Goal: Task Accomplishment & Management: Manage account settings

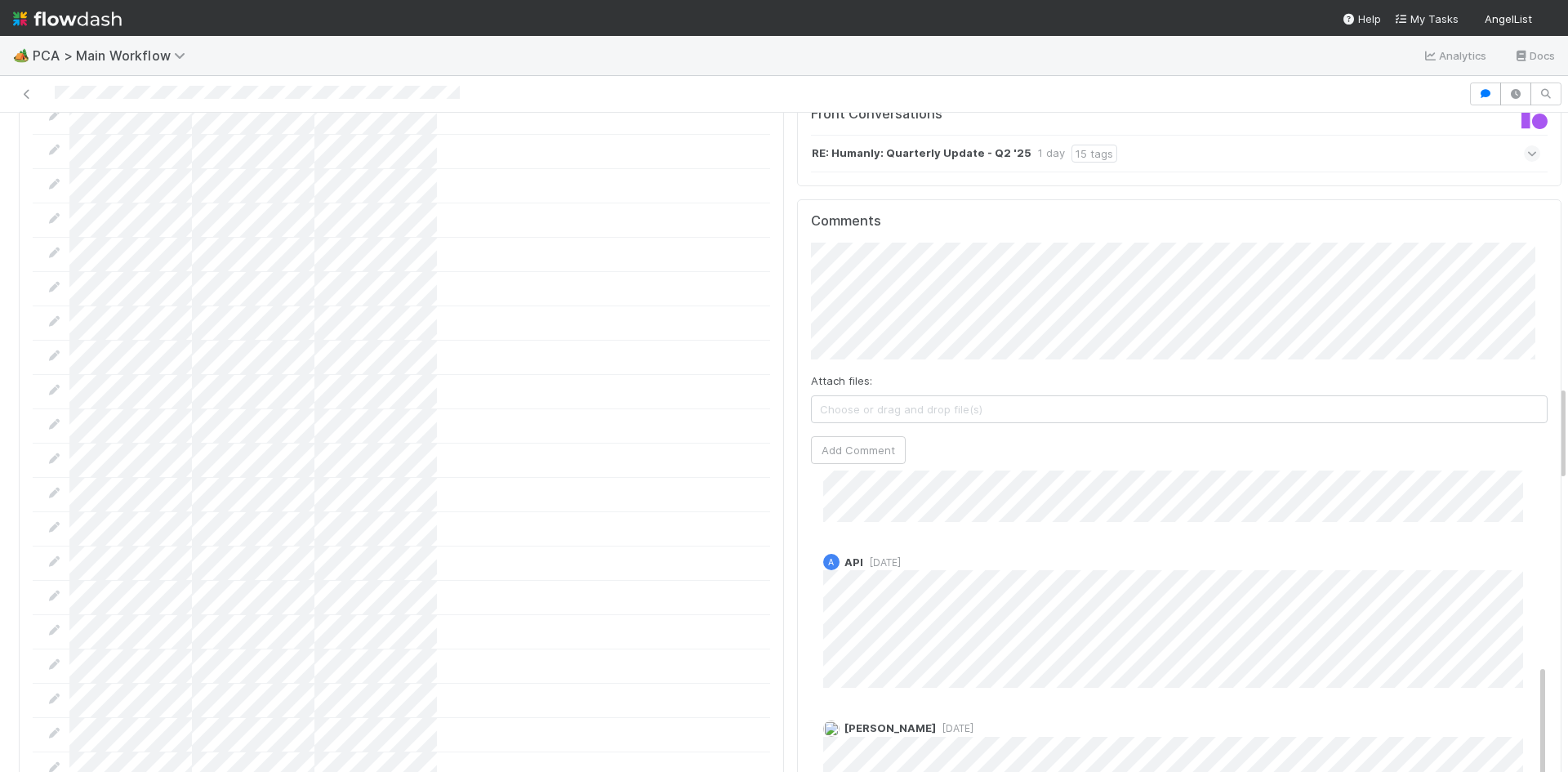
scroll to position [476, 0]
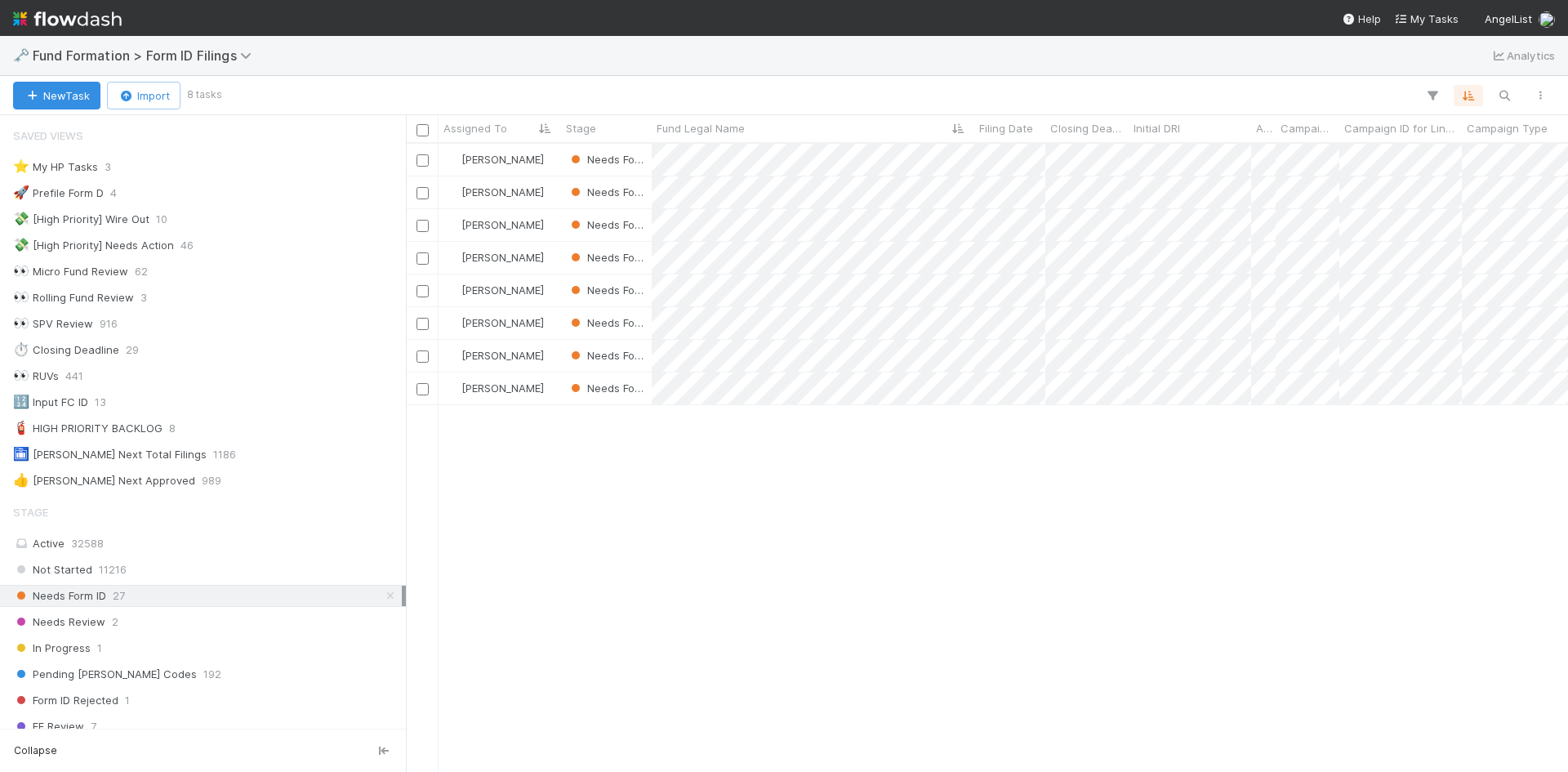
scroll to position [616, 1150]
click at [782, 584] on div "Meg Castanare Needs Form ID 8/7/25, 4:46:08 AM 8/20/25, 12:17:20 AM Meg Castana…" at bounding box center [986, 457] width 1162 height 627
drag, startPoint x: 1255, startPoint y: 513, endPoint x: 1226, endPoint y: 445, distance: 73.9
click at [1253, 508] on div at bounding box center [784, 386] width 1568 height 772
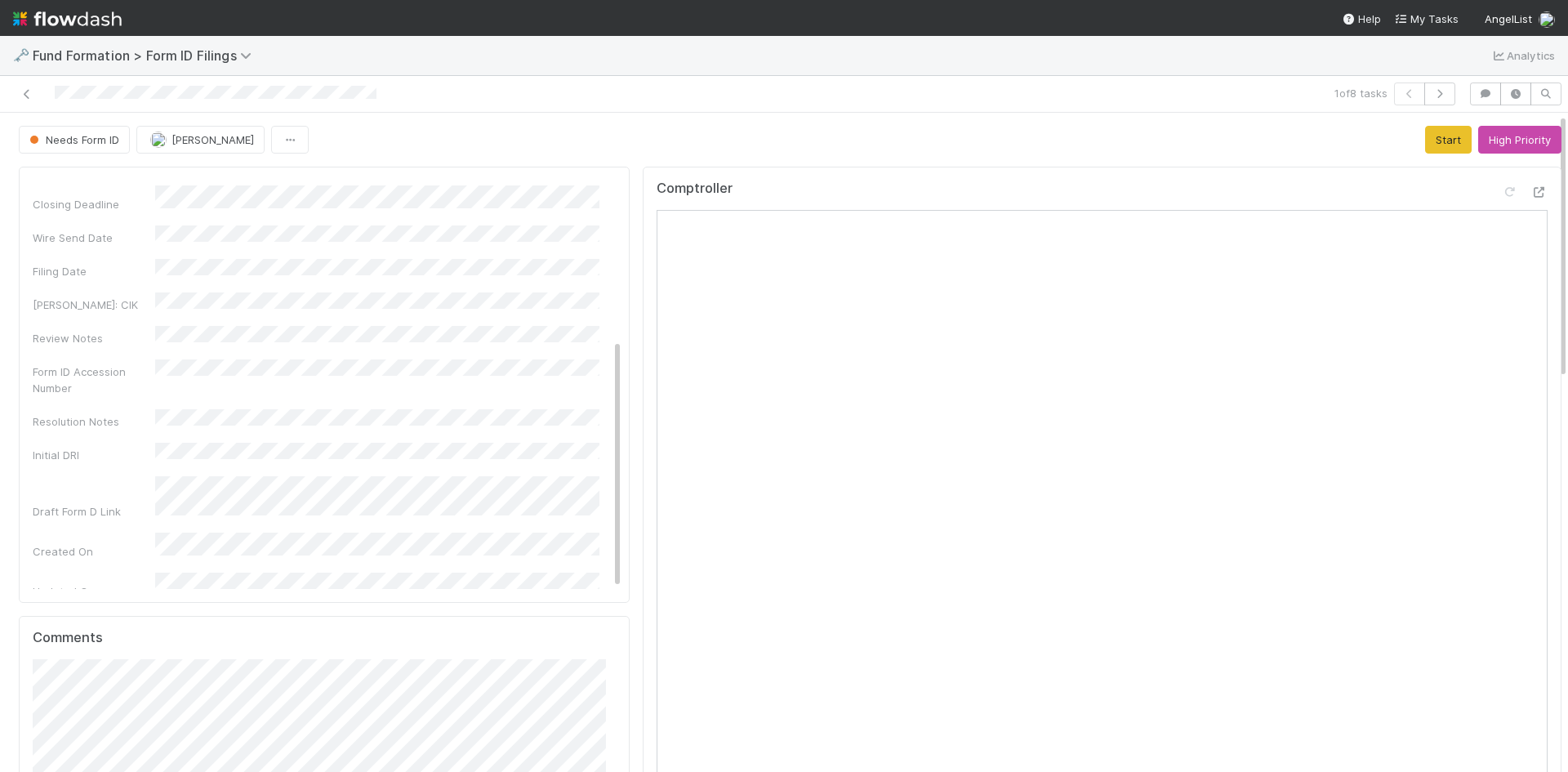
scroll to position [408, 0]
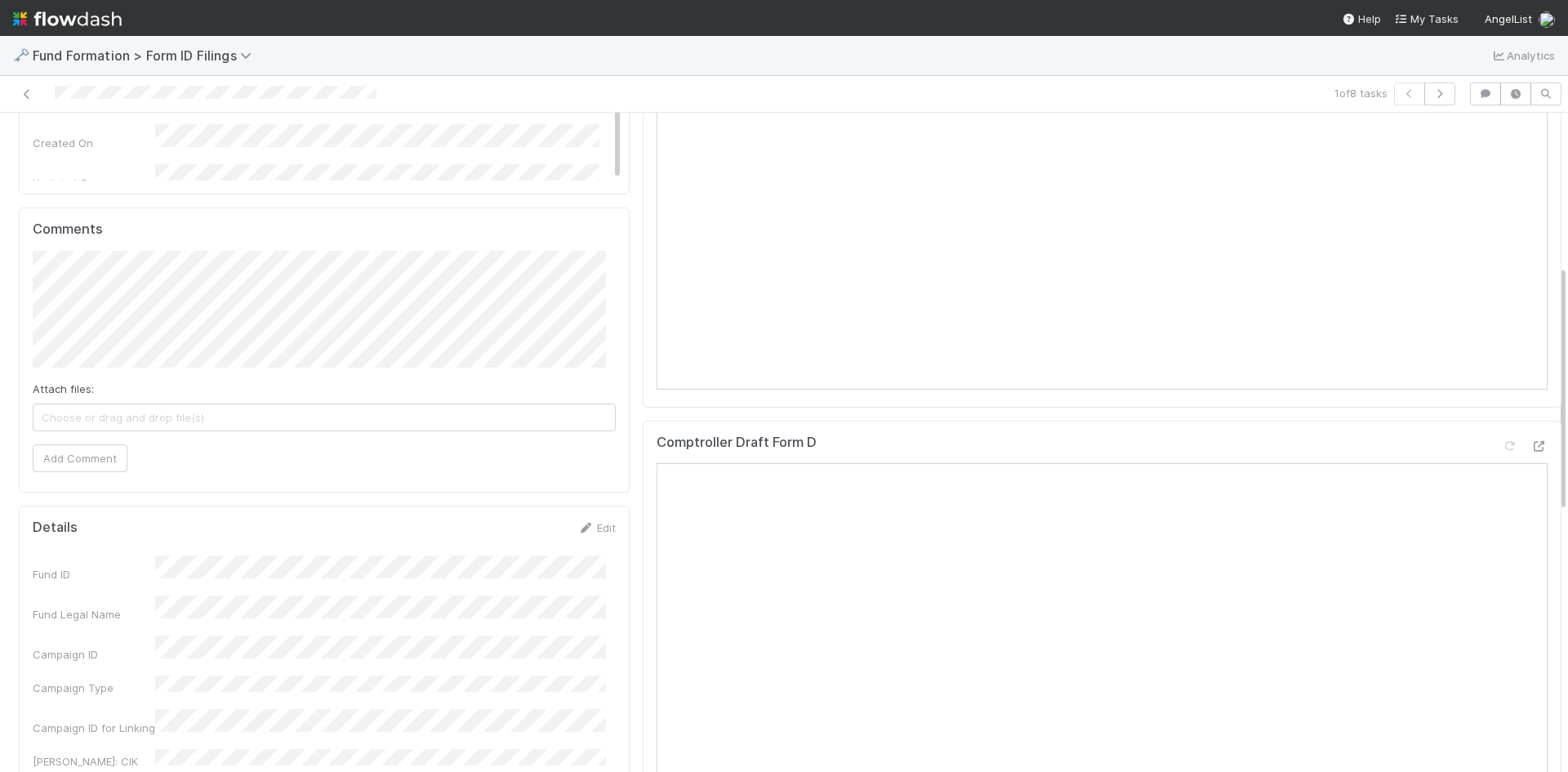
click at [582, 531] on icon at bounding box center [585, 528] width 17 height 10
click at [505, 538] on button "Save" at bounding box center [529, 533] width 47 height 28
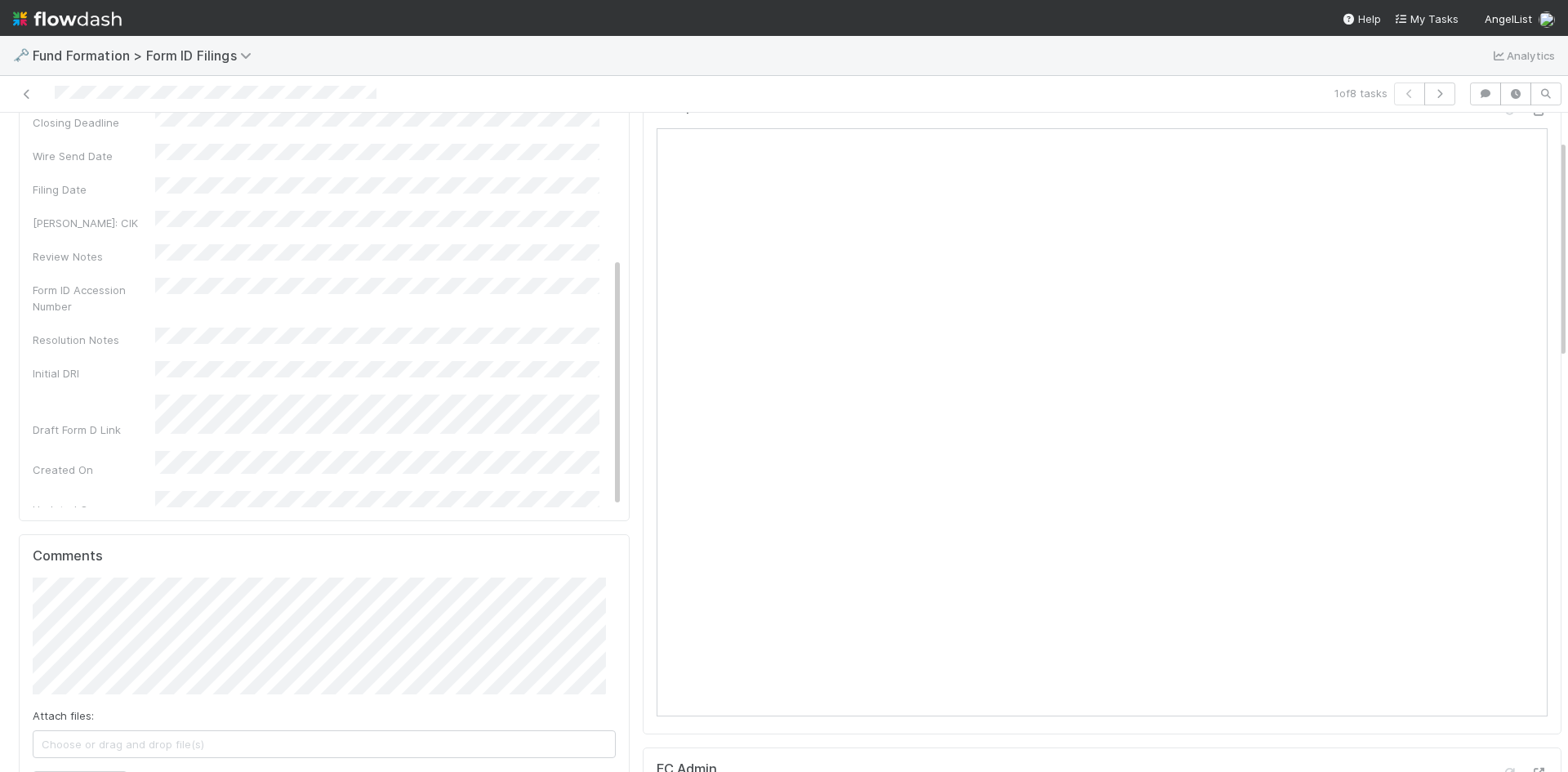
scroll to position [0, 0]
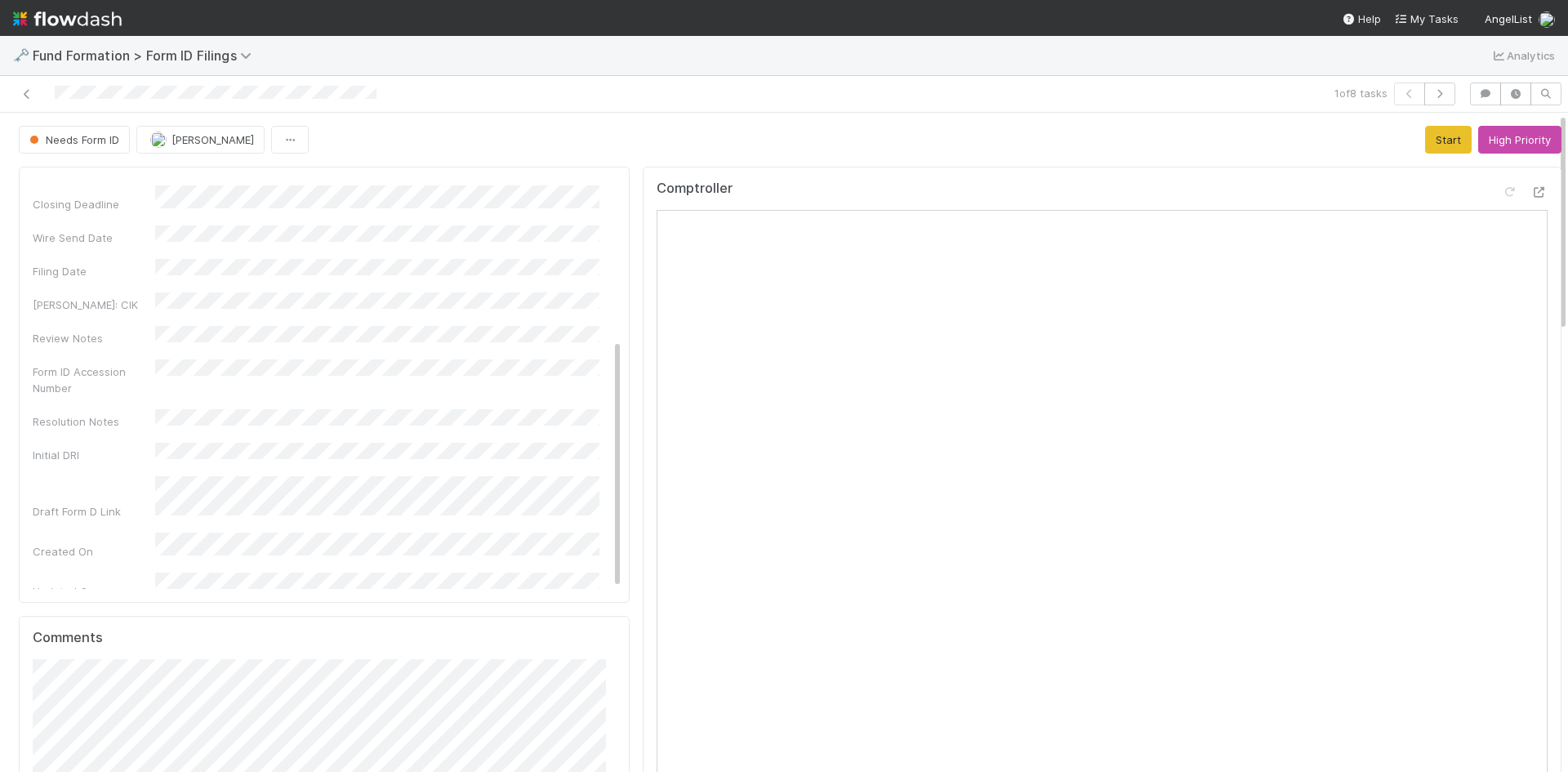
click at [1185, 101] on div "1 of 8 tasks" at bounding box center [1100, 93] width 725 height 23
click at [585, 186] on link "Edit" at bounding box center [602, 188] width 38 height 13
click at [36, 231] on div "Fund Legal Name *" at bounding box center [327, 243] width 589 height 32
click at [514, 198] on button "Save" at bounding box center [534, 195] width 47 height 28
click at [1436, 142] on button "Start" at bounding box center [1449, 140] width 47 height 28
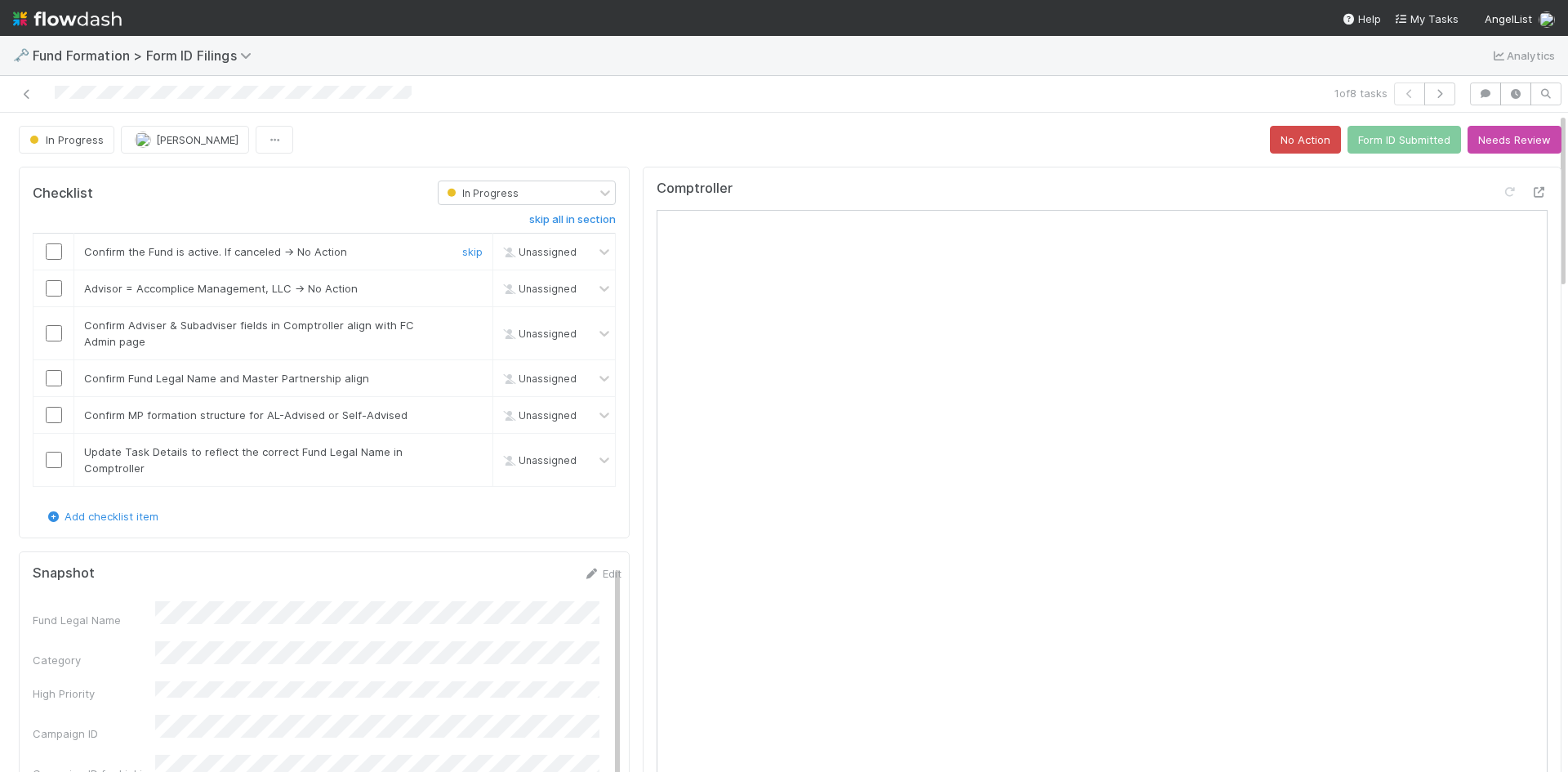
drag, startPoint x: 54, startPoint y: 255, endPoint x: 105, endPoint y: 256, distance: 51.0
click at [56, 255] on input "checkbox" at bounding box center [54, 252] width 17 height 17
click at [462, 286] on link "skip" at bounding box center [473, 288] width 21 height 13
drag, startPoint x: 51, startPoint y: 330, endPoint x: 55, endPoint y: 360, distance: 30.3
click at [55, 335] on input "checkbox" at bounding box center [54, 334] width 17 height 17
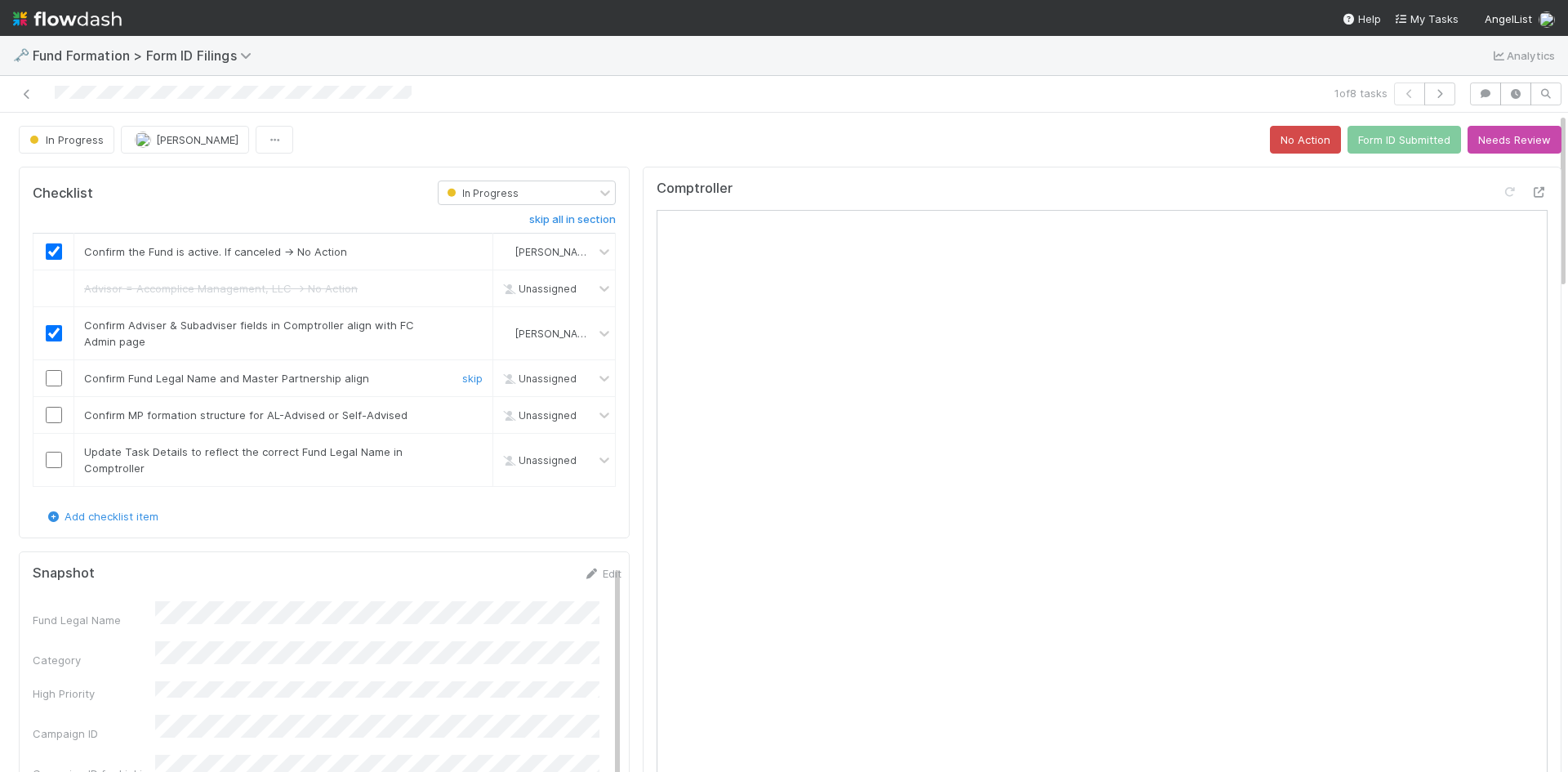
click at [55, 380] on input "checkbox" at bounding box center [54, 379] width 17 height 17
click at [52, 415] on input "checkbox" at bounding box center [54, 415] width 17 height 17
click at [462, 452] on link "skip" at bounding box center [473, 451] width 21 height 13
click at [1408, 142] on button "Form ID Submitted" at bounding box center [1405, 140] width 114 height 28
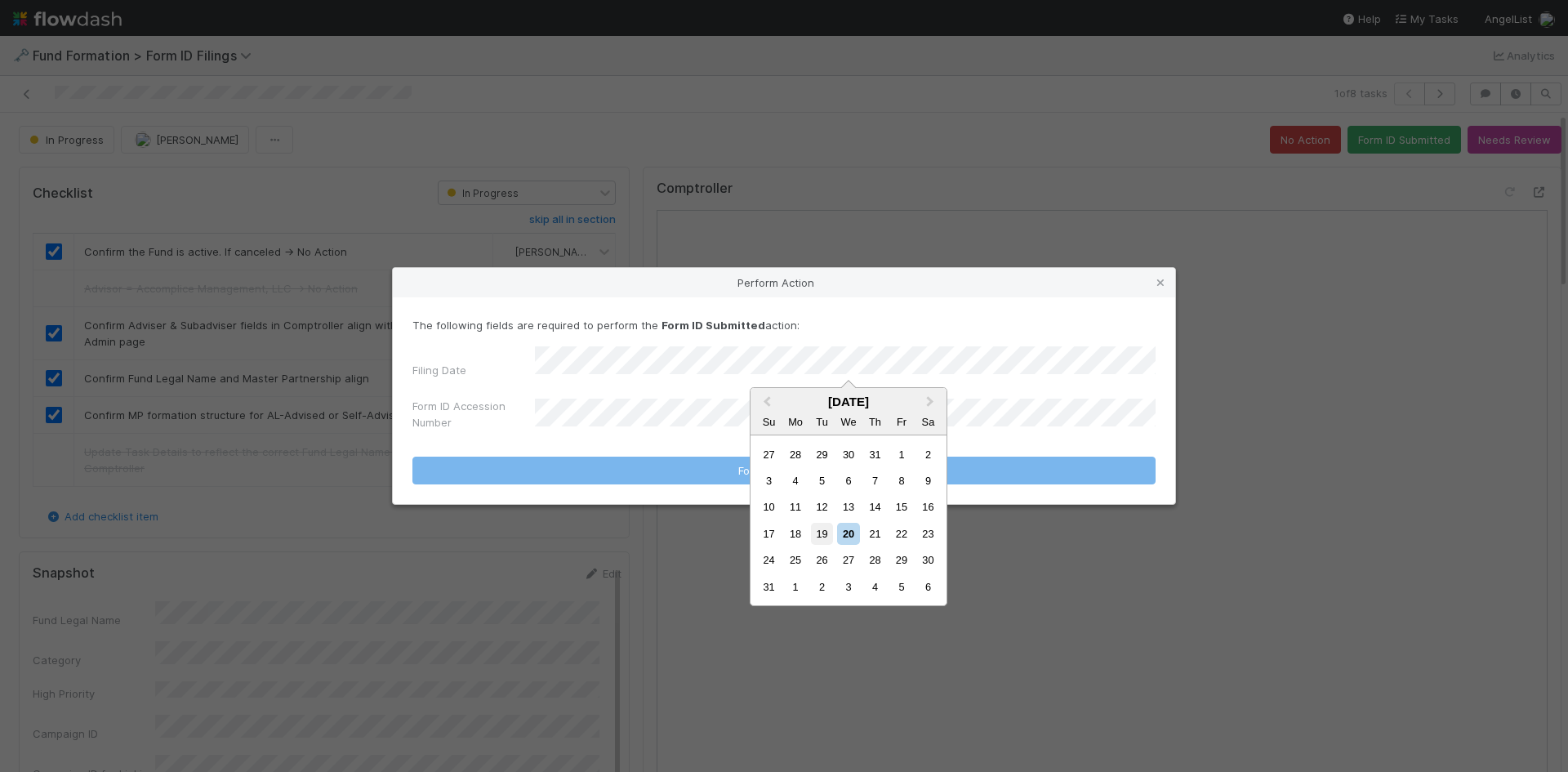
click at [821, 530] on div "19" at bounding box center [822, 534] width 22 height 22
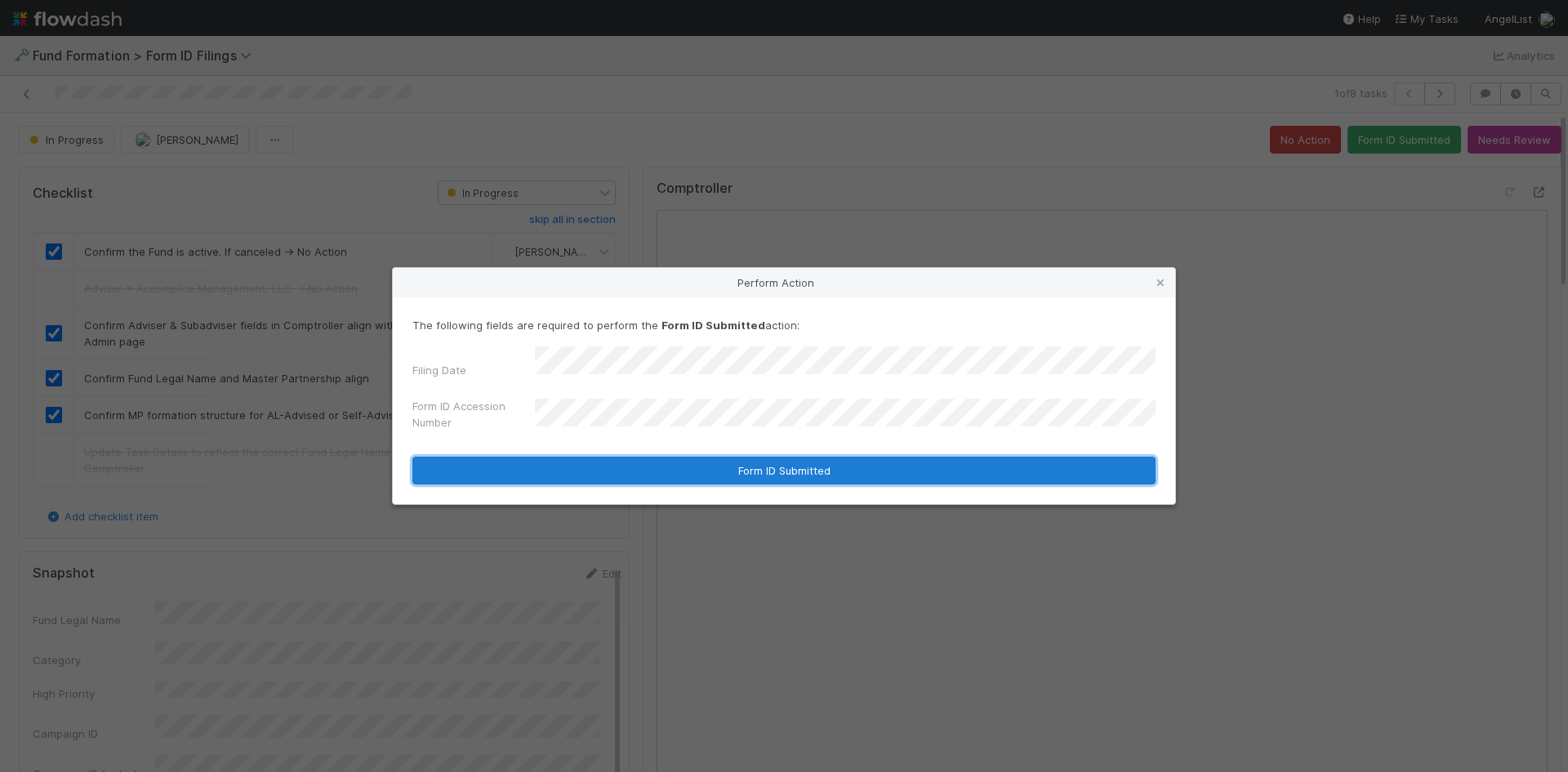
click at [664, 459] on button "Form ID Submitted" at bounding box center [783, 471] width 743 height 28
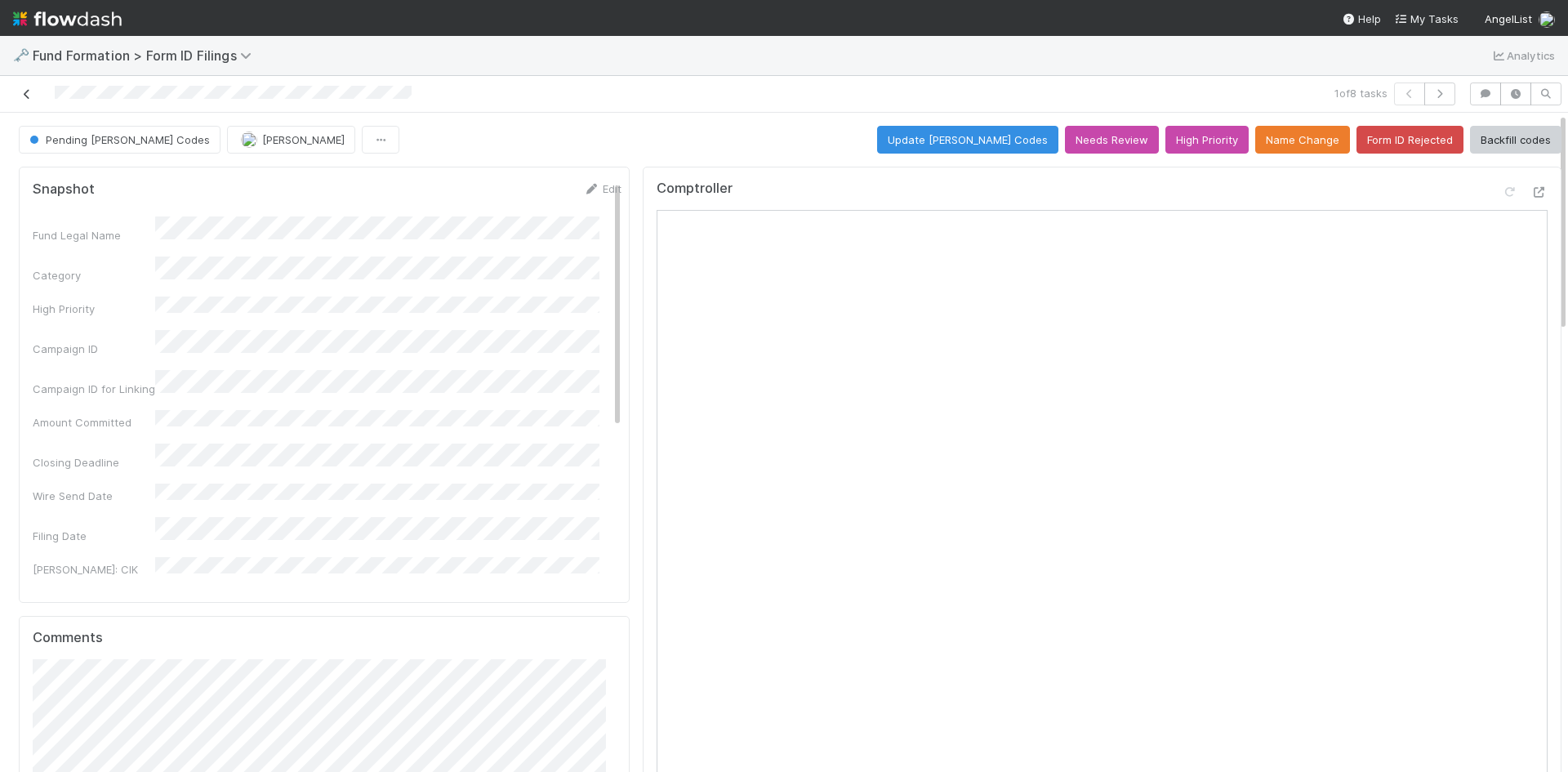
click at [25, 89] on icon at bounding box center [27, 93] width 17 height 10
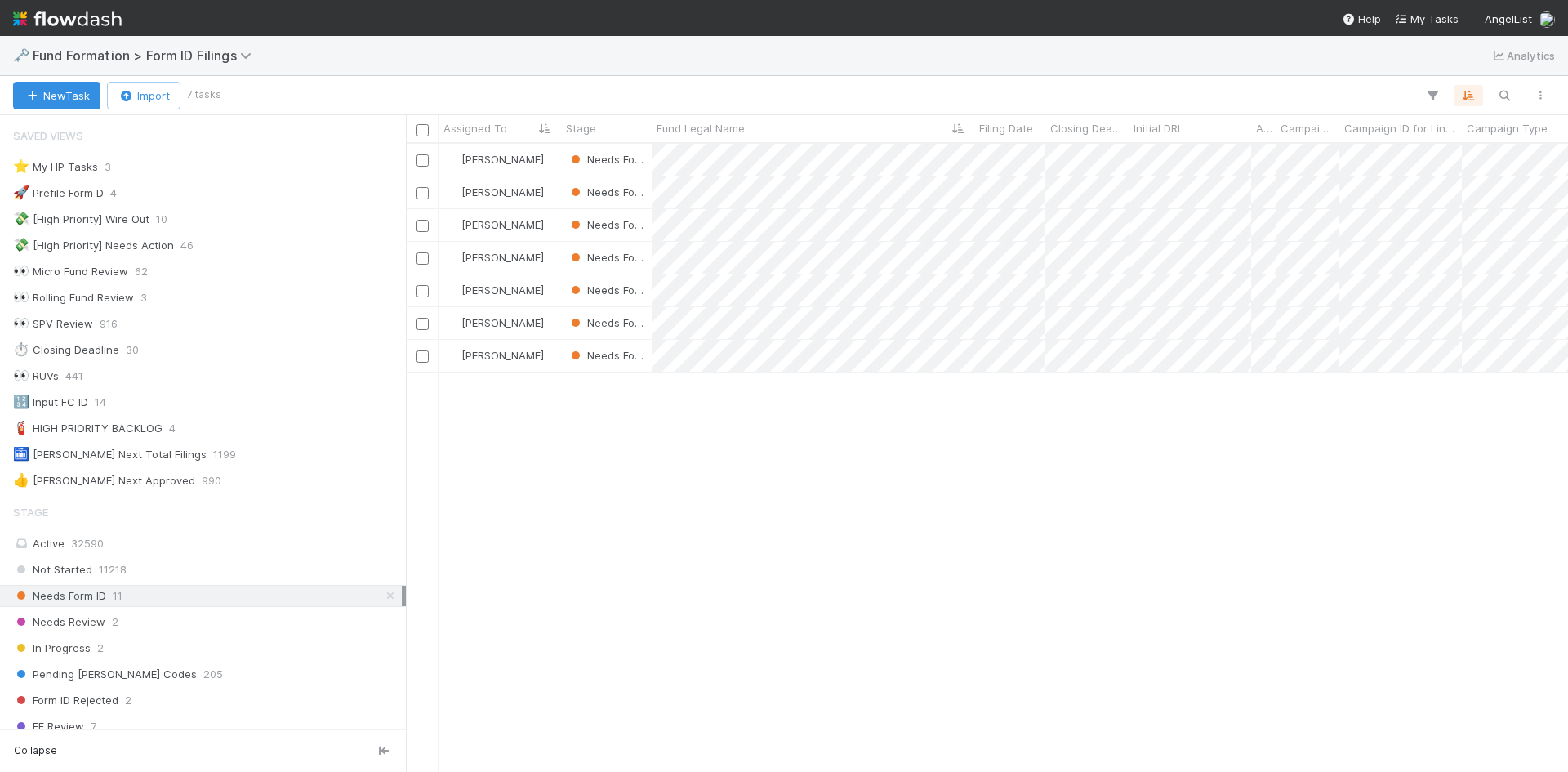
scroll to position [616, 1150]
drag, startPoint x: 914, startPoint y: 526, endPoint x: 938, endPoint y: 372, distance: 155.9
click at [914, 521] on div at bounding box center [784, 386] width 1568 height 772
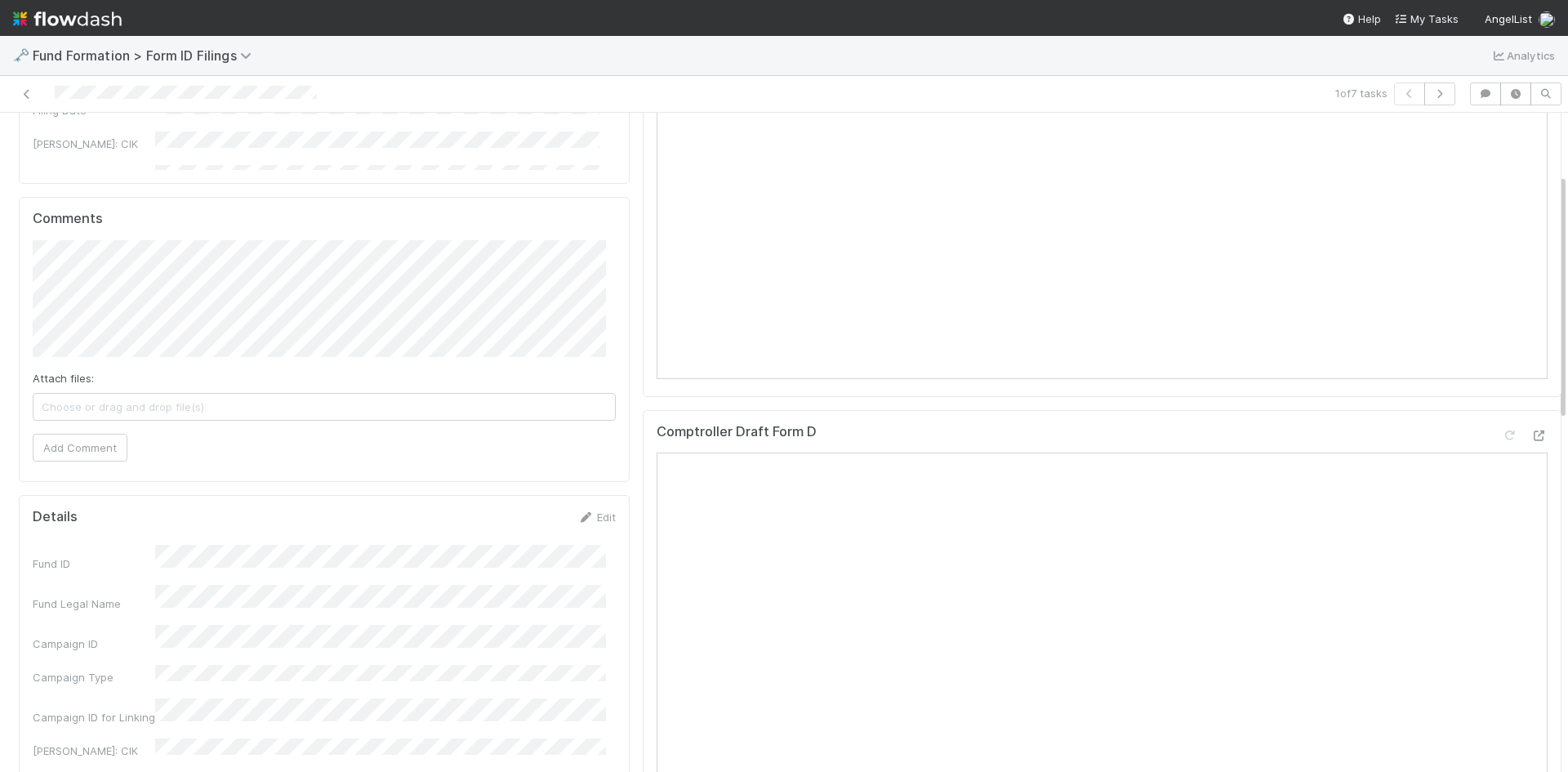
scroll to position [654, 0]
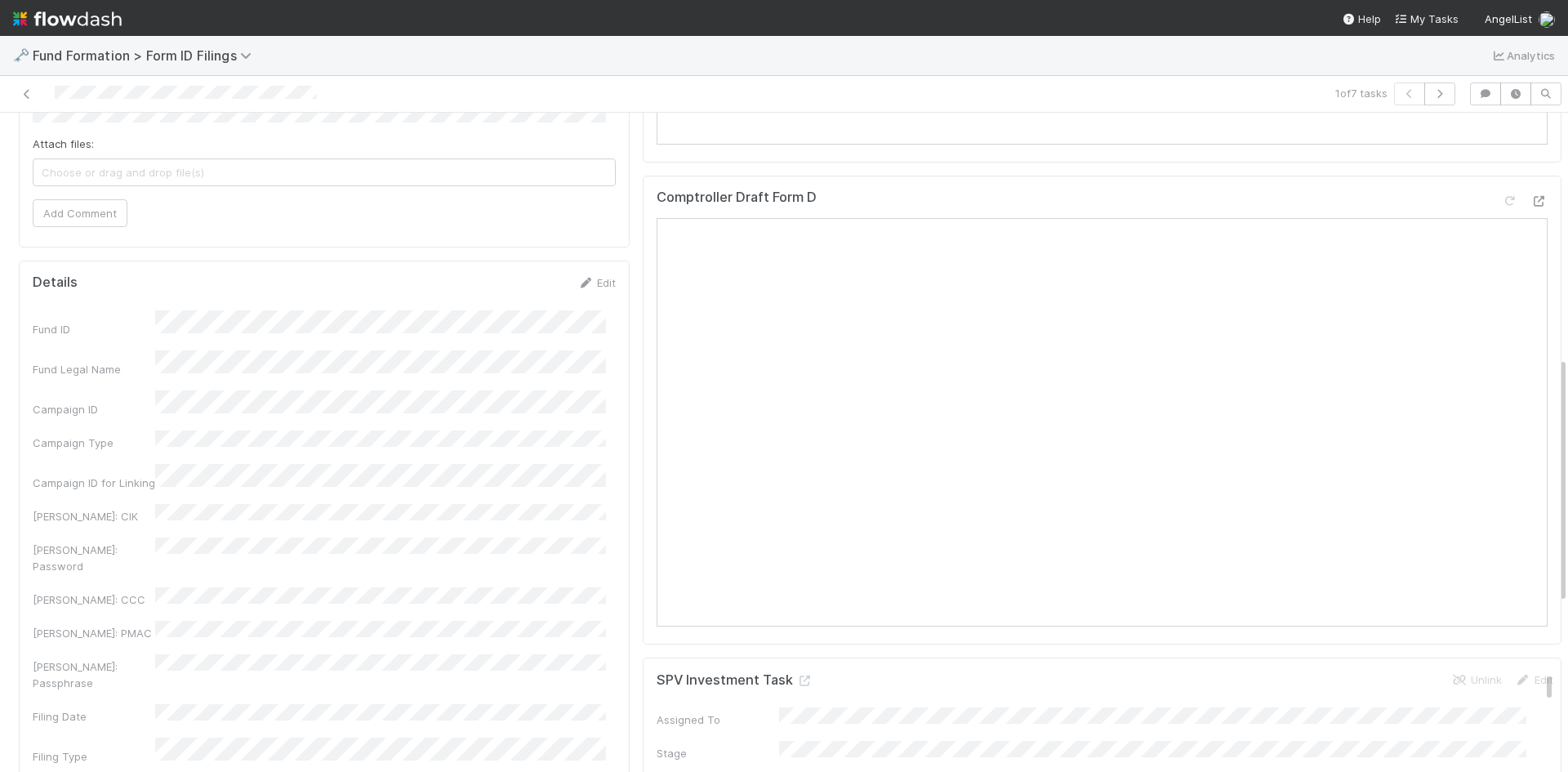
drag, startPoint x: 585, startPoint y: 283, endPoint x: 562, endPoint y: 307, distance: 33.2
click at [585, 283] on link "Edit" at bounding box center [596, 283] width 38 height 13
drag, startPoint x: 519, startPoint y: 291, endPoint x: 526, endPoint y: 319, distance: 28.9
click at [520, 291] on button "Save" at bounding box center [529, 288] width 47 height 28
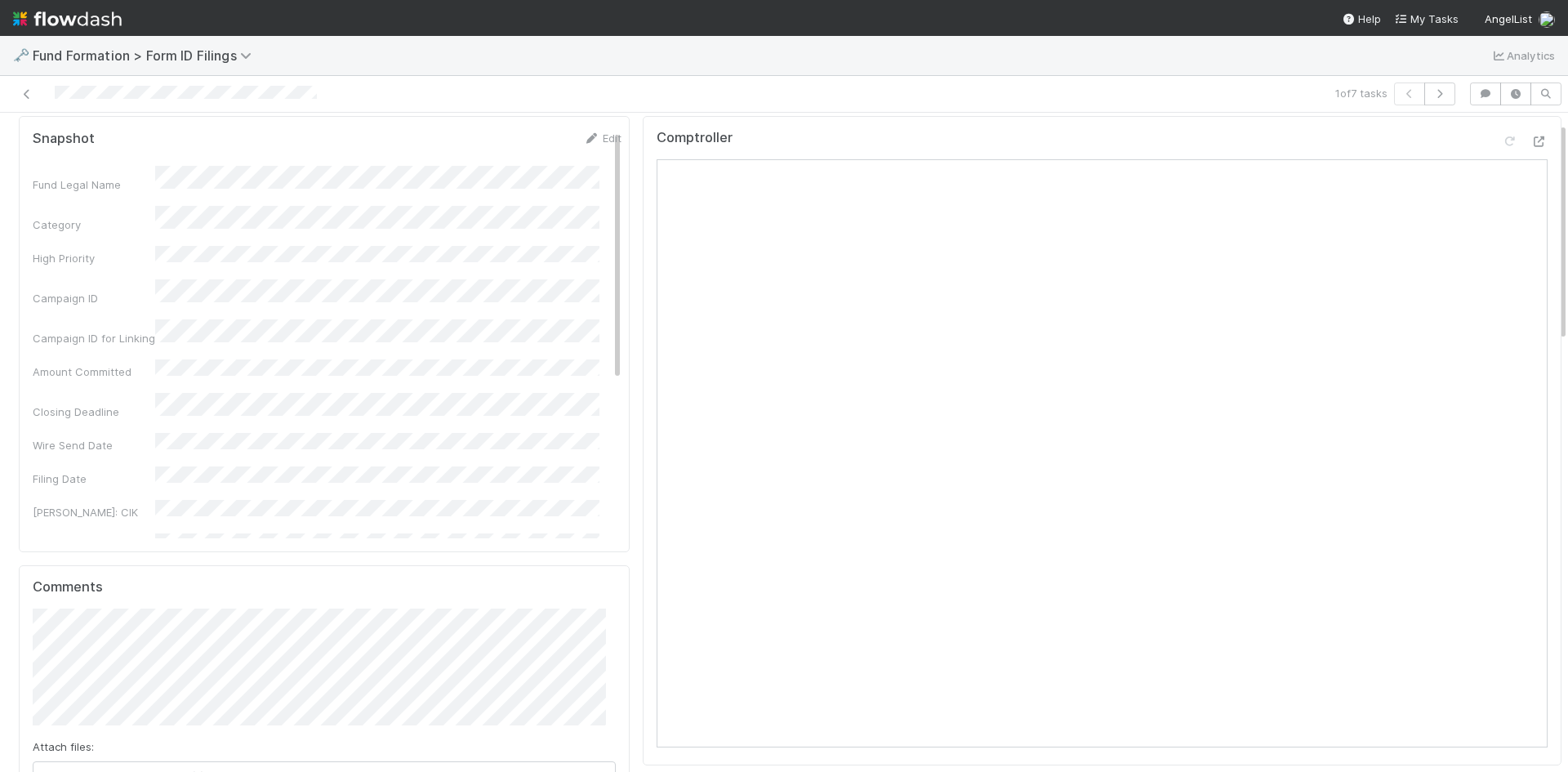
scroll to position [0, 0]
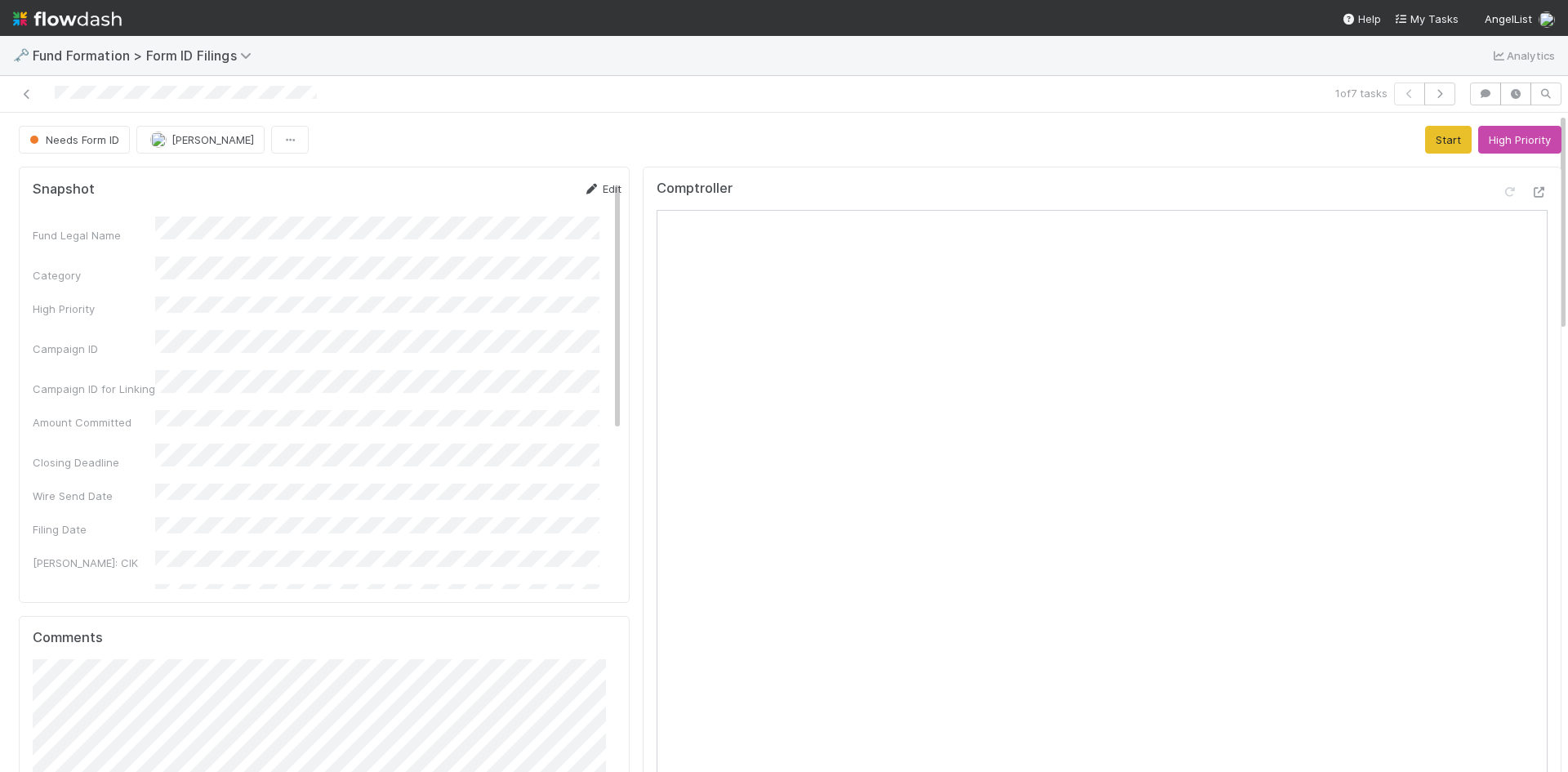
click at [591, 186] on link "Edit" at bounding box center [602, 188] width 38 height 13
click at [511, 192] on button "Save" at bounding box center [534, 195] width 47 height 28
click at [609, 79] on div "1 of 7 tasks" at bounding box center [784, 93] width 1568 height 36
click at [1431, 139] on button "Start" at bounding box center [1449, 140] width 47 height 28
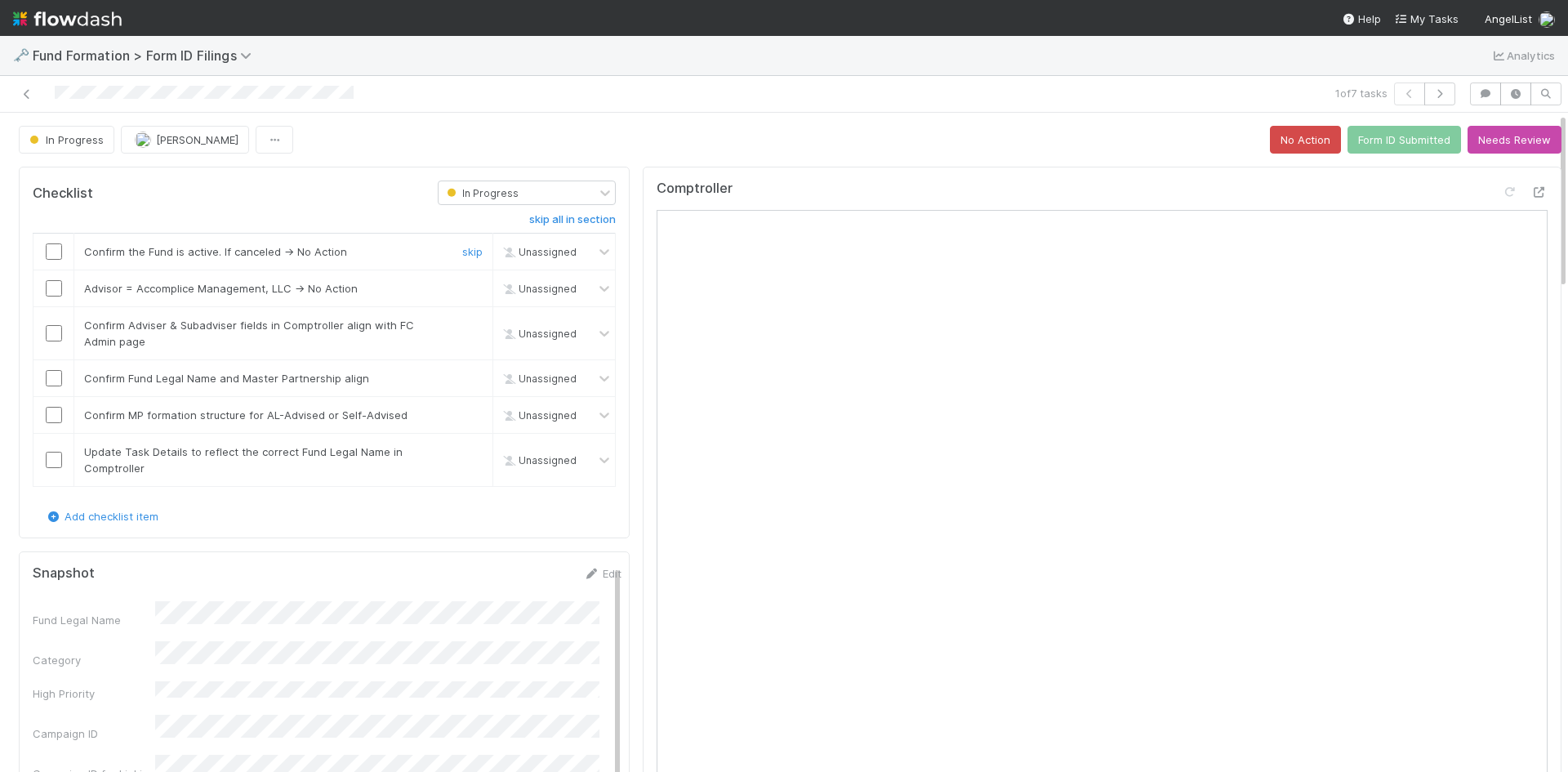
drag, startPoint x: 52, startPoint y: 248, endPoint x: 212, endPoint y: 275, distance: 162.3
click at [54, 248] on input "checkbox" at bounding box center [54, 252] width 17 height 17
drag, startPoint x: 459, startPoint y: 286, endPoint x: 170, endPoint y: 319, distance: 290.9
click at [462, 287] on link "skip" at bounding box center [473, 288] width 21 height 13
click at [57, 337] on input "checkbox" at bounding box center [54, 334] width 17 height 17
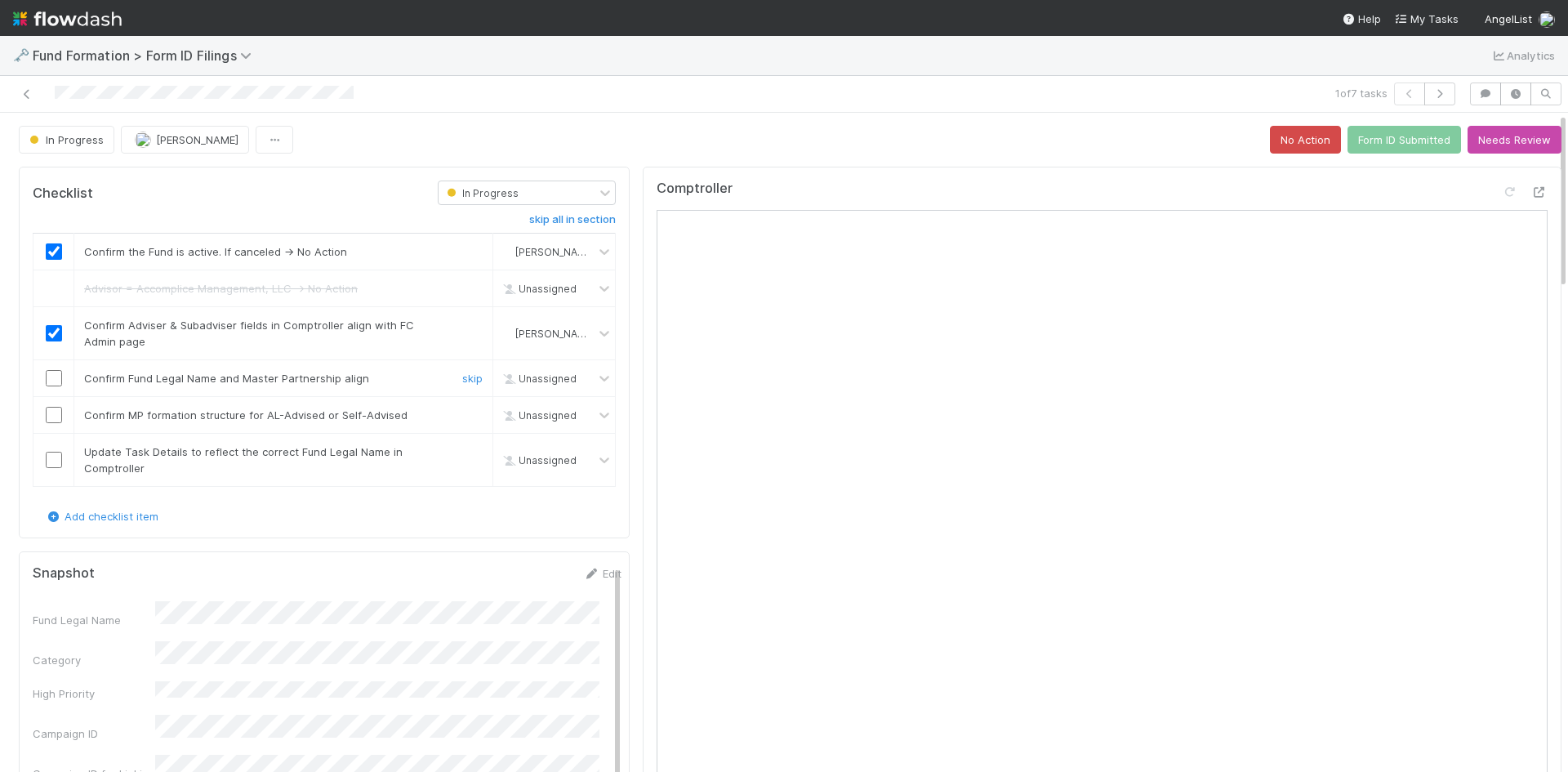
click at [50, 376] on input "checkbox" at bounding box center [54, 379] width 17 height 17
click at [55, 414] on input "checkbox" at bounding box center [54, 415] width 17 height 17
click at [43, 462] on div at bounding box center [53, 461] width 40 height 17
click at [56, 459] on input "checkbox" at bounding box center [54, 461] width 17 height 17
checkbox input "true"
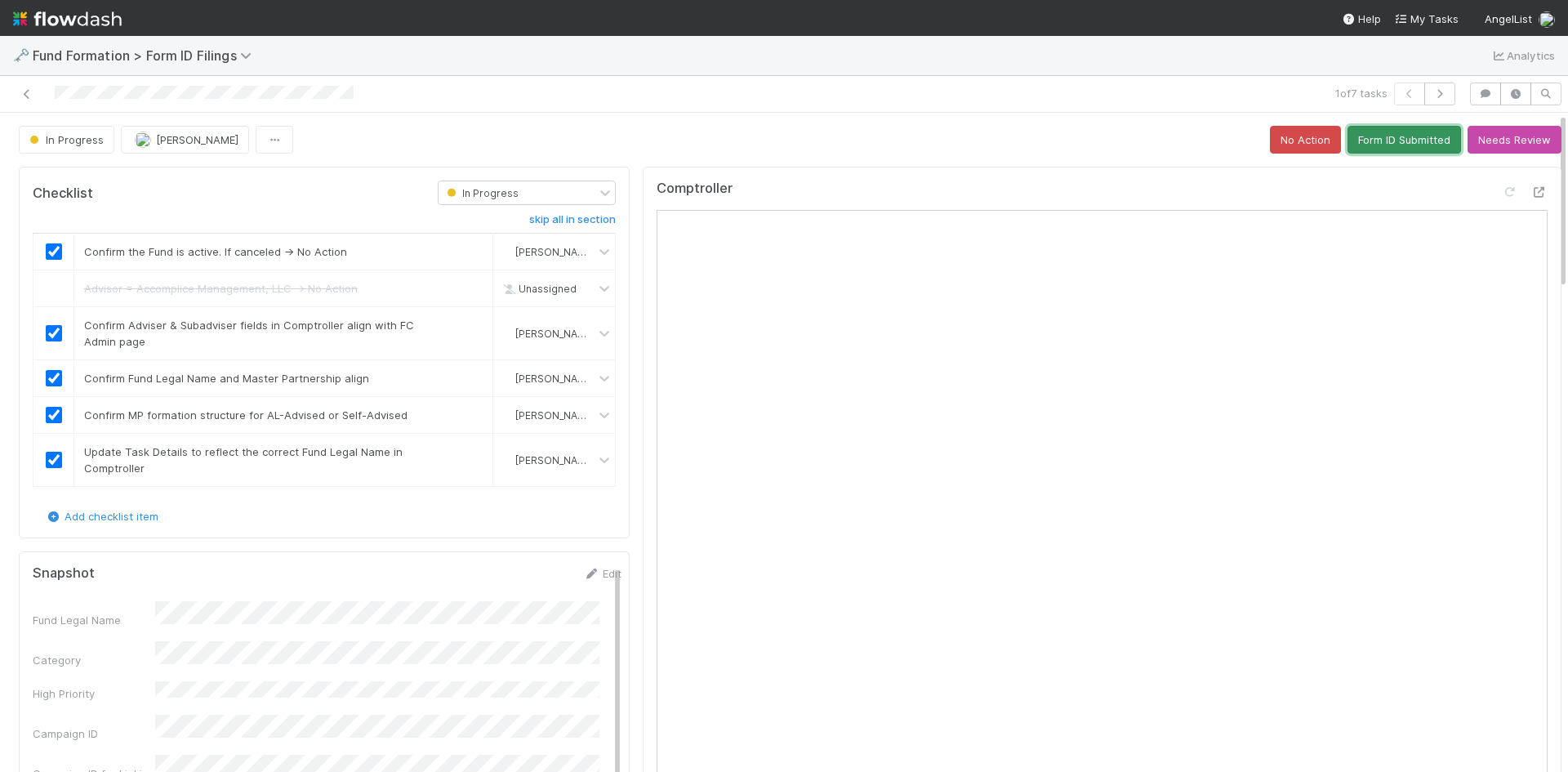
click at [1353, 141] on button "Form ID Submitted" at bounding box center [1405, 140] width 114 height 28
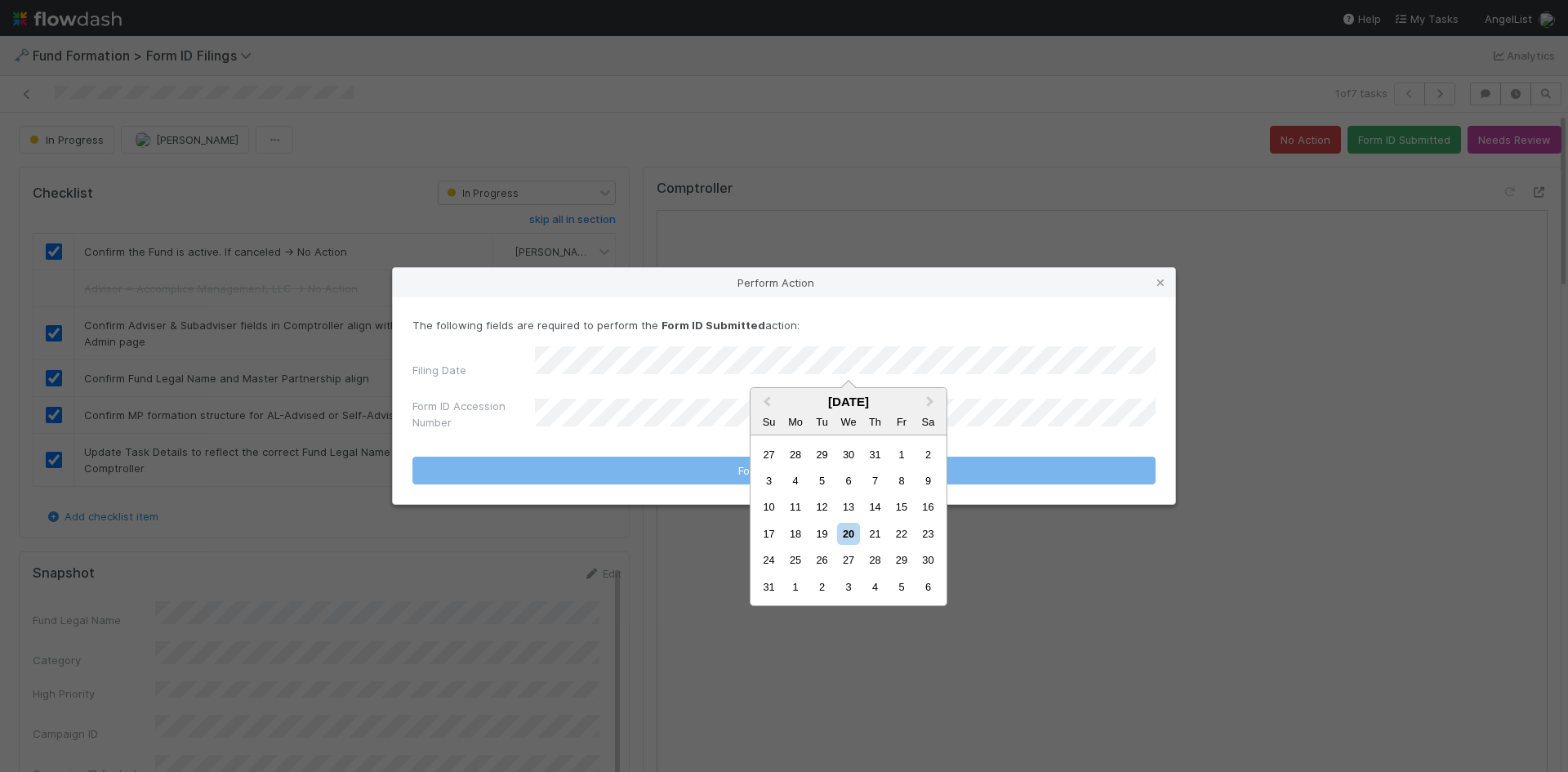
drag, startPoint x: 828, startPoint y: 534, endPoint x: 691, endPoint y: 448, distance: 161.8
click at [826, 533] on div "19" at bounding box center [822, 534] width 22 height 22
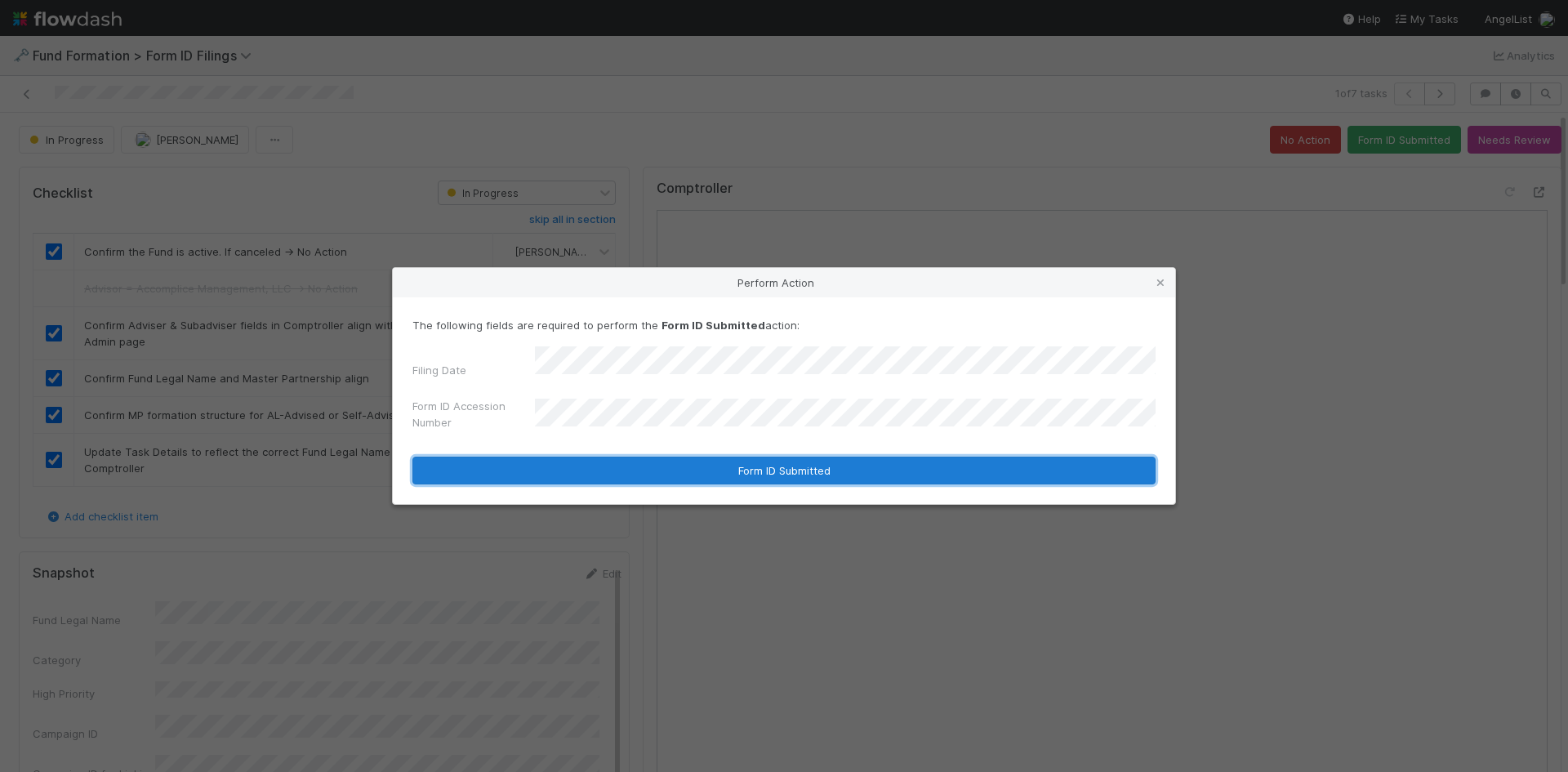
drag, startPoint x: 601, startPoint y: 471, endPoint x: 1004, endPoint y: 446, distance: 403.8
click at [602, 471] on button "Form ID Submitted" at bounding box center [783, 471] width 743 height 28
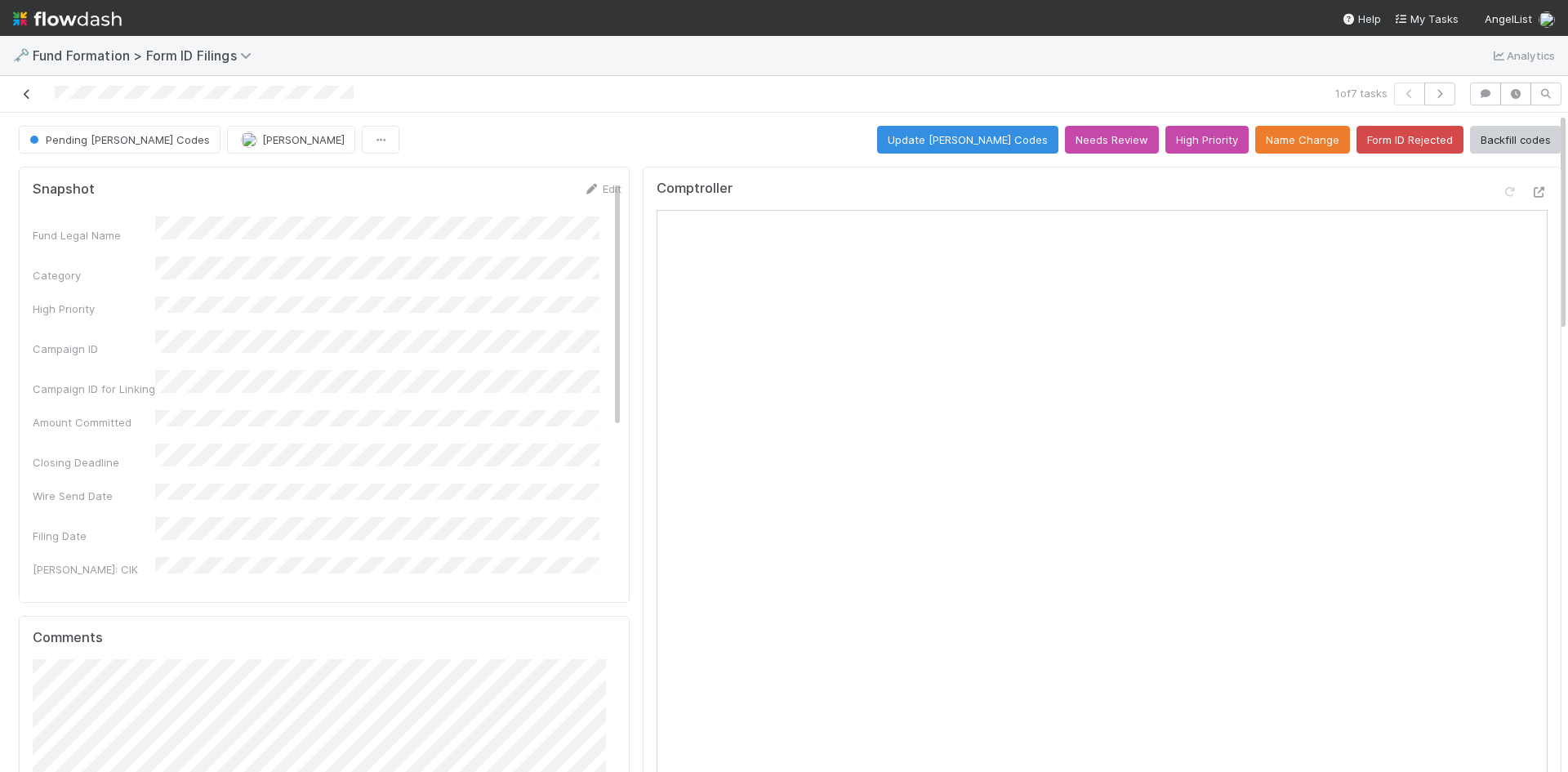
click at [31, 92] on icon at bounding box center [27, 93] width 17 height 10
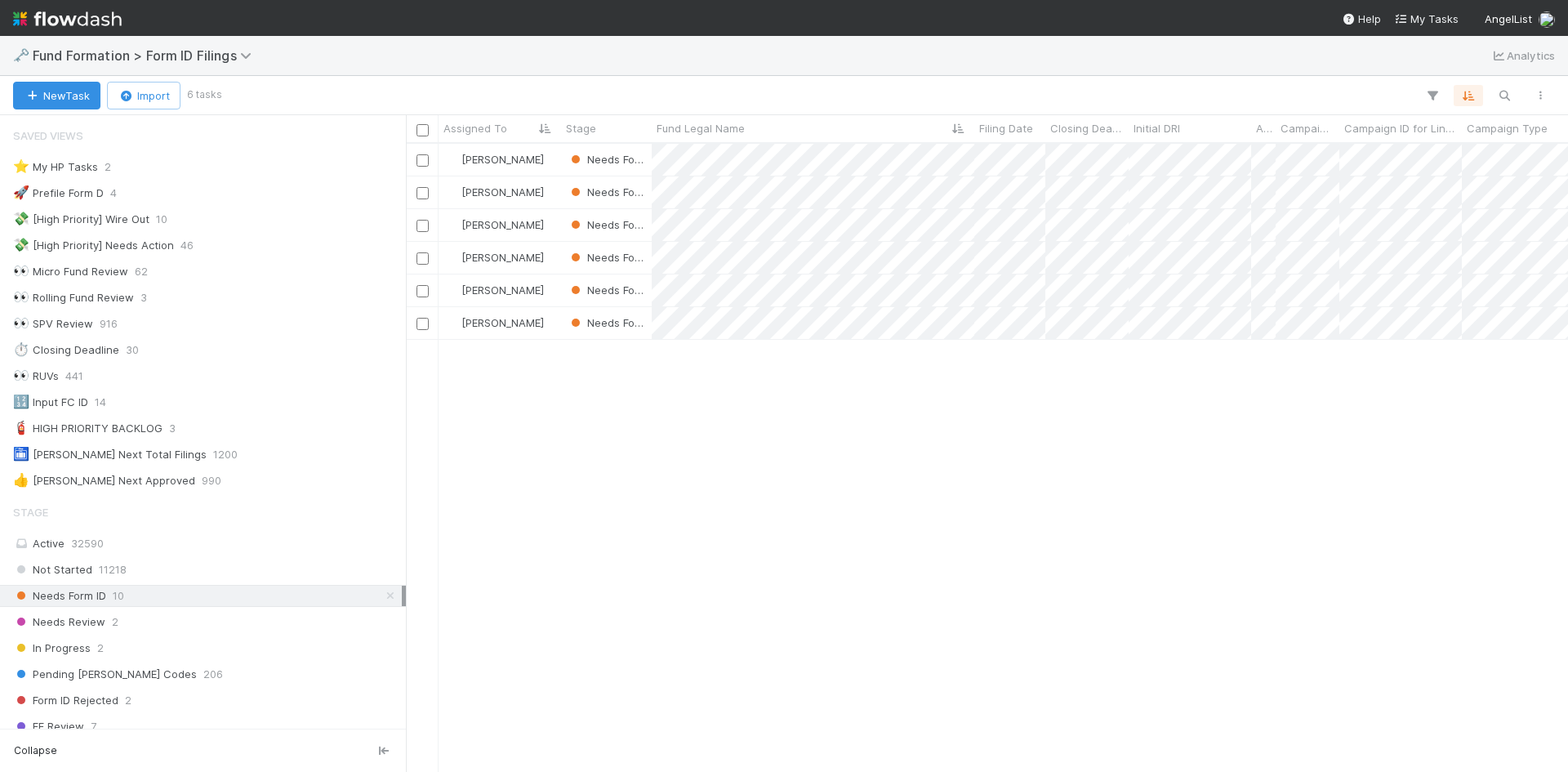
scroll to position [13, 13]
click at [1144, 501] on div at bounding box center [784, 386] width 1568 height 772
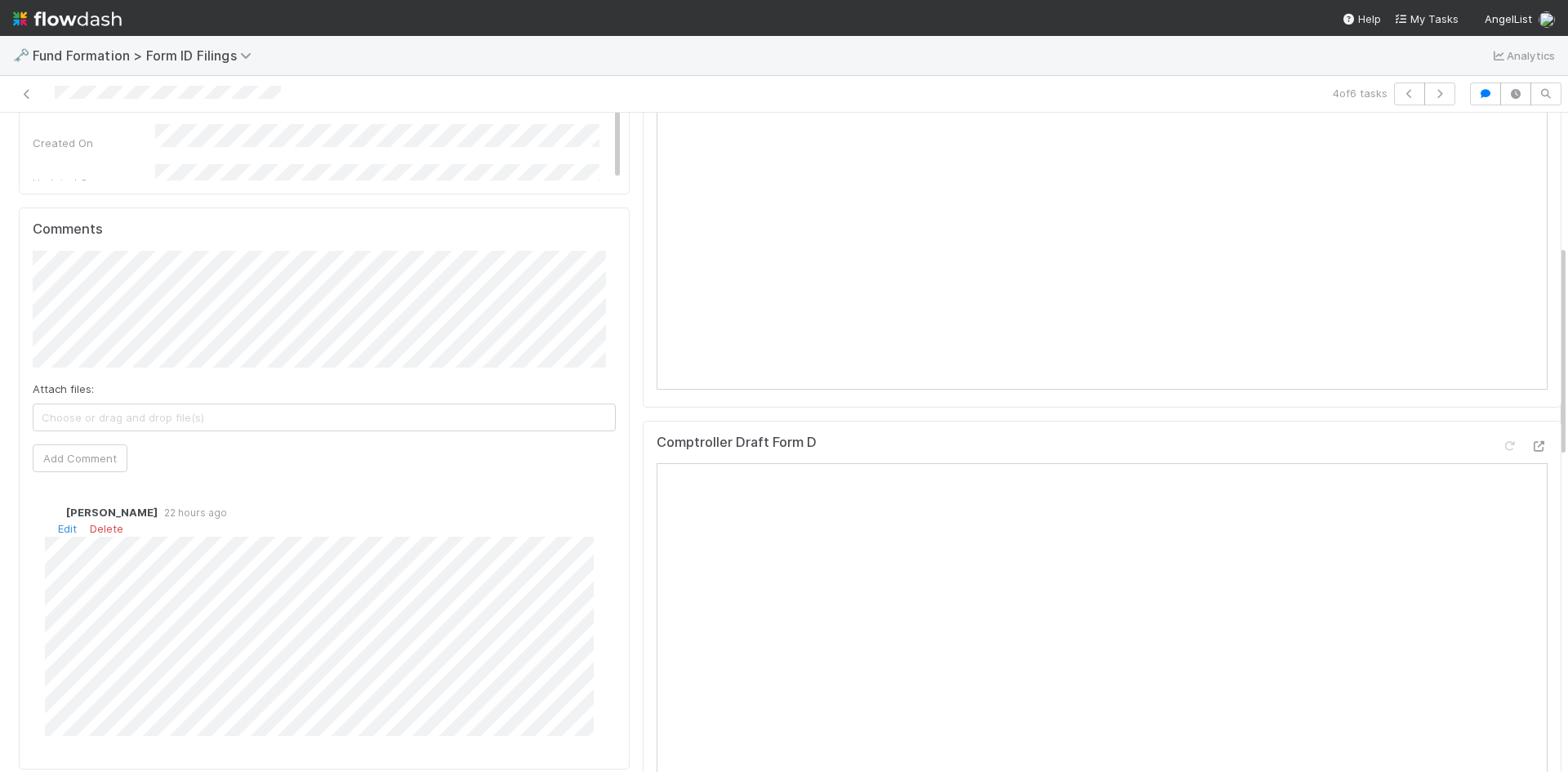
scroll to position [899, 0]
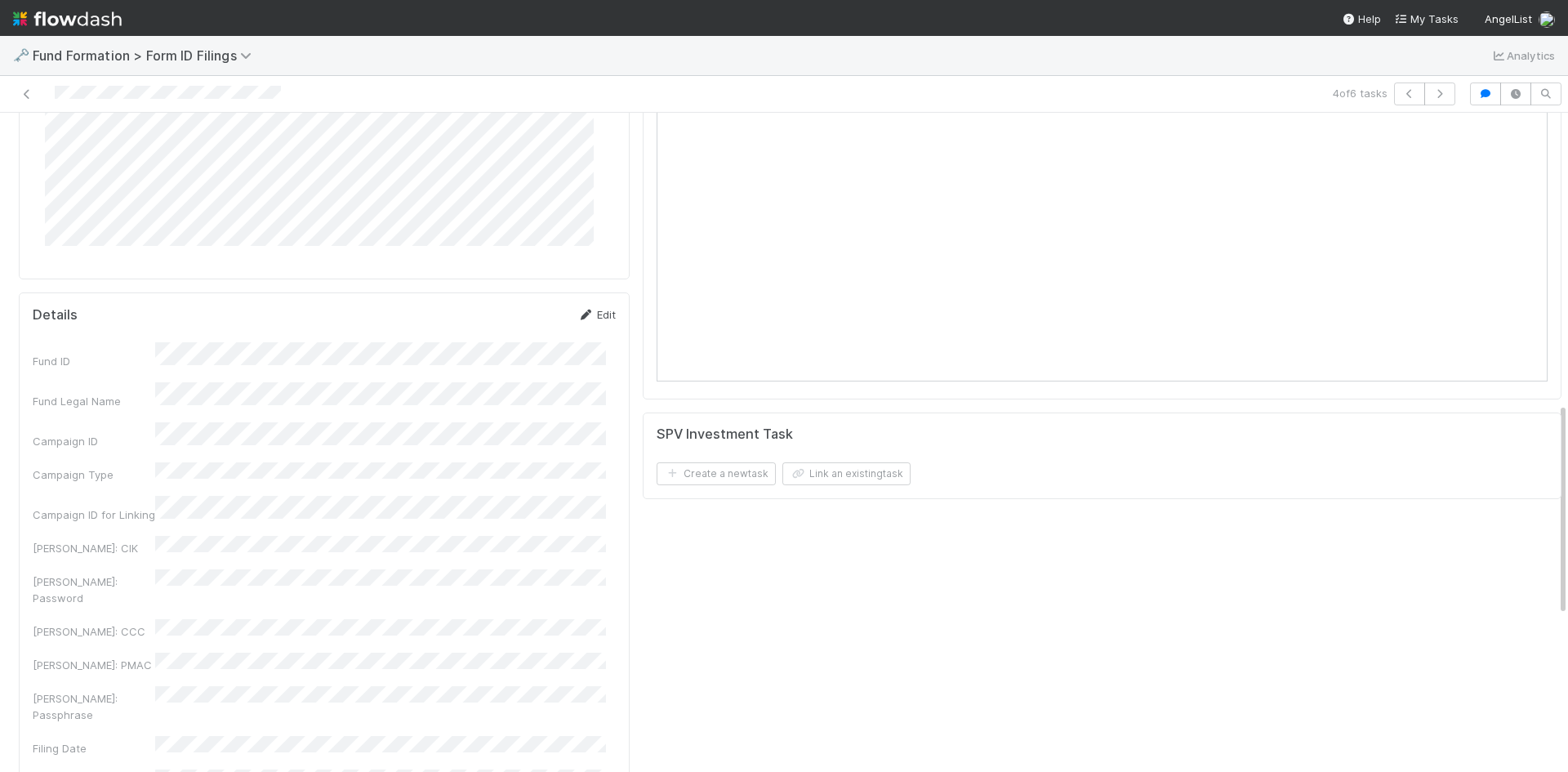
click at [577, 317] on icon at bounding box center [585, 314] width 17 height 10
click at [515, 314] on button "Save" at bounding box center [529, 321] width 47 height 28
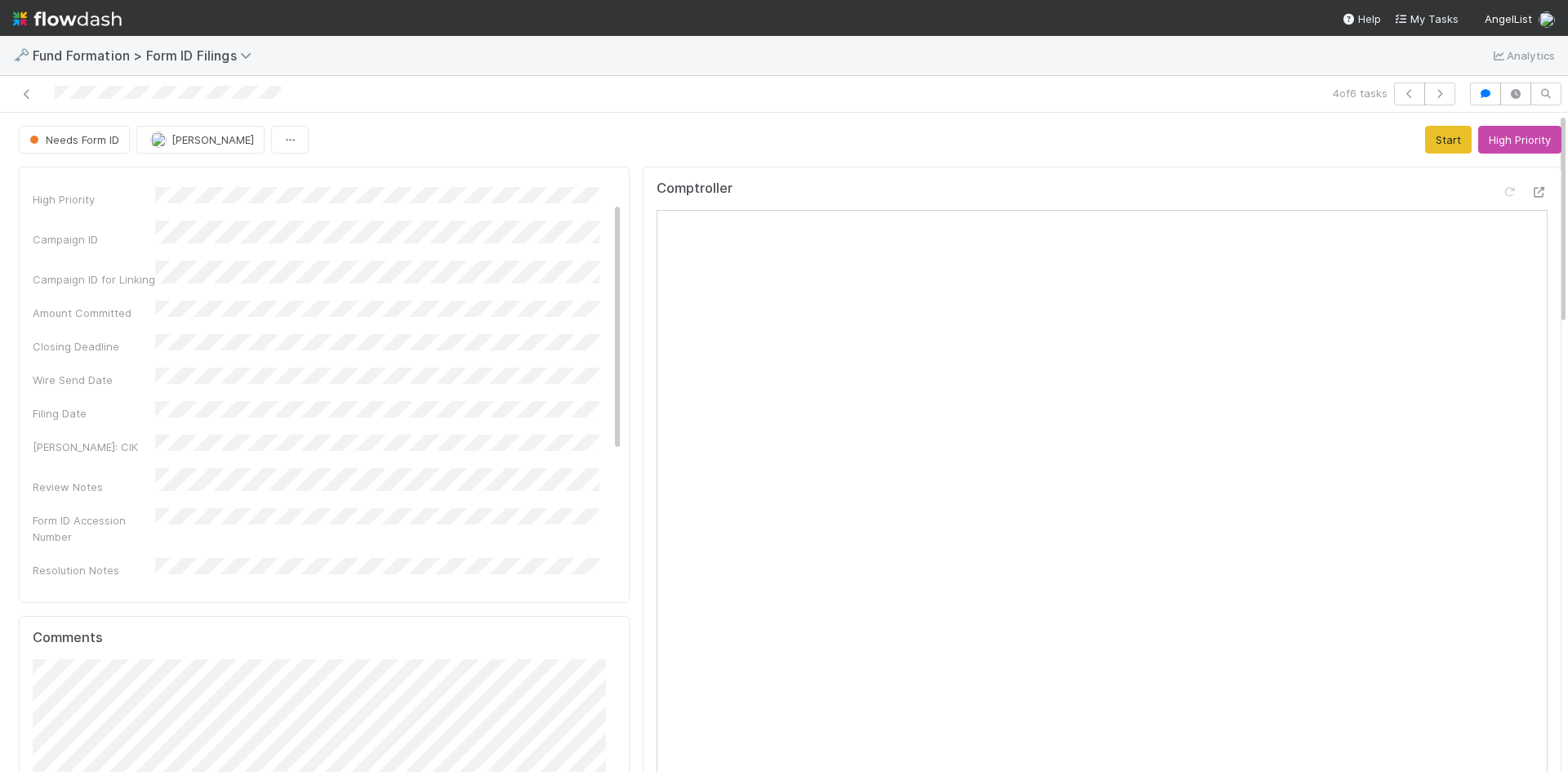
scroll to position [0, 0]
click at [584, 190] on link "Edit" at bounding box center [602, 188] width 38 height 13
click at [517, 196] on button "Save" at bounding box center [534, 195] width 47 height 28
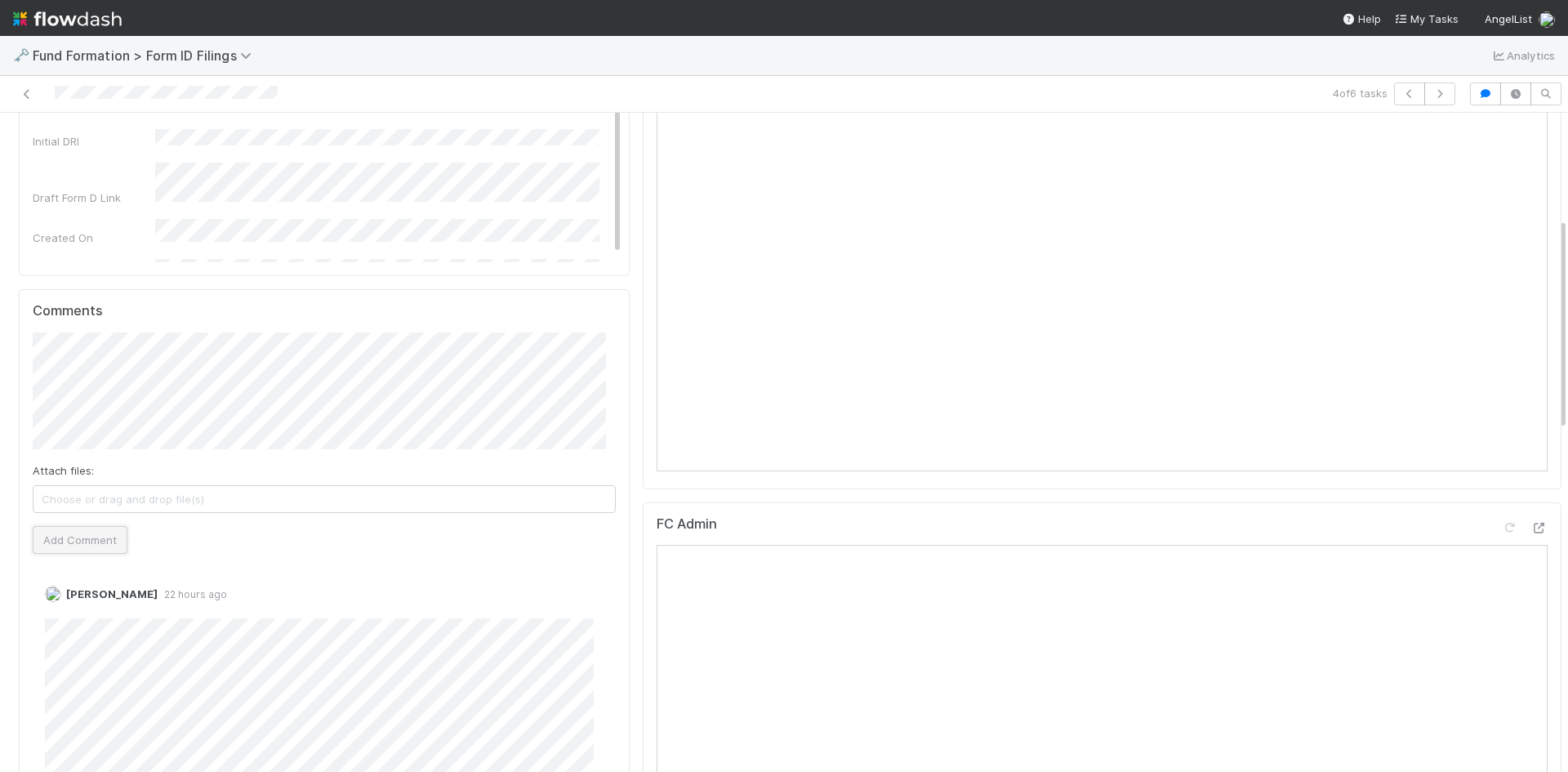
click at [95, 544] on button "Add Comment" at bounding box center [80, 540] width 95 height 28
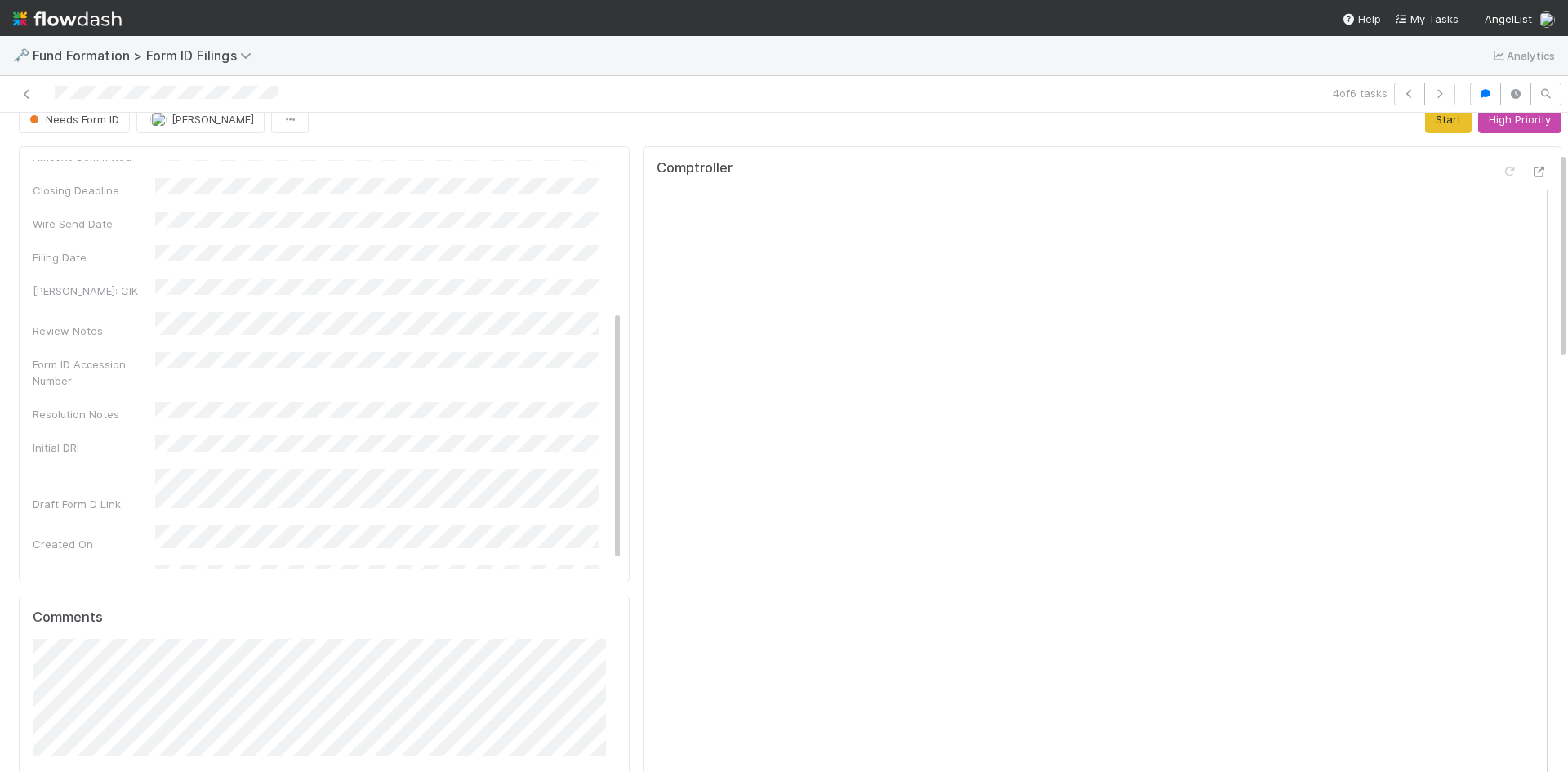
scroll to position [0, 0]
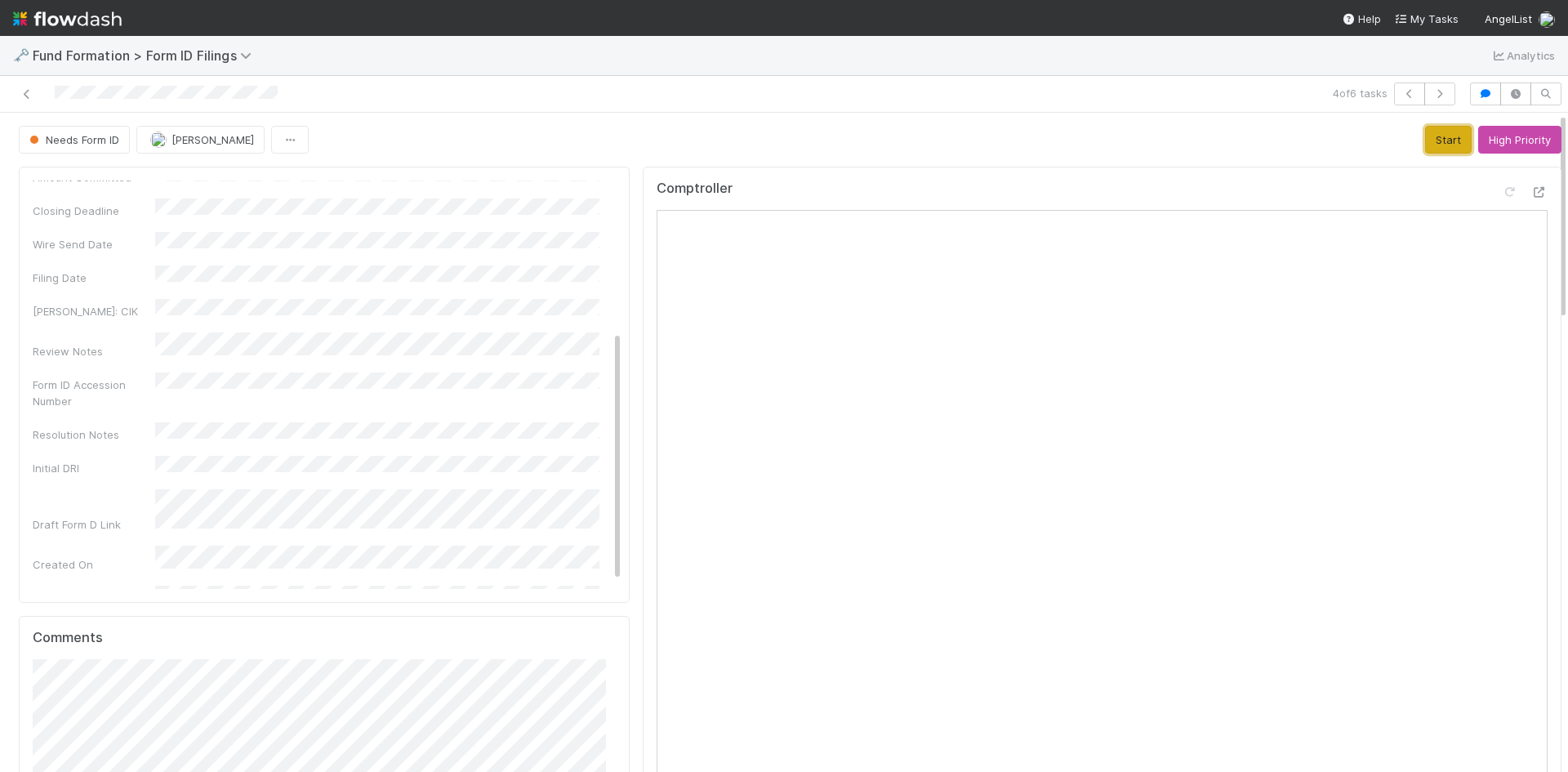
click at [1425, 138] on button "Start" at bounding box center [1449, 140] width 47 height 28
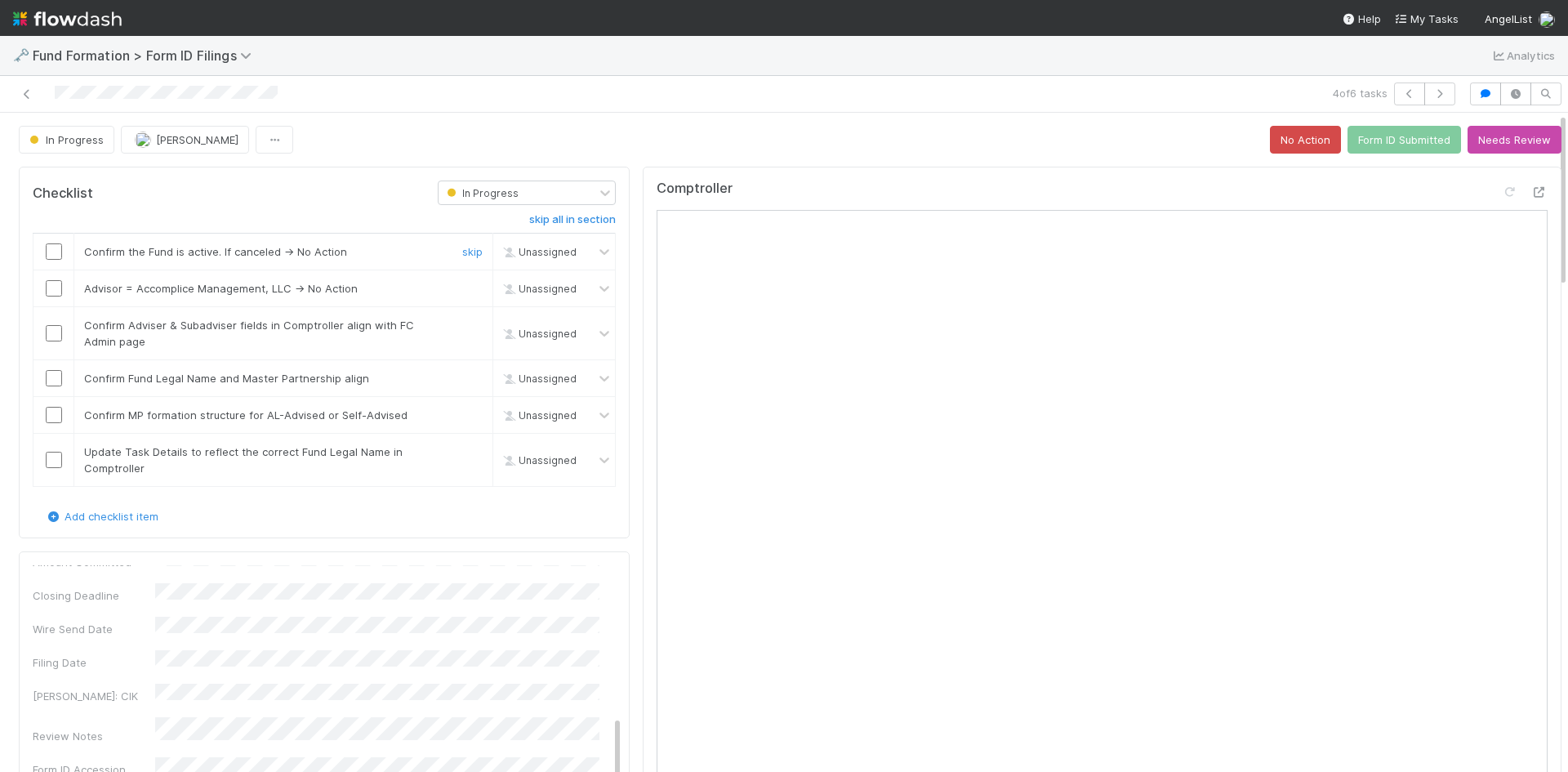
drag, startPoint x: 52, startPoint y: 251, endPoint x: 100, endPoint y: 260, distance: 48.8
click at [53, 250] on input "checkbox" at bounding box center [54, 252] width 17 height 17
checkbox input "true"
drag, startPoint x: 464, startPoint y: 289, endPoint x: 452, endPoint y: 290, distance: 12.0
click at [462, 289] on link "skip" at bounding box center [473, 288] width 21 height 13
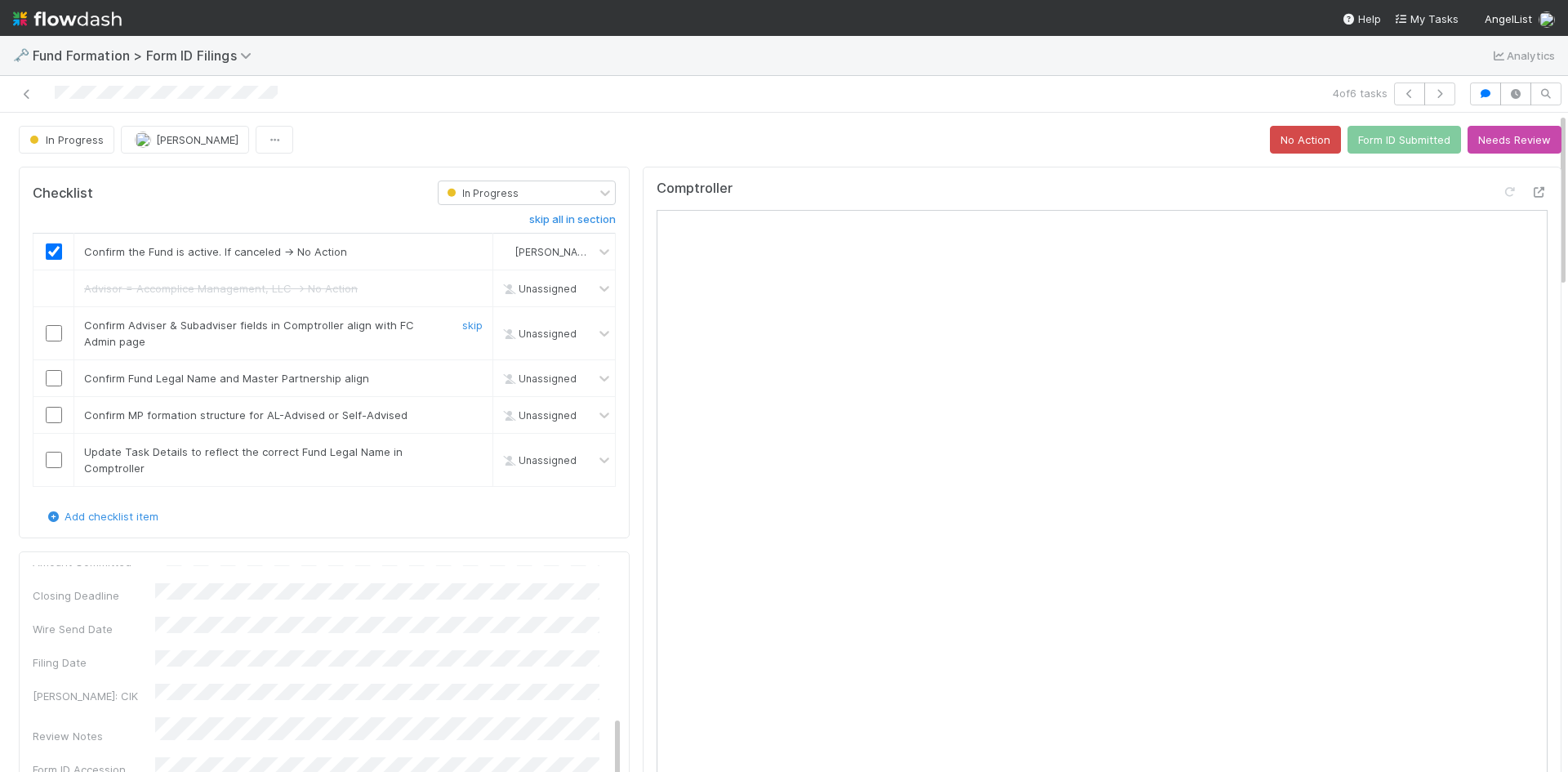
drag, startPoint x: 56, startPoint y: 338, endPoint x: 60, endPoint y: 369, distance: 31.3
click at [56, 343] on td at bounding box center [54, 333] width 41 height 53
drag, startPoint x: 50, startPoint y: 376, endPoint x: 55, endPoint y: 406, distance: 30.4
click at [51, 379] on input "checkbox" at bounding box center [54, 379] width 17 height 17
click at [55, 412] on input "checkbox" at bounding box center [54, 415] width 17 height 17
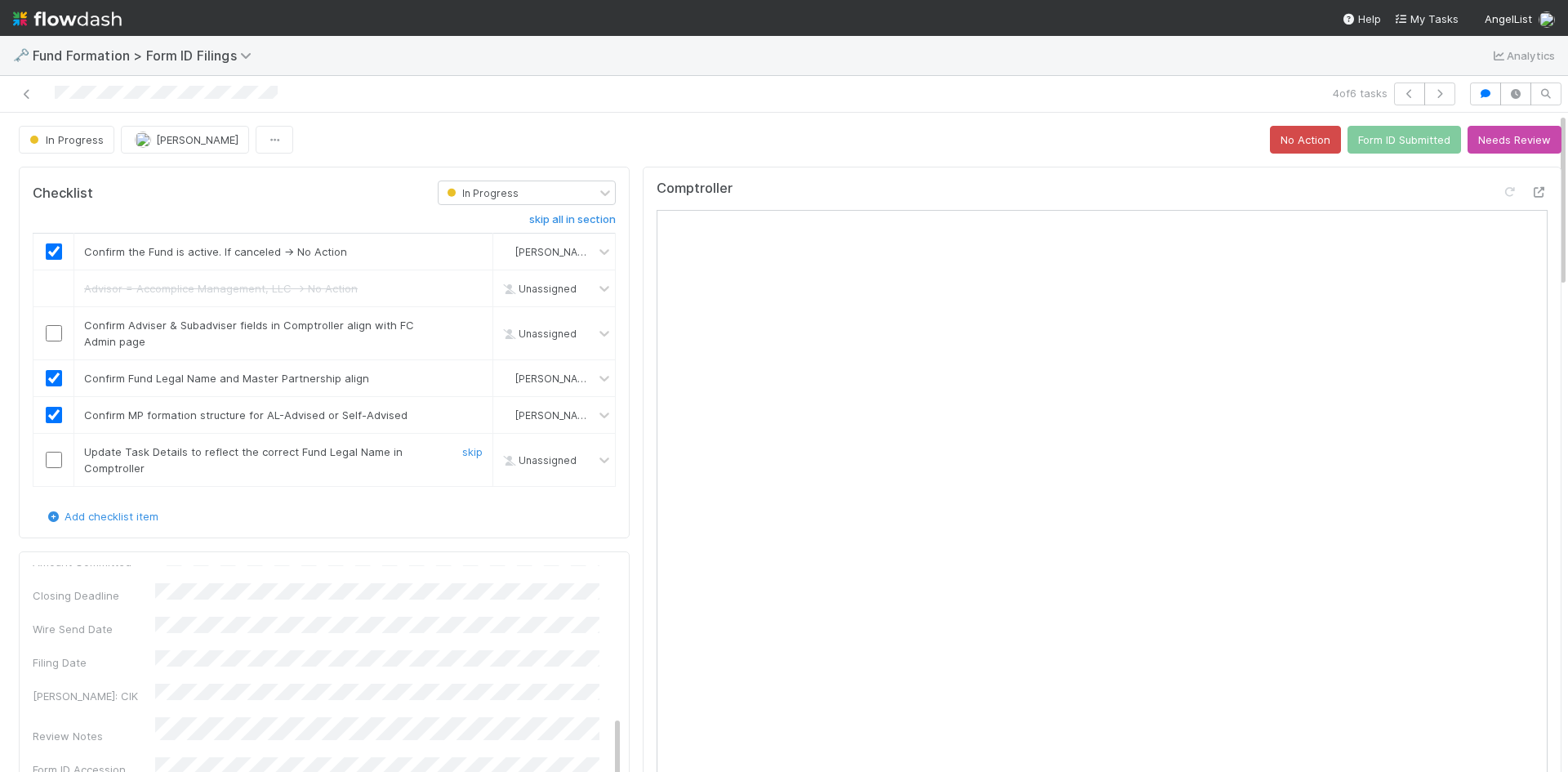
drag, startPoint x: 53, startPoint y: 459, endPoint x: 55, endPoint y: 438, distance: 21.1
click at [53, 458] on input "checkbox" at bounding box center [54, 461] width 17 height 17
click at [56, 334] on input "checkbox" at bounding box center [54, 334] width 17 height 17
click at [1388, 140] on button "Form ID Submitted" at bounding box center [1405, 140] width 114 height 28
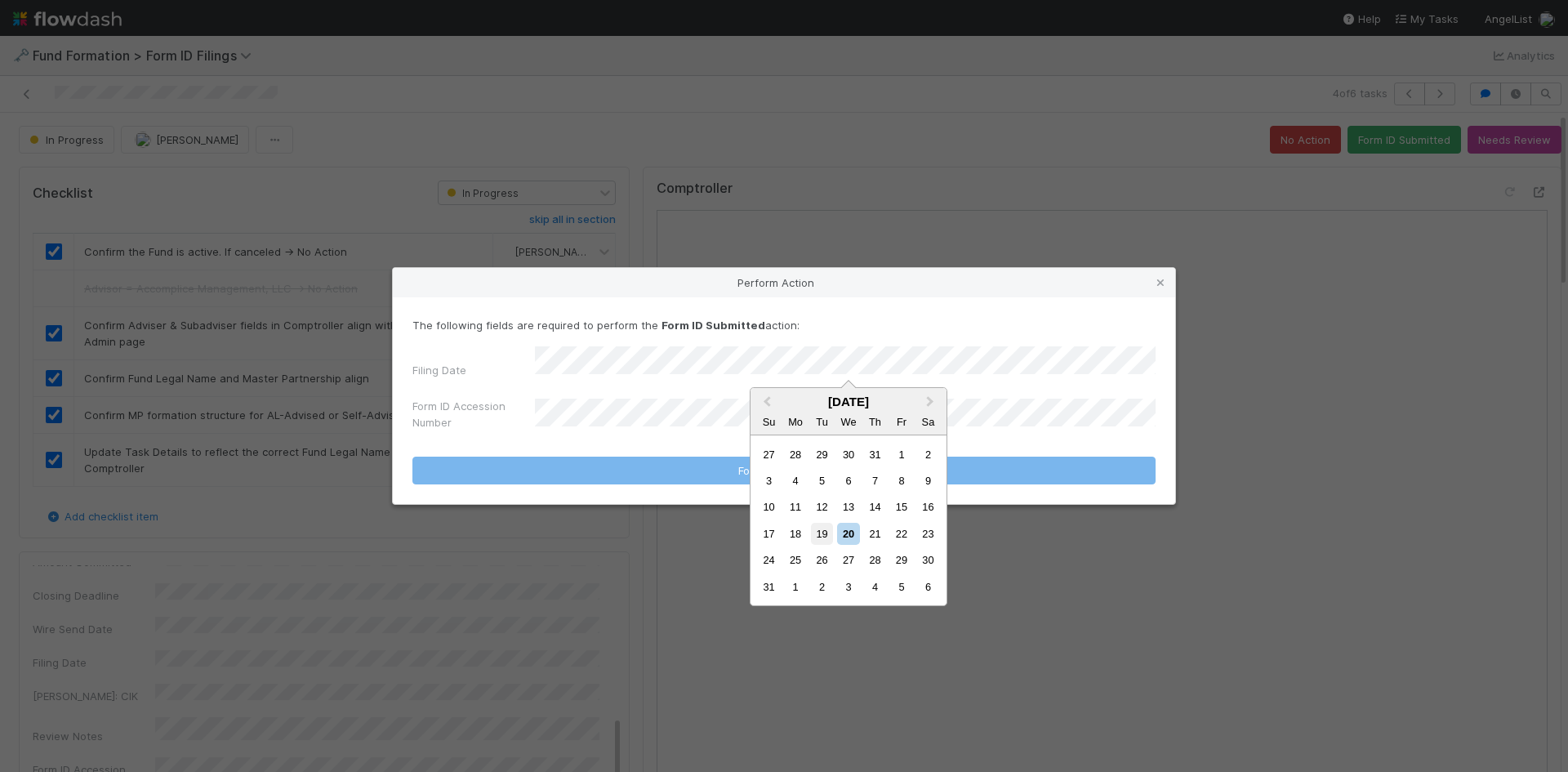
click at [818, 534] on div "19" at bounding box center [822, 534] width 22 height 22
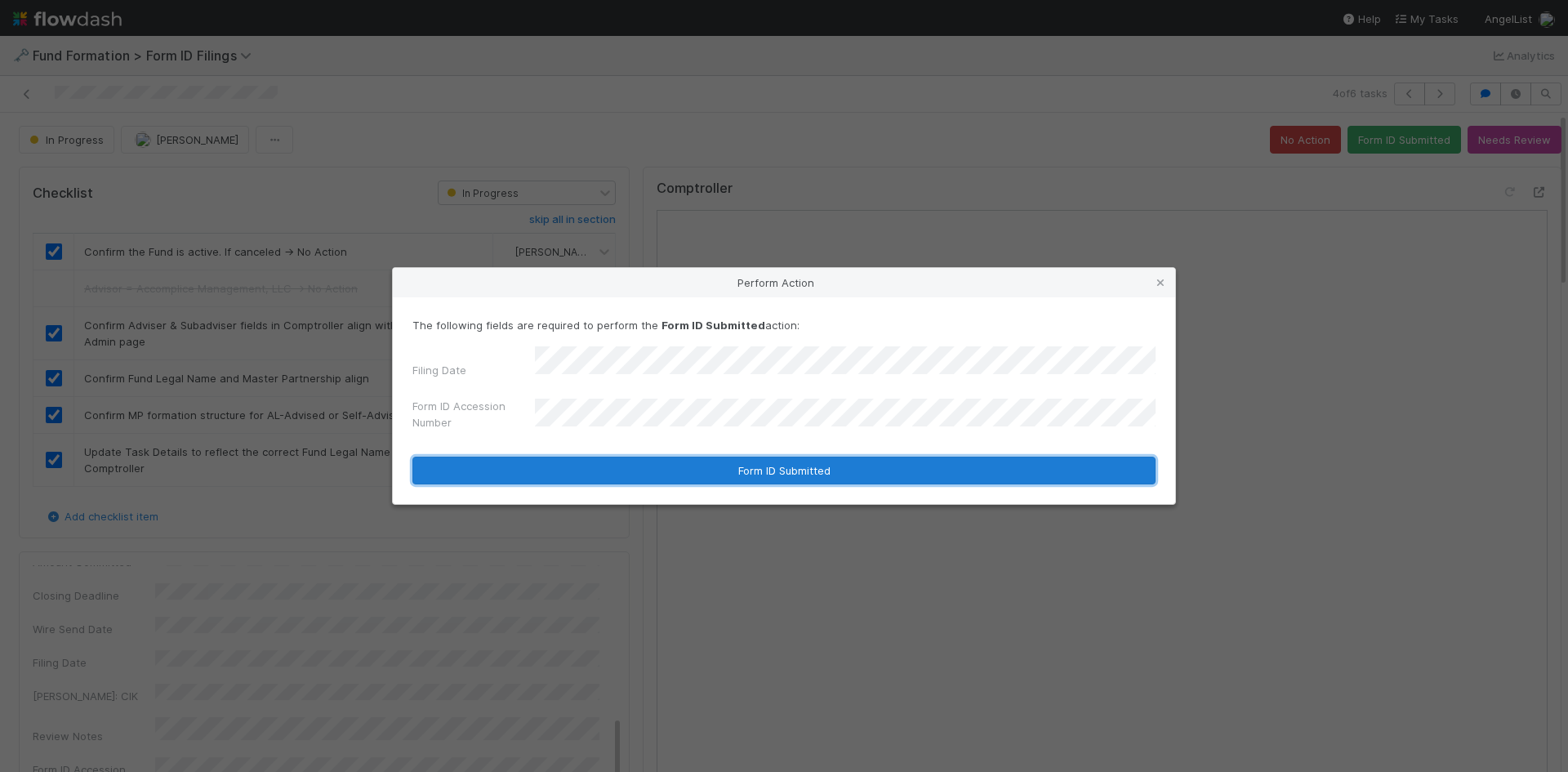
click at [661, 470] on button "Form ID Submitted" at bounding box center [783, 471] width 743 height 28
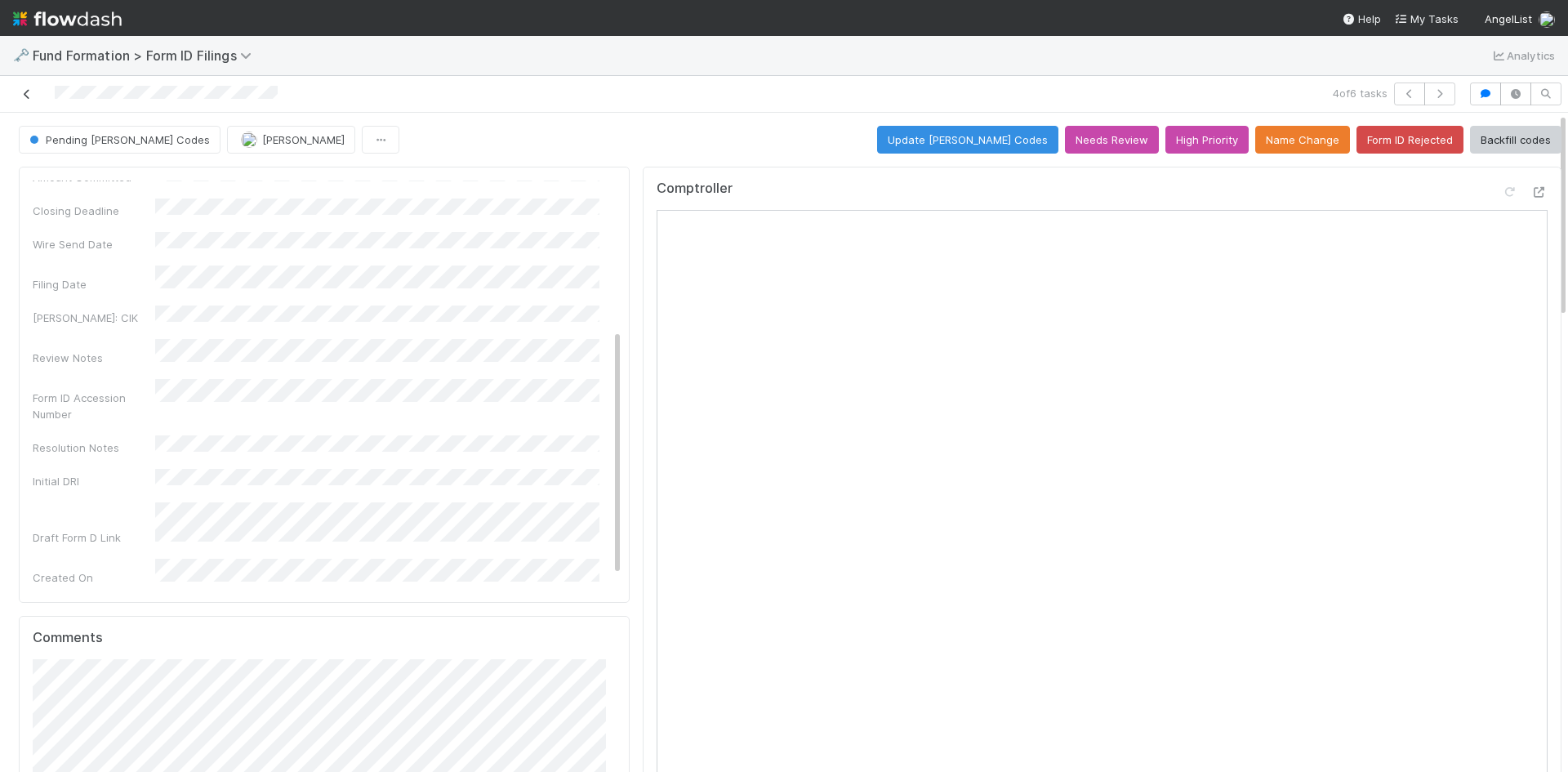
click at [30, 89] on icon at bounding box center [27, 93] width 17 height 10
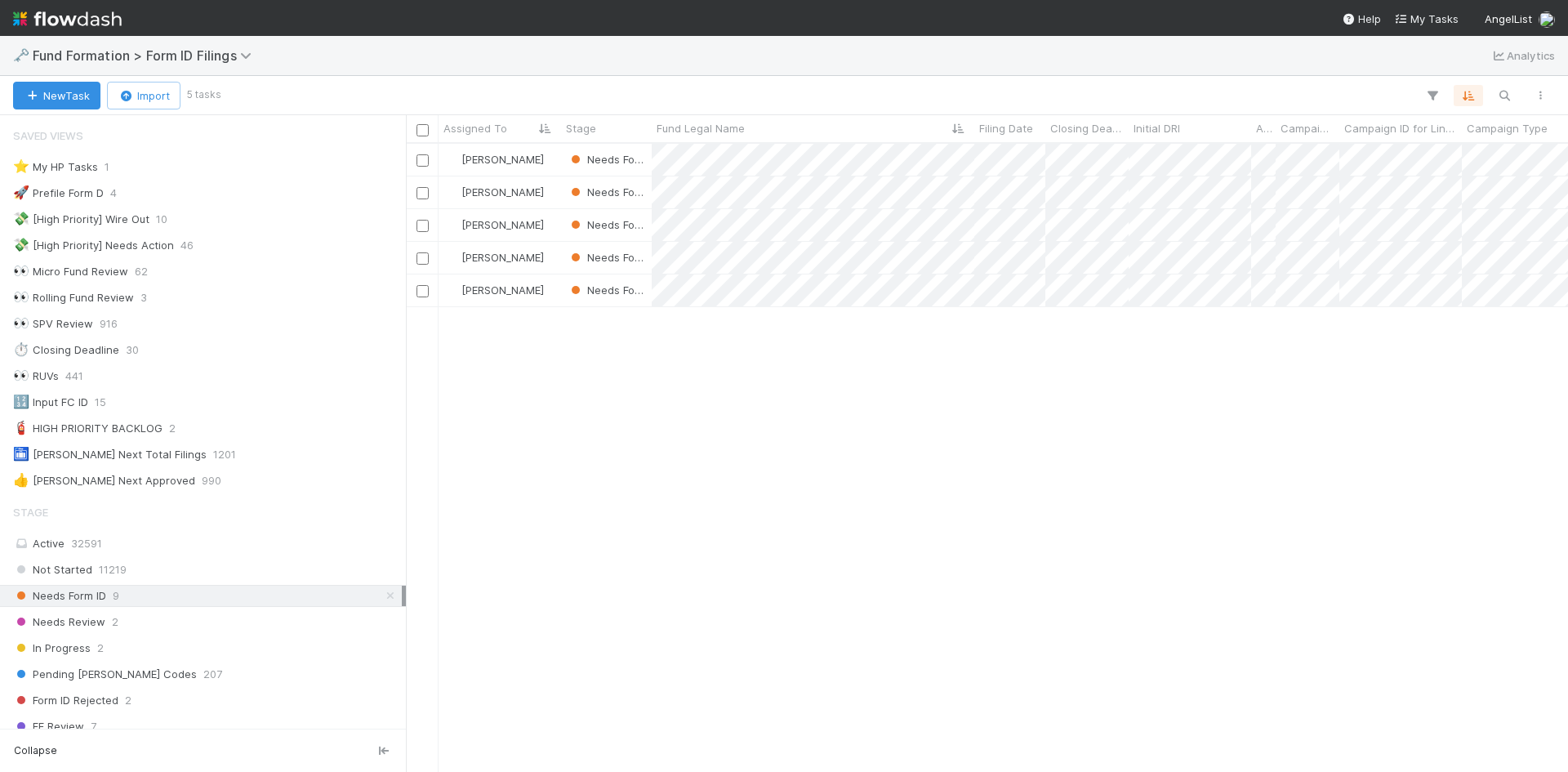
scroll to position [13, 13]
drag, startPoint x: 1284, startPoint y: 425, endPoint x: 1038, endPoint y: 333, distance: 262.6
click at [1284, 425] on div at bounding box center [784, 386] width 1568 height 772
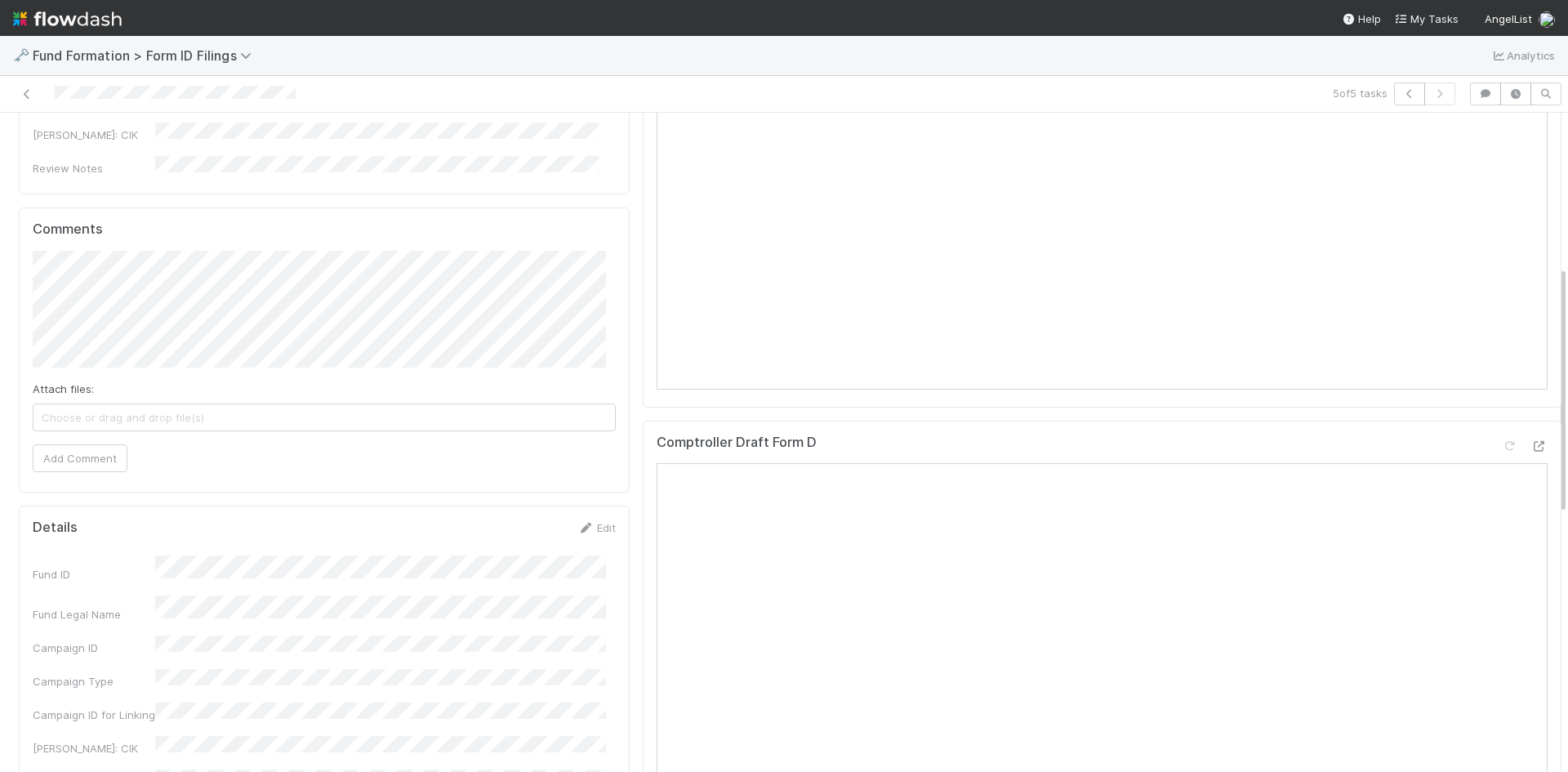
scroll to position [654, 0]
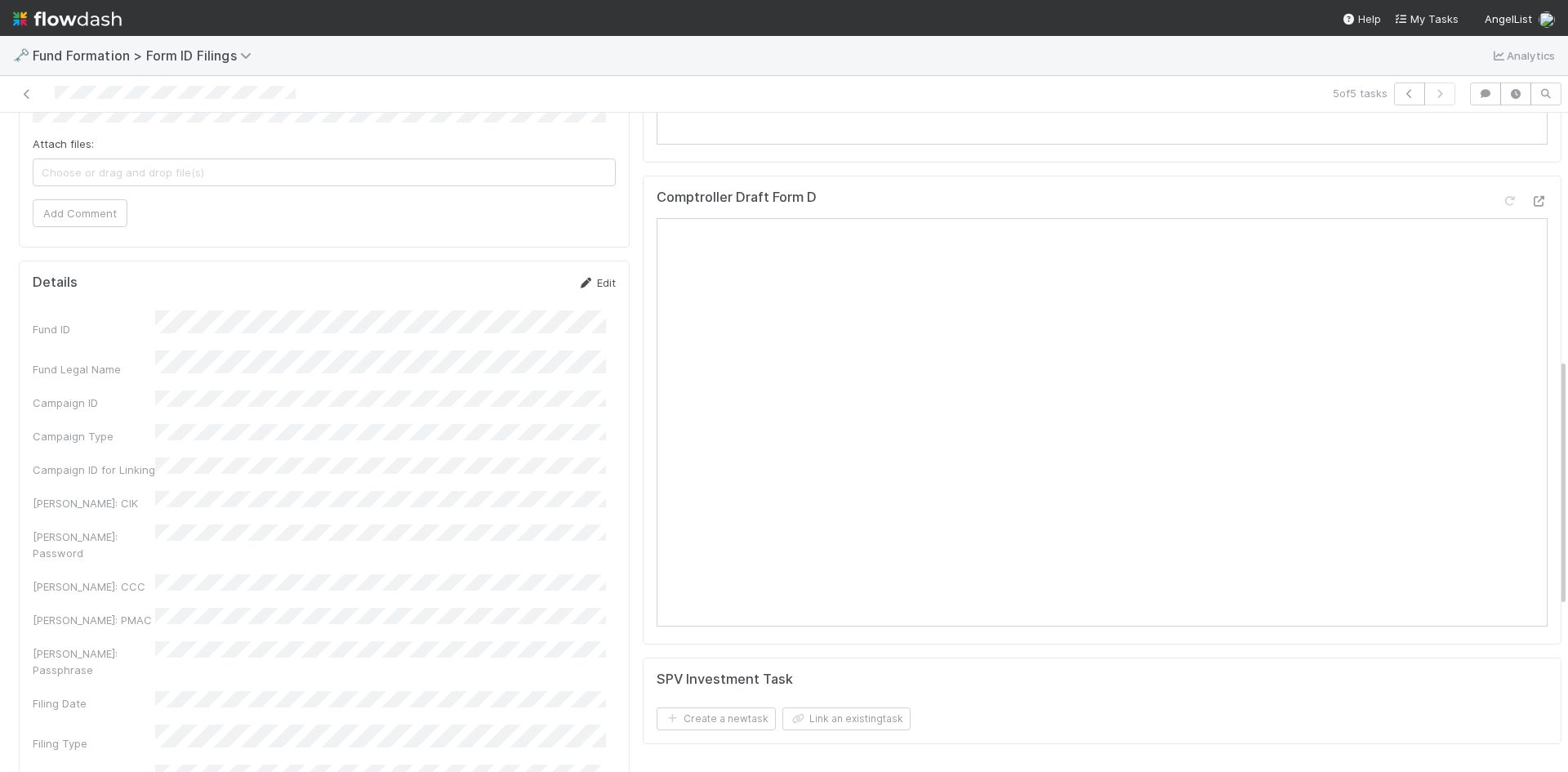
click at [595, 284] on link "Edit" at bounding box center [596, 283] width 38 height 13
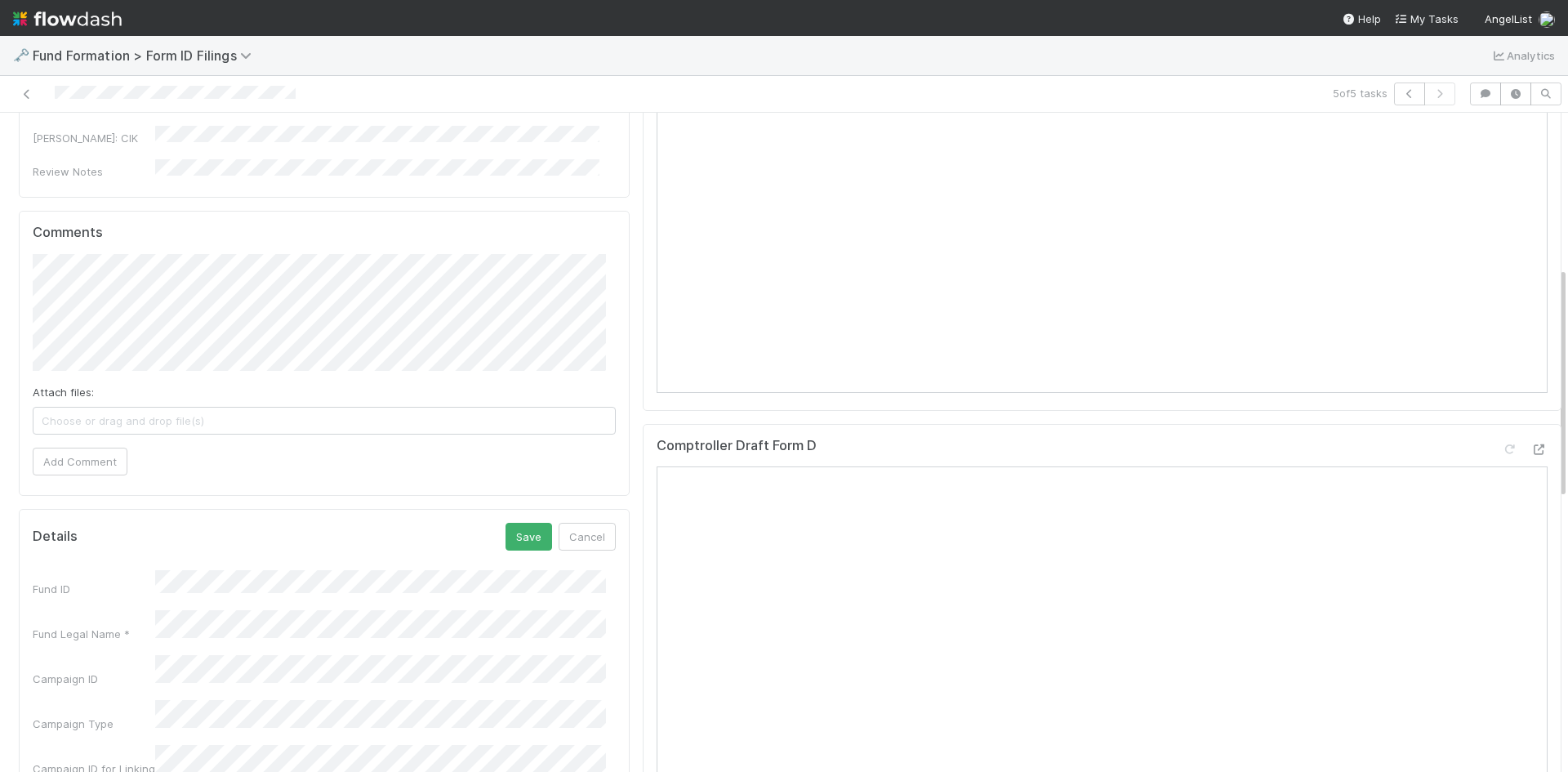
scroll to position [490, 0]
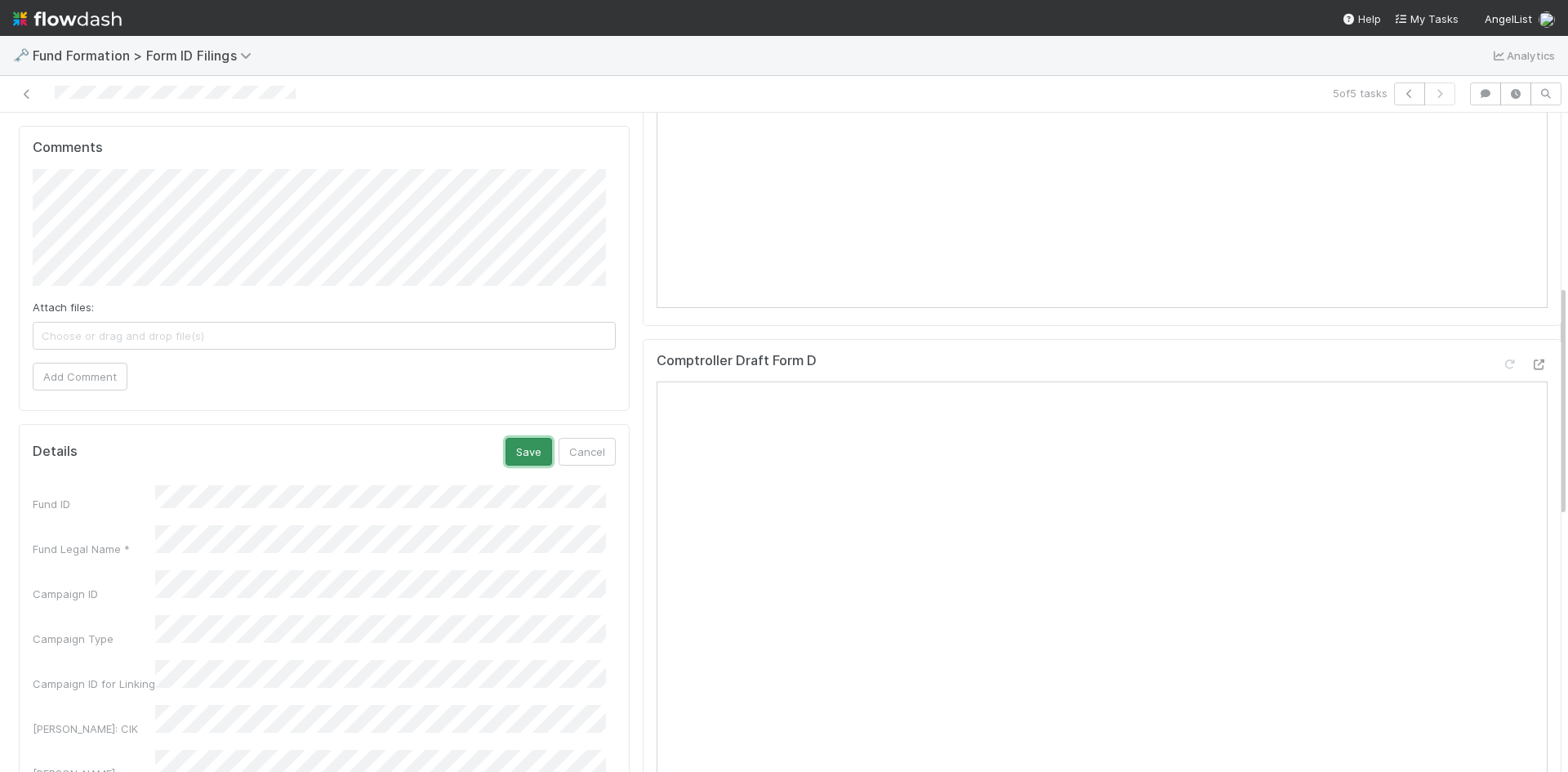
click at [521, 450] on button "Save" at bounding box center [529, 452] width 47 height 28
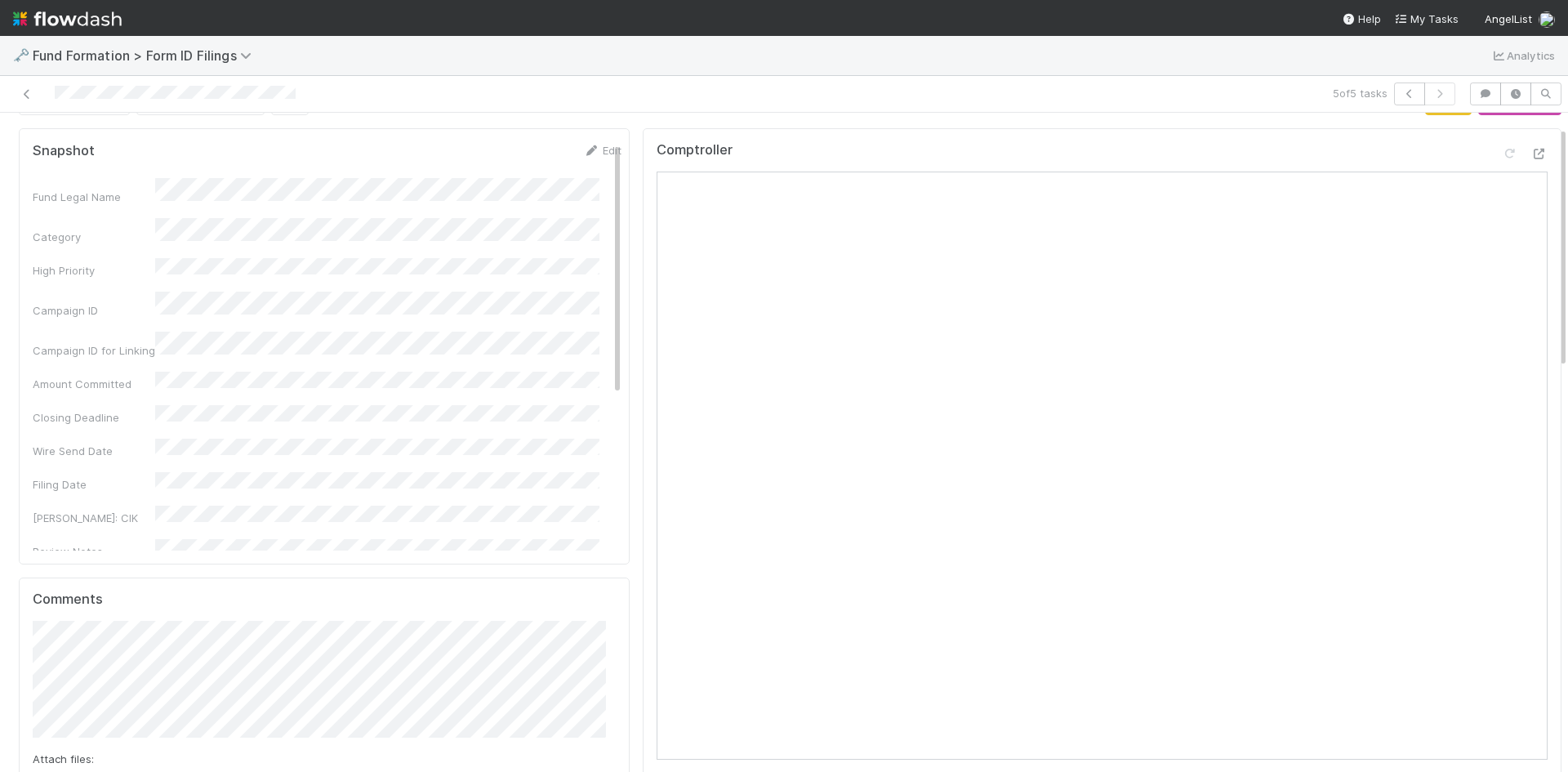
scroll to position [0, 0]
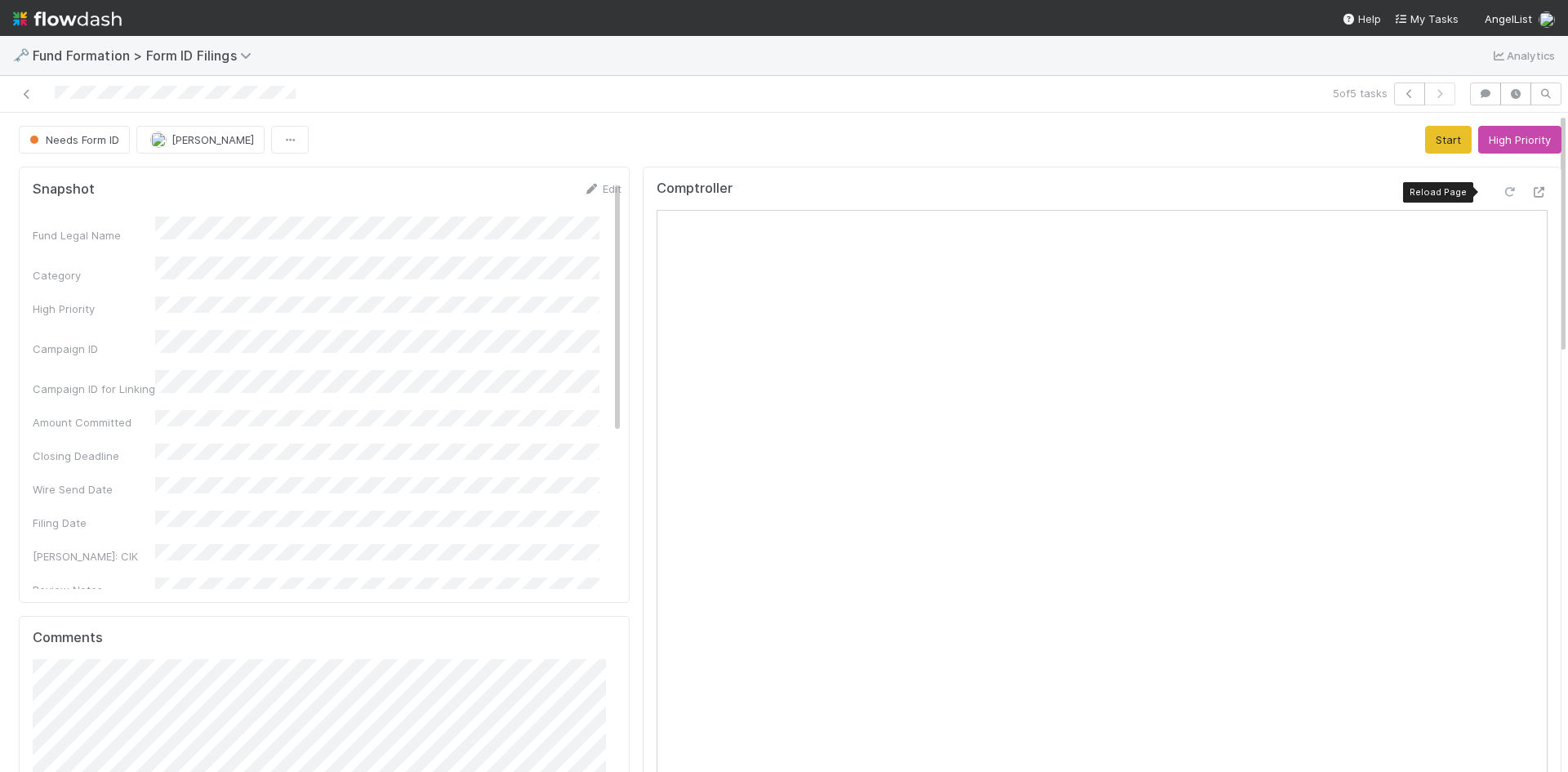
click at [1502, 186] on div at bounding box center [1510, 192] width 17 height 17
drag, startPoint x: 1422, startPoint y: 133, endPoint x: 1524, endPoint y: 195, distance: 119.4
click at [1427, 135] on button "Start" at bounding box center [1449, 140] width 47 height 28
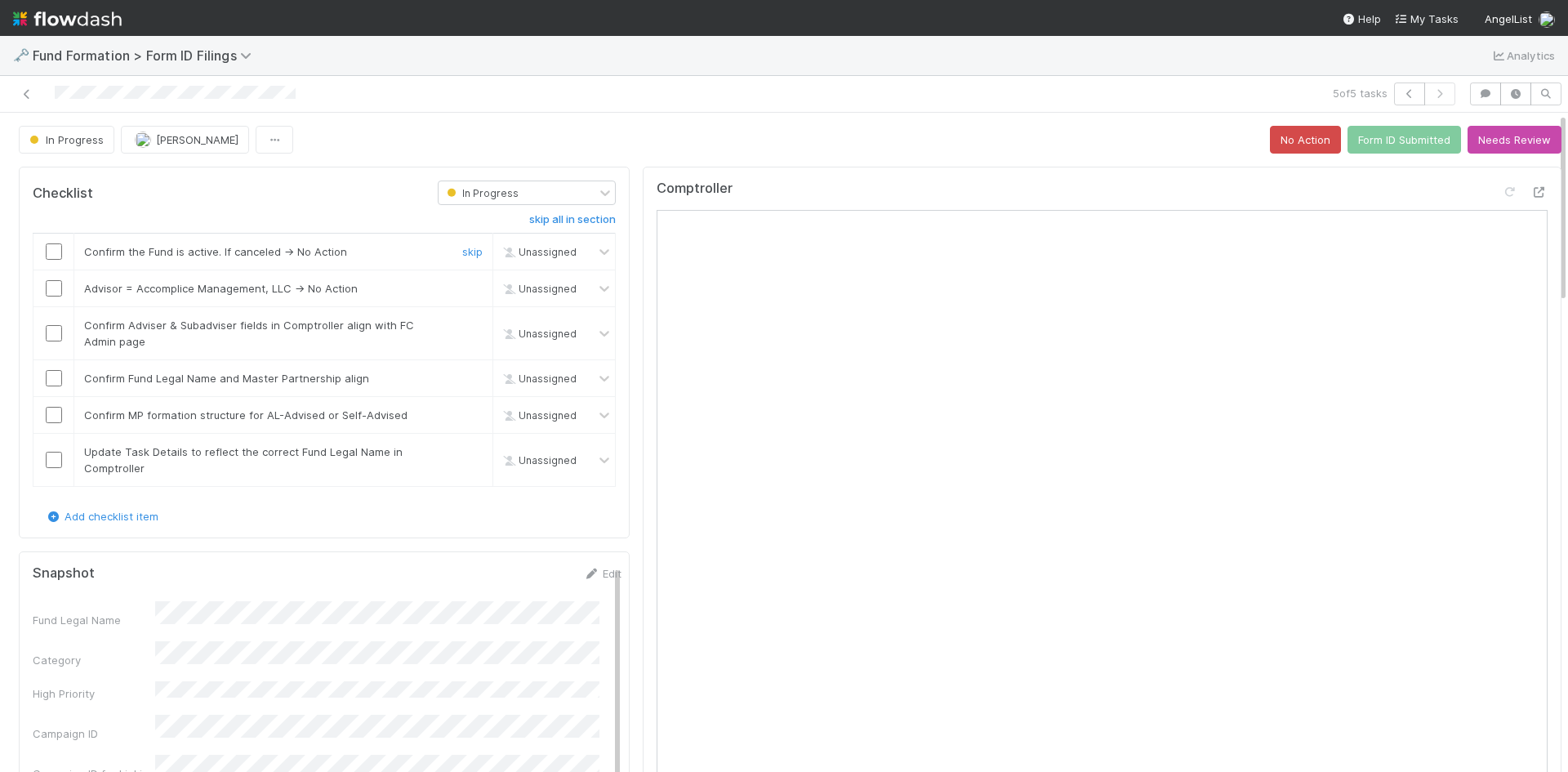
drag, startPoint x: 51, startPoint y: 247, endPoint x: 139, endPoint y: 257, distance: 88.6
click at [51, 247] on input "checkbox" at bounding box center [54, 252] width 17 height 17
drag, startPoint x: 456, startPoint y: 288, endPoint x: 114, endPoint y: 310, distance: 342.7
click at [462, 288] on link "skip" at bounding box center [473, 288] width 21 height 13
click at [55, 334] on input "checkbox" at bounding box center [54, 334] width 17 height 17
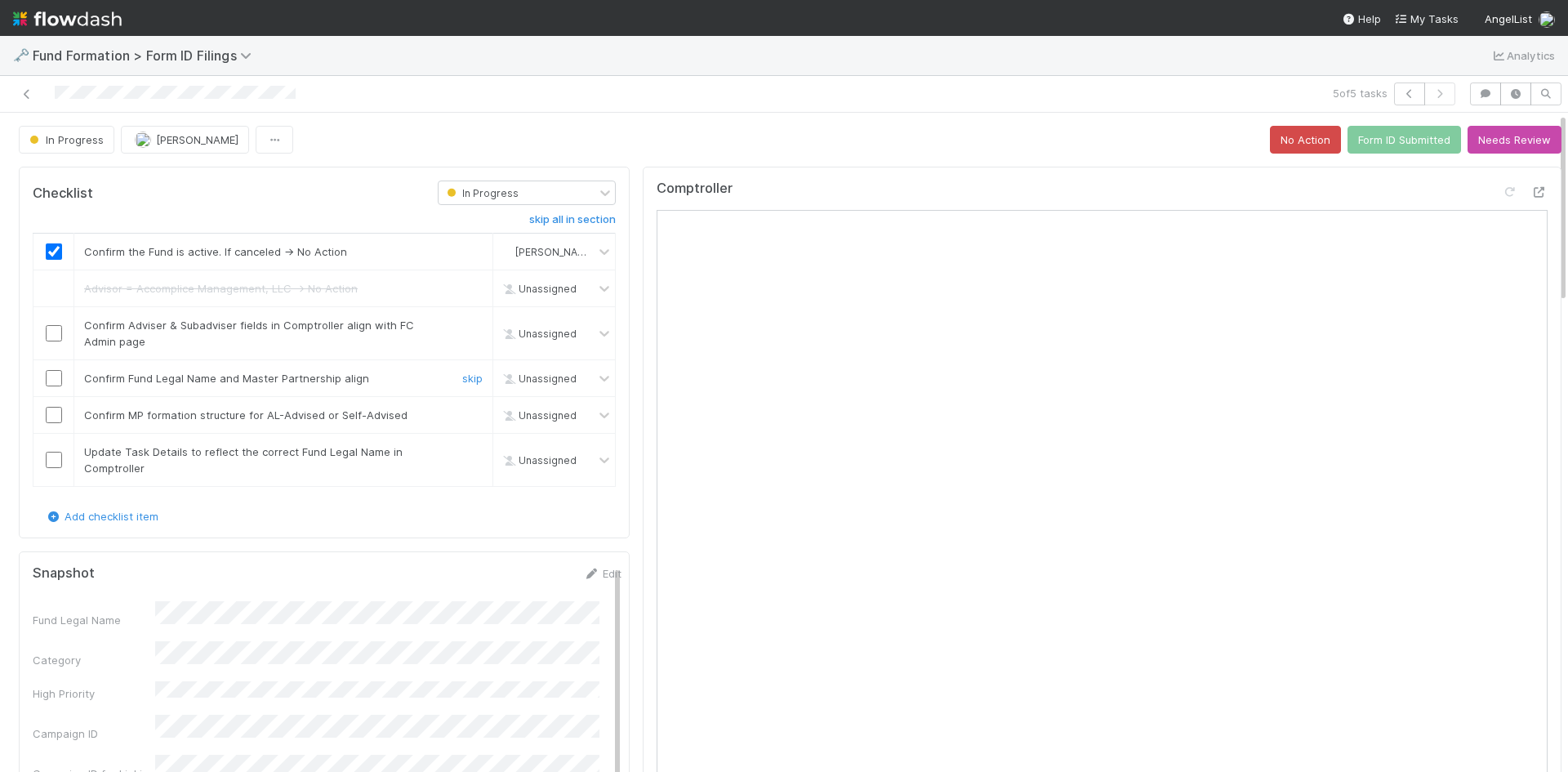
click at [57, 377] on input "checkbox" at bounding box center [54, 379] width 17 height 17
click at [50, 419] on input "checkbox" at bounding box center [54, 415] width 17 height 17
click at [54, 459] on input "checkbox" at bounding box center [54, 461] width 17 height 17
drag, startPoint x: 54, startPoint y: 329, endPoint x: 493, endPoint y: 327, distance: 439.0
click at [55, 329] on input "checkbox" at bounding box center [54, 334] width 17 height 17
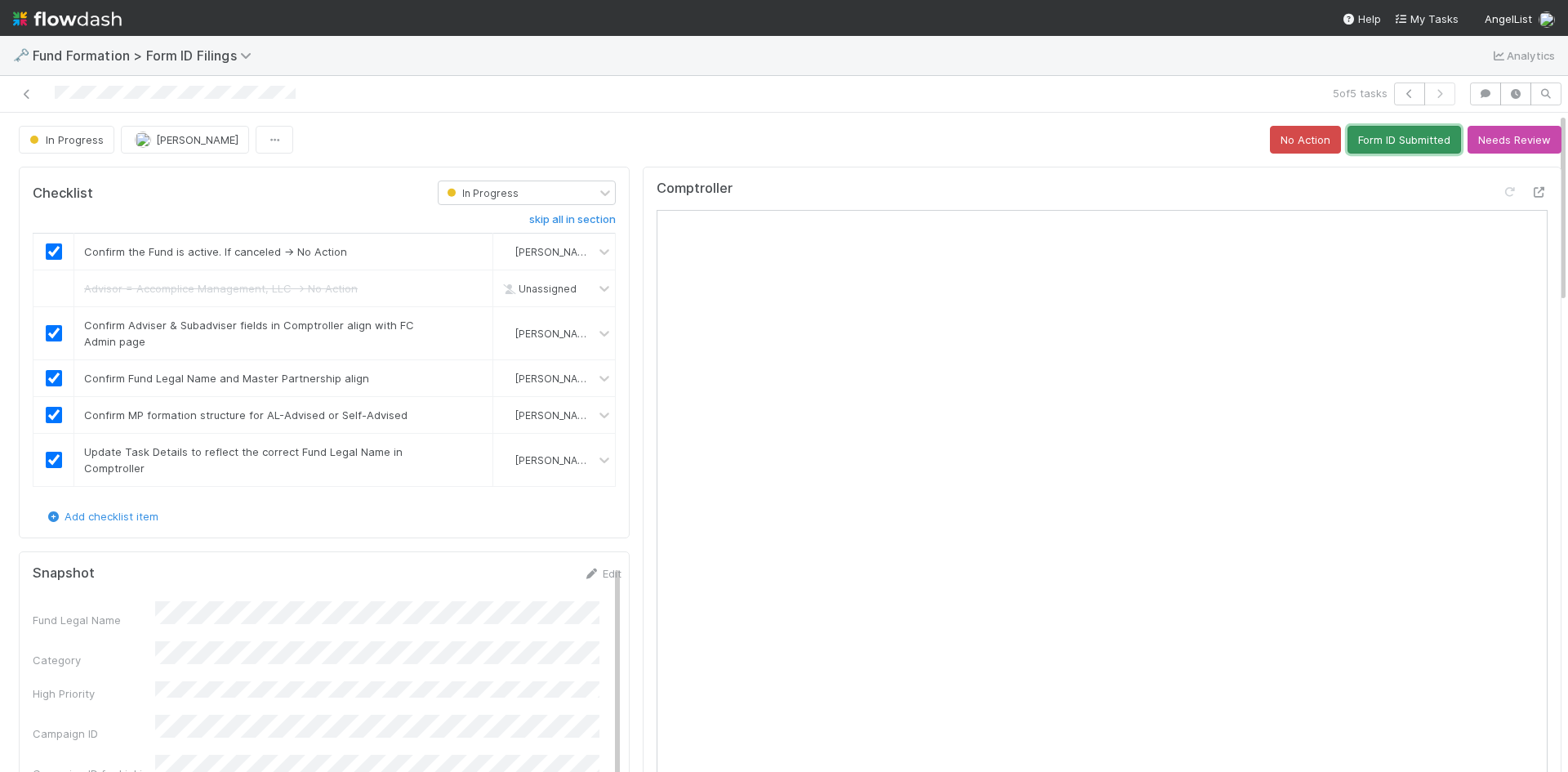
click at [1391, 145] on button "Form ID Submitted" at bounding box center [1405, 140] width 114 height 28
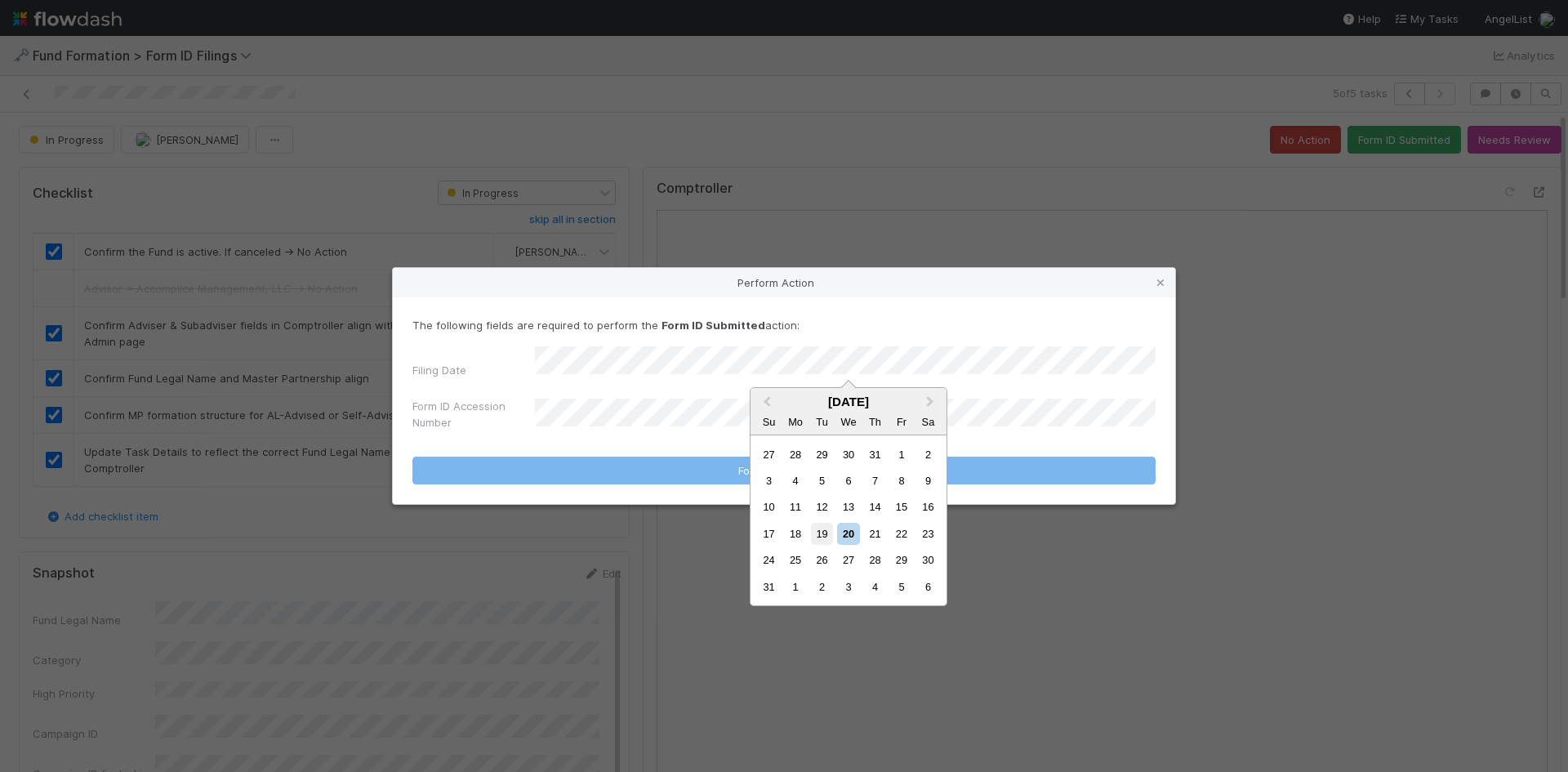
click at [818, 531] on div "19" at bounding box center [822, 534] width 22 height 22
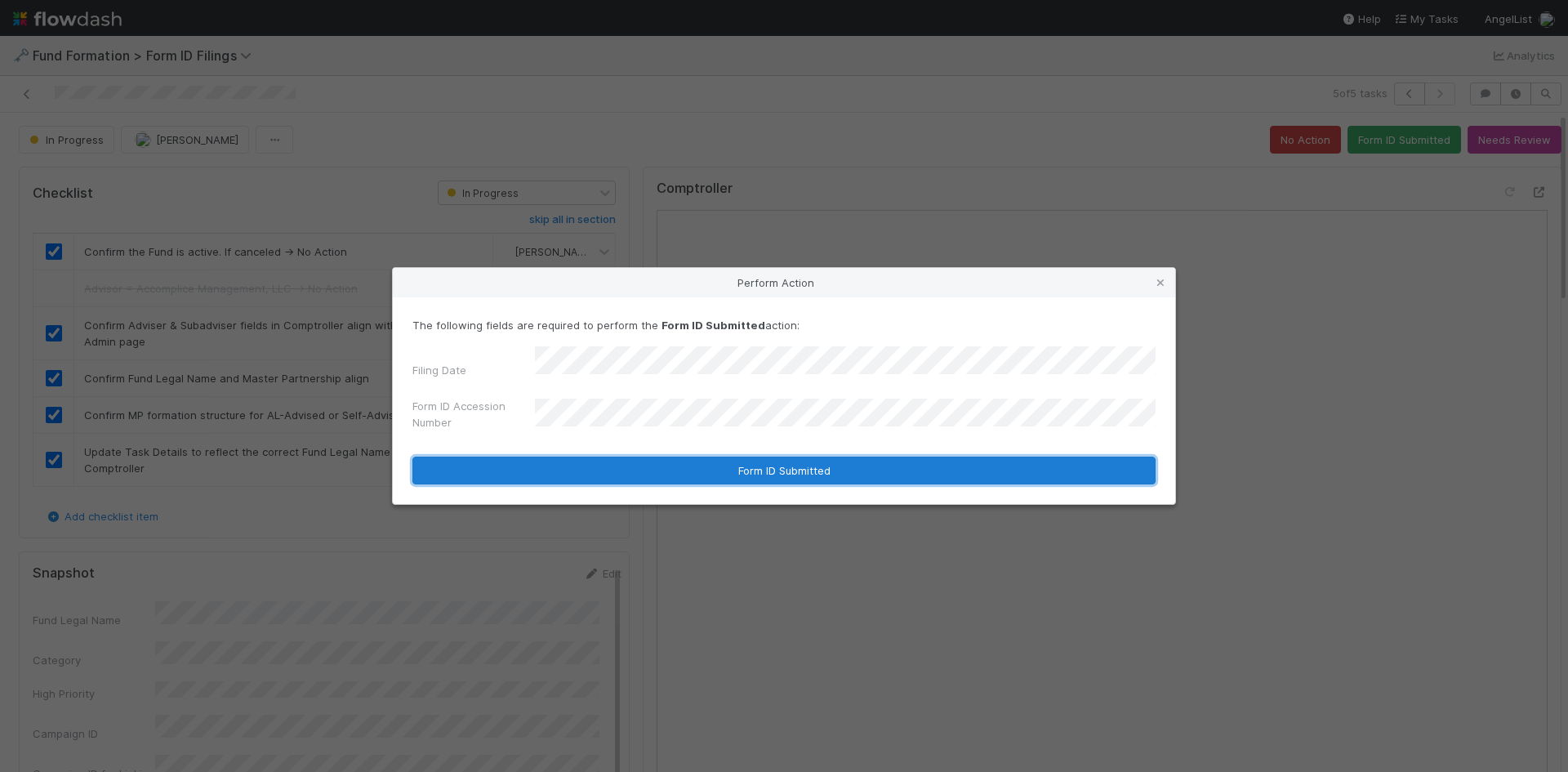
click at [638, 463] on button "Form ID Submitted" at bounding box center [783, 471] width 743 height 28
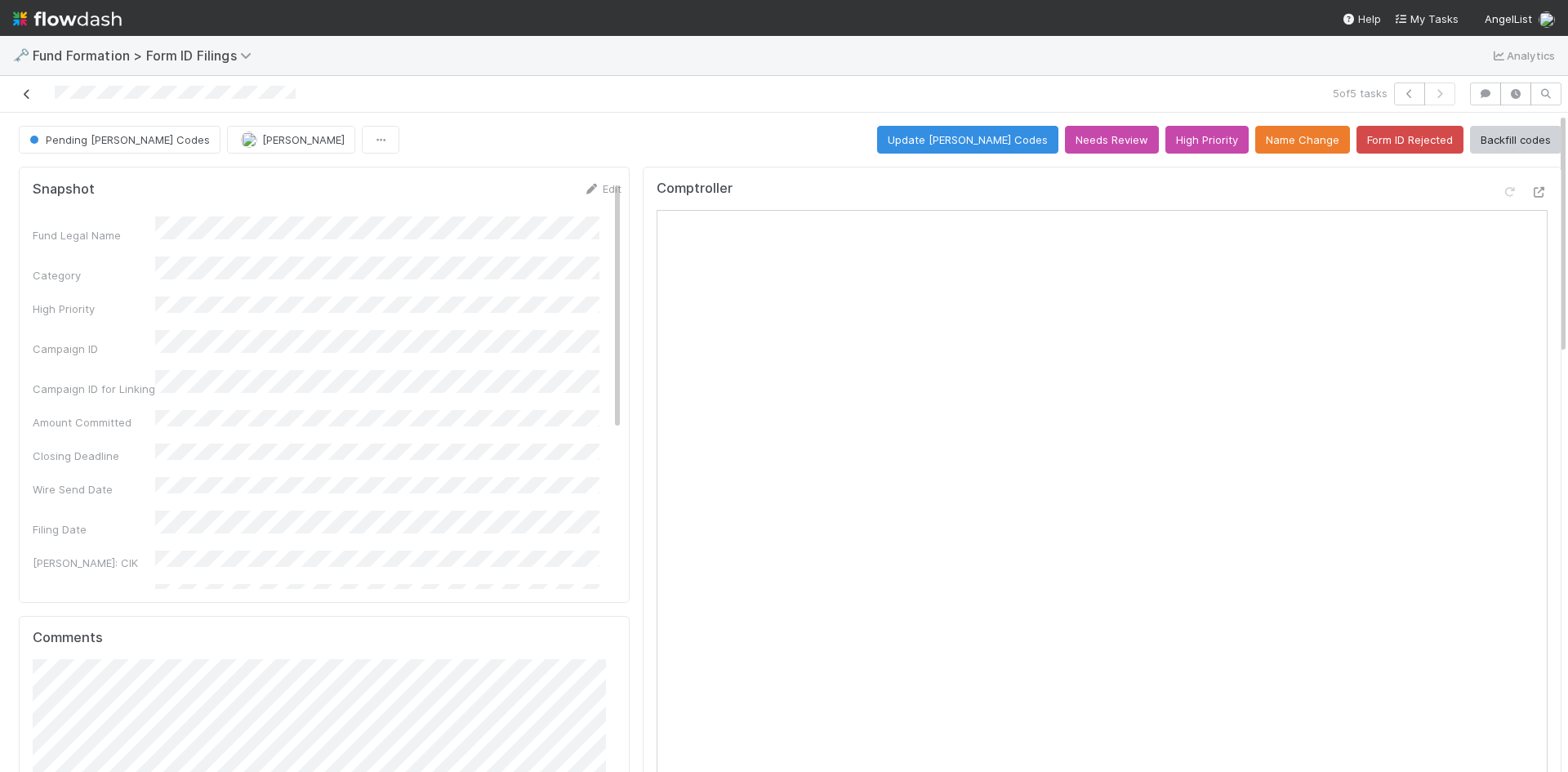
click at [25, 96] on icon at bounding box center [27, 93] width 17 height 10
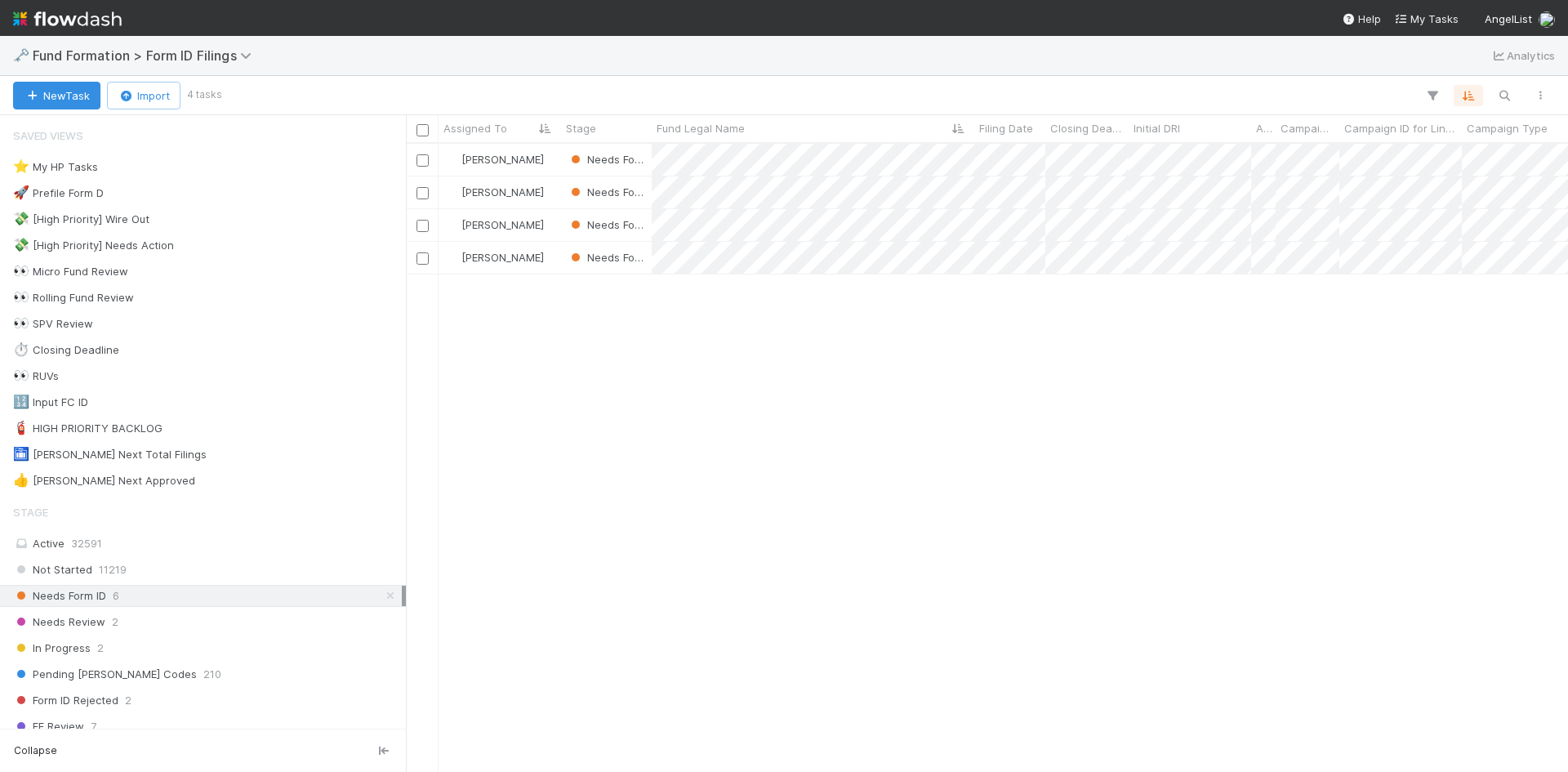
scroll to position [616, 1150]
click at [1292, 516] on div at bounding box center [784, 386] width 1568 height 772
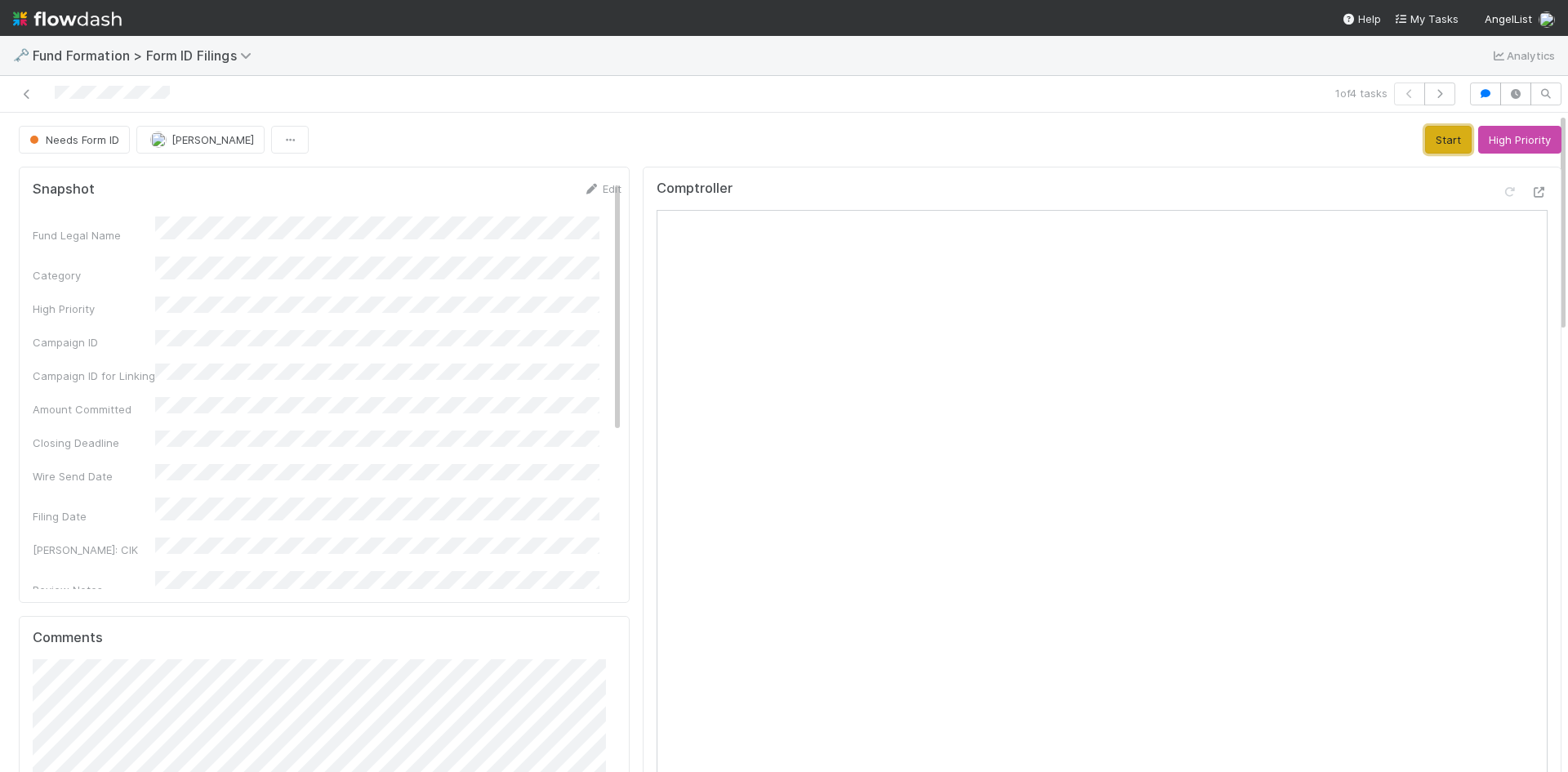
click at [1425, 135] on button "Start" at bounding box center [1449, 140] width 47 height 28
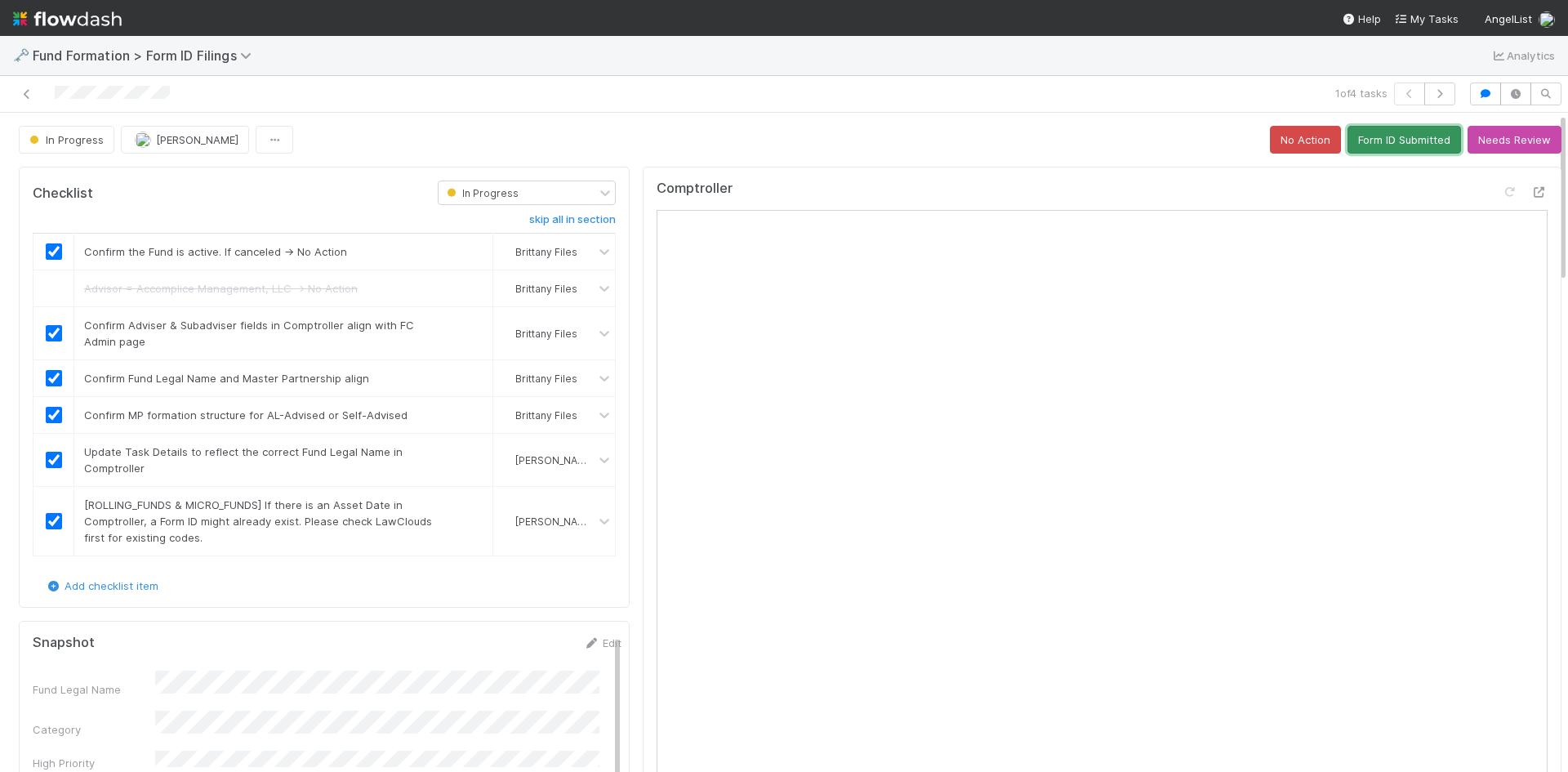
click at [1375, 139] on button "Form ID Submitted" at bounding box center [1405, 140] width 114 height 28
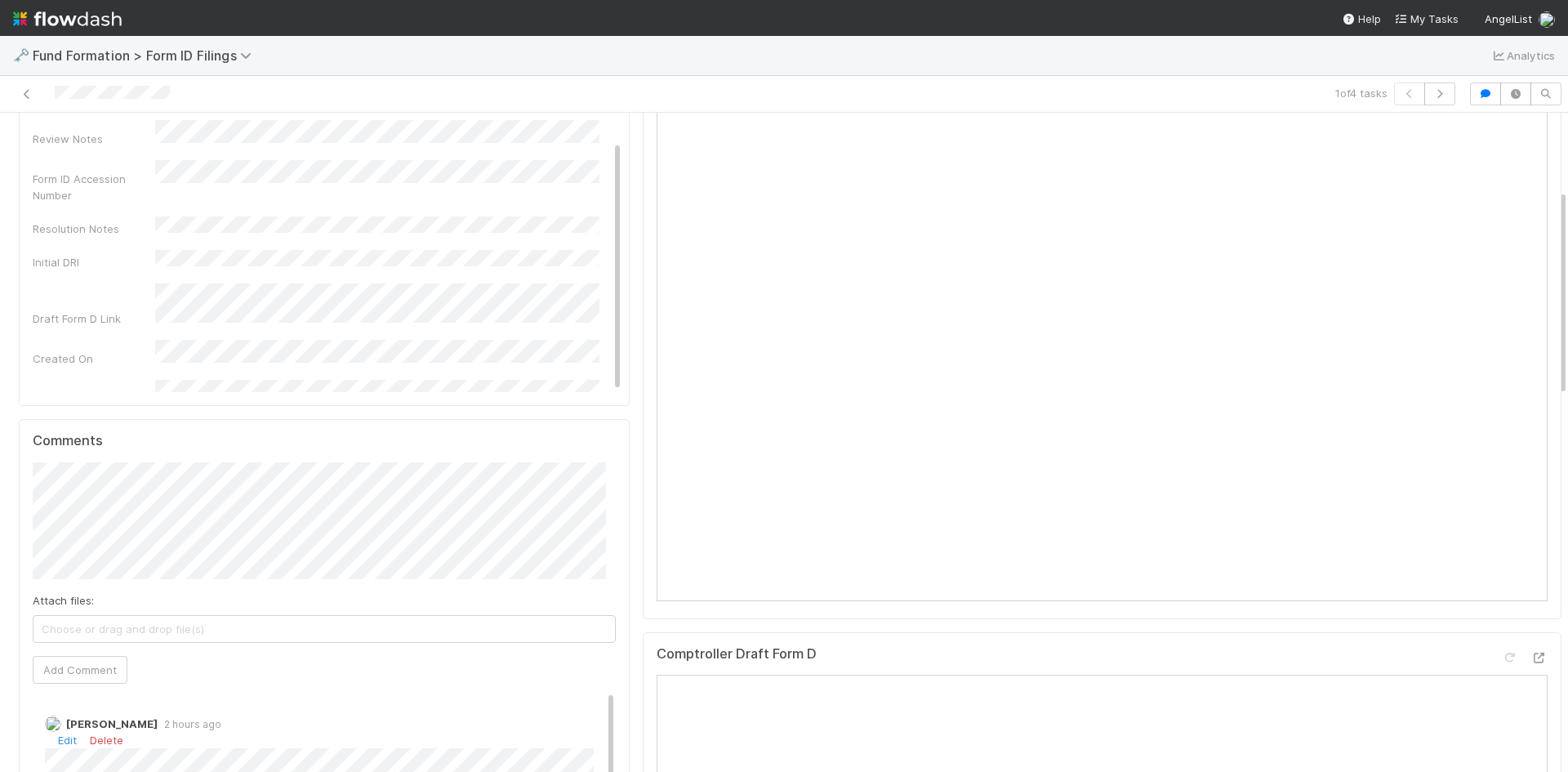
scroll to position [245, 0]
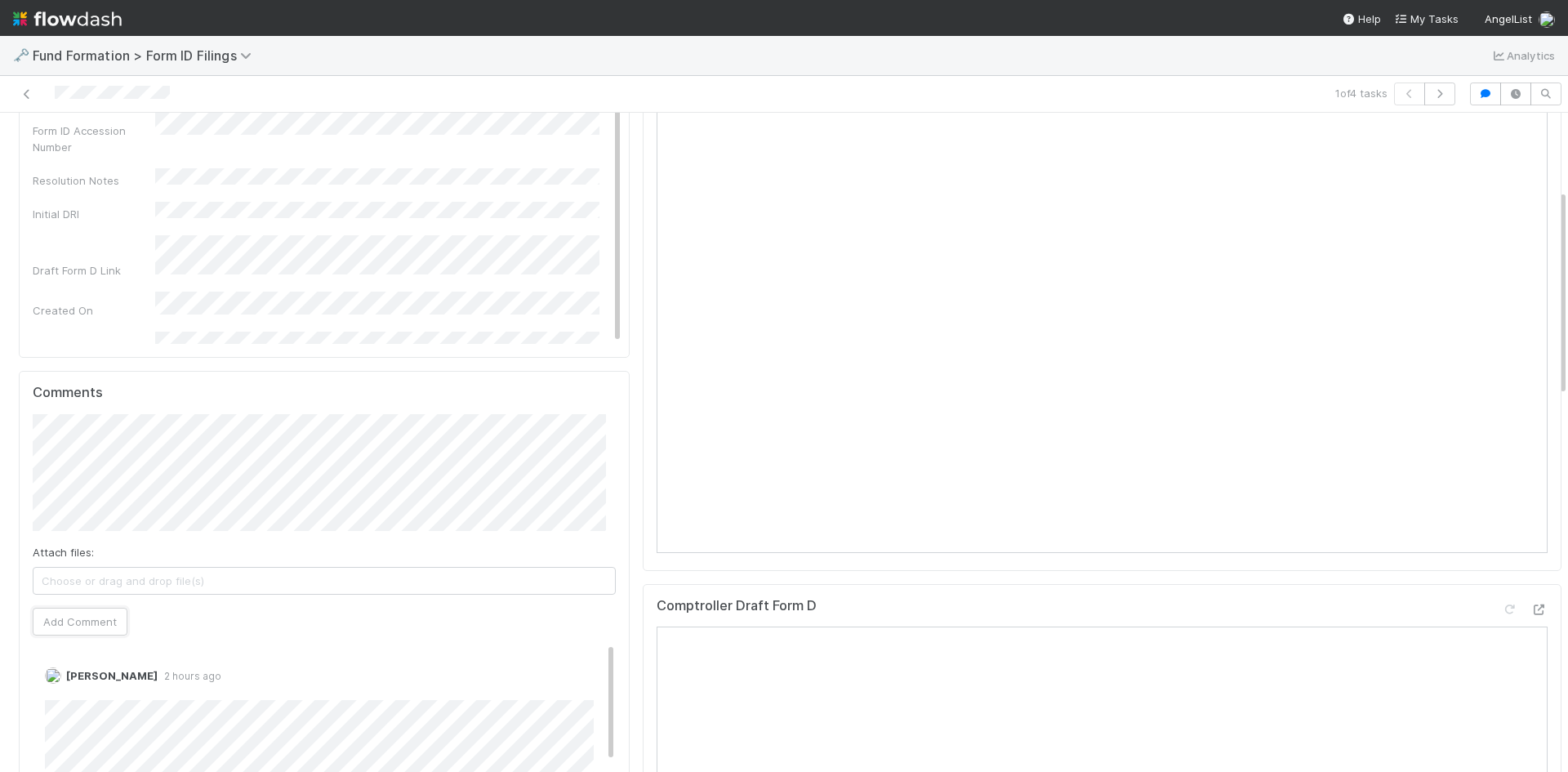
drag, startPoint x: 60, startPoint y: 624, endPoint x: 485, endPoint y: 537, distance: 433.8
click at [61, 624] on button "Add Comment" at bounding box center [80, 622] width 95 height 28
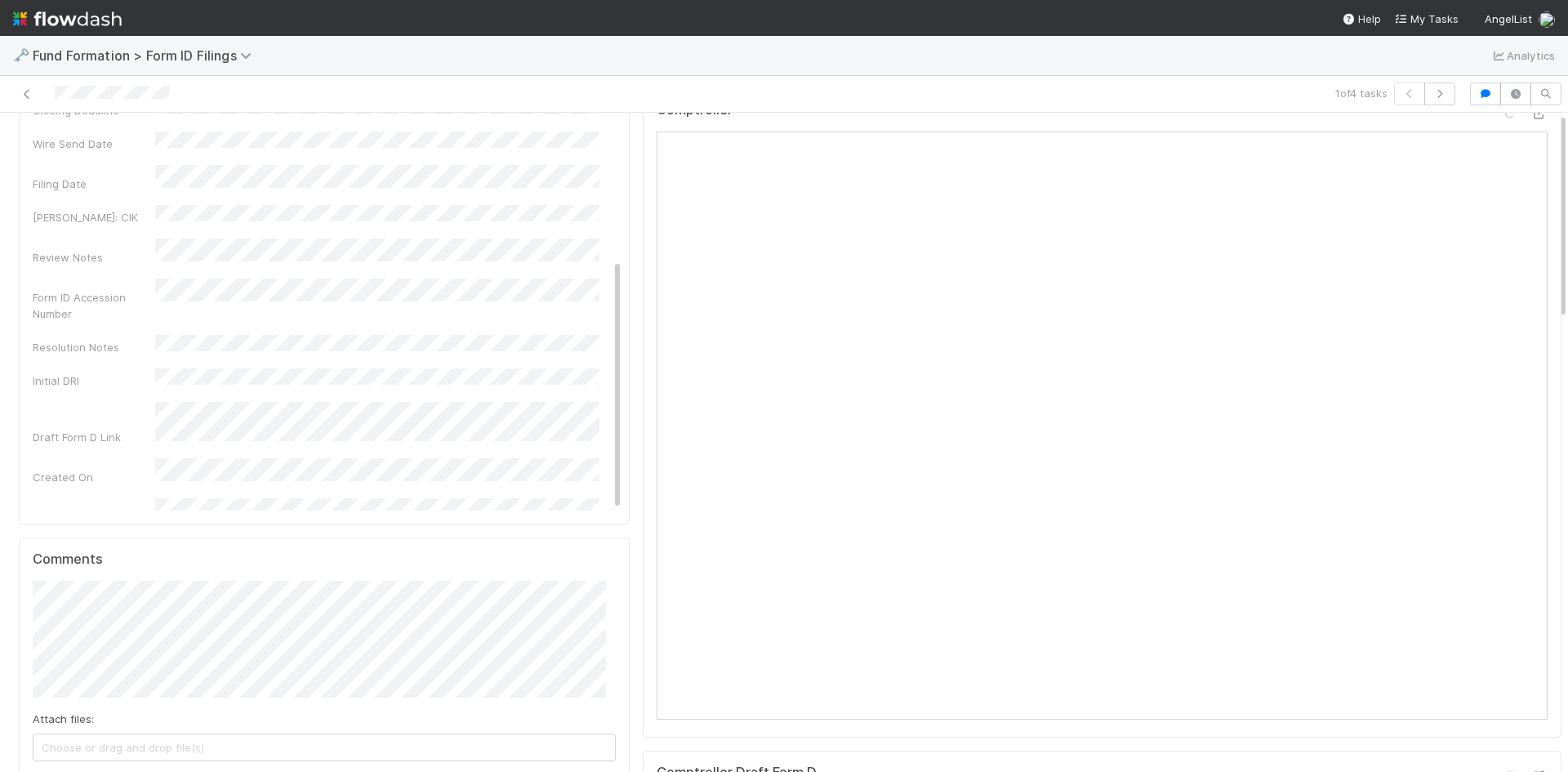
scroll to position [0, 0]
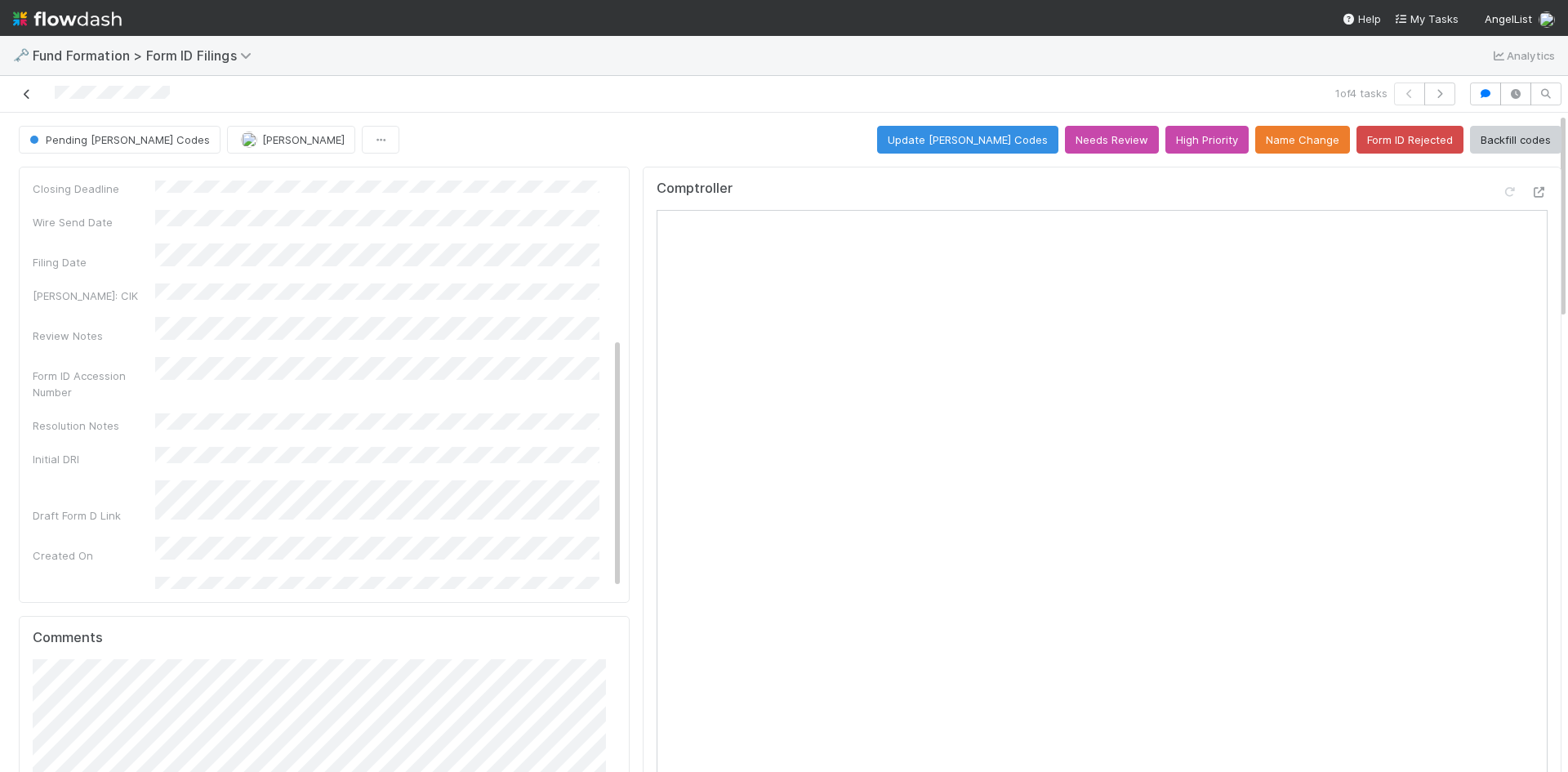
click at [23, 96] on icon at bounding box center [27, 93] width 17 height 10
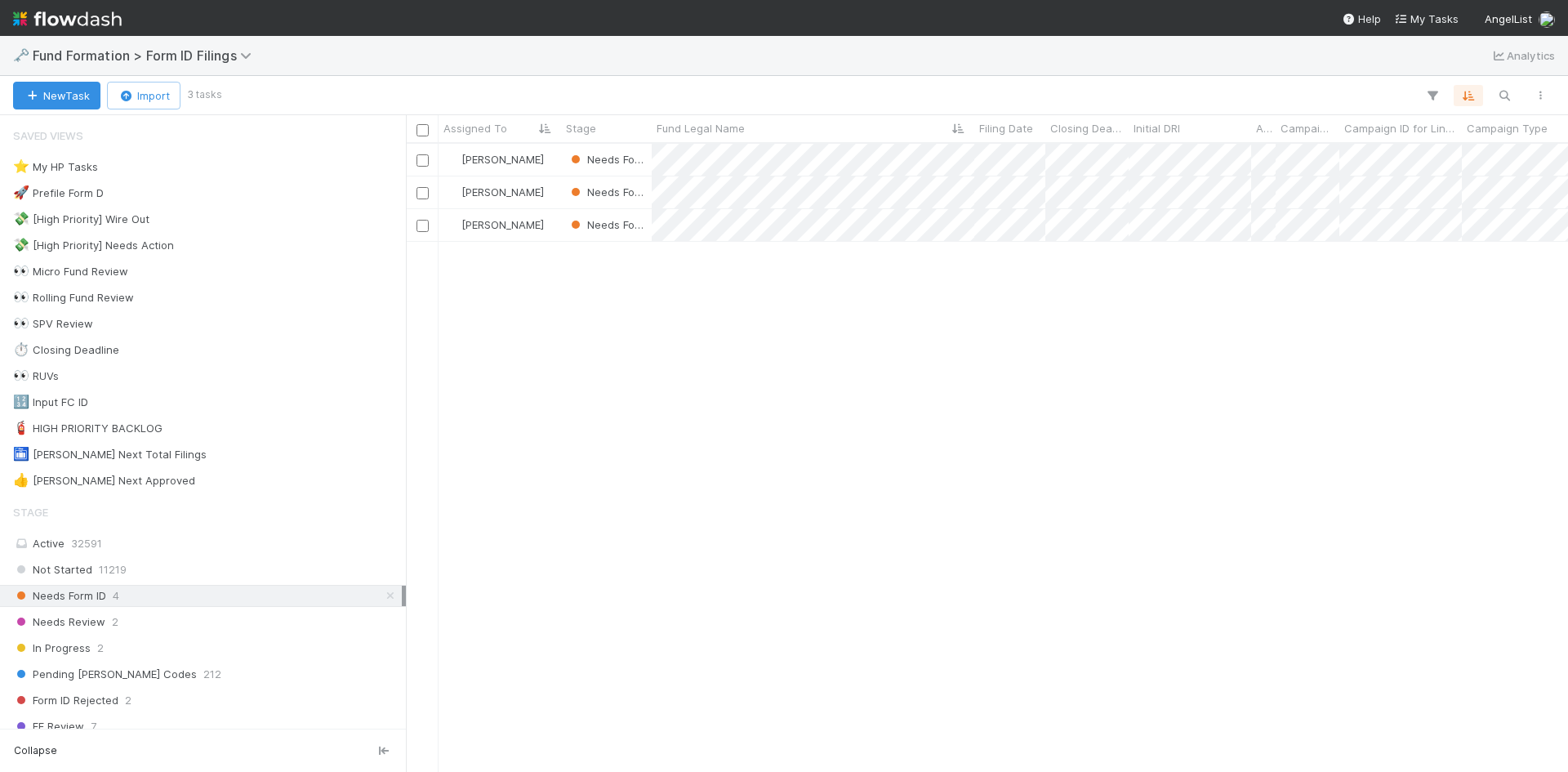
scroll to position [616, 1150]
click at [1300, 385] on div at bounding box center [784, 386] width 1568 height 772
click at [880, 389] on div at bounding box center [784, 386] width 1568 height 772
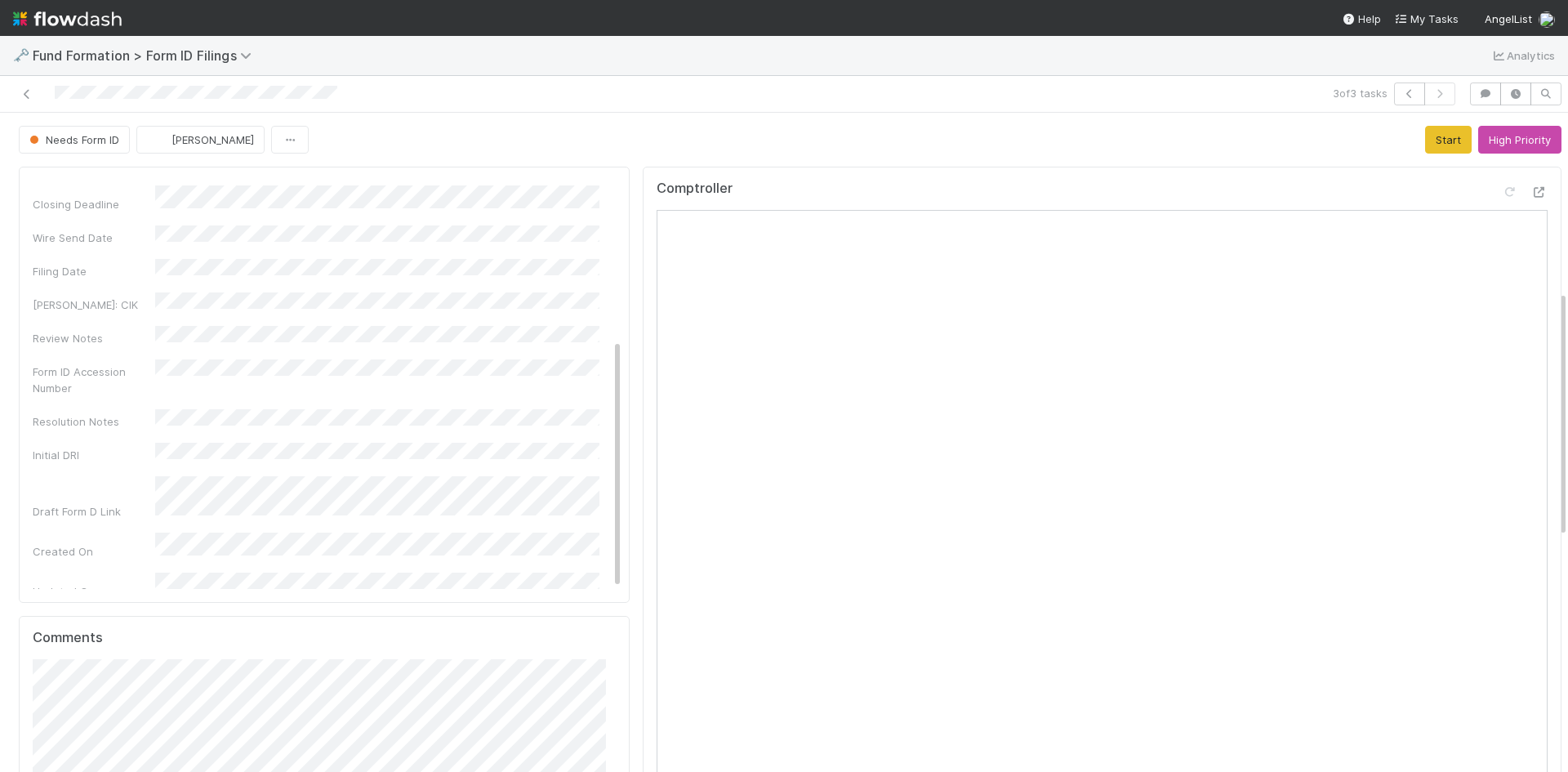
scroll to position [490, 0]
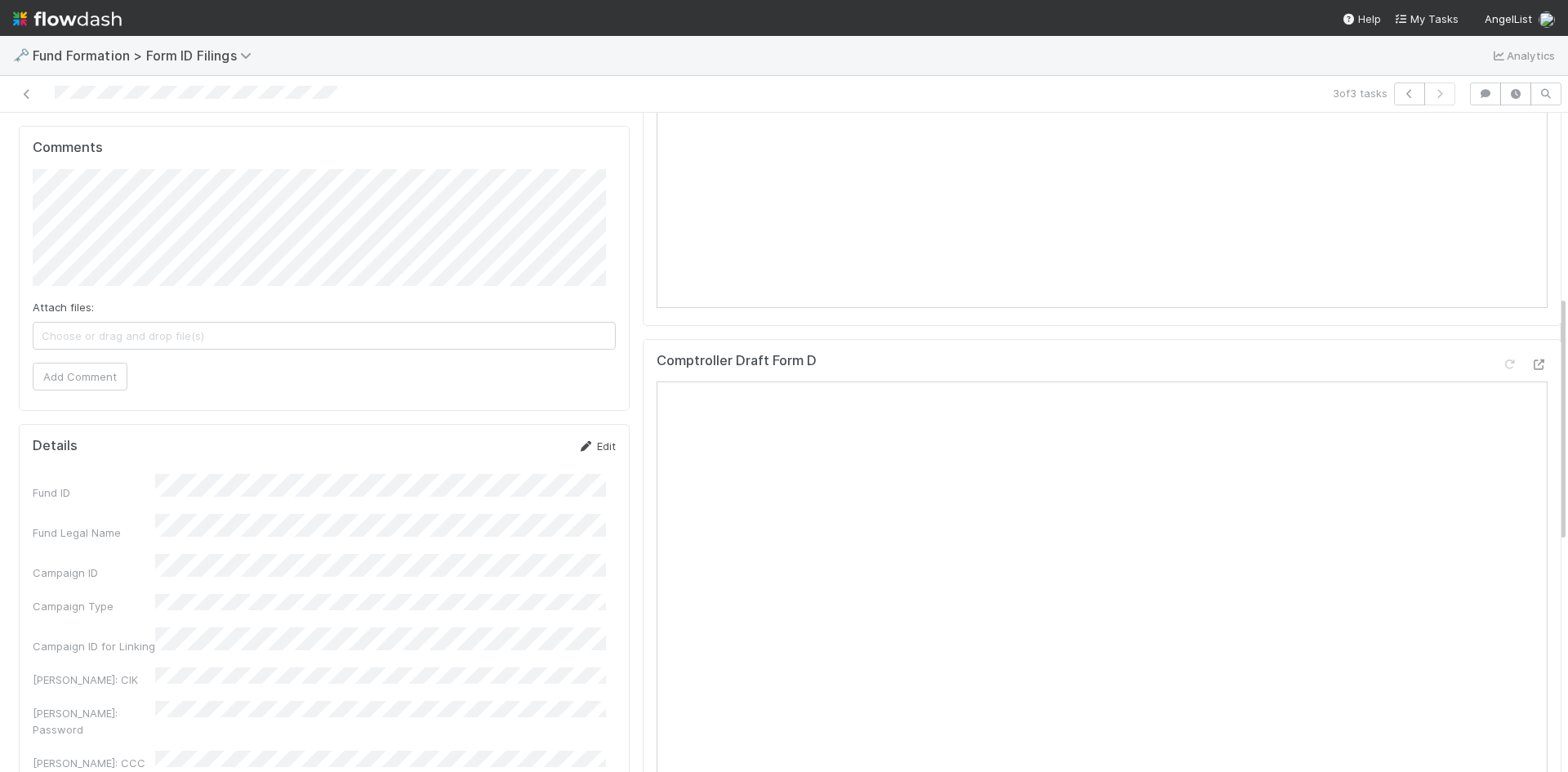
click at [587, 446] on link "Edit" at bounding box center [596, 446] width 38 height 13
drag, startPoint x: 518, startPoint y: 454, endPoint x: 574, endPoint y: 560, distance: 119.9
click at [518, 455] on button "Save" at bounding box center [529, 452] width 47 height 28
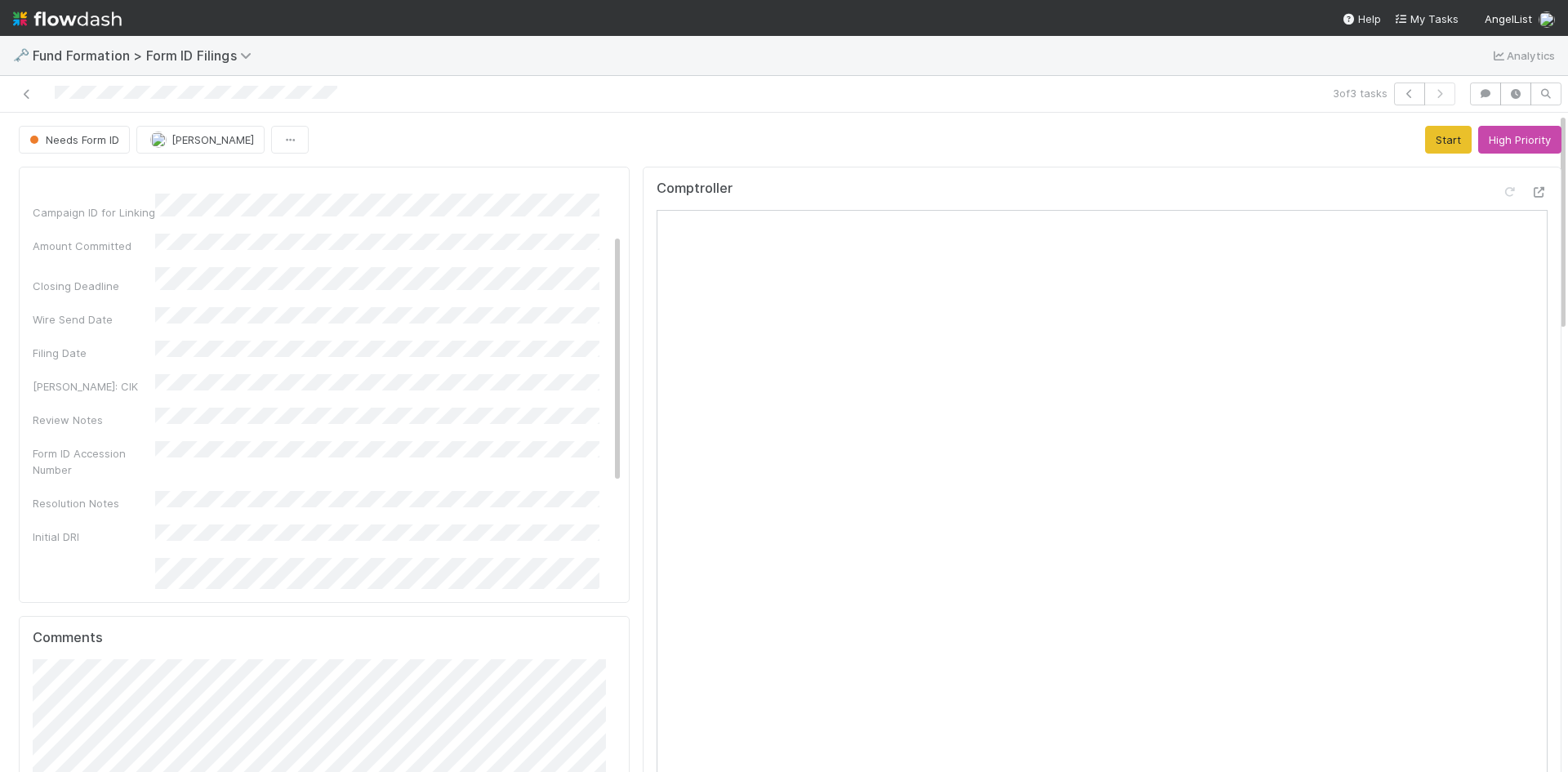
scroll to position [0, 0]
click at [993, 65] on div "🗝️ Fund Formation > Form ID Filings Analytics" at bounding box center [784, 56] width 1568 height 39
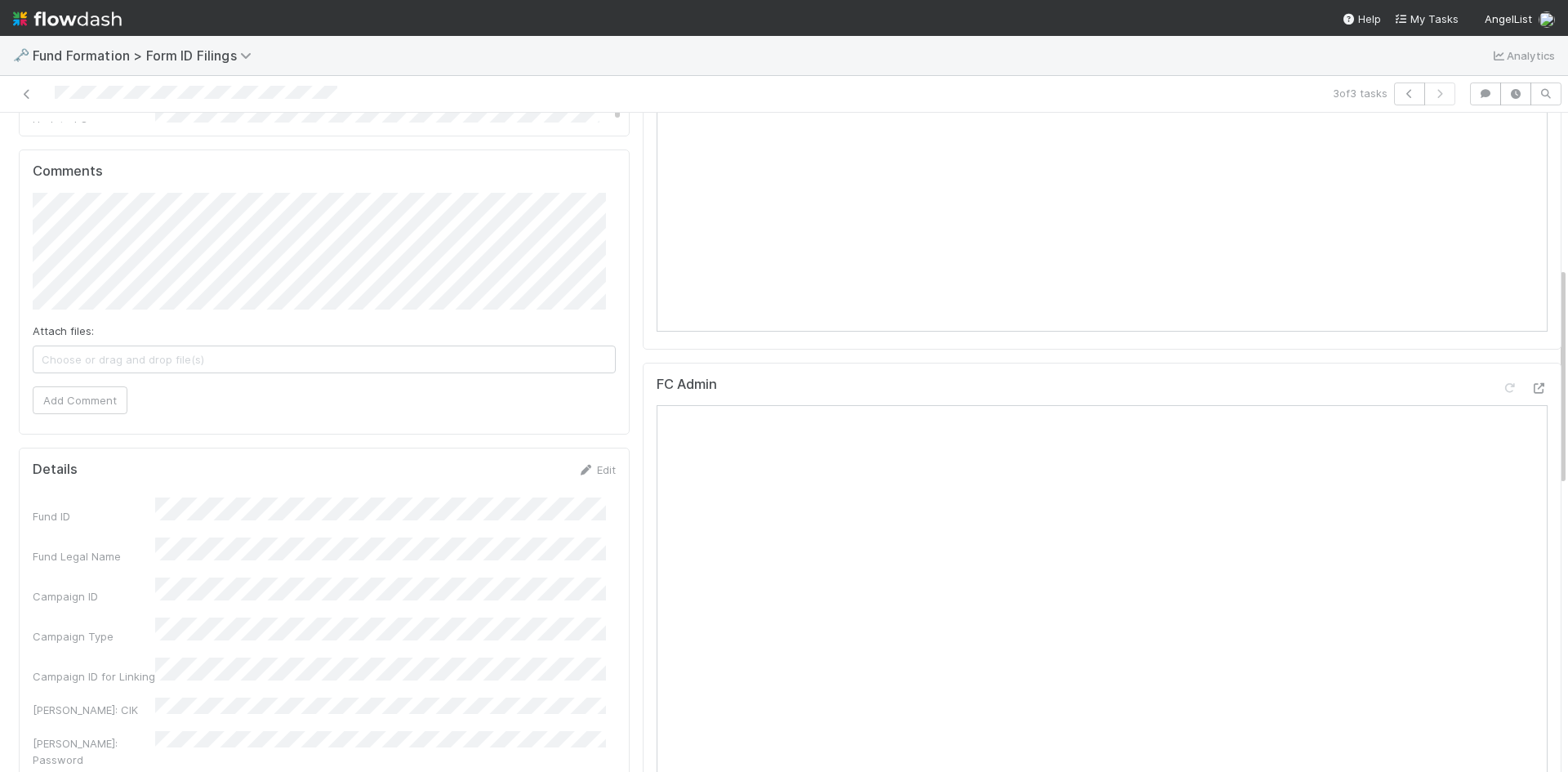
scroll to position [572, 0]
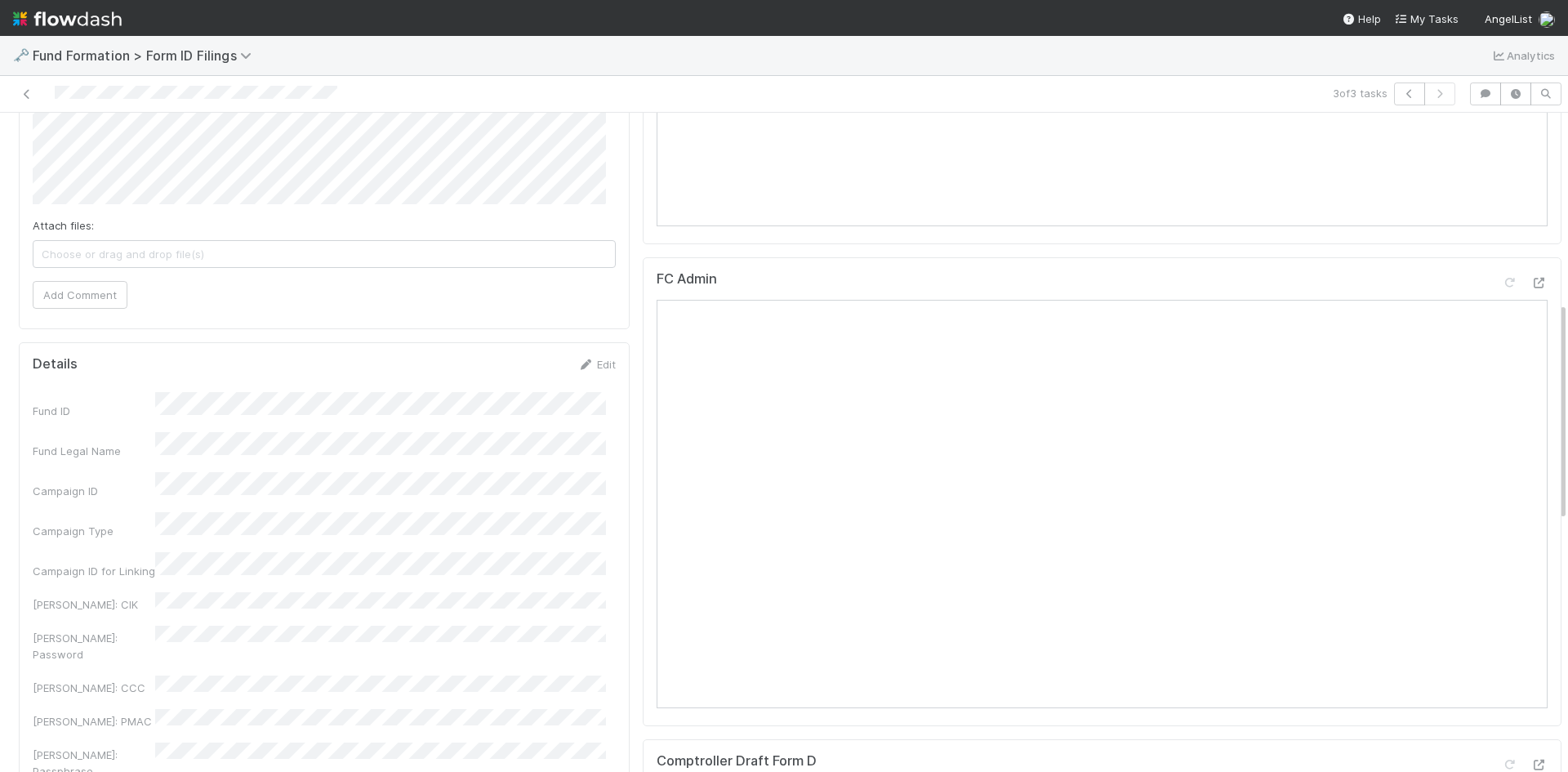
click at [553, 77] on div "3 of 3 tasks" at bounding box center [784, 93] width 1568 height 36
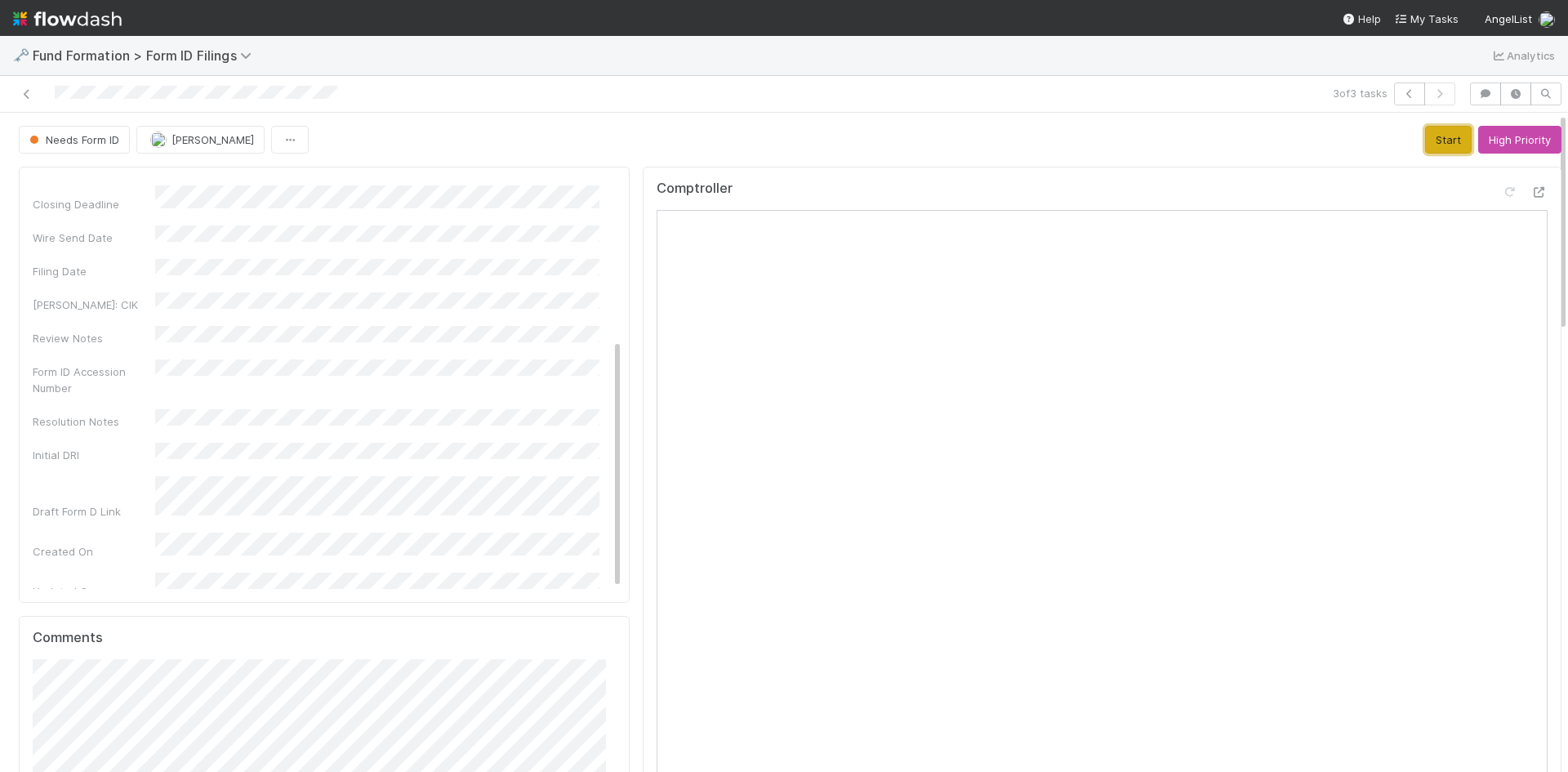
click at [1425, 138] on button "Start" at bounding box center [1449, 140] width 47 height 28
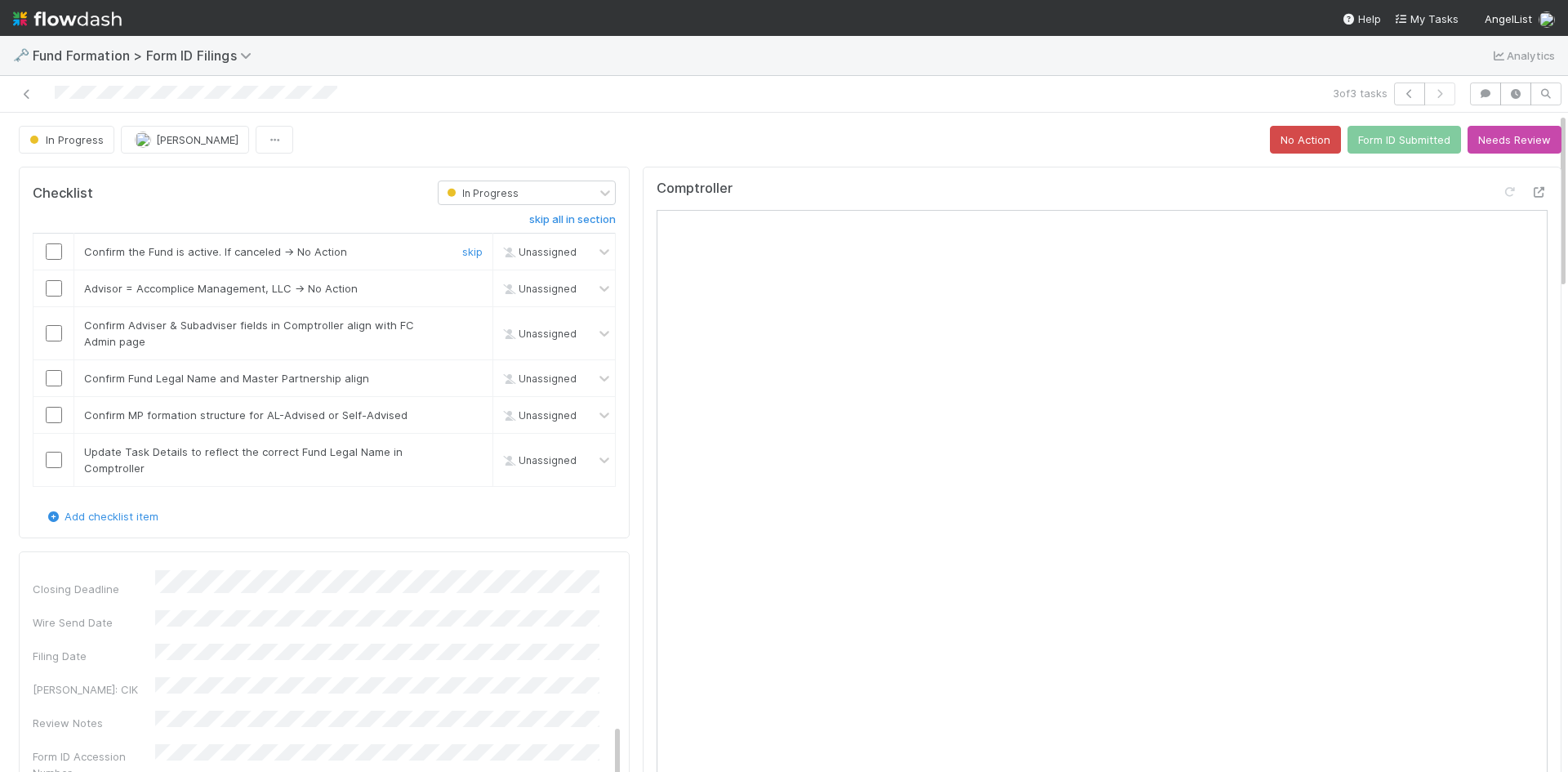
drag, startPoint x: 49, startPoint y: 251, endPoint x: 142, endPoint y: 271, distance: 95.1
click at [54, 251] on input "checkbox" at bounding box center [54, 252] width 17 height 17
click at [462, 290] on link "skip" at bounding box center [473, 288] width 21 height 13
click at [56, 333] on input "checkbox" at bounding box center [54, 334] width 17 height 17
drag, startPoint x: 56, startPoint y: 380, endPoint x: 54, endPoint y: 402, distance: 22.1
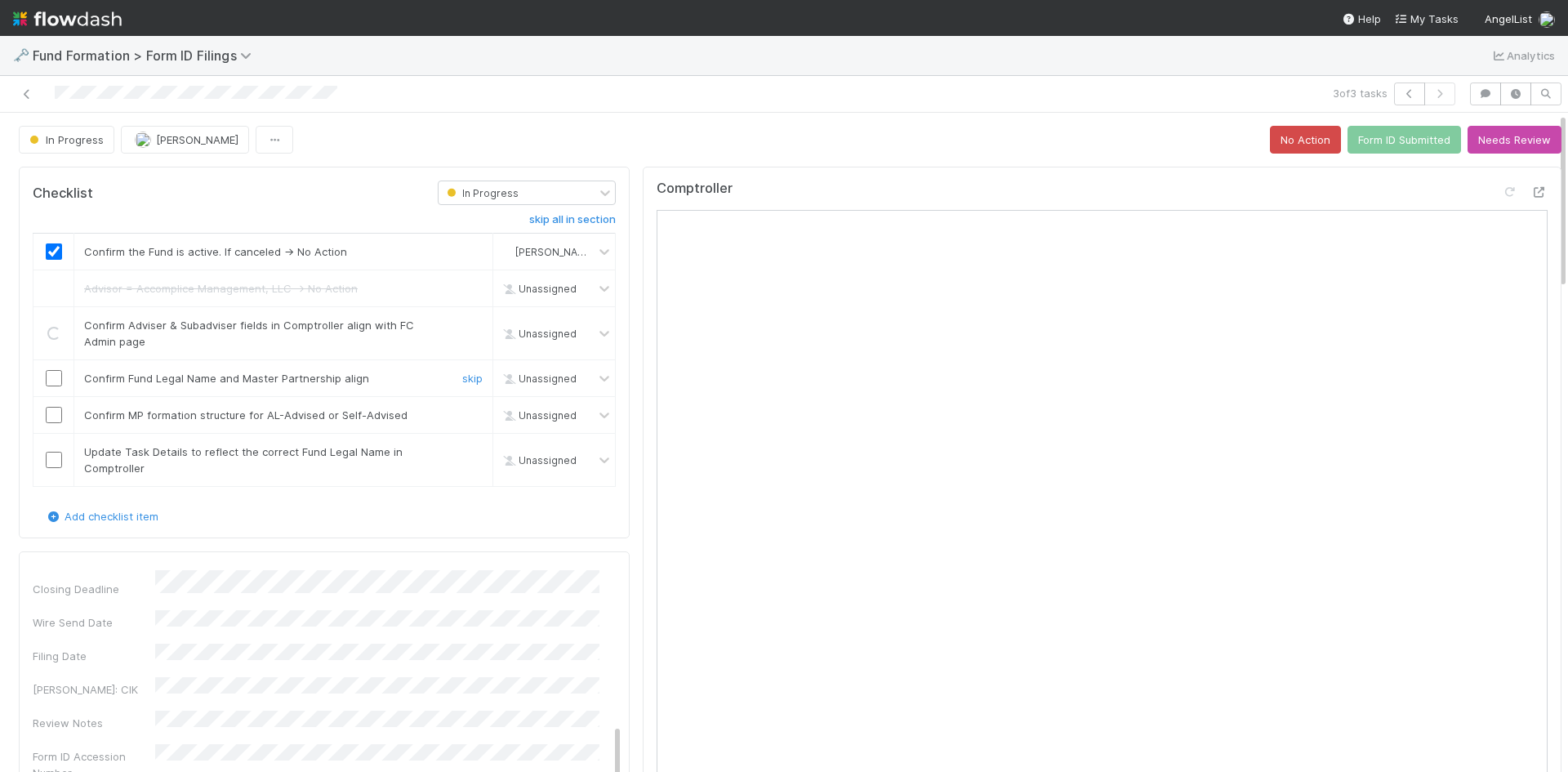
click at [56, 381] on input "checkbox" at bounding box center [54, 379] width 17 height 17
drag, startPoint x: 55, startPoint y: 414, endPoint x: 54, endPoint y: 448, distance: 34.0
click at [56, 419] on input "checkbox" at bounding box center [54, 415] width 17 height 17
click at [53, 470] on td at bounding box center [54, 460] width 41 height 53
click at [55, 459] on input "checkbox" at bounding box center [54, 461] width 17 height 17
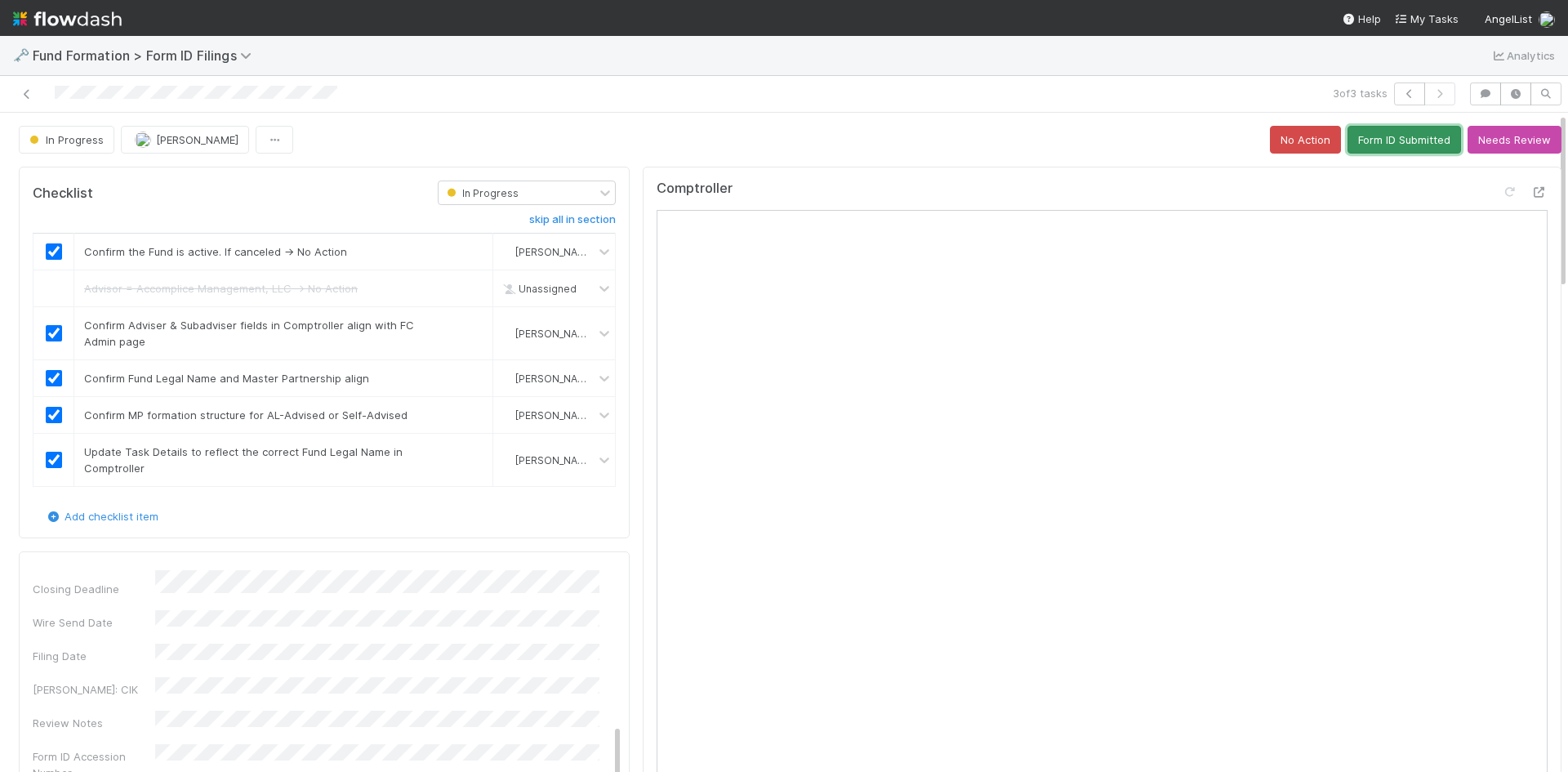
click at [1388, 138] on button "Form ID Submitted" at bounding box center [1405, 140] width 114 height 28
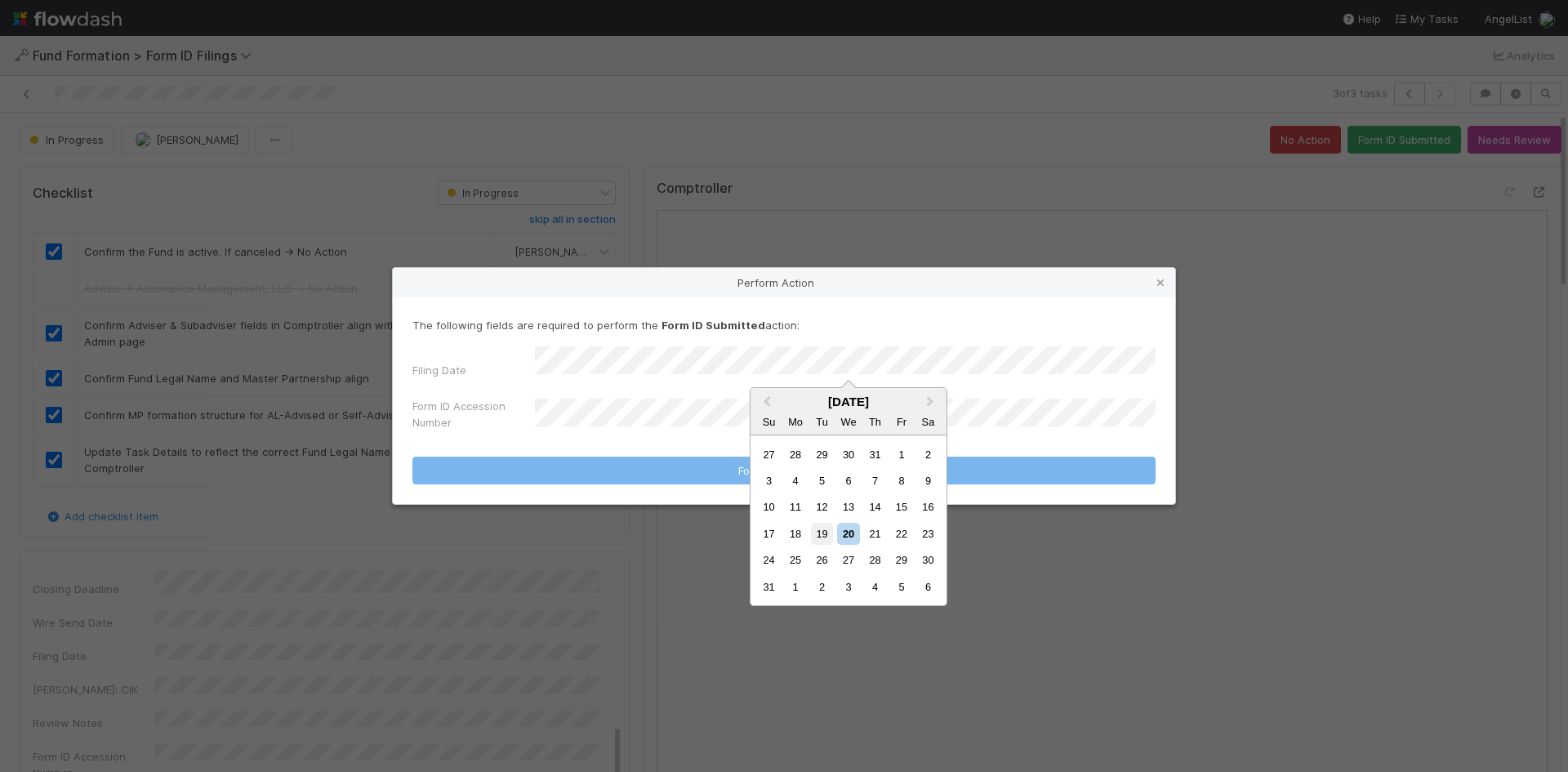
click at [819, 537] on div "19" at bounding box center [822, 534] width 22 height 22
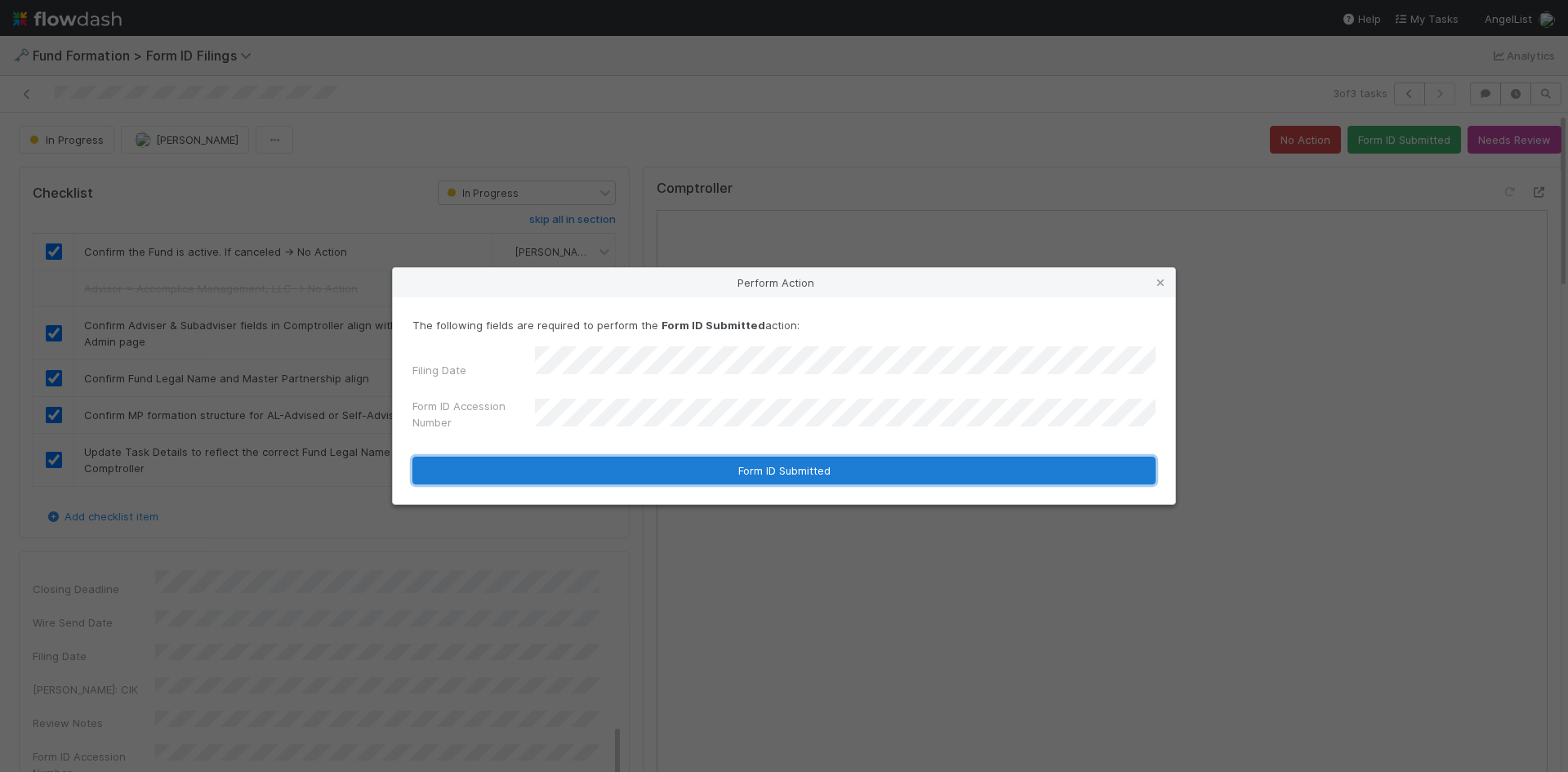
click at [695, 472] on button "Form ID Submitted" at bounding box center [783, 471] width 743 height 28
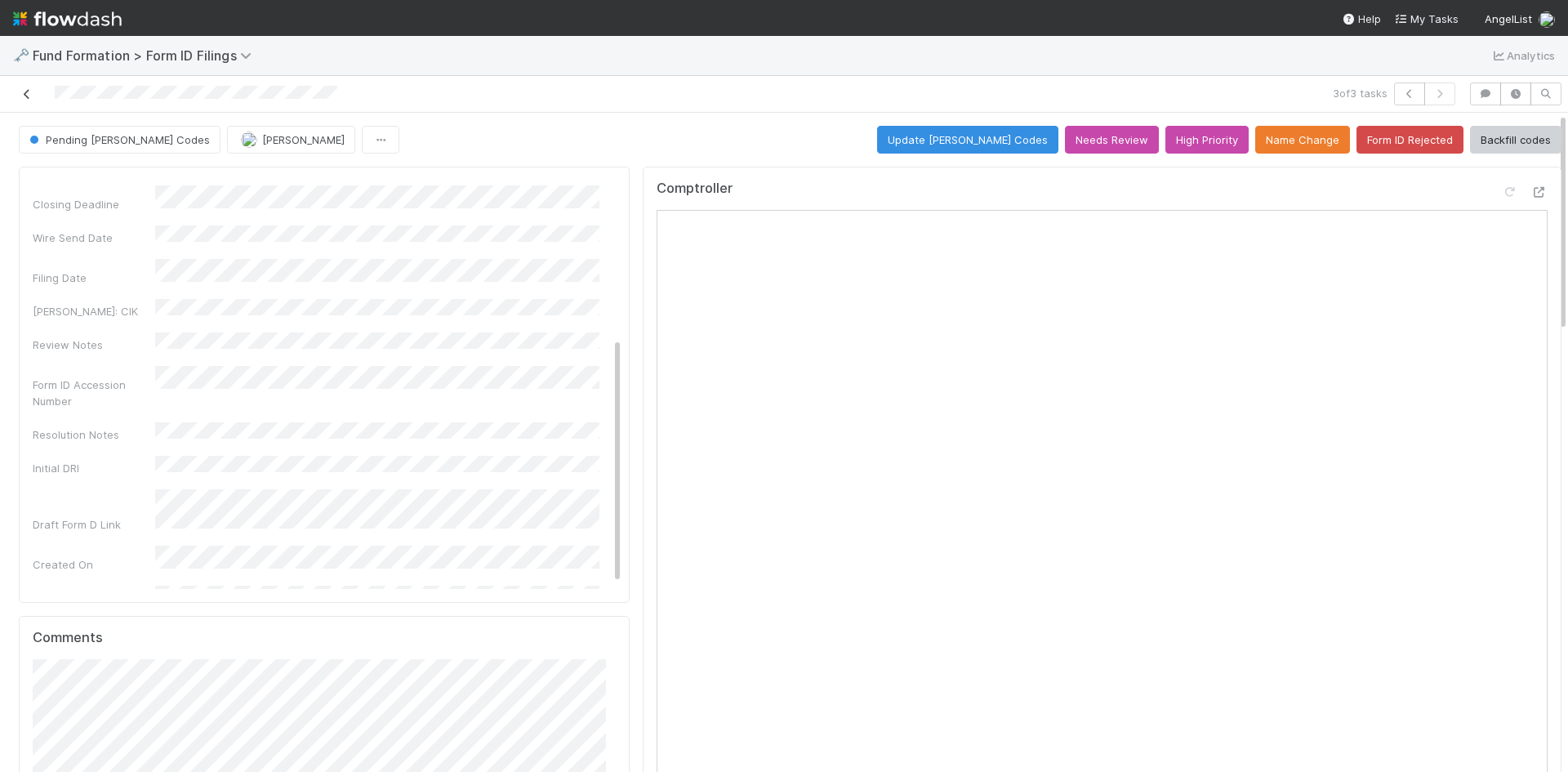
click at [22, 95] on icon at bounding box center [27, 93] width 17 height 10
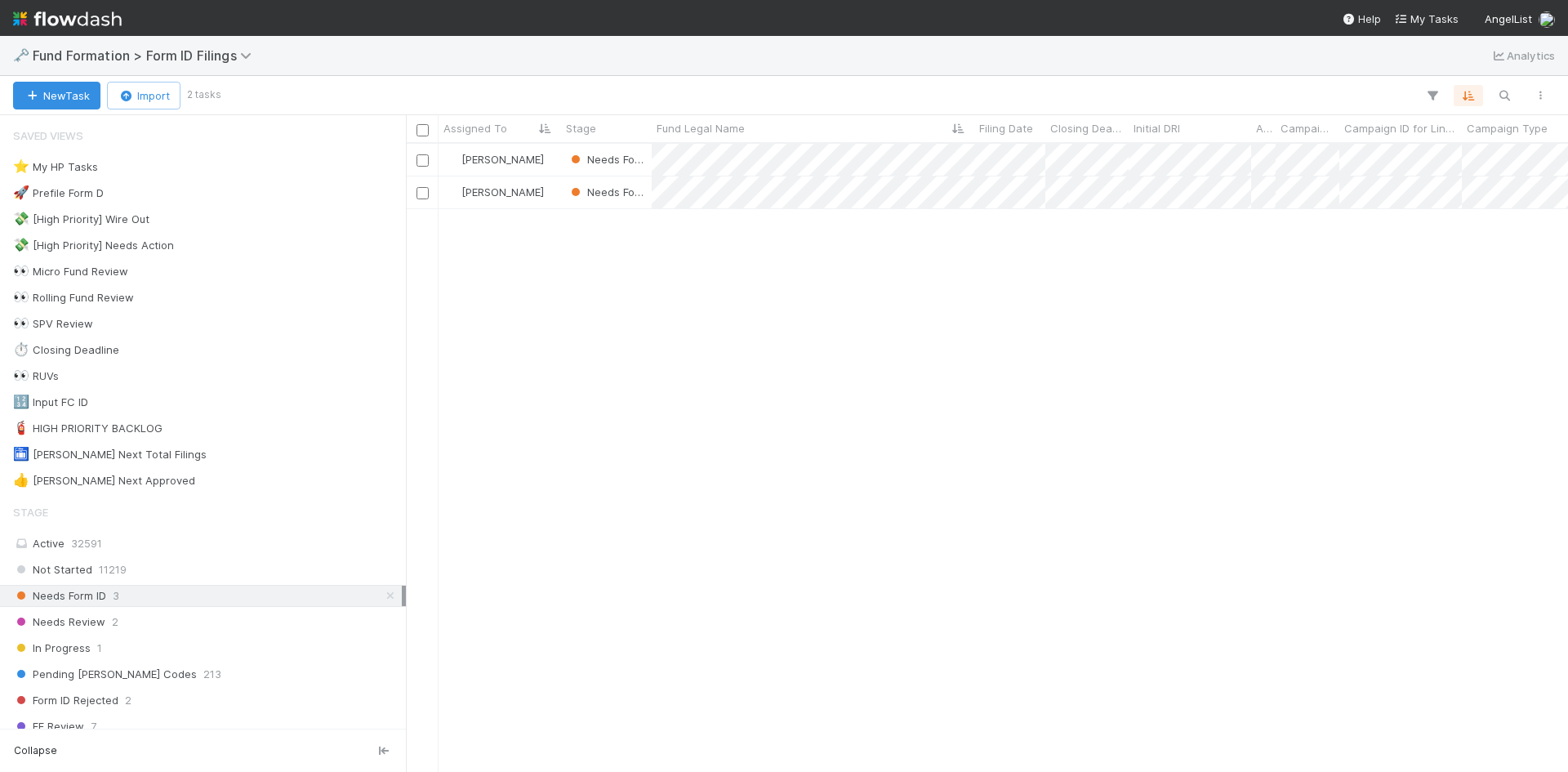
scroll to position [616, 1150]
click at [382, 590] on icon at bounding box center [391, 595] width 17 height 10
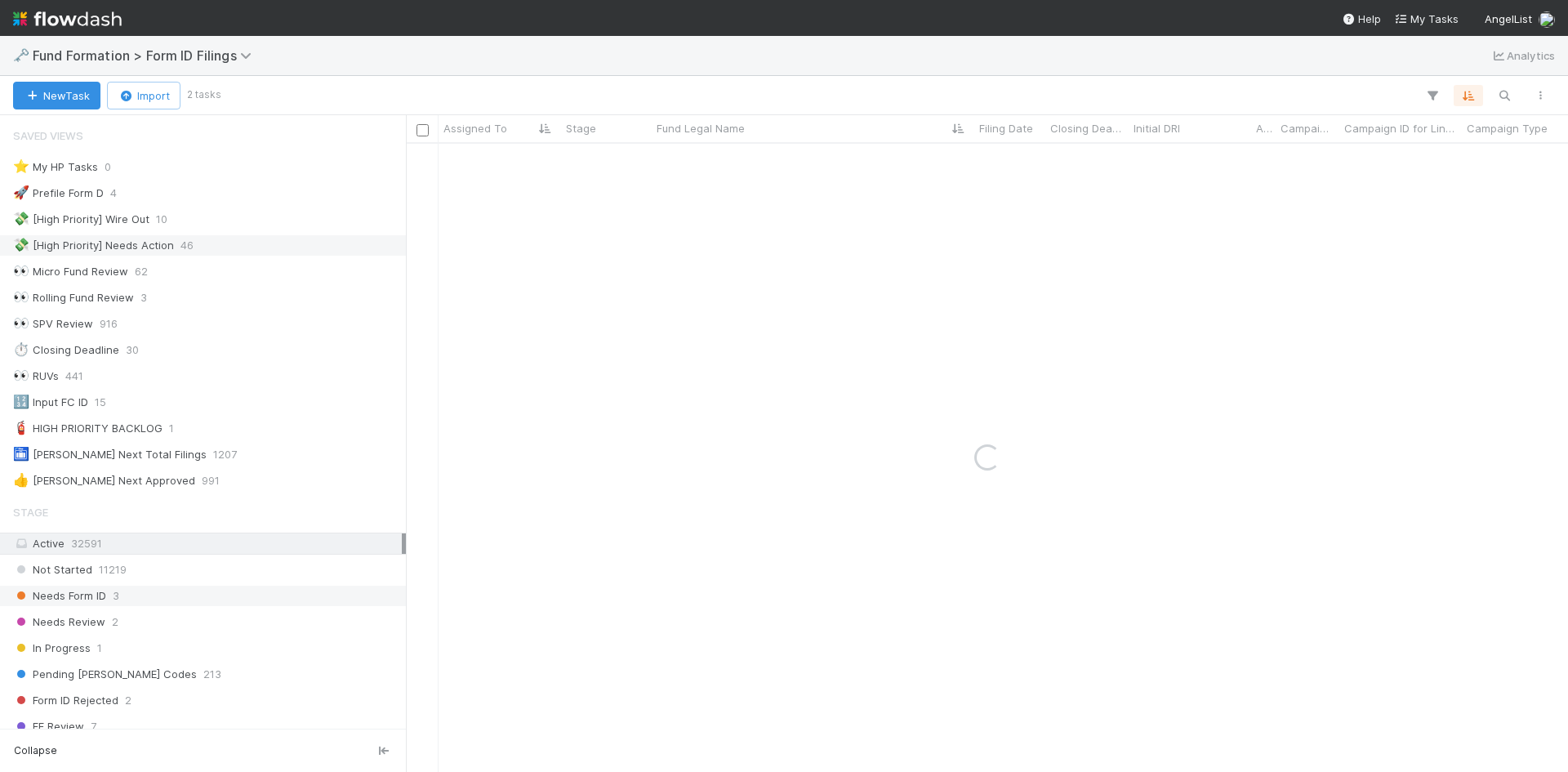
click at [227, 250] on div "💸 [High Priority] Needs Action 46" at bounding box center [207, 245] width 389 height 21
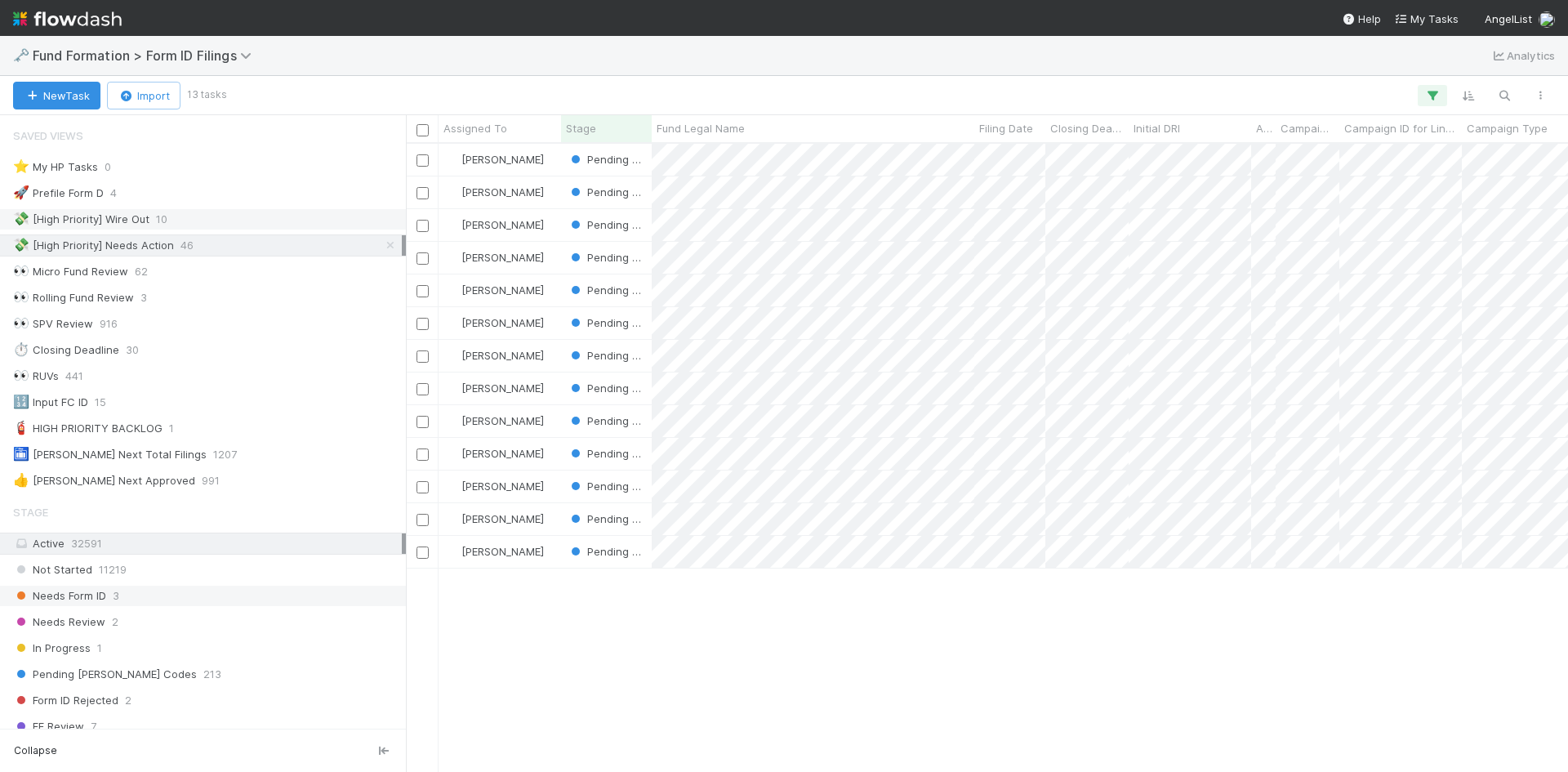
scroll to position [616, 1150]
click at [227, 209] on div "💸 [High Priority] Wire Out 10" at bounding box center [207, 219] width 389 height 21
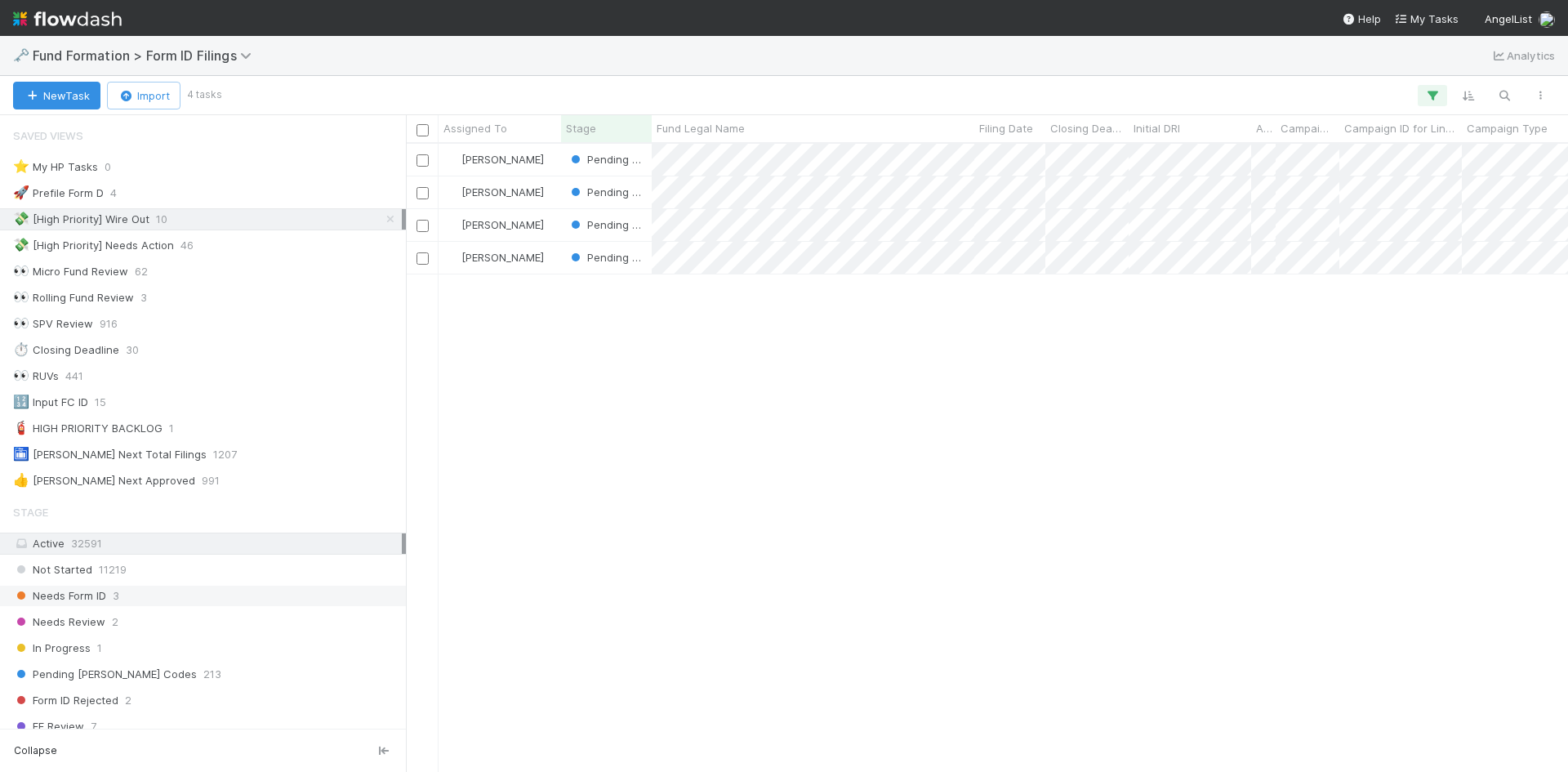
scroll to position [616, 1150]
click at [382, 218] on icon at bounding box center [391, 219] width 17 height 10
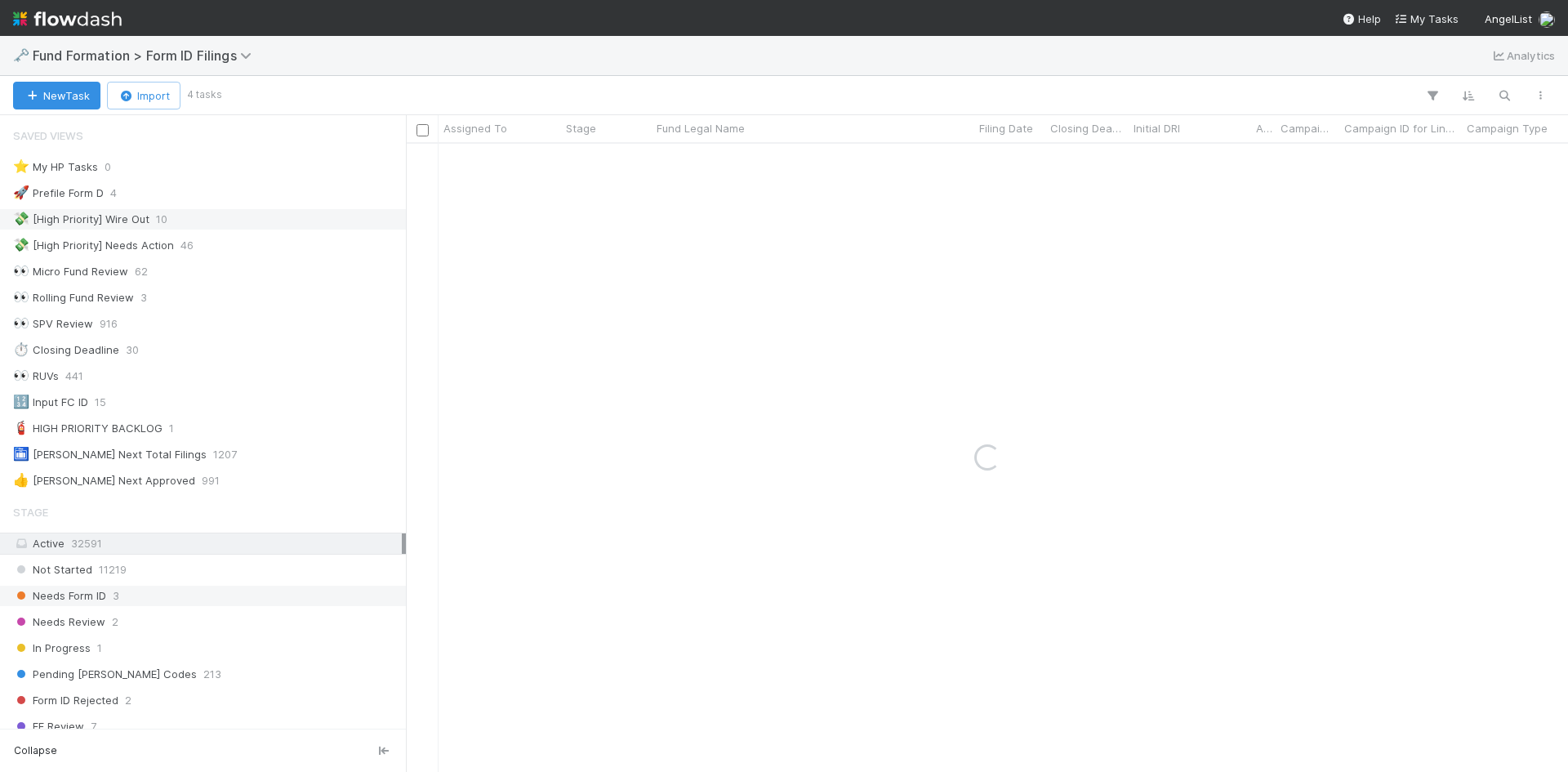
click at [208, 596] on div "Needs Form ID 3" at bounding box center [207, 596] width 389 height 21
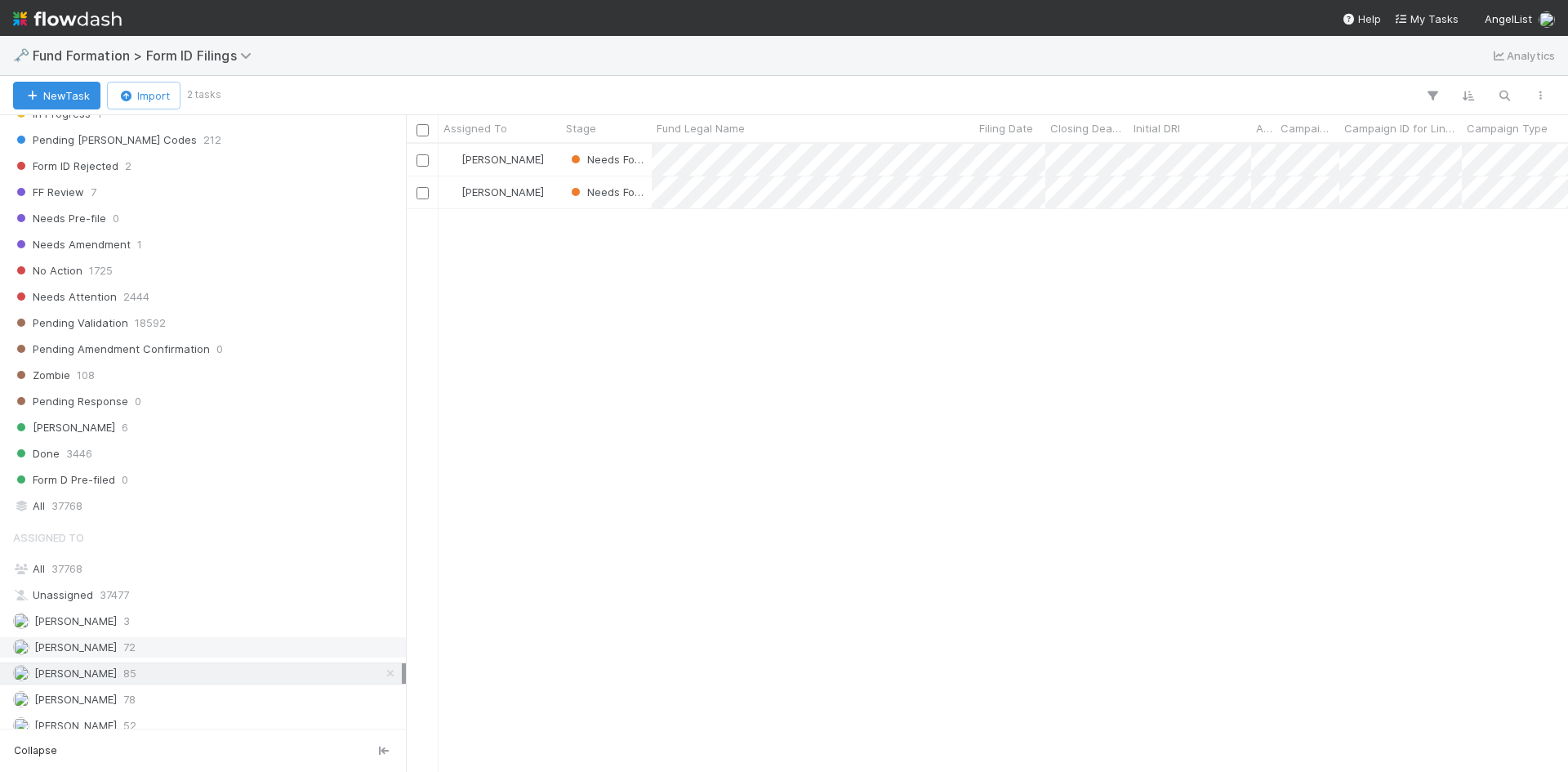
scroll to position [546, 0]
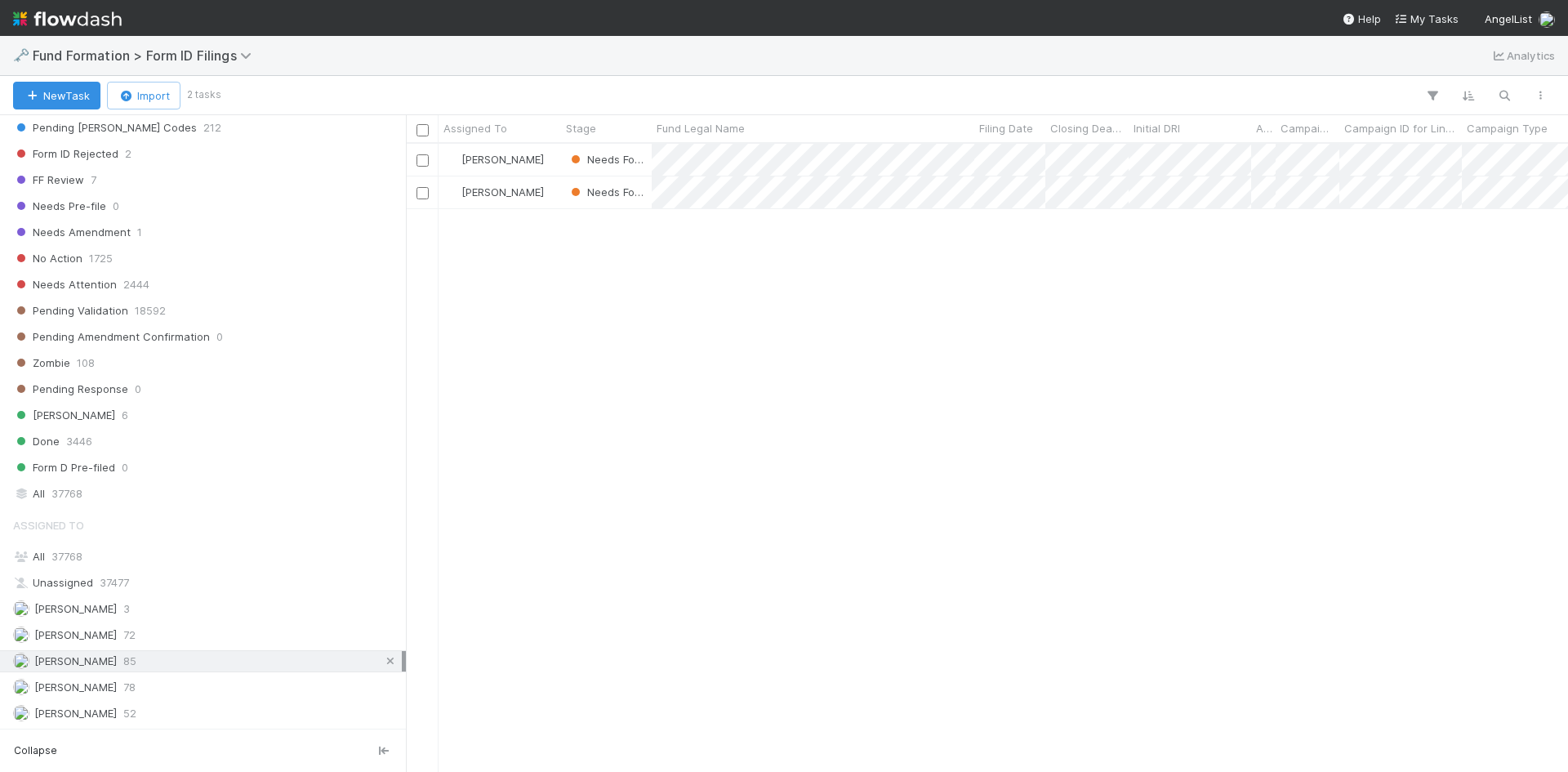
click at [382, 660] on icon at bounding box center [391, 661] width 17 height 10
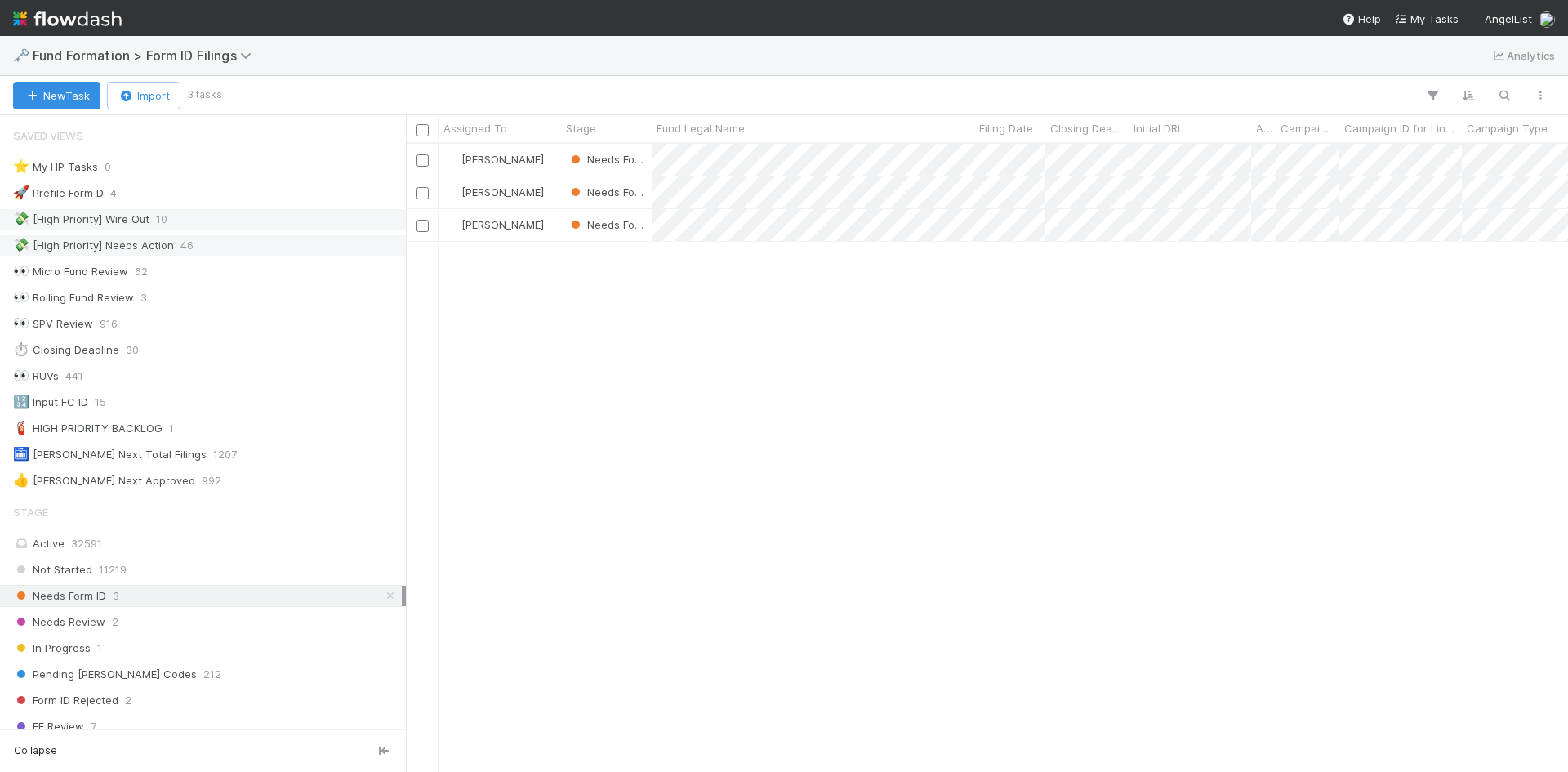
click at [231, 249] on div "💸 [High Priority] Needs Action 46" at bounding box center [207, 245] width 389 height 21
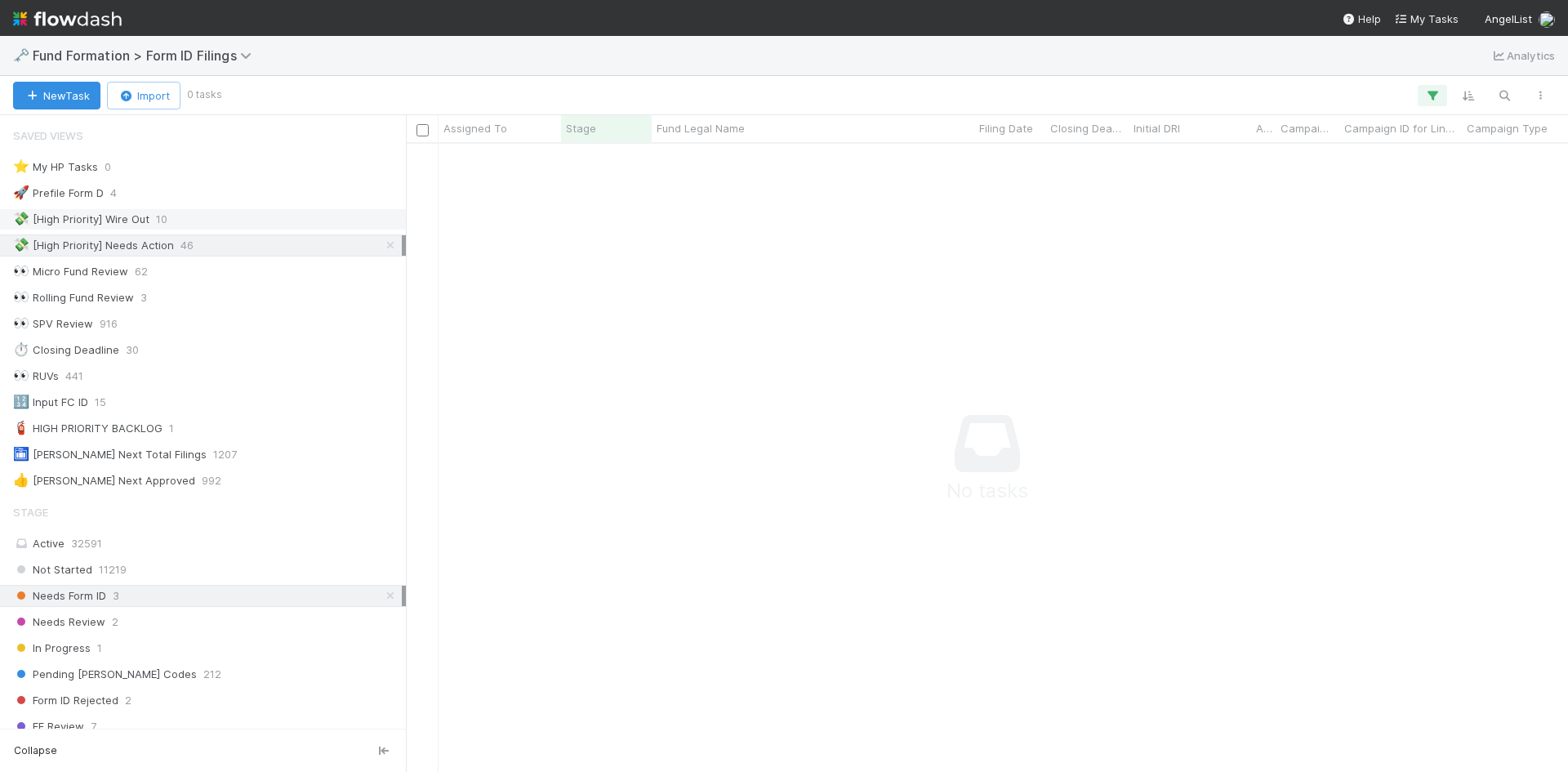
scroll to position [603, 1150]
click at [382, 591] on icon at bounding box center [391, 595] width 17 height 10
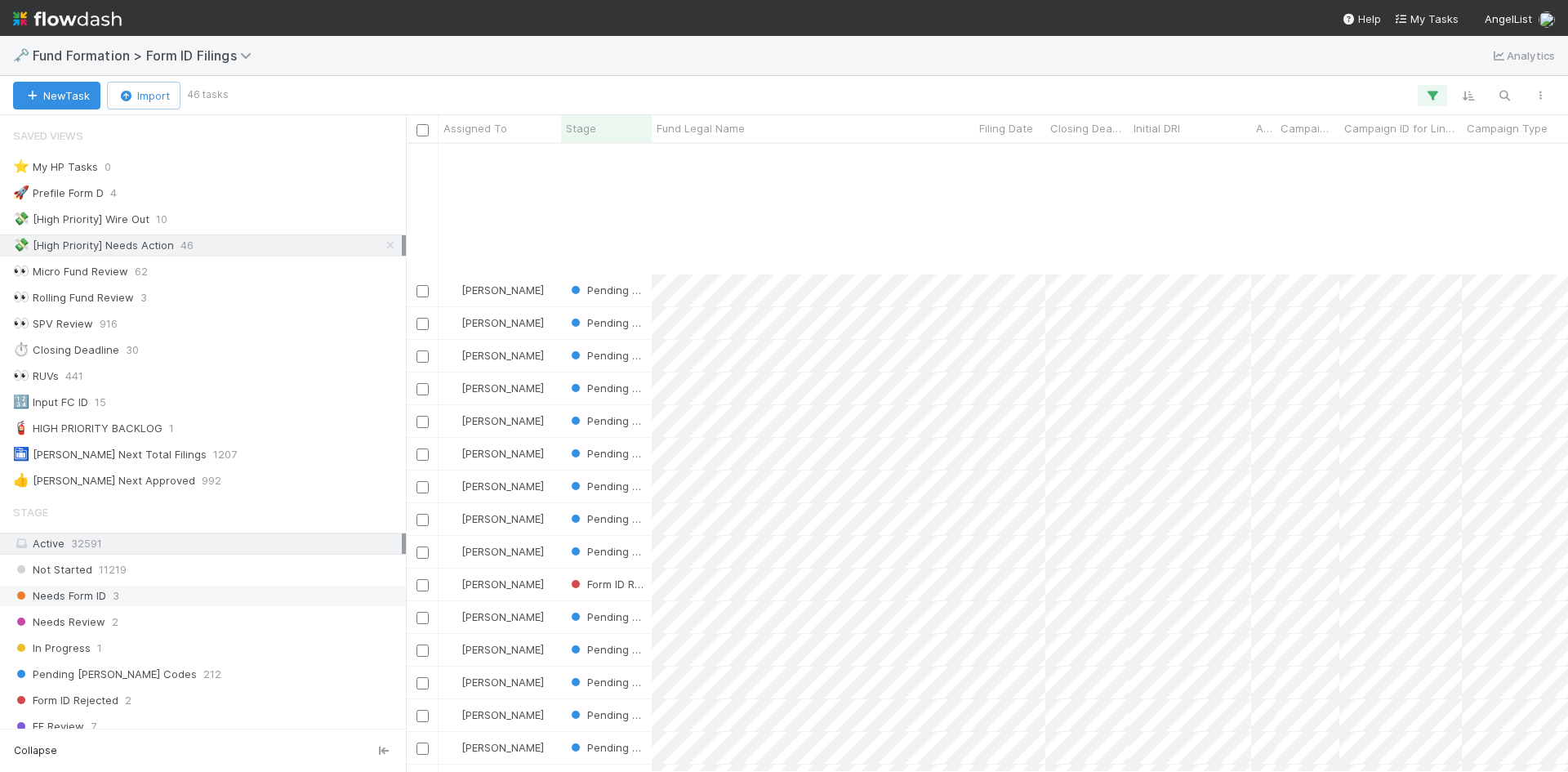
scroll to position [888, 0]
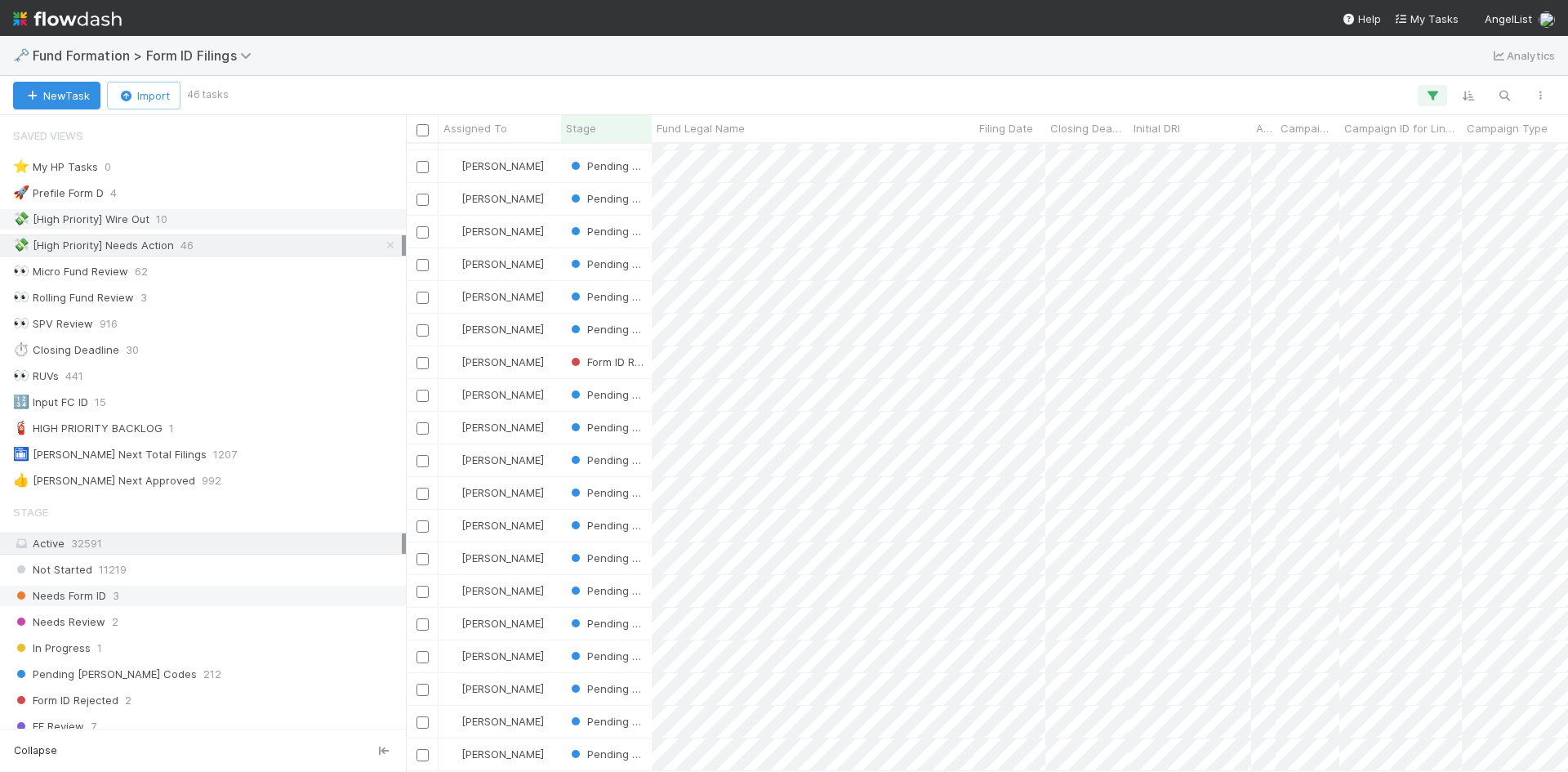
click at [178, 219] on div "💸 [High Priority] Wire Out 10" at bounding box center [207, 219] width 389 height 21
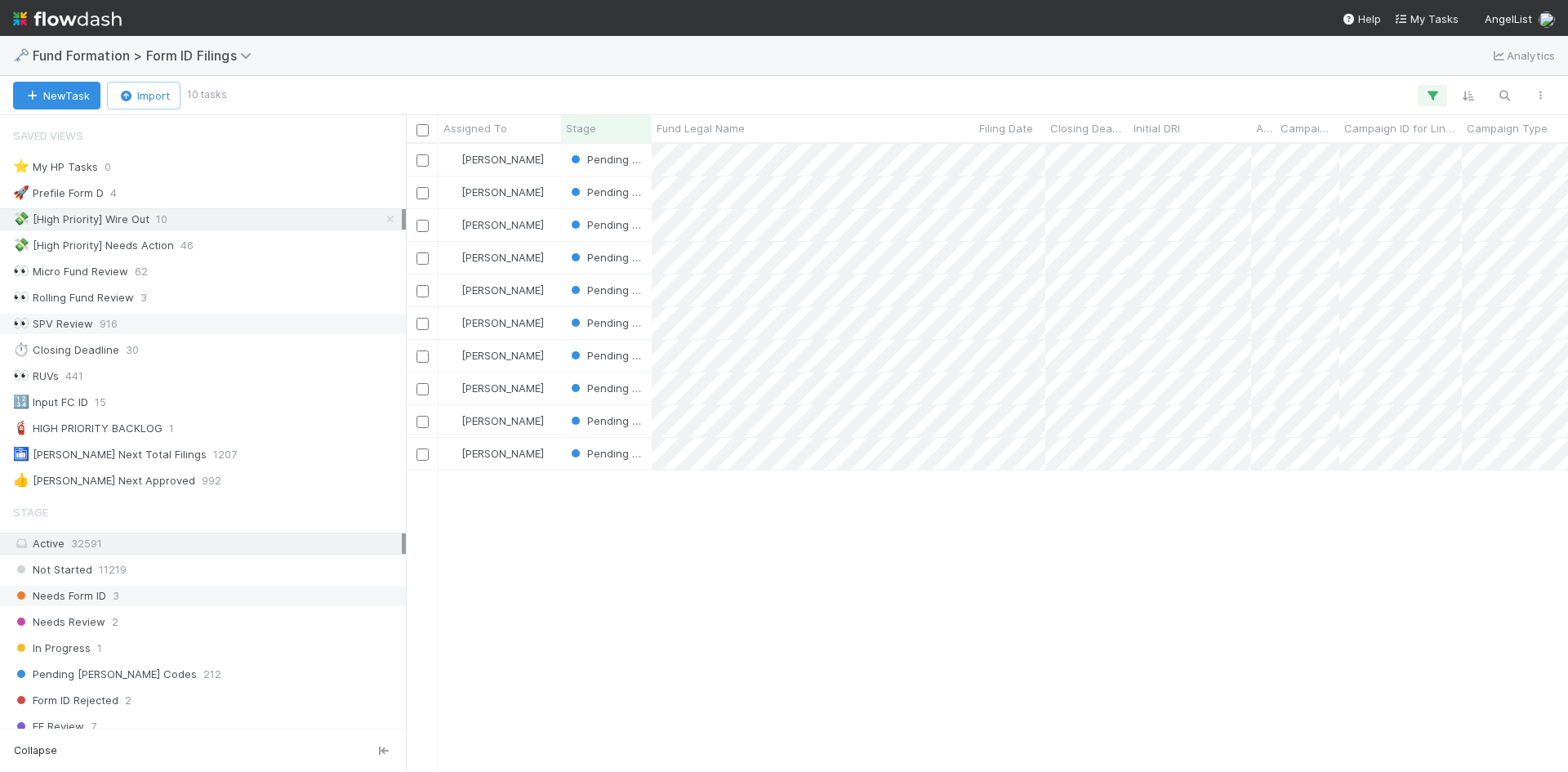
scroll to position [616, 1150]
click at [382, 220] on icon at bounding box center [391, 219] width 17 height 10
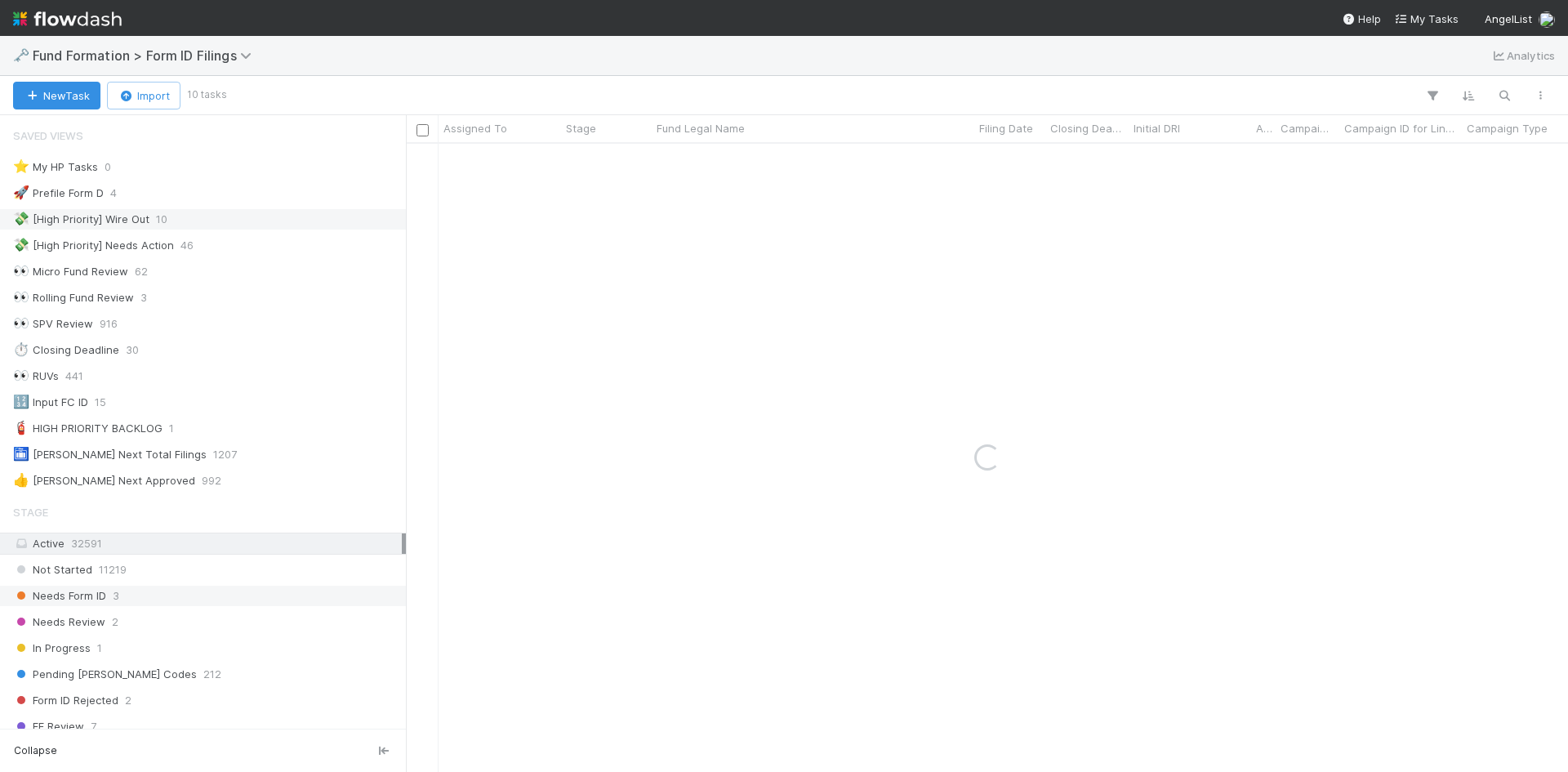
click at [156, 594] on div "Needs Form ID 3" at bounding box center [207, 596] width 389 height 21
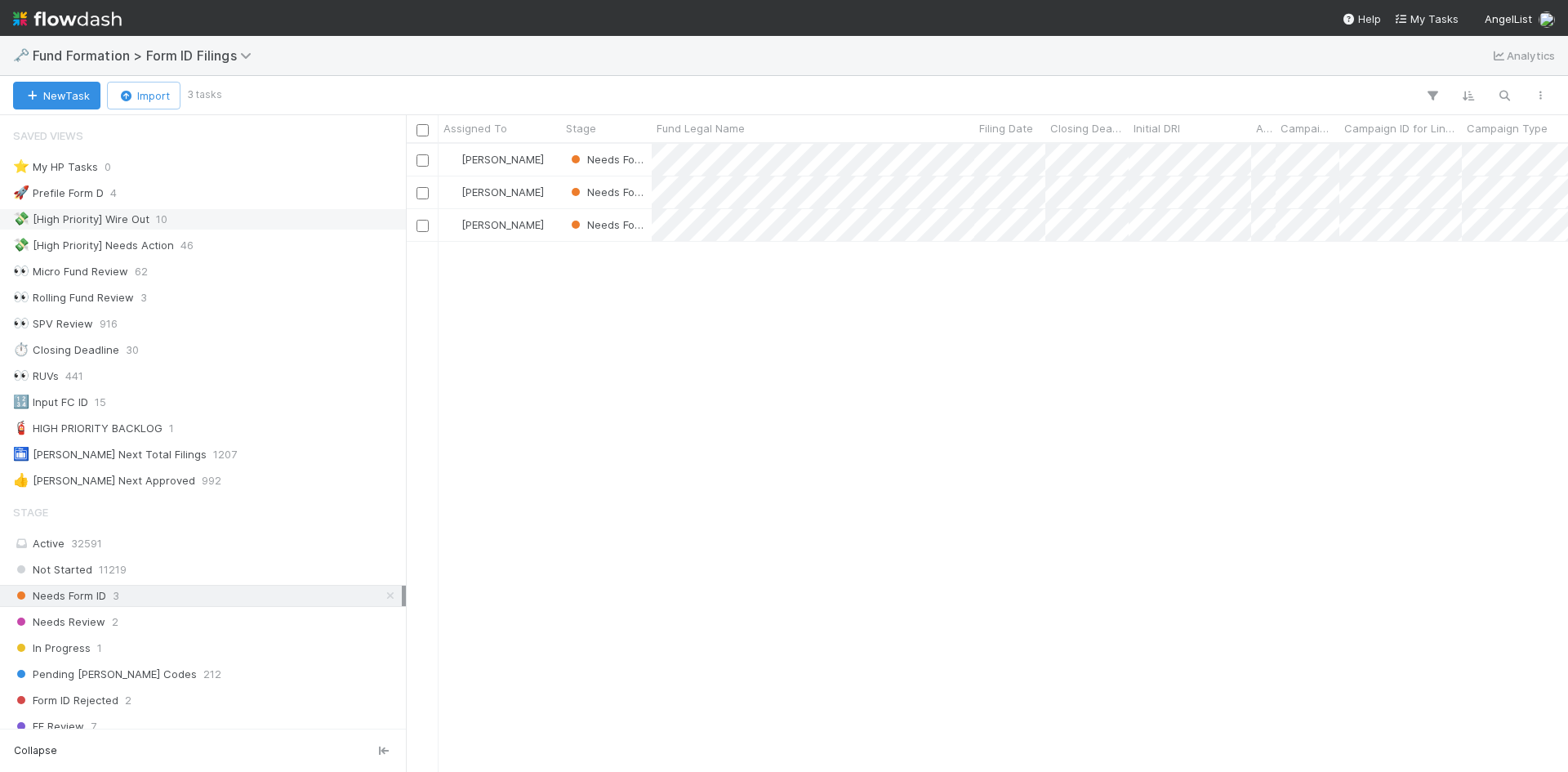
scroll to position [616, 1150]
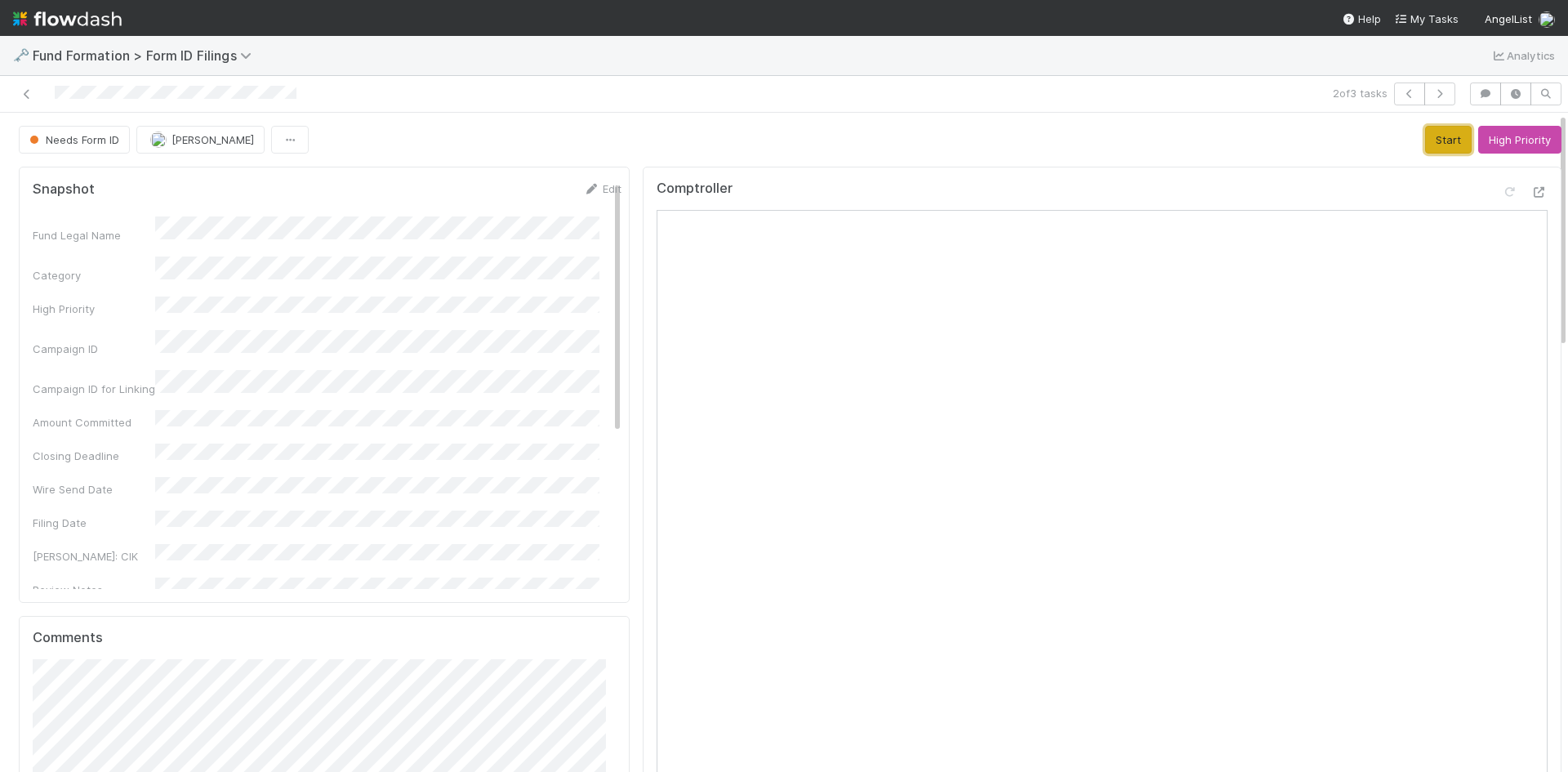
click at [1425, 138] on button "Start" at bounding box center [1449, 140] width 47 height 28
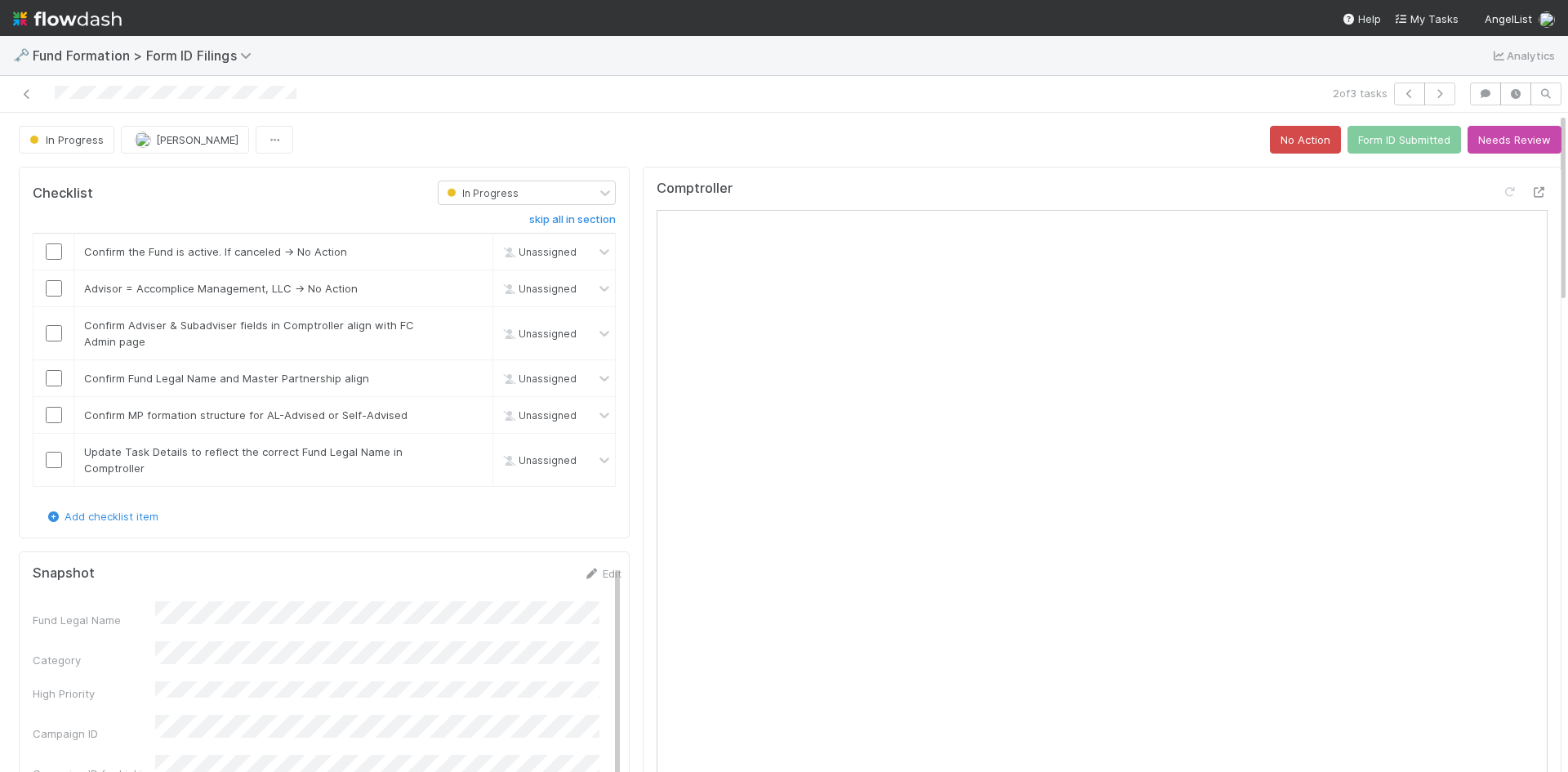
click at [1018, 148] on div "In Progress Meg Castanare No Action Form ID Submitted Needs Review" at bounding box center [790, 140] width 1543 height 28
click at [695, 74] on div "🗝️ Fund Formation > Form ID Filings Analytics" at bounding box center [784, 56] width 1568 height 39
click at [50, 254] on input "checkbox" at bounding box center [54, 252] width 17 height 17
click at [462, 290] on link "skip" at bounding box center [473, 288] width 21 height 13
drag, startPoint x: 52, startPoint y: 333, endPoint x: 52, endPoint y: 354, distance: 21.0
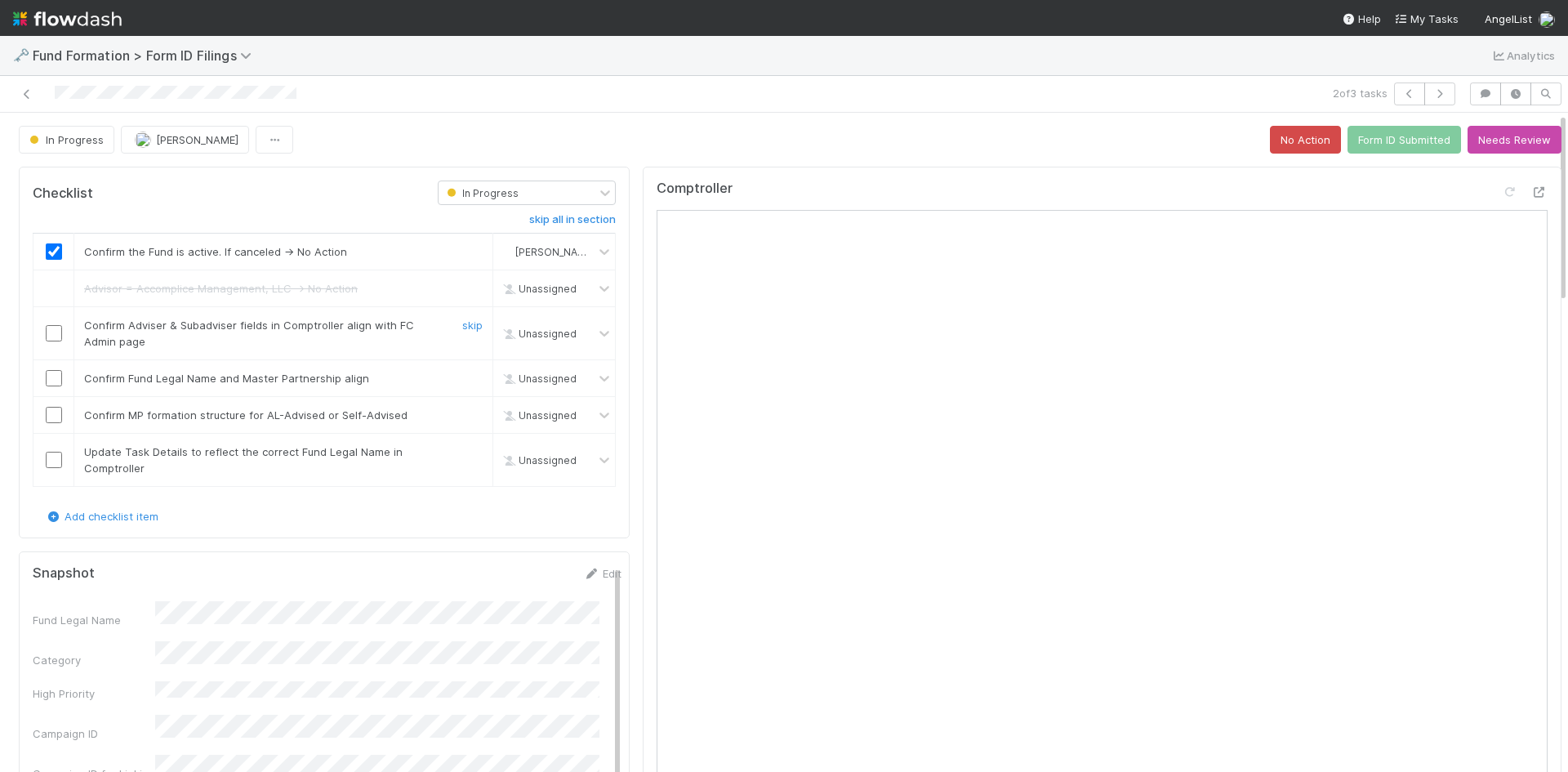
click at [52, 336] on input "checkbox" at bounding box center [54, 334] width 17 height 17
click at [58, 376] on input "checkbox" at bounding box center [54, 379] width 17 height 17
click at [56, 421] on input "checkbox" at bounding box center [54, 415] width 17 height 17
click at [56, 458] on input "checkbox" at bounding box center [54, 461] width 17 height 17
click at [1405, 149] on button "Form ID Submitted" at bounding box center [1405, 140] width 114 height 28
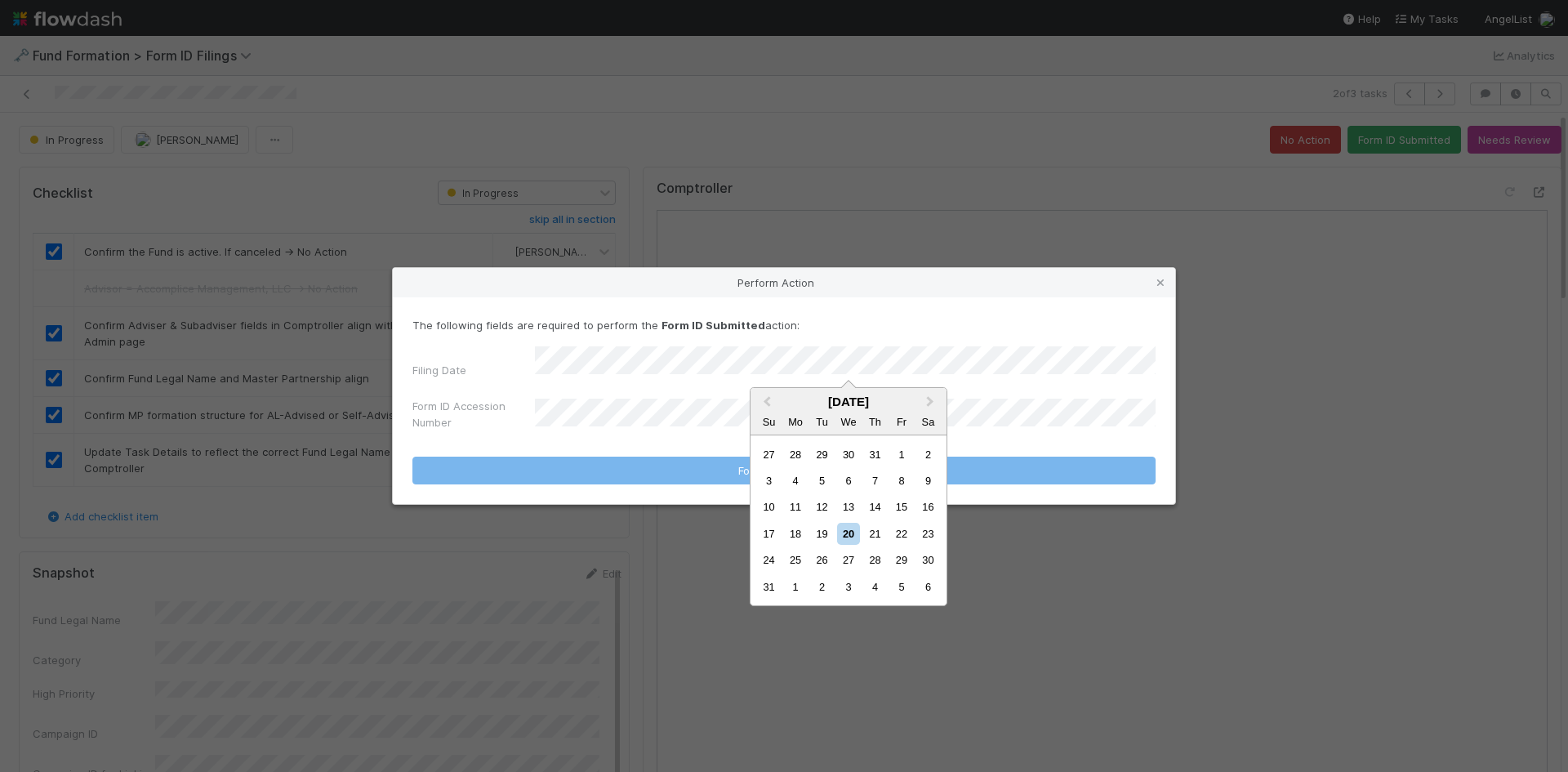
drag, startPoint x: 823, startPoint y: 535, endPoint x: 926, endPoint y: 475, distance: 119.2
click at [822, 530] on div "19" at bounding box center [822, 534] width 22 height 22
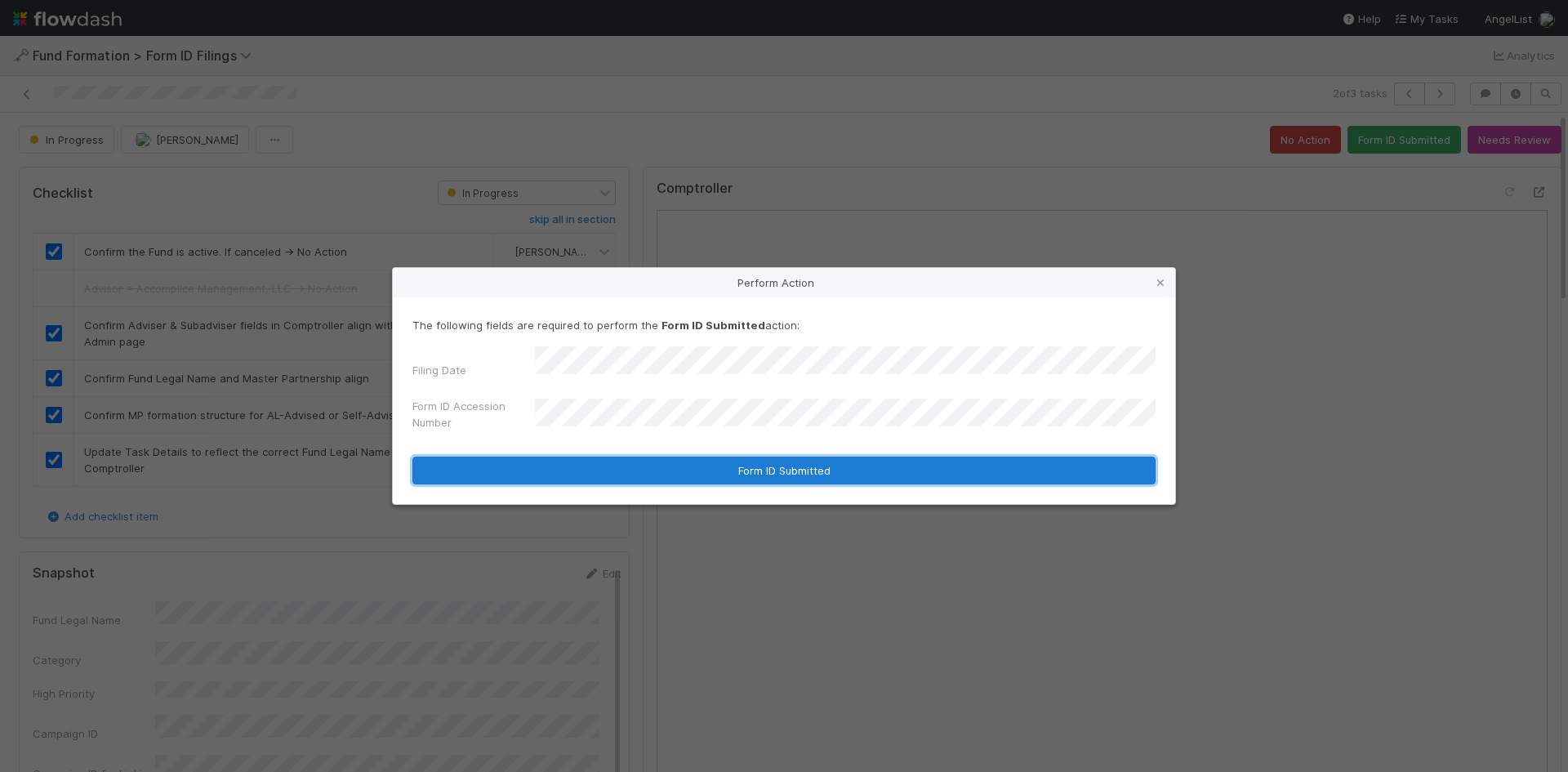
click at [612, 465] on button "Form ID Submitted" at bounding box center [783, 471] width 743 height 28
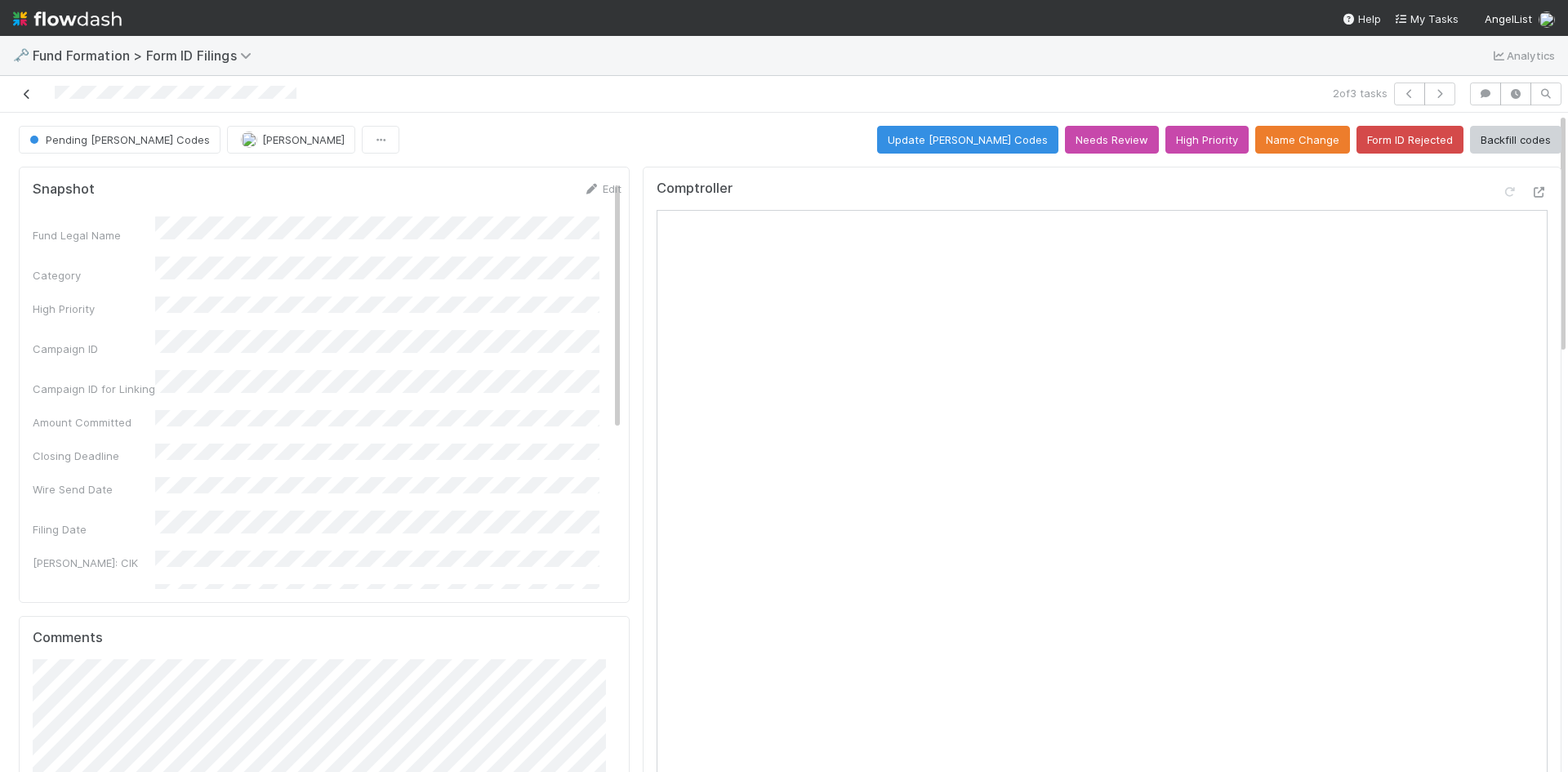
click at [32, 97] on icon at bounding box center [27, 93] width 17 height 10
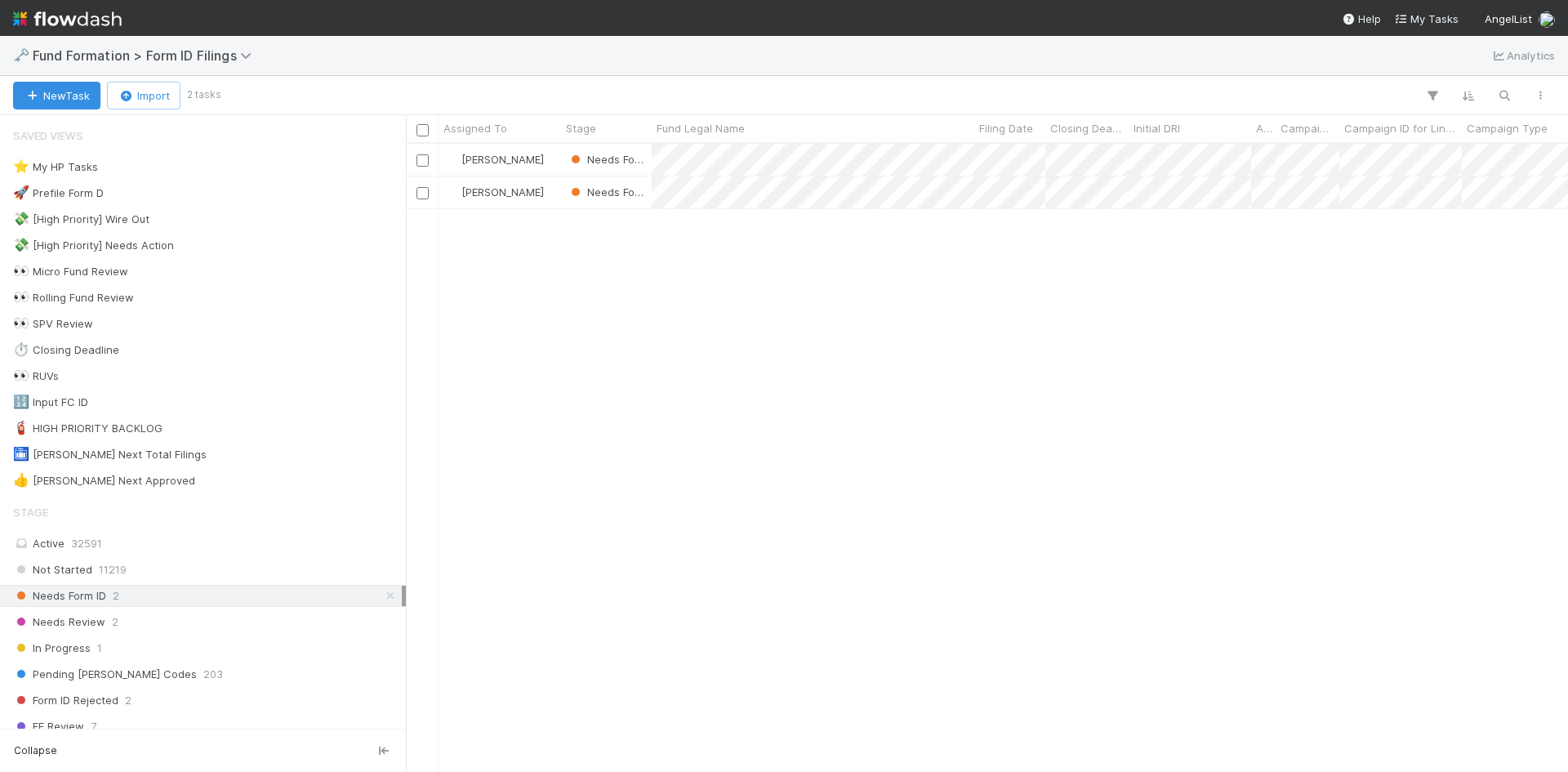
scroll to position [616, 1150]
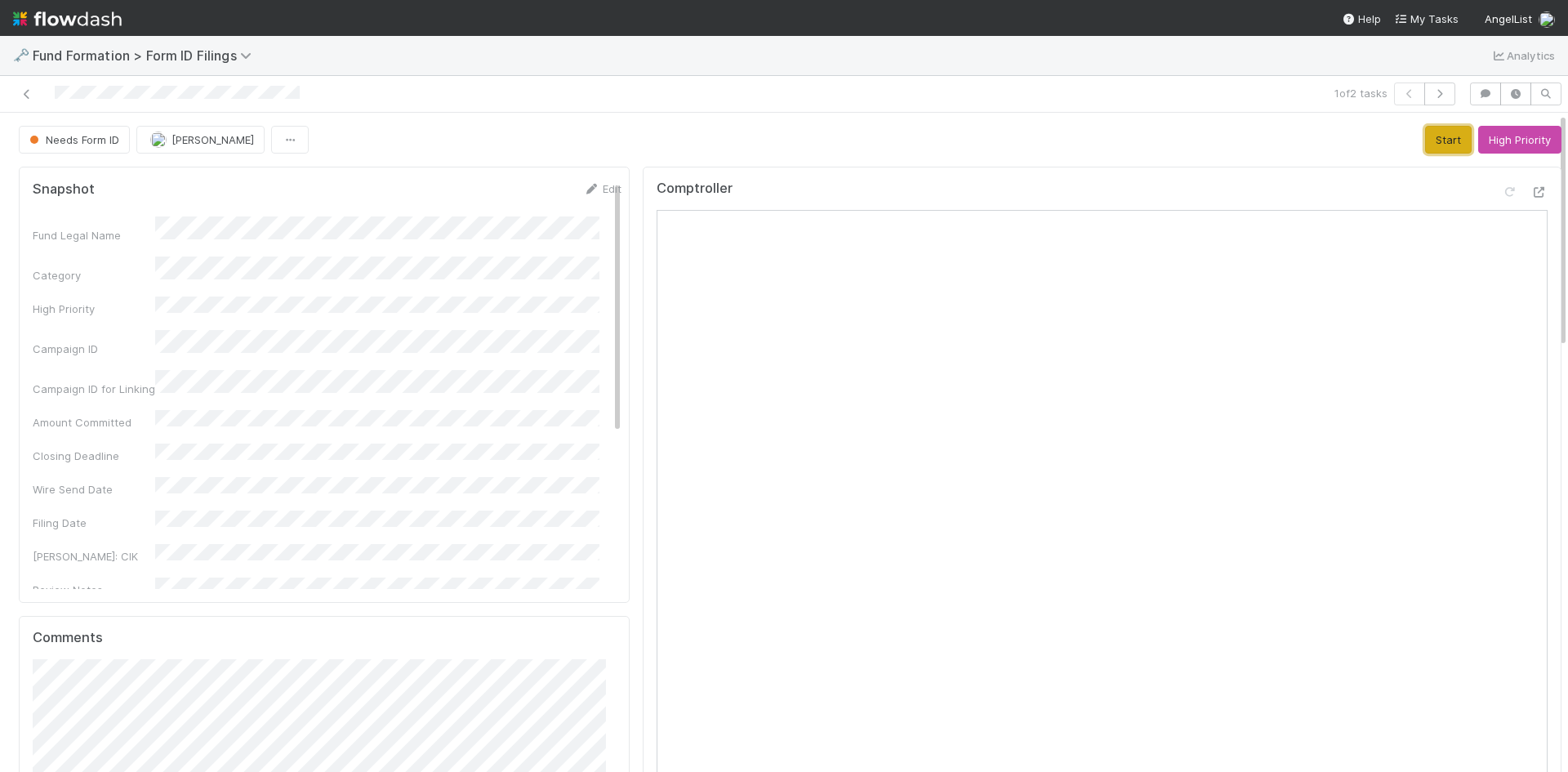
click at [1429, 134] on button "Start" at bounding box center [1449, 140] width 47 height 28
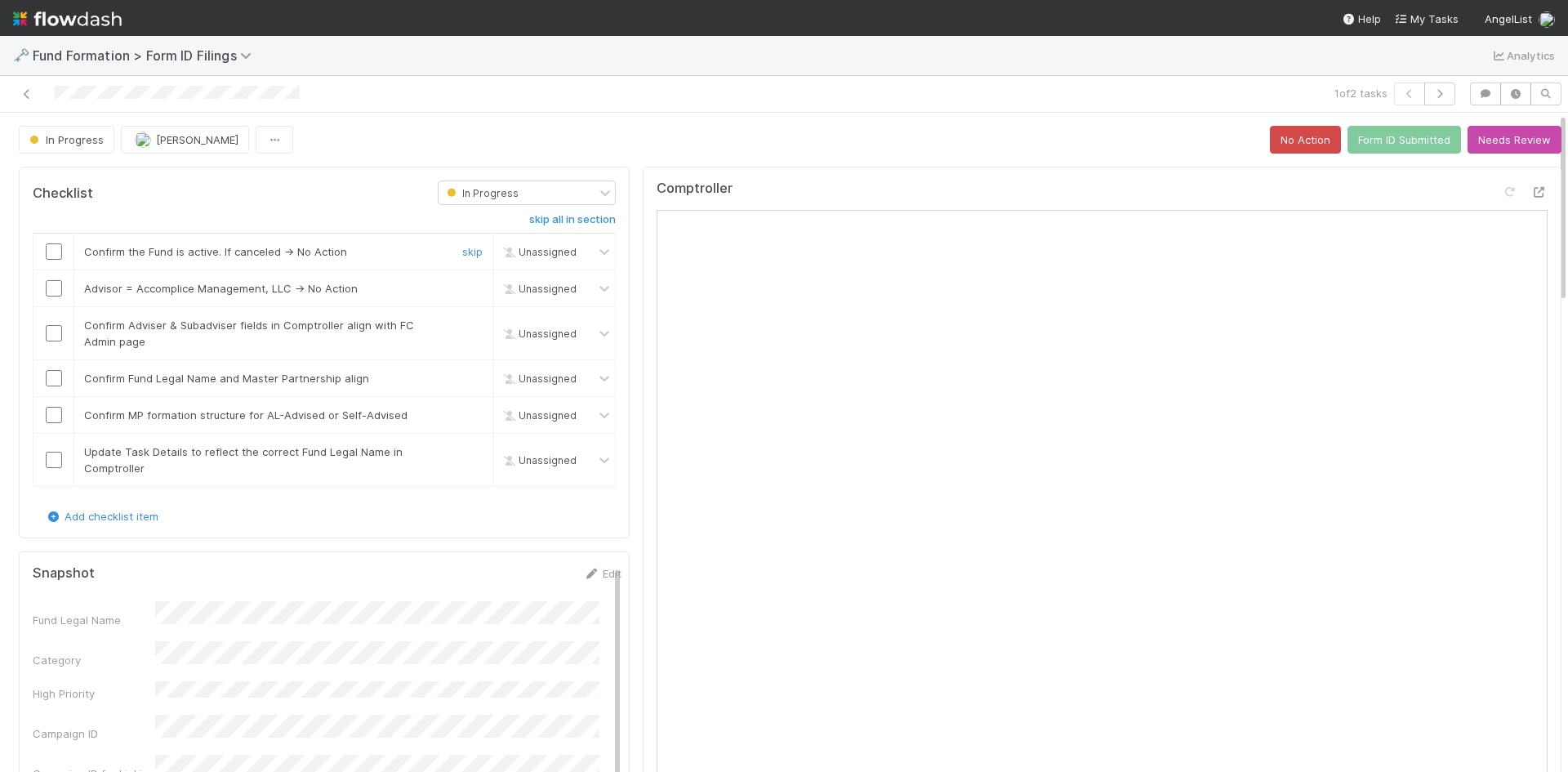
drag, startPoint x: 51, startPoint y: 247, endPoint x: 188, endPoint y: 264, distance: 138.1
click at [51, 247] on input "checkbox" at bounding box center [54, 252] width 17 height 17
click at [467, 288] on link "skip" at bounding box center [473, 288] width 21 height 13
click at [54, 338] on input "checkbox" at bounding box center [54, 334] width 17 height 17
click at [53, 384] on input "checkbox" at bounding box center [54, 379] width 17 height 17
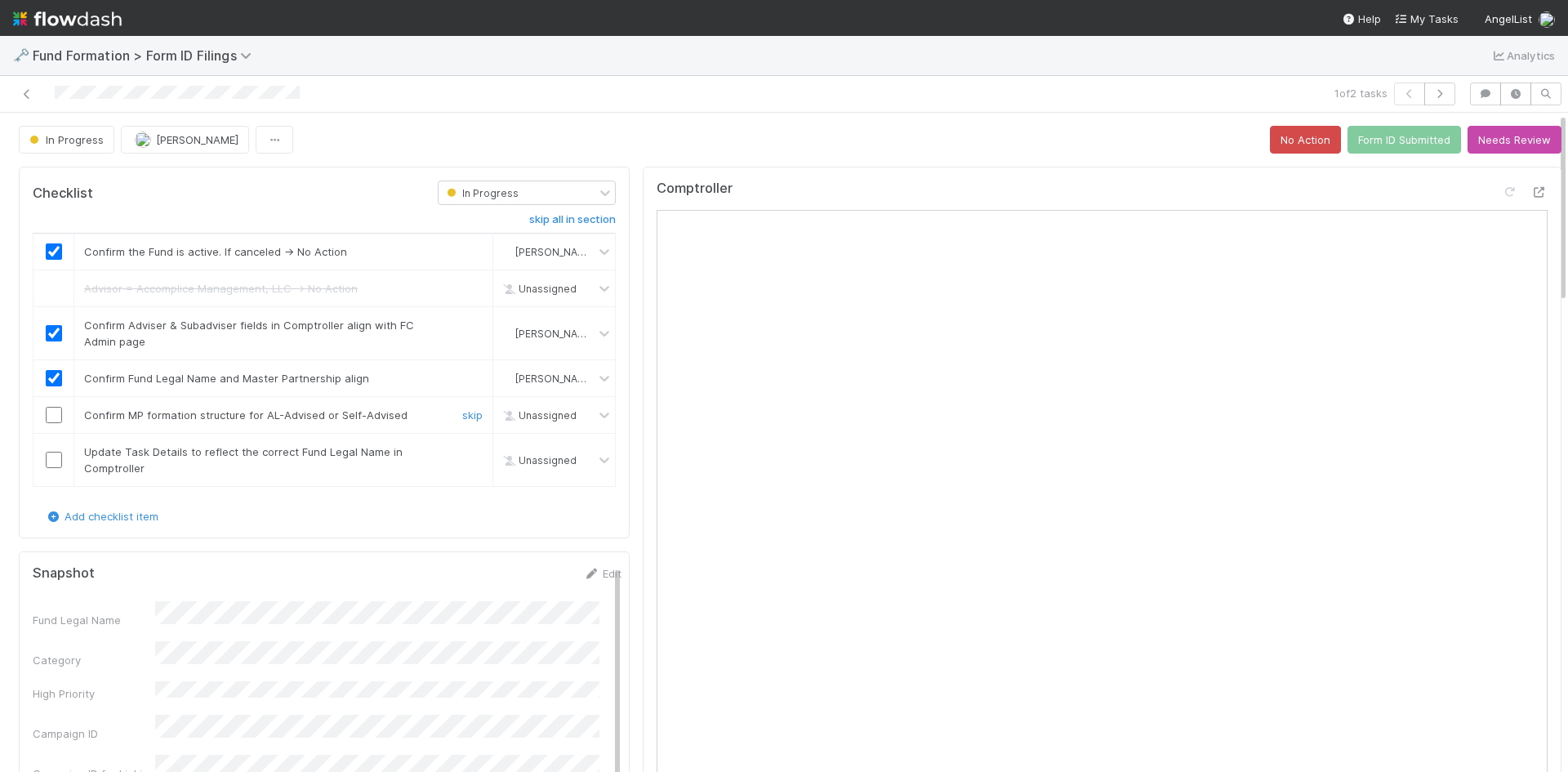
click at [55, 417] on input "checkbox" at bounding box center [54, 415] width 17 height 17
click at [59, 459] on input "checkbox" at bounding box center [54, 461] width 17 height 17
click at [1409, 141] on button "Form ID Submitted" at bounding box center [1405, 140] width 114 height 28
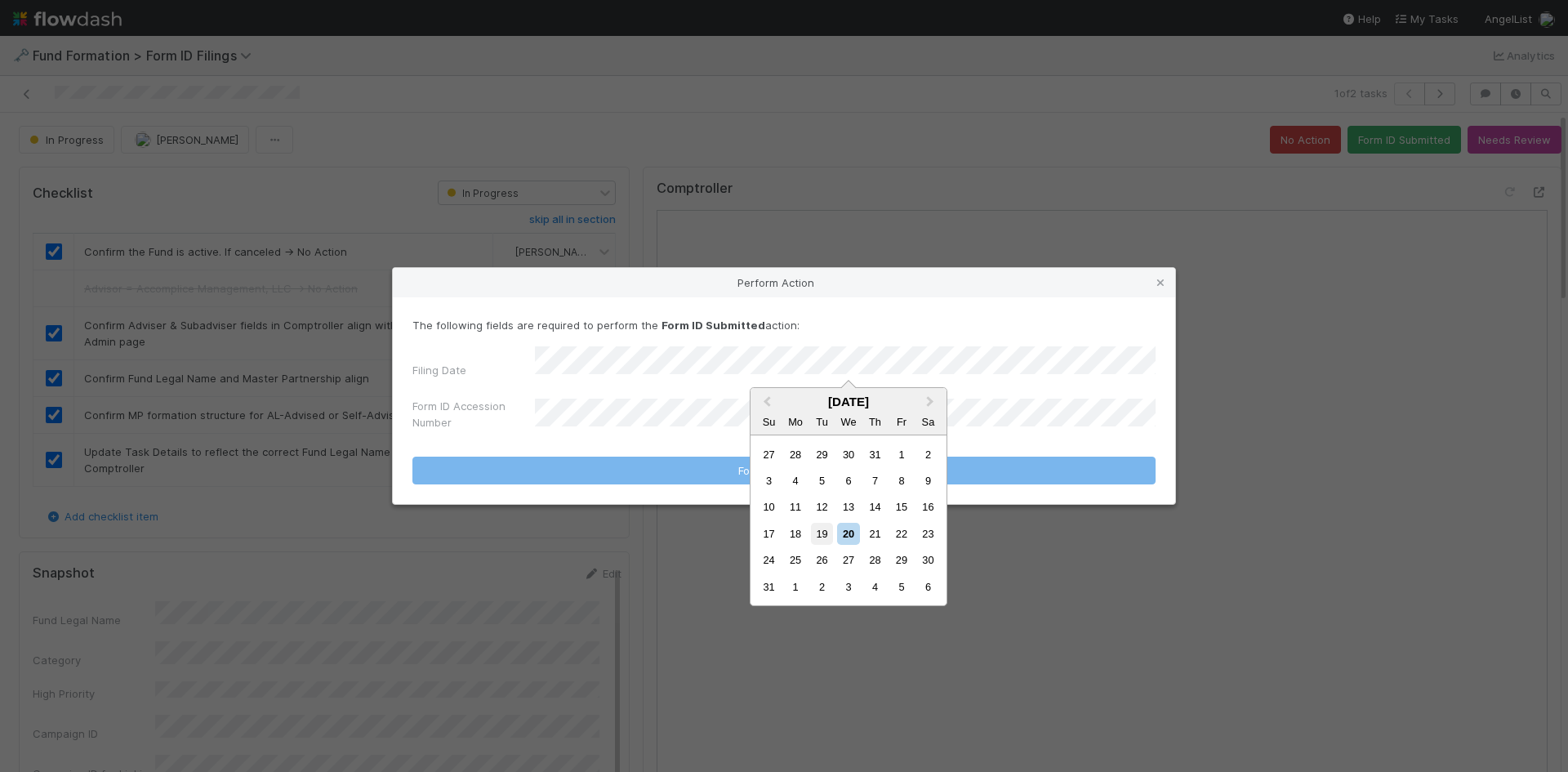
click at [821, 535] on div "19" at bounding box center [822, 534] width 22 height 22
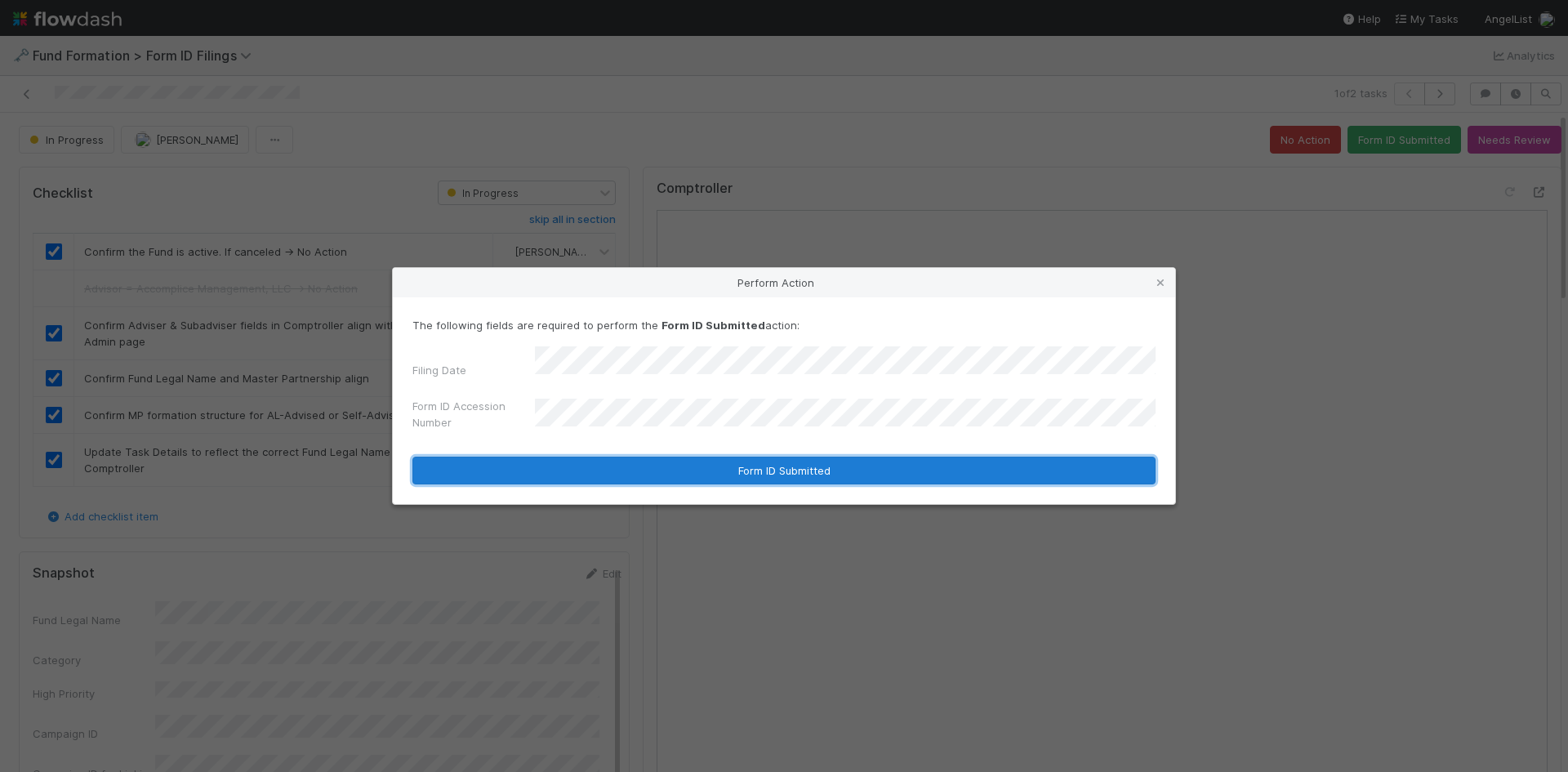
click at [656, 459] on button "Form ID Submitted" at bounding box center [783, 471] width 743 height 28
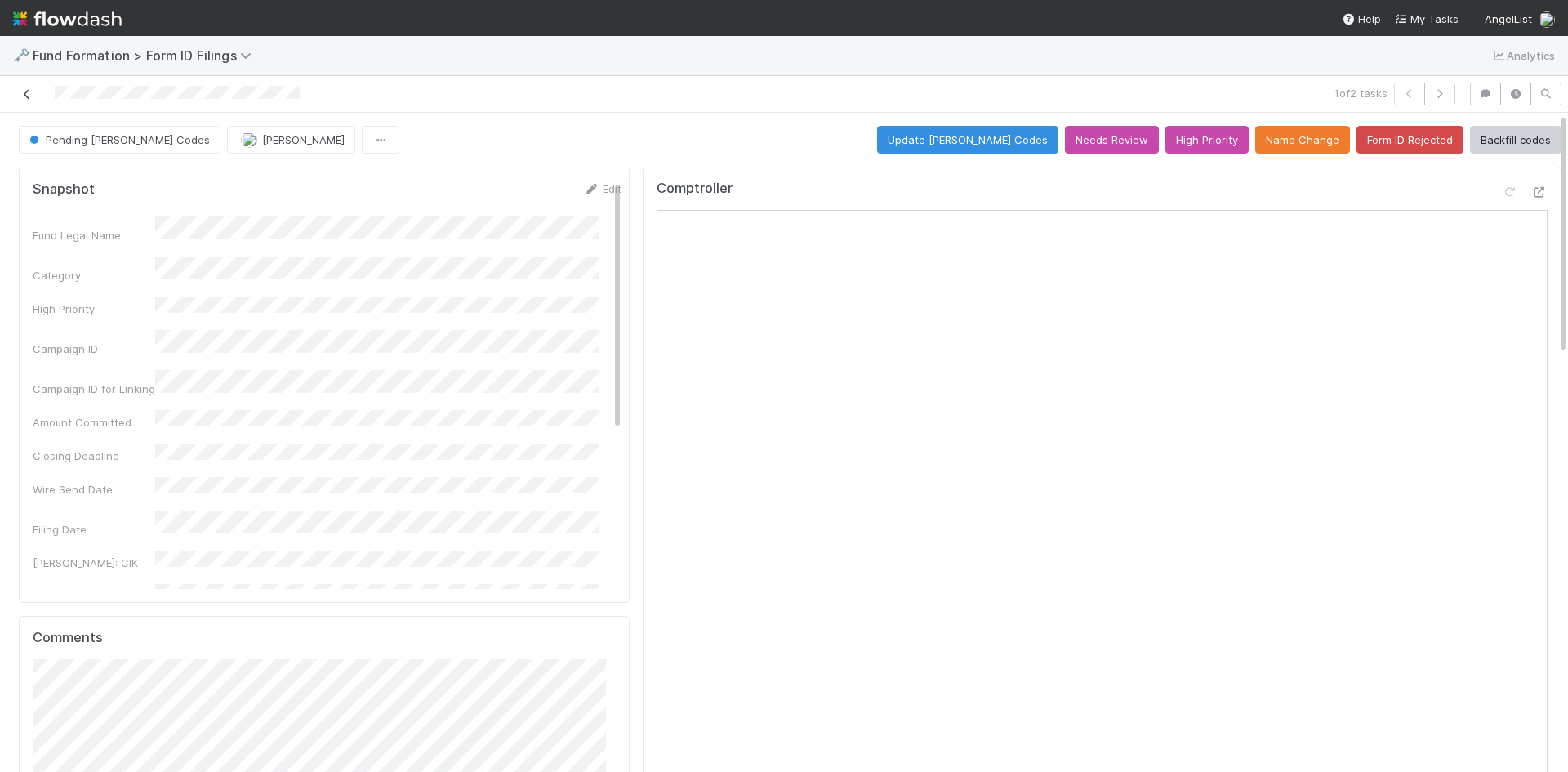
click at [30, 89] on link at bounding box center [27, 94] width 17 height 17
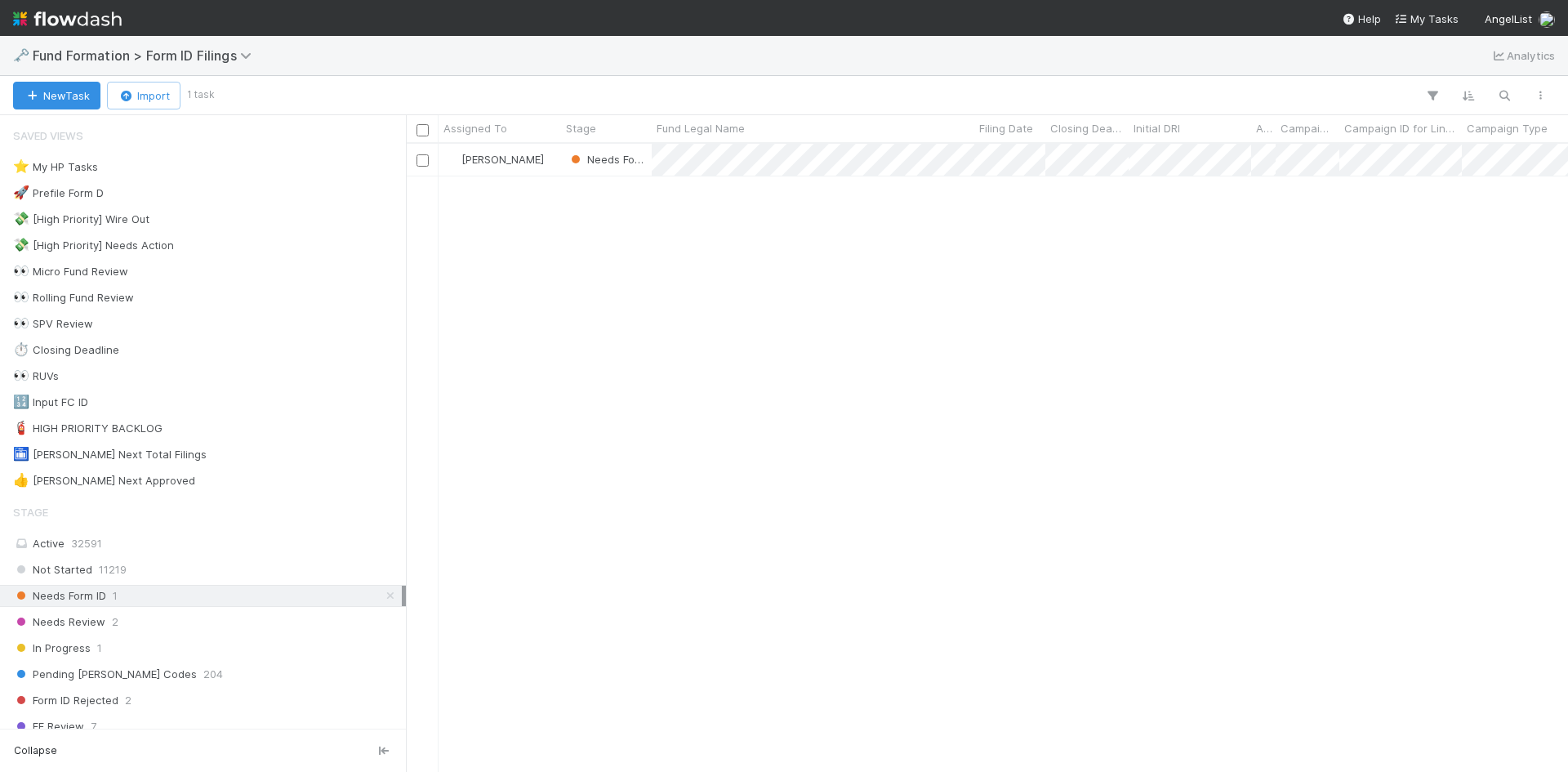
scroll to position [616, 1150]
drag, startPoint x: 185, startPoint y: 649, endPoint x: 219, endPoint y: 623, distance: 42.8
click at [185, 647] on div "In Progress 1" at bounding box center [207, 648] width 389 height 21
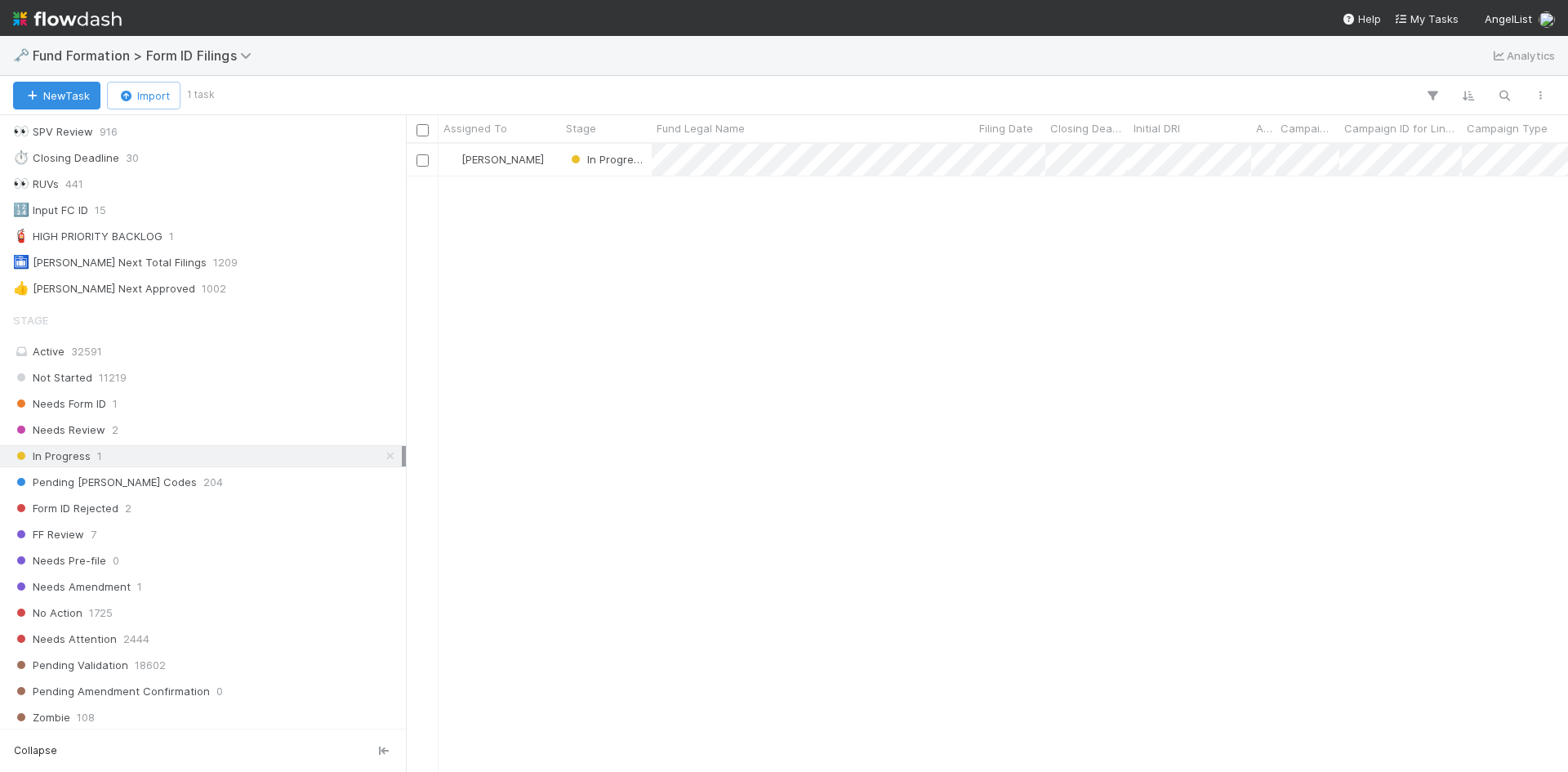
scroll to position [326, 0]
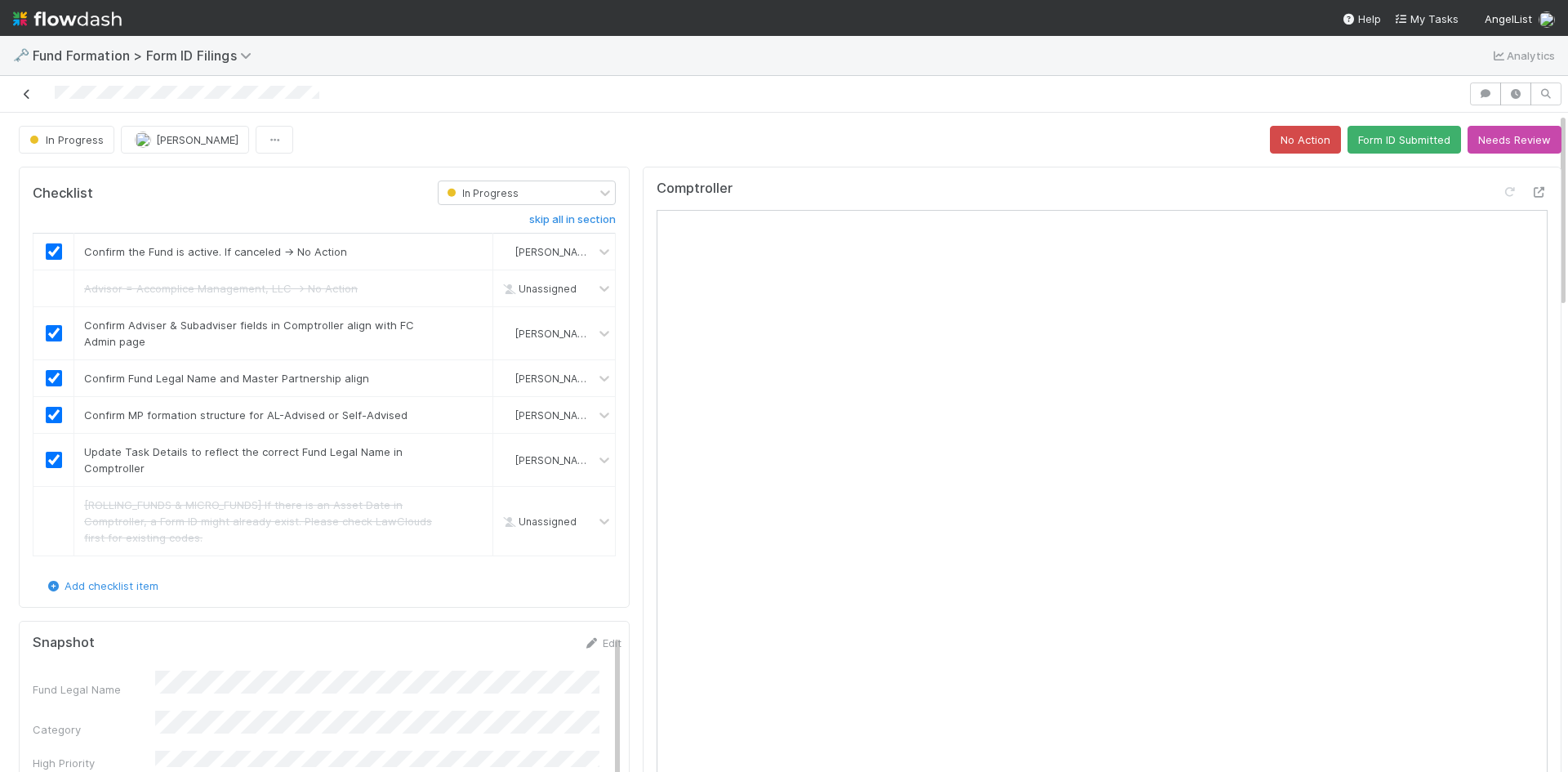
click at [23, 89] on link at bounding box center [27, 94] width 17 height 17
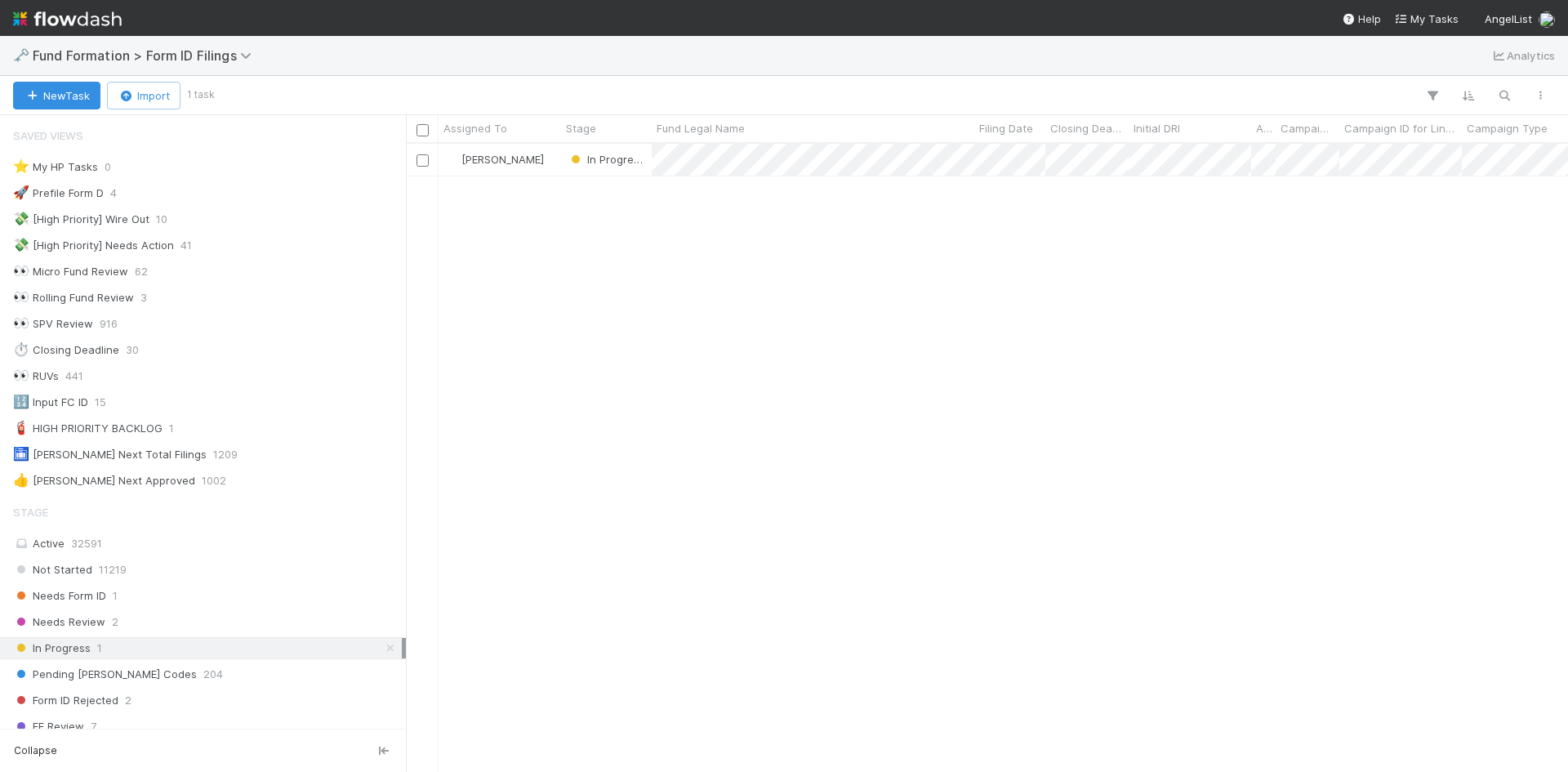
click at [259, 584] on div "Stage Active 32591 Not Started 11219 Needs Form ID 1 Needs Review 2 In Progress…" at bounding box center [202, 774] width 406 height 556
click at [240, 595] on div "Needs Form ID 1" at bounding box center [207, 596] width 389 height 21
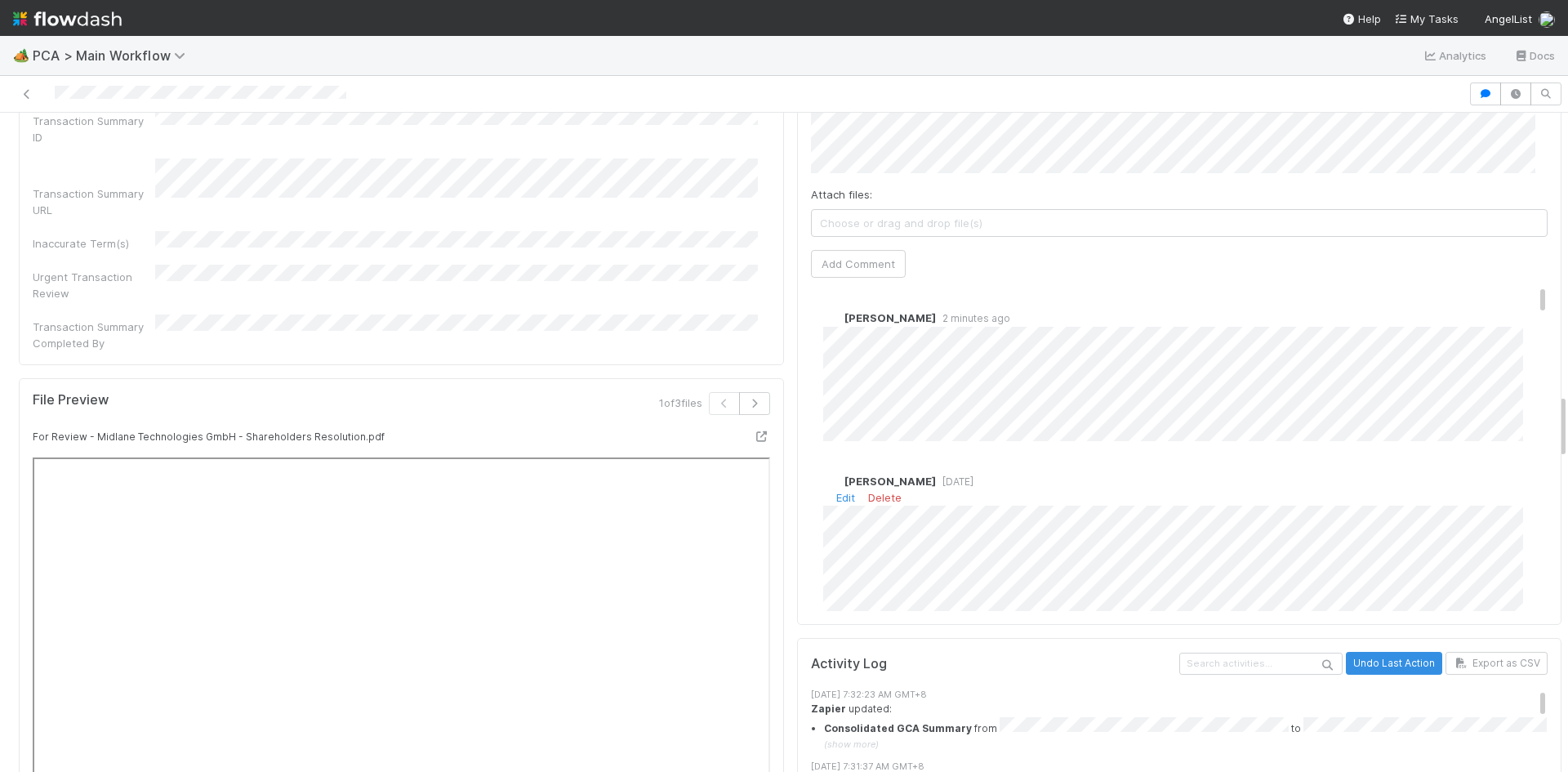
scroll to position [2614, 0]
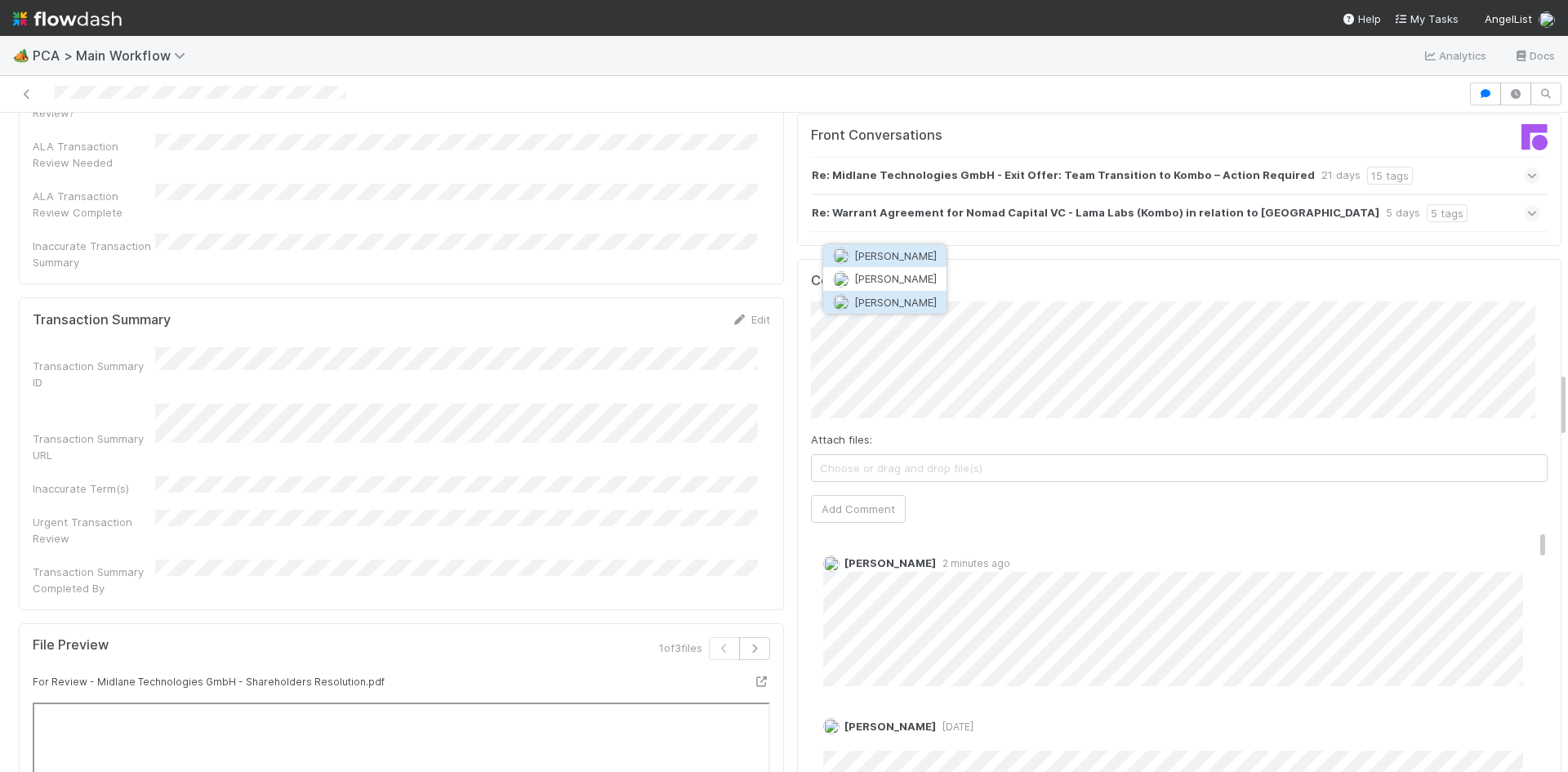
click at [906, 307] on span "[PERSON_NAME]" at bounding box center [895, 302] width 82 height 13
click at [873, 495] on button "Add Comment" at bounding box center [859, 509] width 95 height 28
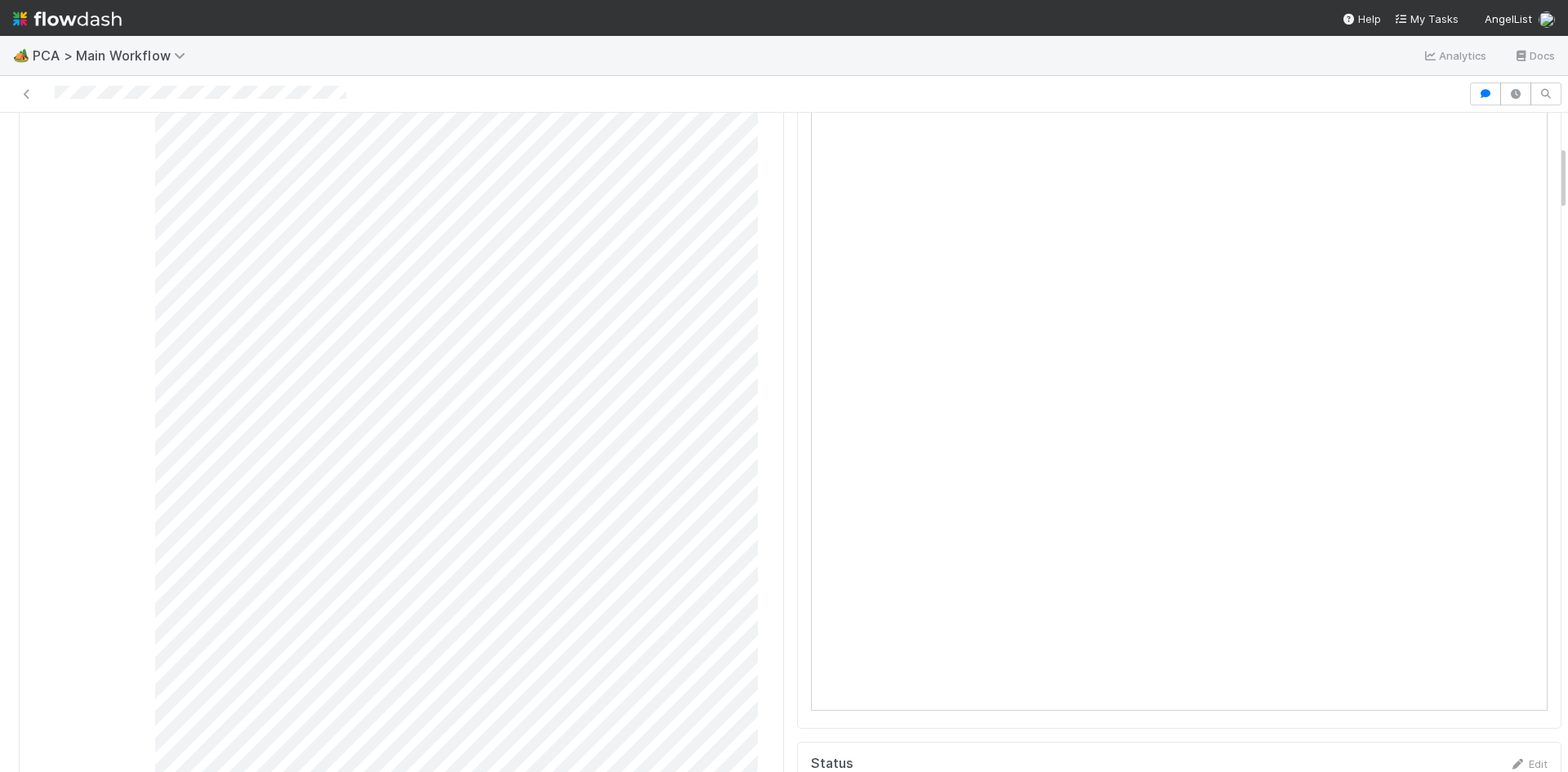
scroll to position [0, 0]
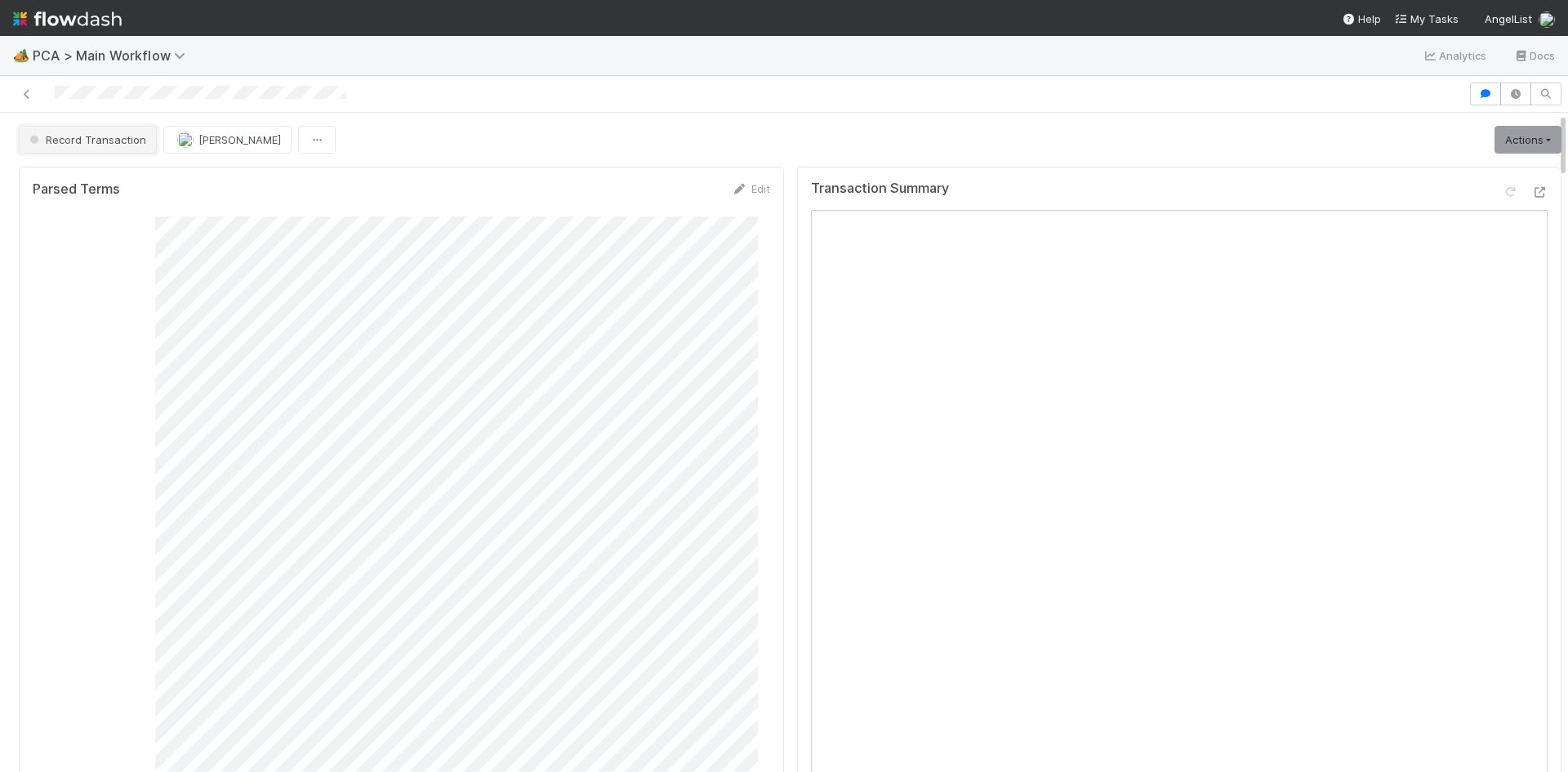
click at [102, 142] on span "Record Transaction" at bounding box center [86, 140] width 120 height 13
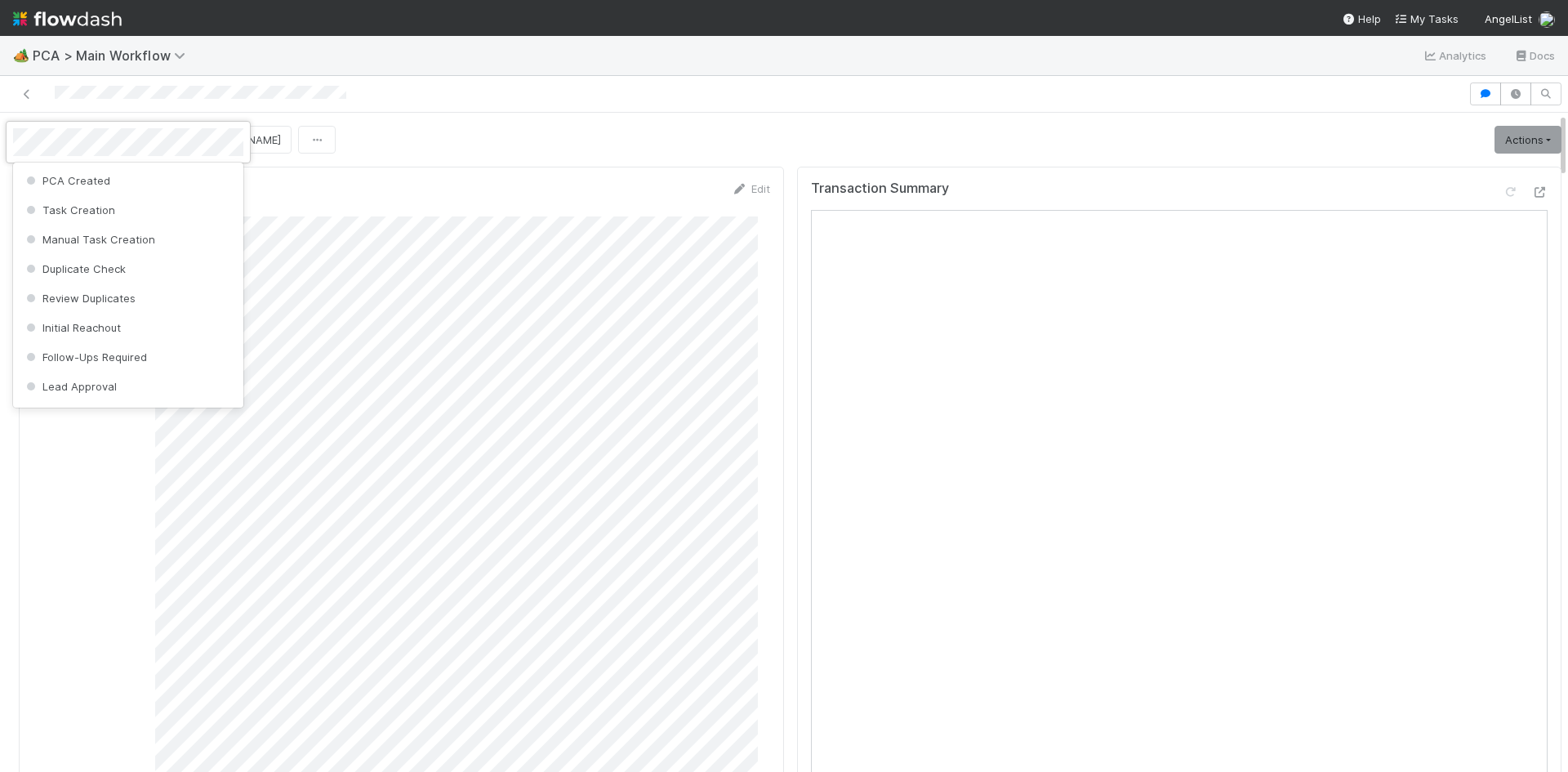
scroll to position [814, 0]
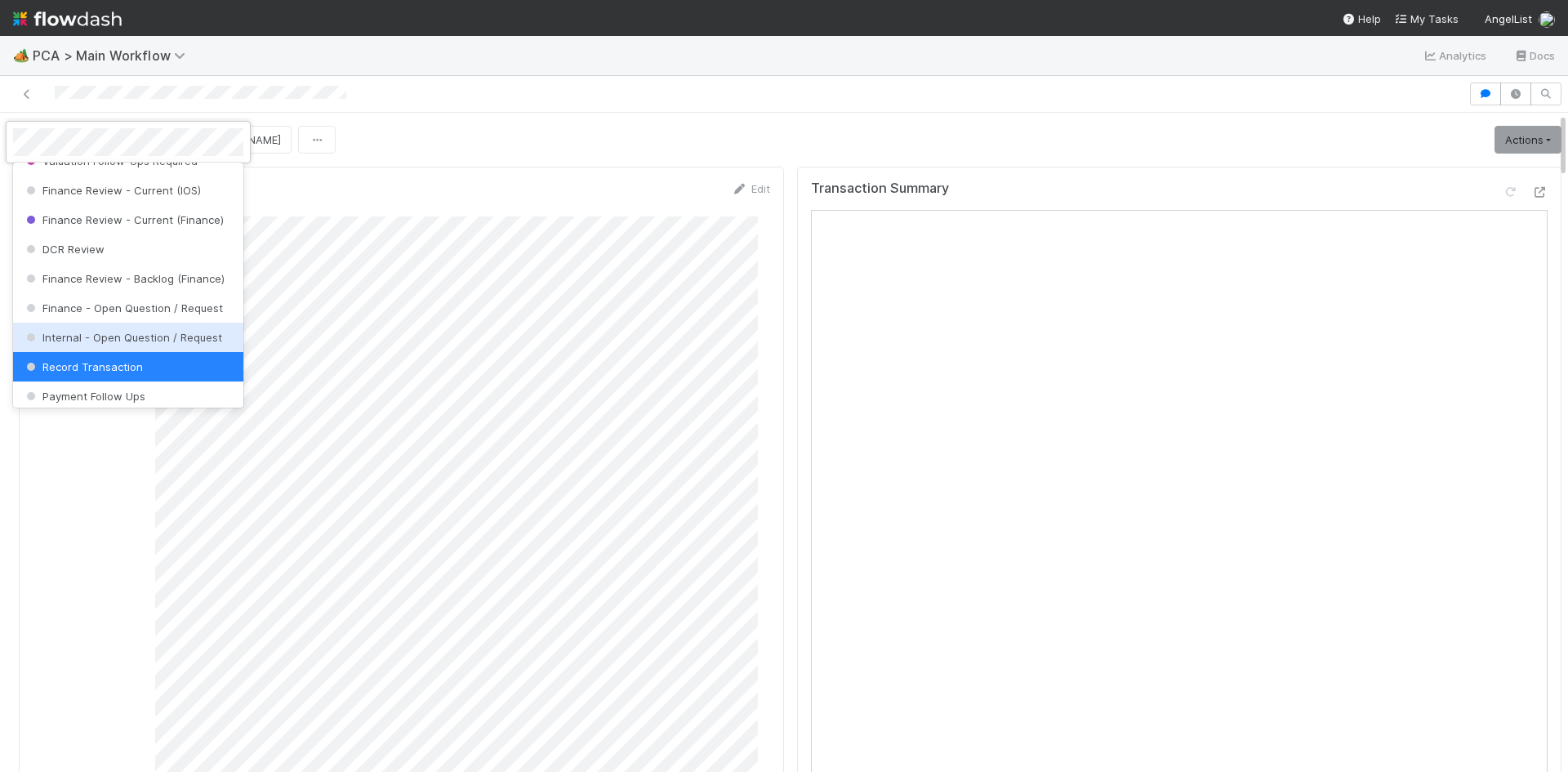
click at [154, 344] on span "Internal - Open Question / Request" at bounding box center [123, 338] width 199 height 13
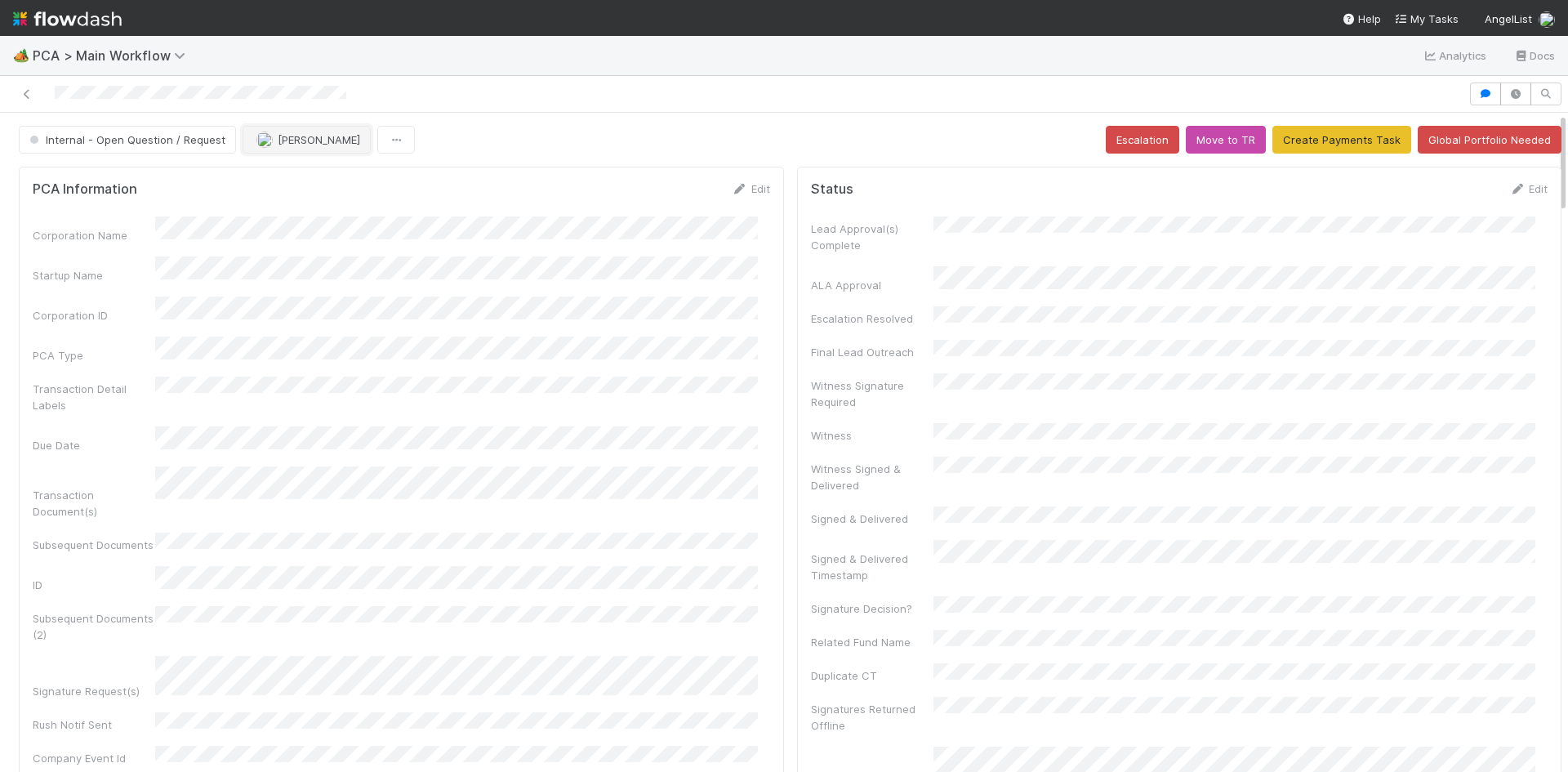
click at [307, 135] on span "[PERSON_NAME]" at bounding box center [319, 140] width 82 height 13
click at [307, 240] on span "Zachary Conley" at bounding box center [303, 241] width 82 height 13
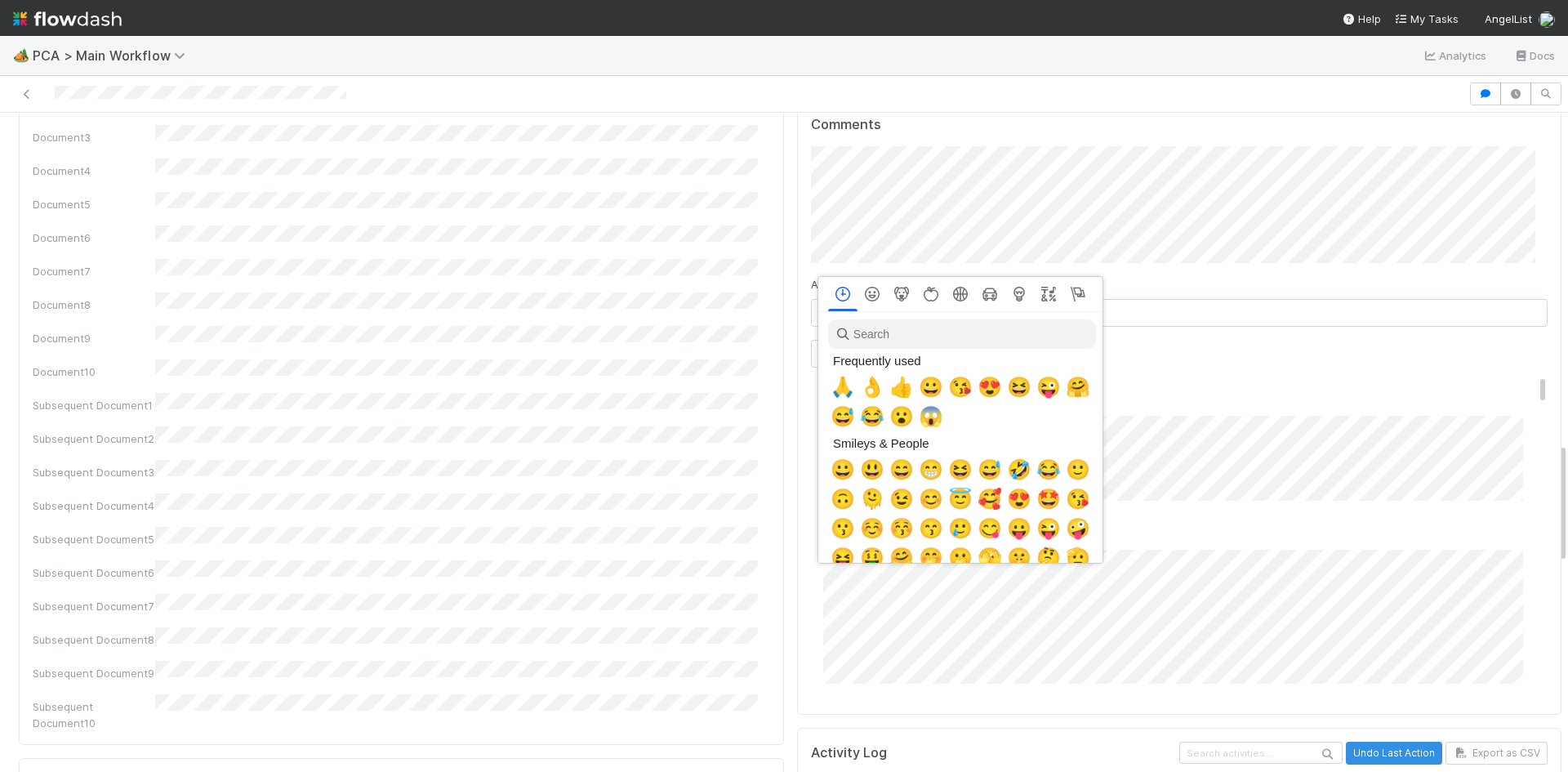
scroll to position [0, 6]
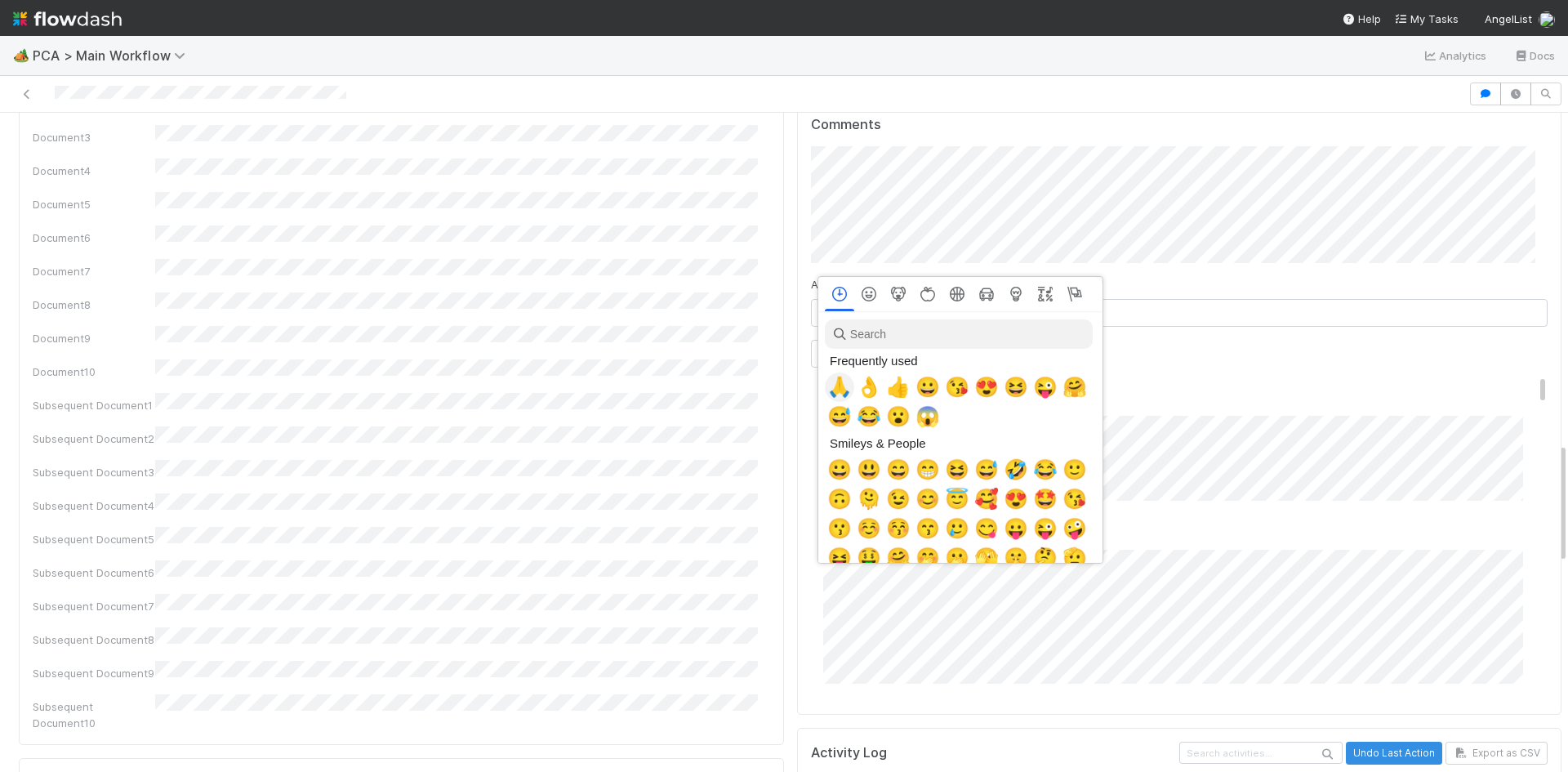
click at [831, 388] on span "🙏" at bounding box center [840, 387] width 24 height 23
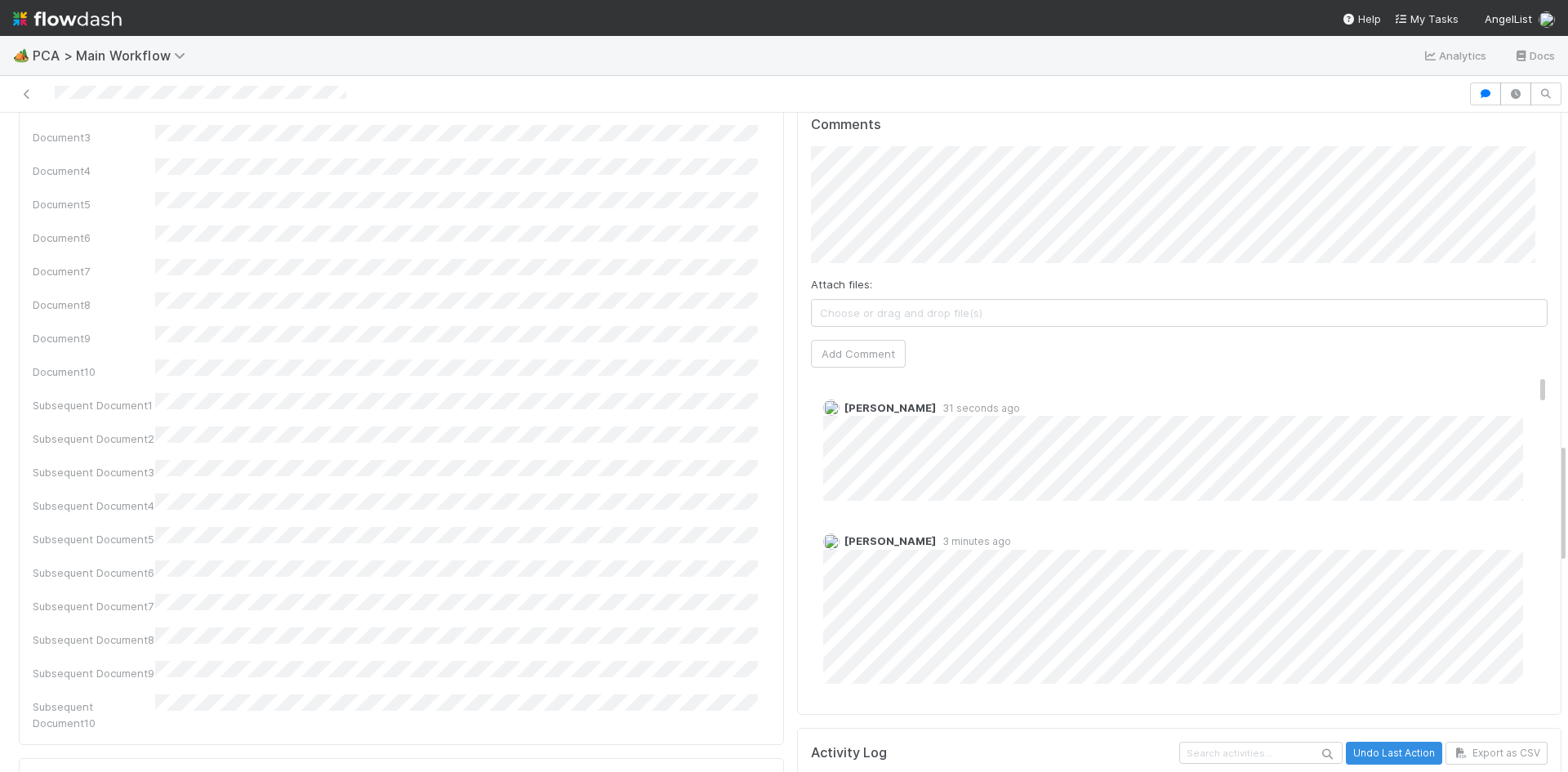
scroll to position [1388, 0]
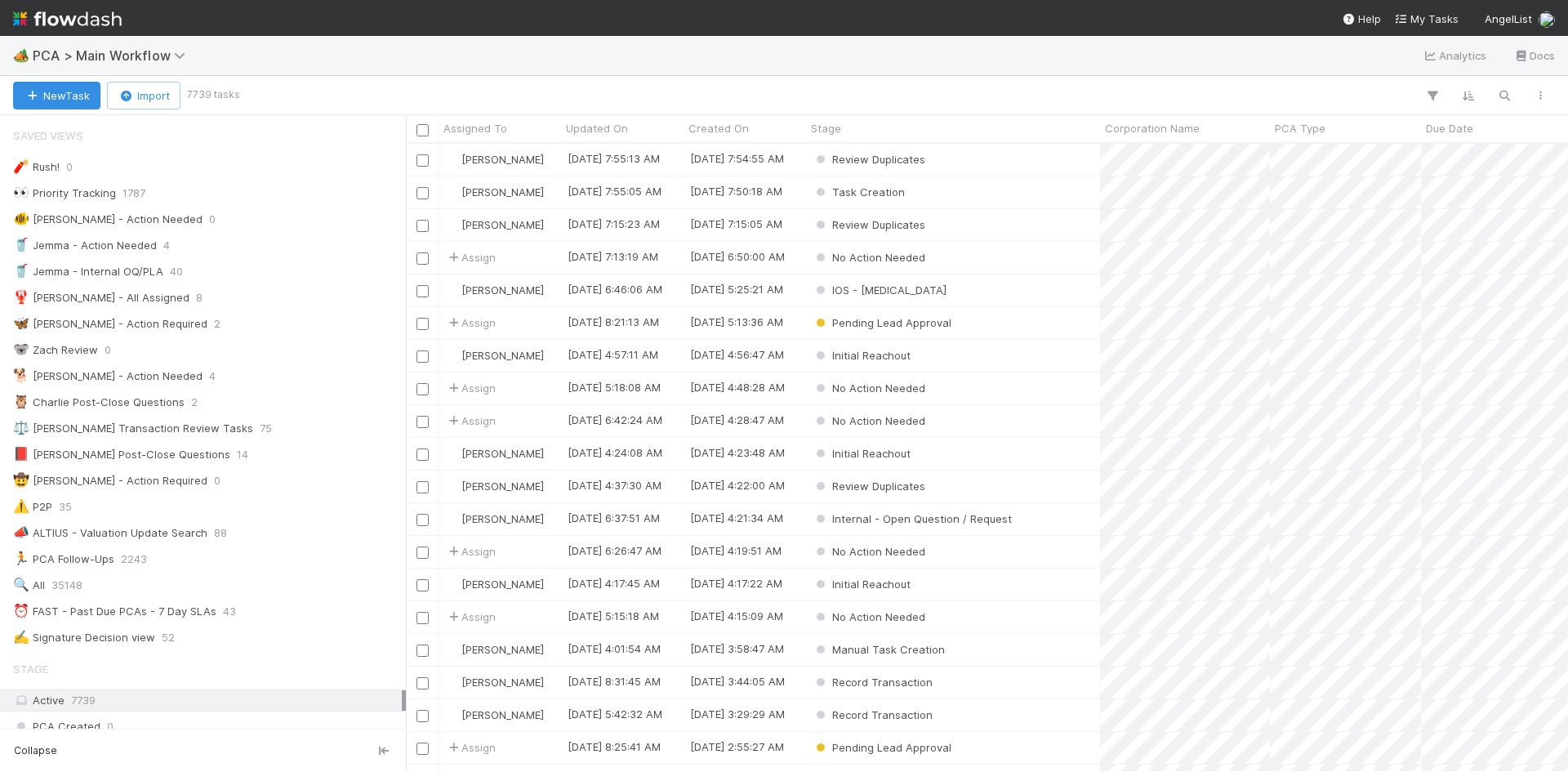
scroll to position [13, 13]
click at [145, 53] on span "PCA > Main Workflow" at bounding box center [113, 56] width 161 height 17
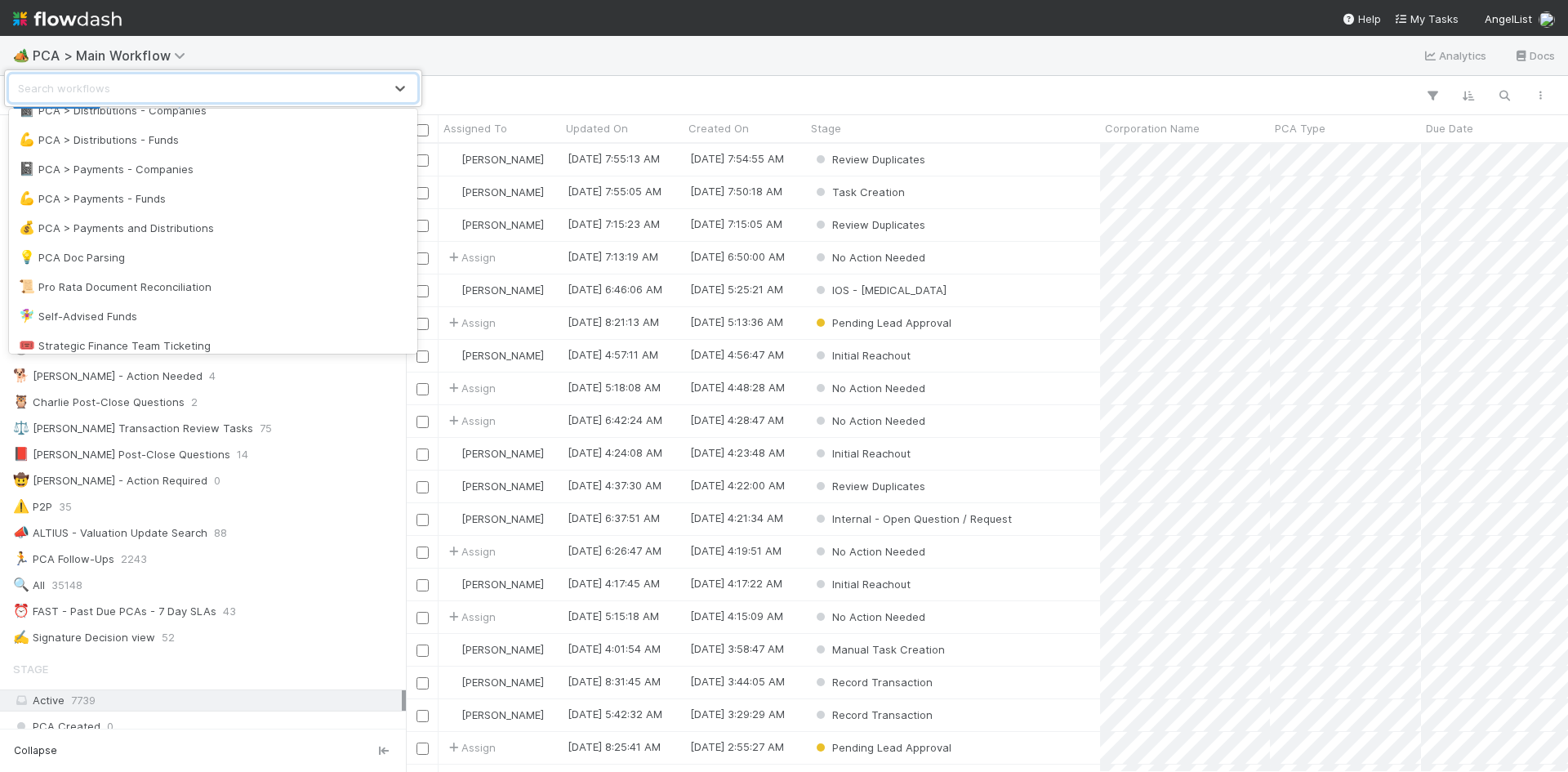
scroll to position [1248, 0]
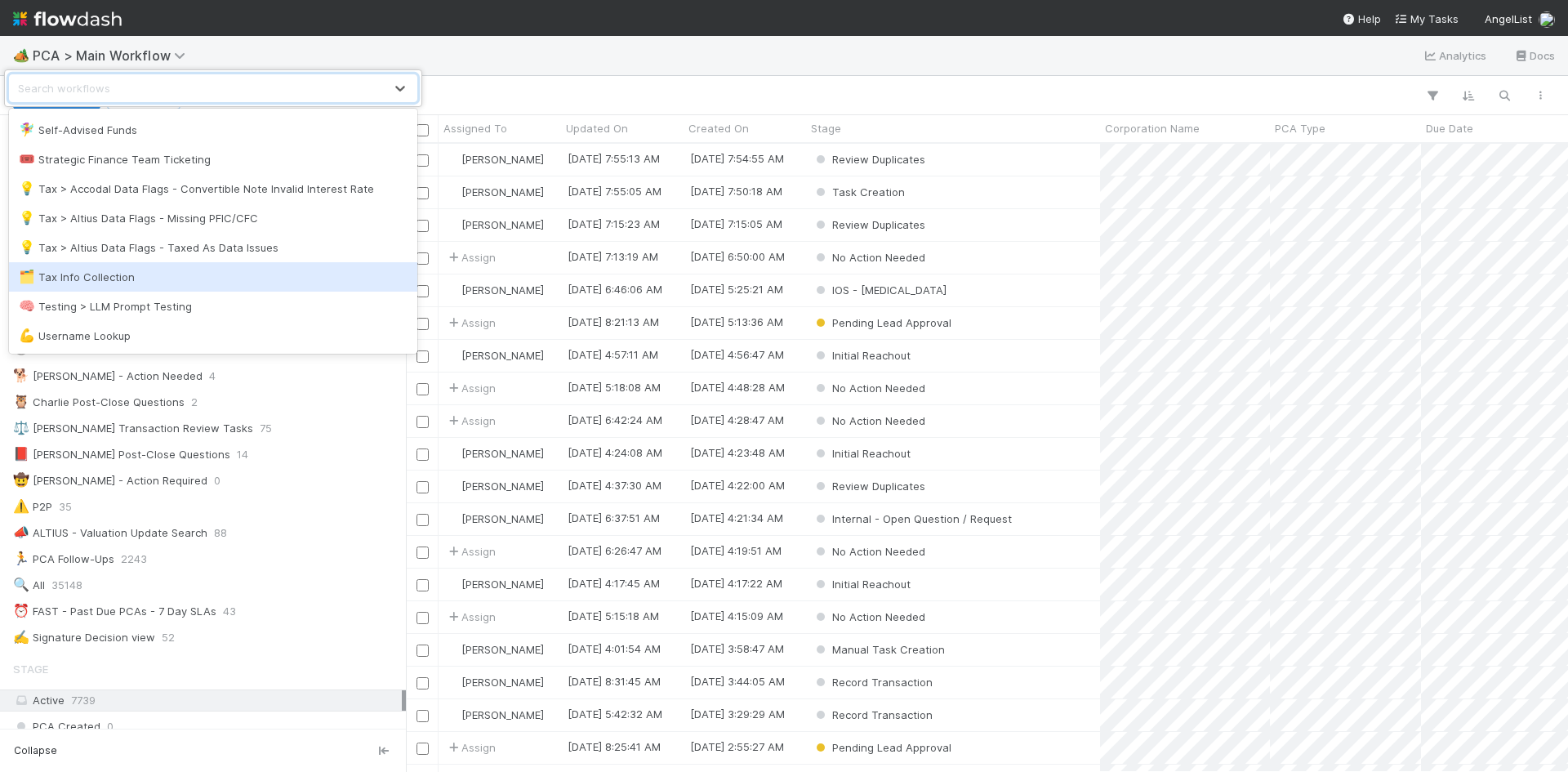
click at [236, 273] on div "🗂️ Tax Info Collection" at bounding box center [213, 277] width 389 height 17
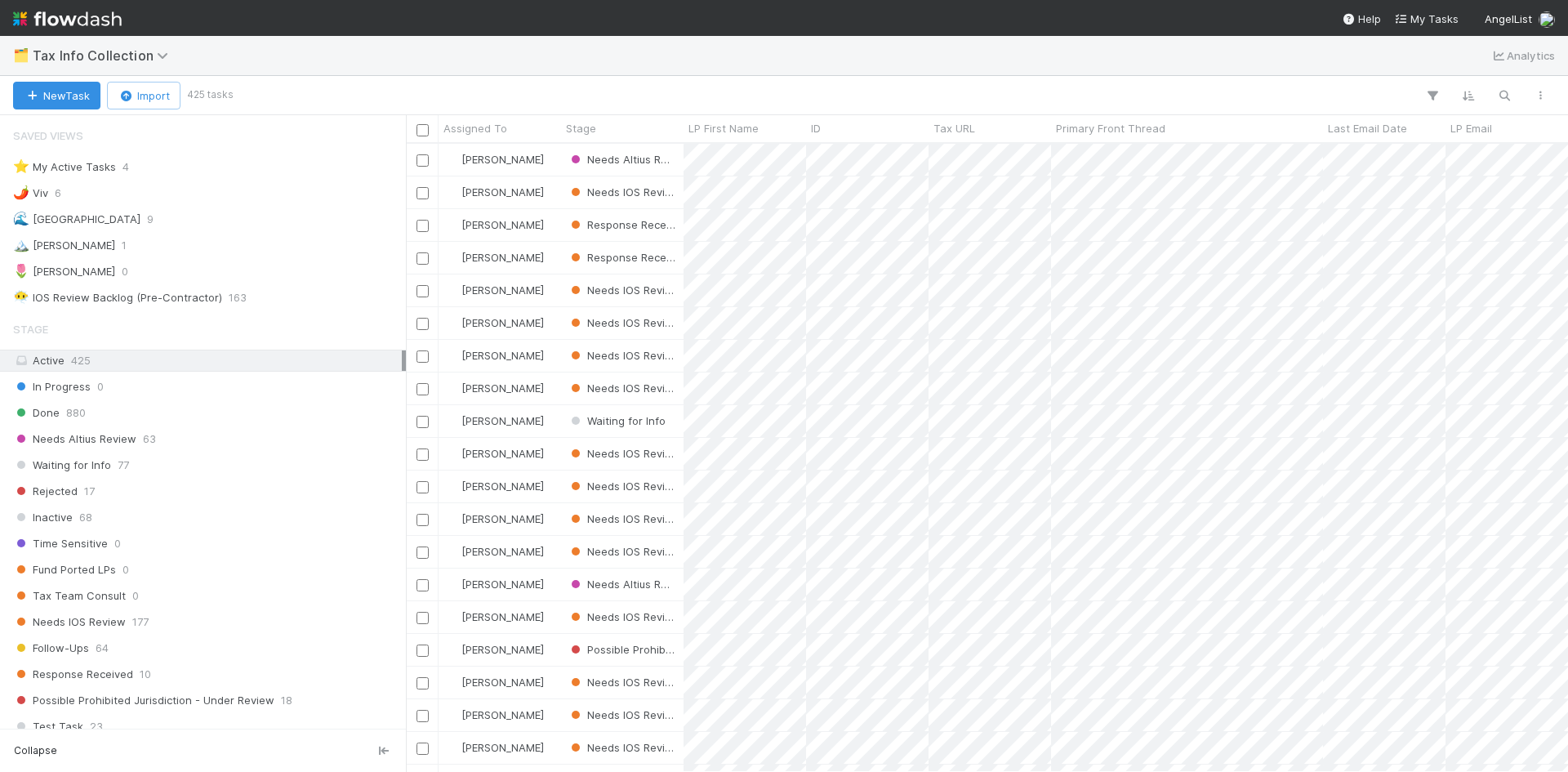
scroll to position [616, 1150]
click at [176, 671] on div "Response Received 10" at bounding box center [207, 674] width 389 height 21
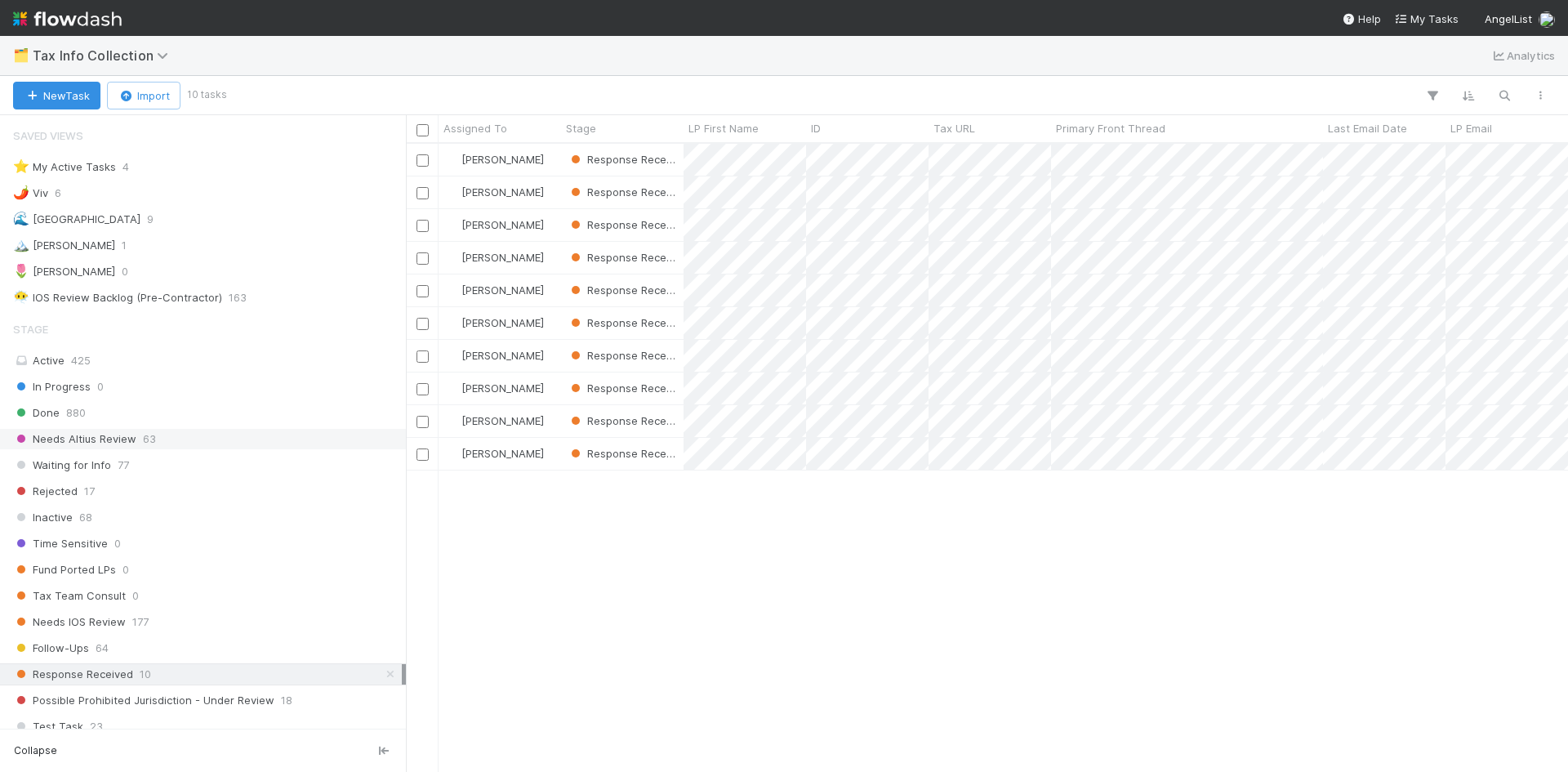
scroll to position [616, 1150]
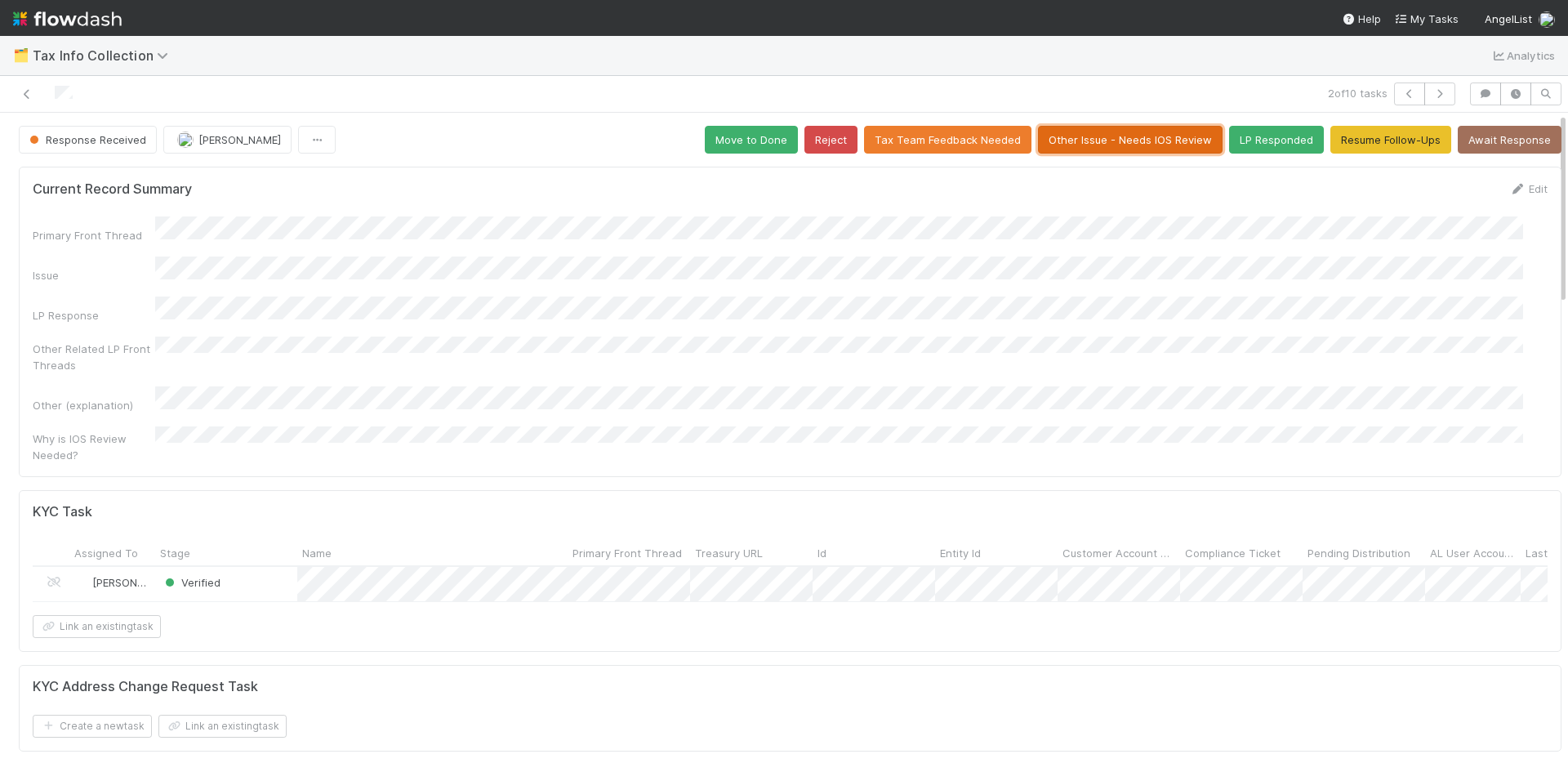
click at [1108, 139] on button "Other Issue - Needs IOS Review" at bounding box center [1131, 140] width 185 height 28
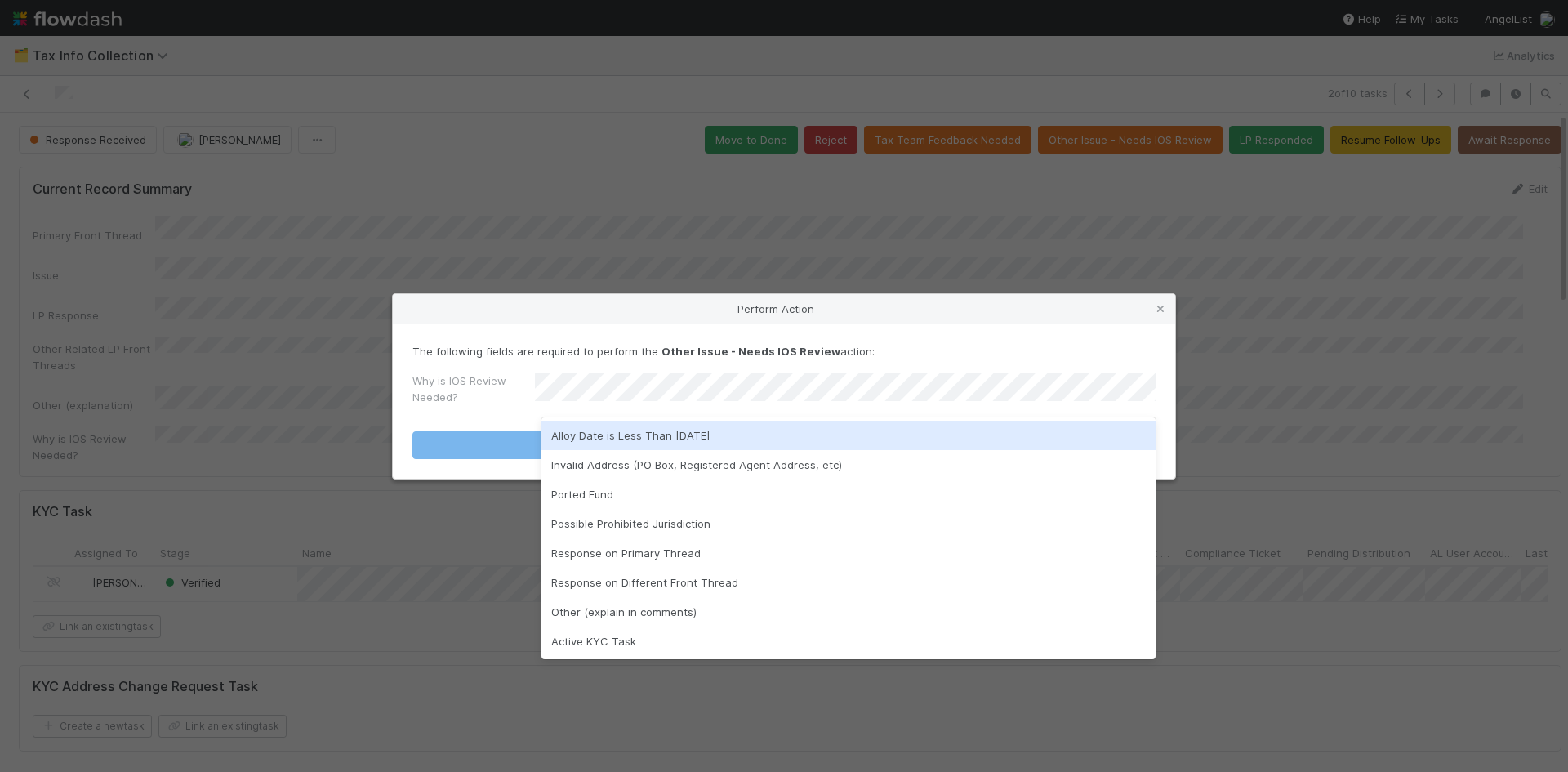
click at [793, 251] on div "Perform Action The following fields are required to perform the Other Issue - N…" at bounding box center [784, 386] width 1568 height 772
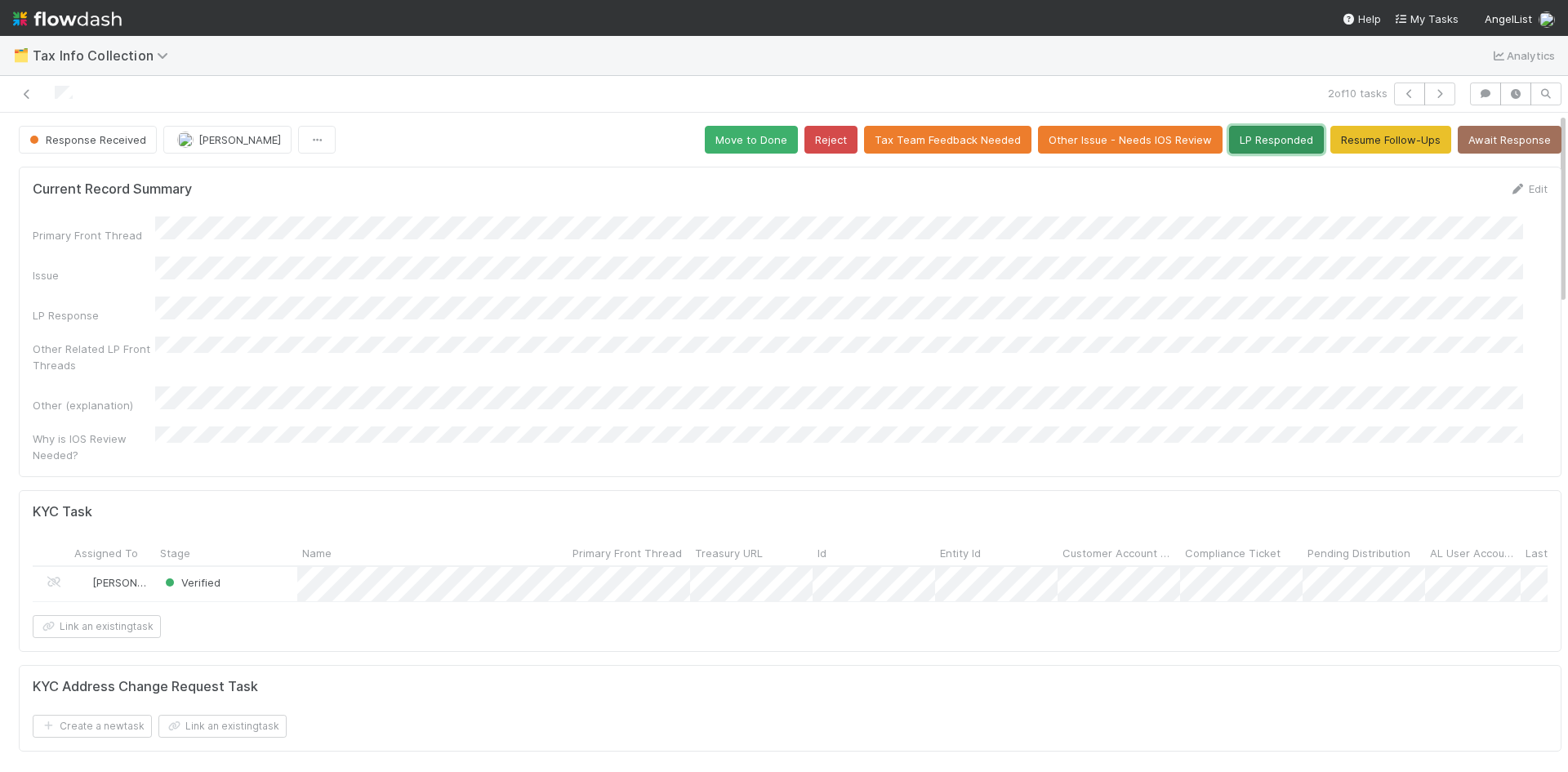
click at [1236, 147] on button "LP Responded" at bounding box center [1277, 140] width 95 height 28
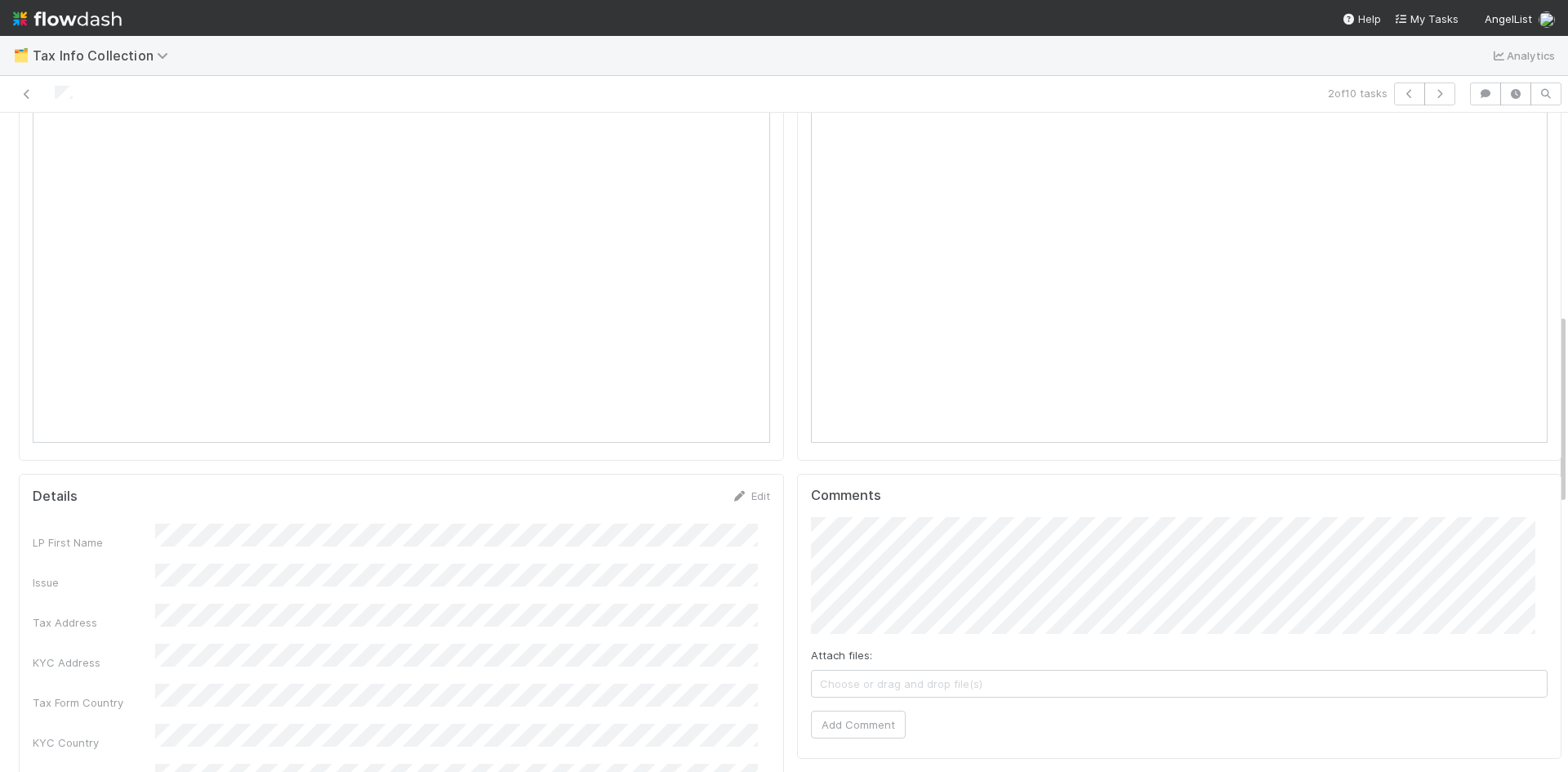
scroll to position [899, 0]
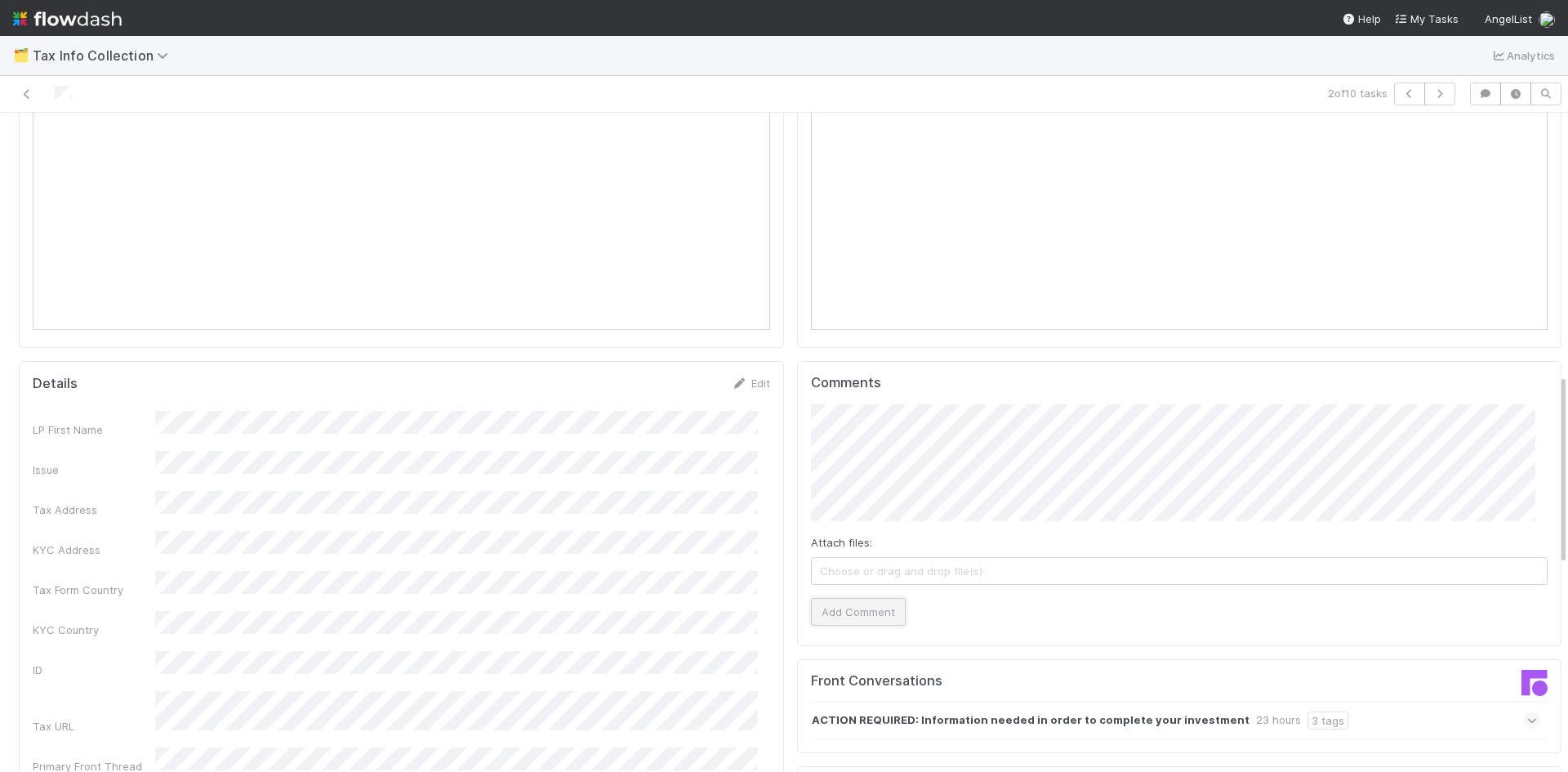
click at [847, 598] on button "Add Comment" at bounding box center [859, 612] width 95 height 28
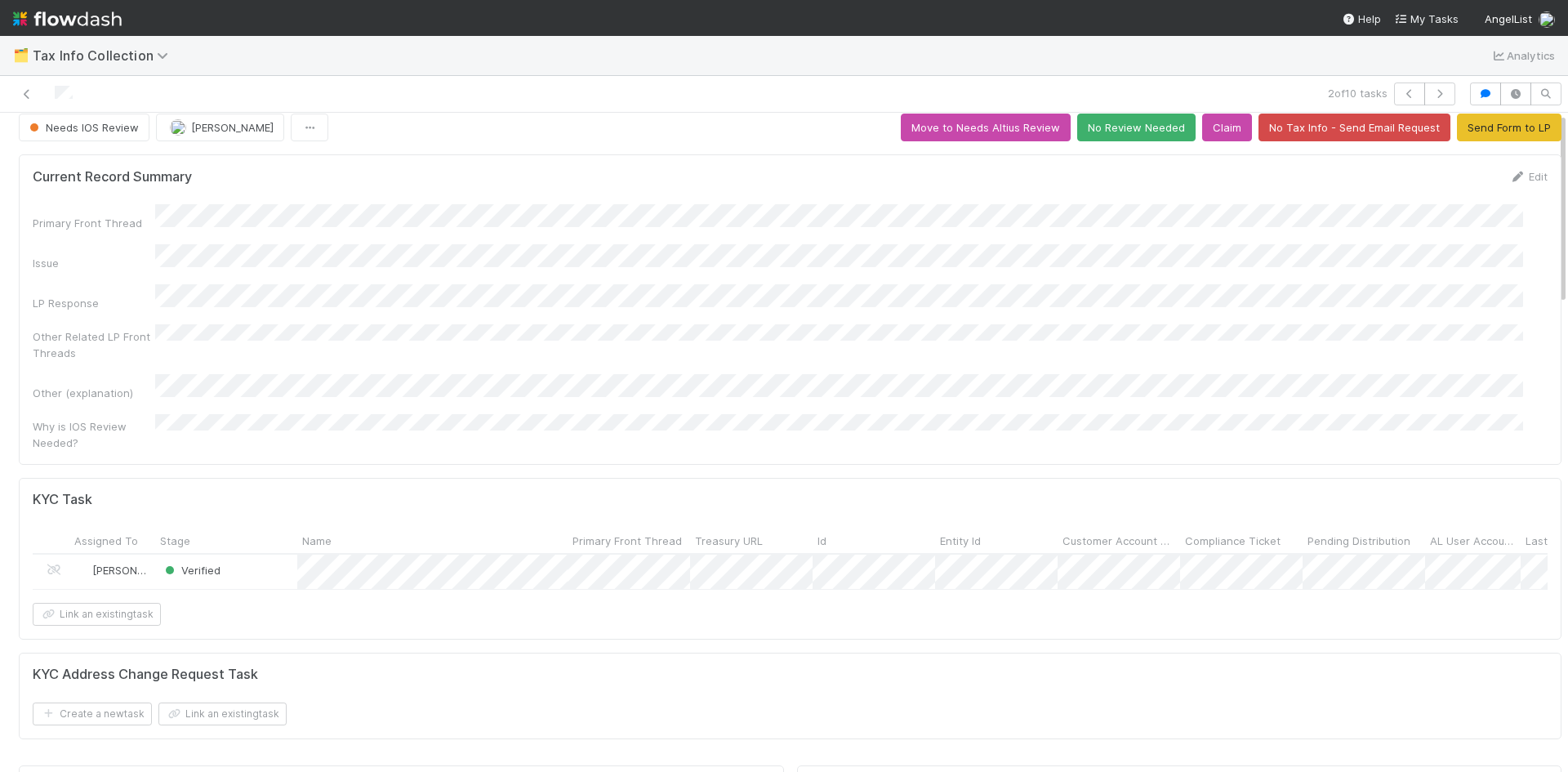
scroll to position [0, 0]
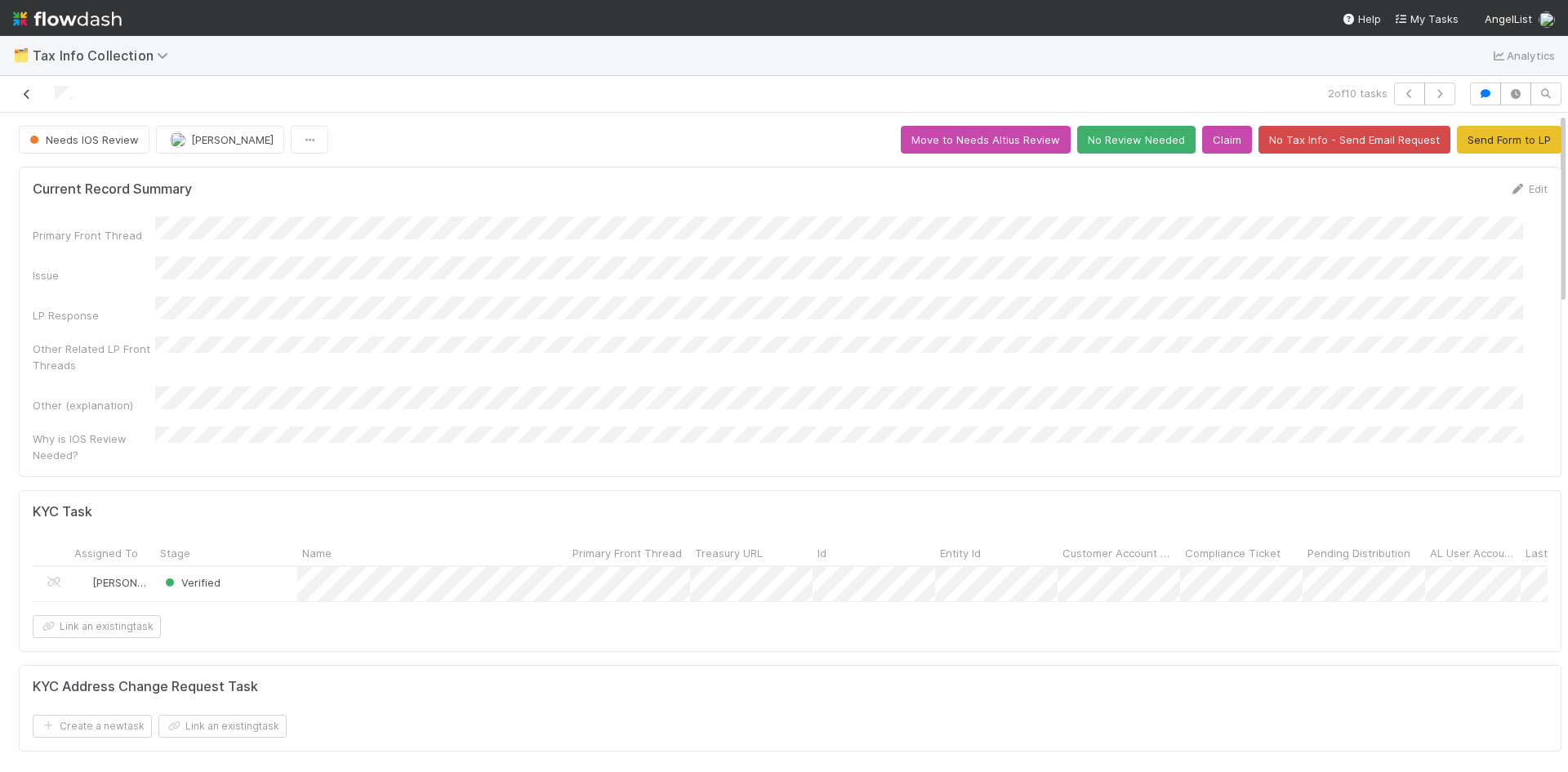
click at [27, 89] on icon at bounding box center [27, 93] width 17 height 10
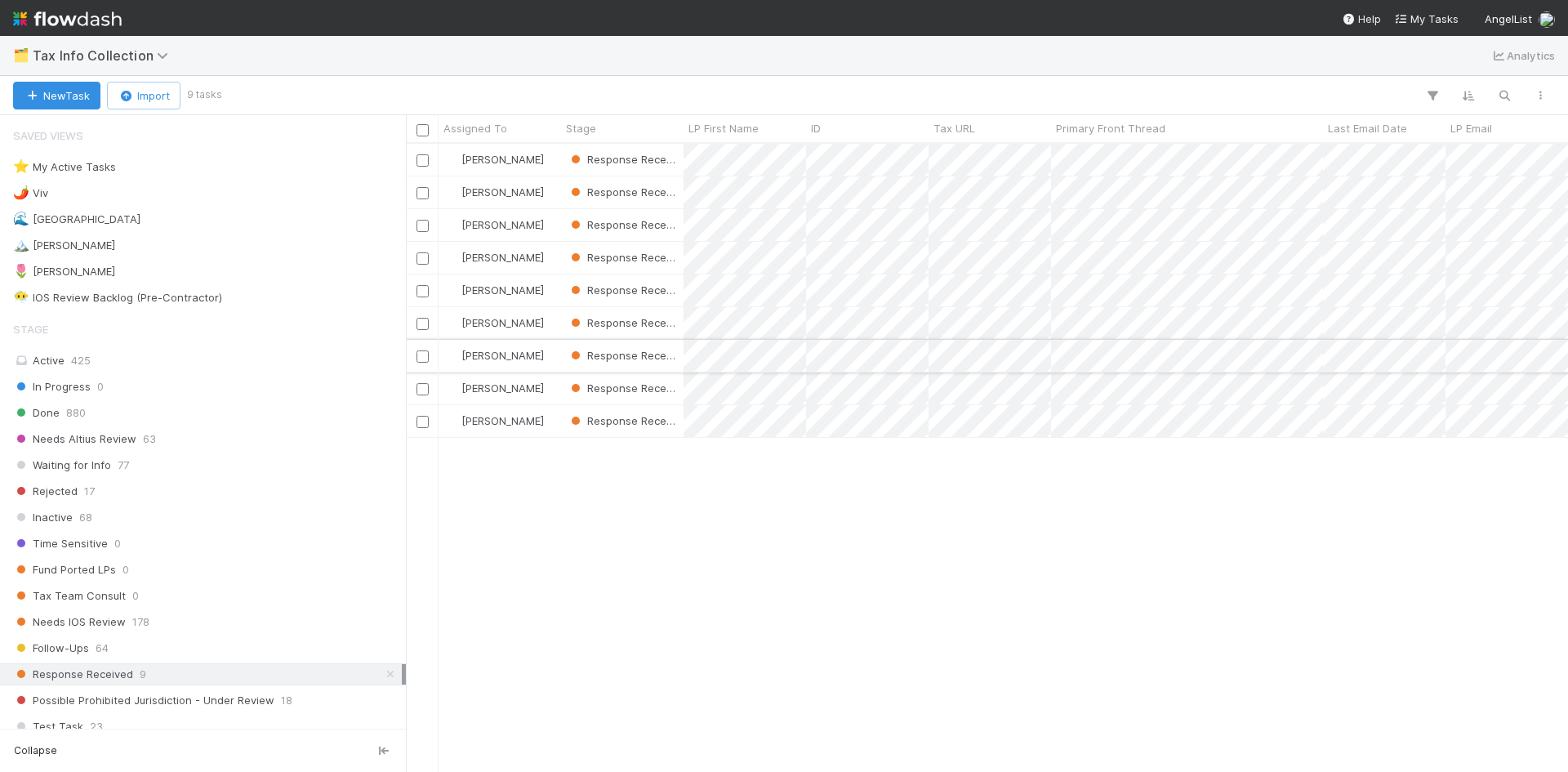
scroll to position [616, 1150]
click at [129, 53] on span "Tax Info Collection" at bounding box center [104, 56] width 144 height 17
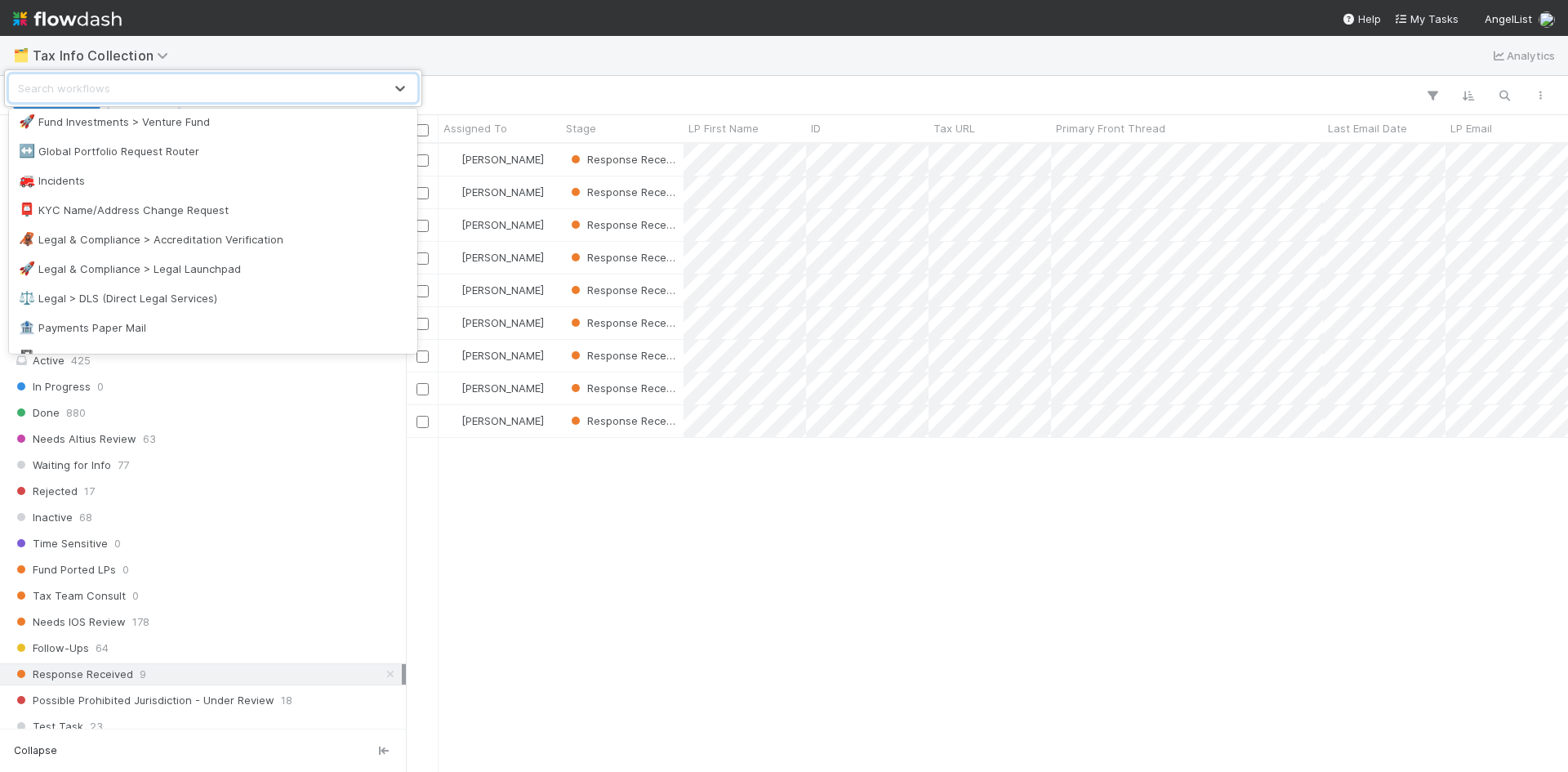
scroll to position [817, 0]
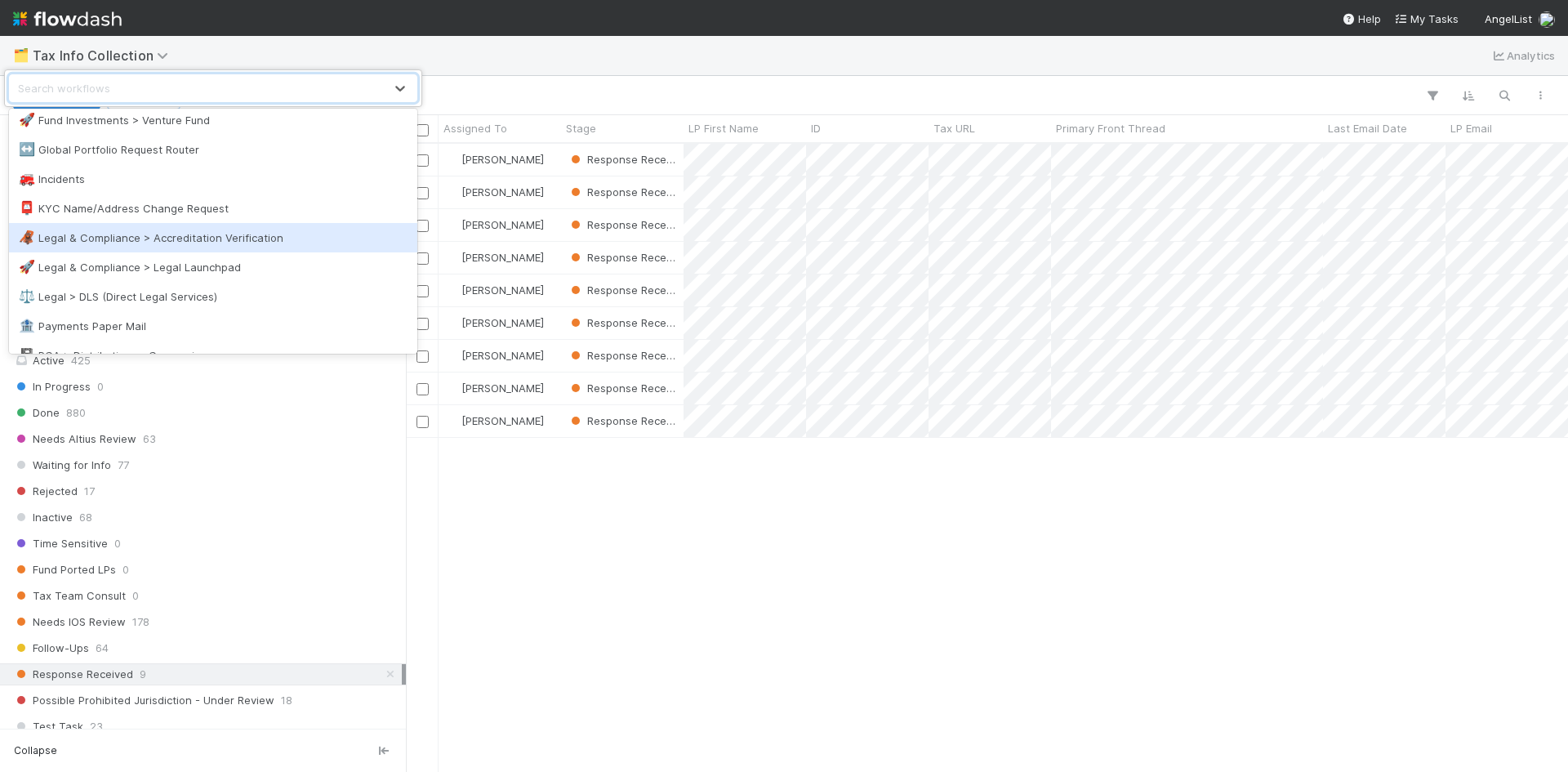
click at [188, 249] on div "🦧 Legal & Compliance > Accreditation Verification" at bounding box center [213, 238] width 408 height 30
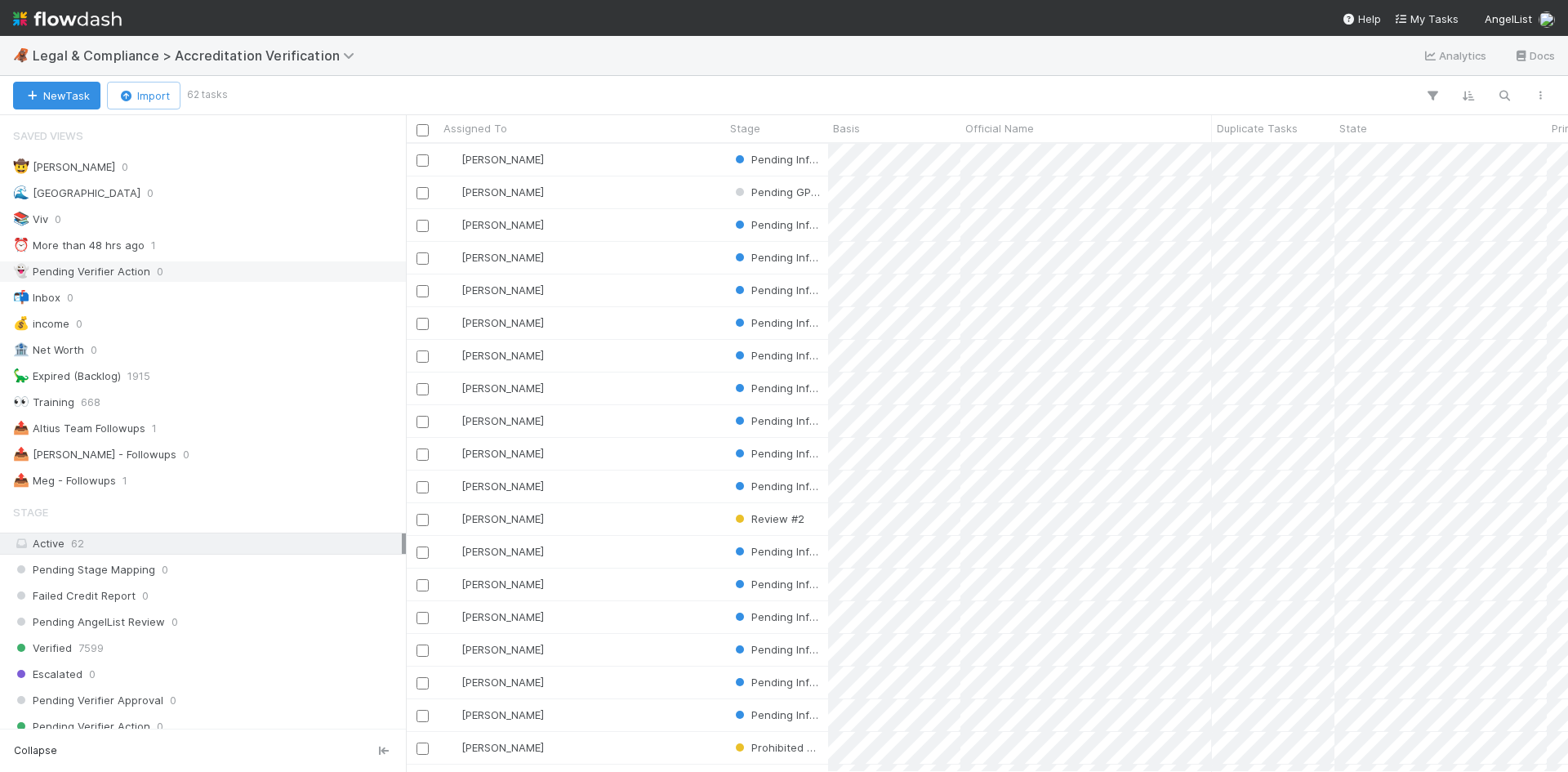
scroll to position [616, 1150]
click at [167, 484] on div "📤 Meg - Followups 1" at bounding box center [207, 481] width 389 height 21
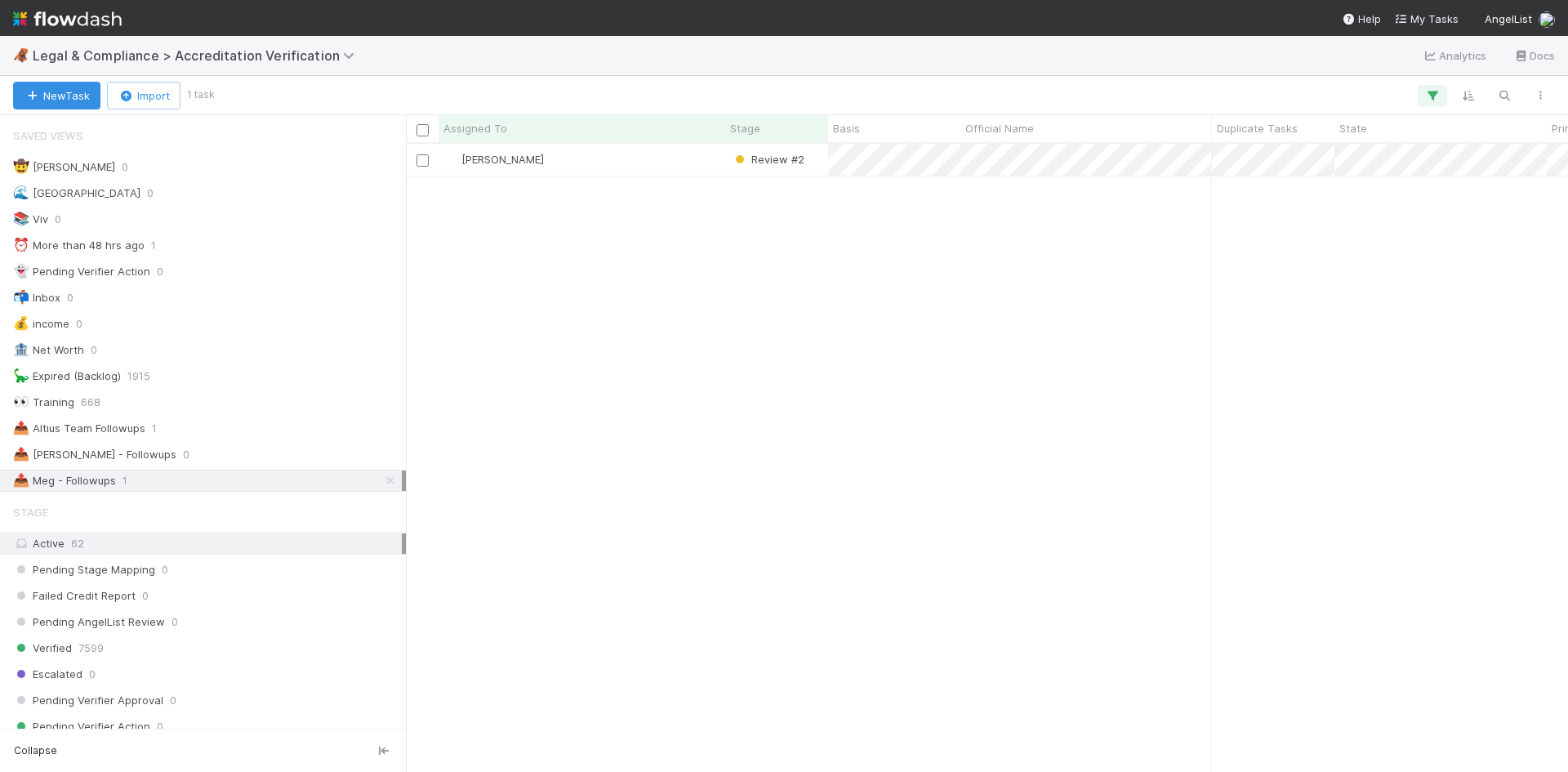
scroll to position [616, 1150]
click at [716, 170] on div "[PERSON_NAME]" at bounding box center [582, 159] width 287 height 32
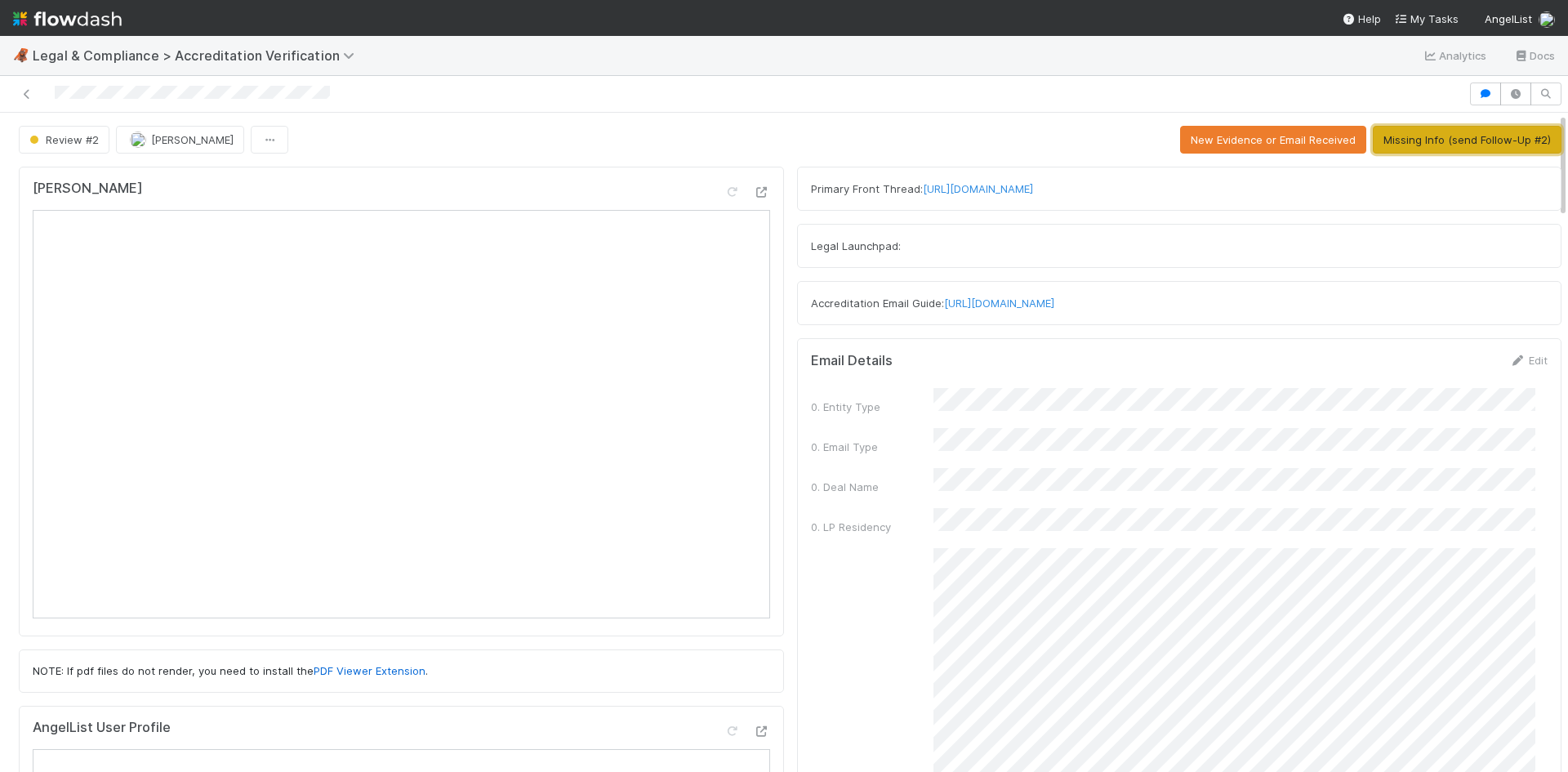
drag, startPoint x: 1492, startPoint y: 144, endPoint x: 1516, endPoint y: 164, distance: 31.2
click at [1492, 144] on button "Missing Info (send Follow-Up #2)" at bounding box center [1467, 140] width 188 height 28
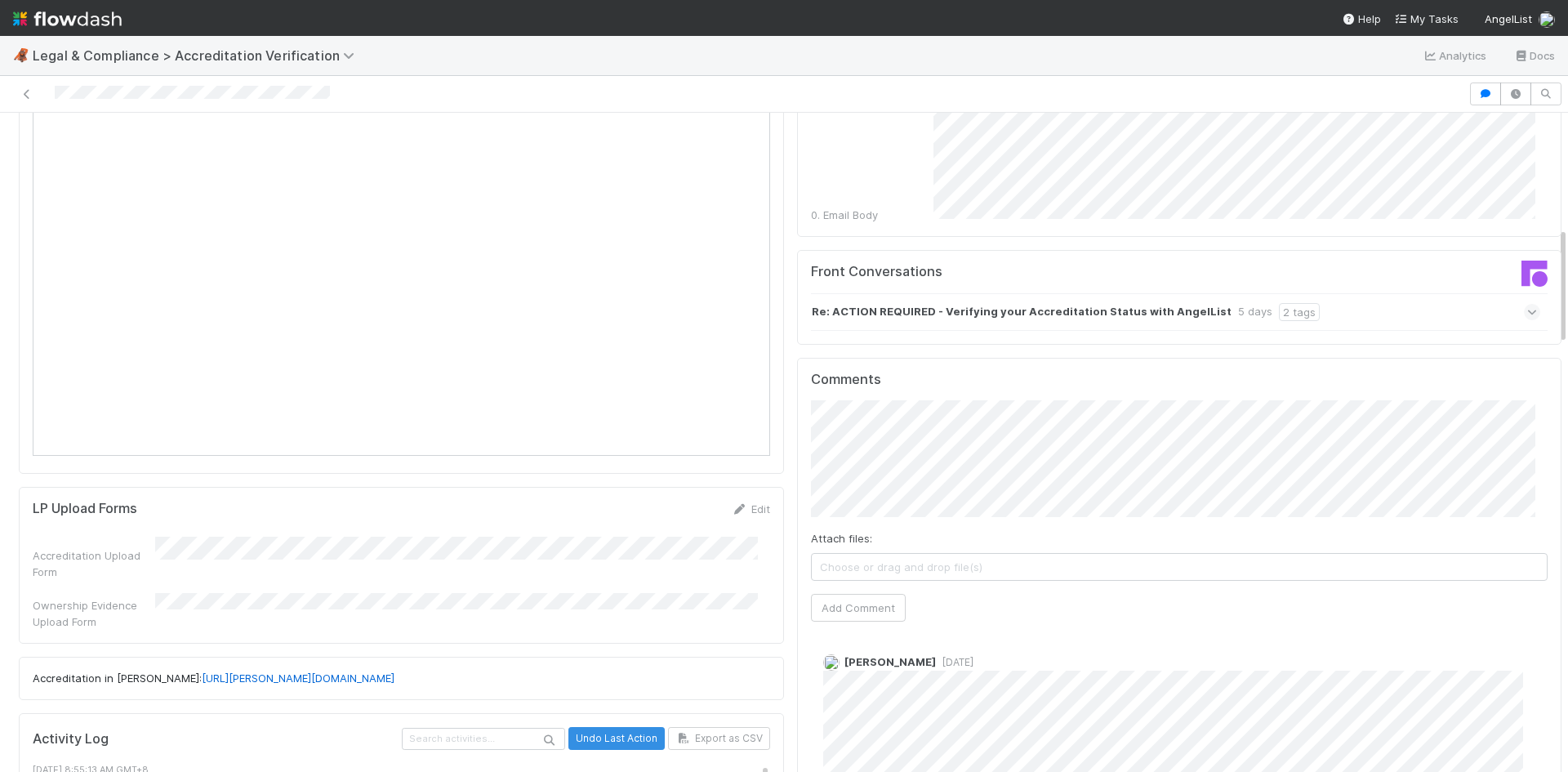
scroll to position [899, 0]
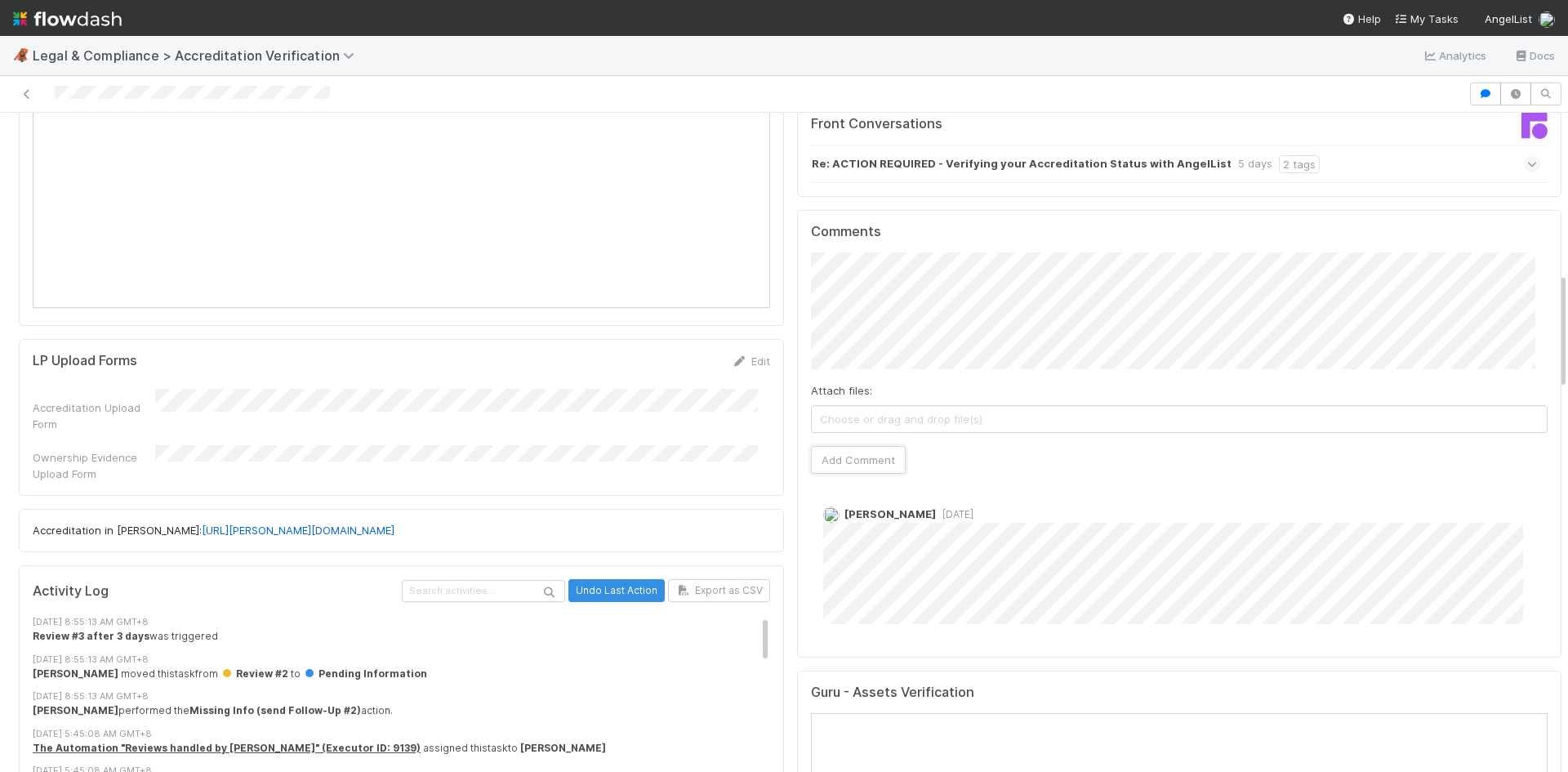
drag, startPoint x: 849, startPoint y: 438, endPoint x: 867, endPoint y: 478, distance: 43.9
click at [849, 446] on button "Add Comment" at bounding box center [859, 460] width 95 height 28
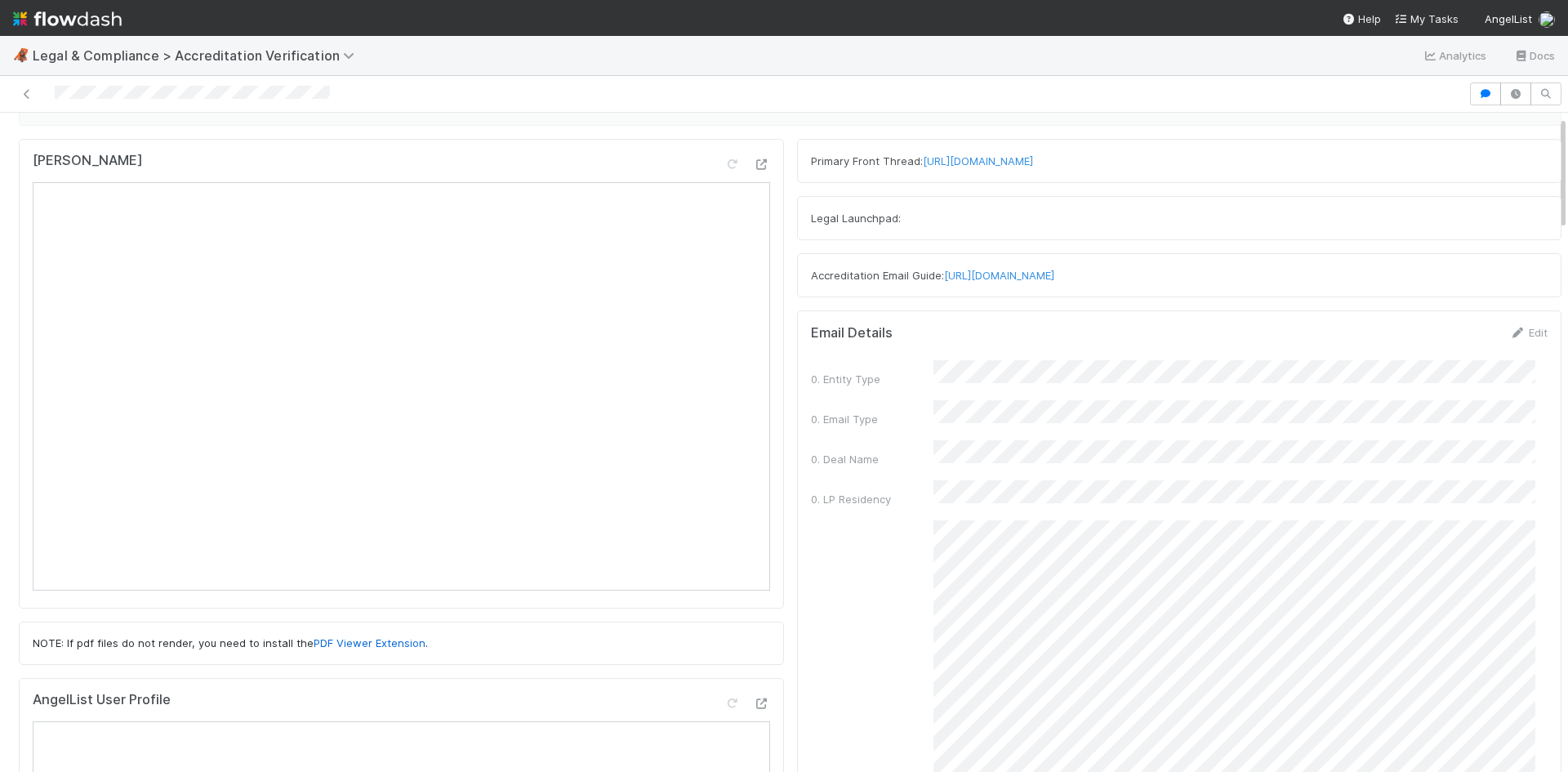
scroll to position [0, 0]
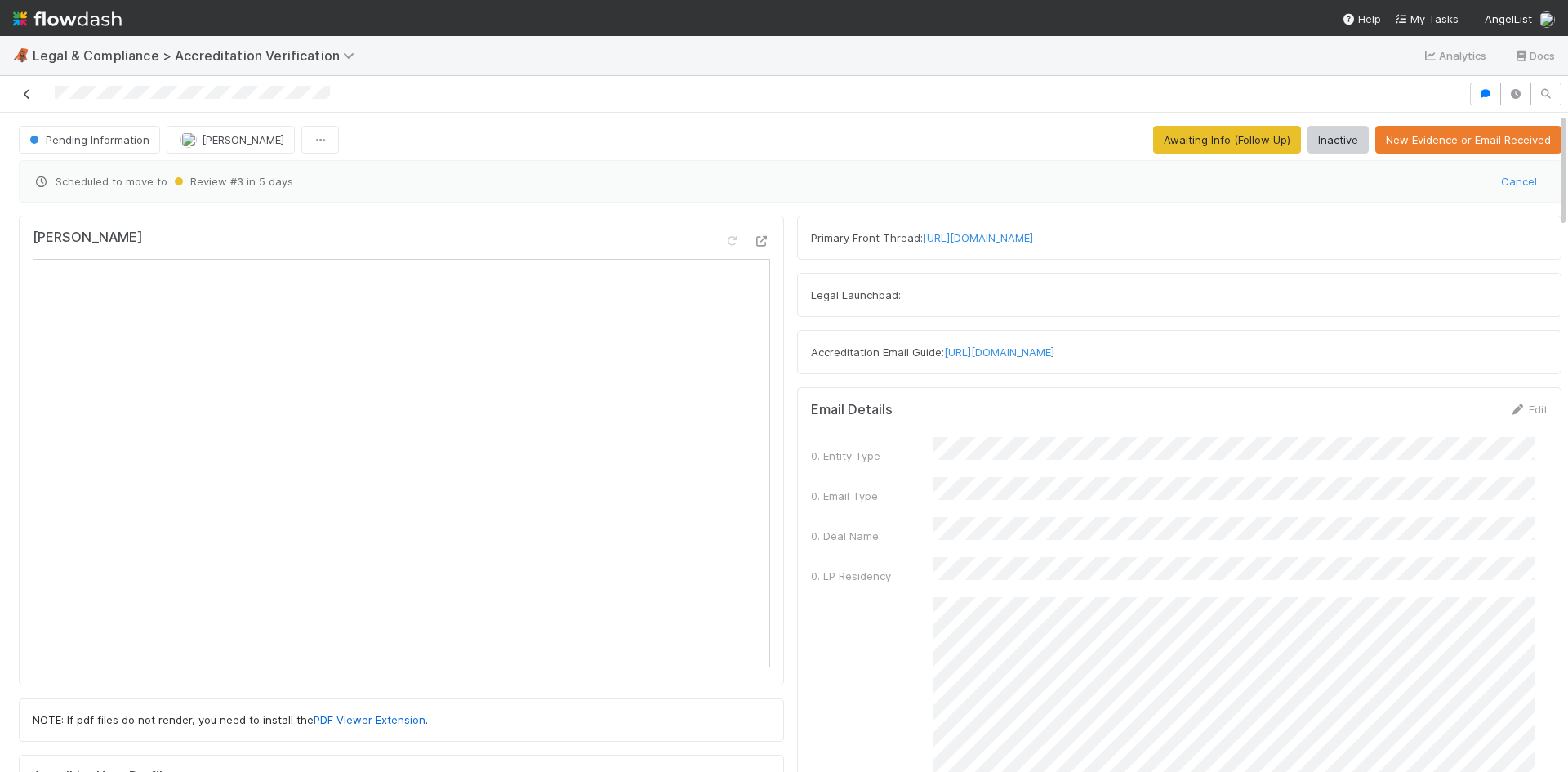
click at [24, 96] on icon at bounding box center [27, 93] width 17 height 10
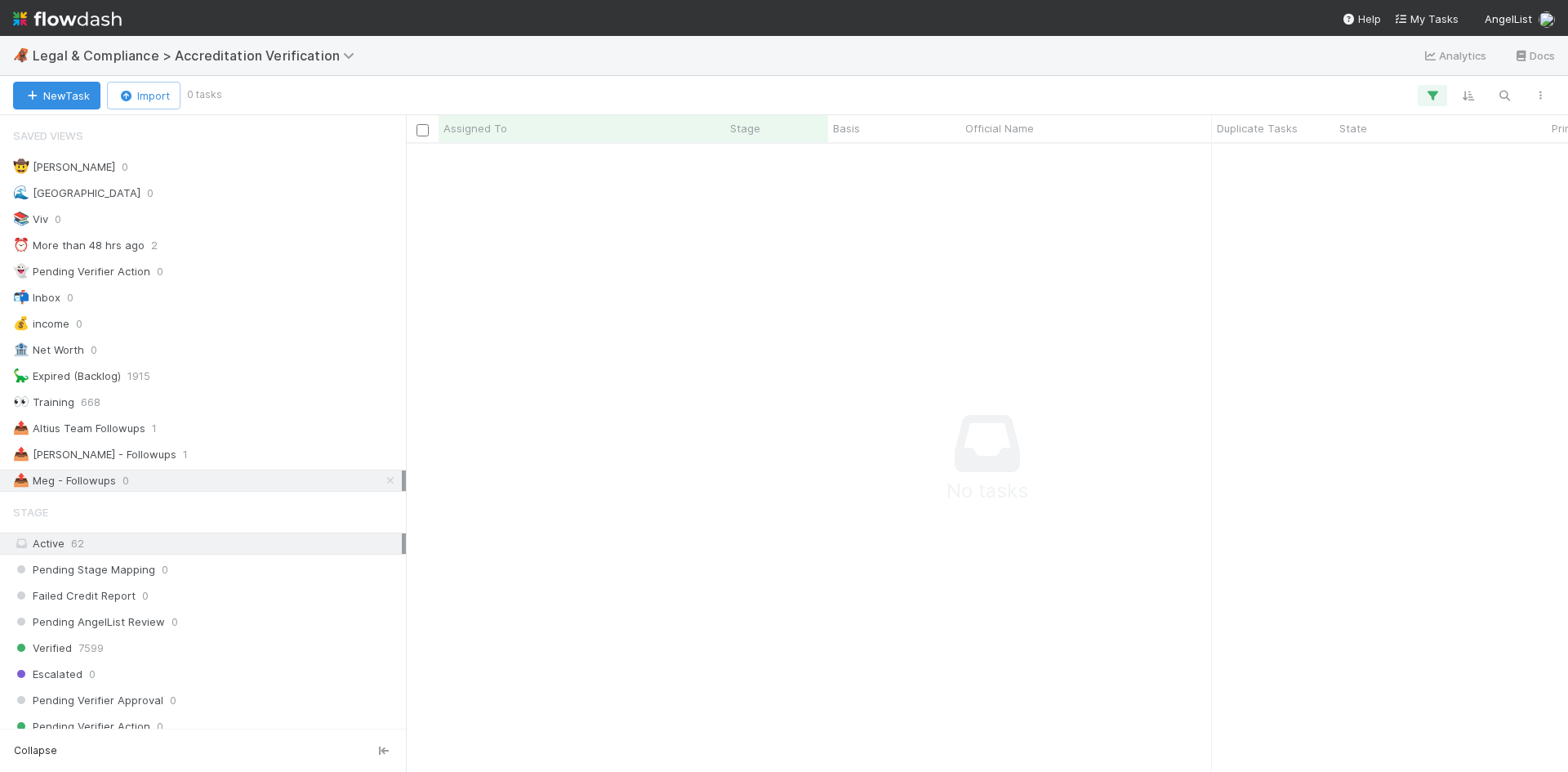
scroll to position [13, 13]
click at [382, 478] on icon at bounding box center [391, 480] width 17 height 10
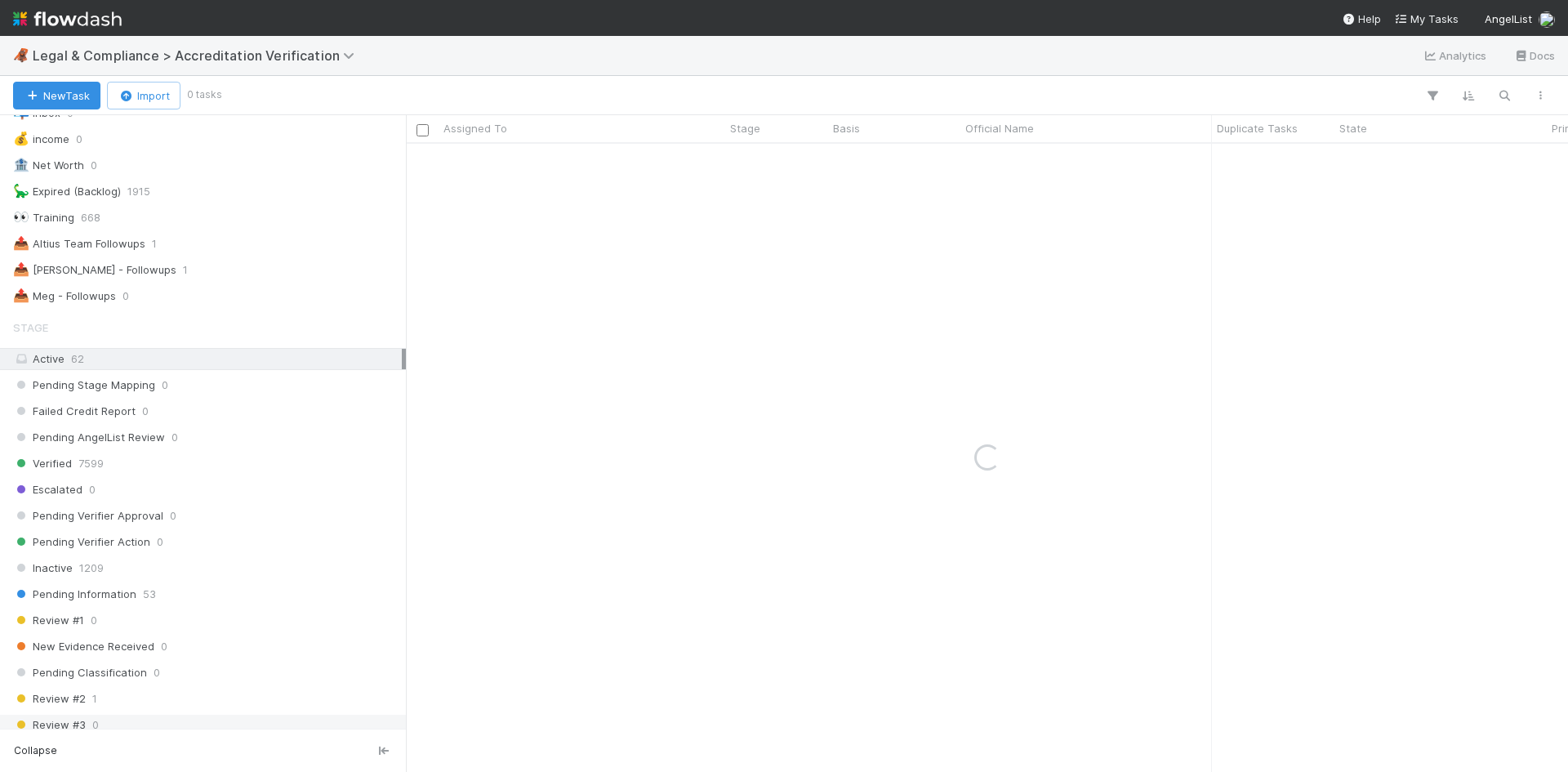
scroll to position [326, 0]
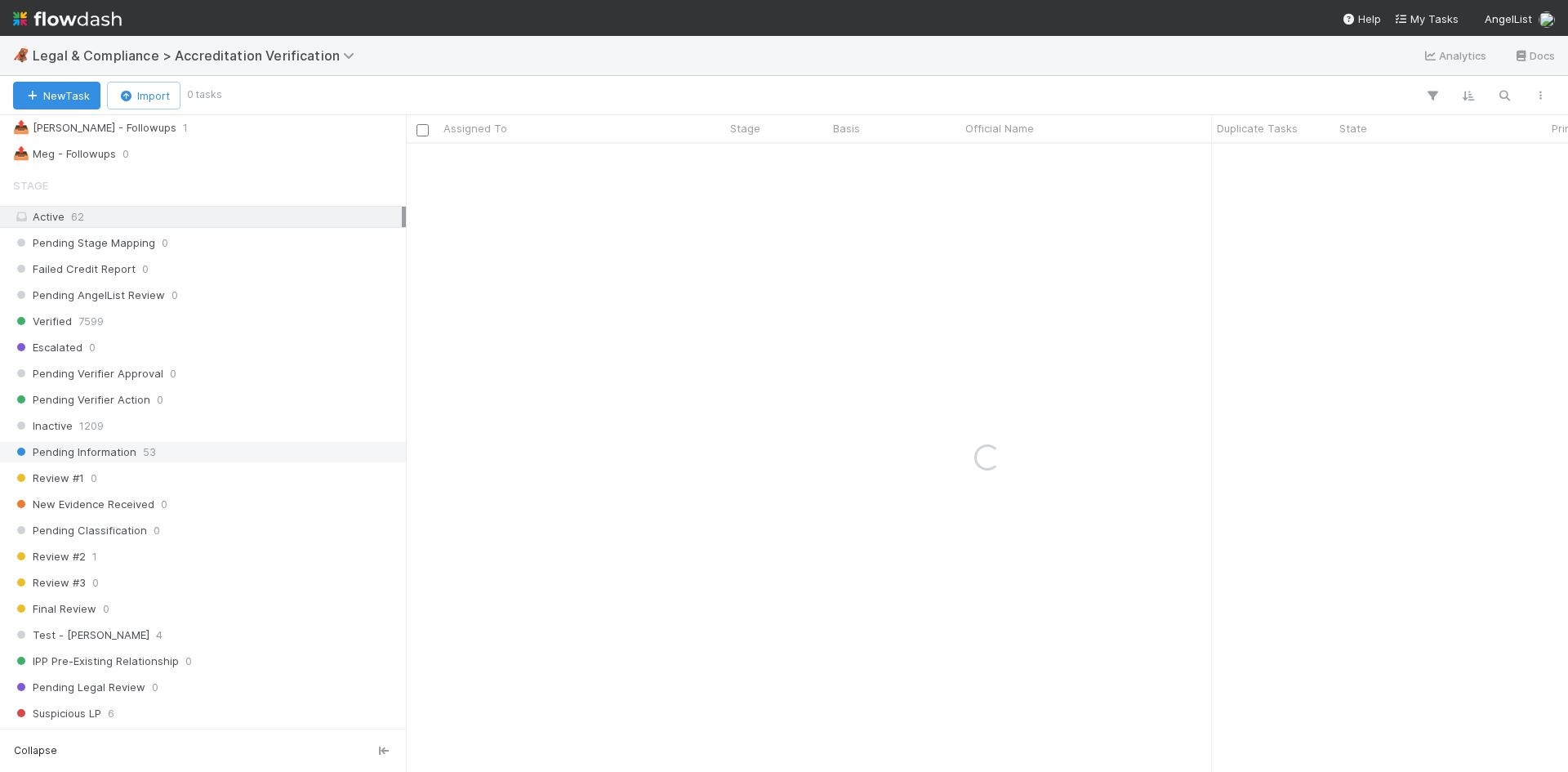
click at [206, 452] on div "Pending Information 53" at bounding box center [207, 452] width 389 height 21
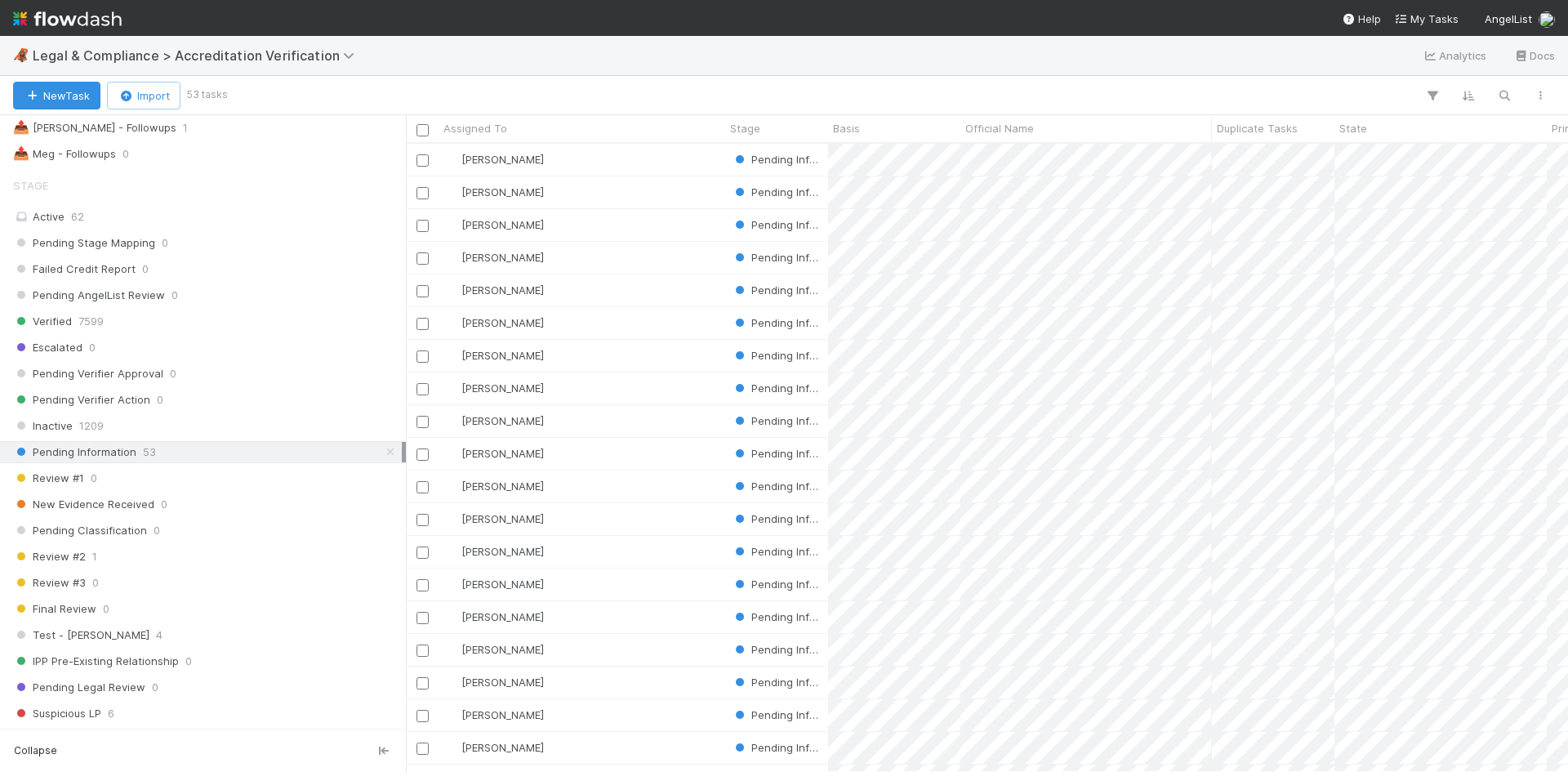
scroll to position [616, 1150]
click at [589, 414] on div "[PERSON_NAME]" at bounding box center [582, 421] width 287 height 32
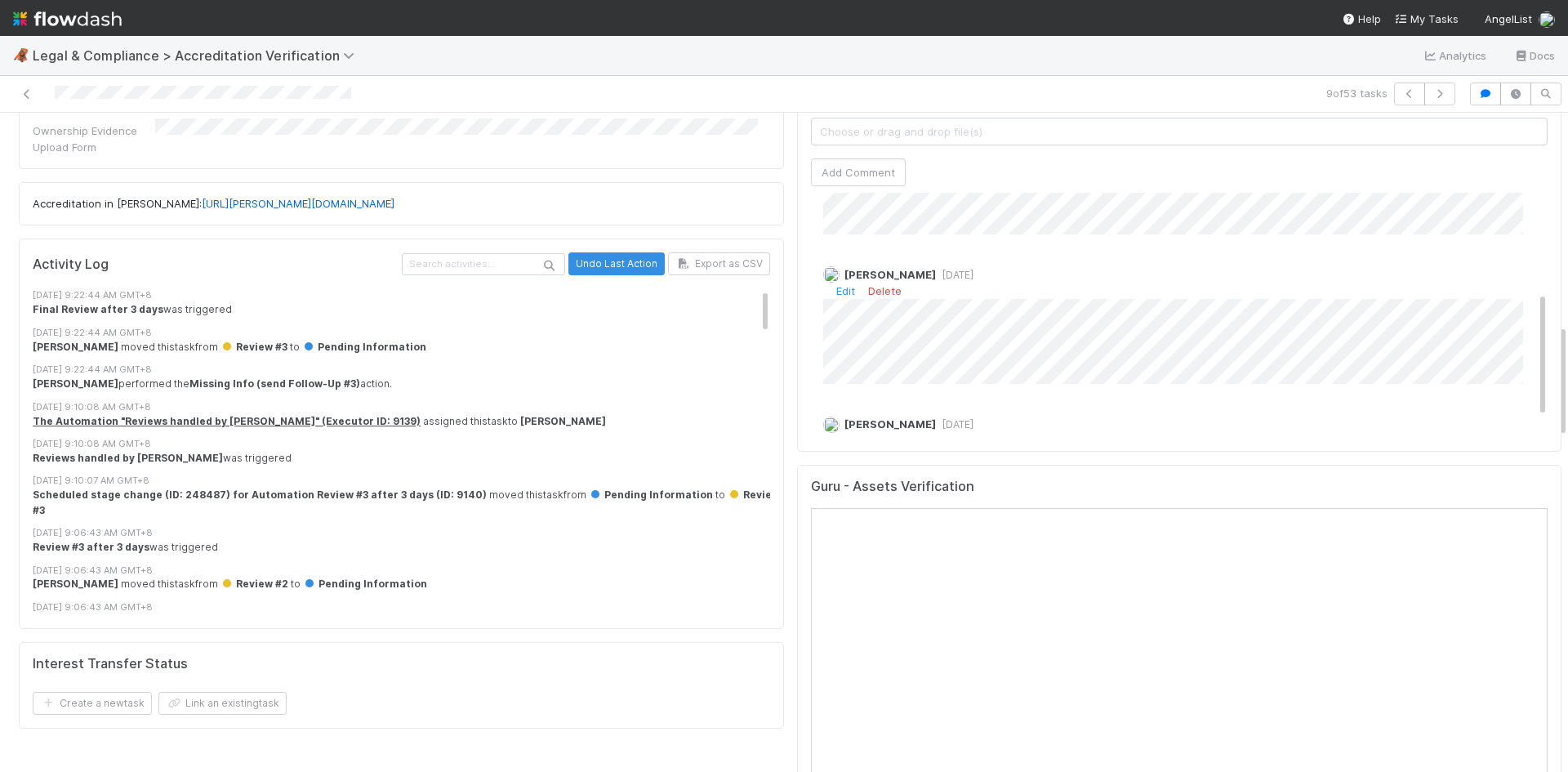
scroll to position [234, 0]
click at [836, 303] on link "Edit" at bounding box center [846, 310] width 19 height 13
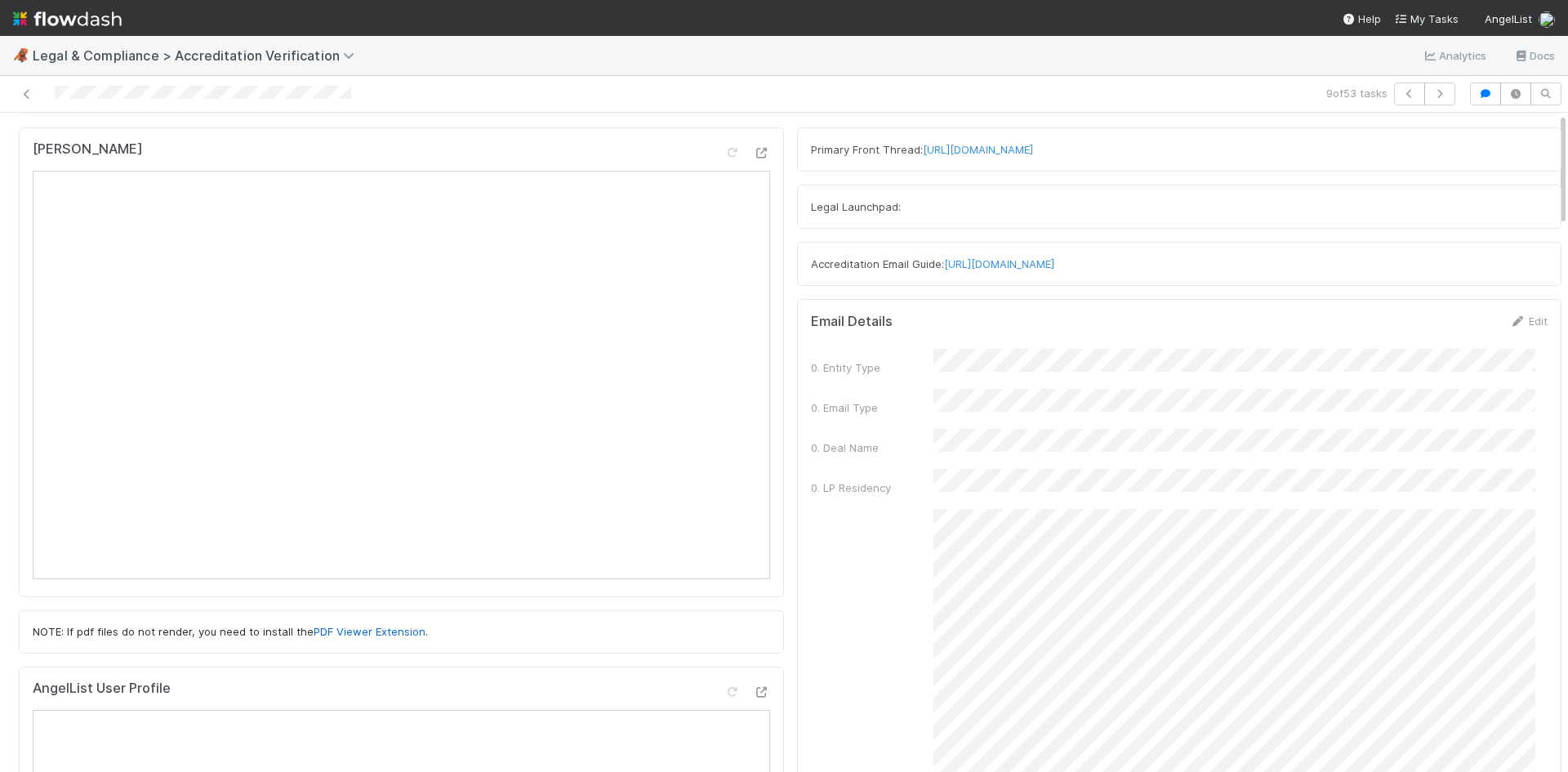
scroll to position [0, 0]
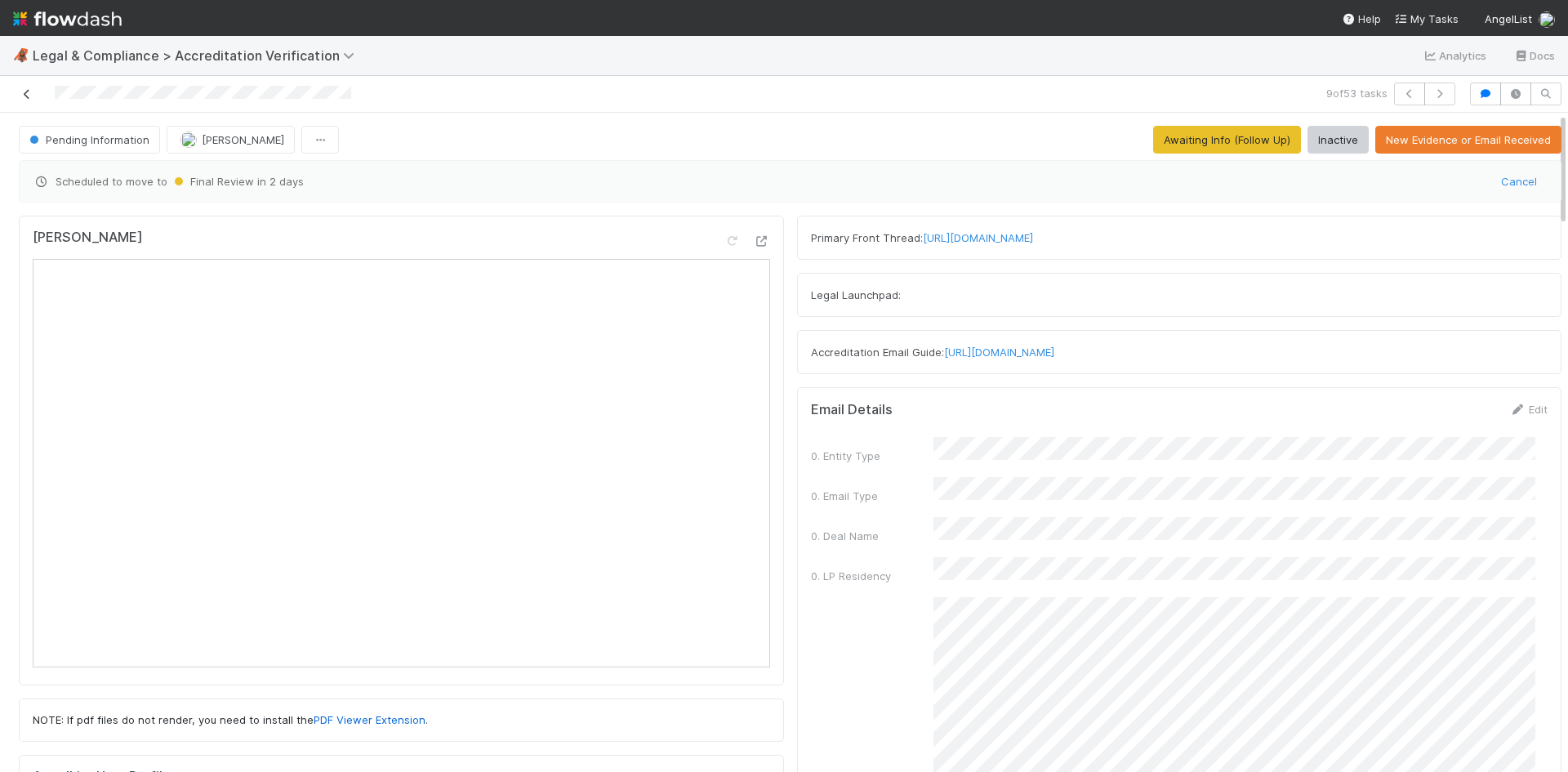
click at [21, 87] on link at bounding box center [27, 94] width 17 height 17
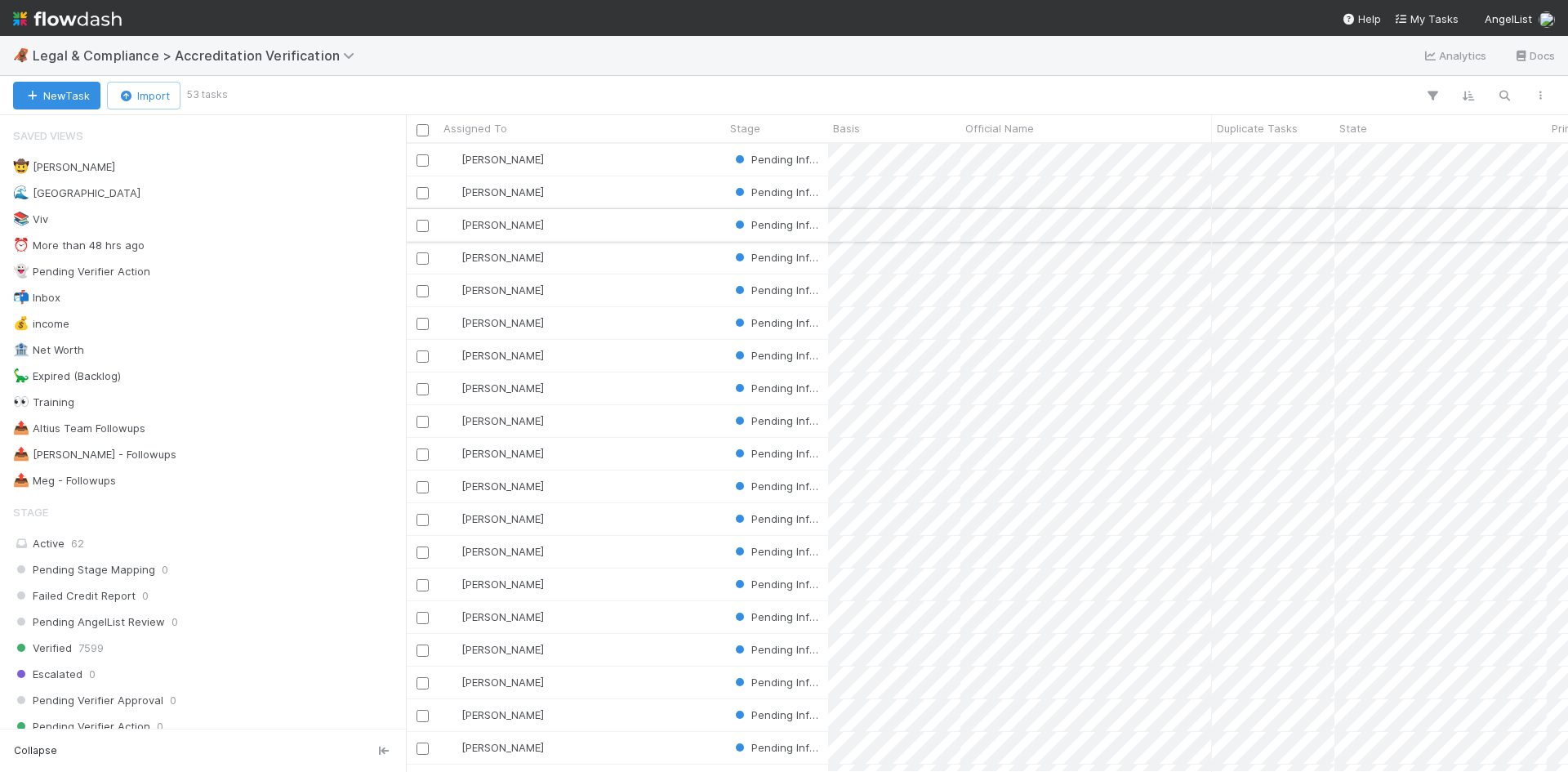
scroll to position [616, 1150]
click at [607, 448] on div "[PERSON_NAME]" at bounding box center [582, 454] width 287 height 32
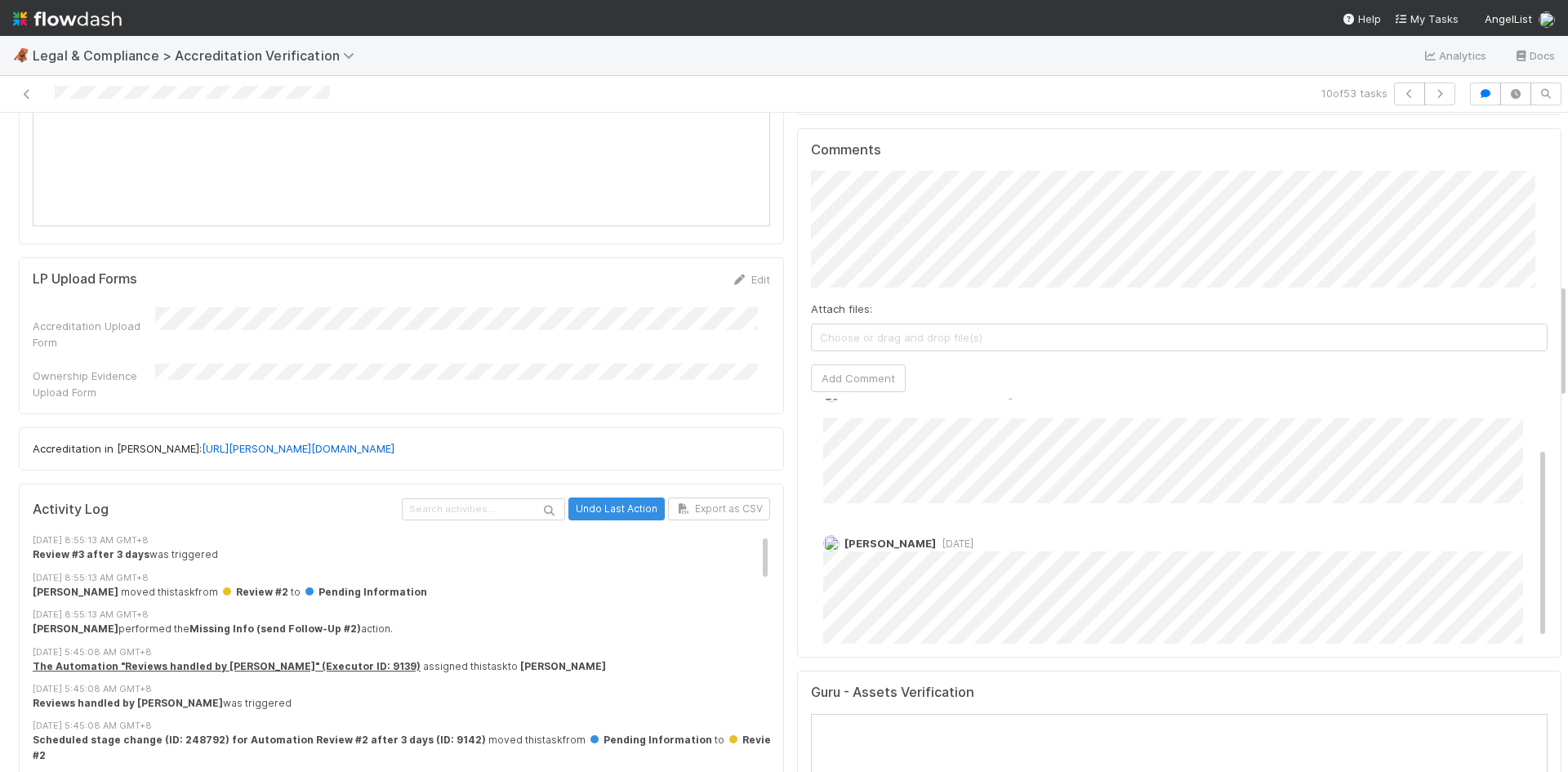
scroll to position [68, 0]
click at [23, 93] on icon at bounding box center [27, 93] width 17 height 10
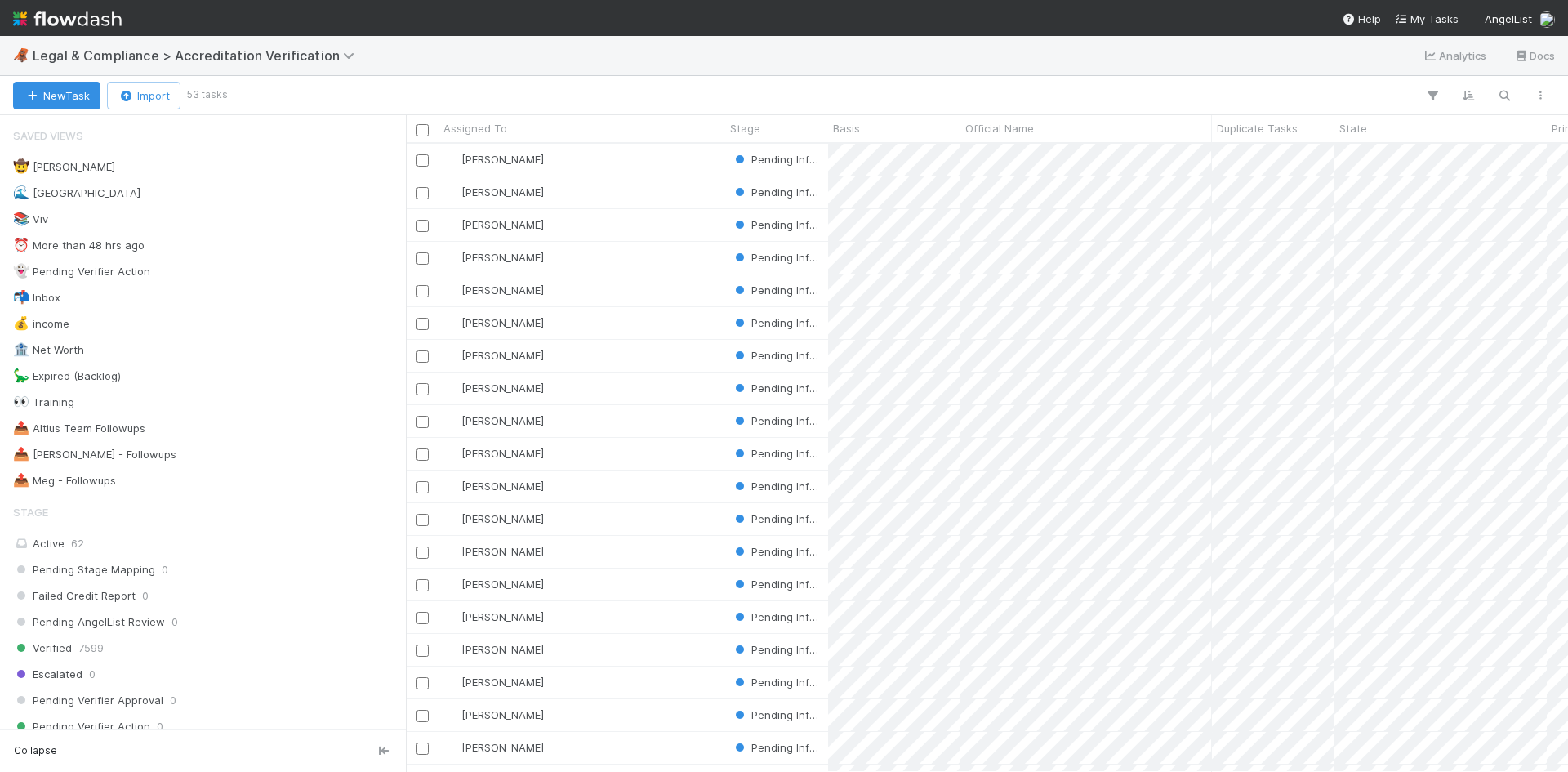
scroll to position [616, 1150]
click at [493, 125] on span "Assigned To" at bounding box center [475, 129] width 63 height 17
click at [511, 148] on div "Sort A → Z" at bounding box center [538, 159] width 186 height 24
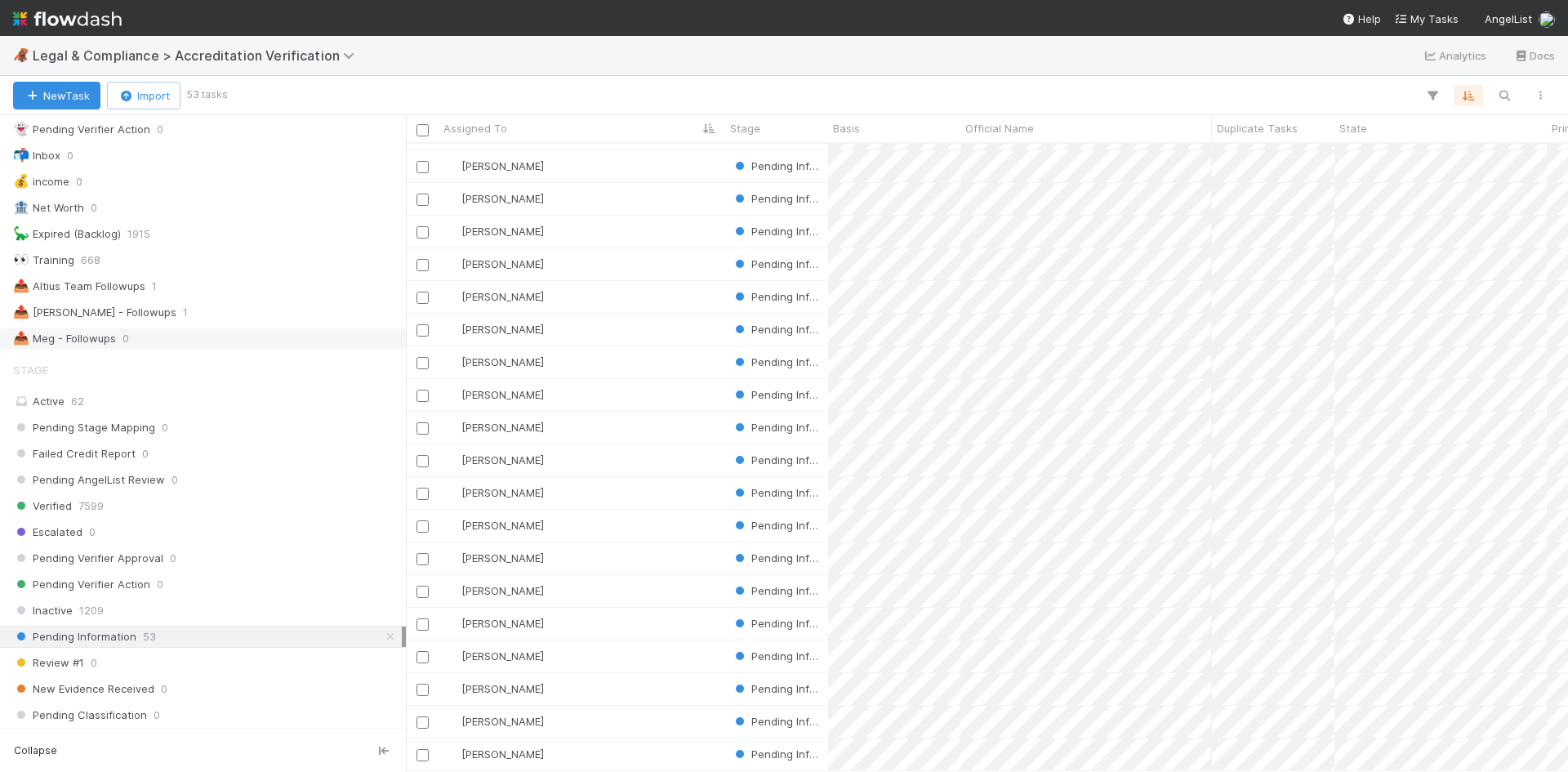
scroll to position [326, 0]
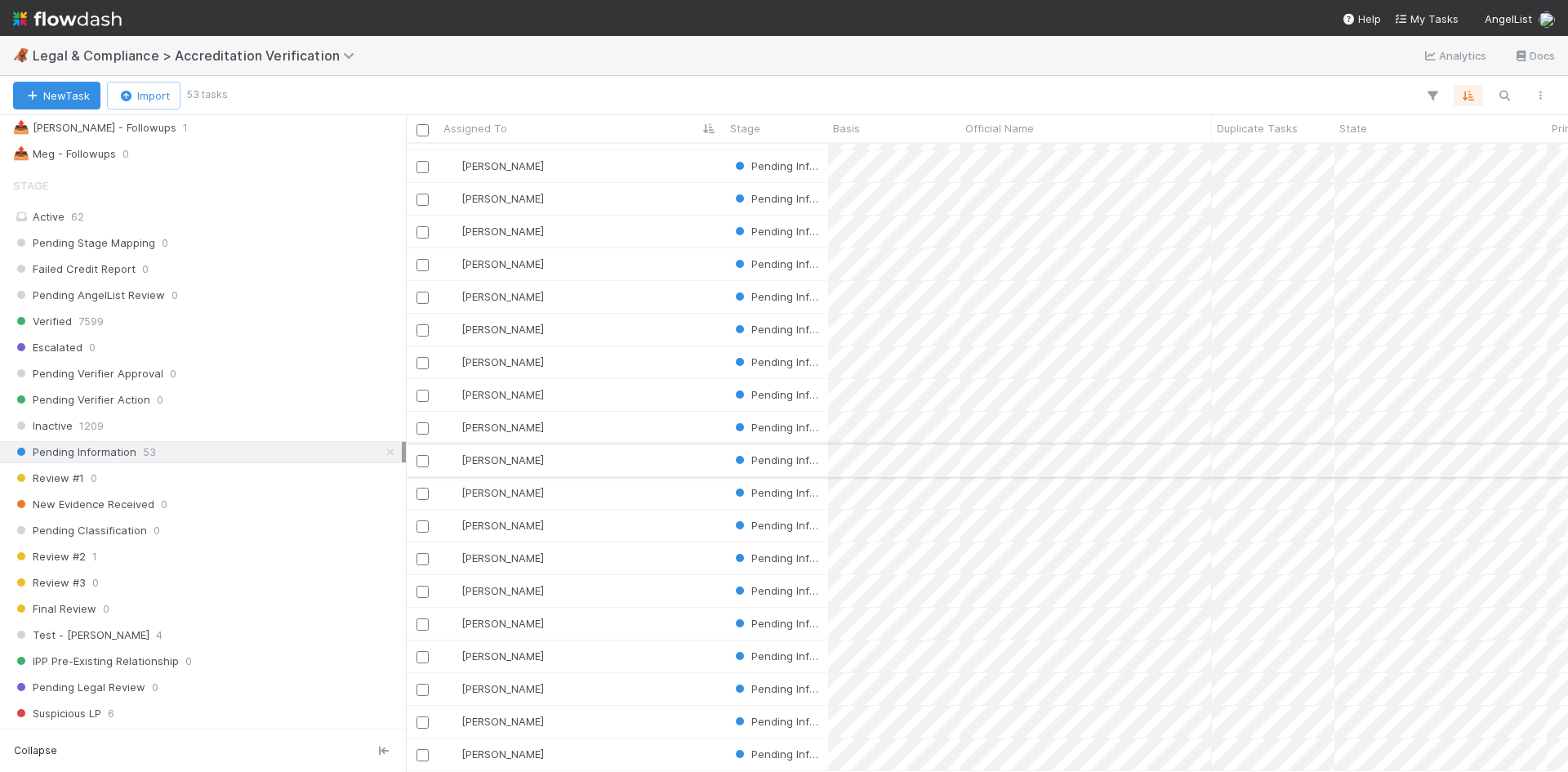
click at [620, 447] on div "[PERSON_NAME]" at bounding box center [582, 461] width 287 height 32
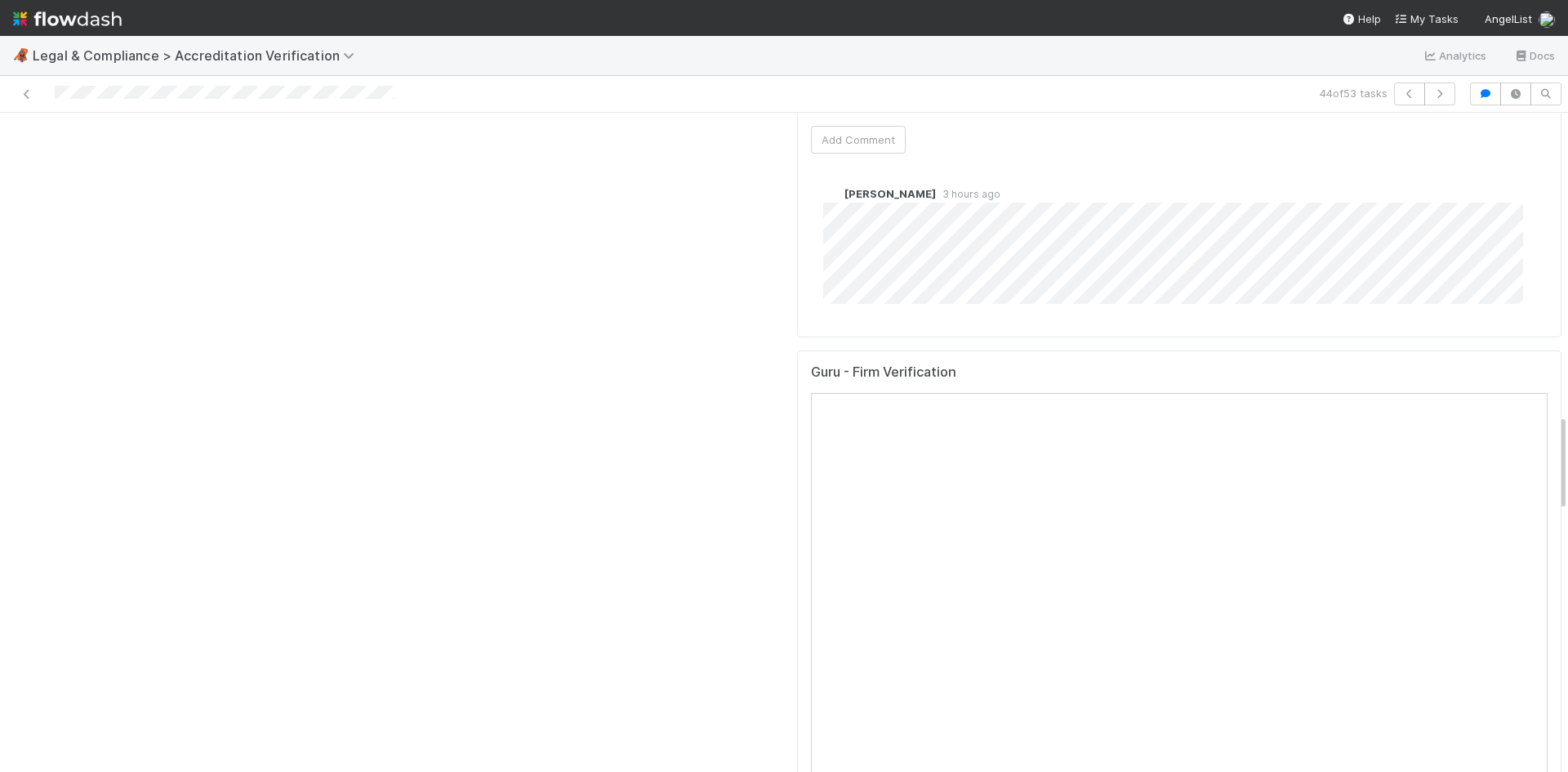
scroll to position [2042, 0]
click at [23, 92] on icon at bounding box center [27, 93] width 17 height 10
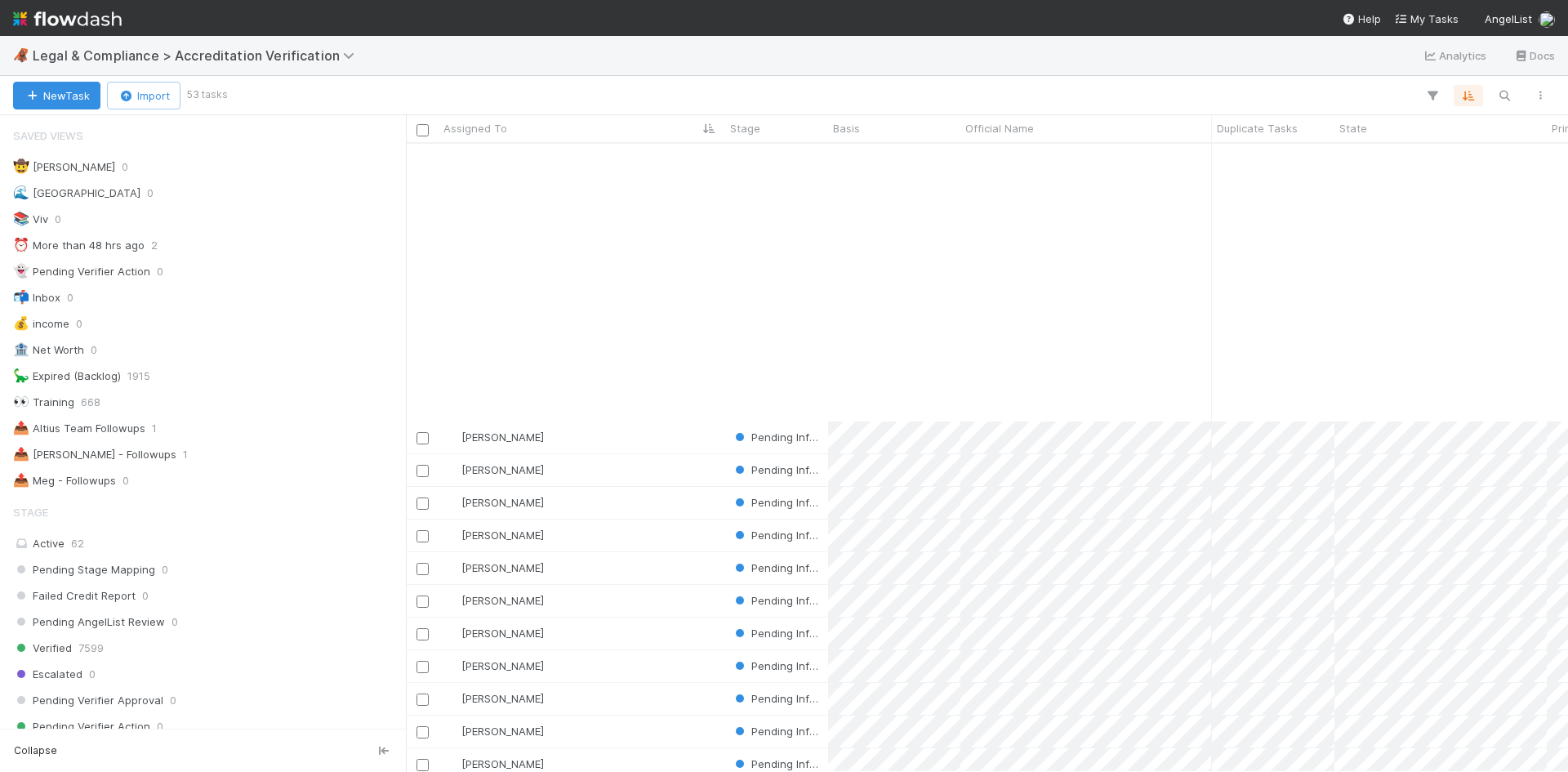
scroll to position [1062, 0]
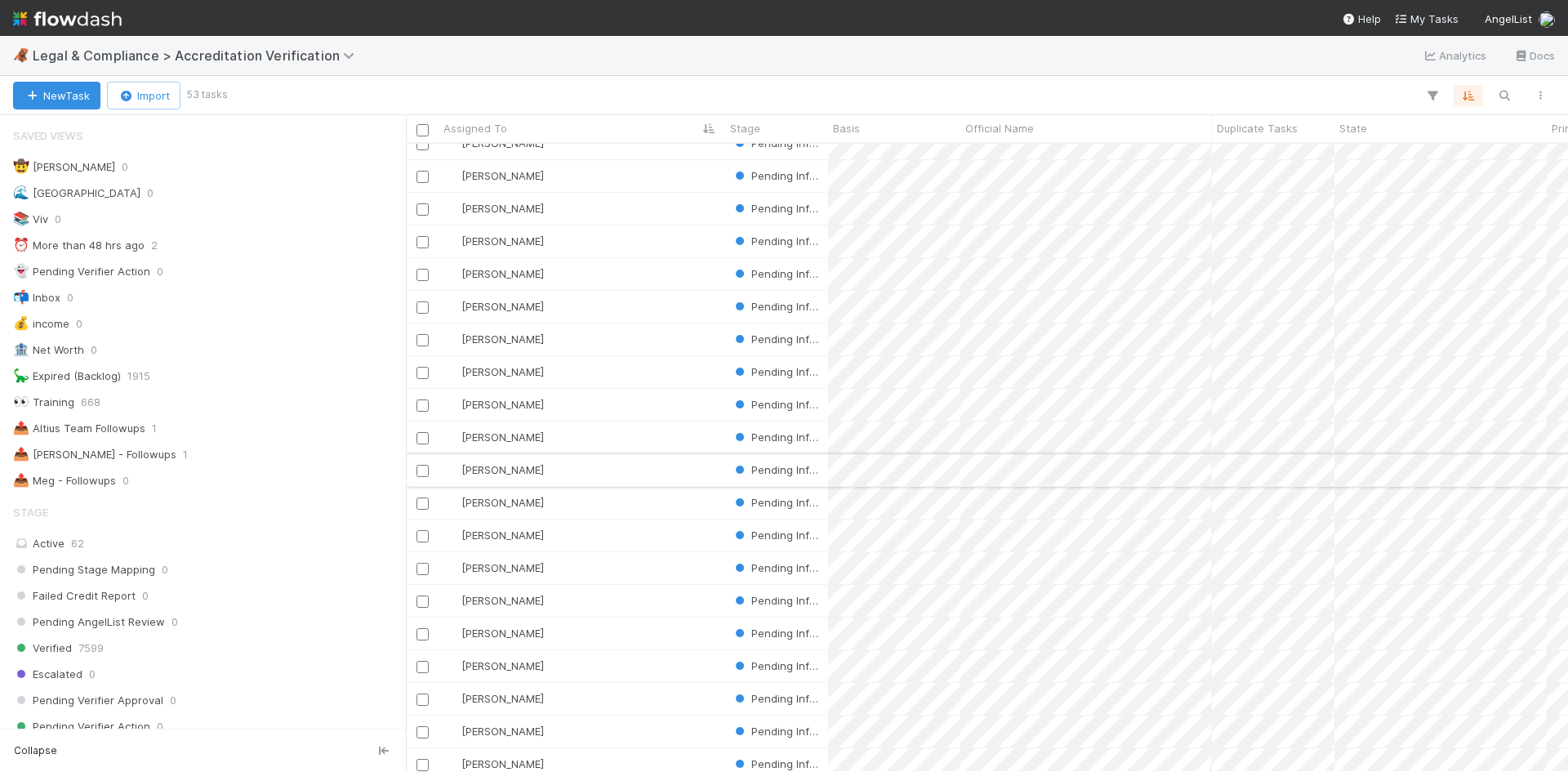
click at [643, 467] on div "[PERSON_NAME]" at bounding box center [582, 470] width 287 height 32
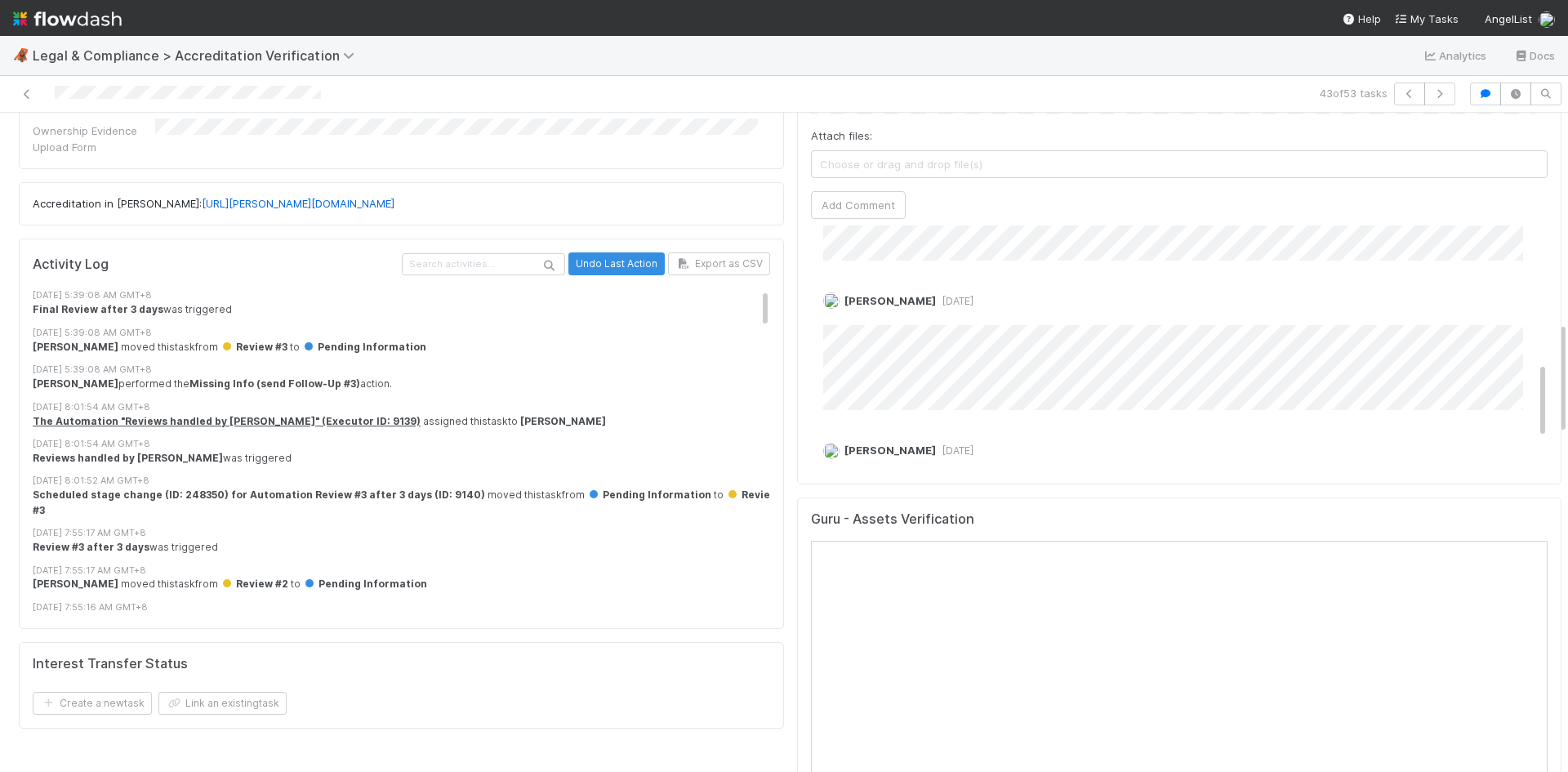
scroll to position [533, 0]
click at [29, 89] on icon at bounding box center [27, 93] width 17 height 10
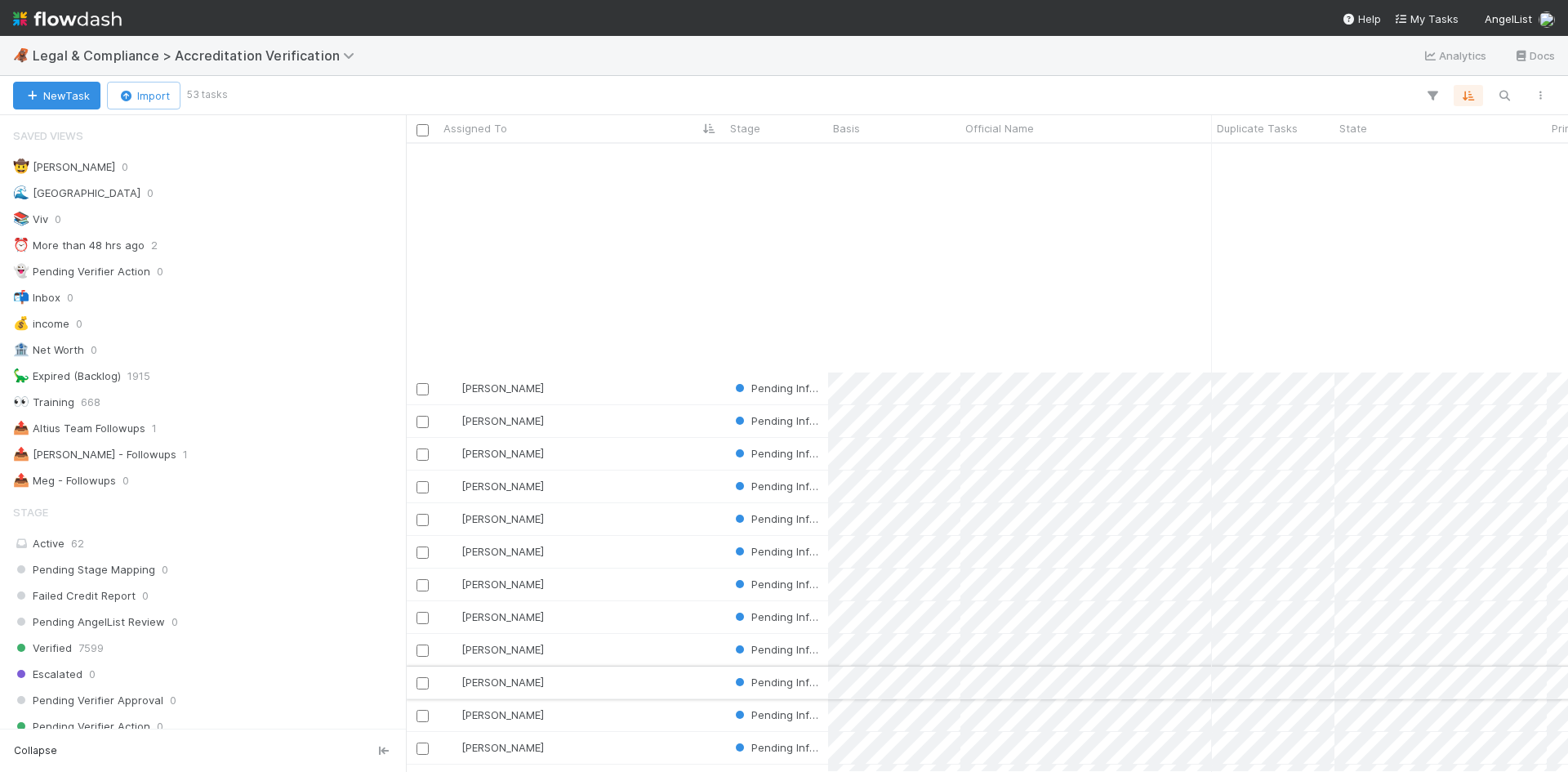
scroll to position [1117, 0]
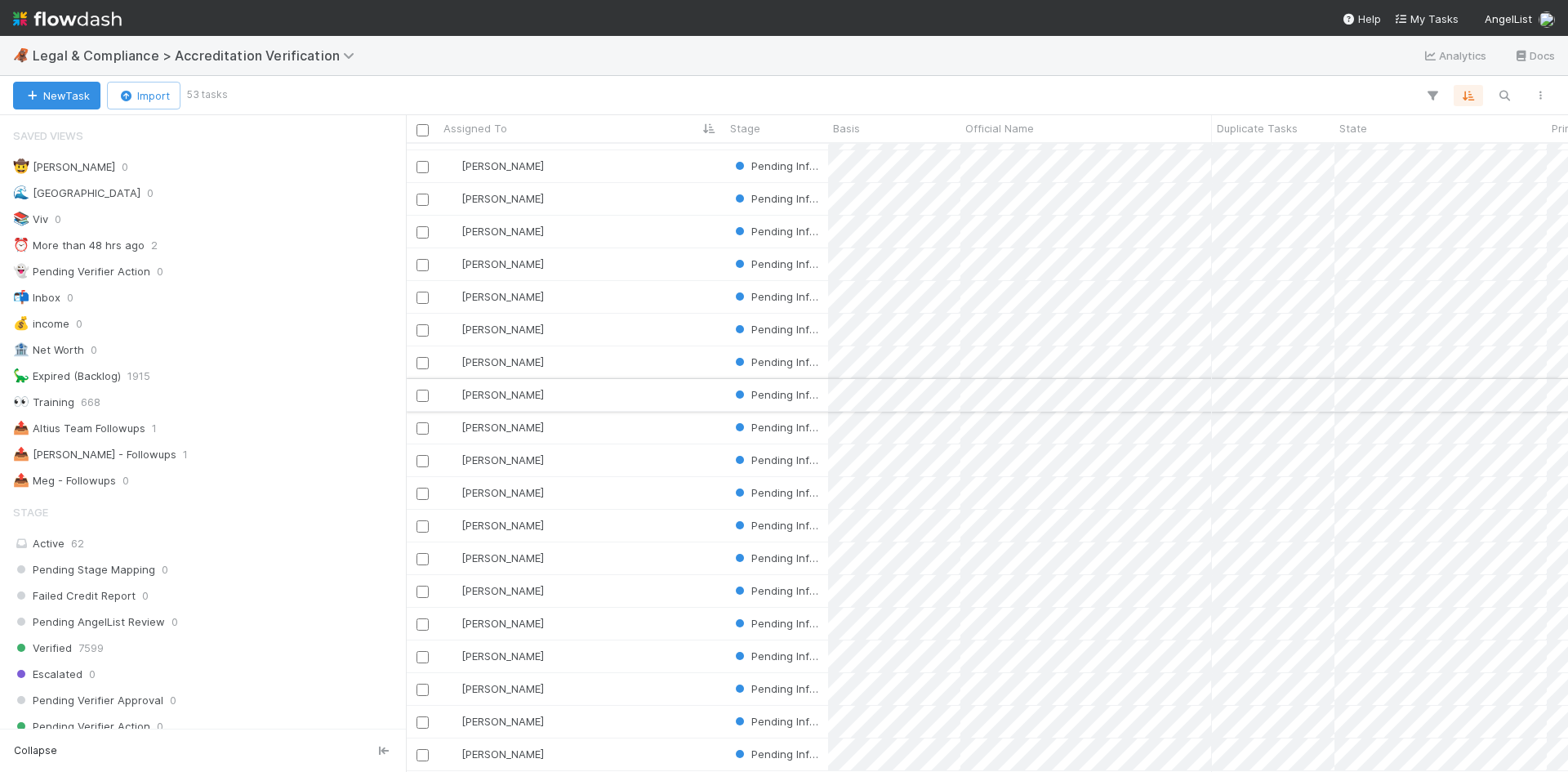
click at [621, 379] on div "[PERSON_NAME]" at bounding box center [582, 395] width 287 height 32
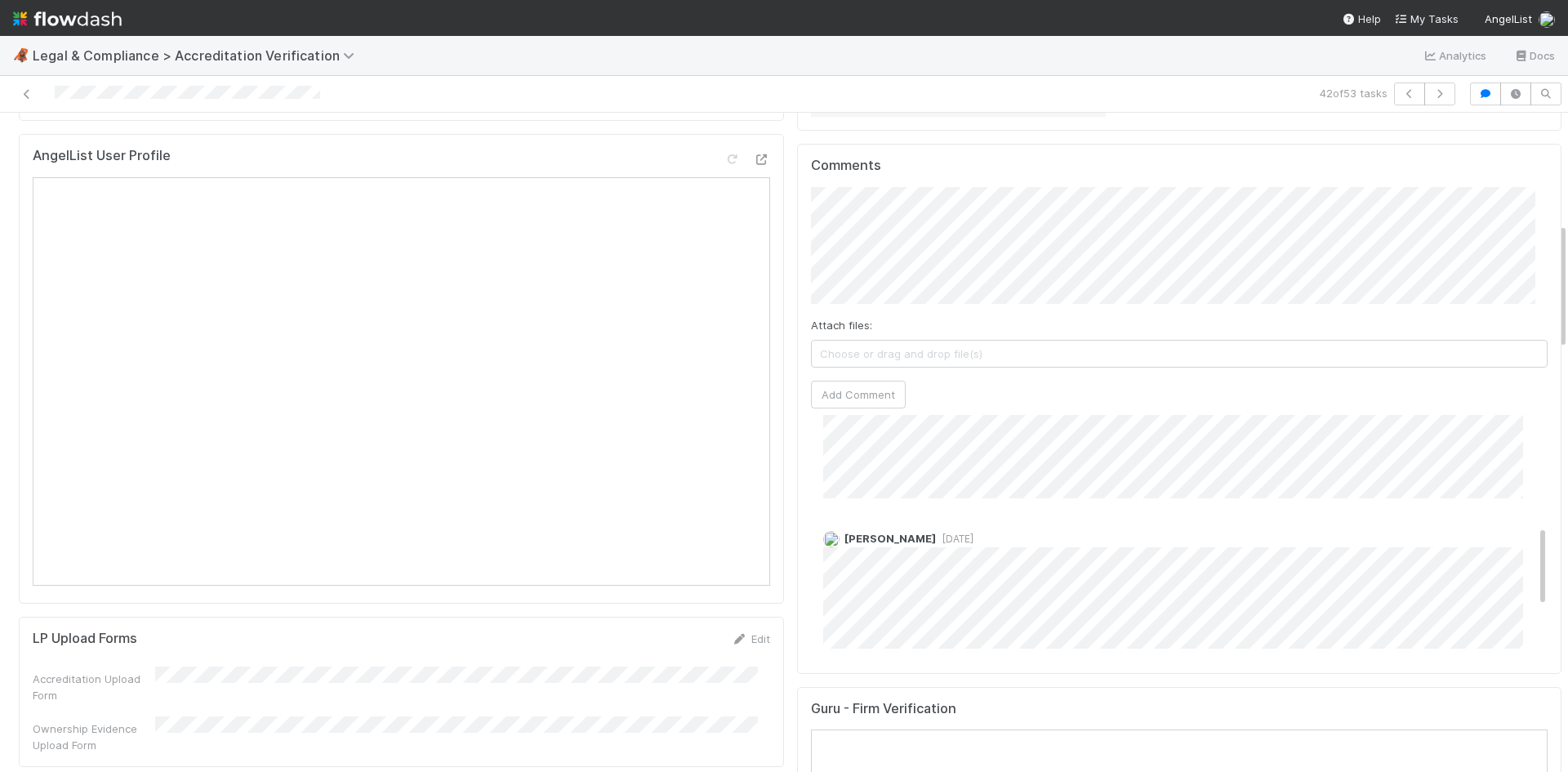
scroll to position [485, 0]
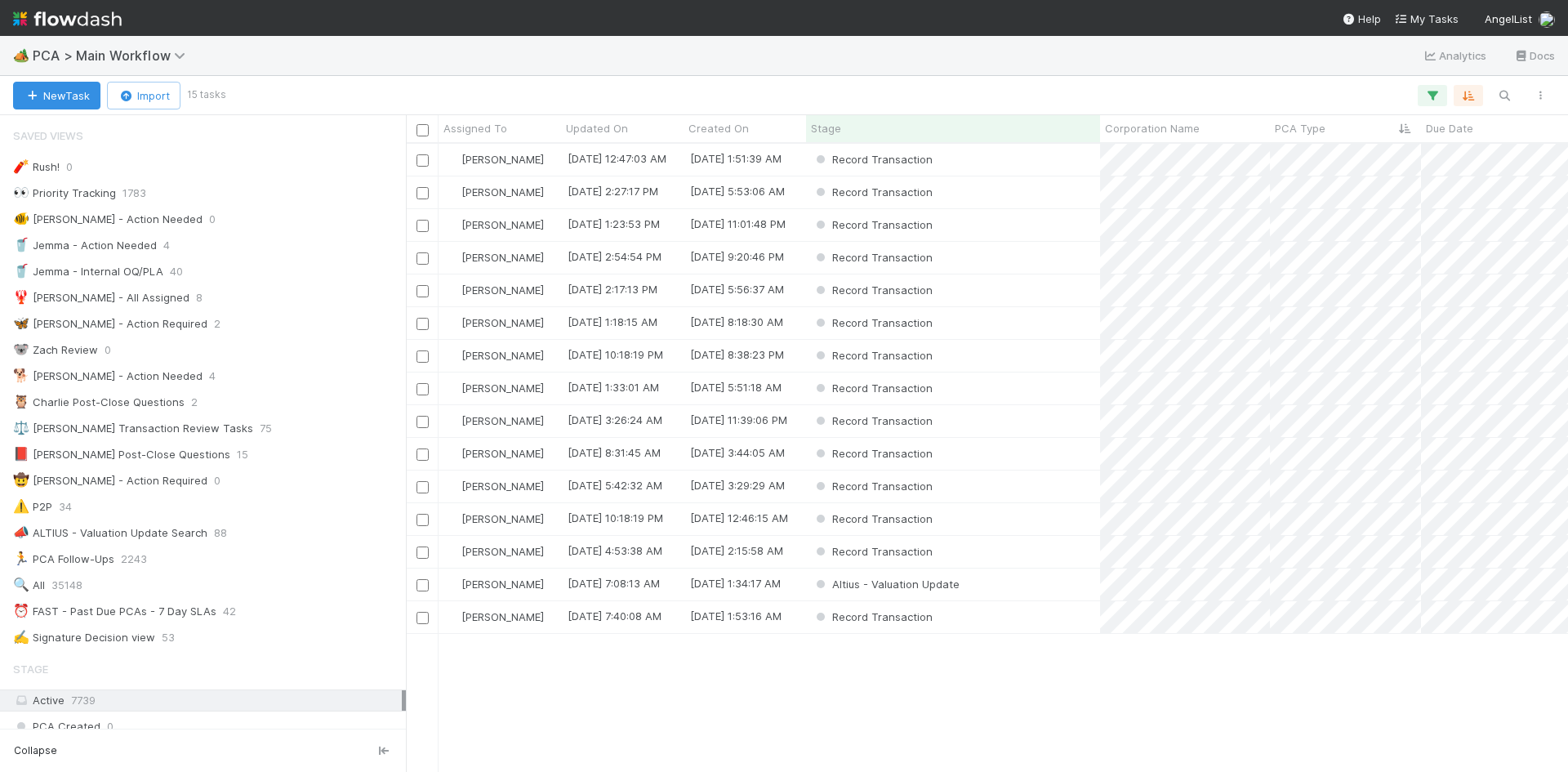
scroll to position [2287, 0]
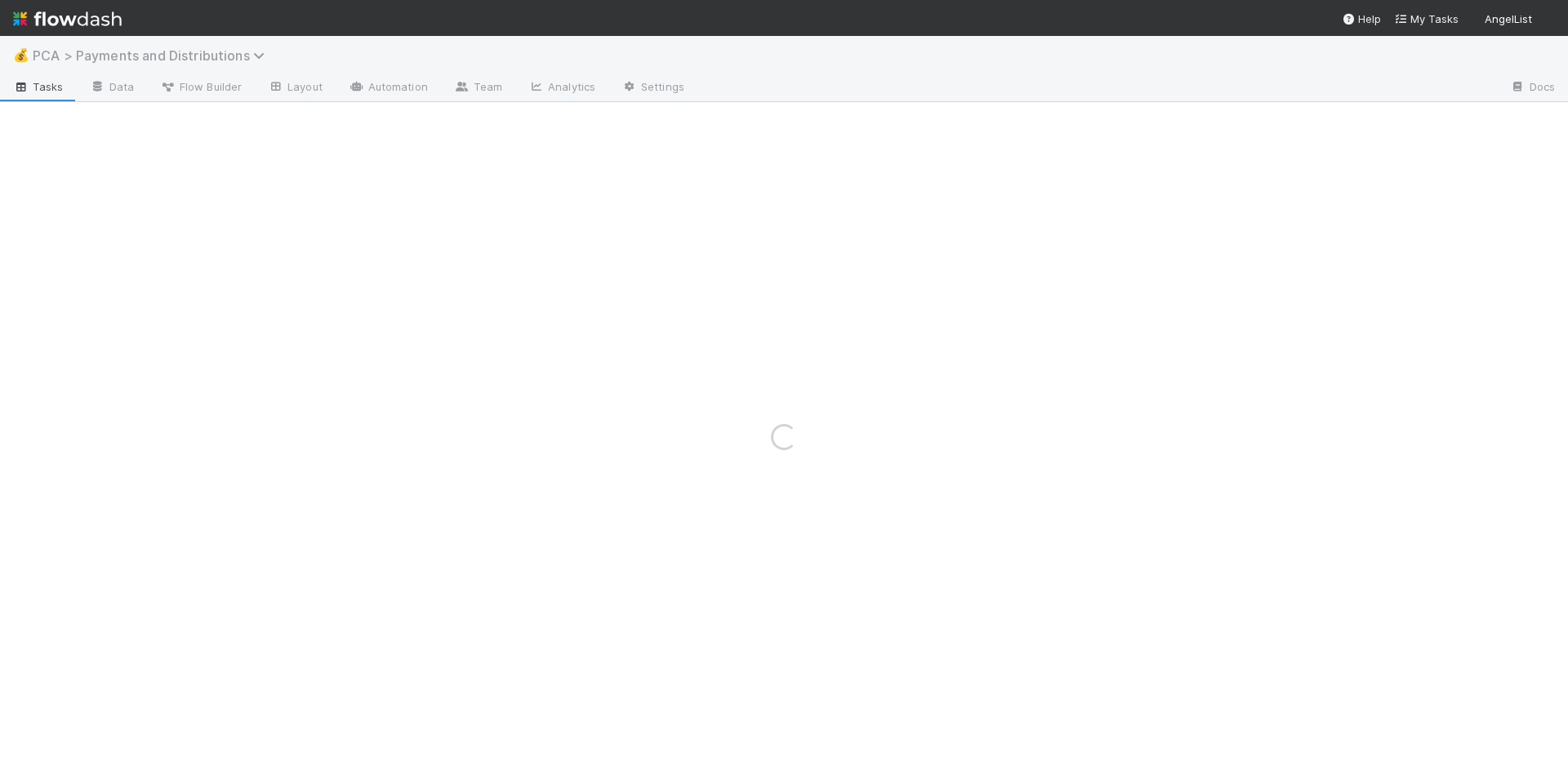
click at [216, 61] on span "PCA > Payments and Distributions" at bounding box center [153, 56] width 241 height 17
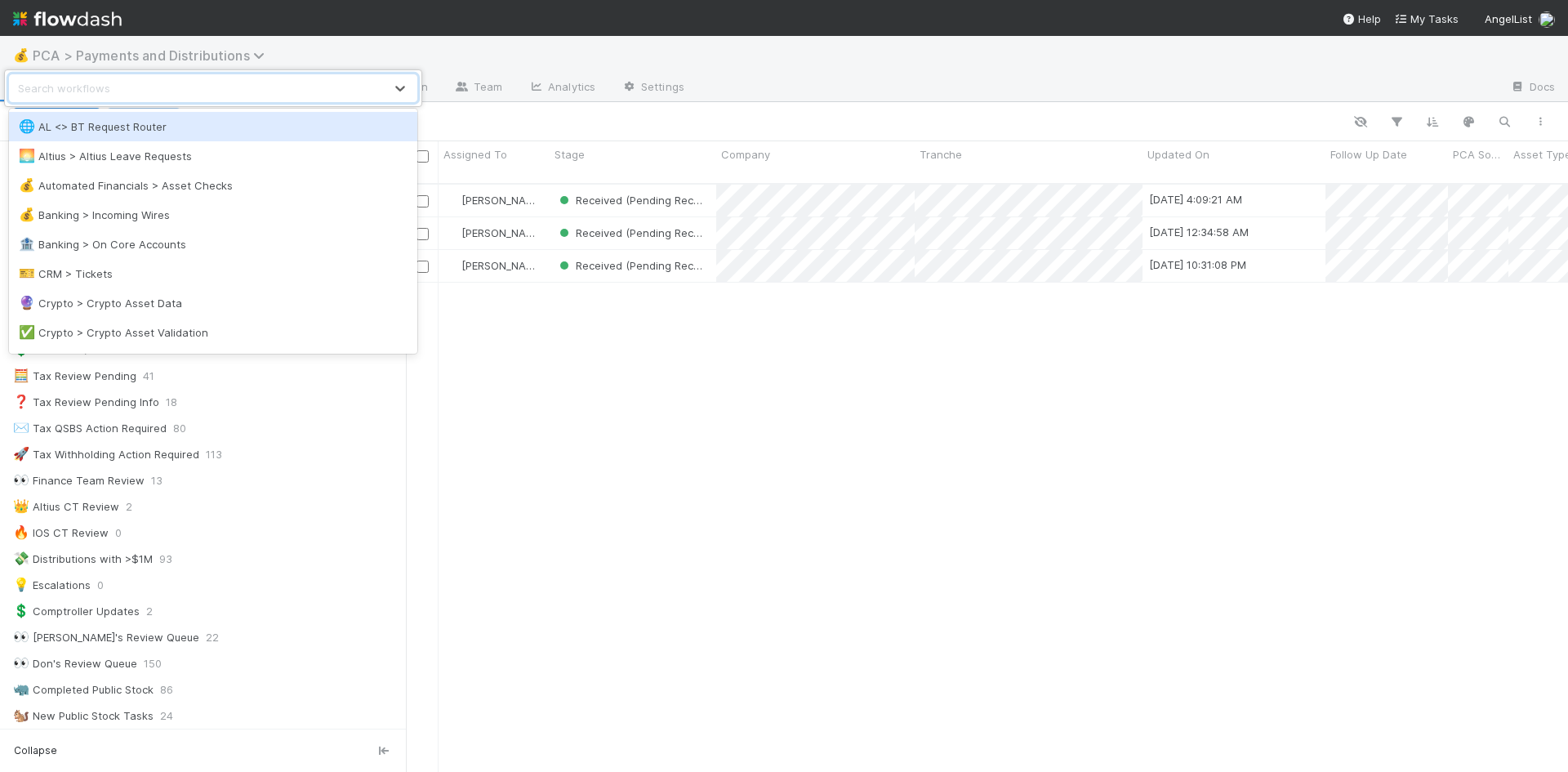
scroll to position [590, 1150]
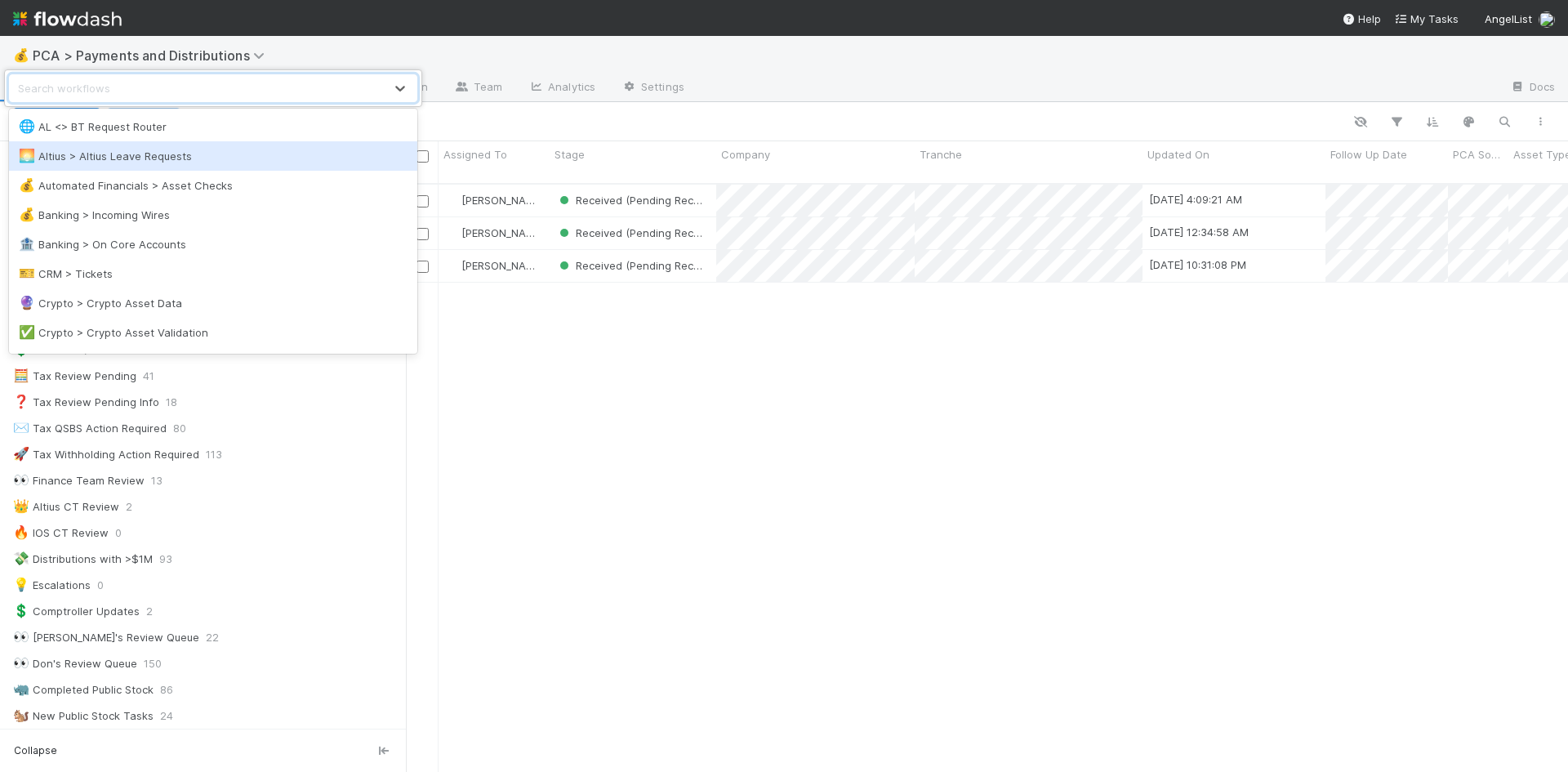
click at [676, 489] on div "option Altius > Altius Leave Requests focused, 2 of 50. 50 results available. U…" at bounding box center [784, 386] width 1568 height 772
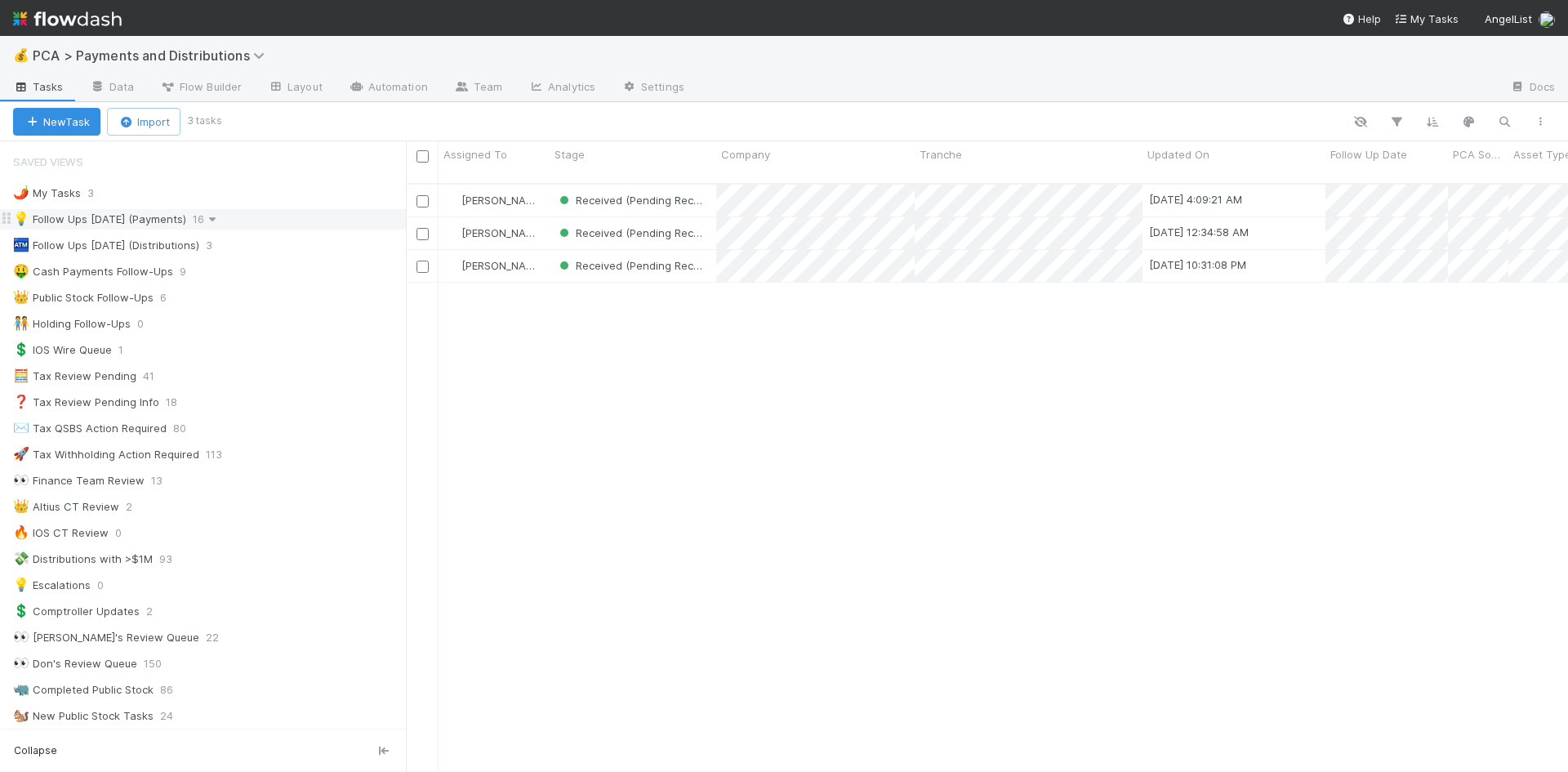
click at [204, 221] on icon at bounding box center [213, 219] width 17 height 10
click at [530, 467] on div "View Settings Default for everyone Rename this view Delete this view" at bounding box center [784, 386] width 1568 height 772
click at [169, 223] on div "💡 Follow Ups [DATE] (Payments)" at bounding box center [100, 219] width 173 height 21
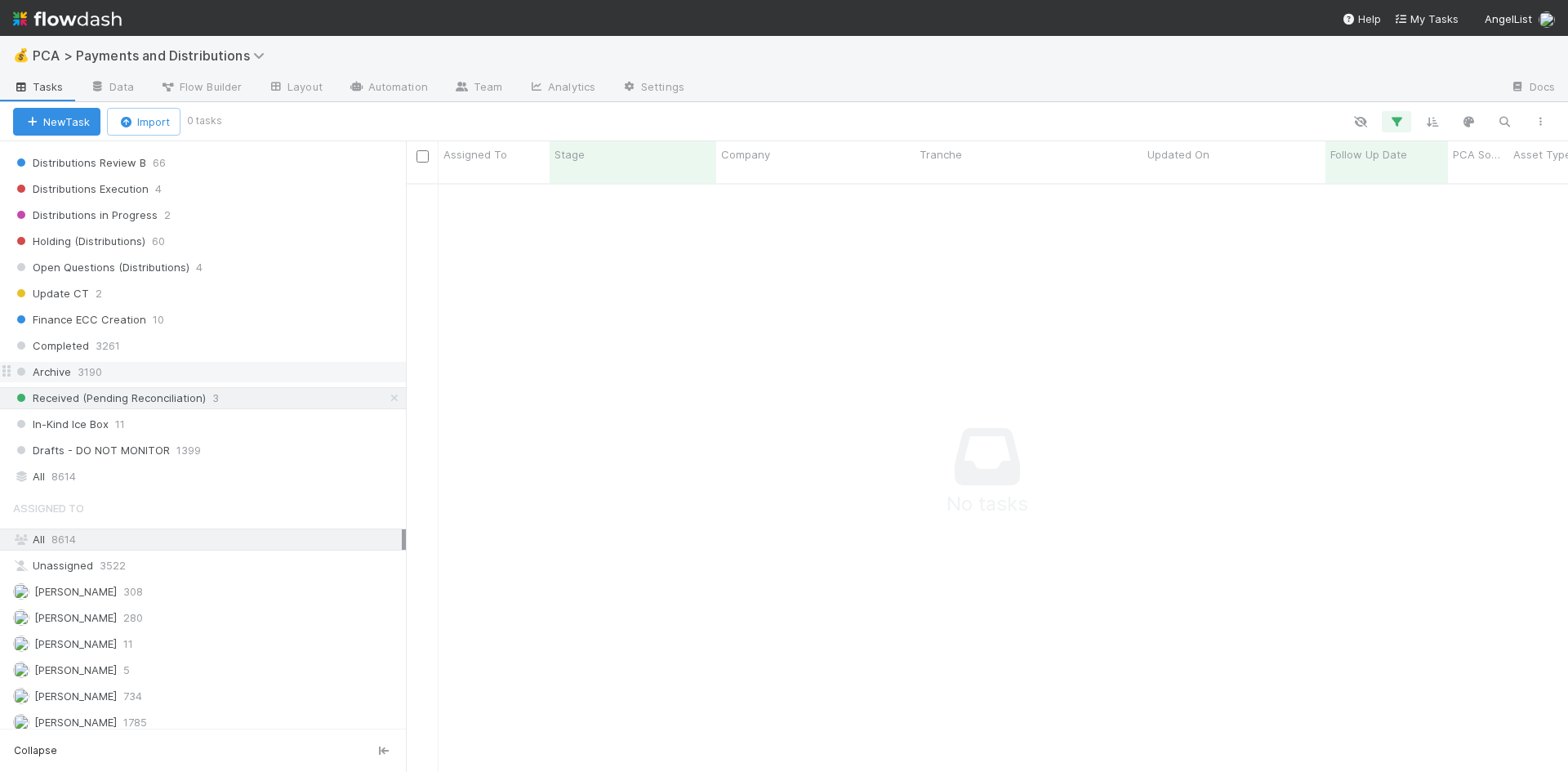
scroll to position [1062, 0]
click at [386, 398] on icon at bounding box center [394, 396] width 17 height 10
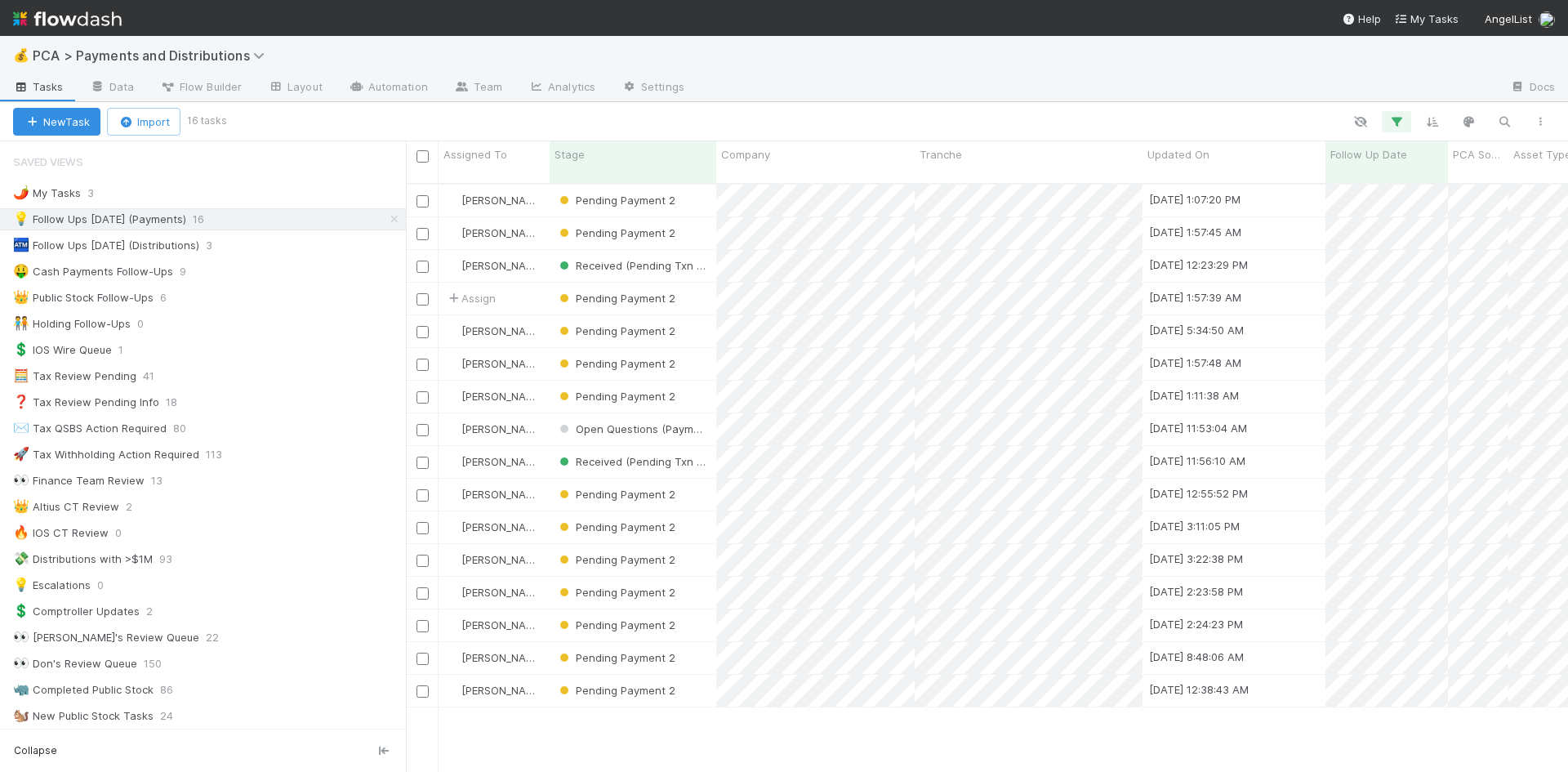
scroll to position [590, 1150]
click at [1400, 120] on icon "button" at bounding box center [1396, 122] width 17 height 15
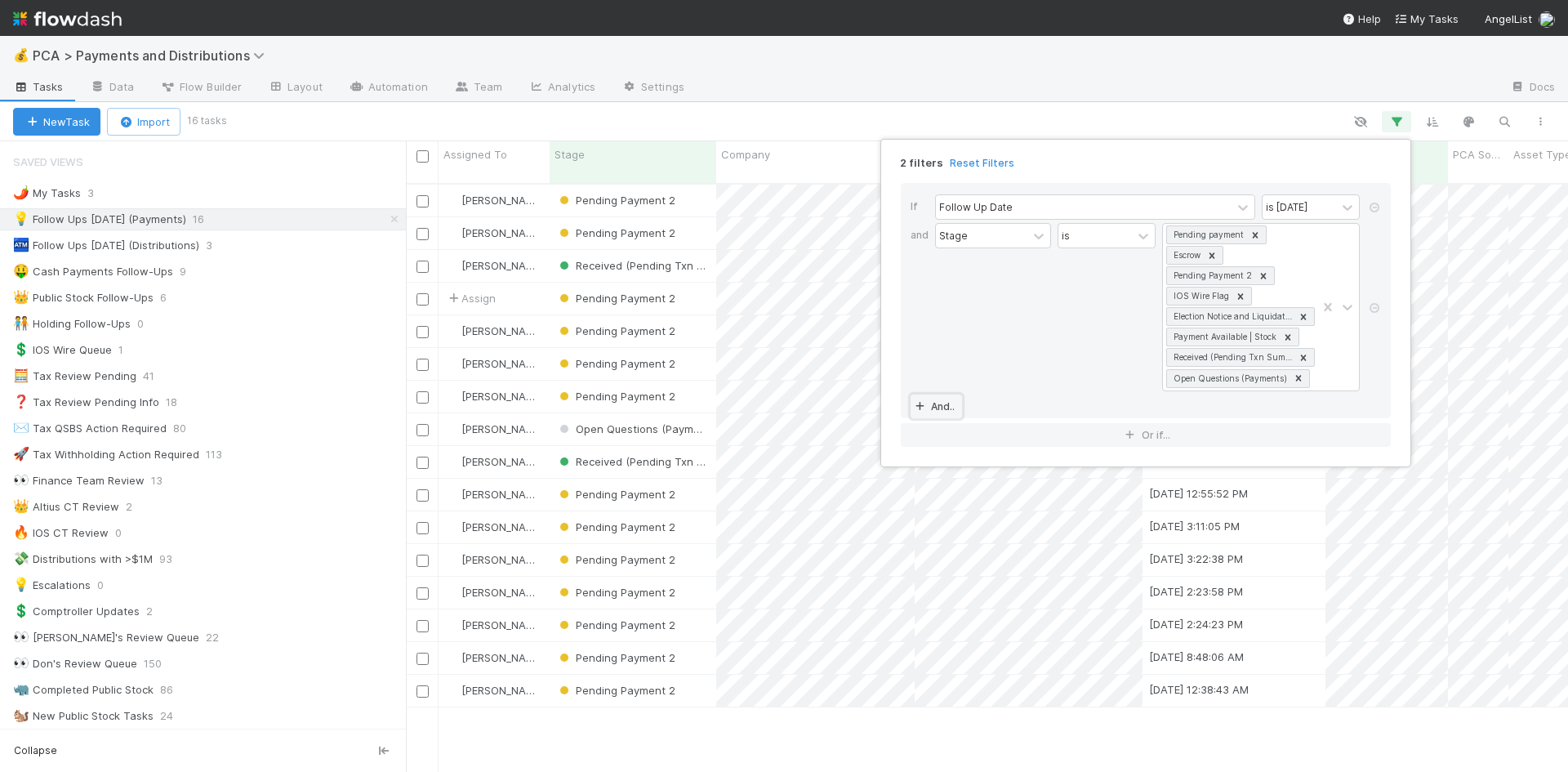
click at [943, 403] on link "And.." at bounding box center [936, 406] width 51 height 23
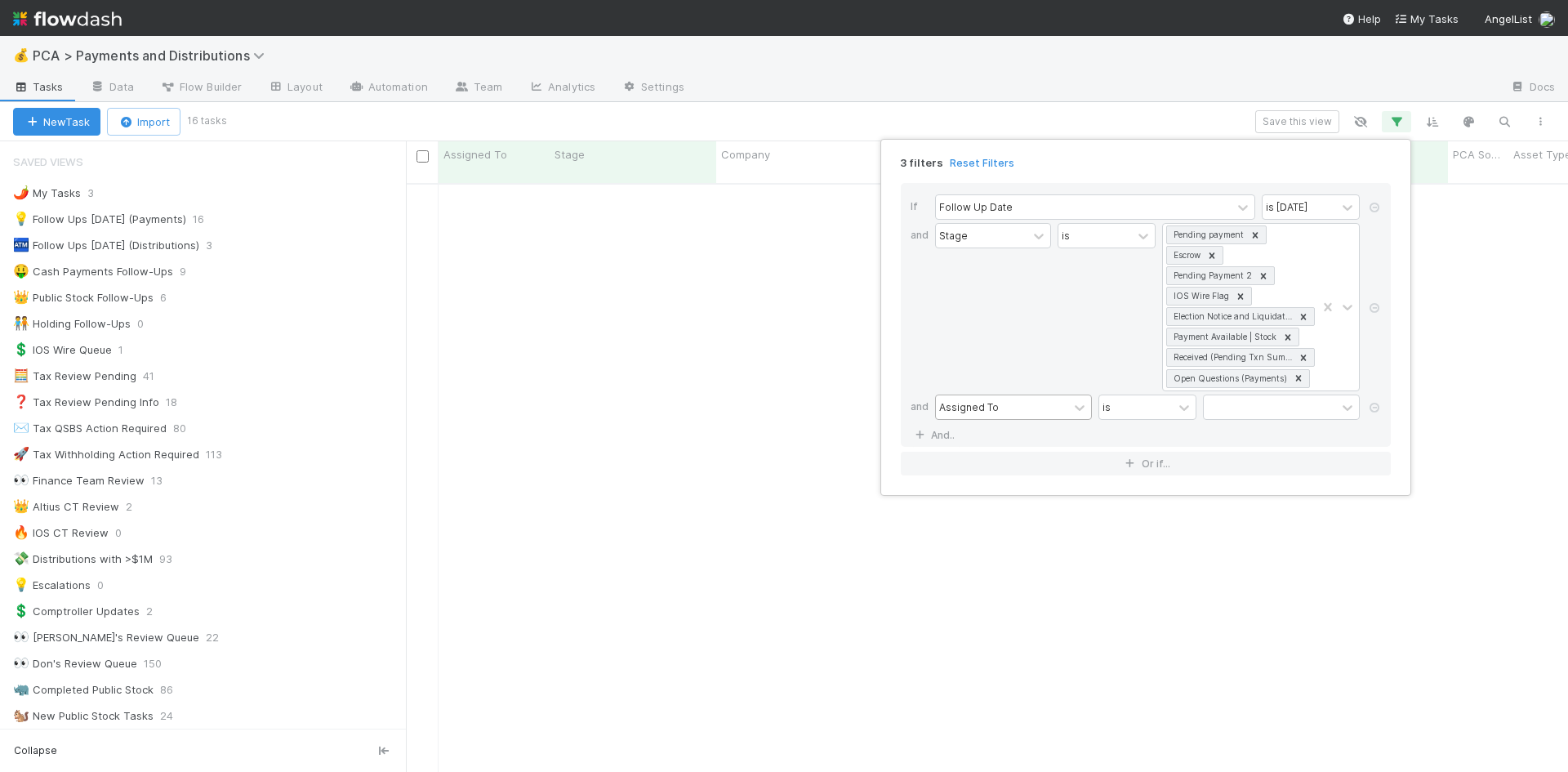
click at [979, 407] on div "Assigned To" at bounding box center [970, 407] width 60 height 15
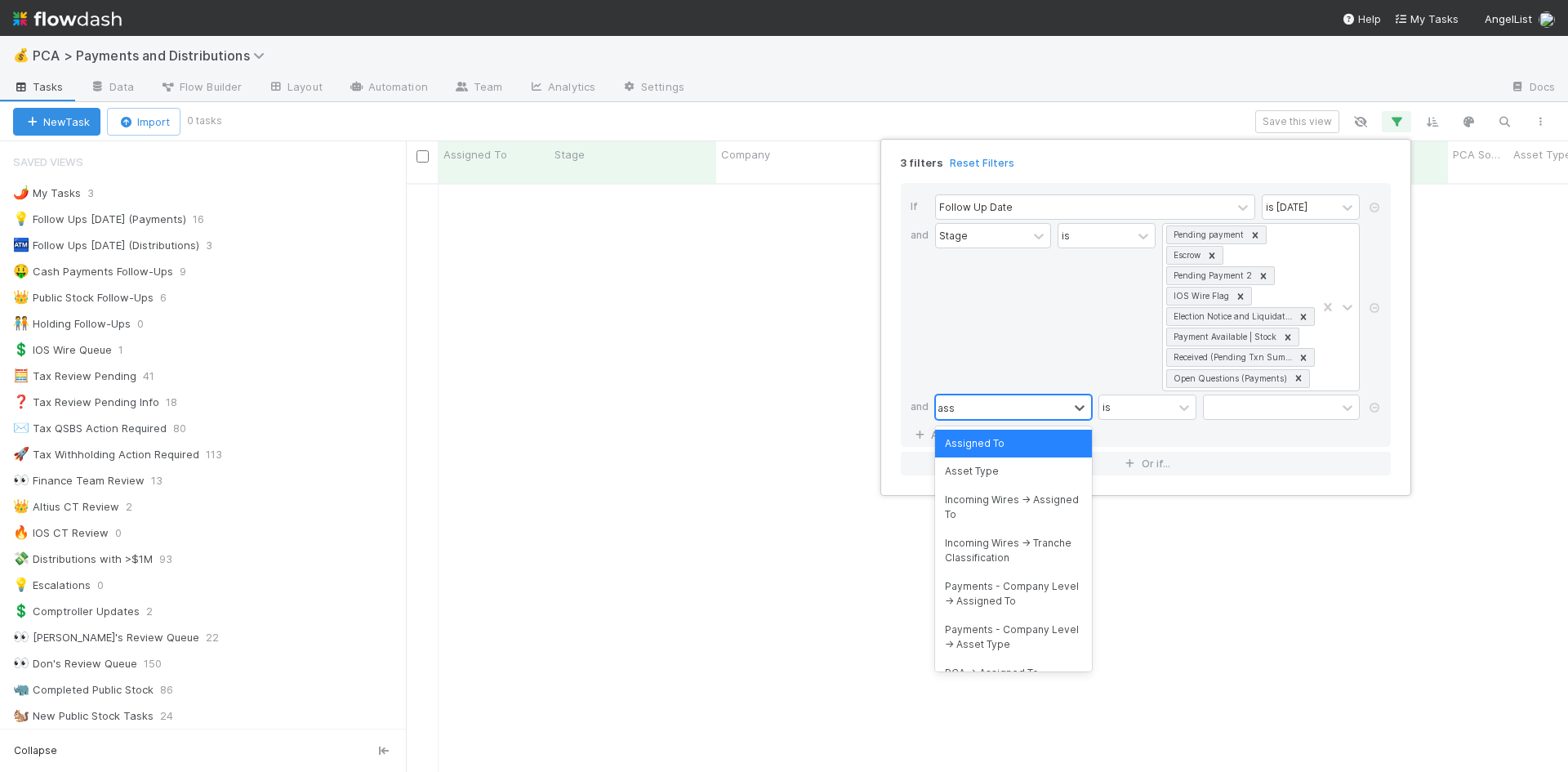
scroll to position [577, 1150]
type input "asse"
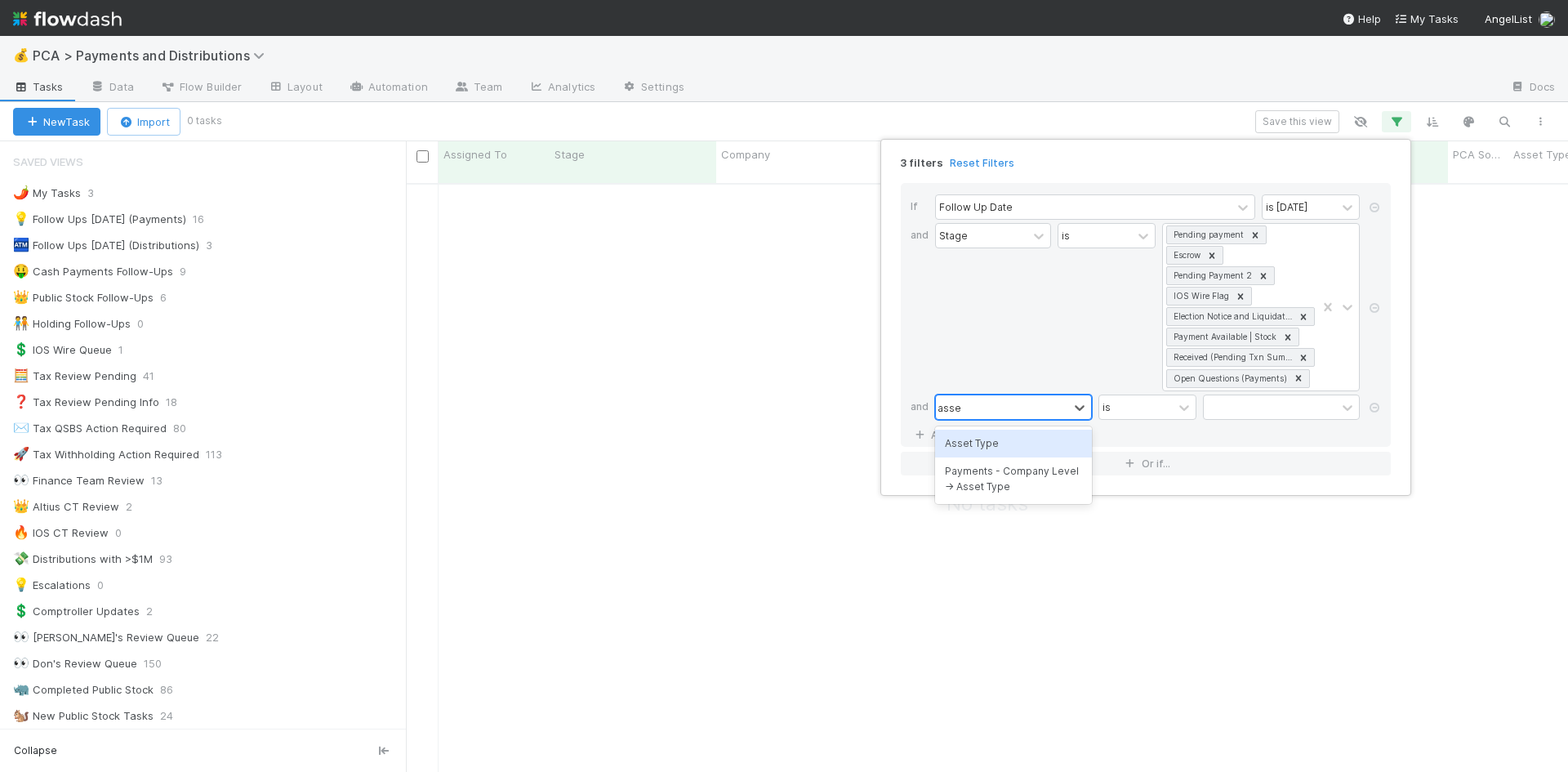
click at [977, 443] on div "Asset Type" at bounding box center [1013, 444] width 157 height 28
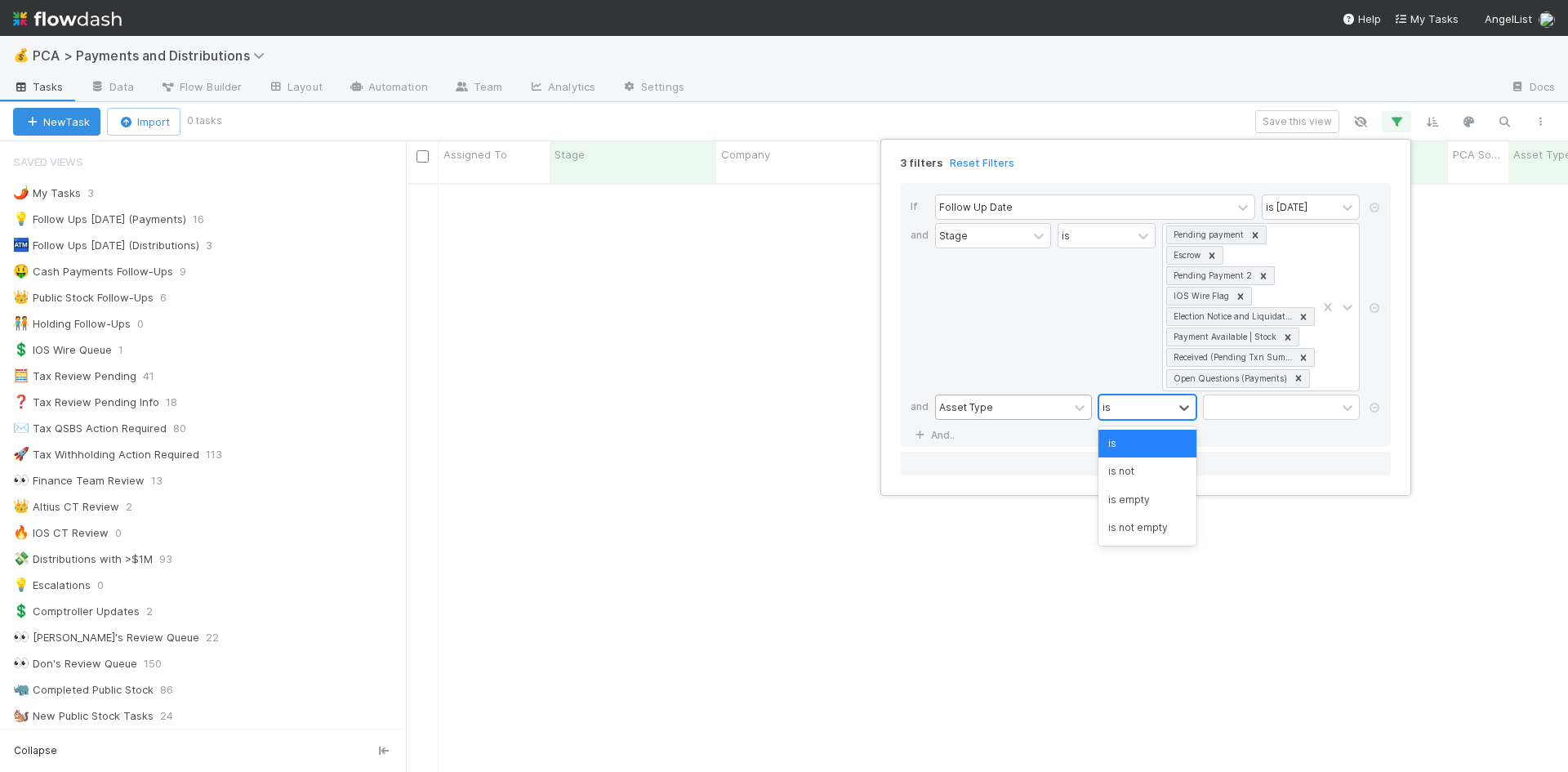
click at [1148, 408] on div "is" at bounding box center [1135, 407] width 74 height 23
click at [1144, 464] on div "is not" at bounding box center [1147, 472] width 98 height 28
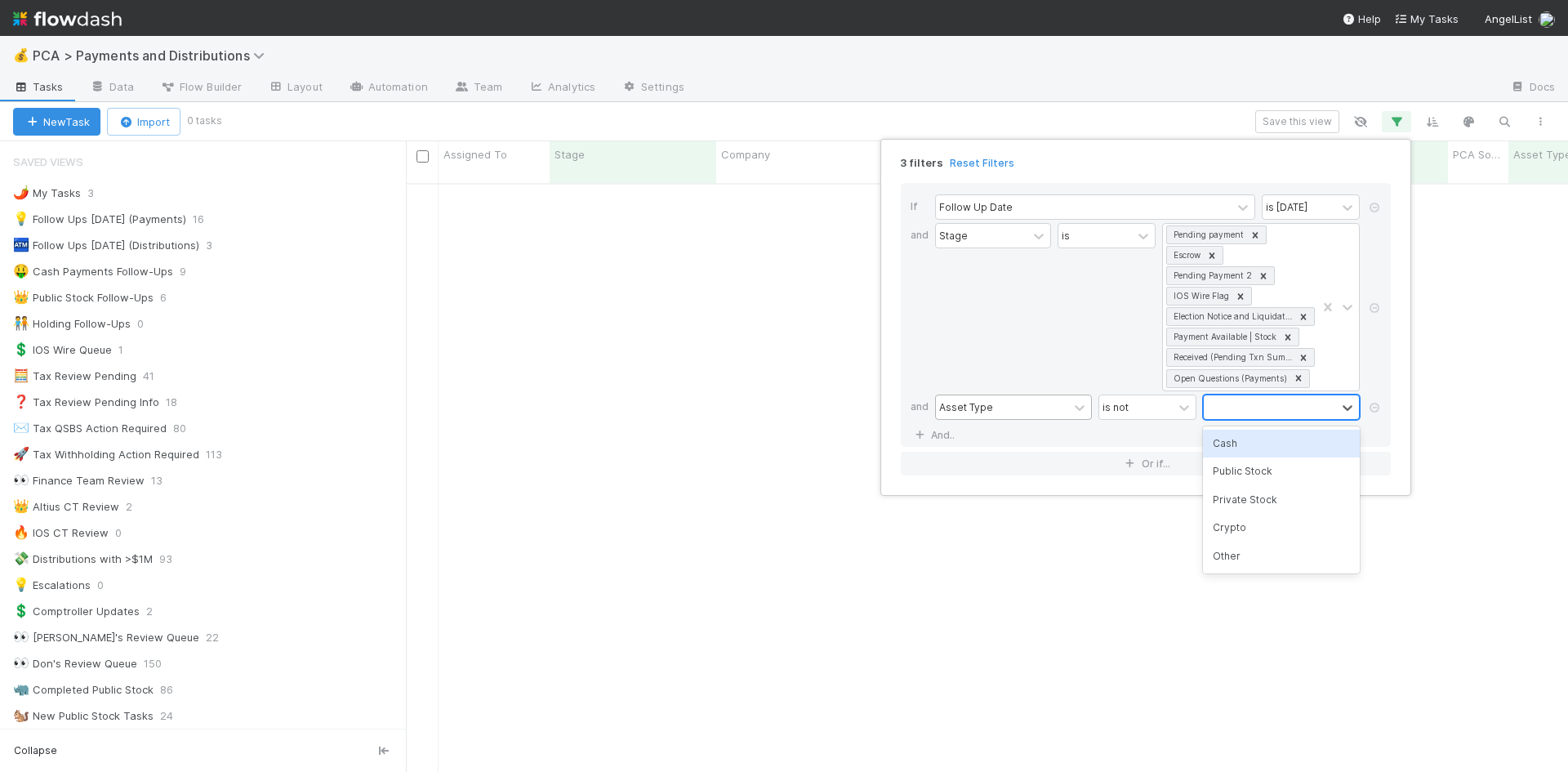
click at [1283, 409] on div at bounding box center [1270, 407] width 132 height 23
click at [1257, 469] on div "Public Stock" at bounding box center [1282, 472] width 157 height 28
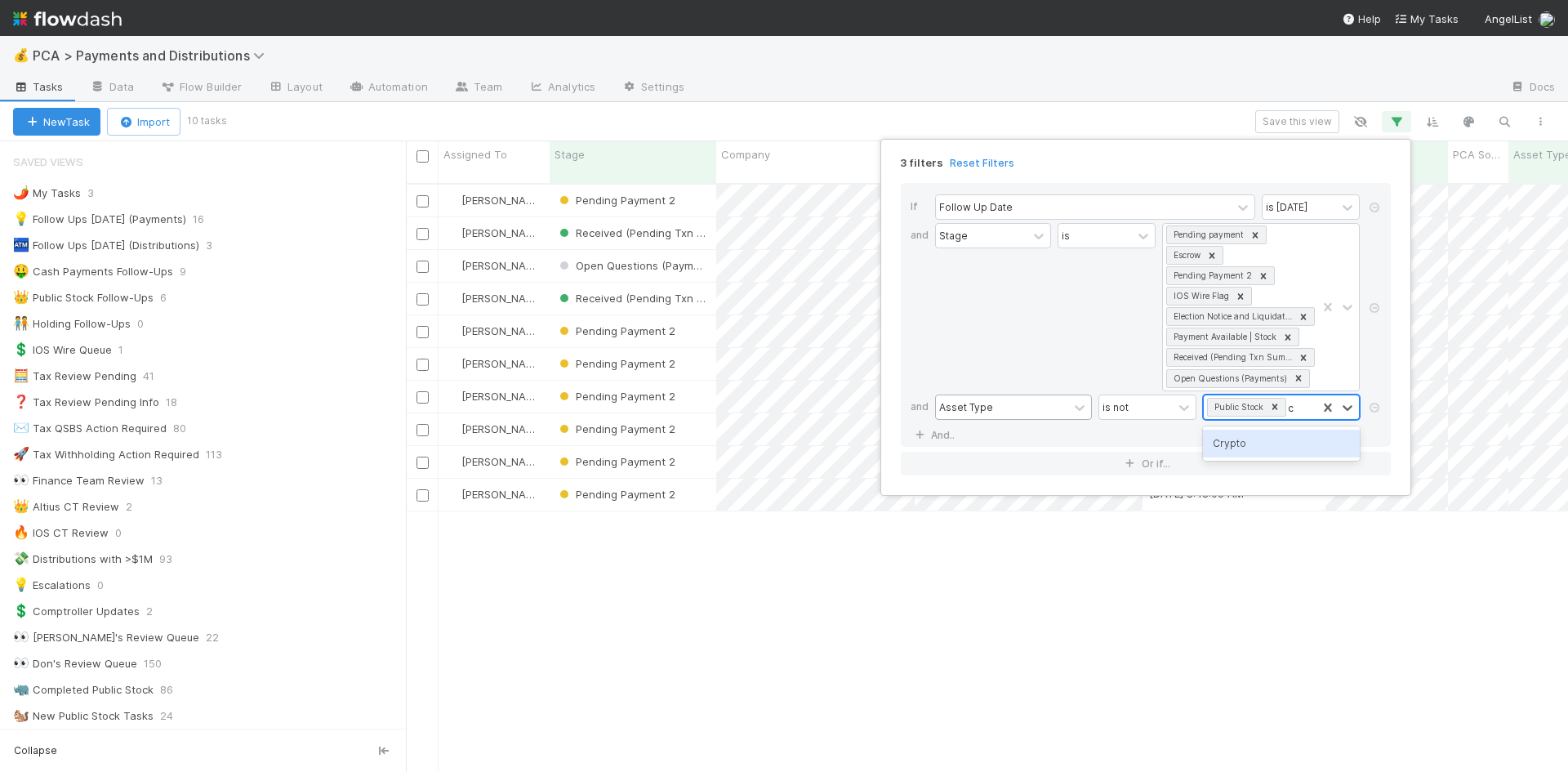
type input "cr"
click at [1268, 443] on div "Crypto" at bounding box center [1282, 444] width 157 height 28
click at [955, 572] on div "3 filters Reset Filters If Follow Up Date is today and Stage is Pending payment…" at bounding box center [784, 386] width 1568 height 772
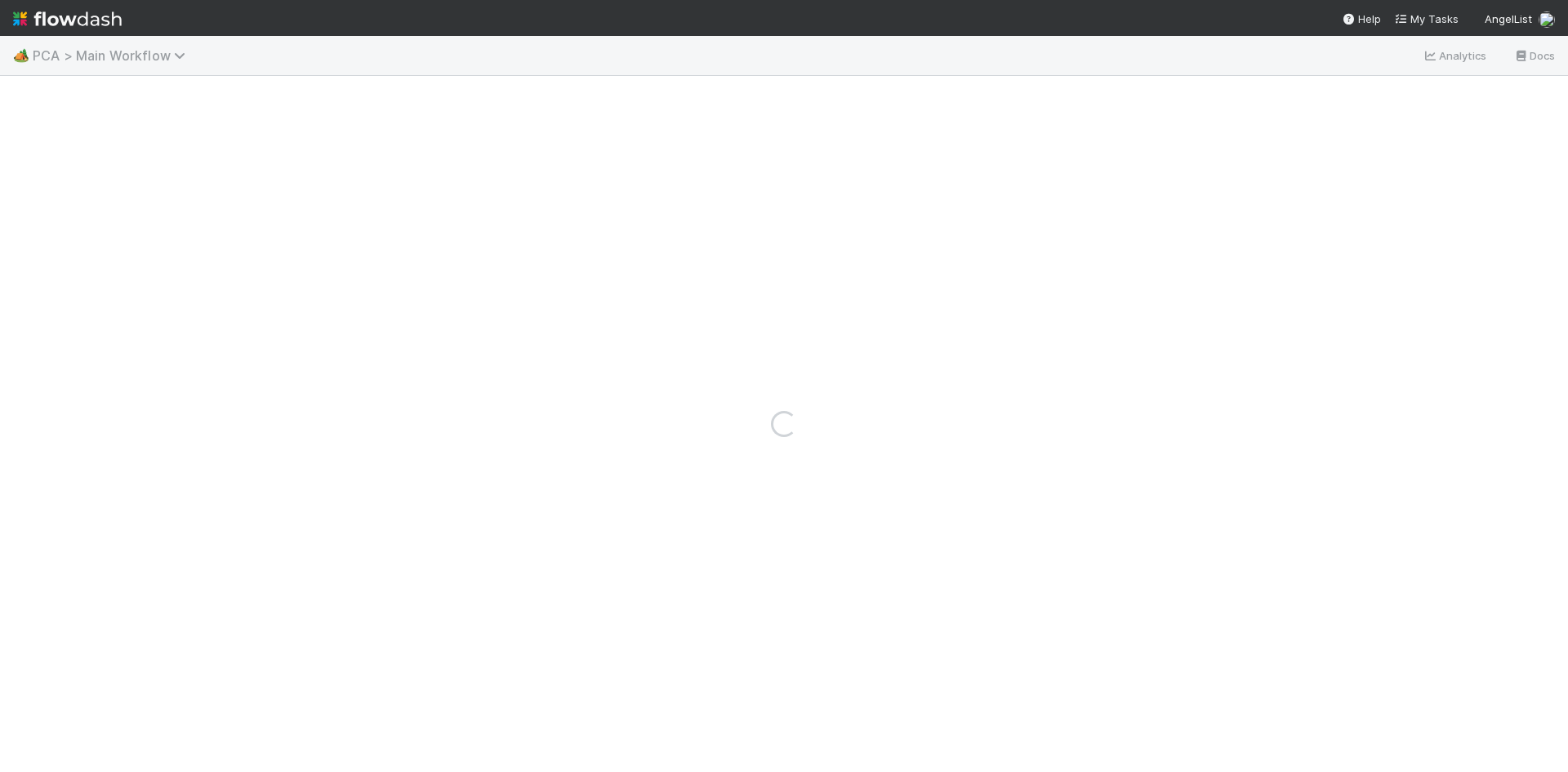
click at [103, 56] on span "PCA > Main Workflow" at bounding box center [113, 56] width 161 height 17
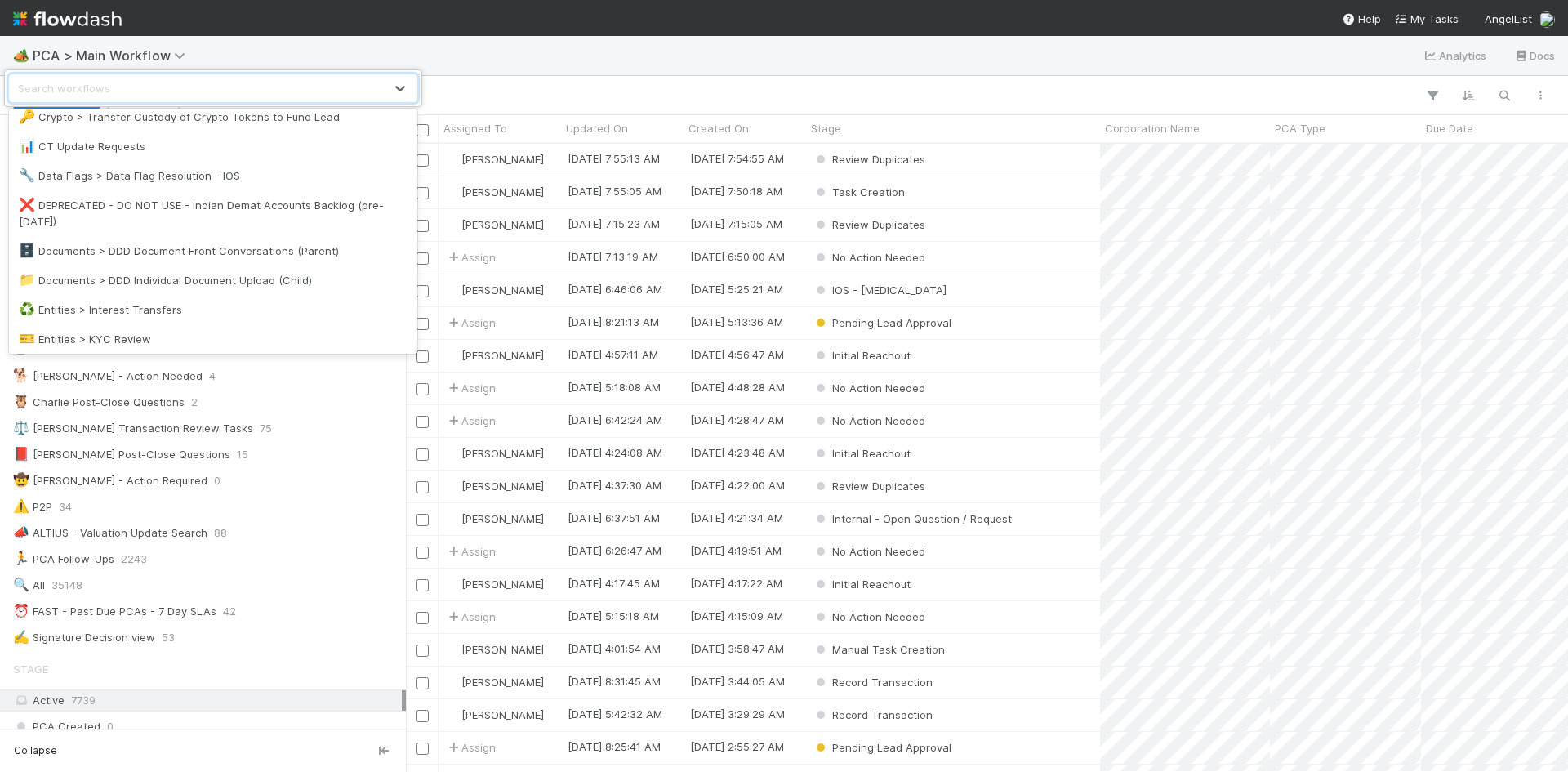
scroll to position [490, 0]
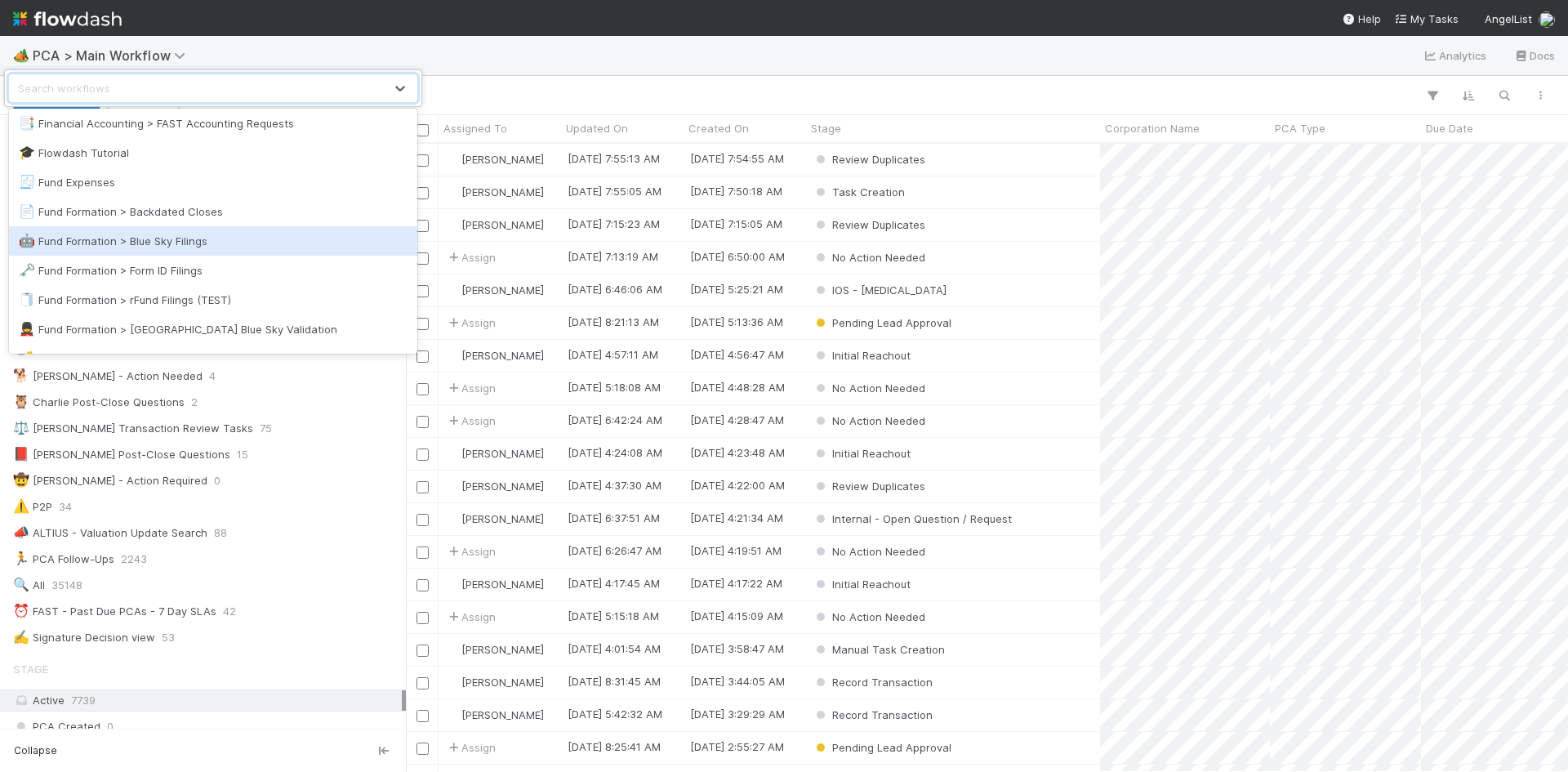
click at [213, 240] on div "🤖 Fund Formation > Blue Sky Filings" at bounding box center [213, 241] width 389 height 17
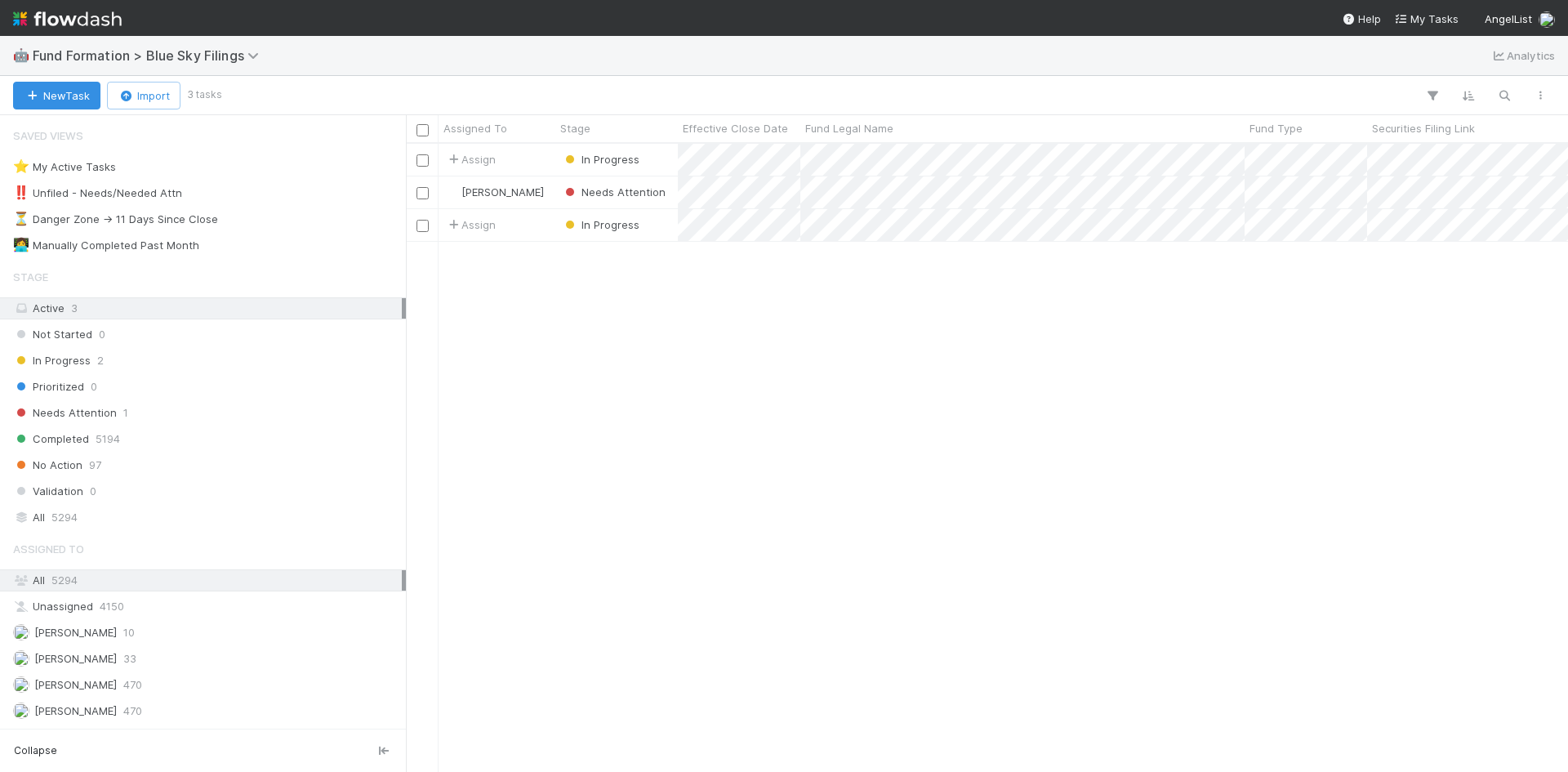
scroll to position [616, 1150]
click at [235, 219] on div "⏳ Danger Zone -> 11 Days Since Close 1" at bounding box center [207, 219] width 389 height 21
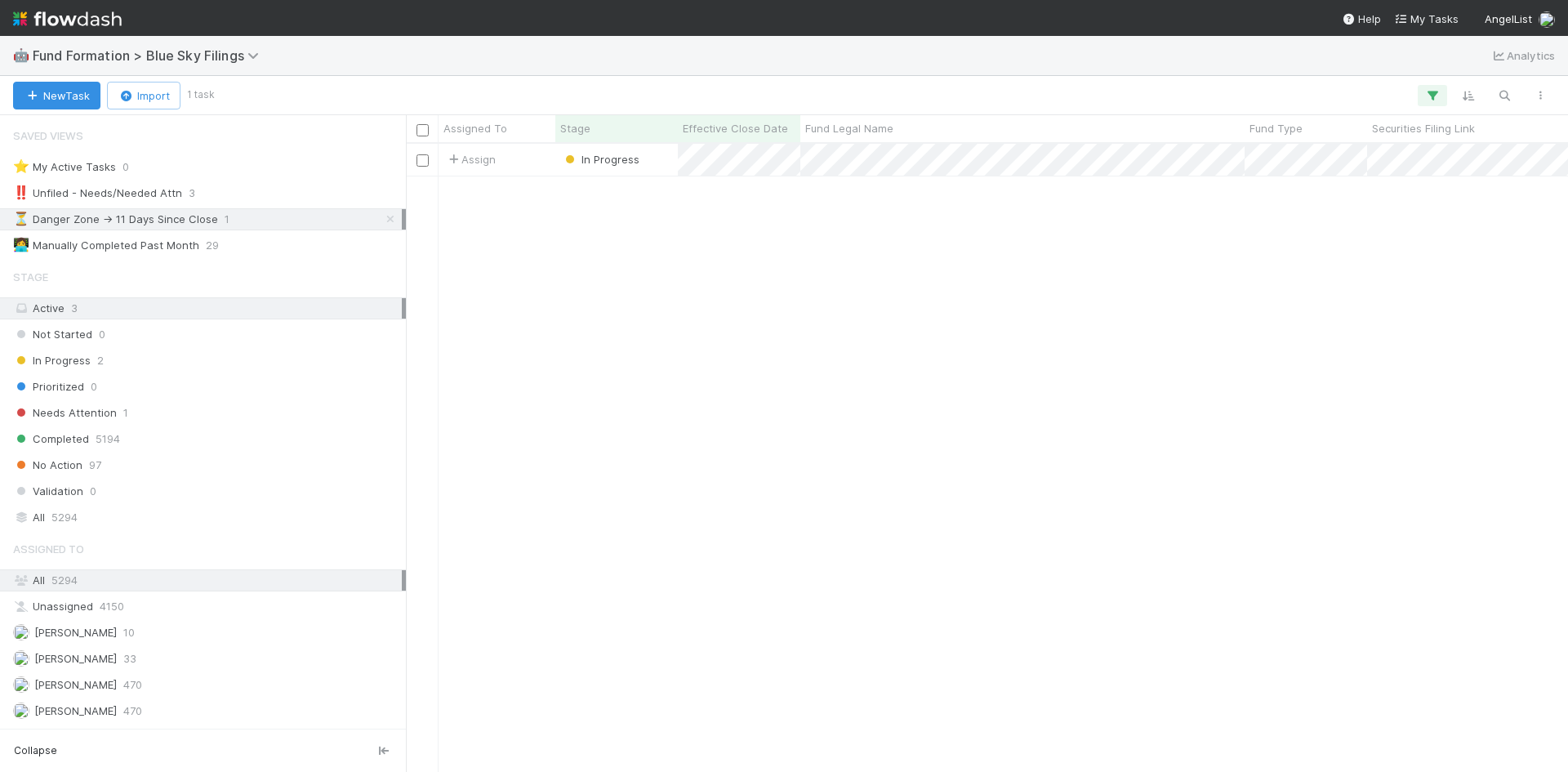
scroll to position [616, 1150]
click at [614, 162] on span "In Progress" at bounding box center [600, 159] width 77 height 13
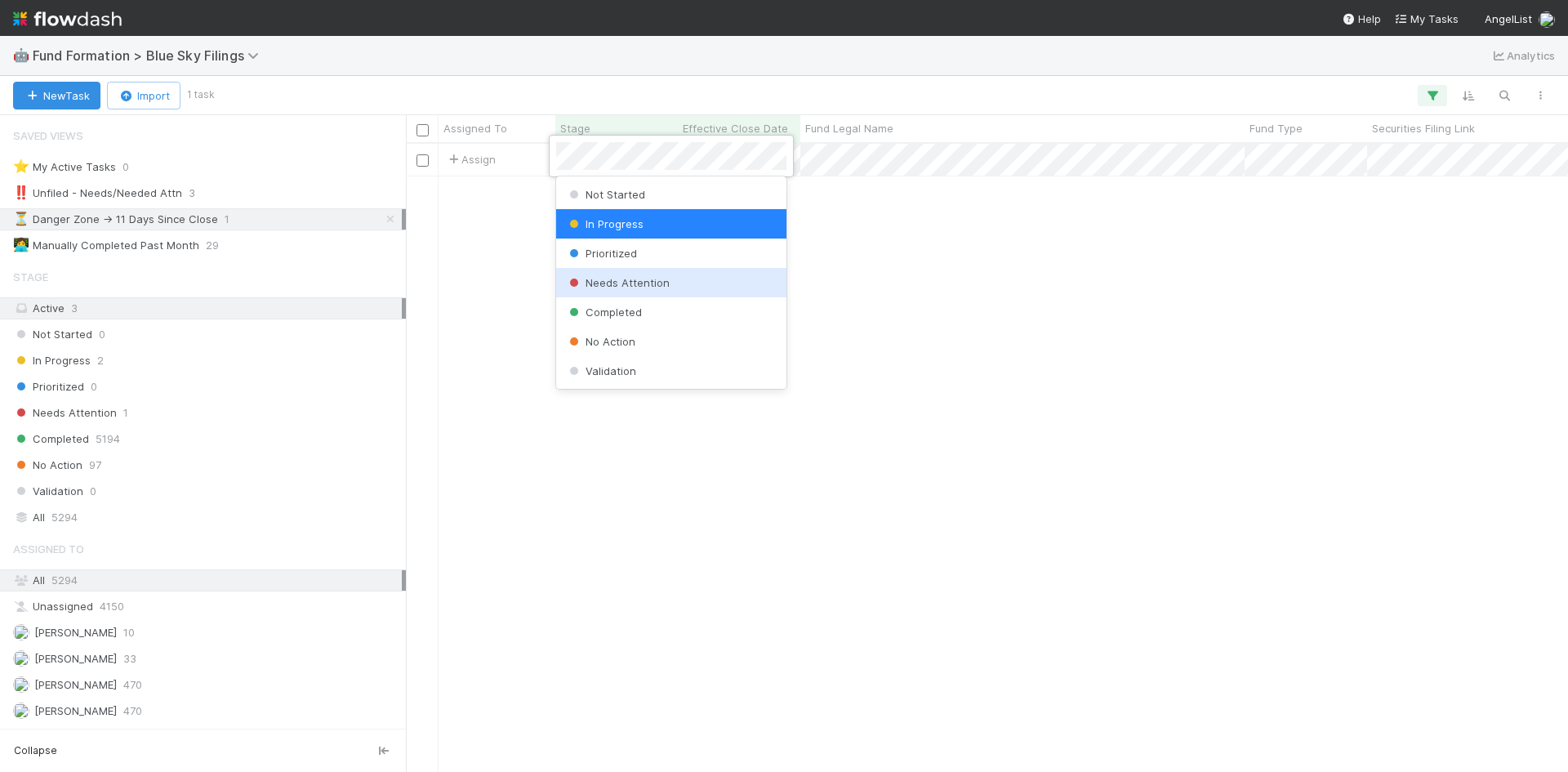
click at [611, 286] on span "Needs Attention" at bounding box center [617, 283] width 103 height 13
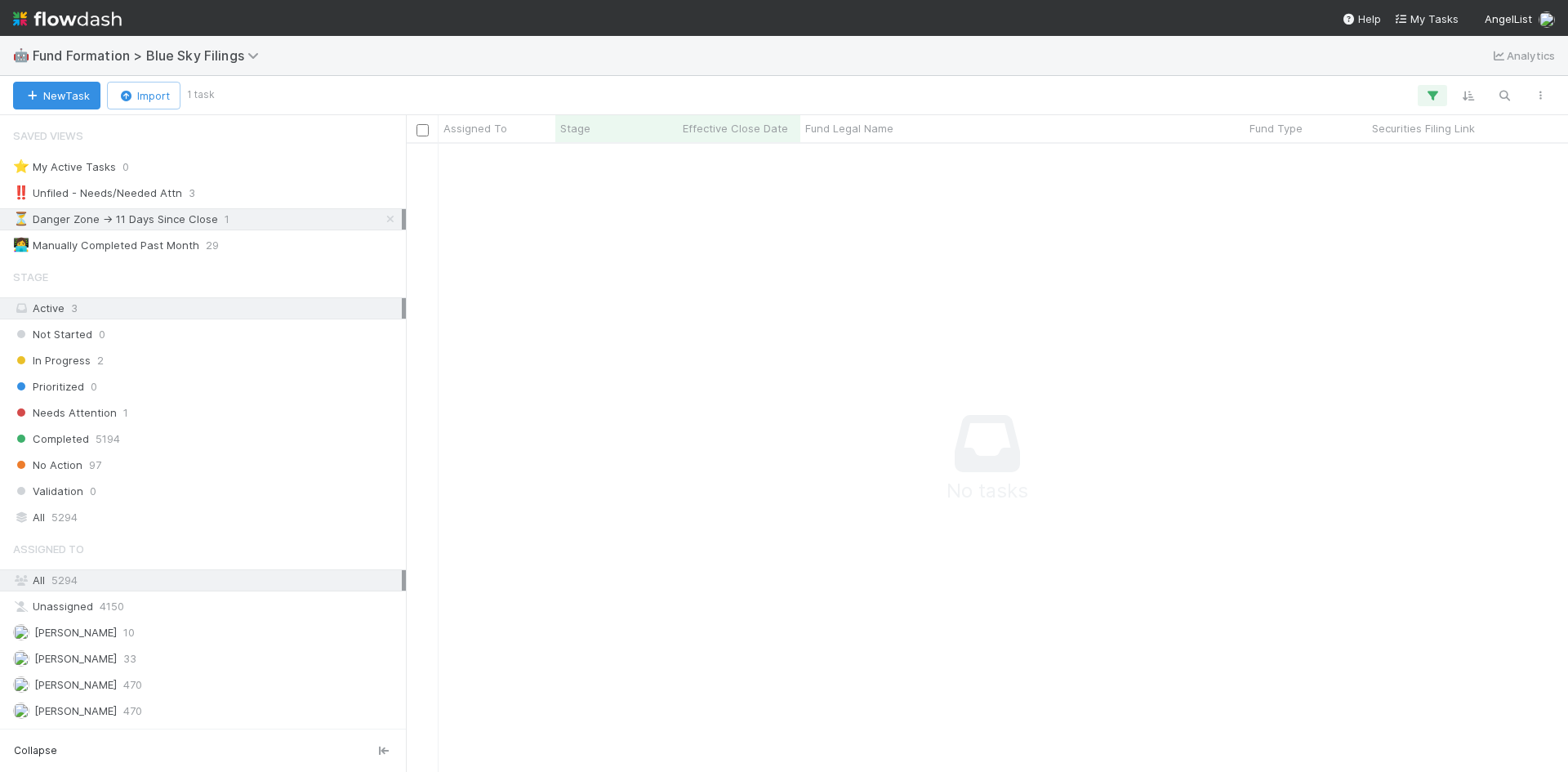
scroll to position [603, 1150]
drag, startPoint x: 378, startPoint y: 220, endPoint x: 340, endPoint y: 265, distance: 58.9
click at [382, 220] on icon at bounding box center [391, 219] width 17 height 10
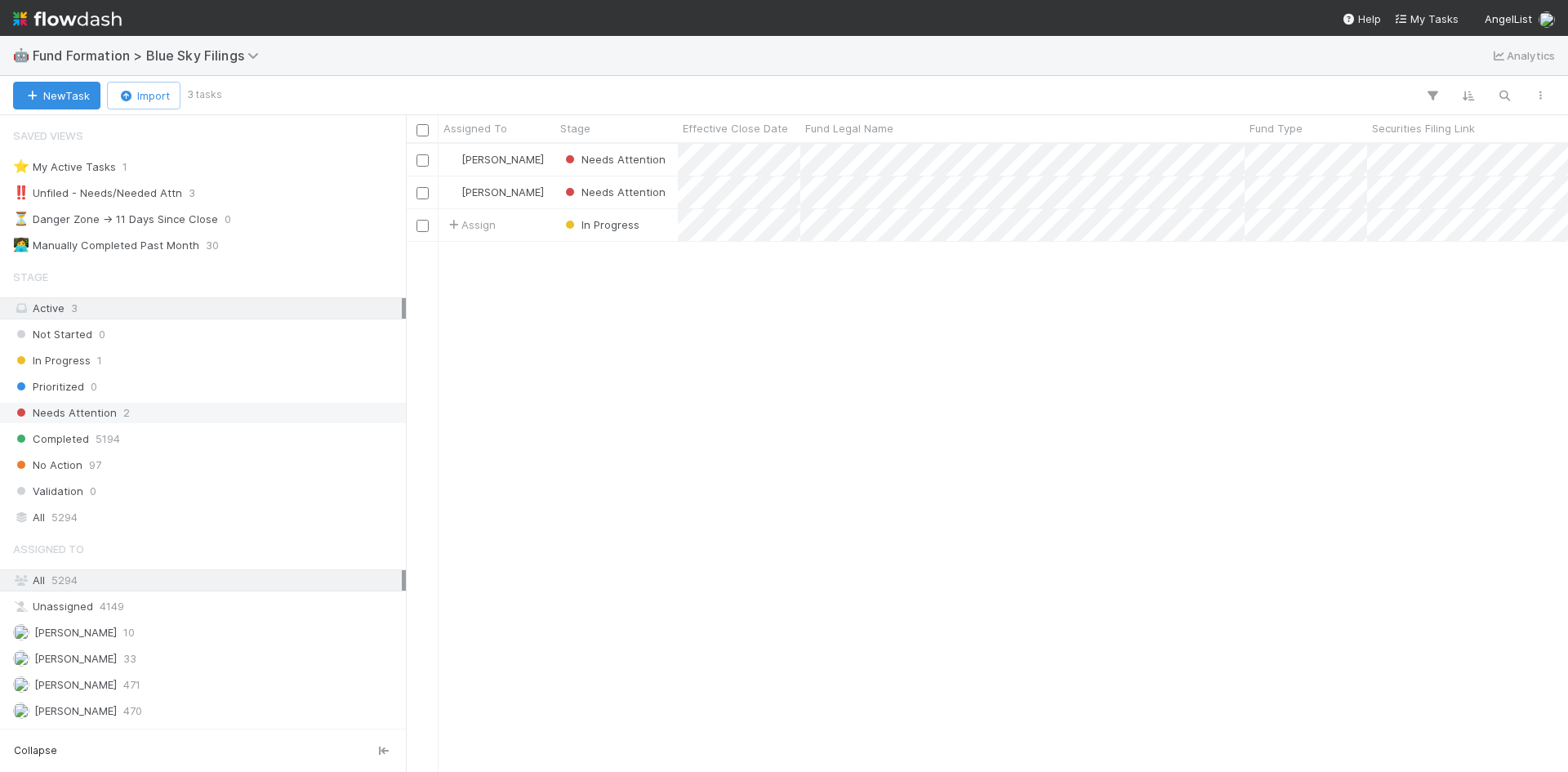
scroll to position [616, 1150]
click at [192, 407] on div "Needs Attention 2" at bounding box center [207, 413] width 389 height 21
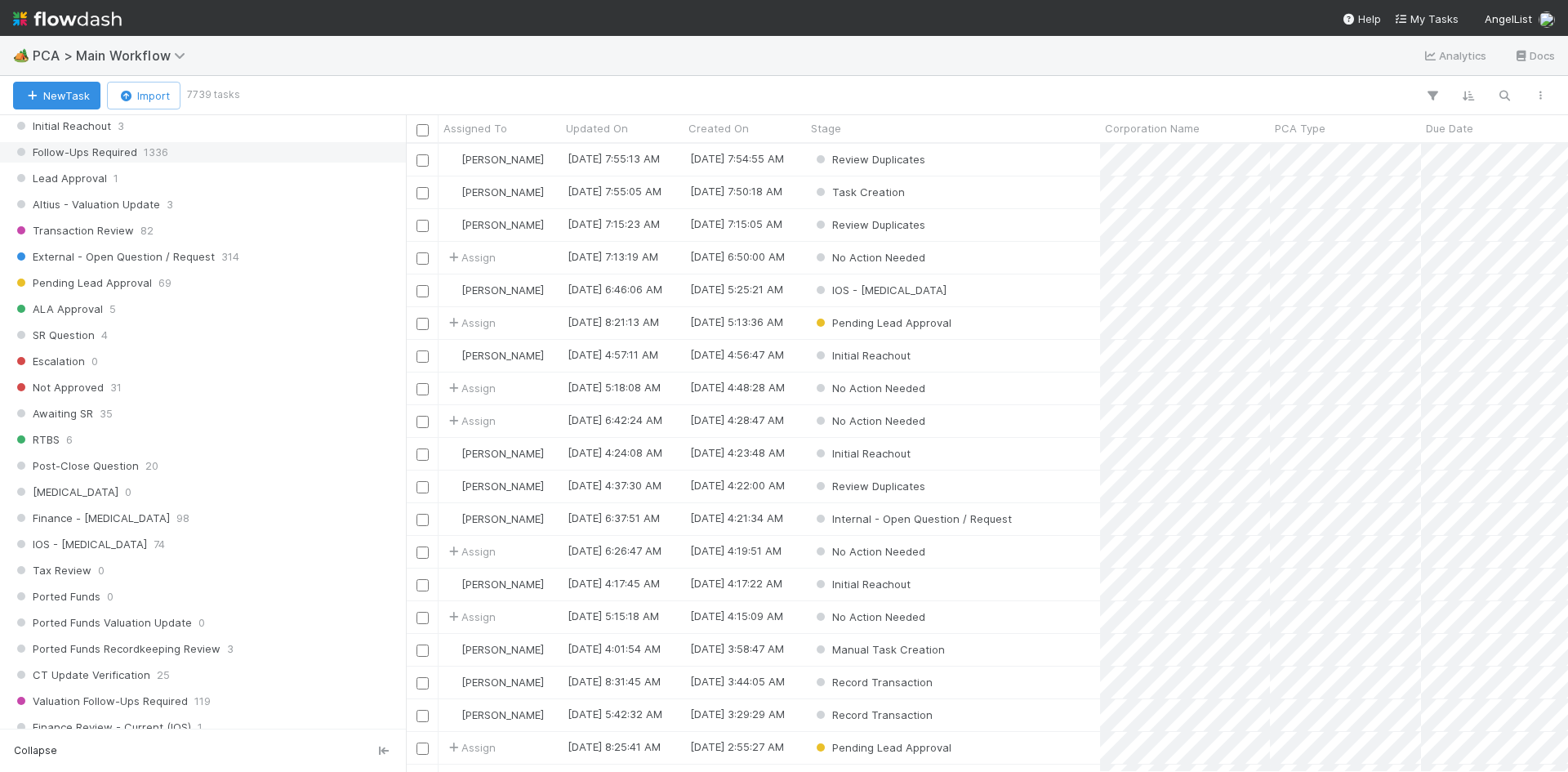
scroll to position [736, 0]
click at [148, 54] on span "PCA > Main Workflow" at bounding box center [113, 56] width 161 height 17
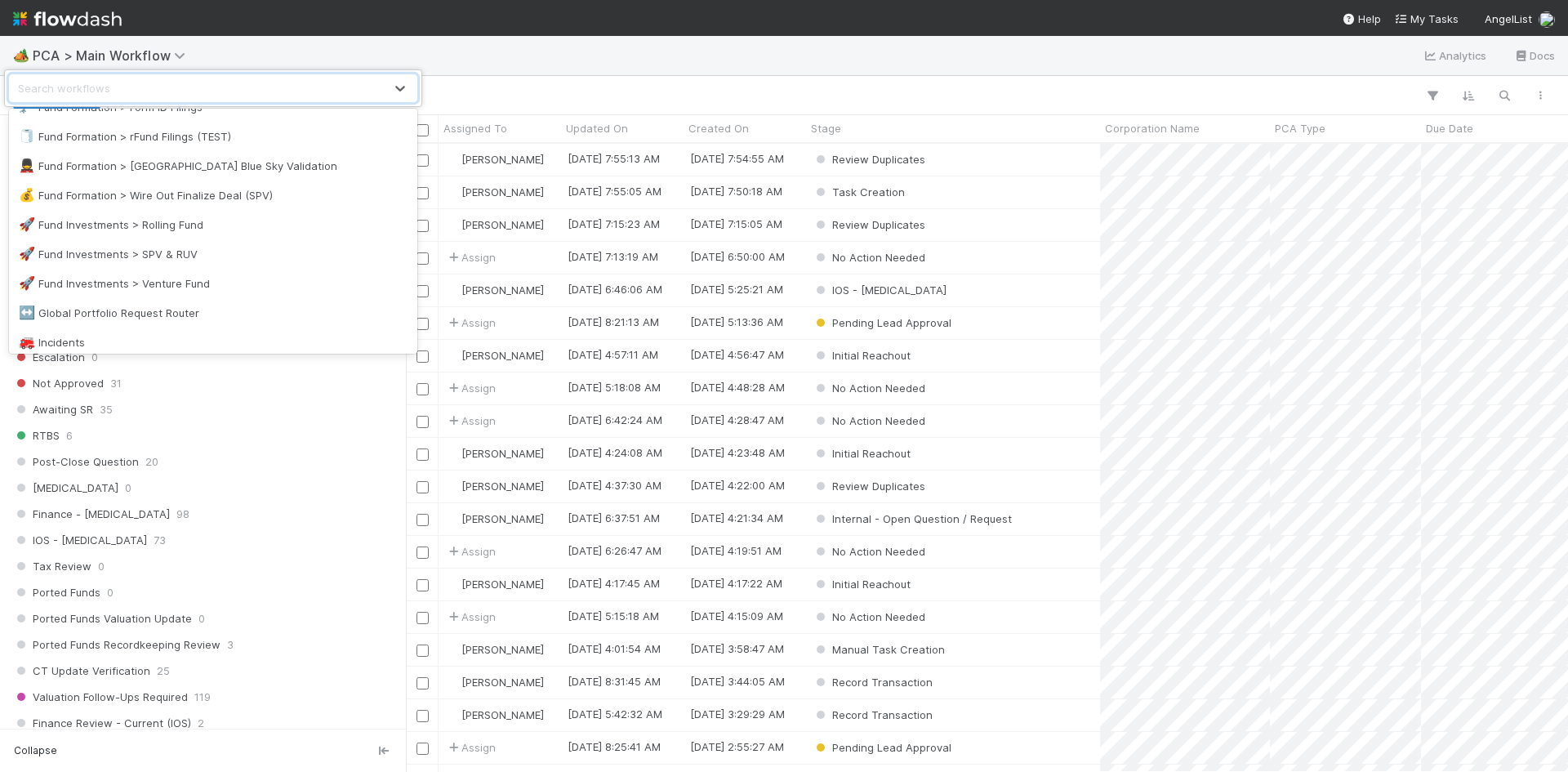
scroll to position [490, 0]
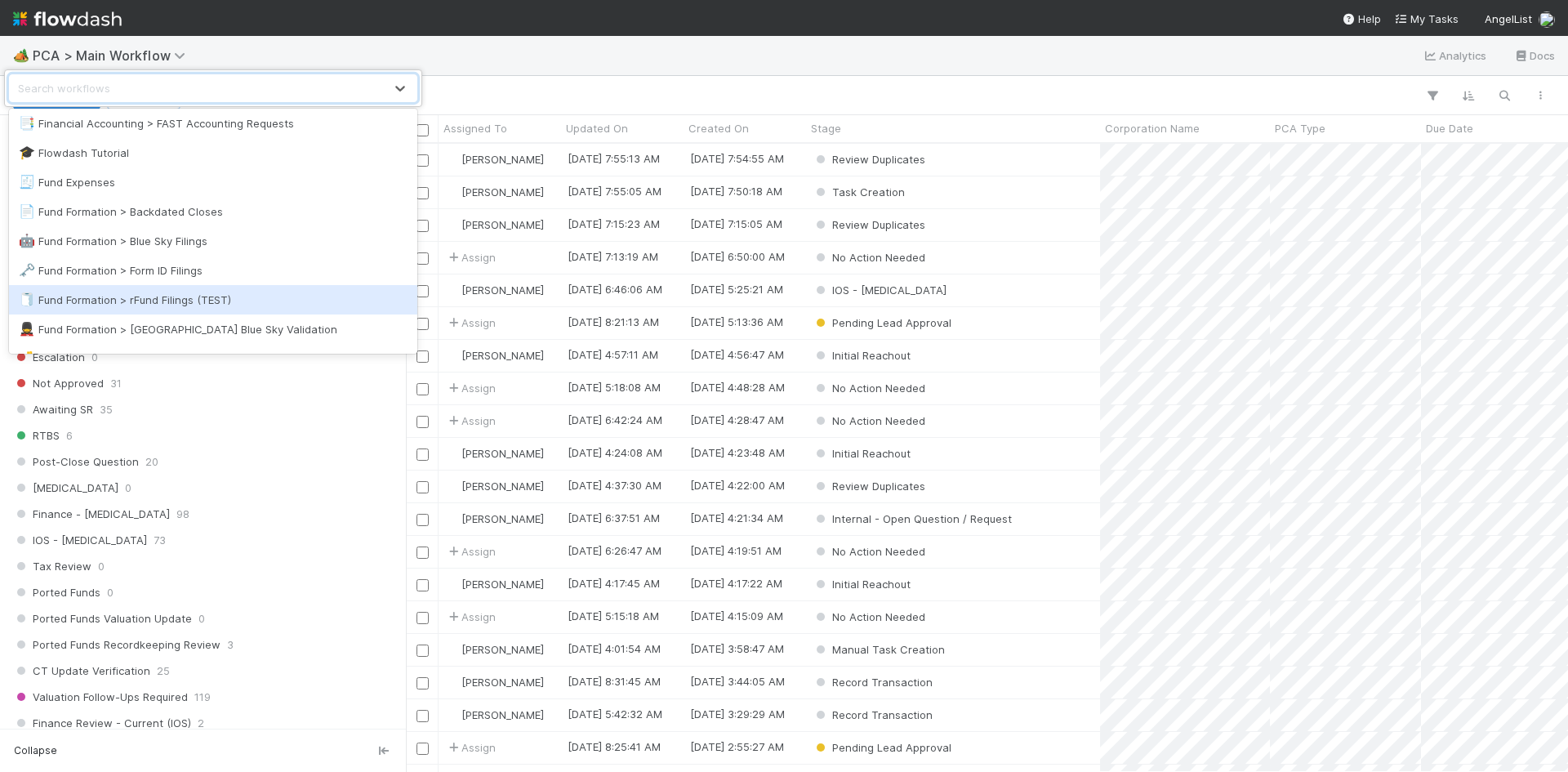
click at [252, 307] on div "🧻 Fund Formation > rFund Filings (TEST)" at bounding box center [213, 300] width 389 height 17
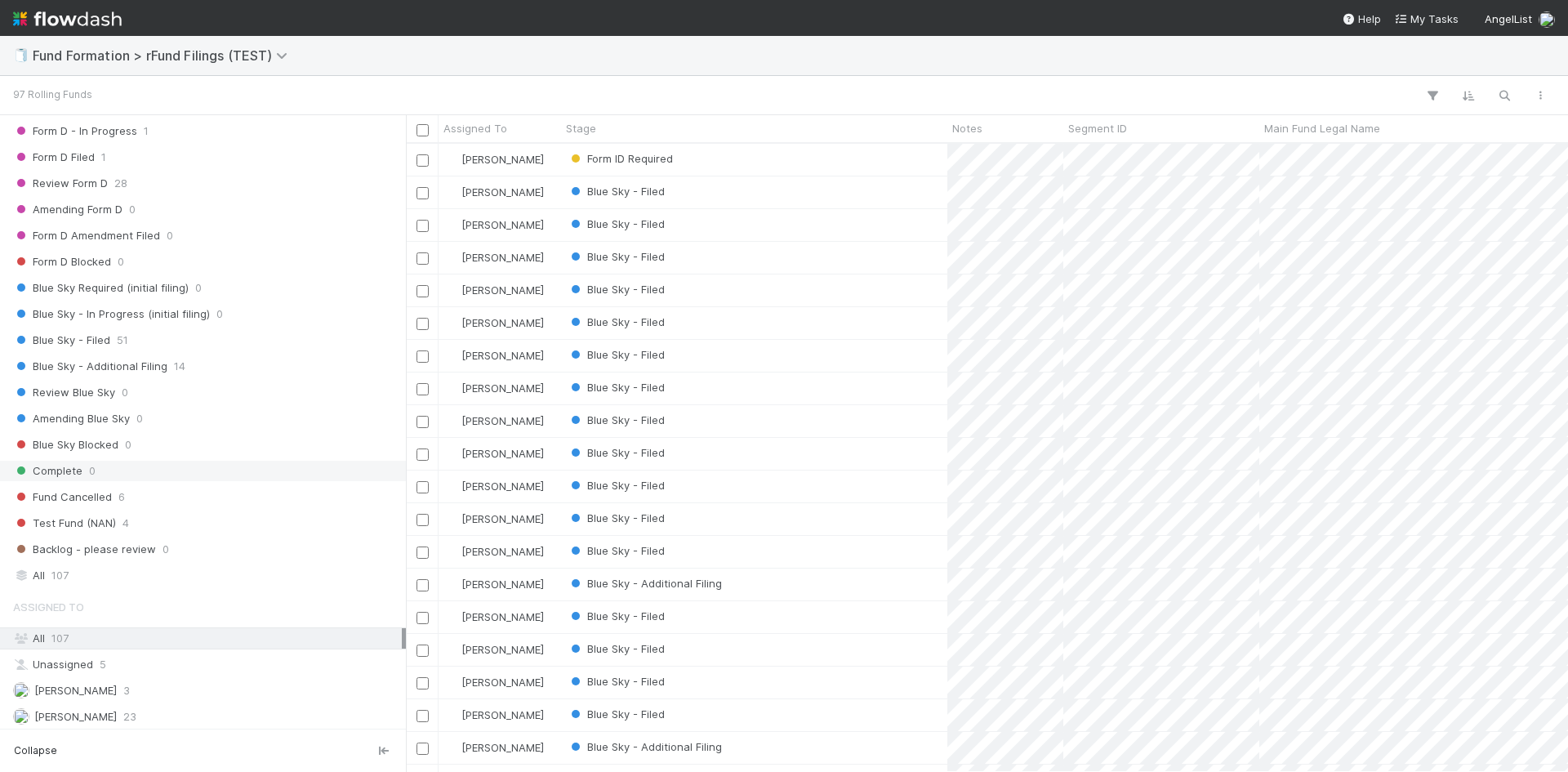
scroll to position [468, 0]
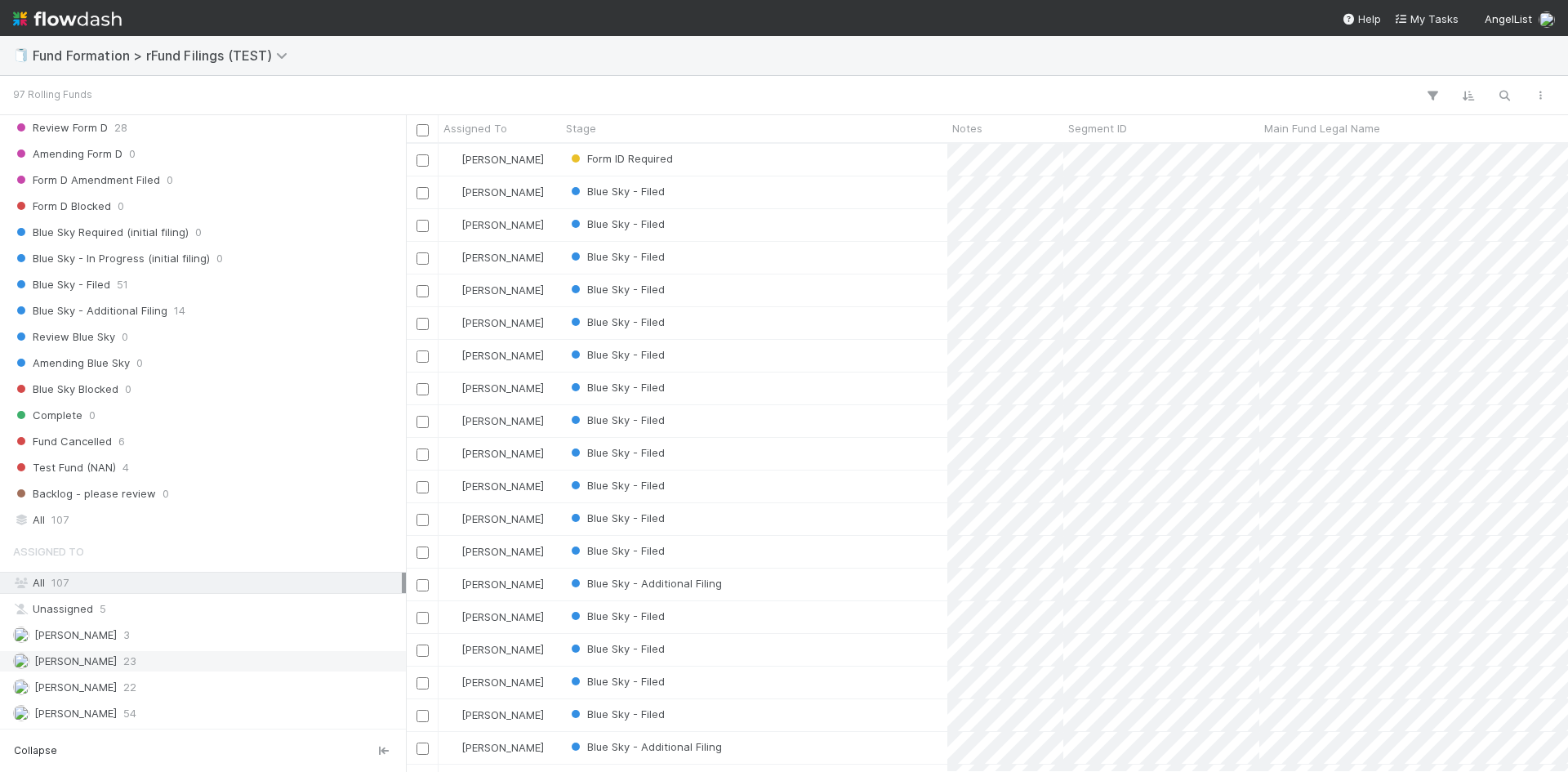
click at [143, 668] on div "[PERSON_NAME] 23" at bounding box center [207, 661] width 389 height 21
click at [145, 58] on span "Fund Formation > rFund Filings (TEST)" at bounding box center [164, 56] width 263 height 17
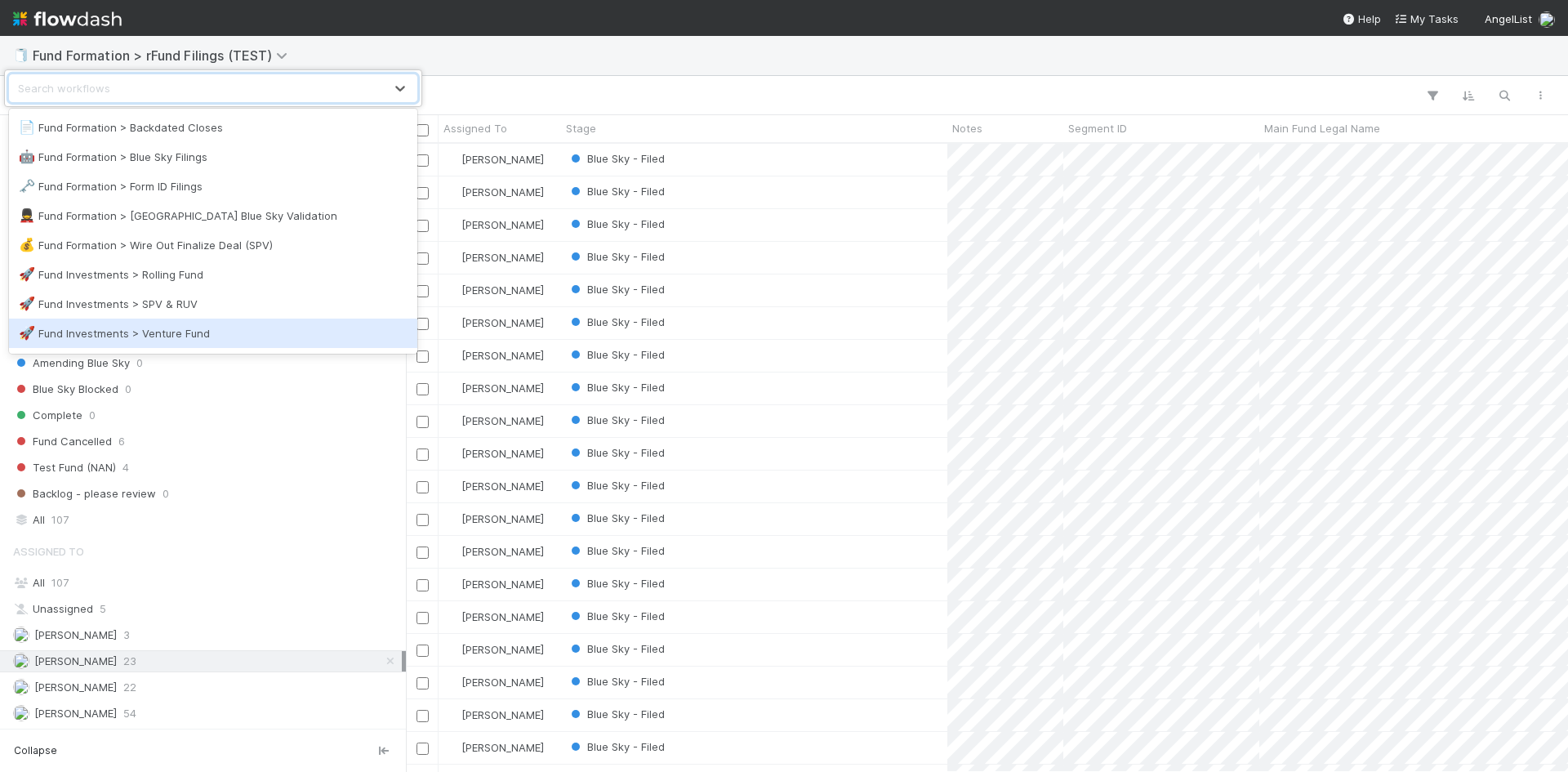
scroll to position [432, 0]
click at [224, 321] on div "🗝️ Fund Formation > Form ID Filings" at bounding box center [213, 329] width 389 height 17
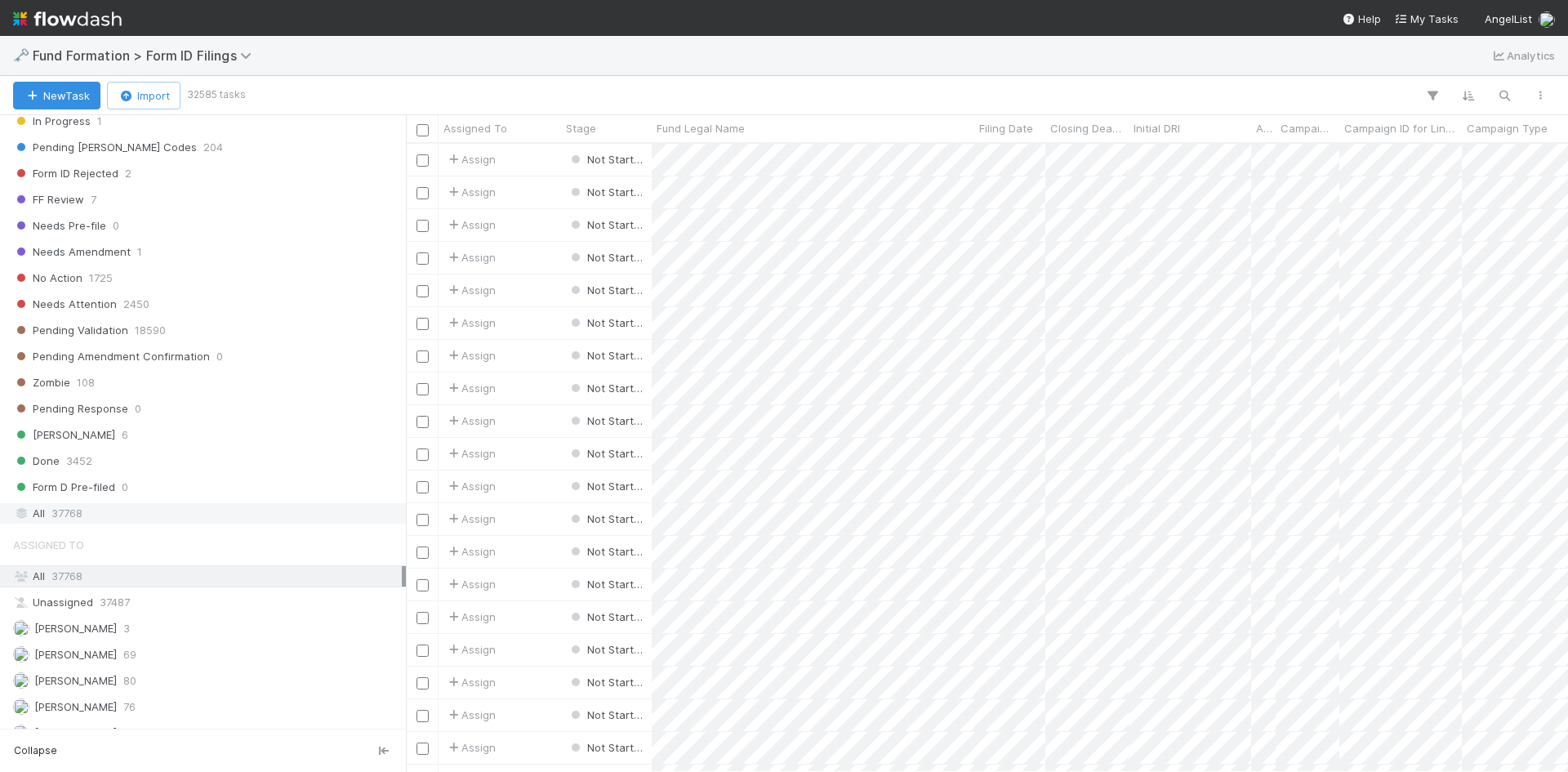
scroll to position [546, 0]
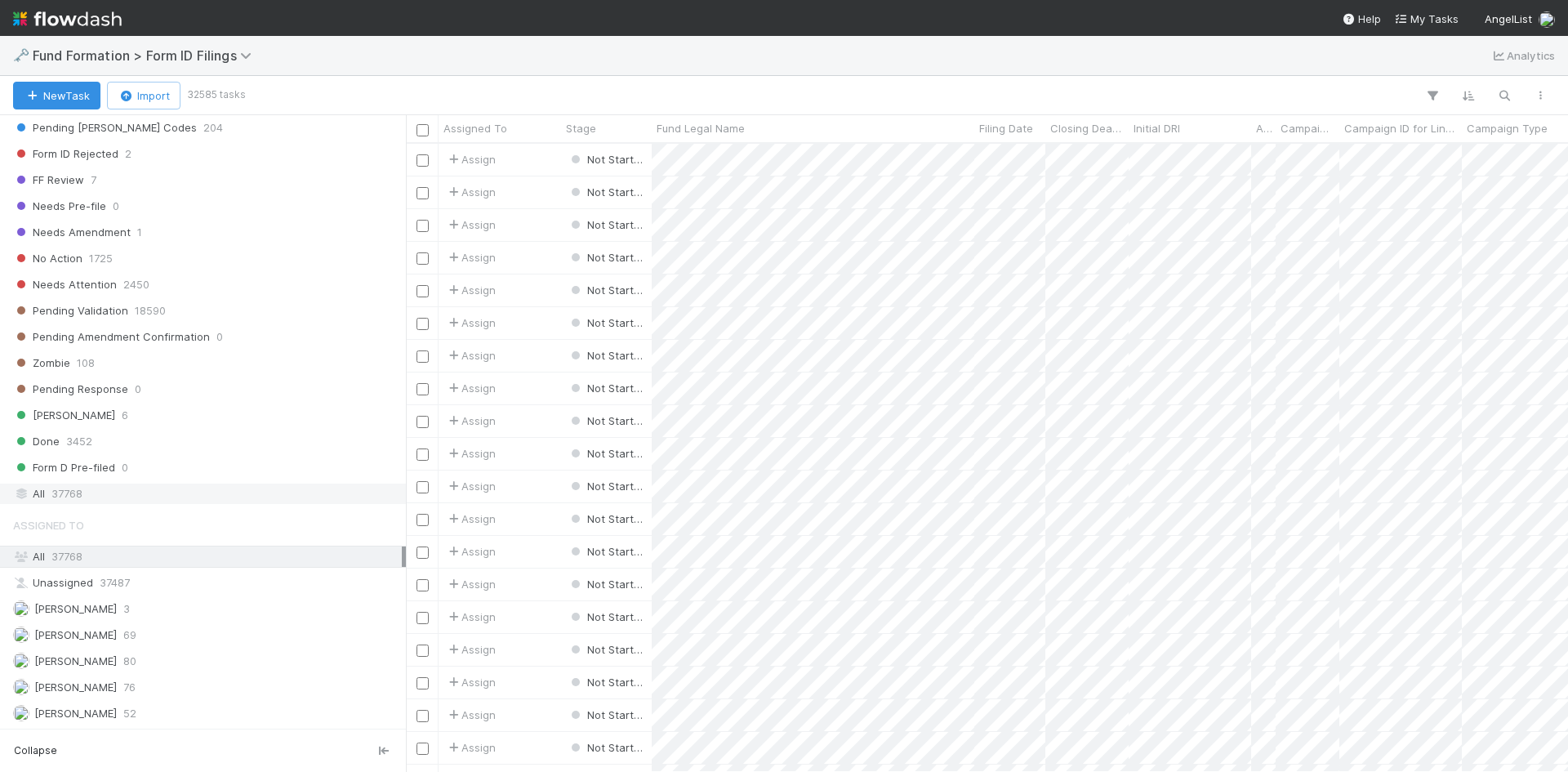
click at [194, 489] on div "All 37768" at bounding box center [207, 494] width 389 height 21
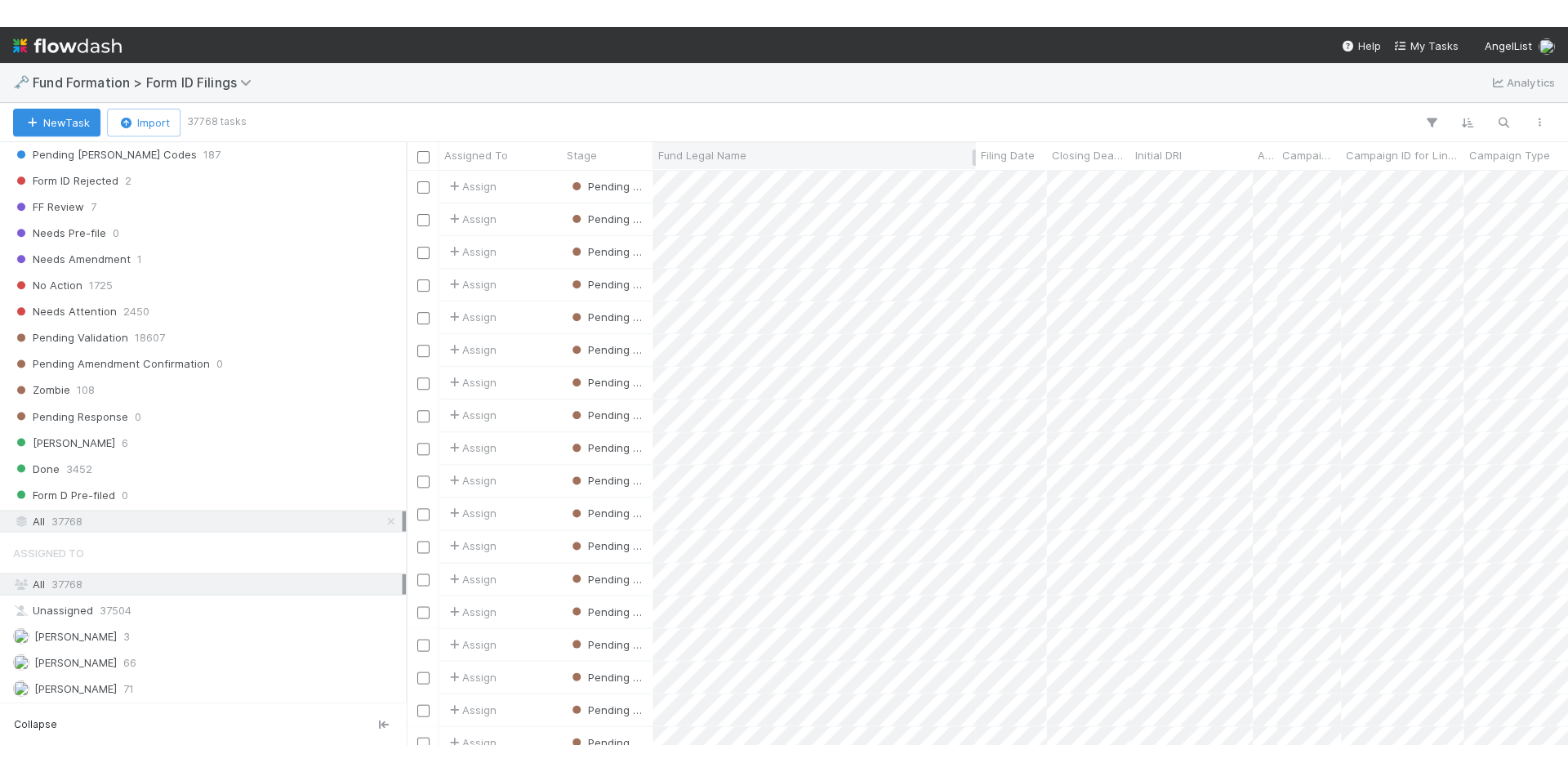
scroll to position [616, 1150]
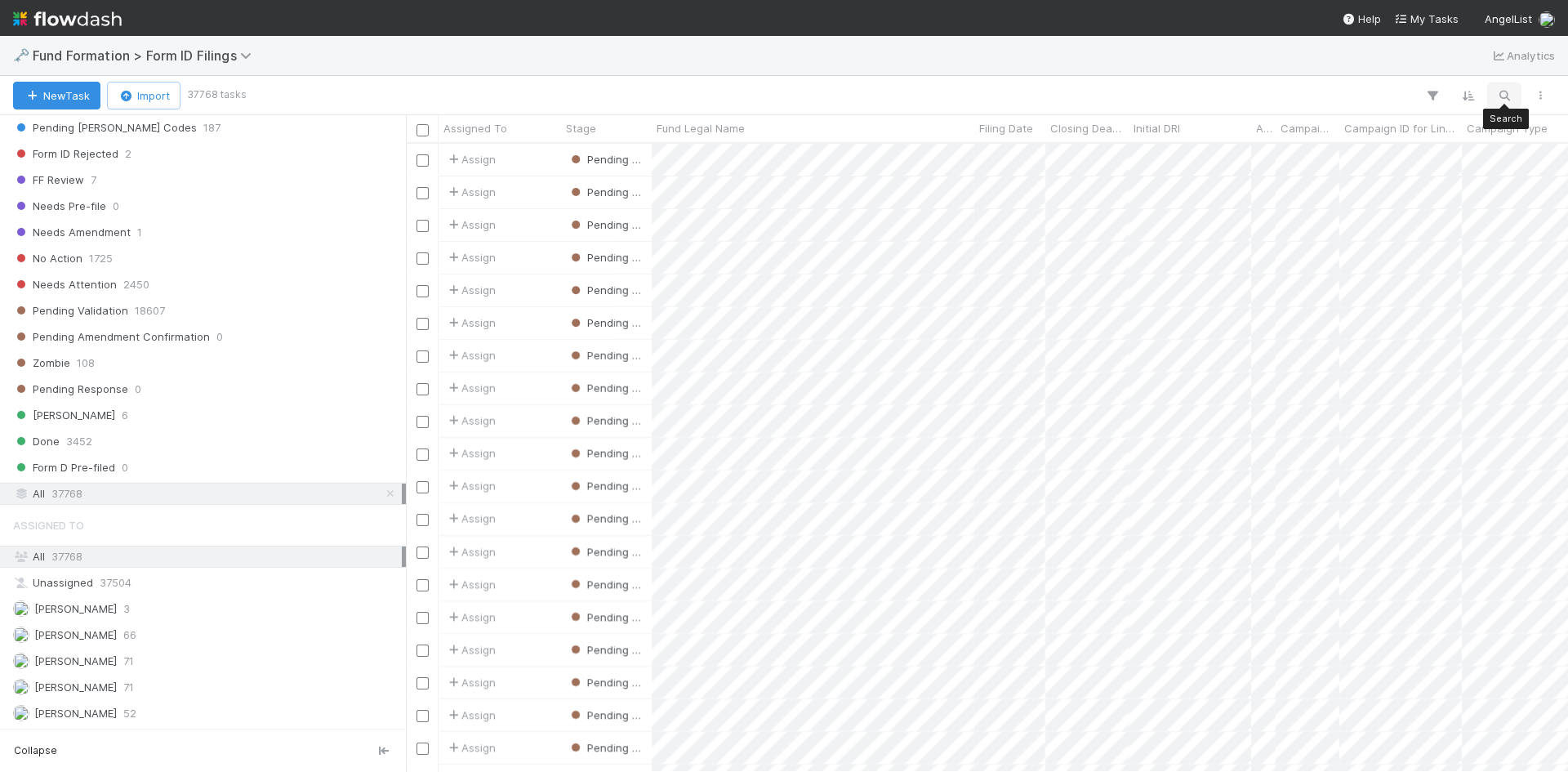
click at [1501, 93] on icon "button" at bounding box center [1505, 96] width 17 height 15
type input "GA-0629 Fund IV, a series of Unpopular VC, LP"
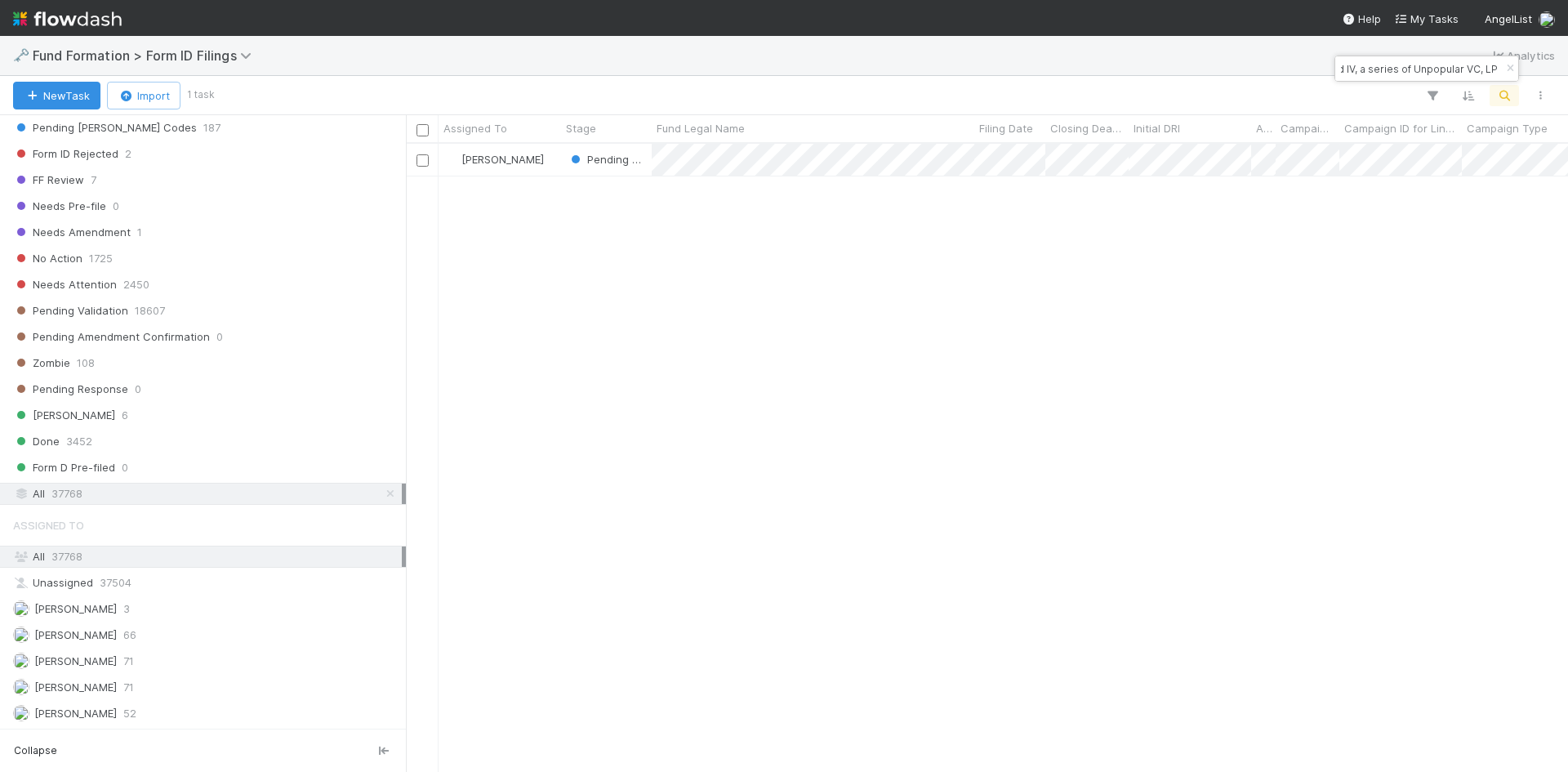
scroll to position [616, 1150]
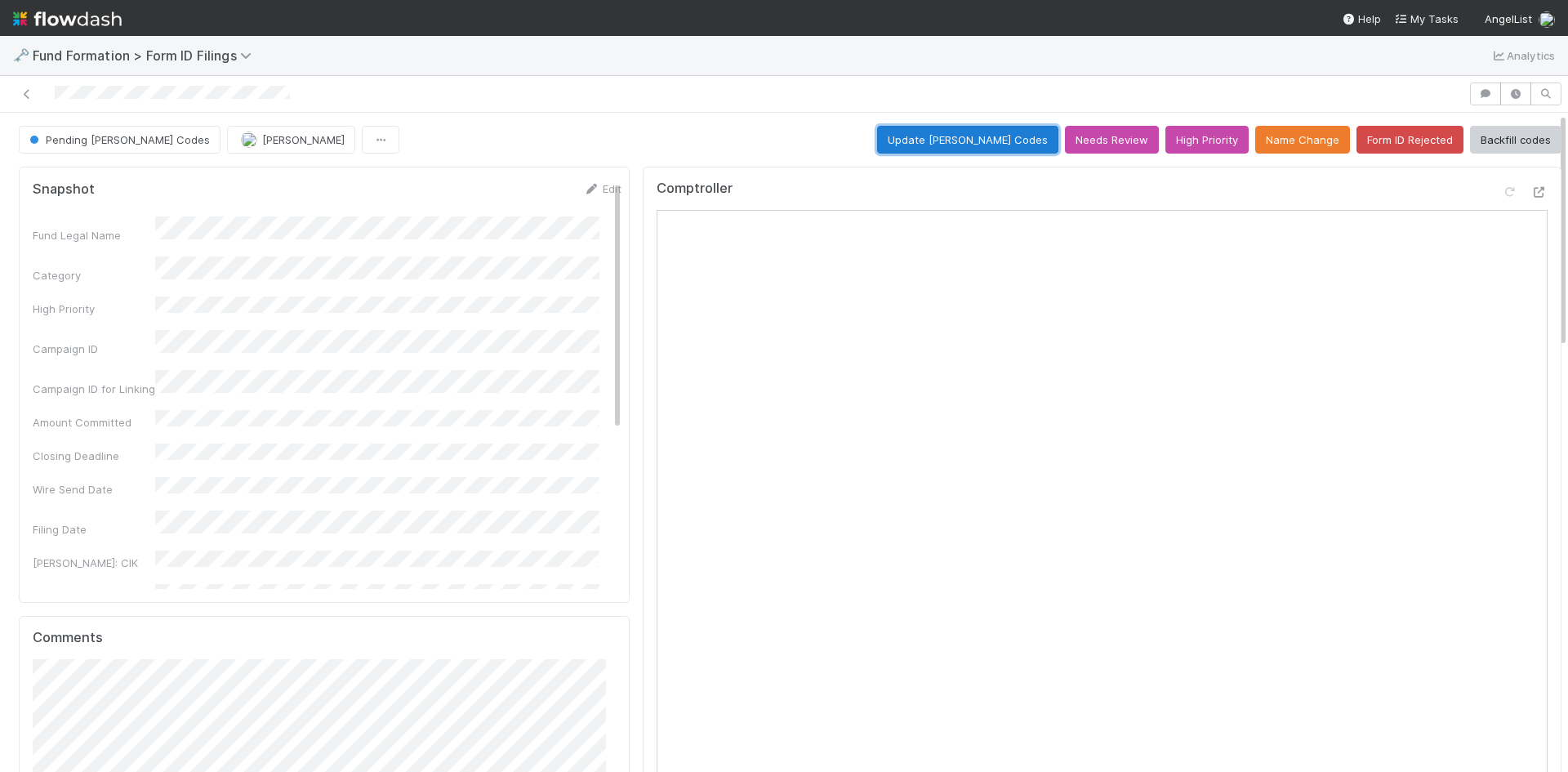
click at [942, 136] on button "Update [PERSON_NAME] Codes" at bounding box center [968, 140] width 182 height 28
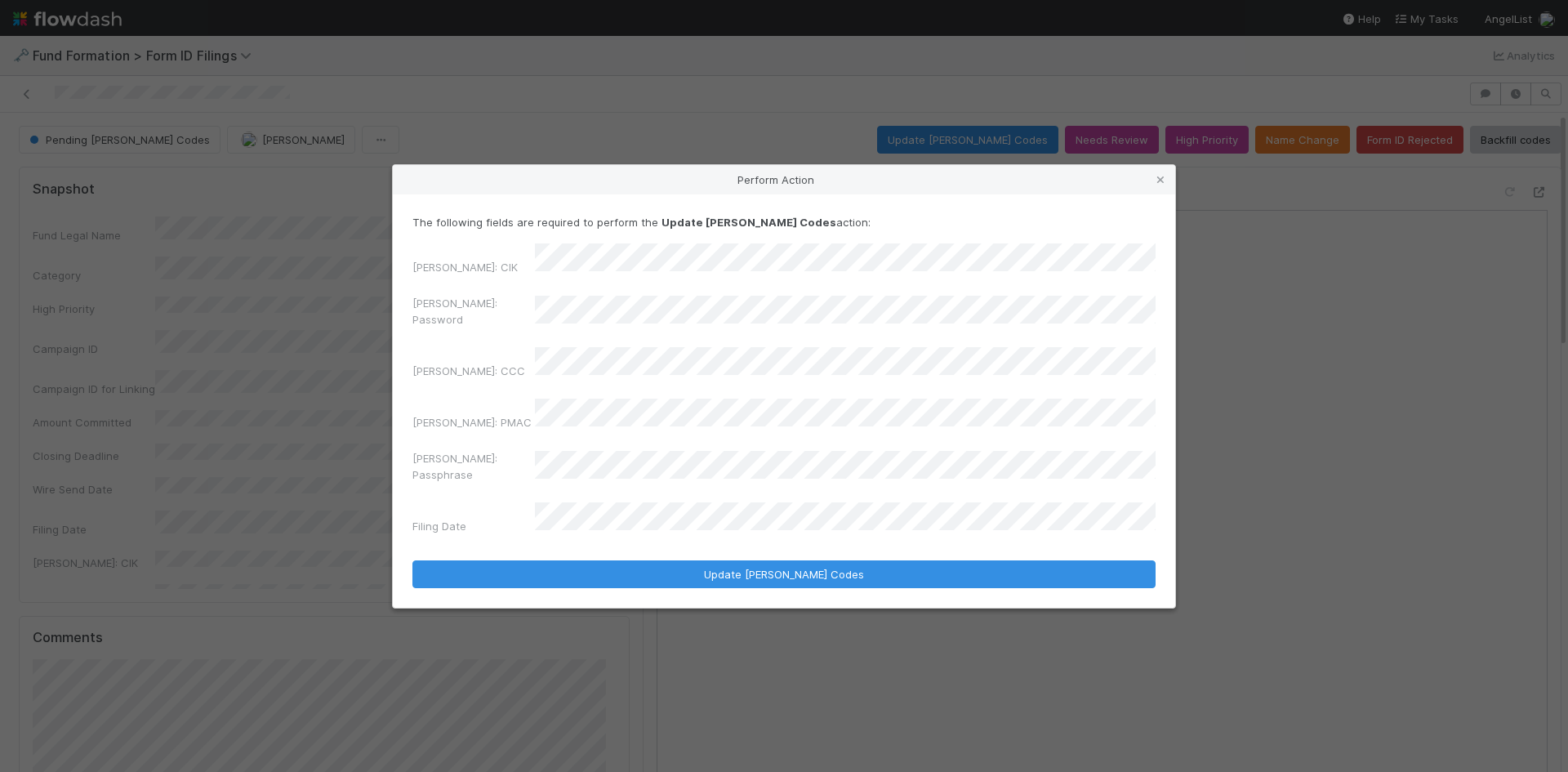
click at [493, 319] on div "[PERSON_NAME]: Password" at bounding box center [783, 314] width 743 height 39
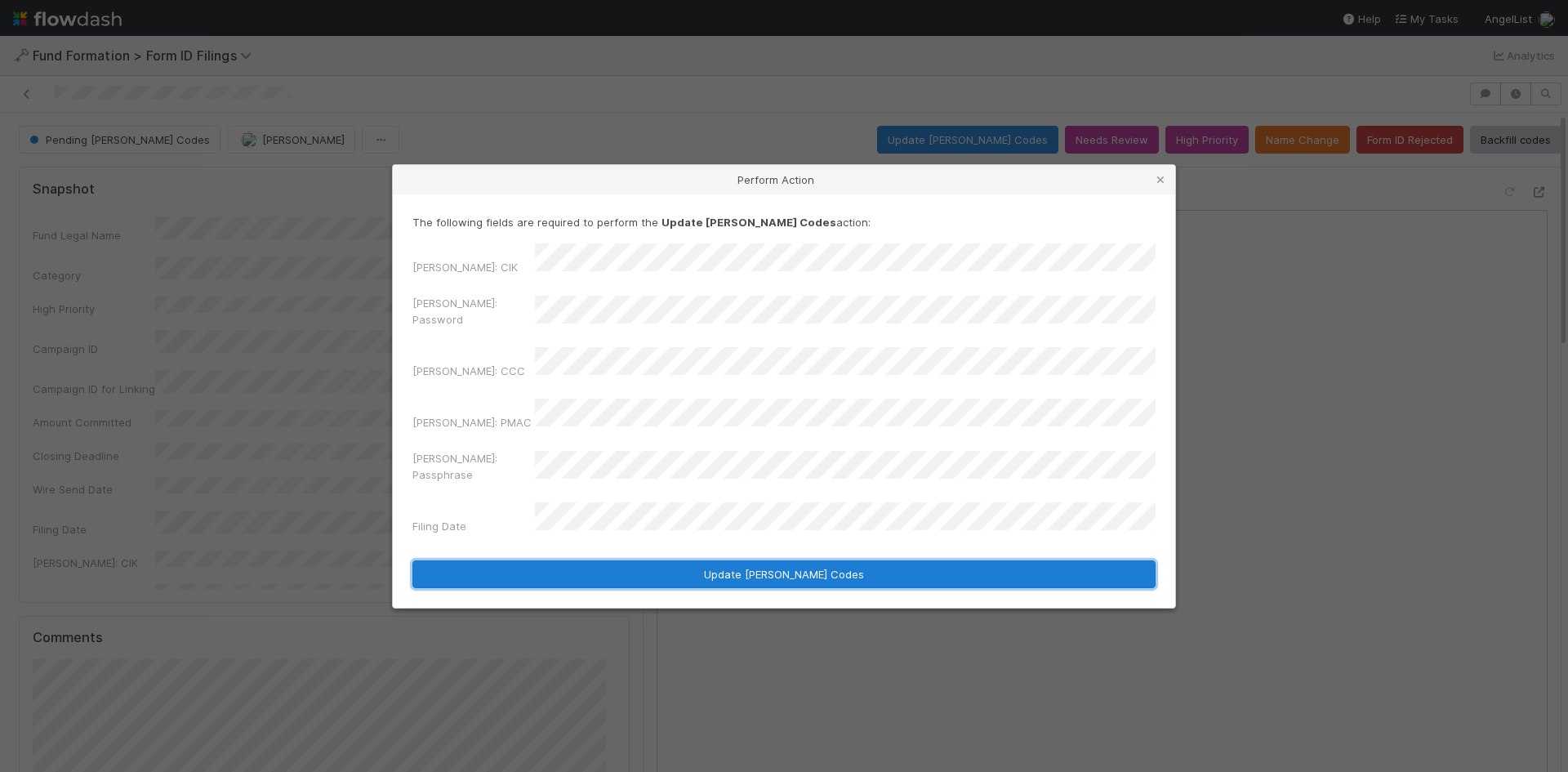
click at [729, 560] on button "Update [PERSON_NAME] Codes" at bounding box center [783, 574] width 743 height 28
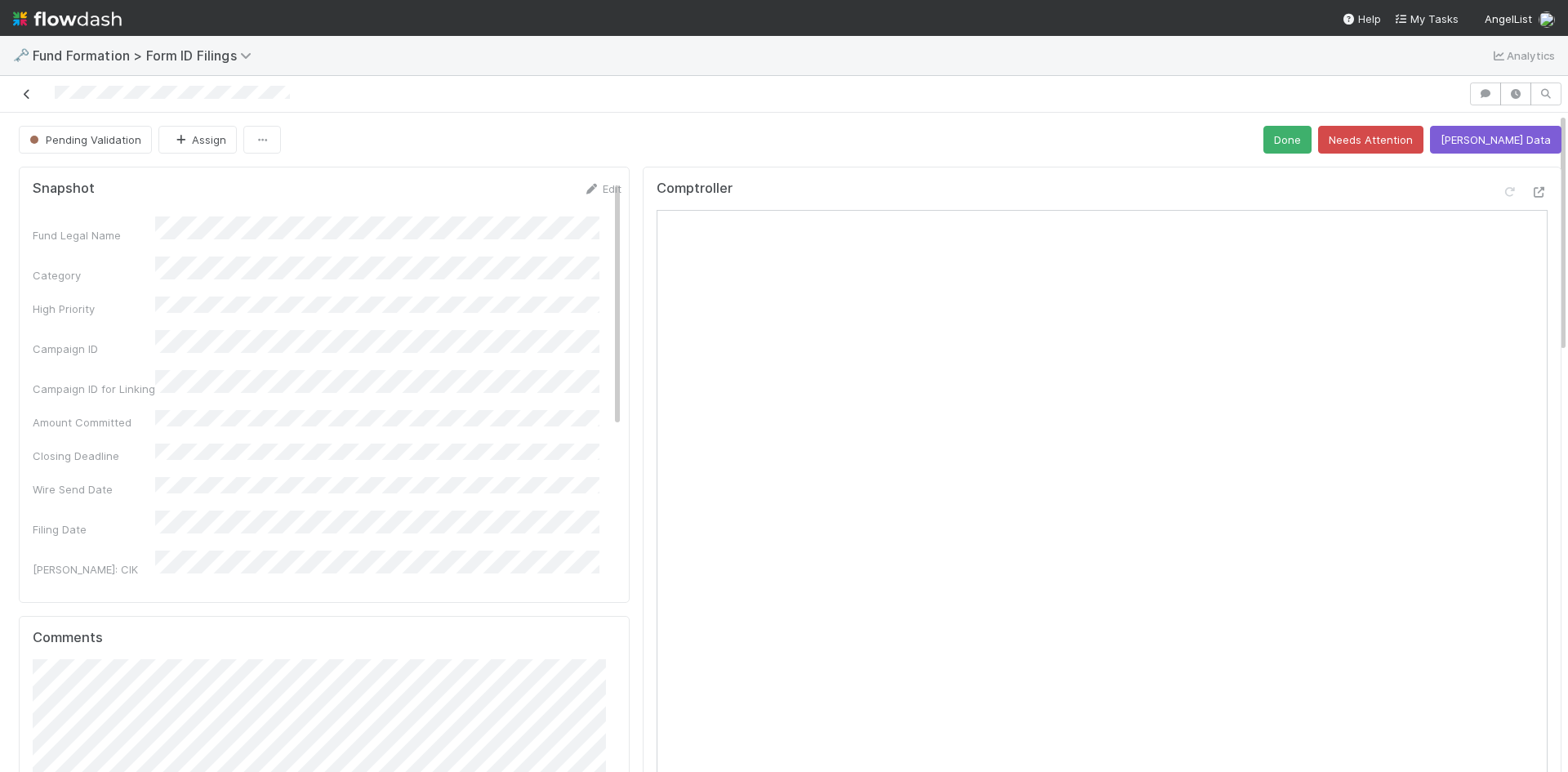
click at [31, 96] on icon at bounding box center [27, 93] width 17 height 10
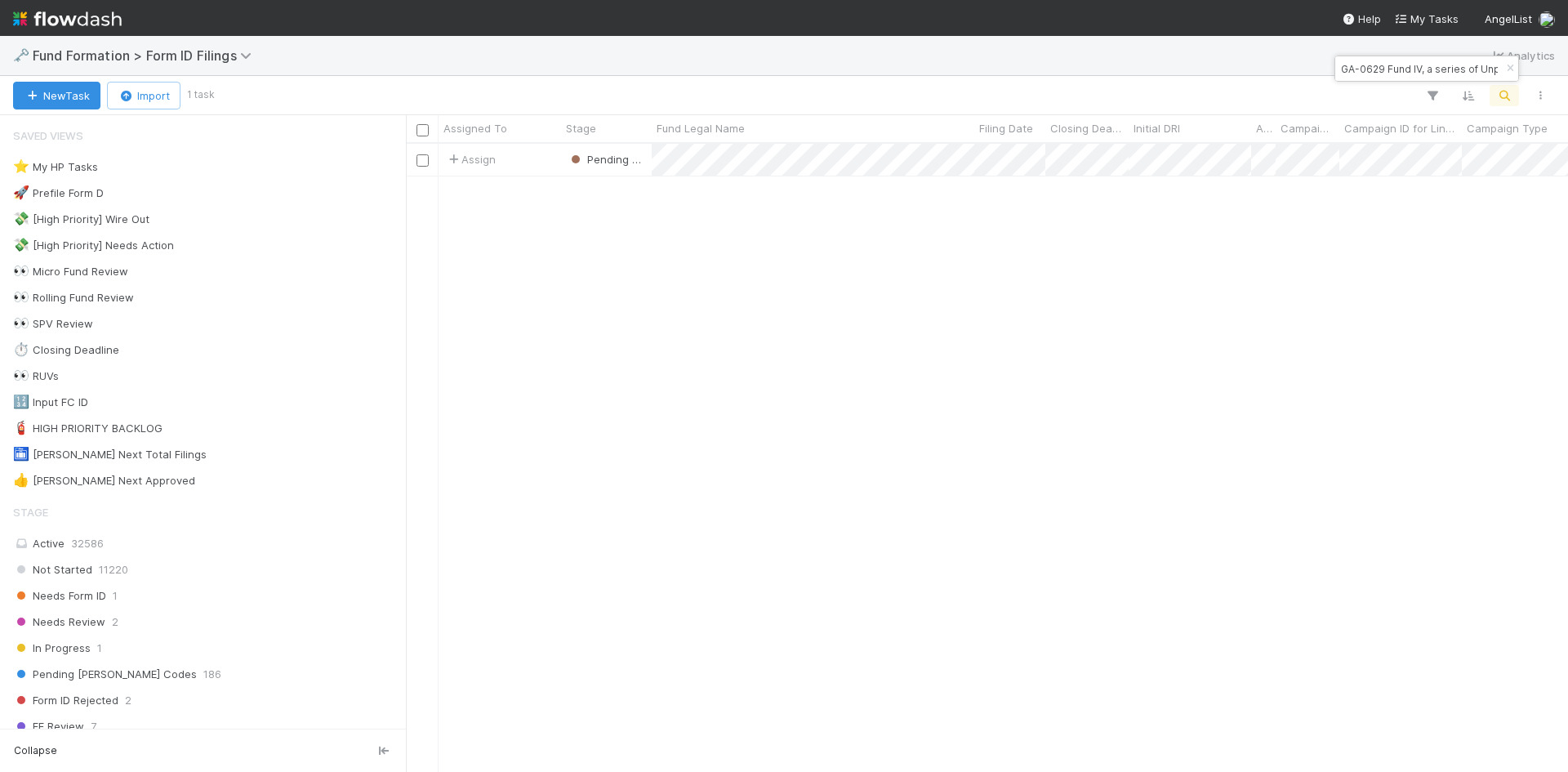
scroll to position [616, 1150]
click at [1417, 67] on input "GA-0629 Fund IV, a series of Unpopular VC, LP" at bounding box center [1419, 68] width 163 height 20
paste input "Stepchange-BA-0708 Fund I, a series of AngelList Funds 2025, LP"
type input "Stepchange-BA-0708 Fund I, a series of AngelList Funds 2025, LP"
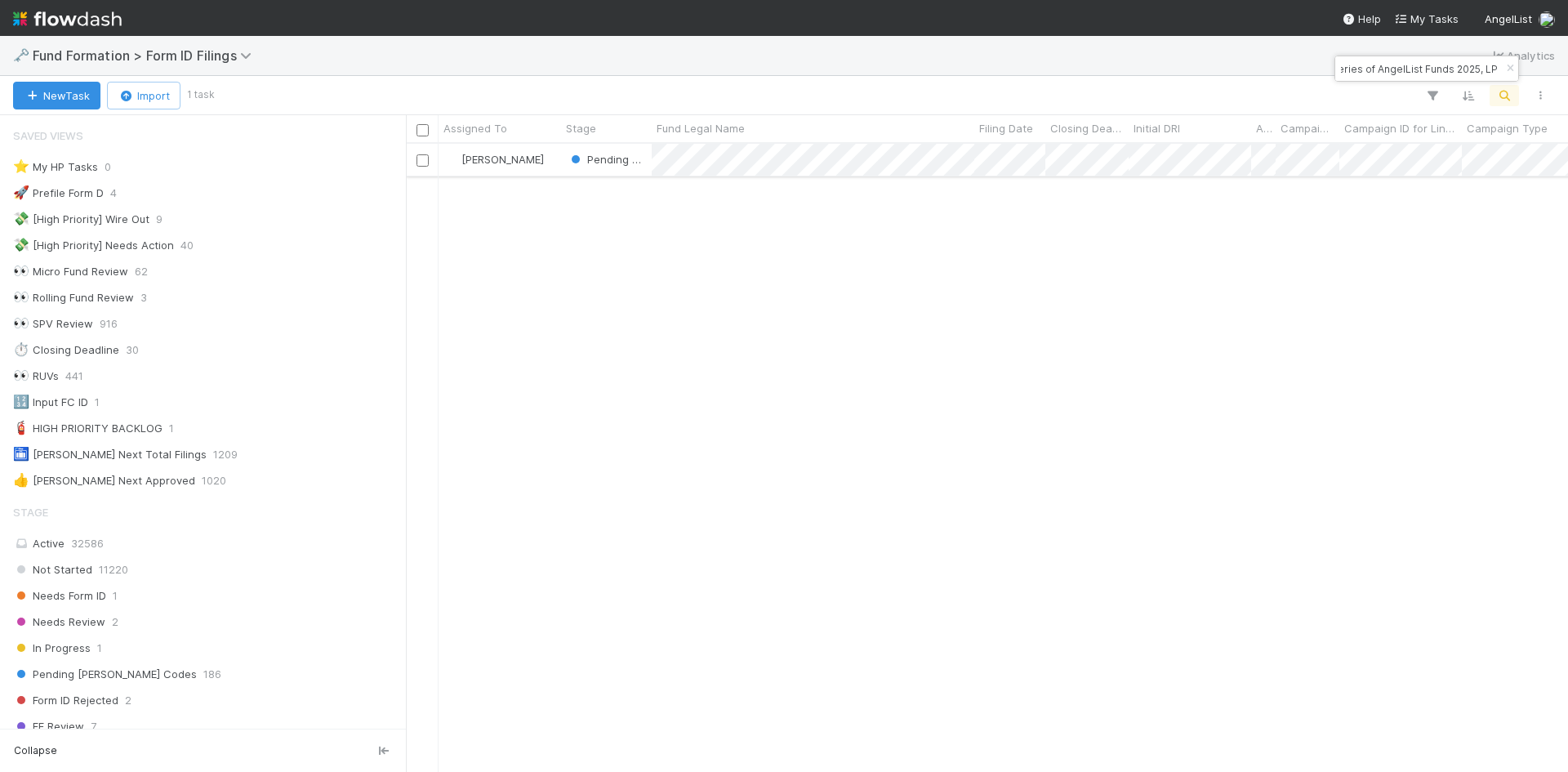
scroll to position [616, 1150]
click at [553, 170] on div "[PERSON_NAME]" at bounding box center [499, 159] width 122 height 32
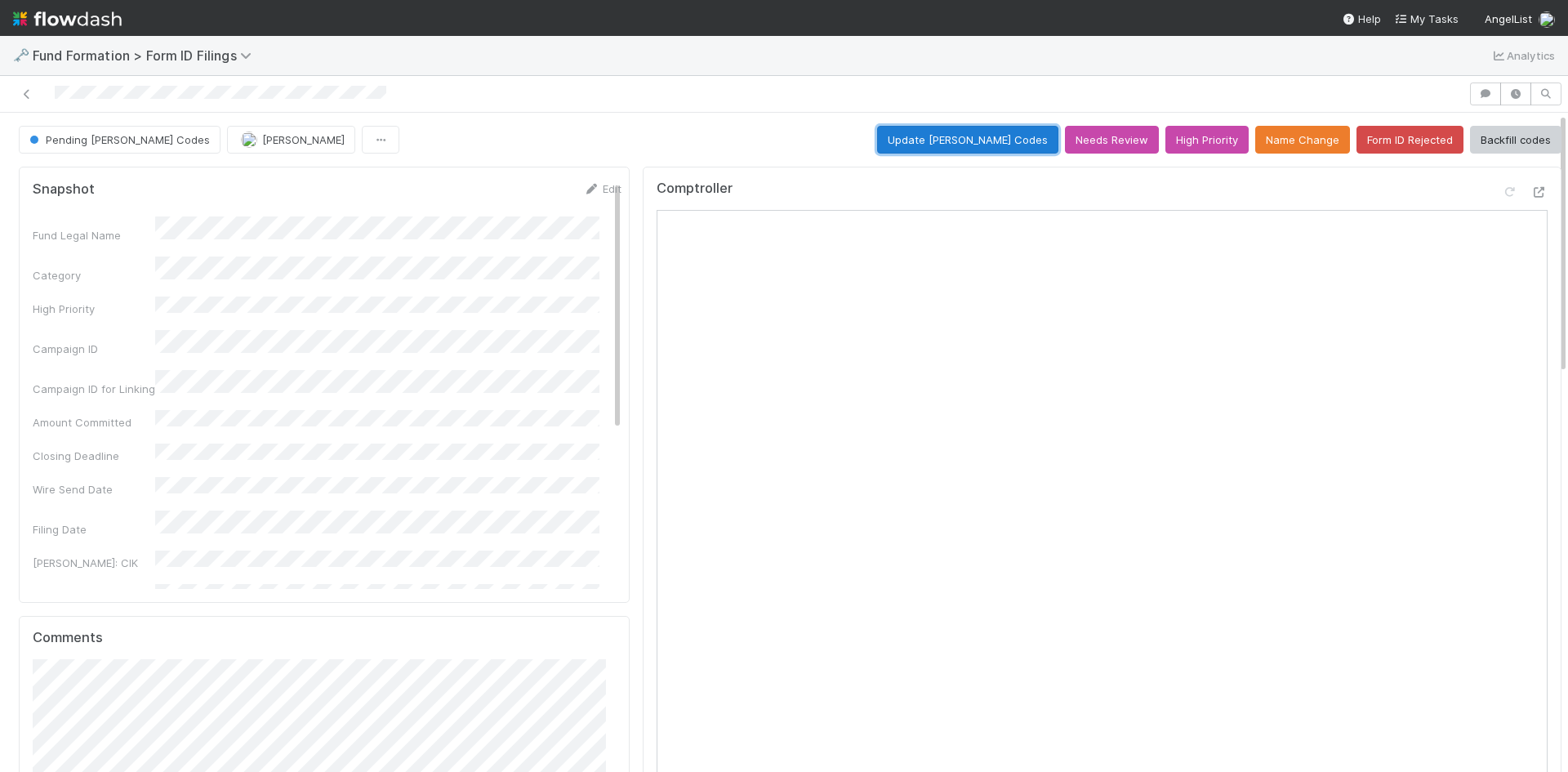
click at [952, 142] on button "Update [PERSON_NAME] Codes" at bounding box center [968, 140] width 182 height 28
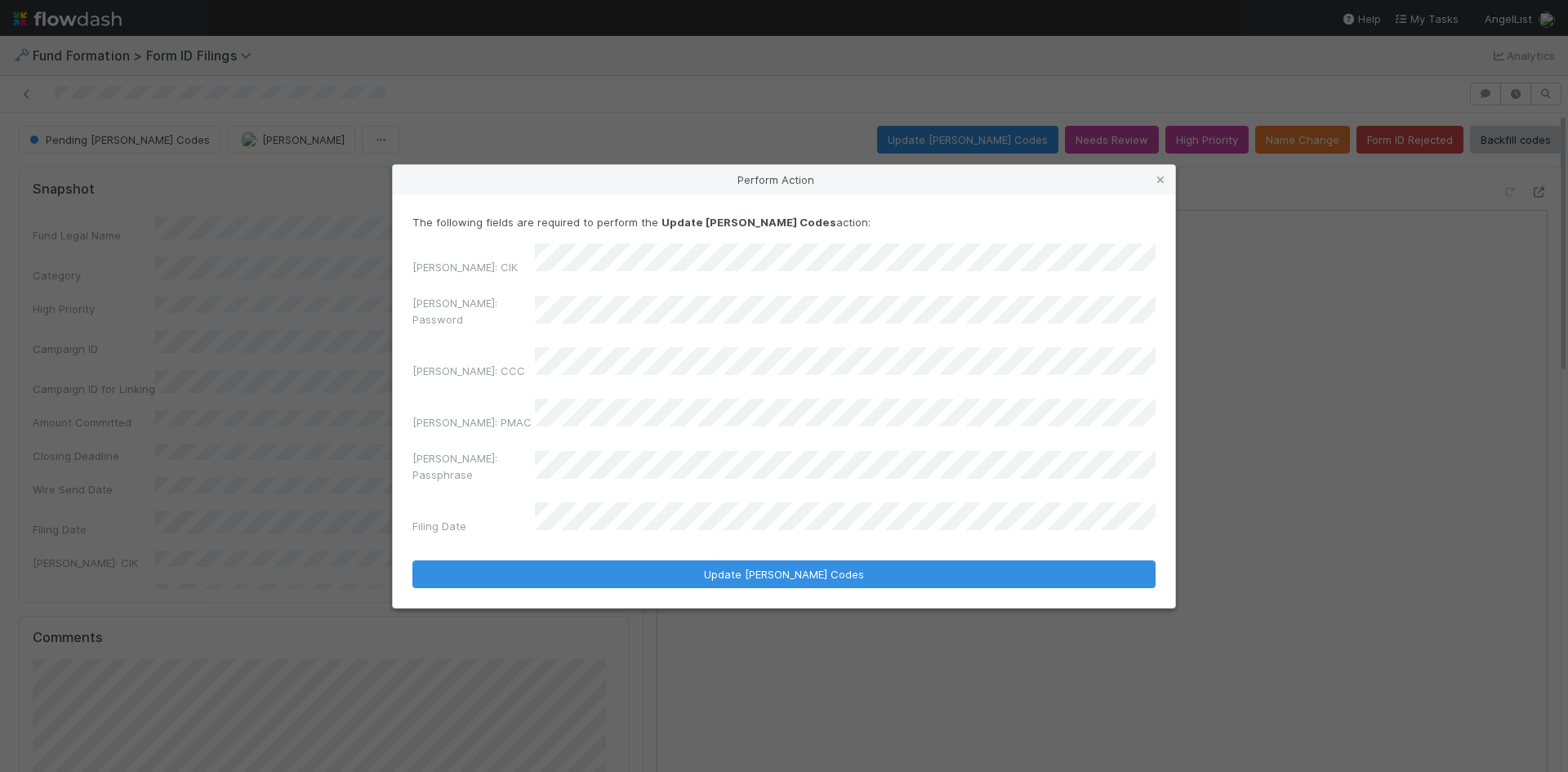
click at [407, 308] on div "The following fields are required to perform the Update [PERSON_NAME] Codes act…" at bounding box center [783, 401] width 782 height 413
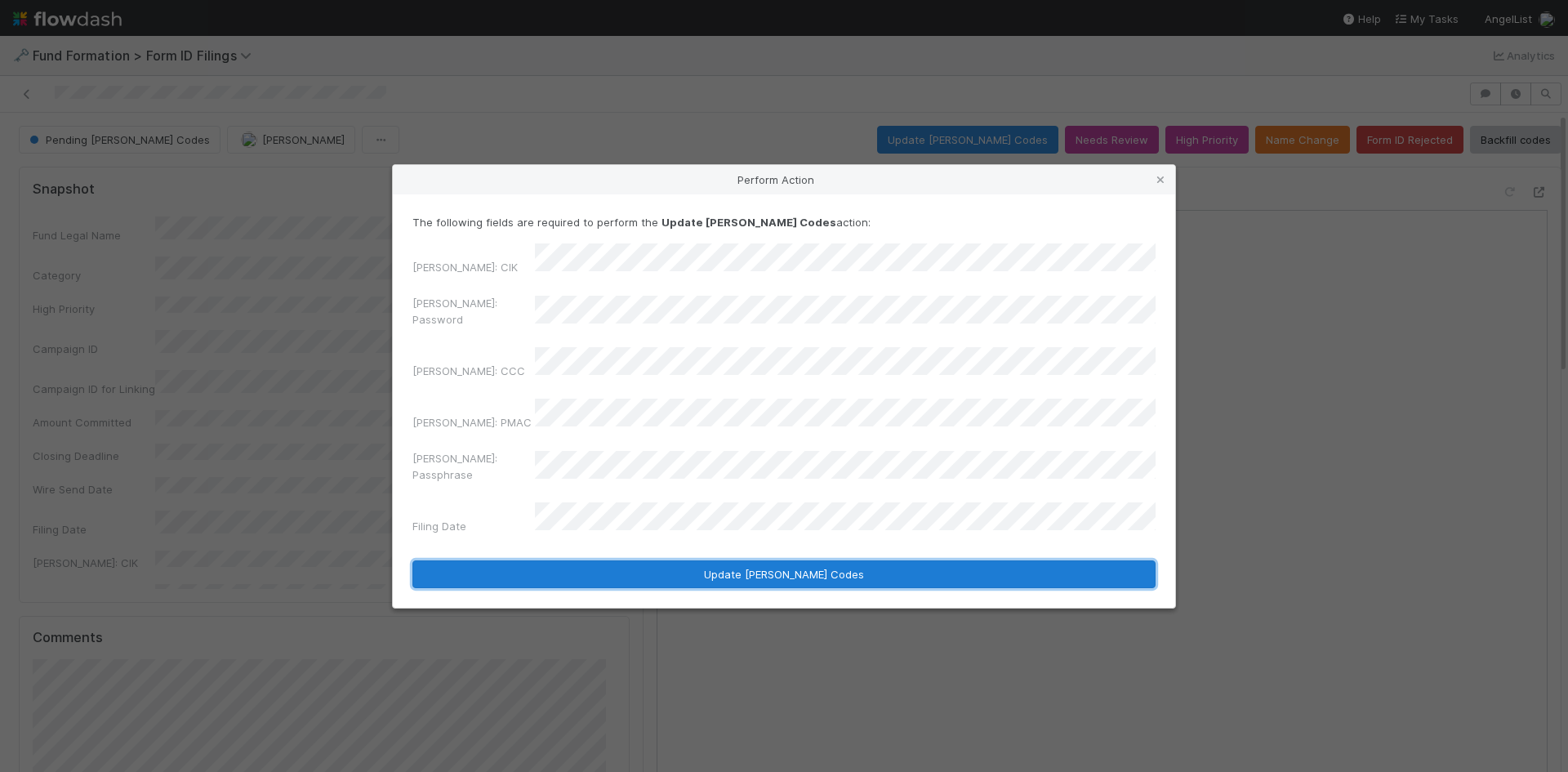
click at [753, 560] on button "Update [PERSON_NAME] Codes" at bounding box center [783, 574] width 743 height 28
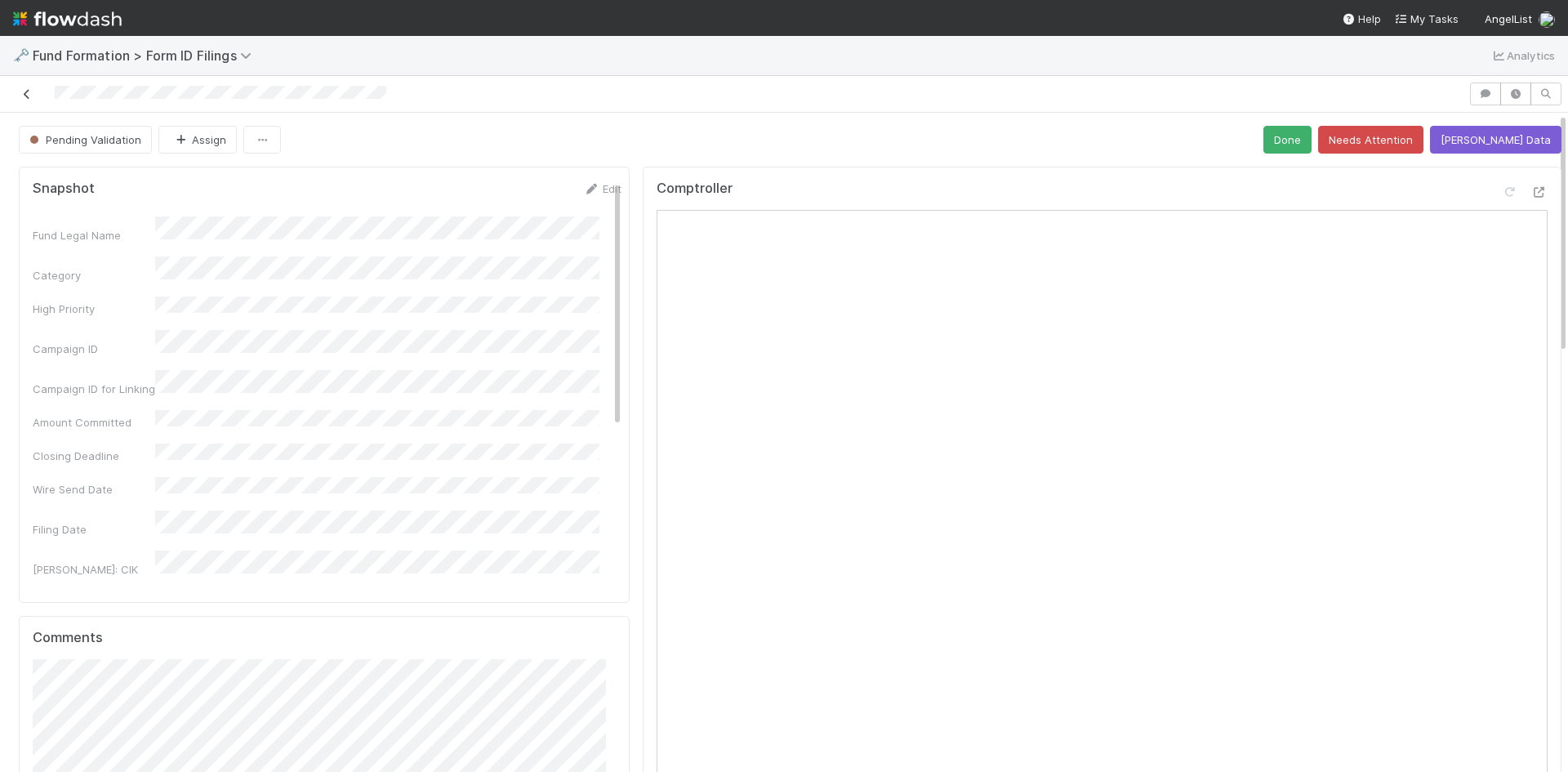
click at [23, 93] on icon at bounding box center [27, 93] width 17 height 10
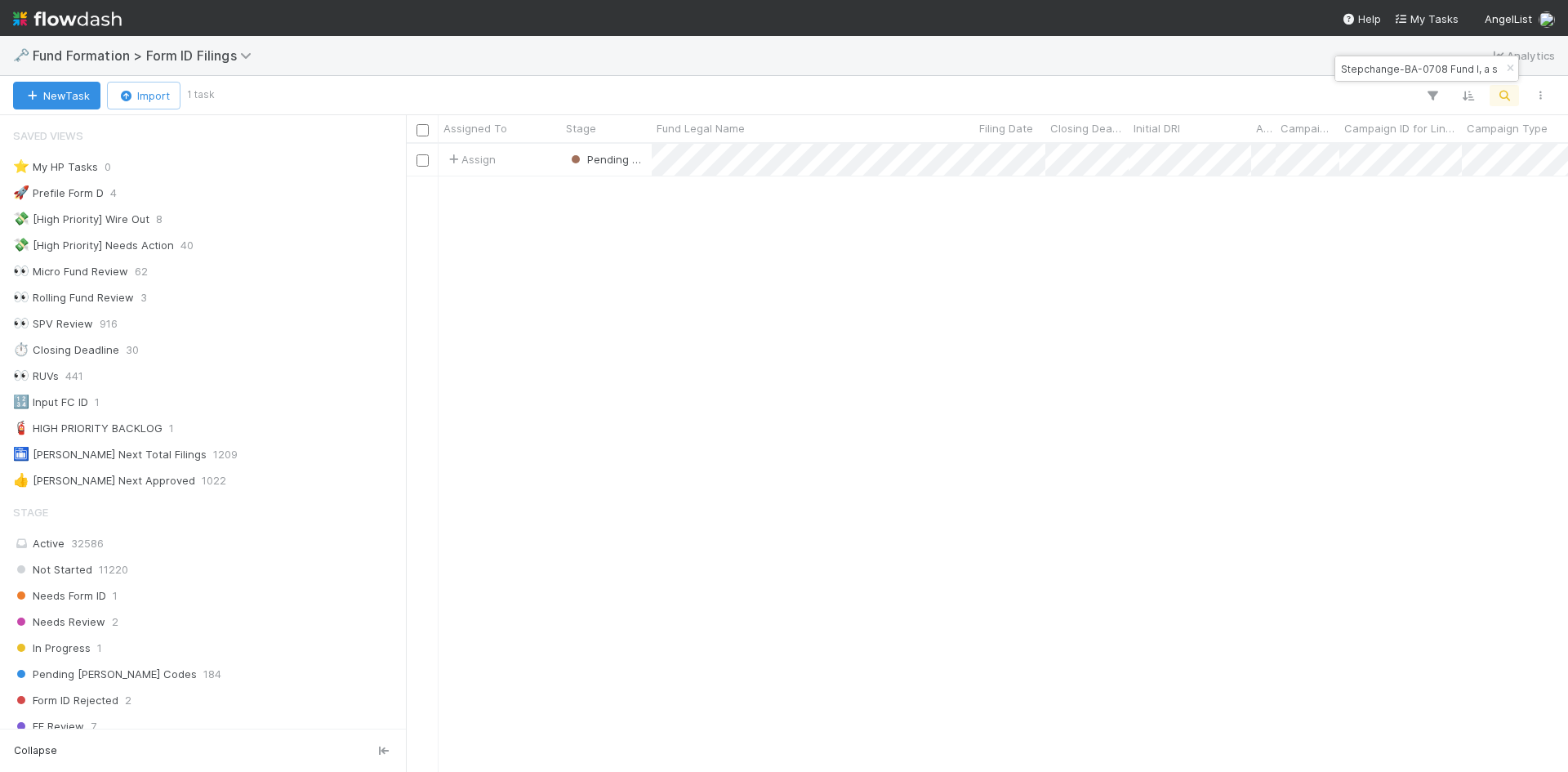
scroll to position [13, 13]
click at [1411, 76] on input "Stepchange-BA-0708 Fund I, a series of AngelList Funds 2025, LP" at bounding box center [1419, 68] width 163 height 20
paste input "AS-0421 Fund I, a series of Roll Up Vehicles, L"
type input "AS-0421 Fund I, a series of Roll Up Vehicles, L"
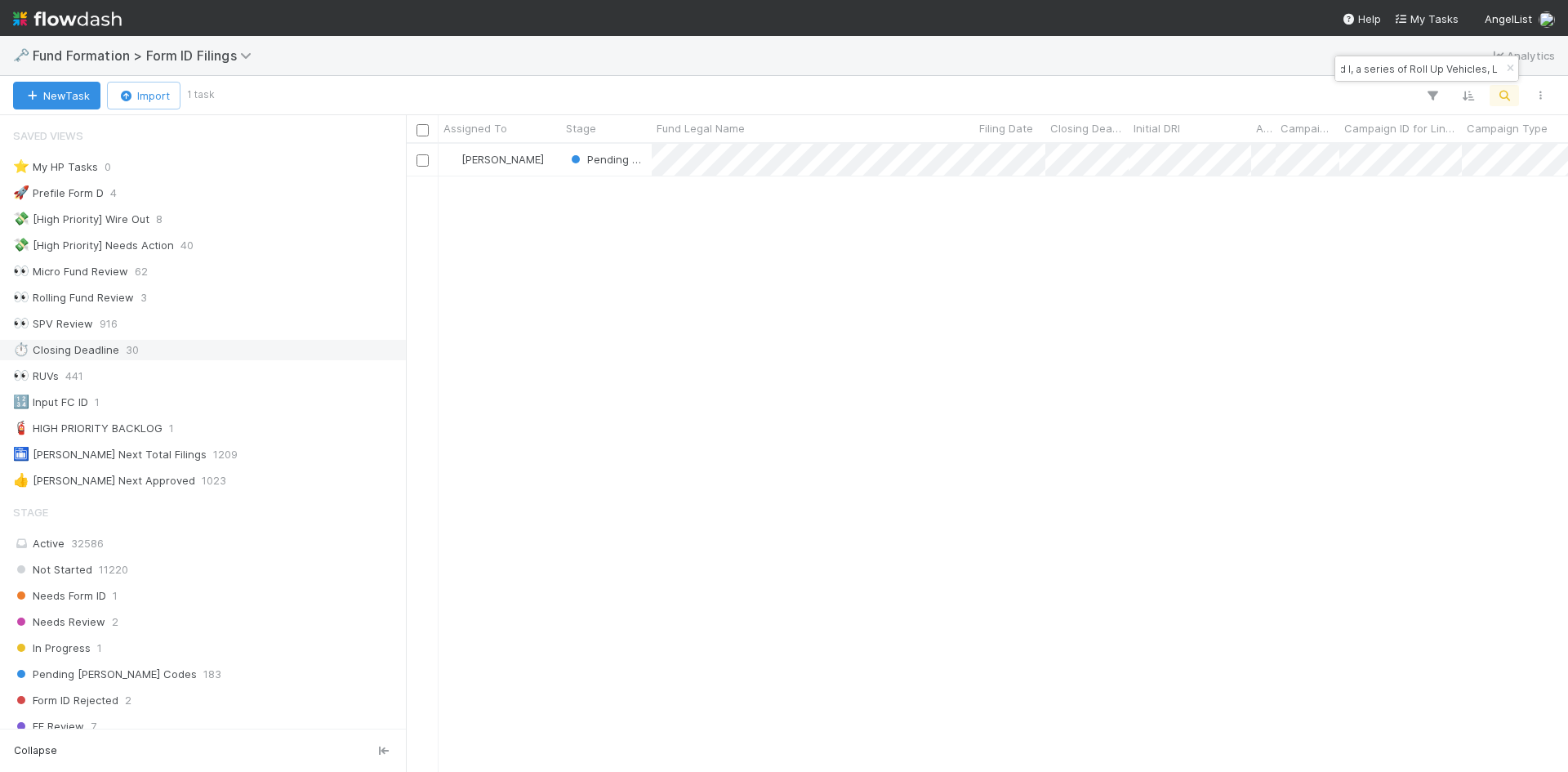
scroll to position [0, 0]
click at [903, 469] on div "[PERSON_NAME] Pending [PERSON_NAME] Codes [DATE] 9:20:44 PM [DATE] 7:02:03 AM" at bounding box center [986, 457] width 1162 height 627
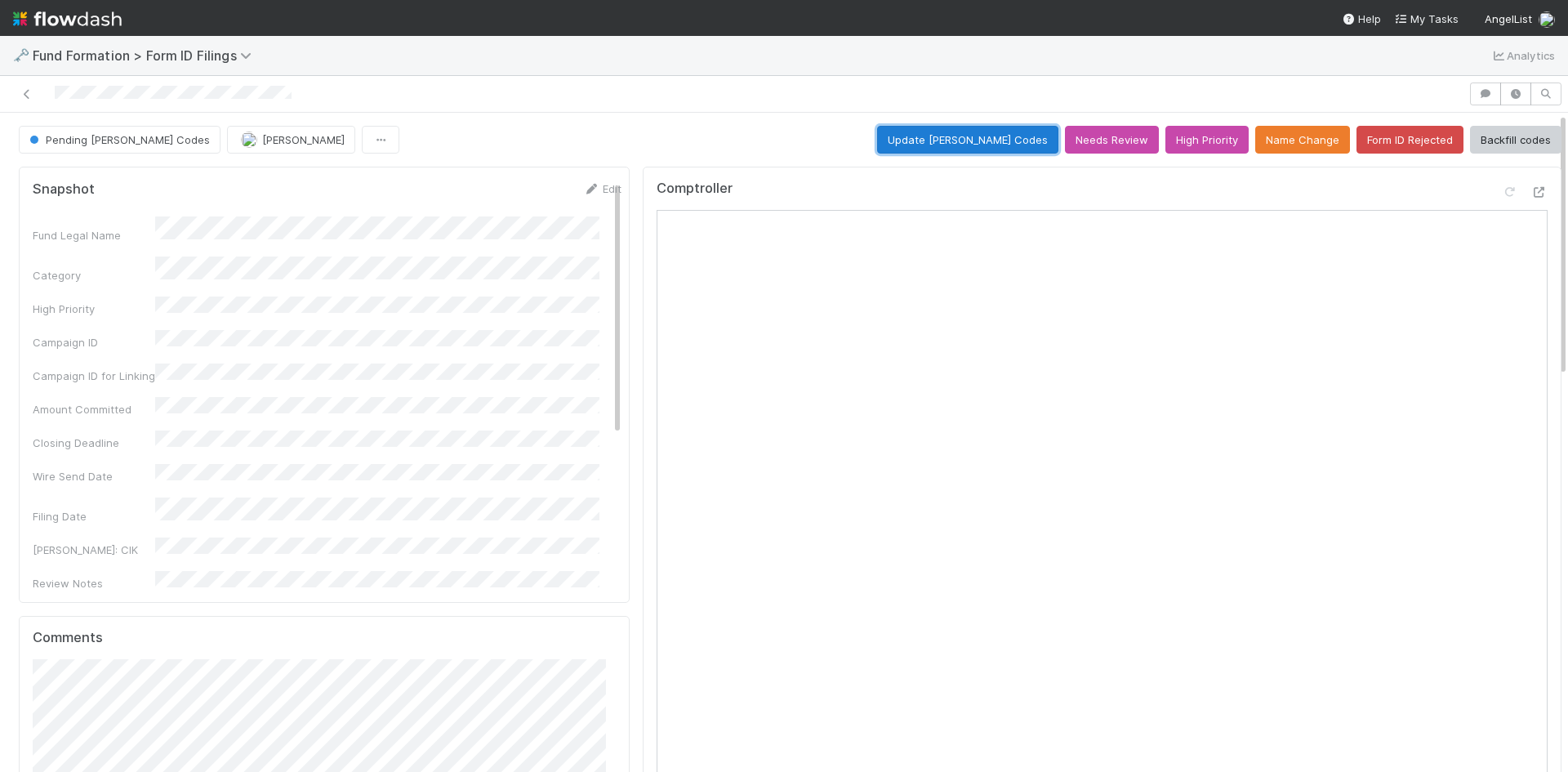
click at [997, 142] on button "Update [PERSON_NAME] Codes" at bounding box center [968, 140] width 182 height 28
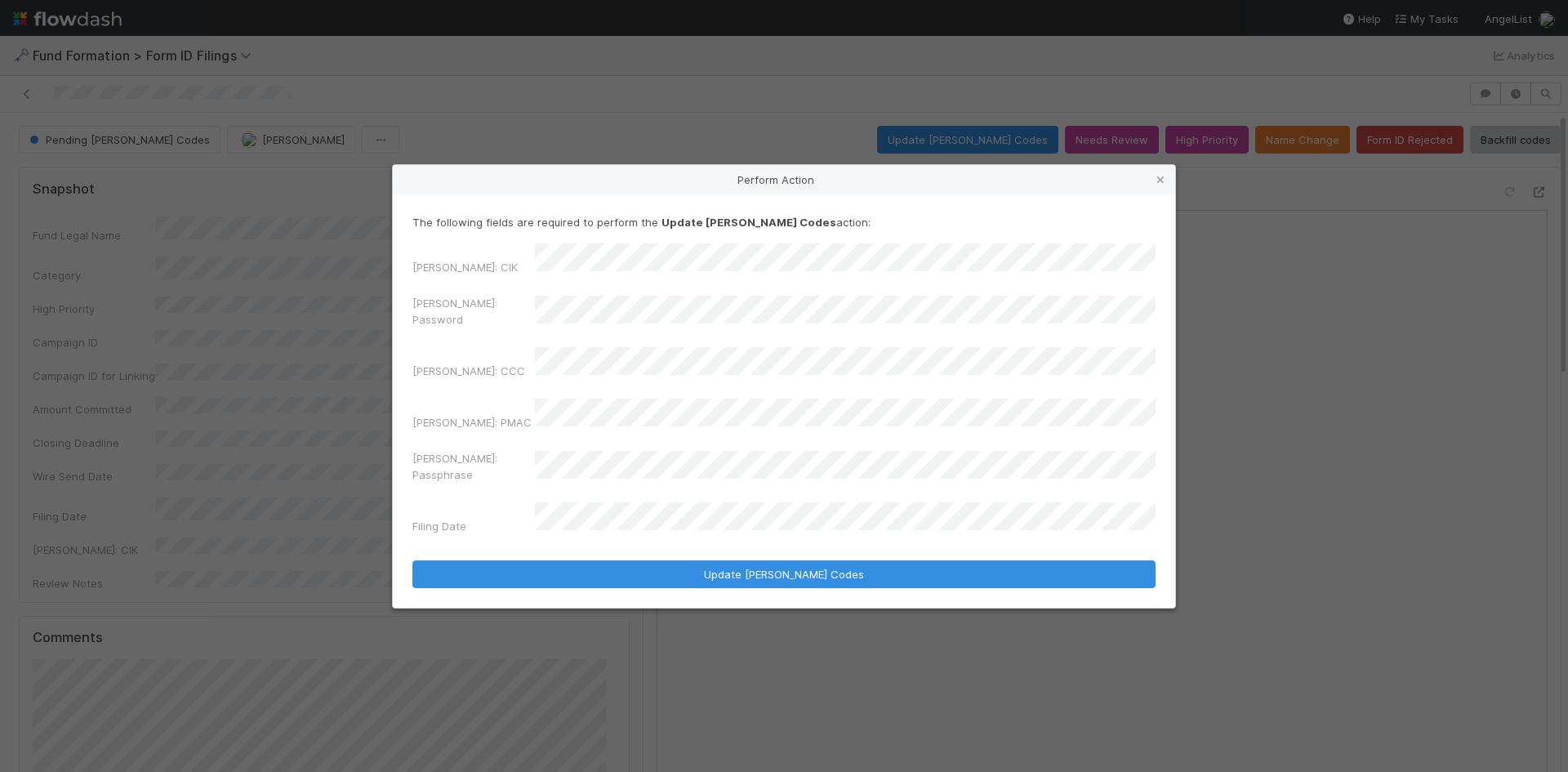
click at [427, 312] on div "[PERSON_NAME]: [PERSON_NAME]: Password [PERSON_NAME]: CCC [PERSON_NAME]: PMAC […" at bounding box center [783, 392] width 743 height 297
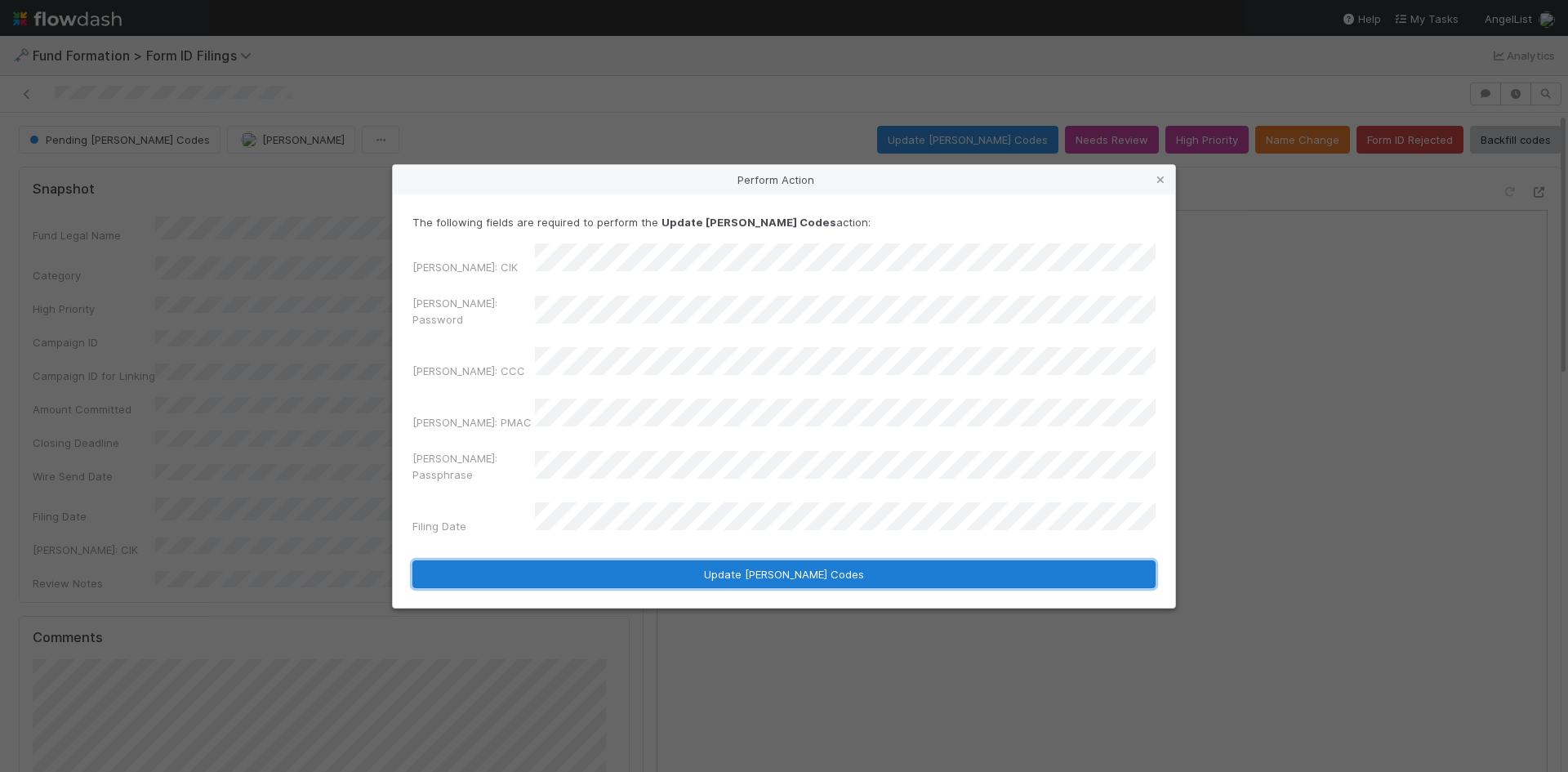
drag, startPoint x: 635, startPoint y: 548, endPoint x: 392, endPoint y: 527, distance: 243.9
click at [635, 560] on button "Update [PERSON_NAME] Codes" at bounding box center [783, 574] width 743 height 28
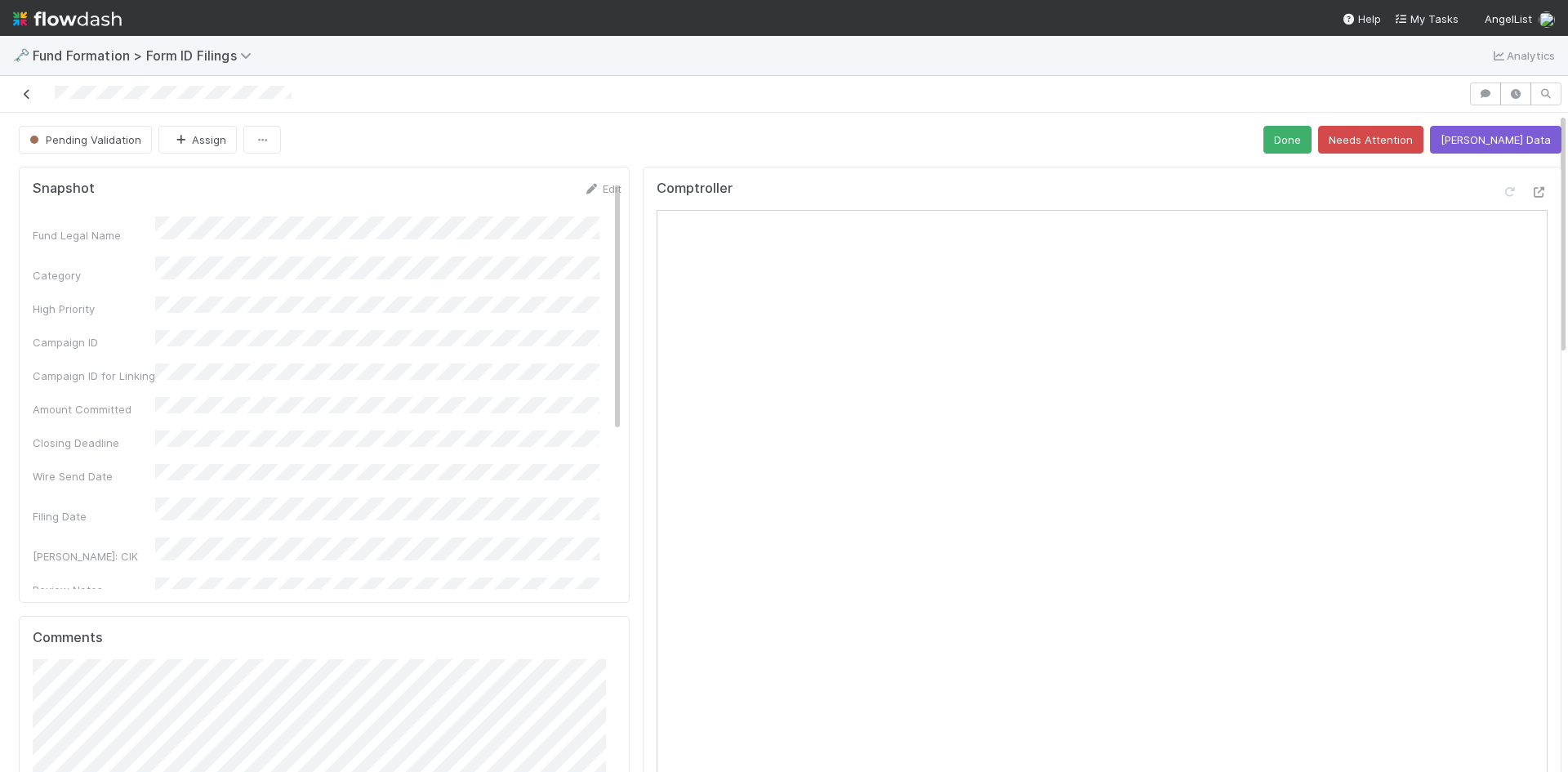
click at [30, 91] on icon at bounding box center [27, 93] width 17 height 10
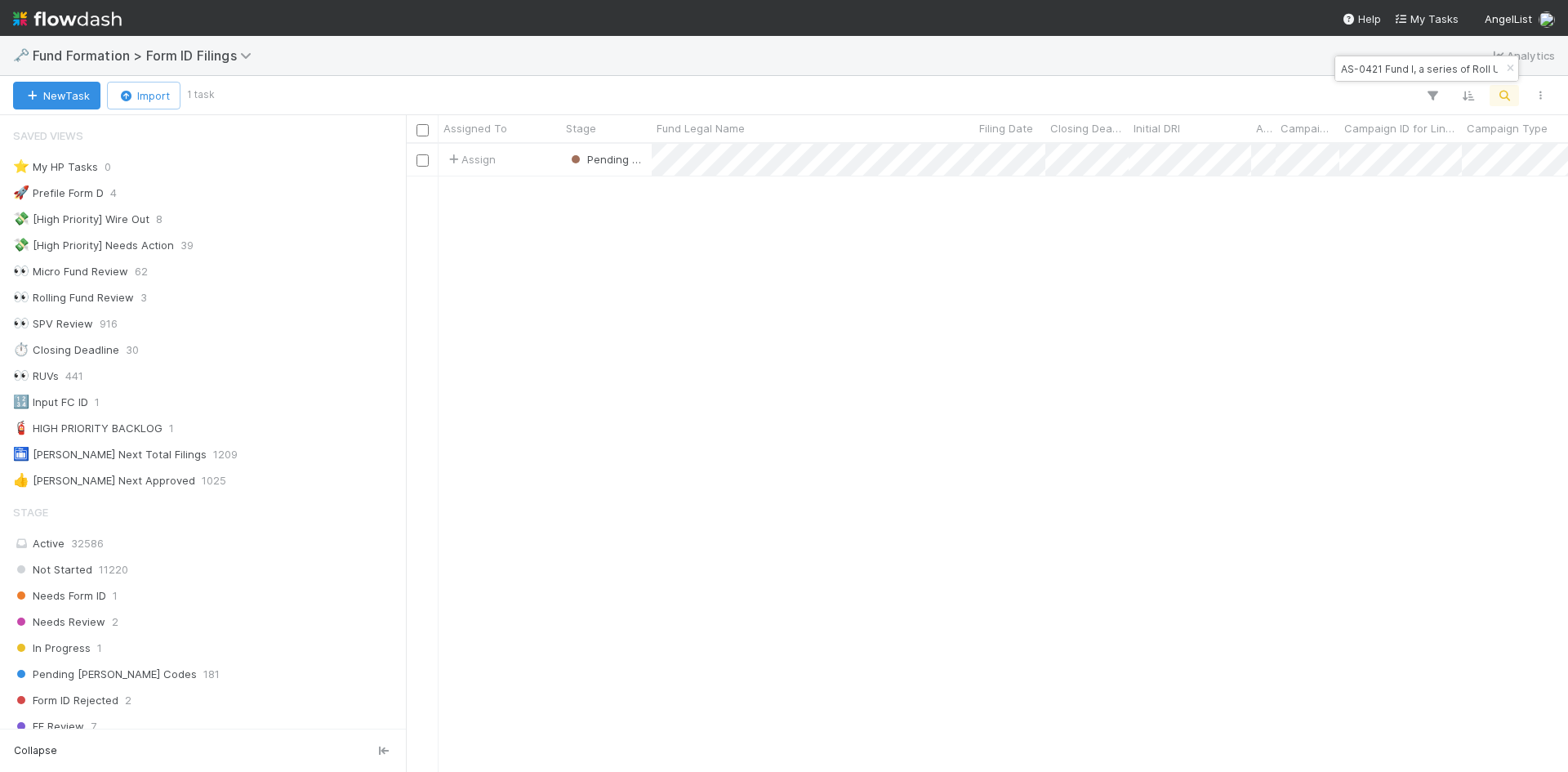
scroll to position [13, 13]
click at [1427, 72] on input "AS-0421 Fund I, a series of Roll Up Vehicles, L" at bounding box center [1419, 68] width 163 height 20
paste input "Menlo-CS-0628 Fund I, a series of AngelList Funds 2025, LP"
type input "Menlo-CS-0628 Fund I, a series of AngelList Funds 2025, LP"
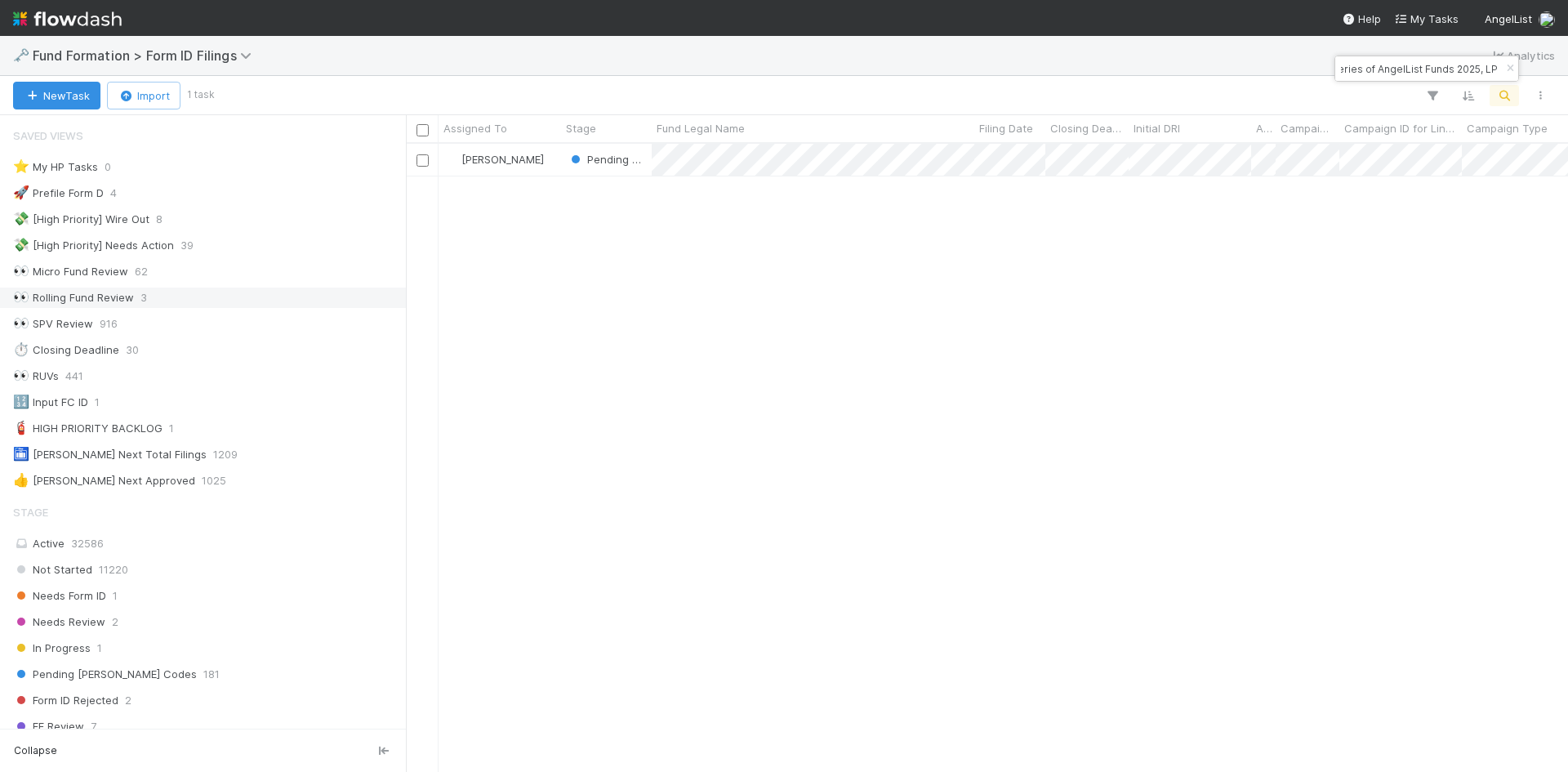
scroll to position [0, 0]
click at [758, 424] on div "[PERSON_NAME] Pending [PERSON_NAME] Codes [DATE] 5:52:09 AM [DATE] 9:31:33 AM" at bounding box center [986, 457] width 1162 height 627
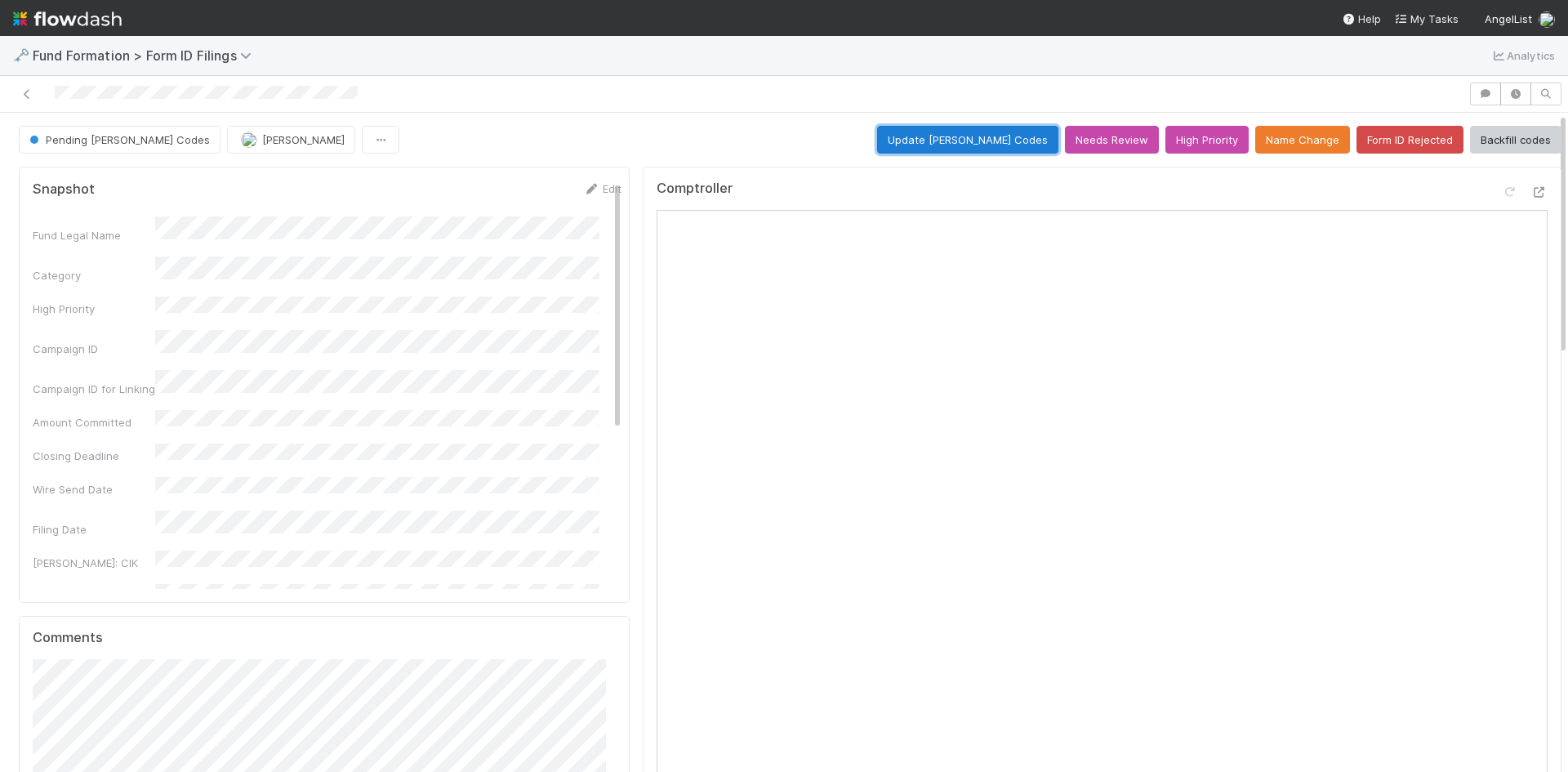
click at [1001, 142] on button "Update [PERSON_NAME] Codes" at bounding box center [968, 140] width 182 height 28
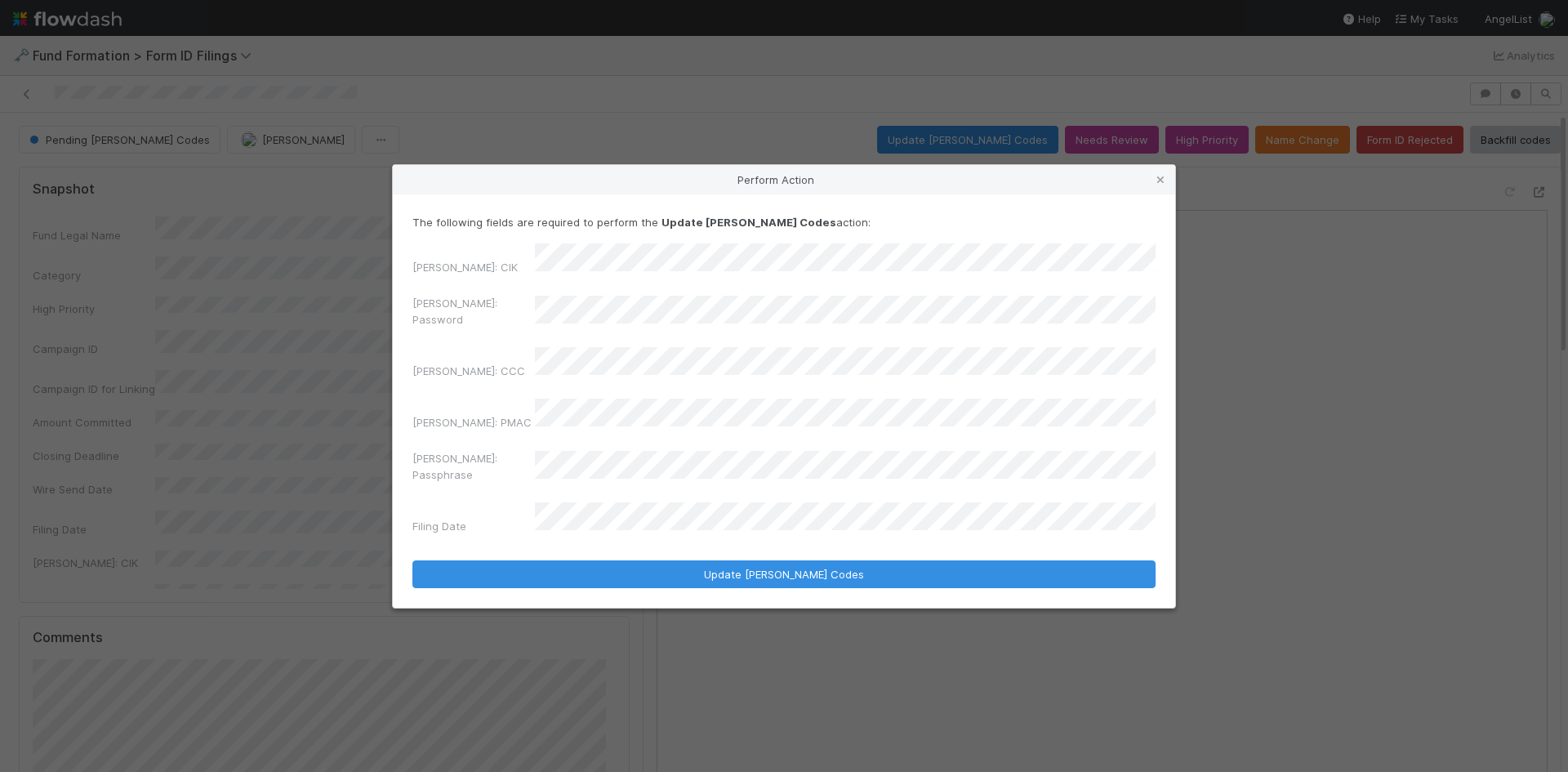
click at [367, 306] on div "Perform Action The following fields are required to perform the Update [PERSON_…" at bounding box center [784, 386] width 1568 height 772
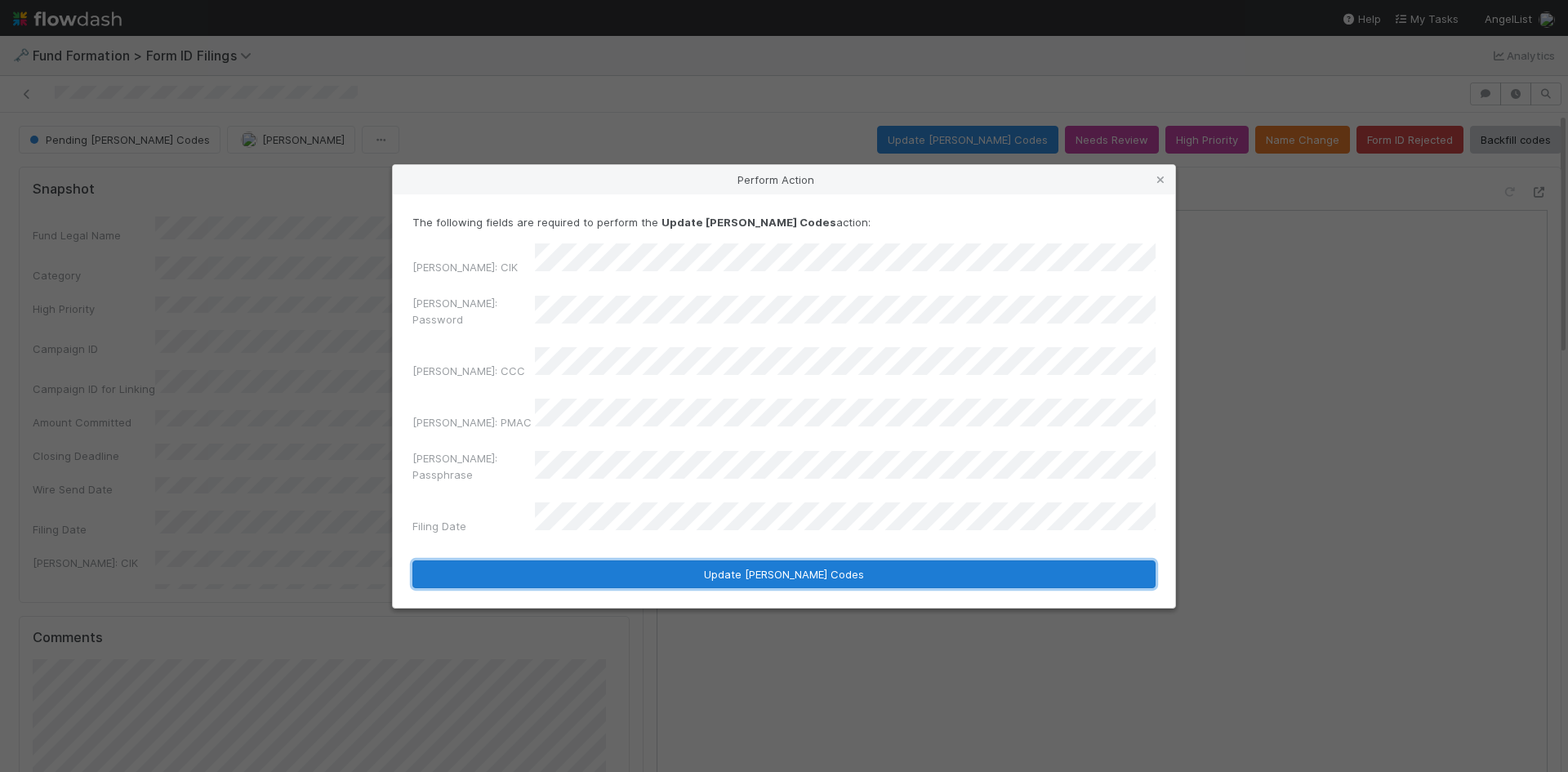
click at [663, 560] on button "Update [PERSON_NAME] Codes" at bounding box center [783, 574] width 743 height 28
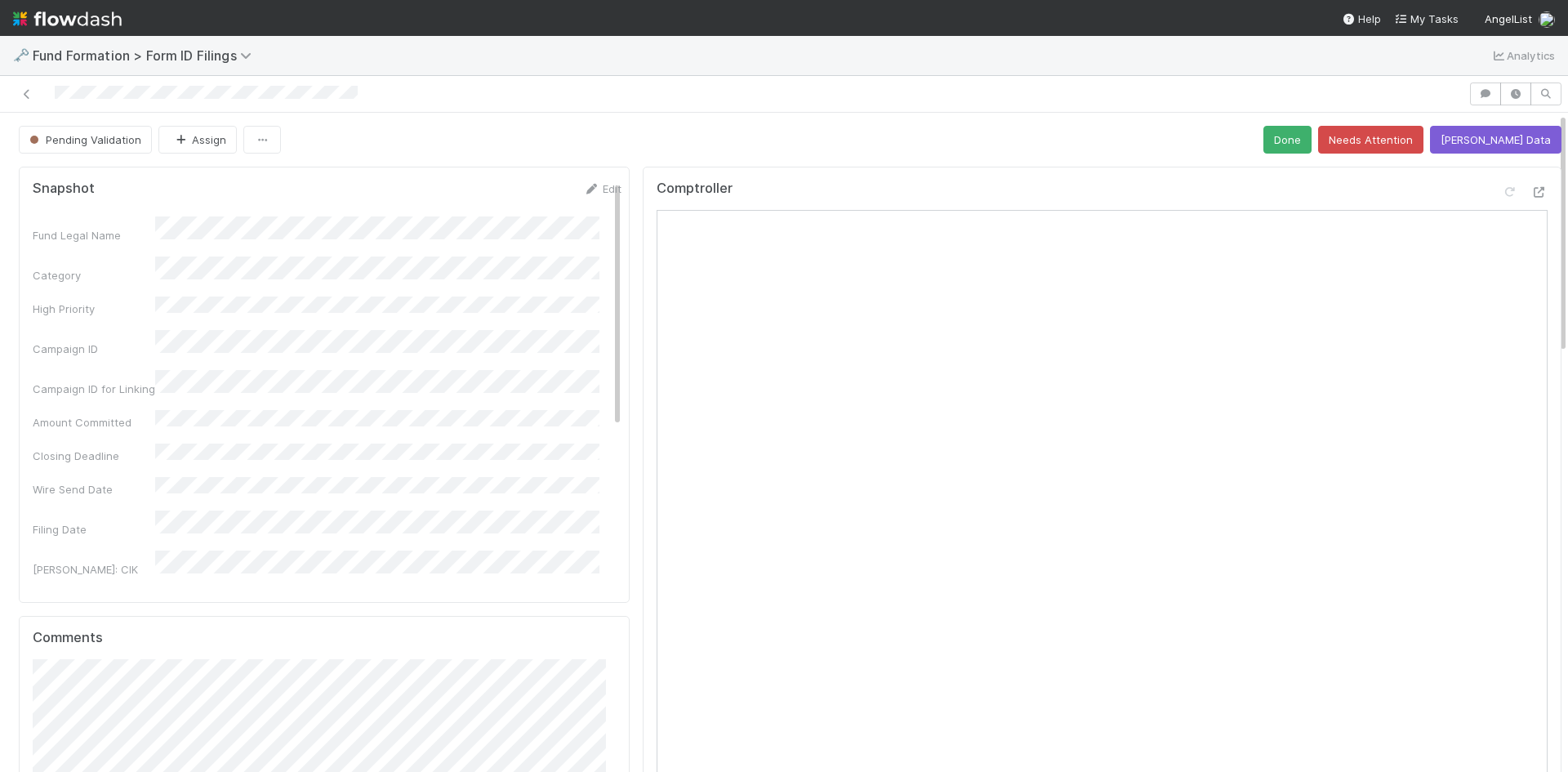
click at [696, 128] on div "Pending Validation Assign Done Needs Attention [PERSON_NAME] Data" at bounding box center [790, 140] width 1543 height 28
click at [25, 93] on icon at bounding box center [27, 93] width 17 height 10
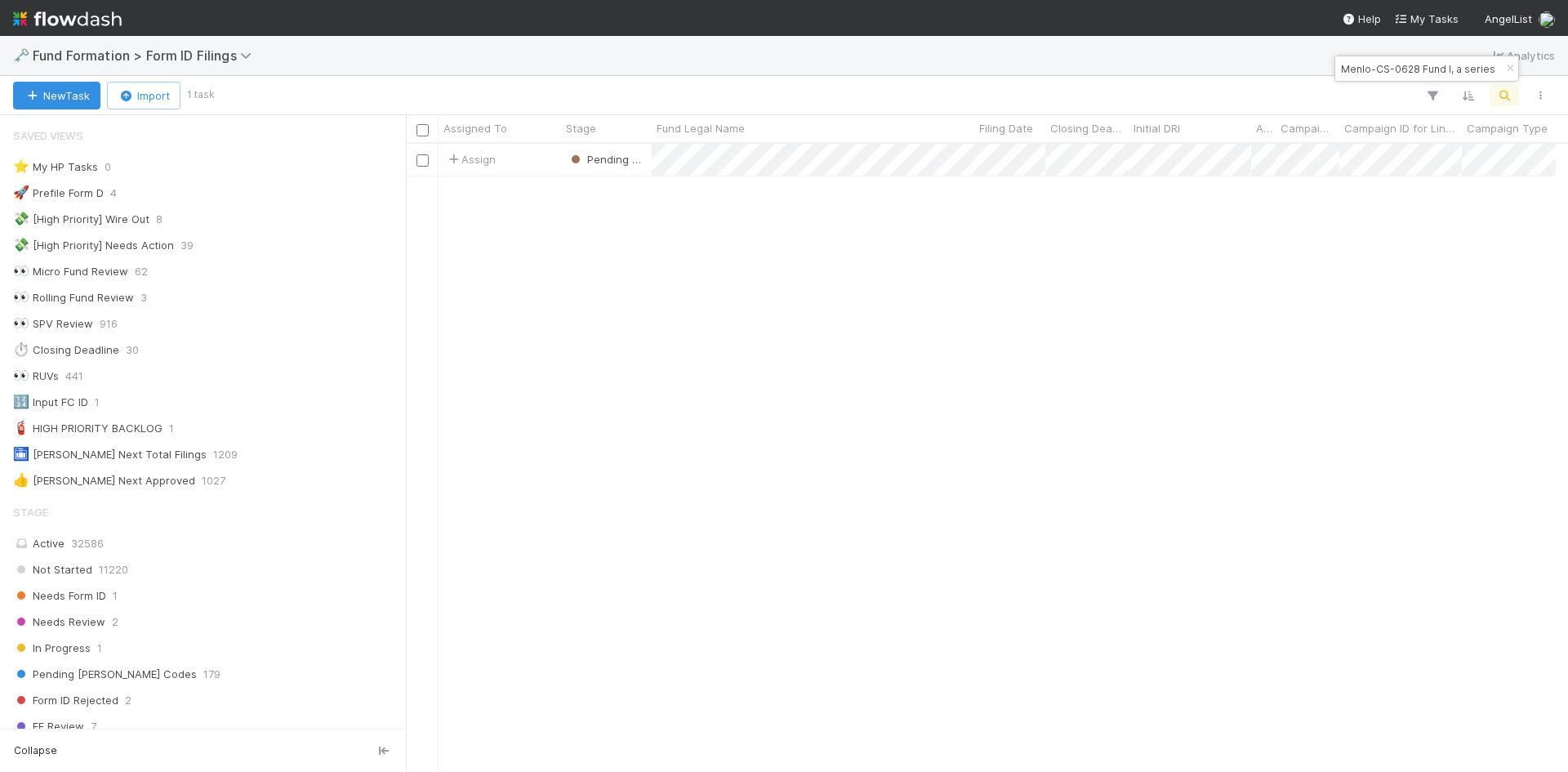
scroll to position [13, 13]
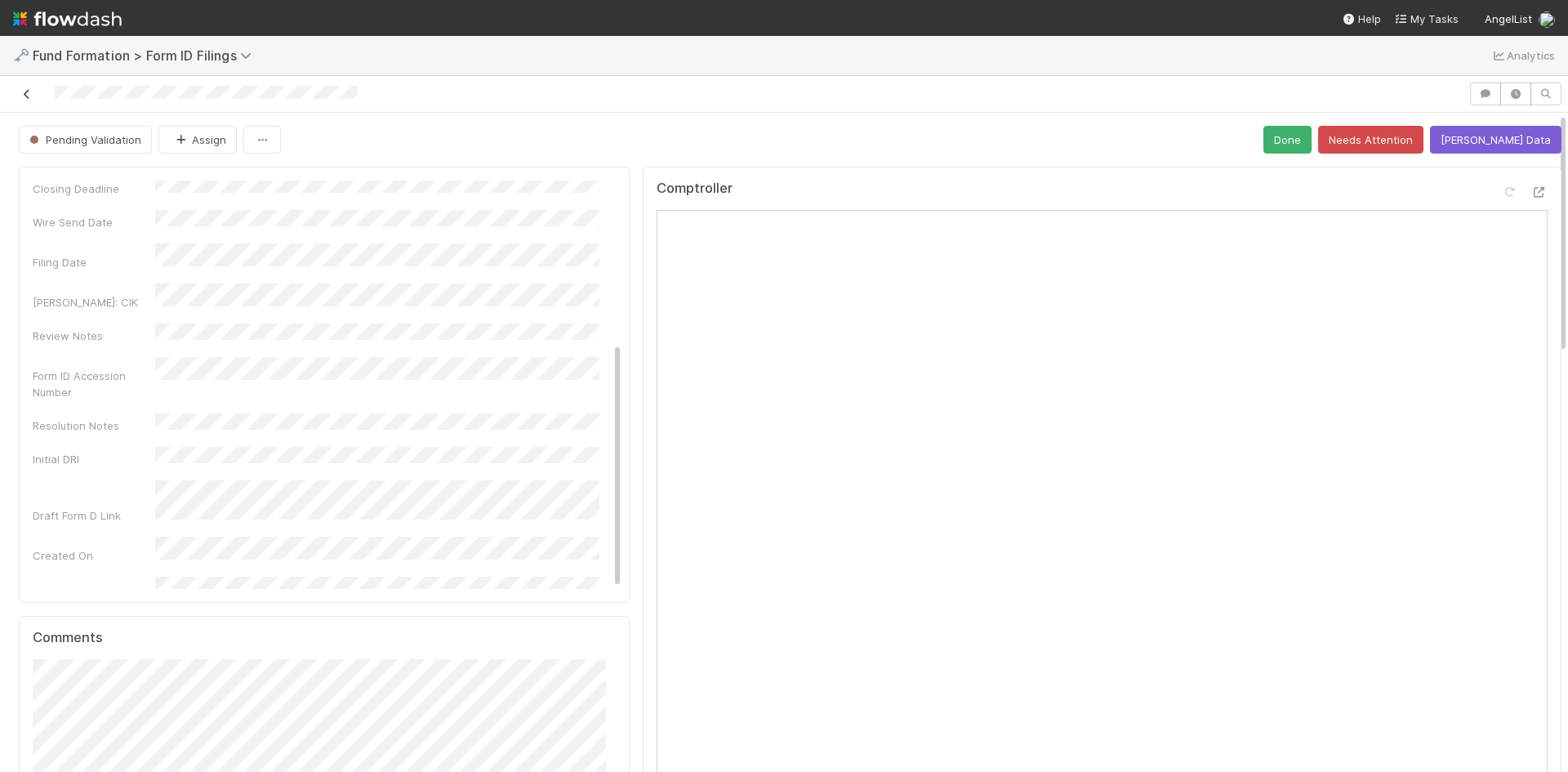
click at [22, 93] on icon at bounding box center [27, 93] width 17 height 10
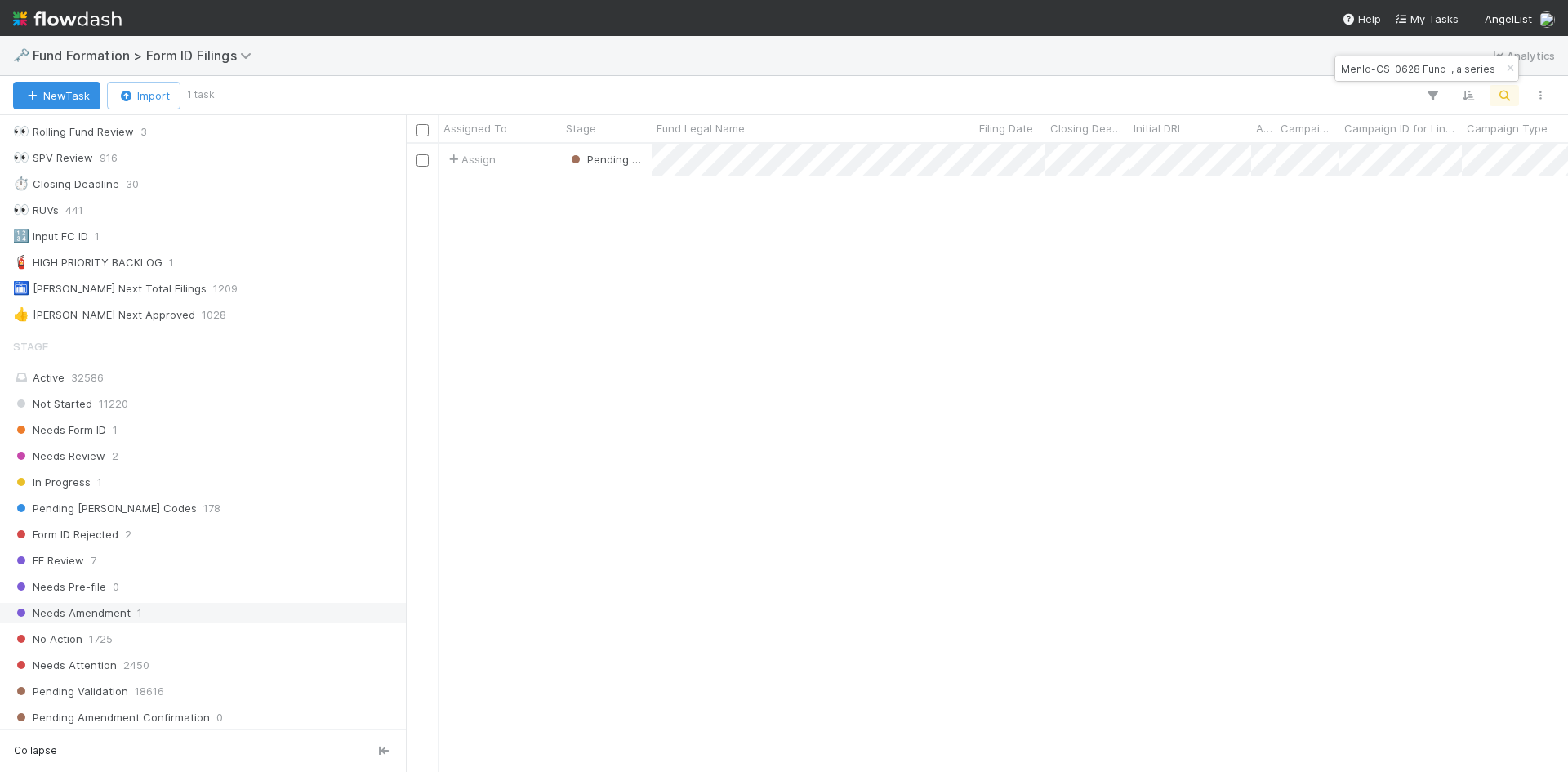
scroll to position [326, 0]
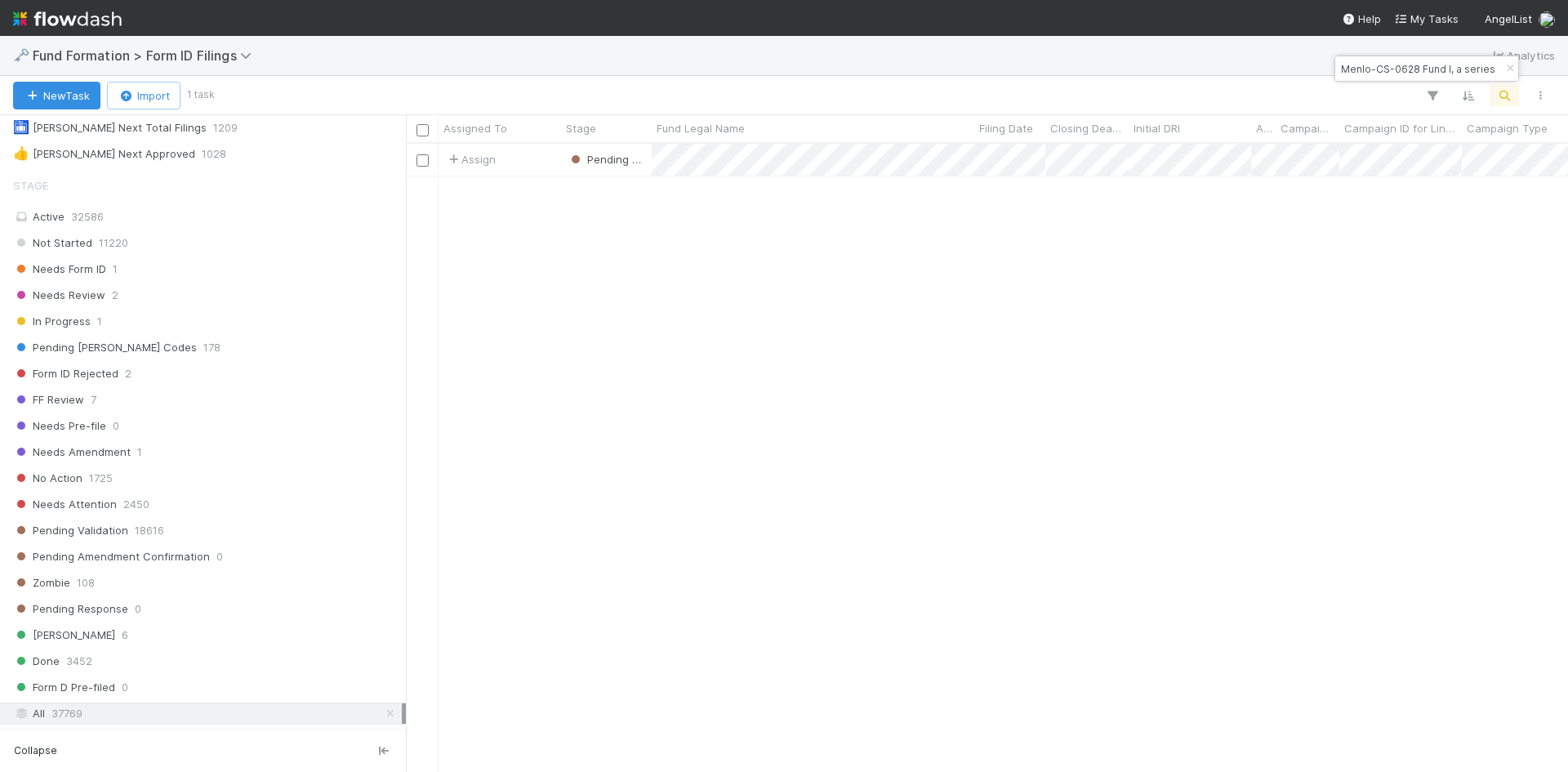
click at [1417, 62] on input "Menlo-CS-0628 Fund I, a series of AngelList Funds 2025, LP" at bounding box center [1419, 68] width 163 height 20
paste input "AND IV, a series of FDVC Growth, LP"
type input "AND IV, a series of FDVC Growth, LP"
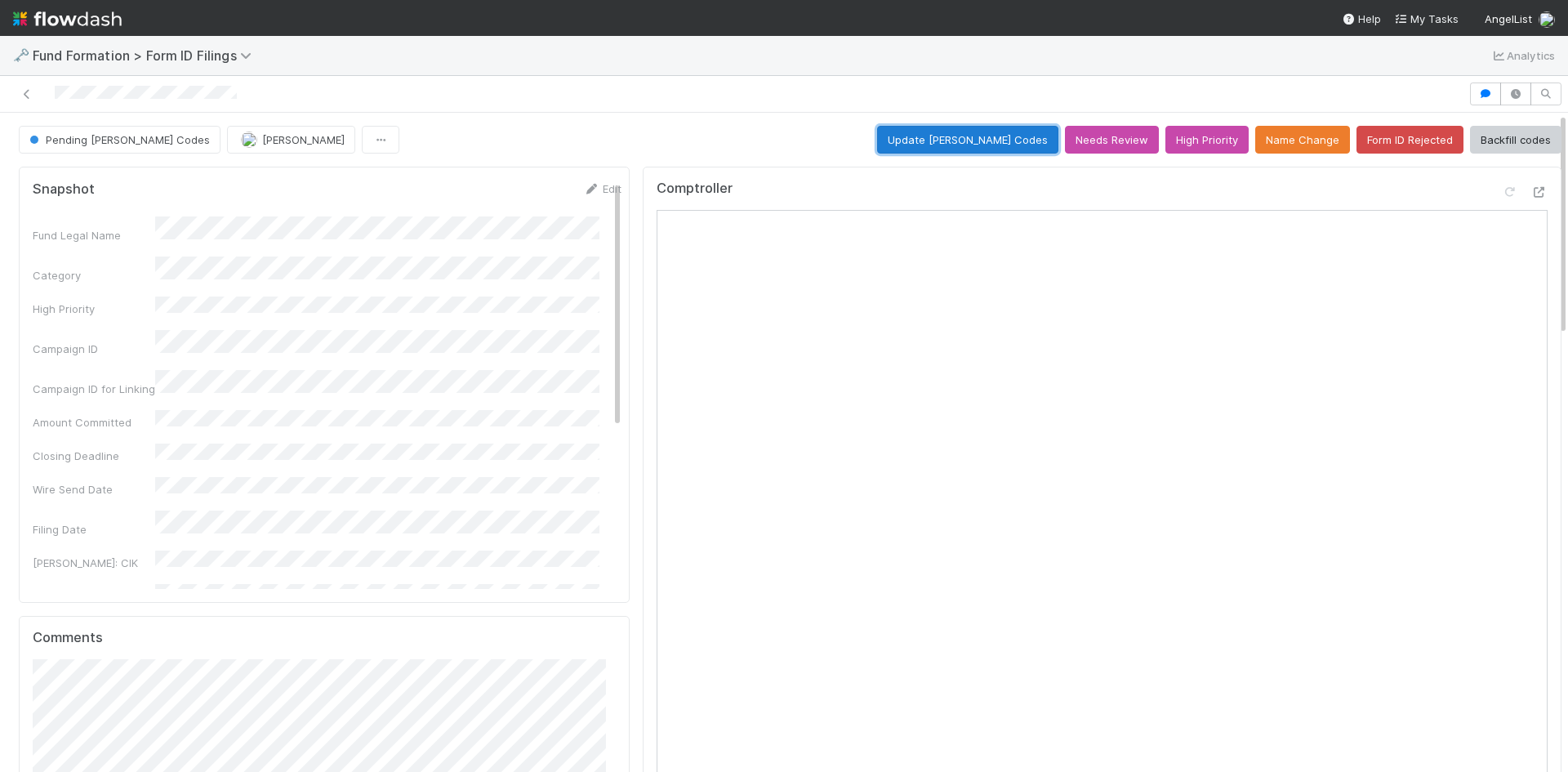
click at [965, 140] on button "Update [PERSON_NAME] Codes" at bounding box center [968, 140] width 182 height 28
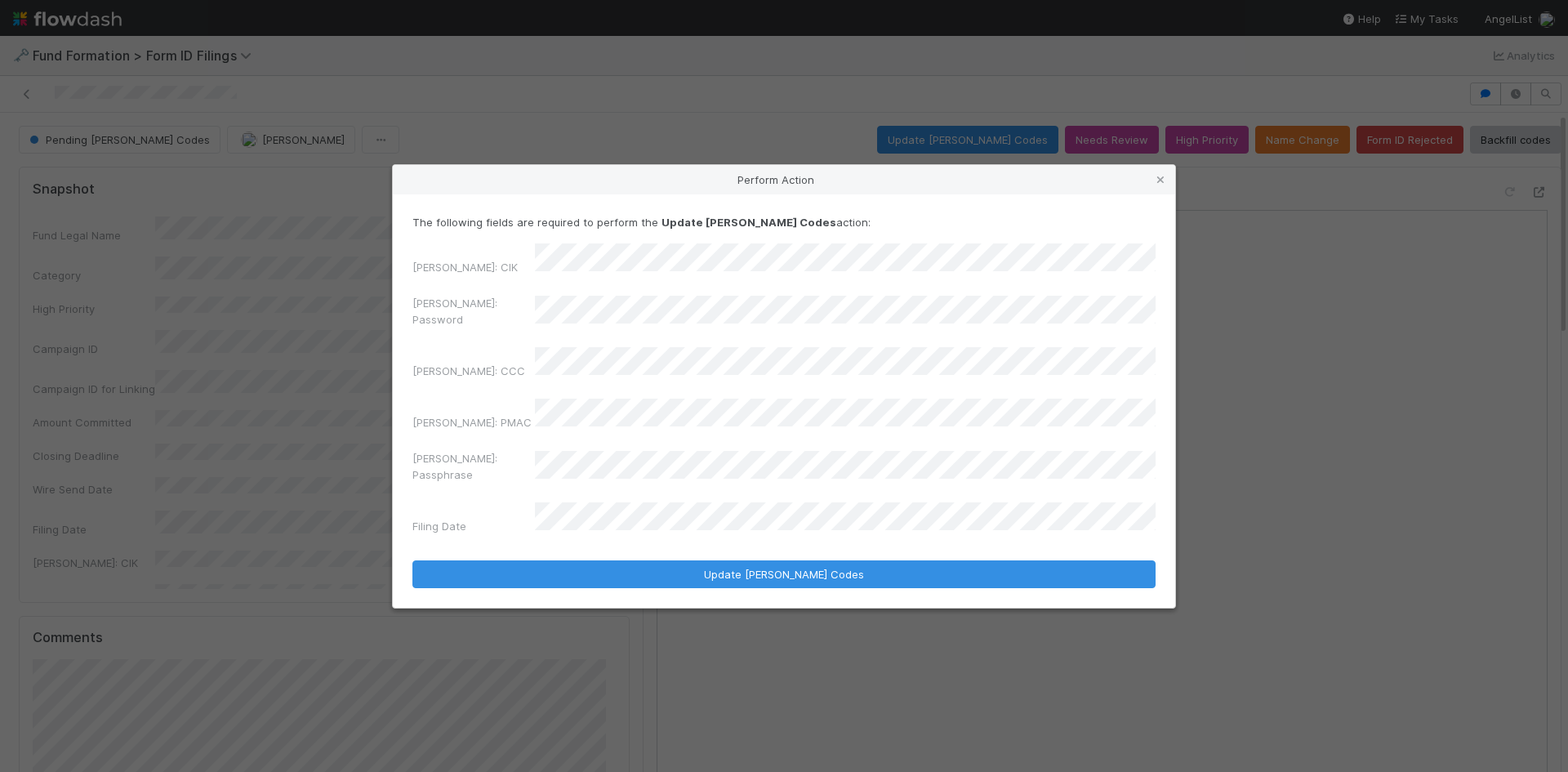
click at [477, 330] on div "[PERSON_NAME]: Password" at bounding box center [783, 314] width 743 height 39
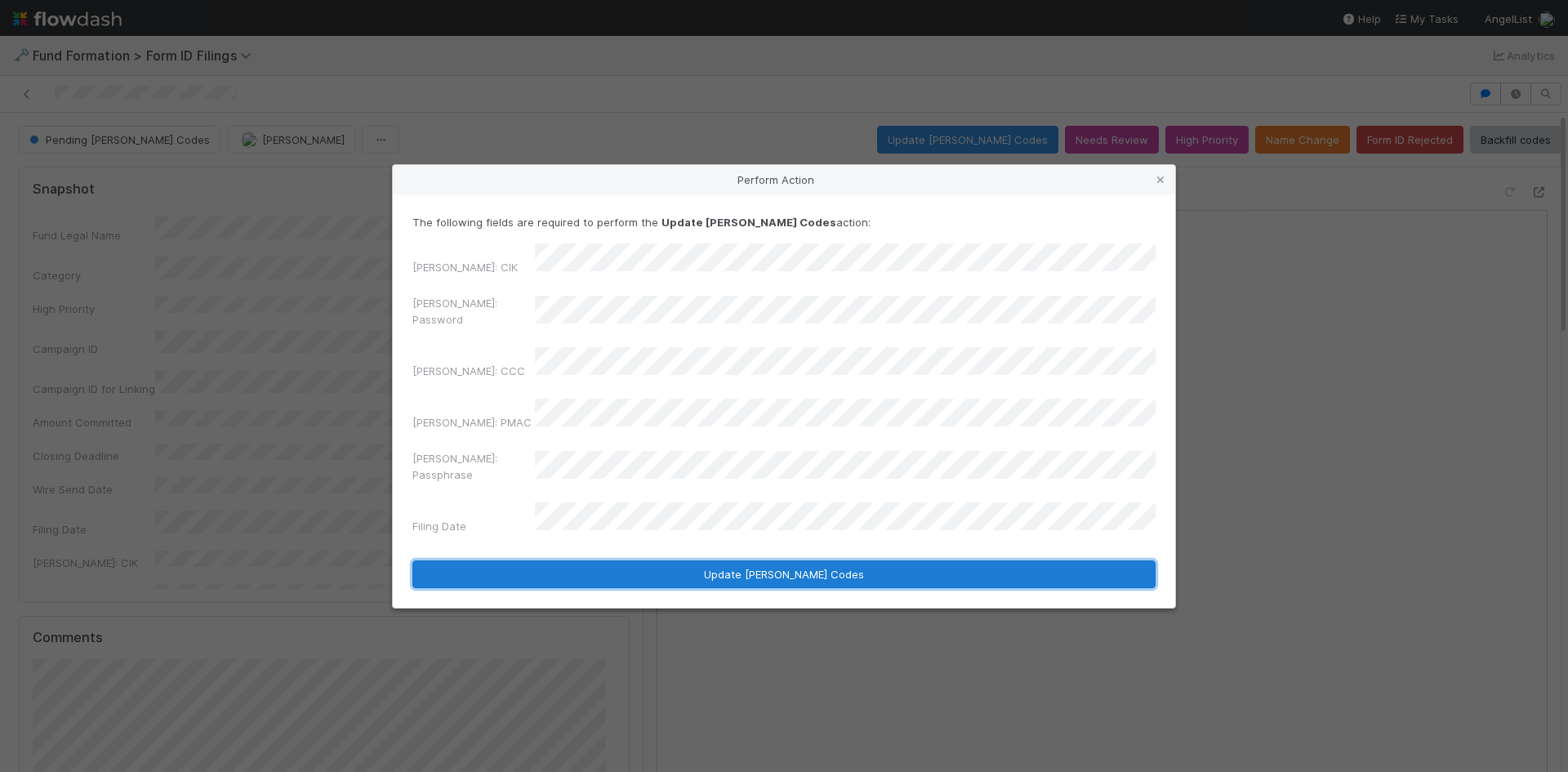
click at [653, 560] on button "Update [PERSON_NAME] Codes" at bounding box center [783, 574] width 743 height 28
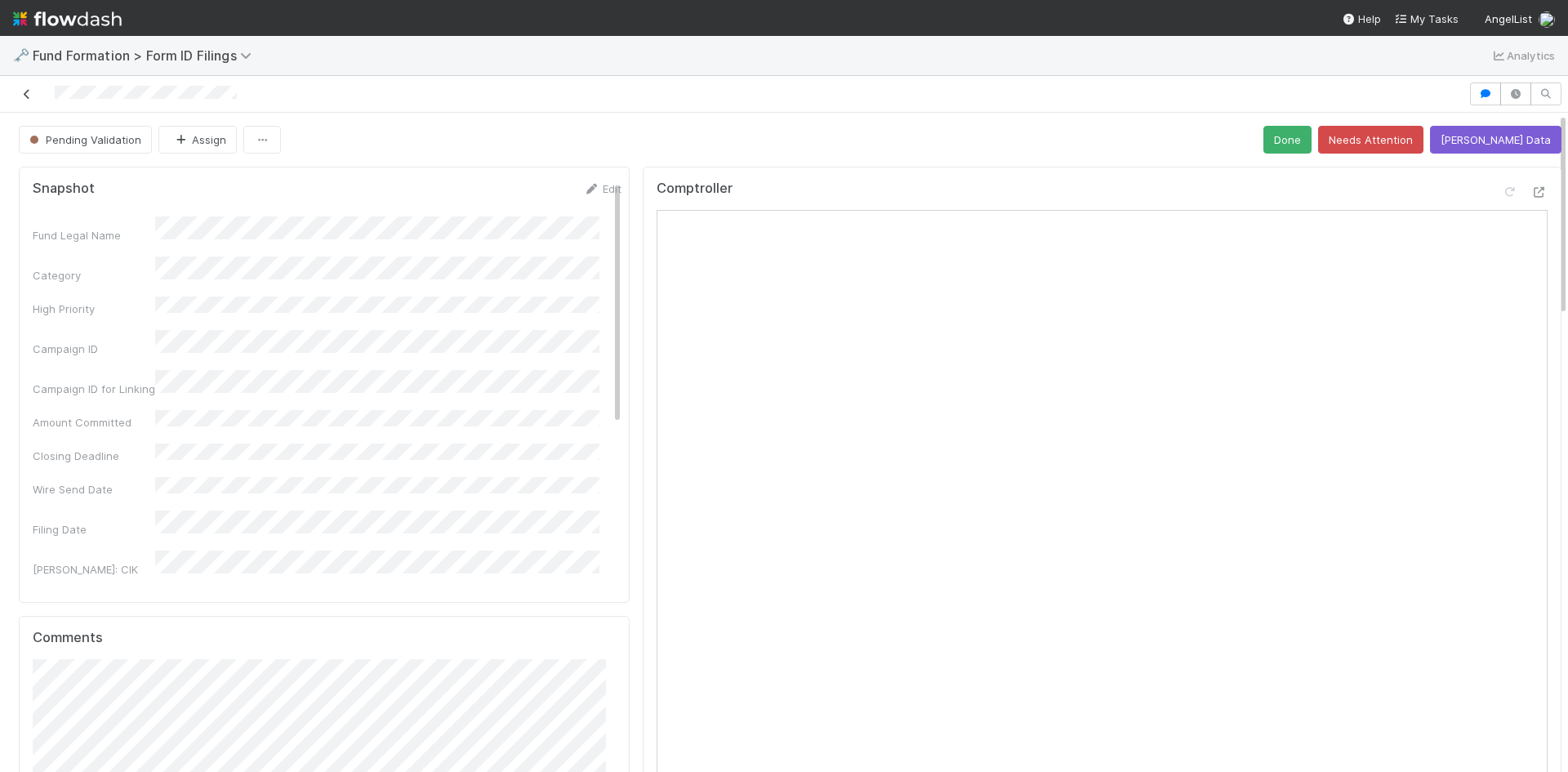
click at [31, 92] on icon at bounding box center [27, 93] width 17 height 10
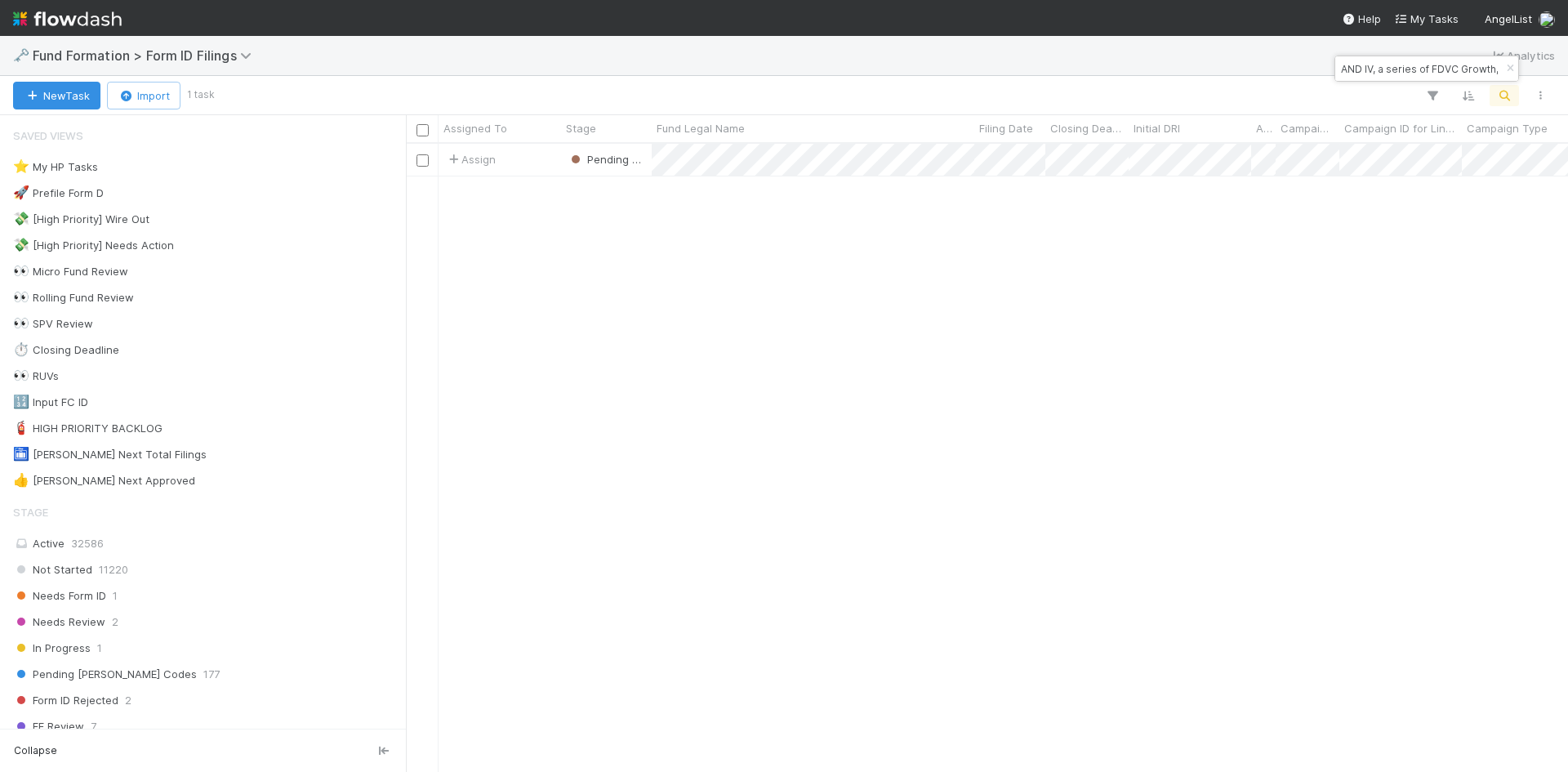
scroll to position [616, 1150]
click at [1424, 75] on input "AND IV, a series of FDVC Growth, LP" at bounding box center [1419, 68] width 163 height 20
paste input "EM-0624 Fund I, a series of BRIIA Investments, LP"
type input "EM-0624 Fund I, a series of BRIIA Investments, LP"
click at [554, 168] on div "[PERSON_NAME]" at bounding box center [499, 159] width 122 height 32
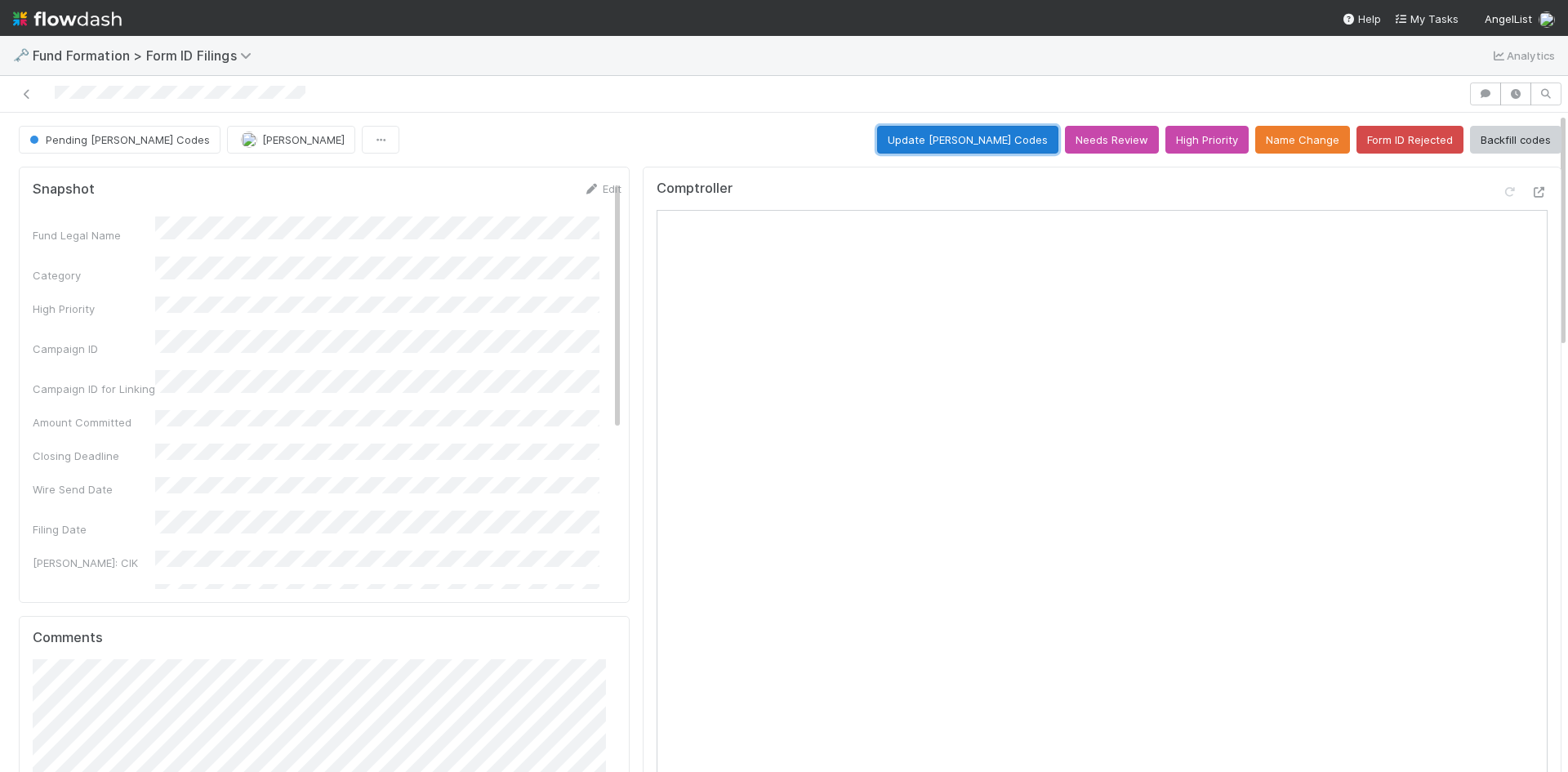
click at [942, 136] on button "Update EDGAR Codes" at bounding box center [968, 140] width 182 height 28
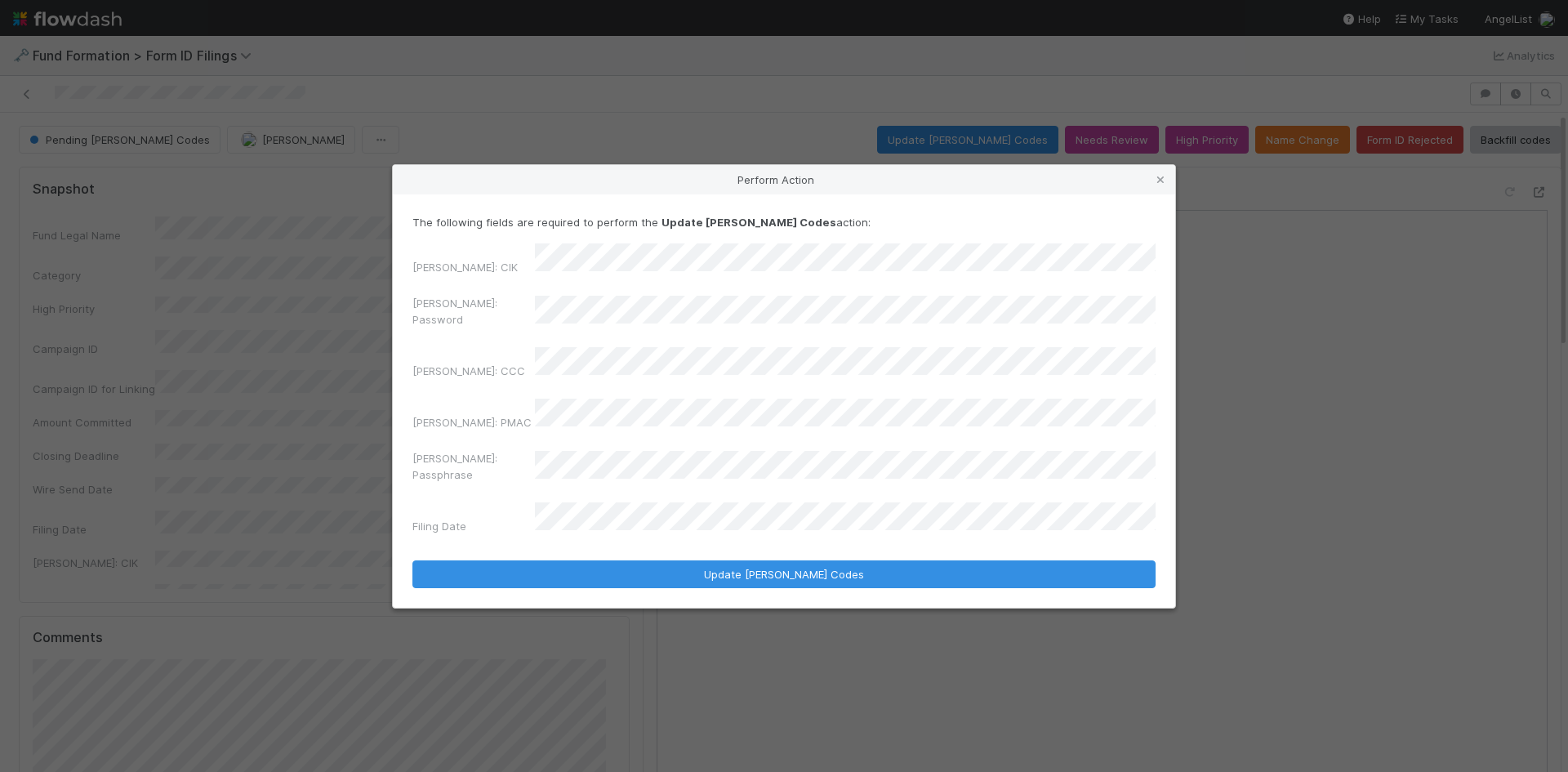
click at [410, 330] on div "The following fields are required to perform the Update EDGAR Codes action: EDG…" at bounding box center [783, 401] width 782 height 413
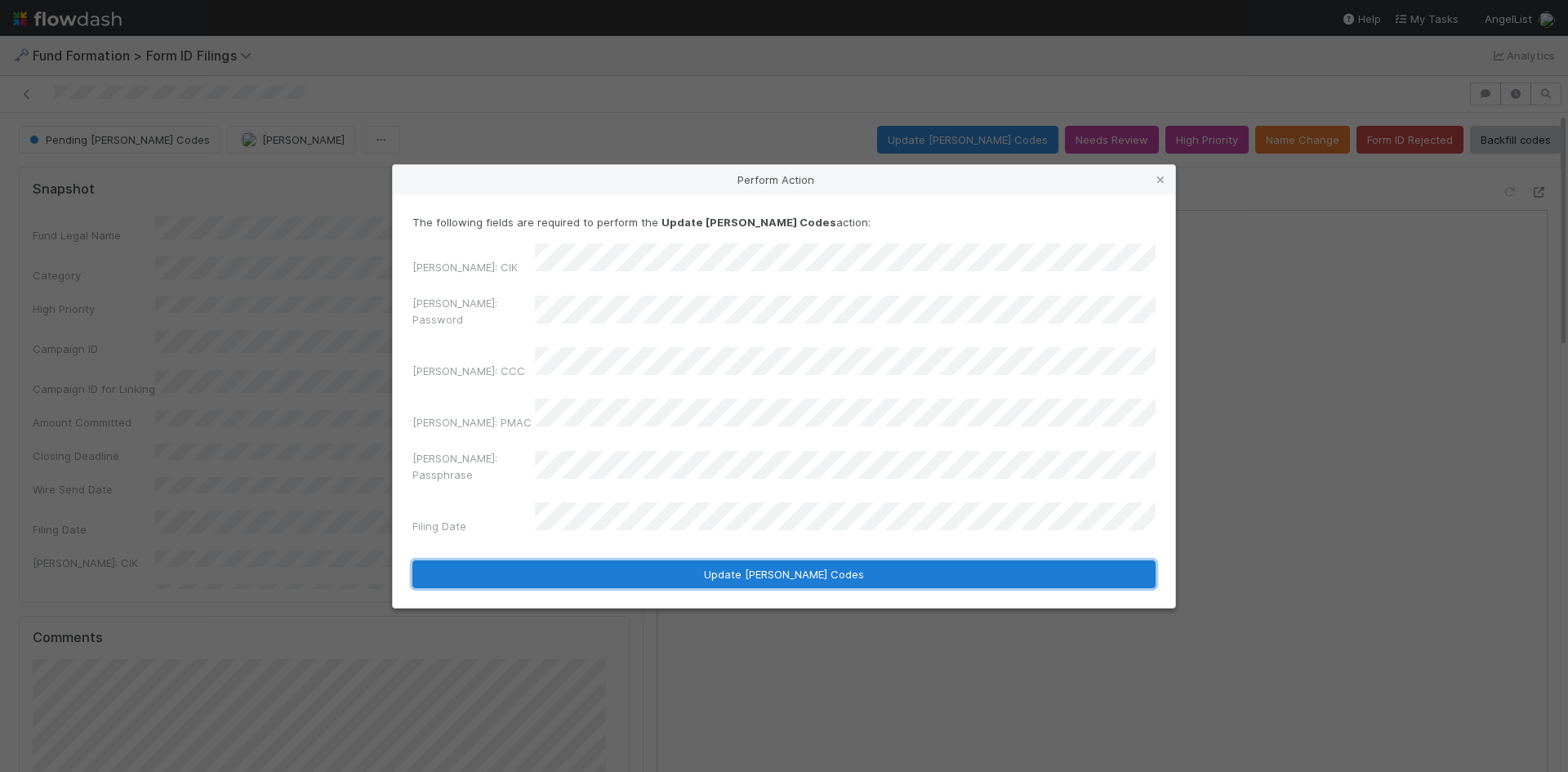
click at [661, 560] on button "Update EDGAR Codes" at bounding box center [783, 574] width 743 height 28
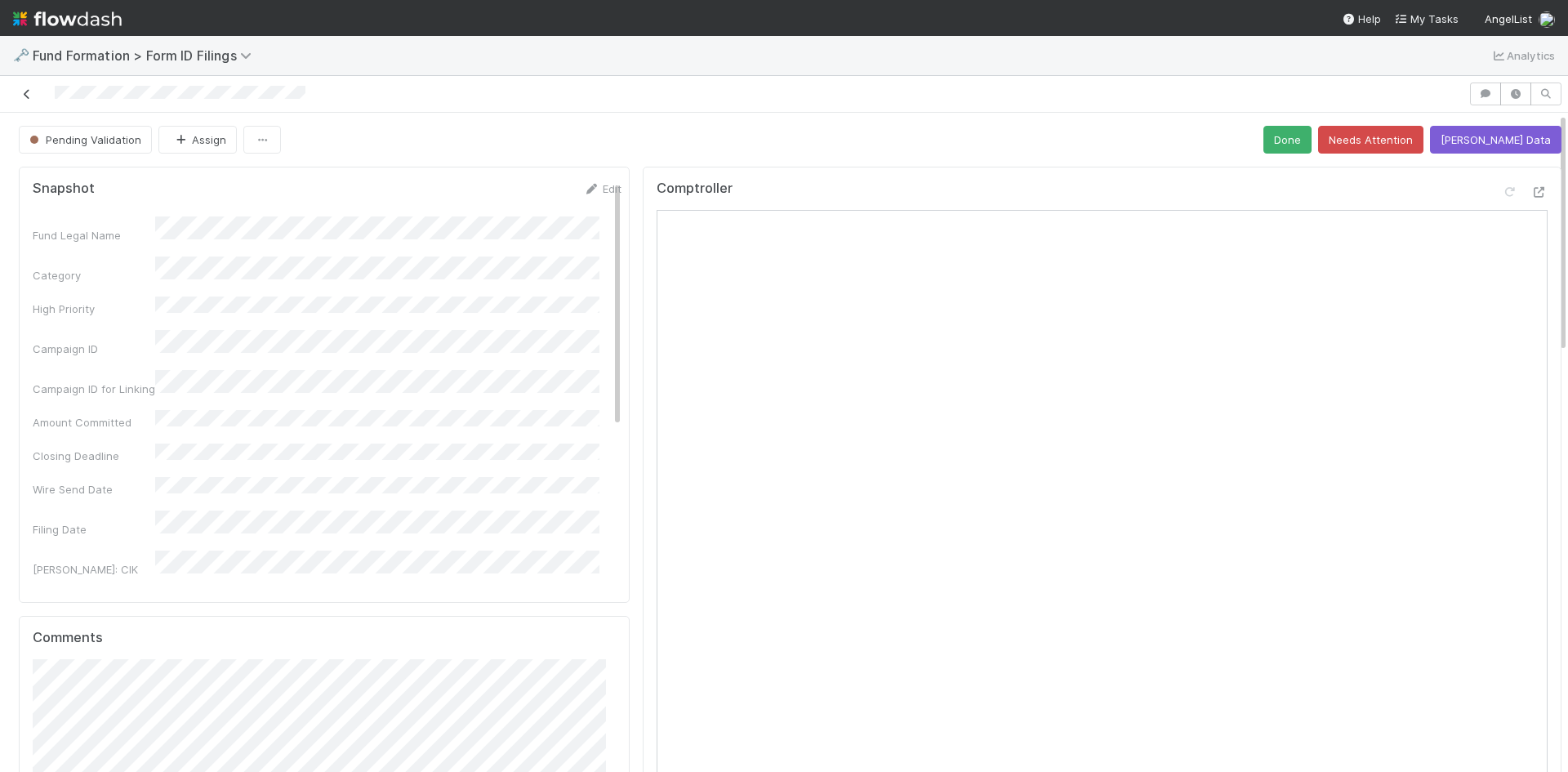
click at [27, 90] on icon at bounding box center [27, 93] width 17 height 10
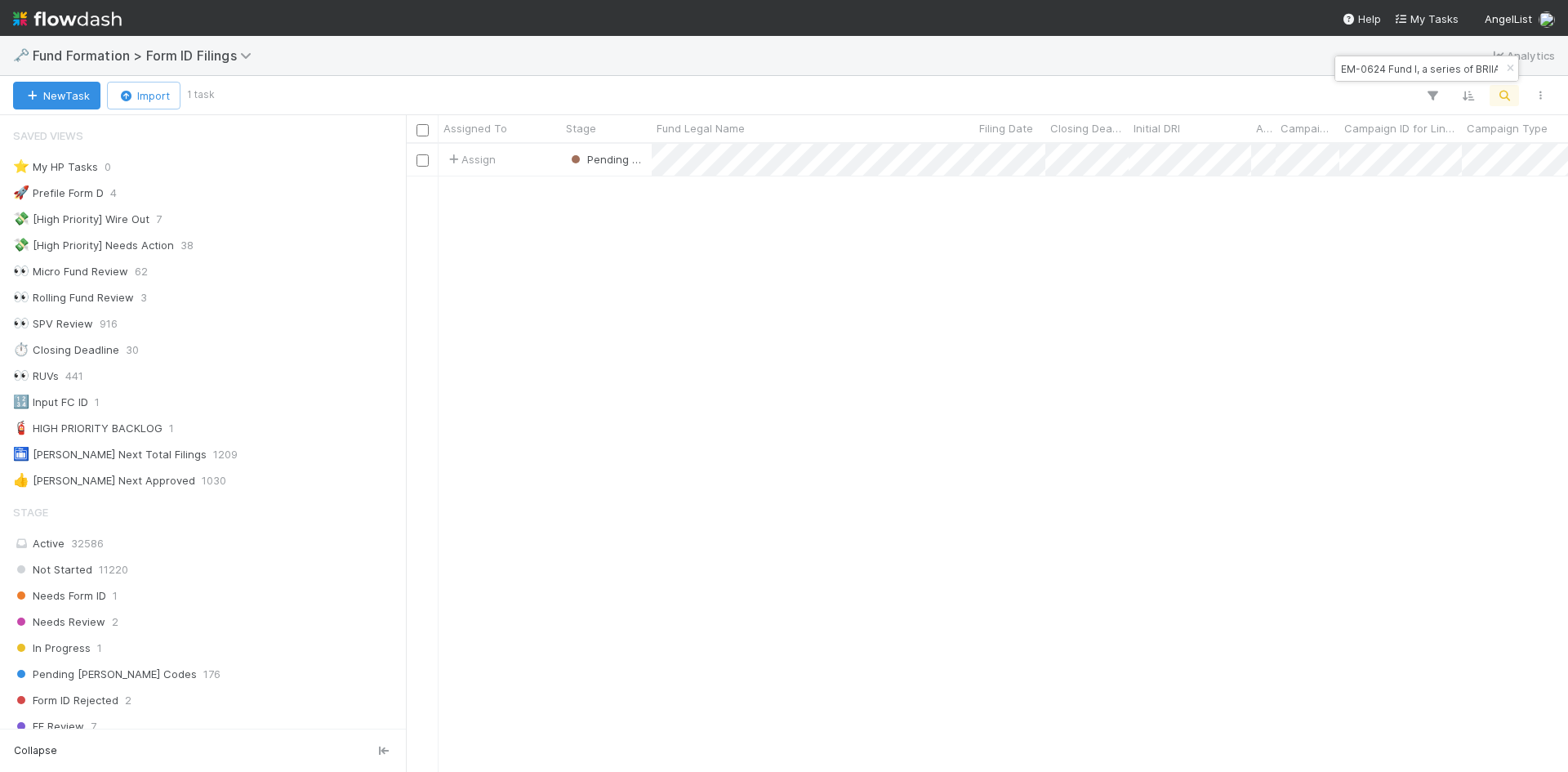
scroll to position [13, 13]
click at [1466, 63] on input "EM-0624 Fund I, a series of BRIIA Investments, LP" at bounding box center [1419, 68] width 163 height 20
paste input "EM-0624 Fund I, a series of BRIIA Investments, LP"
type input "EM-0624 Fund I, a series of BRIIA Investments, LP"
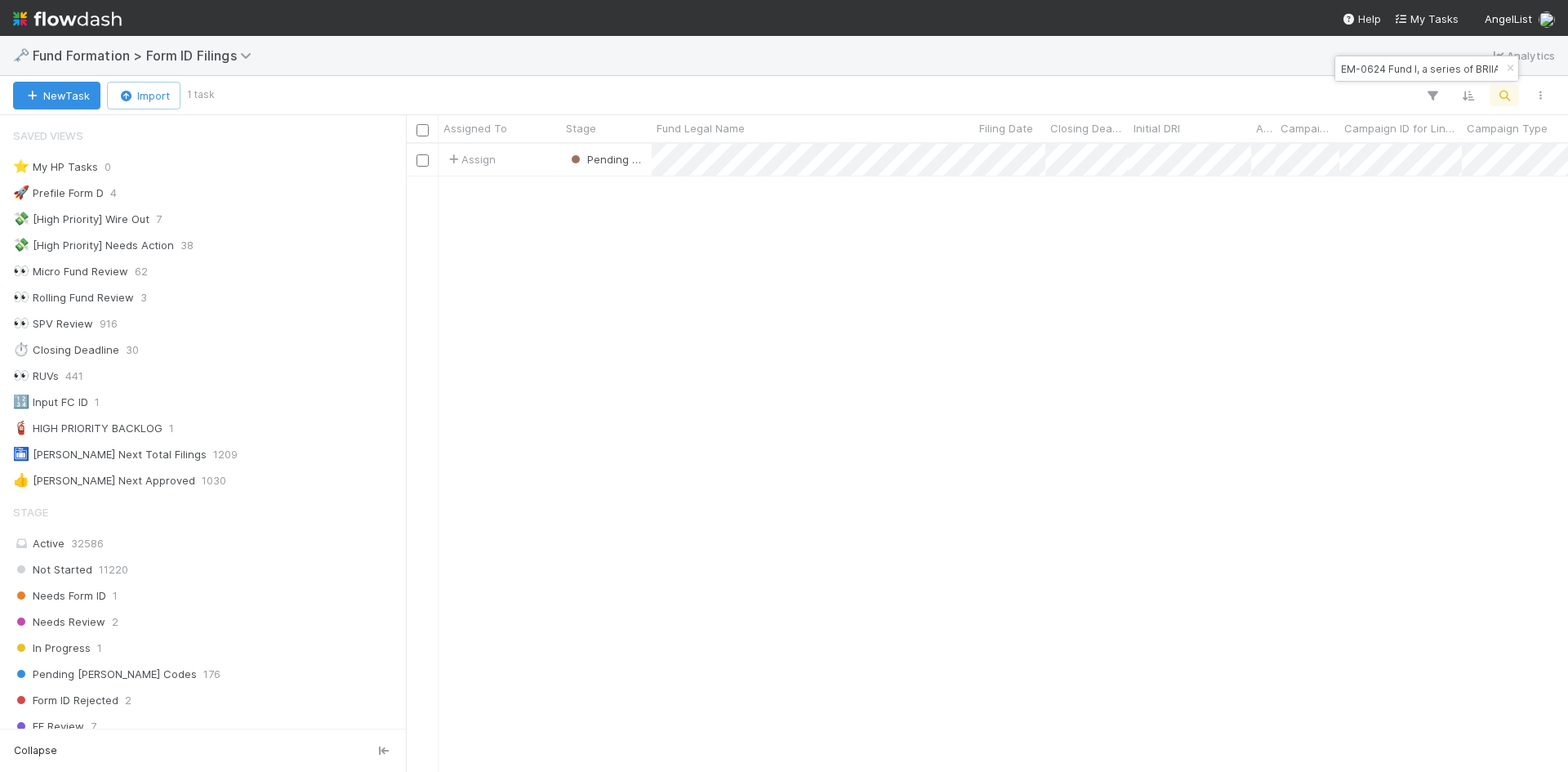
click at [1441, 69] on input "EM-0624 Fund I, a series of BRIIA Investments, LP" at bounding box center [1419, 68] width 163 height 20
paste input "CR-0707 Fund I, a series of DataPower Ventures Funds AL, LP"
type input "CR-0707 Fund I, a series of DataPower Ventures Funds AL, LP"
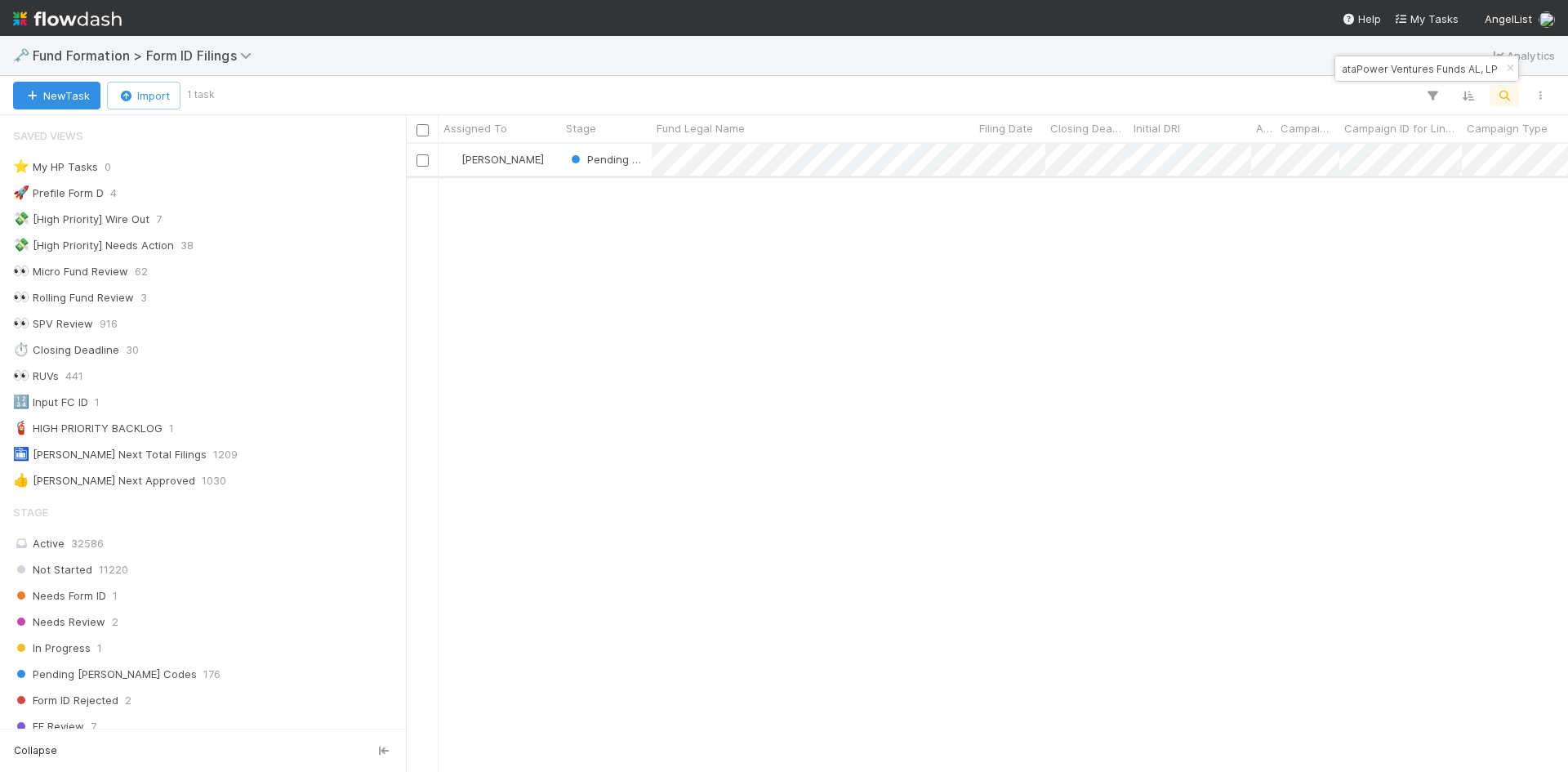
click at [644, 172] on div "Pending EDGAR Codes" at bounding box center [606, 159] width 90 height 32
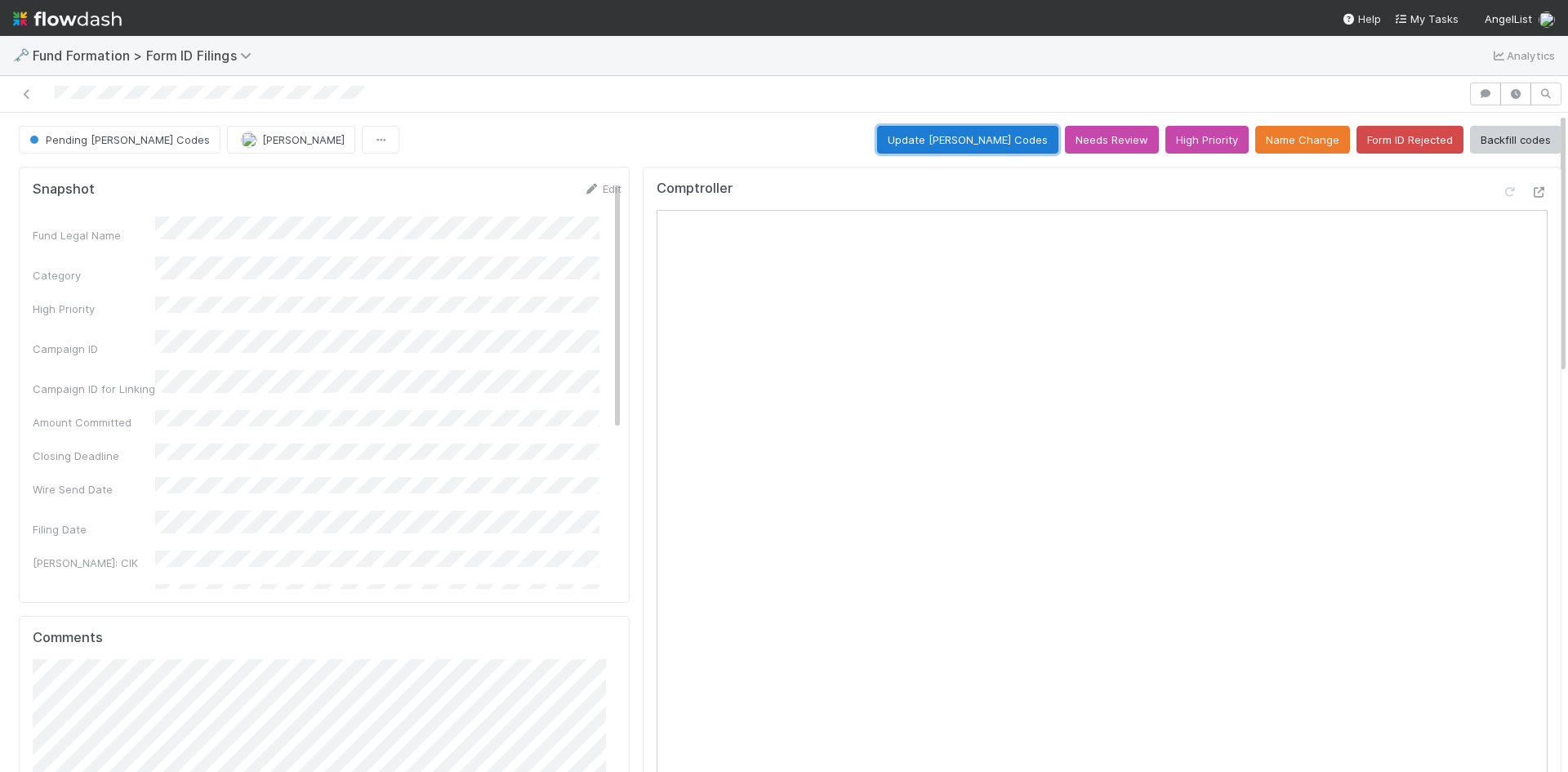
click at [998, 144] on button "Update EDGAR Codes" at bounding box center [968, 140] width 182 height 28
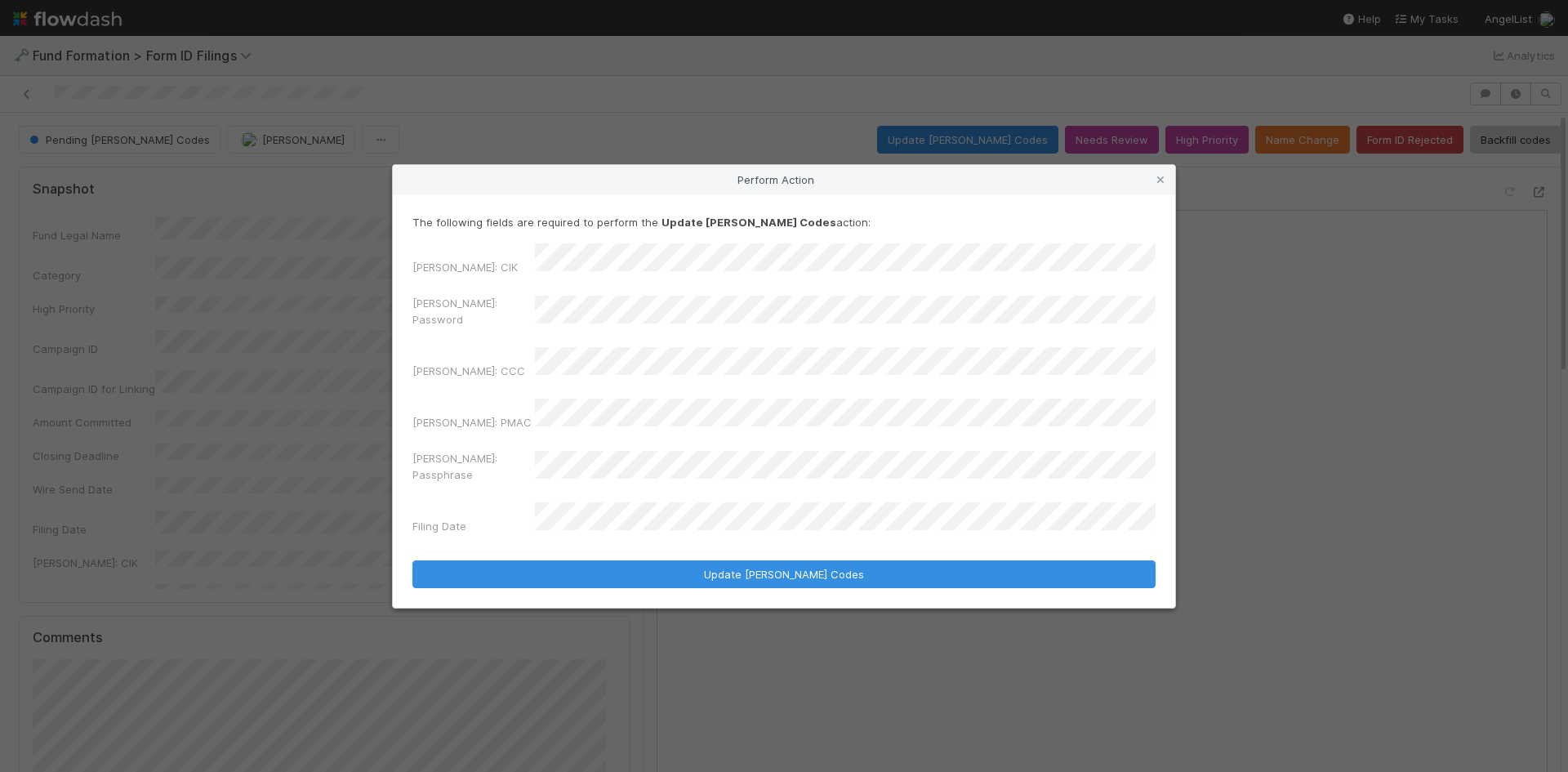
click at [505, 320] on div "EDGAR: Password" at bounding box center [783, 314] width 743 height 39
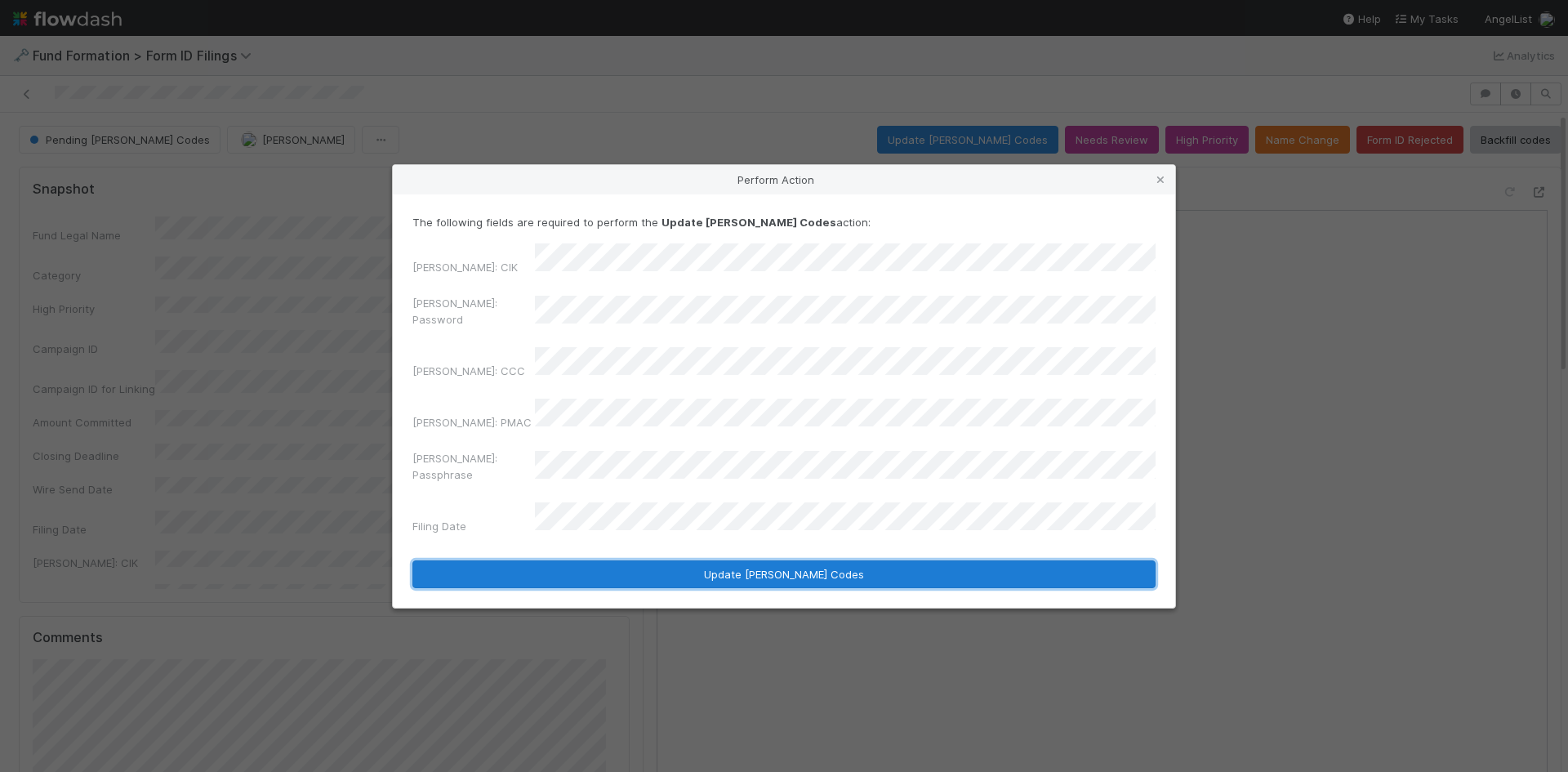
click at [656, 560] on button "Update EDGAR Codes" at bounding box center [783, 574] width 743 height 28
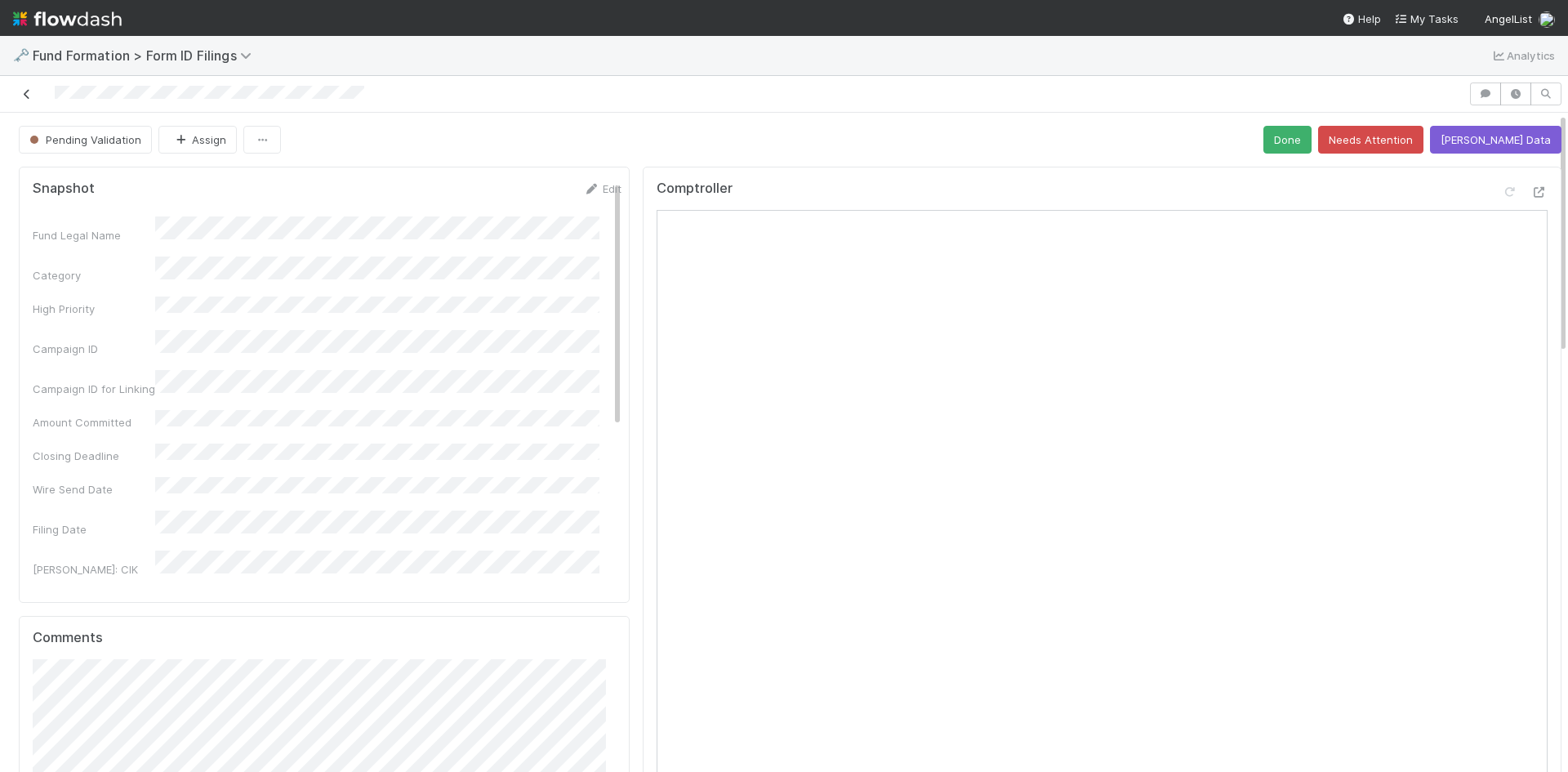
click at [28, 92] on icon at bounding box center [27, 93] width 17 height 10
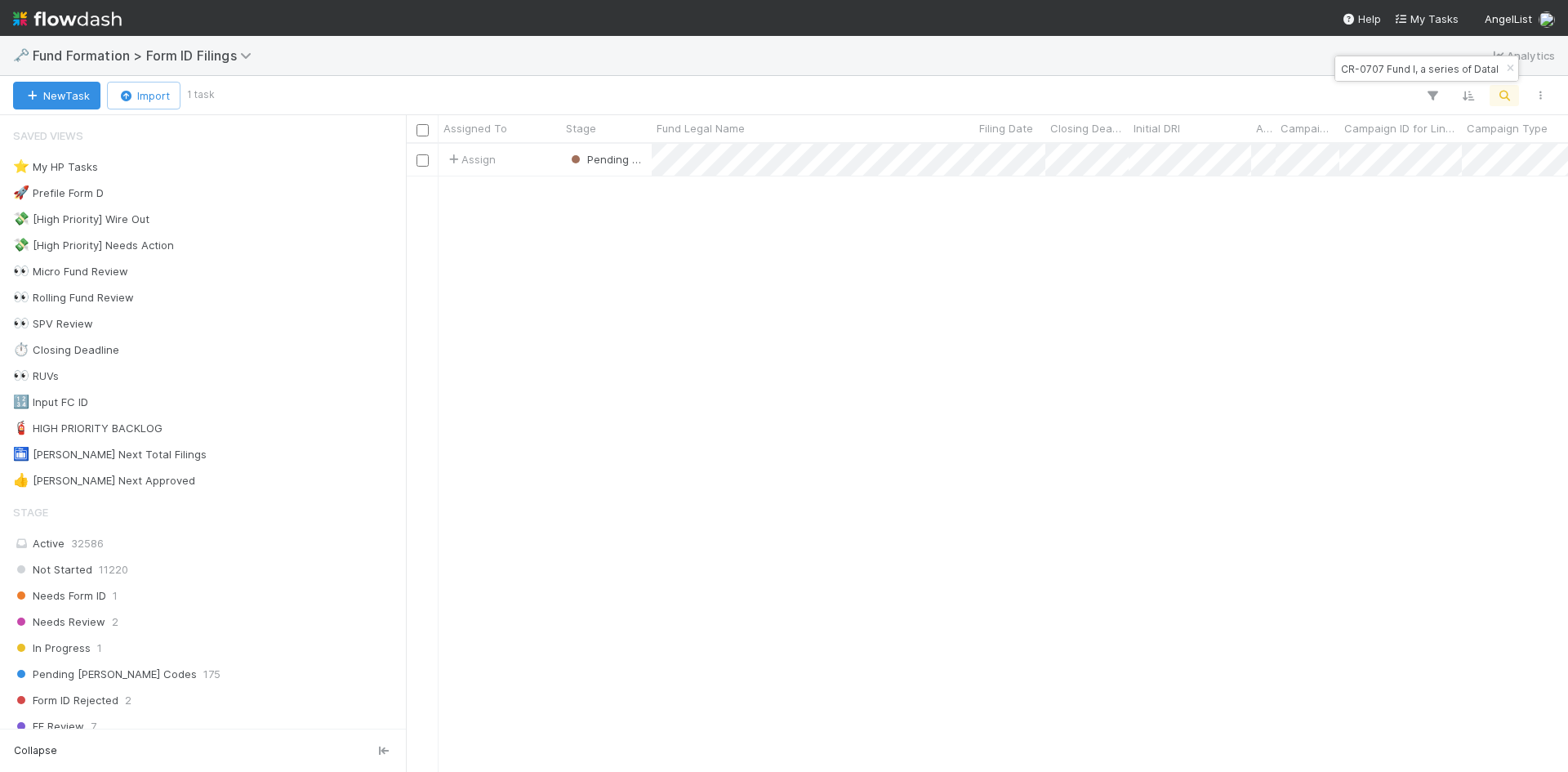
scroll to position [616, 1150]
click at [1401, 78] on div "CR-0707 Fund I, a series of DataPower Ventures Funds AL, LP" at bounding box center [1426, 68] width 183 height 24
click at [1403, 69] on input "CR-0707 Fund I, a series of DataPower Ventures Funds AL, LP" at bounding box center [1419, 68] width 163 height 20
paste input "CR-0707 Fund I, a series of DataPower Ventures Funds AL, LP"
type input "CR-0707 Fund I, a series of DataPower Ventures Funds AL, LP"
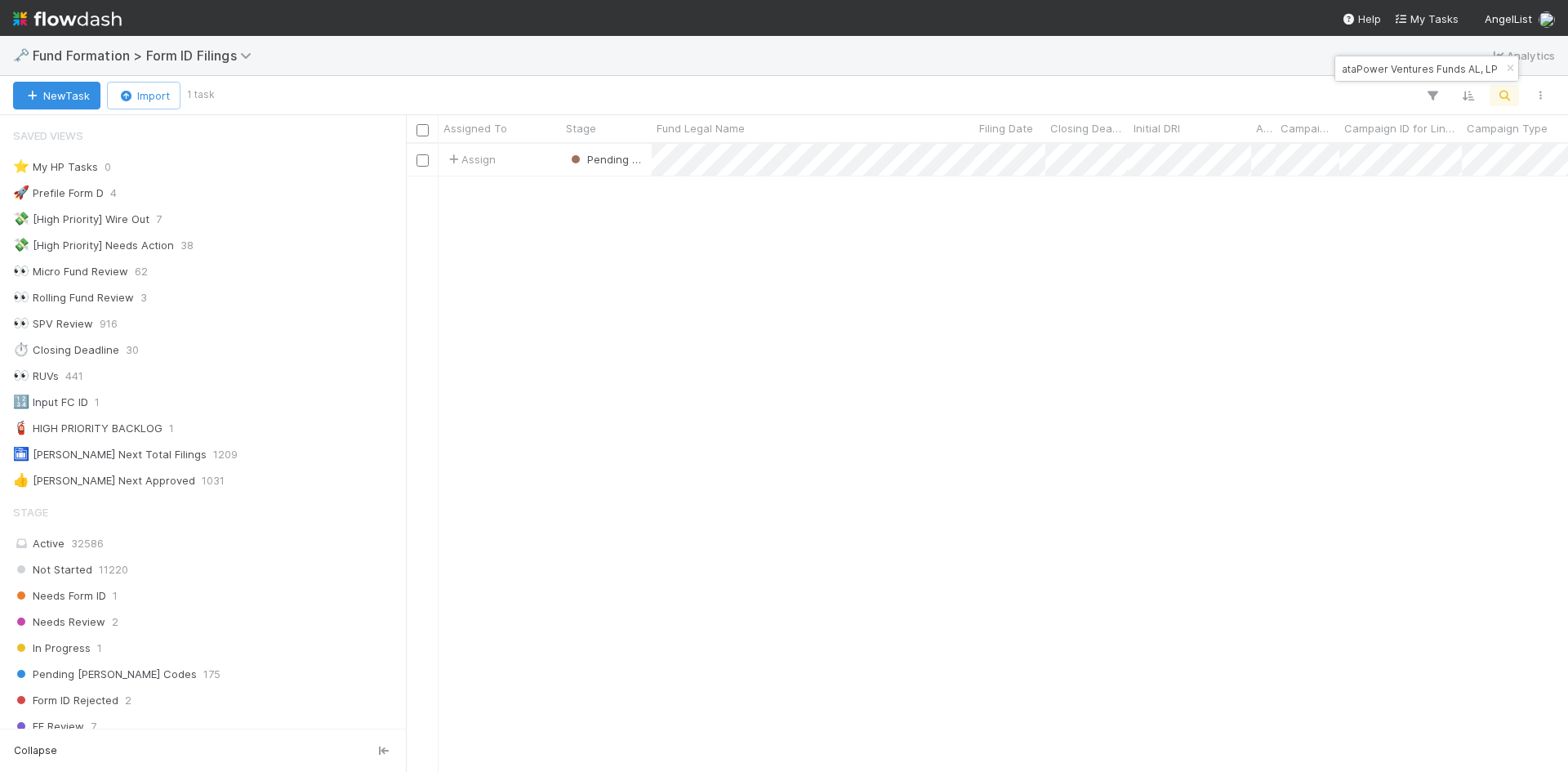
scroll to position [0, 0]
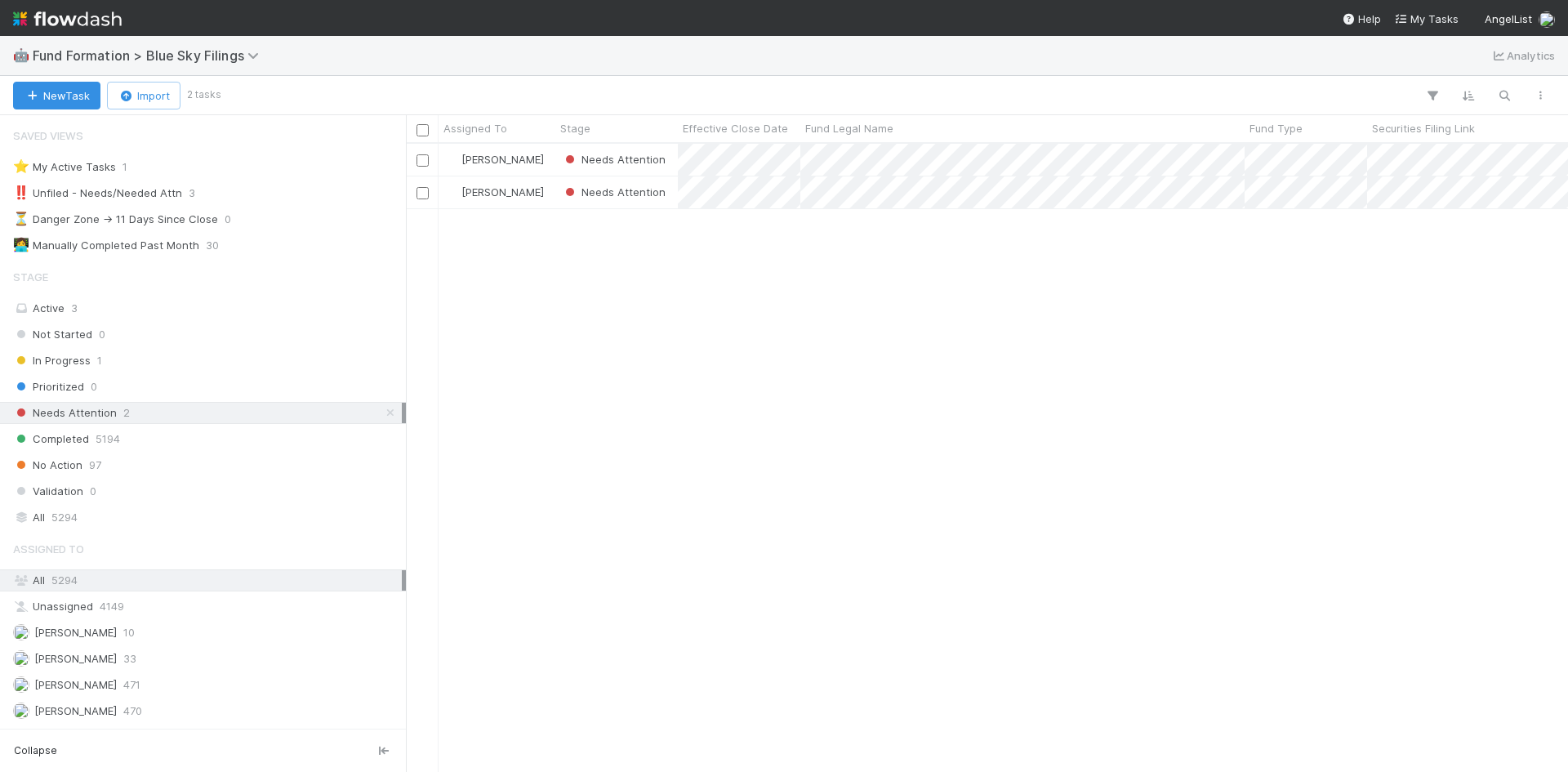
scroll to position [616, 1150]
drag, startPoint x: 873, startPoint y: 471, endPoint x: 884, endPoint y: 445, distance: 28.2
click at [873, 471] on div "[PERSON_NAME] Needs Attention [DATE] 8:10:29 AM [DATE] 9:00:10 AM [PERSON_NAME]…" at bounding box center [986, 457] width 1162 height 627
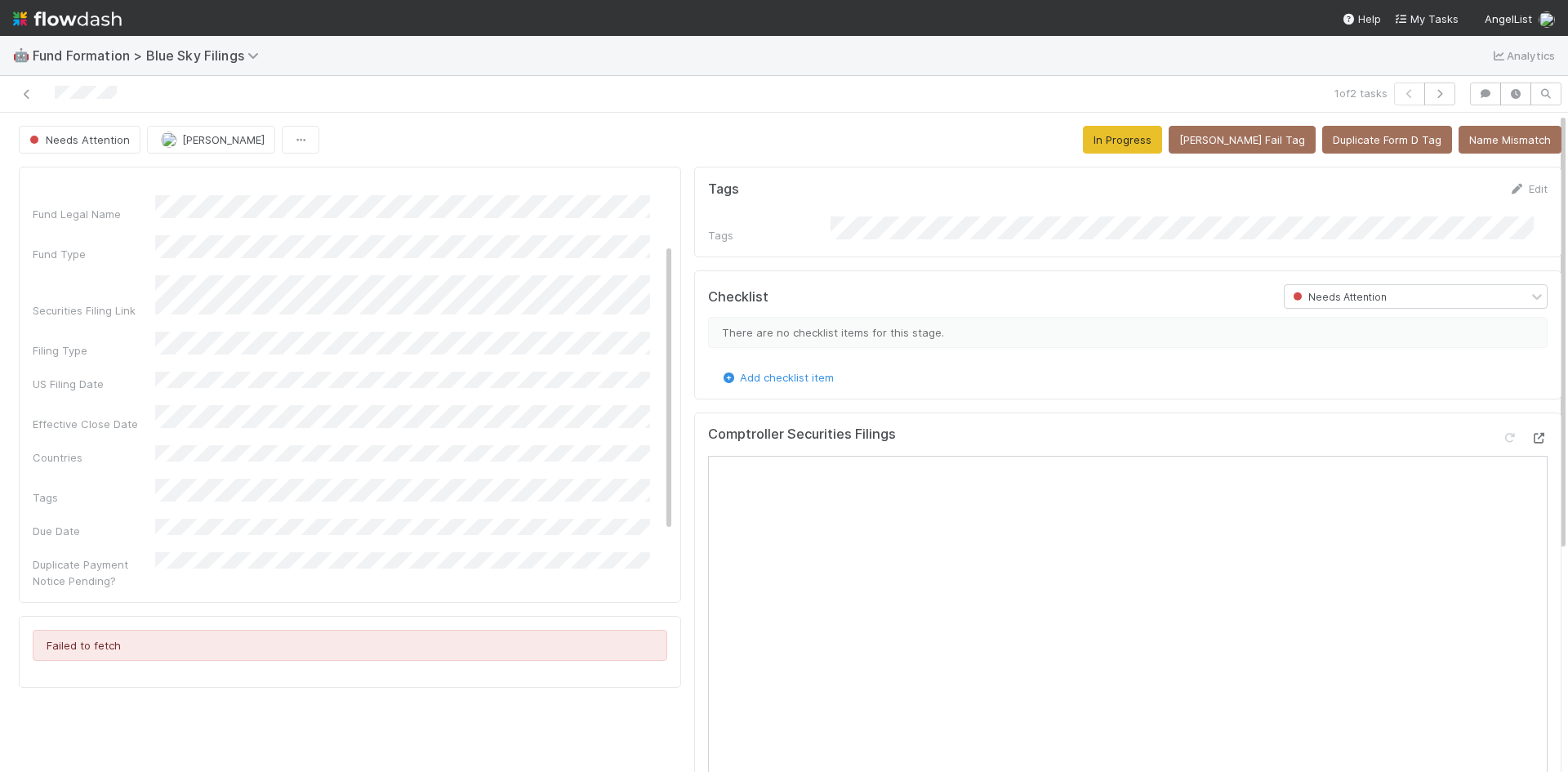
scroll to position [89, 0]
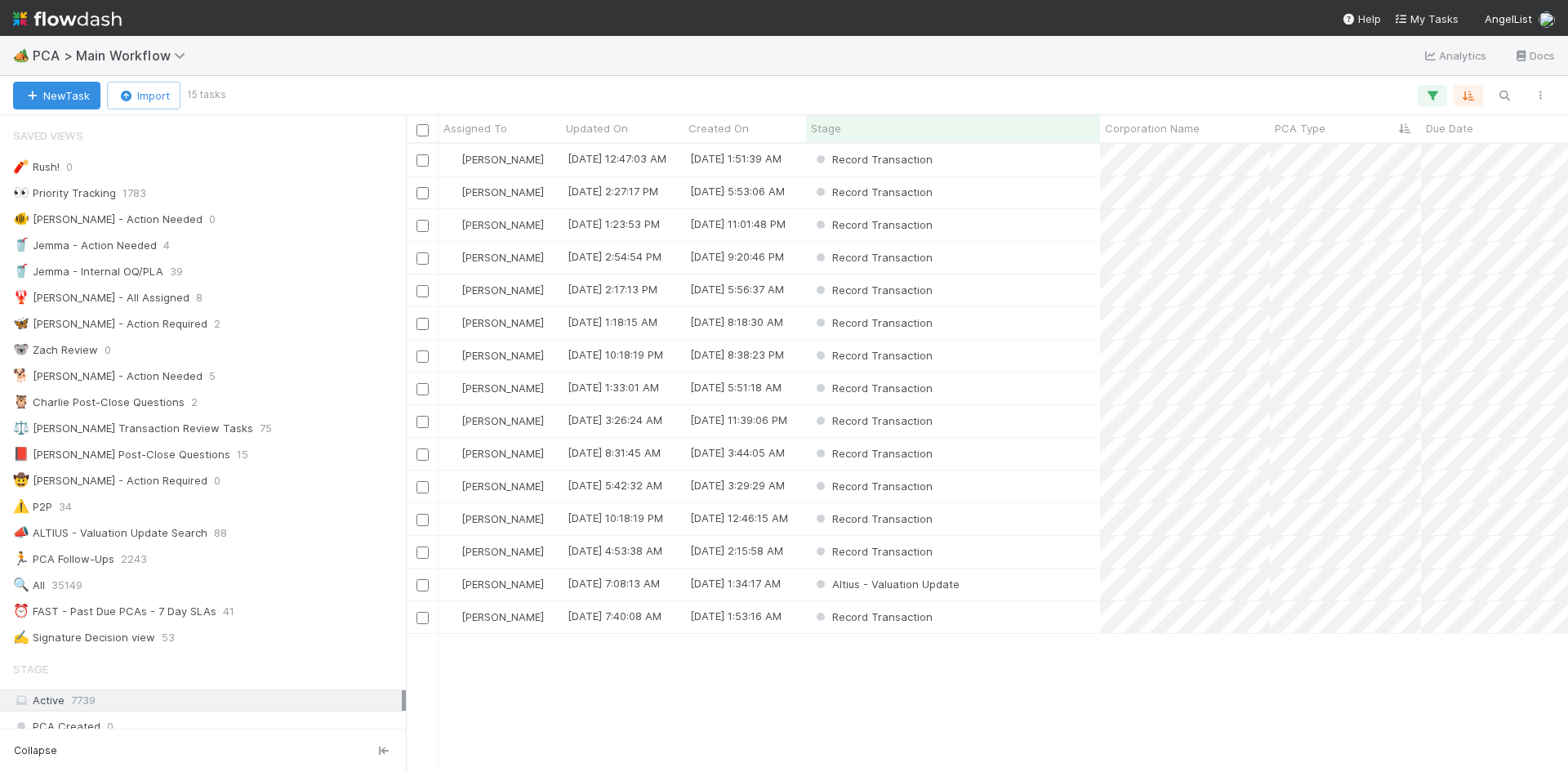
scroll to position [2287, 0]
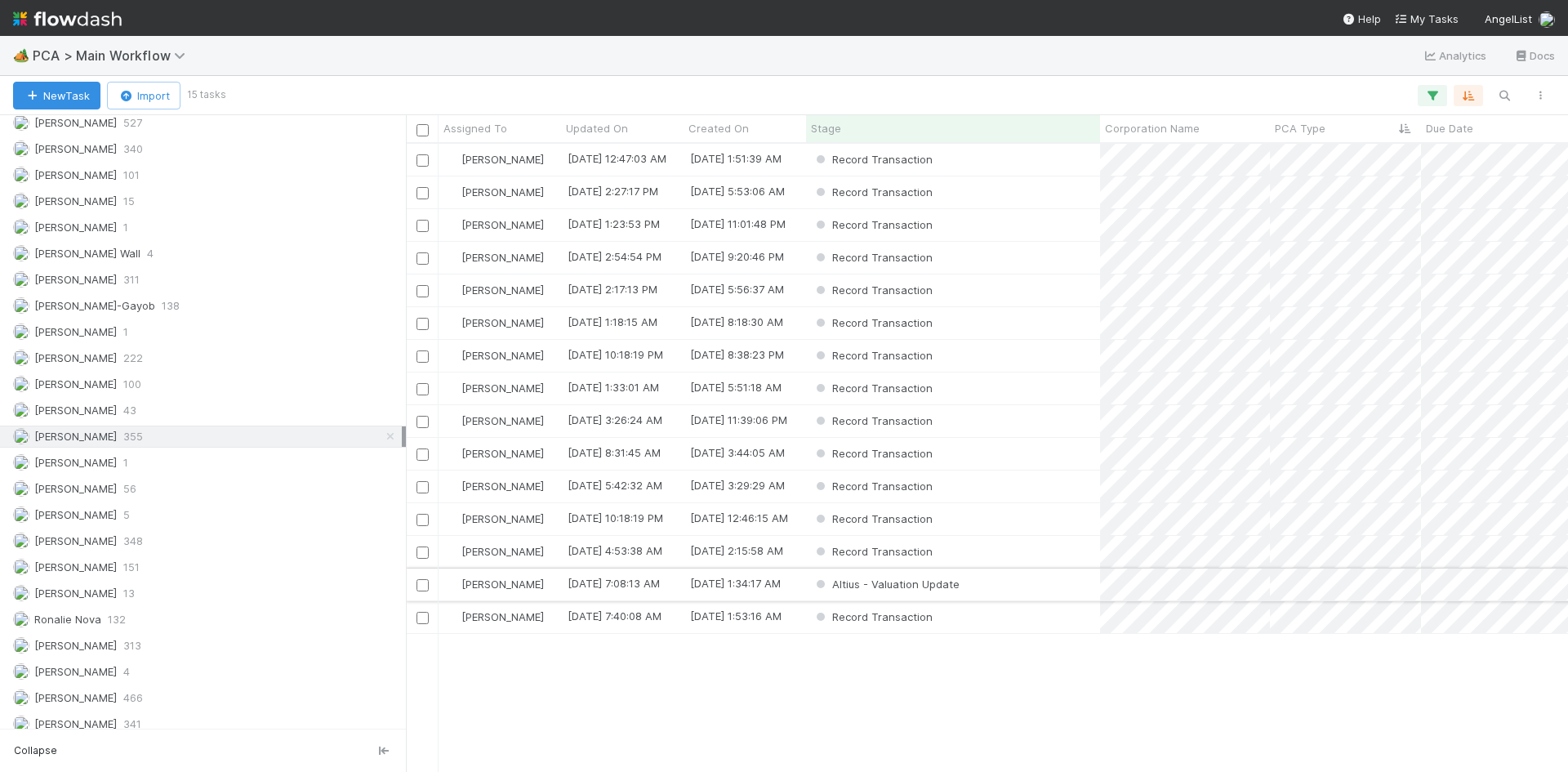
click at [996, 581] on div "Altius - Valuation Update" at bounding box center [953, 585] width 294 height 32
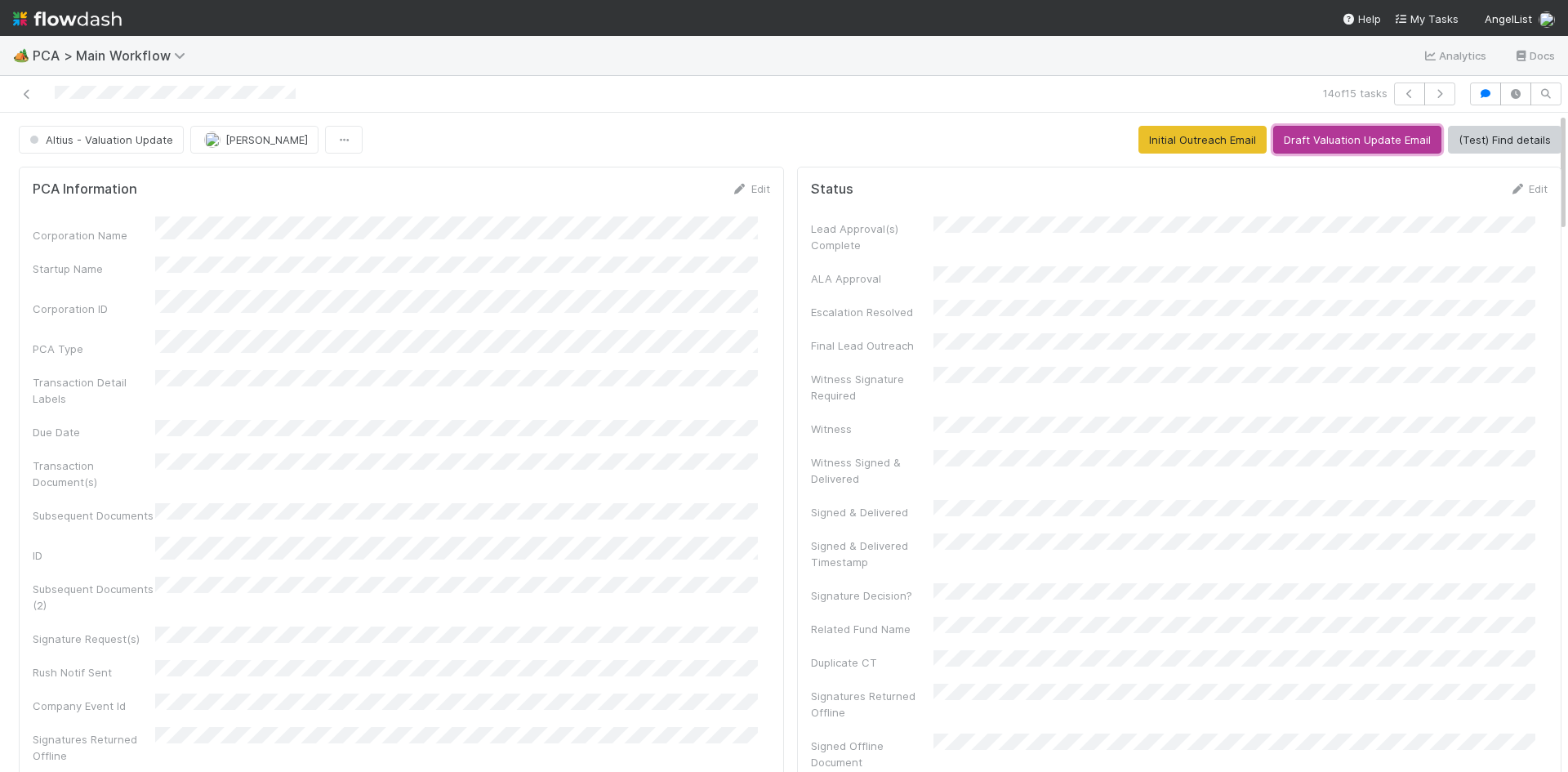
click at [1346, 136] on button "Draft Valuation Update Email" at bounding box center [1357, 140] width 168 height 28
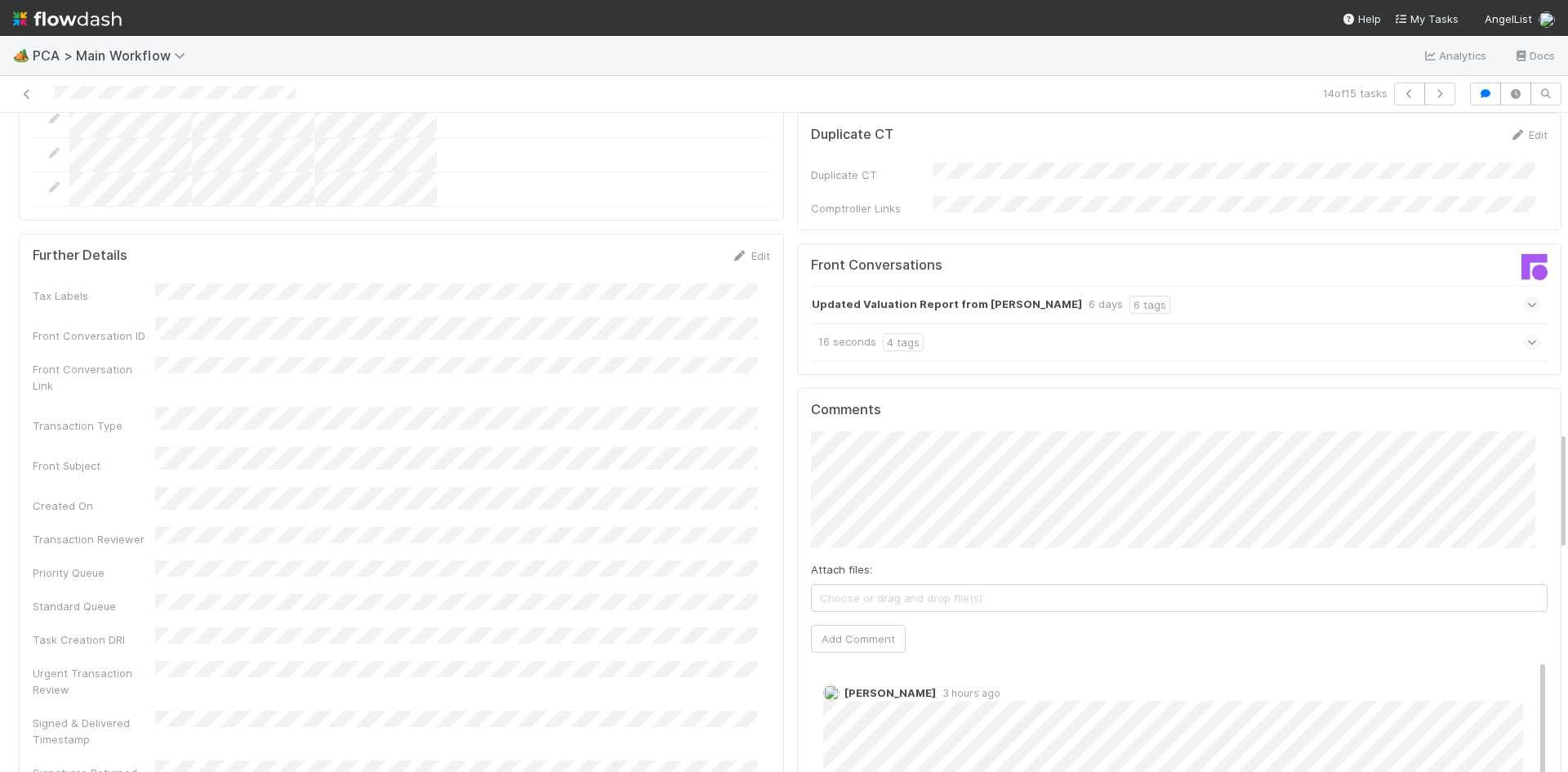
scroll to position [1799, 0]
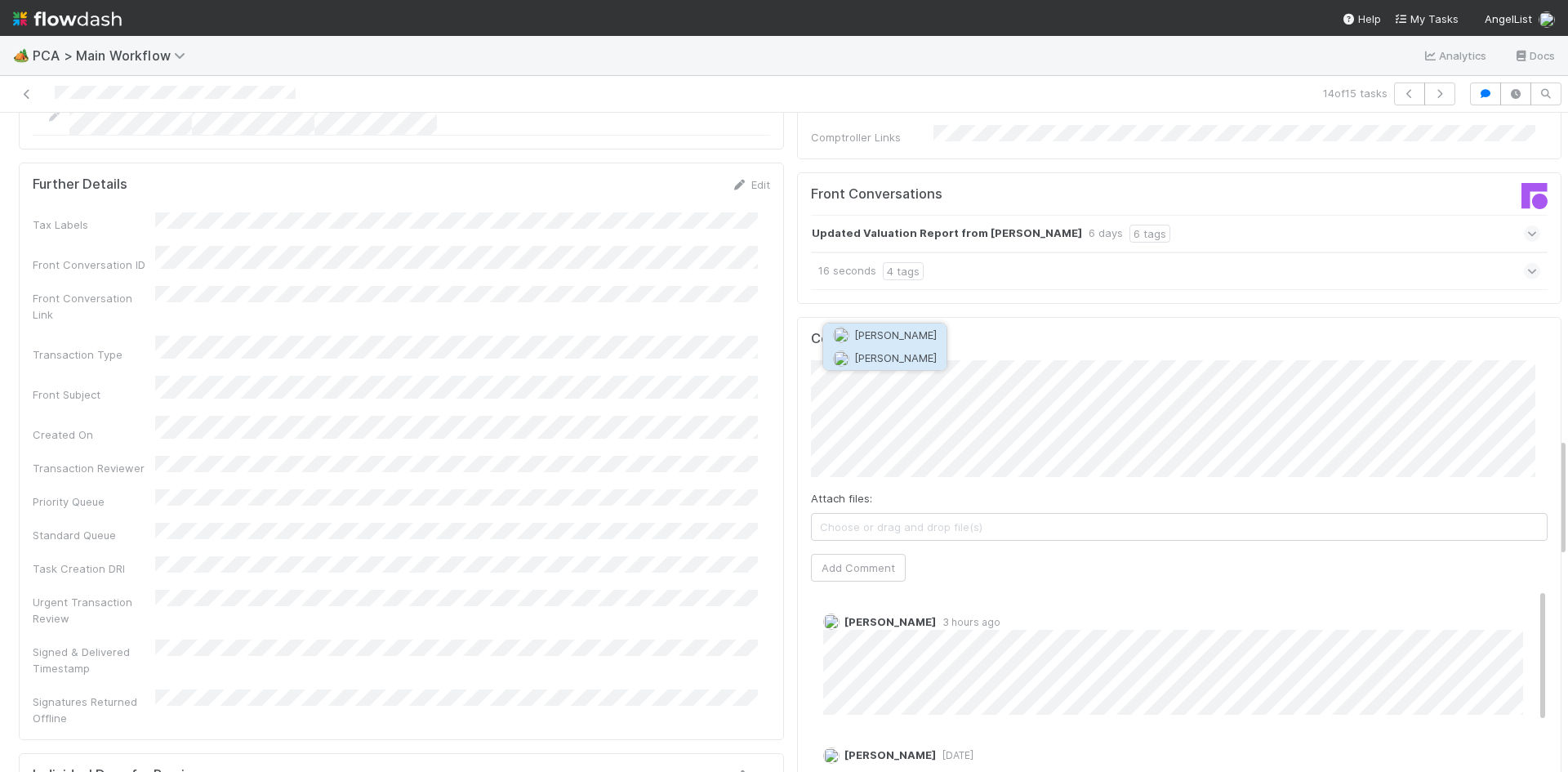
click at [907, 358] on span "[PERSON_NAME]" at bounding box center [895, 358] width 82 height 13
click at [819, 554] on button "Add Comment" at bounding box center [859, 568] width 95 height 28
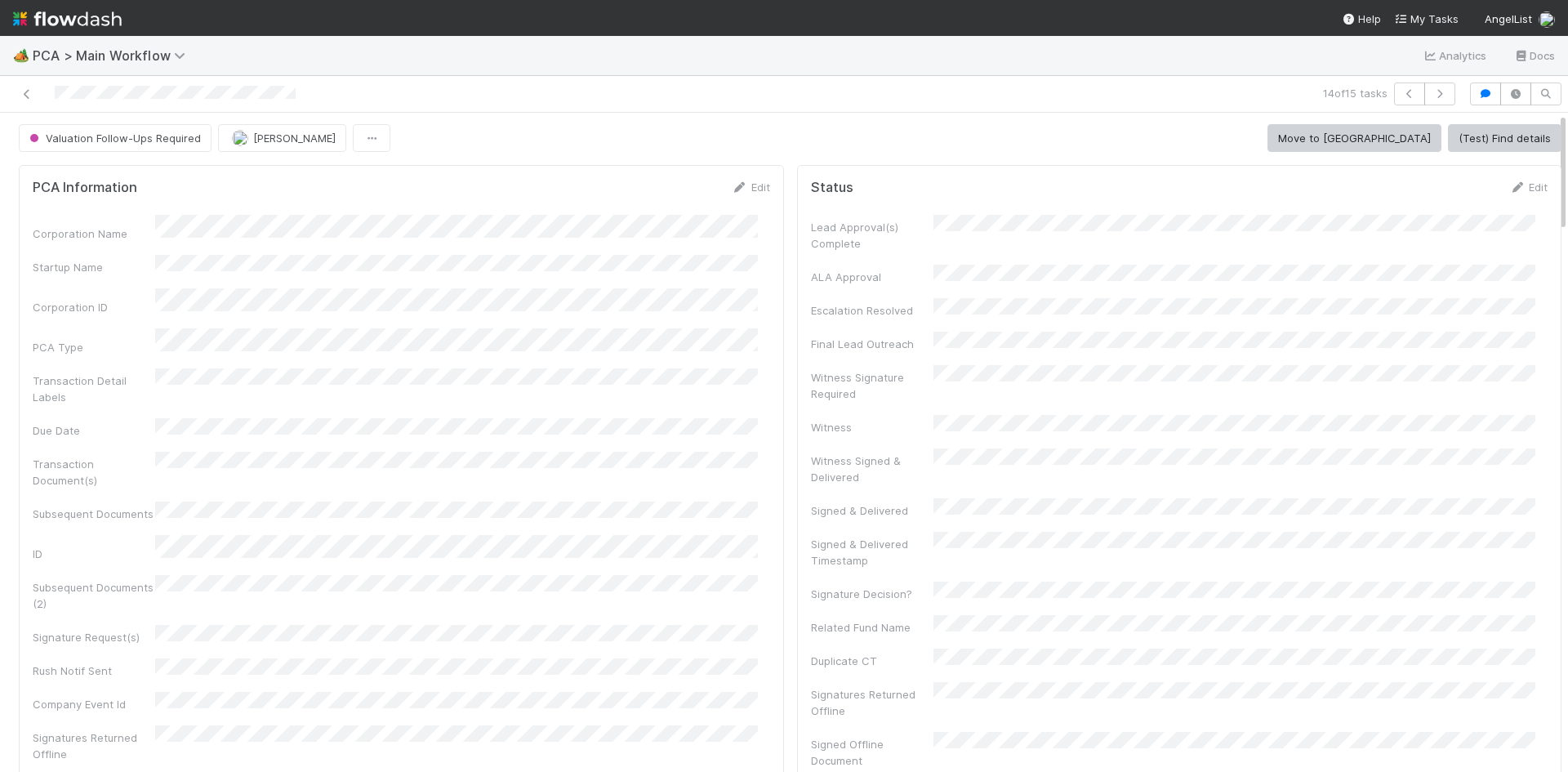
scroll to position [0, 0]
click at [158, 133] on span "Valuation Follow-Ups Required" at bounding box center [113, 140] width 174 height 13
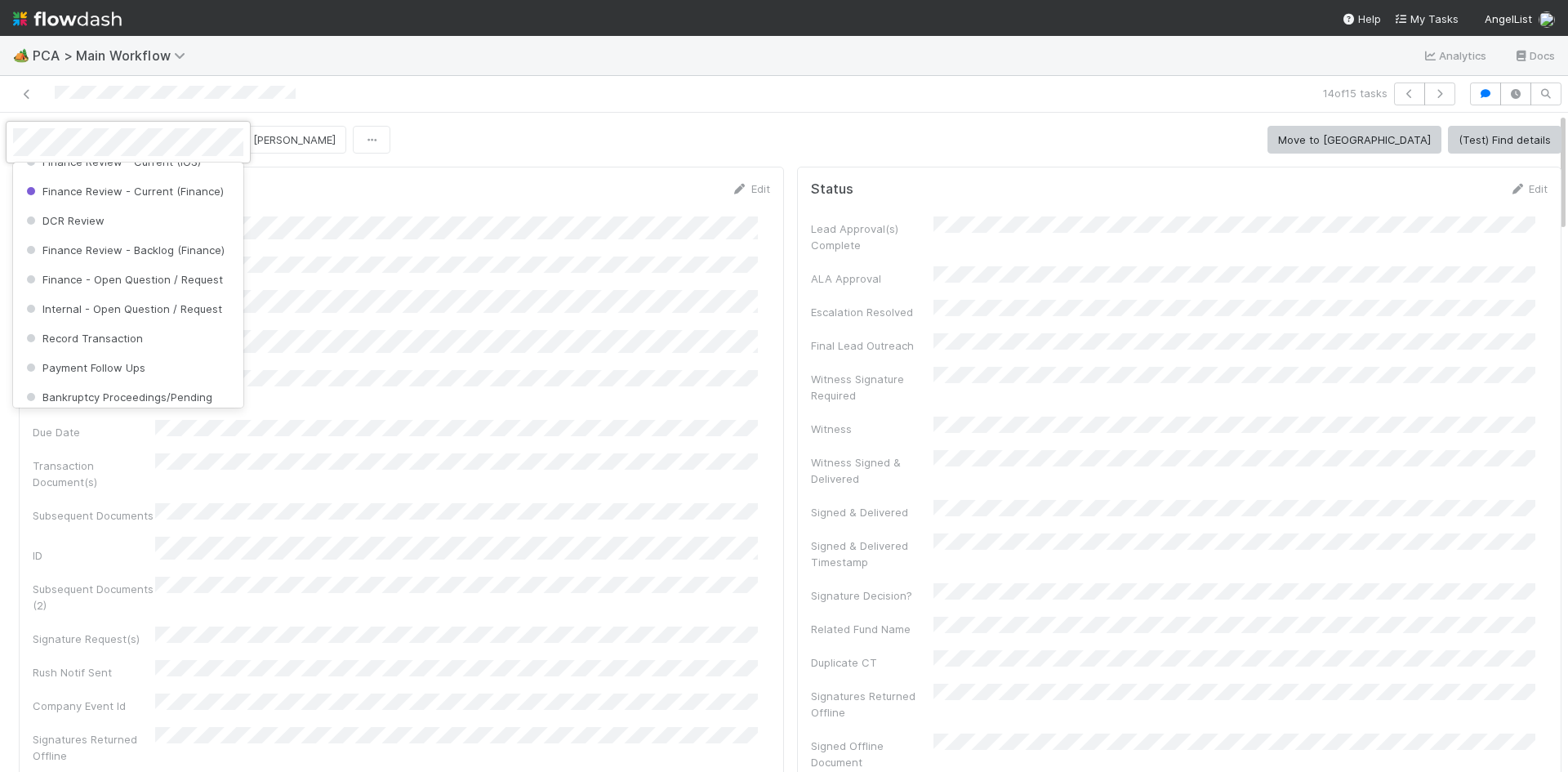
scroll to position [836, 0]
click at [161, 329] on div "Internal - Open Question / Request" at bounding box center [128, 315] width 230 height 30
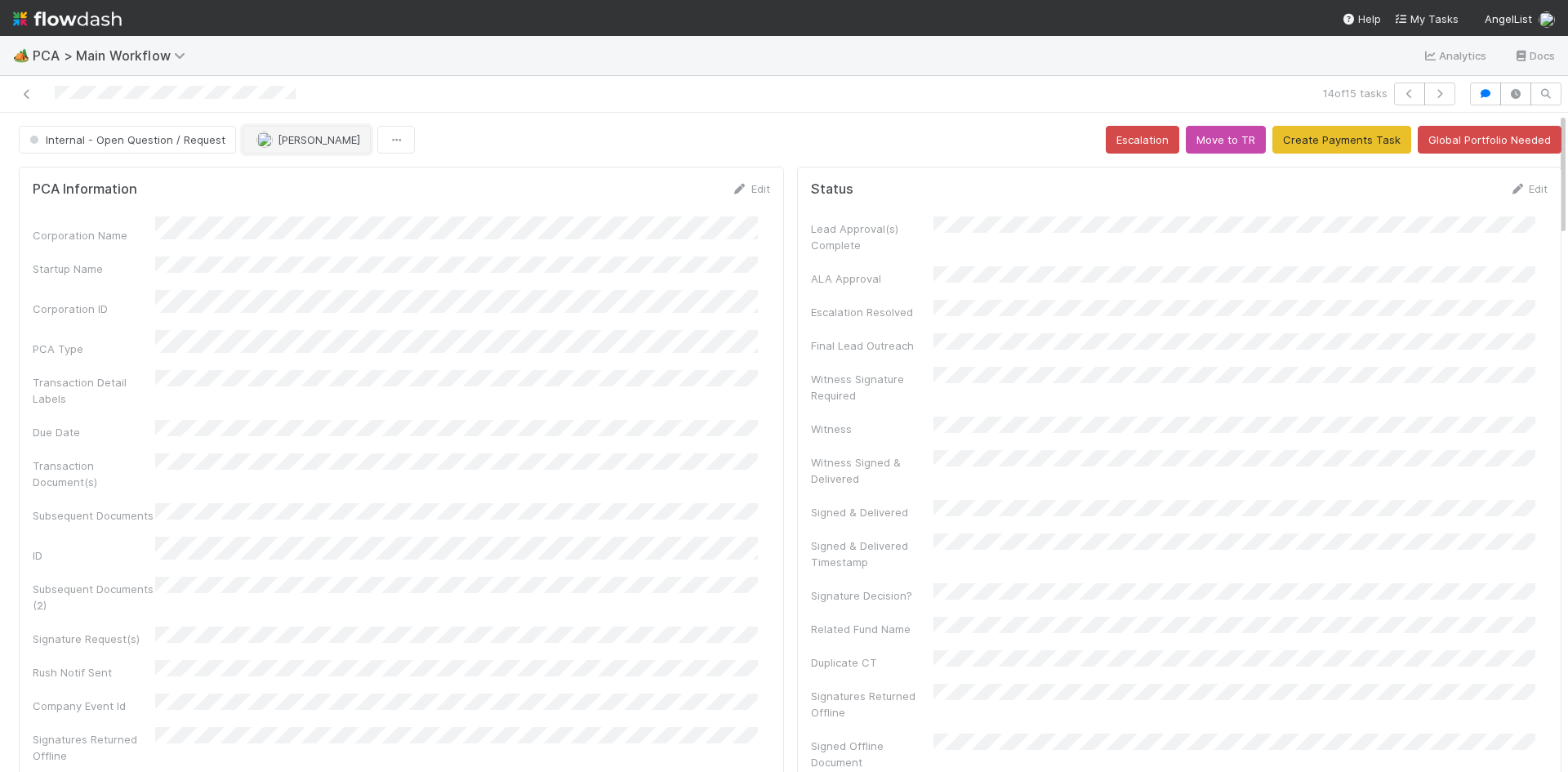
click at [344, 136] on span "[PERSON_NAME]" at bounding box center [319, 140] width 82 height 13
click at [336, 214] on span "[PERSON_NAME]" at bounding box center [303, 210] width 82 height 13
click at [488, 106] on div "14 of 15 tasks" at bounding box center [784, 93] width 1568 height 36
click at [22, 92] on icon at bounding box center [27, 93] width 17 height 10
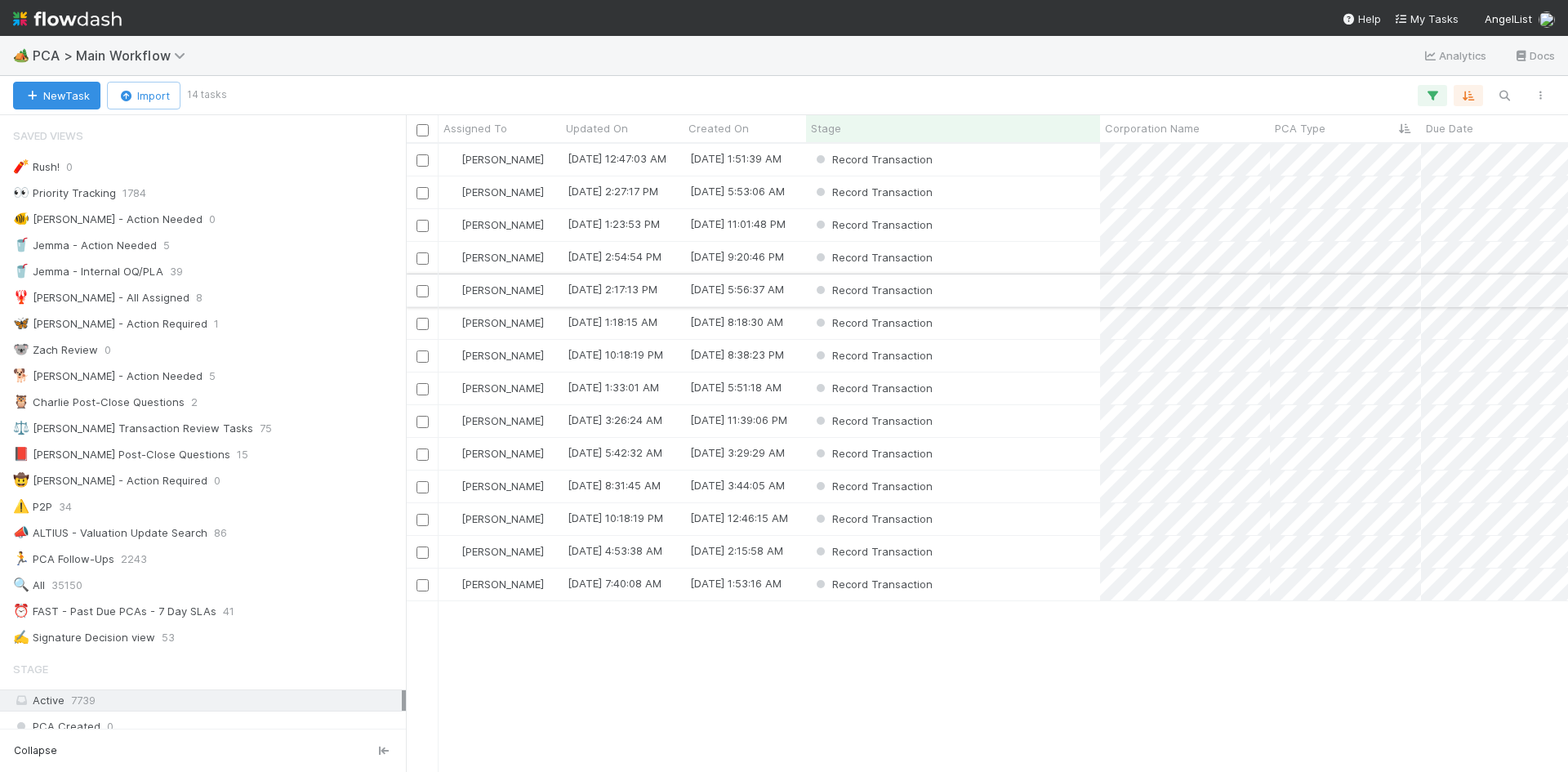
scroll to position [616, 1150]
click at [1311, 127] on span "PCA Type" at bounding box center [1300, 129] width 50 height 17
click at [1313, 161] on div "Sort A → Z" at bounding box center [1369, 159] width 186 height 24
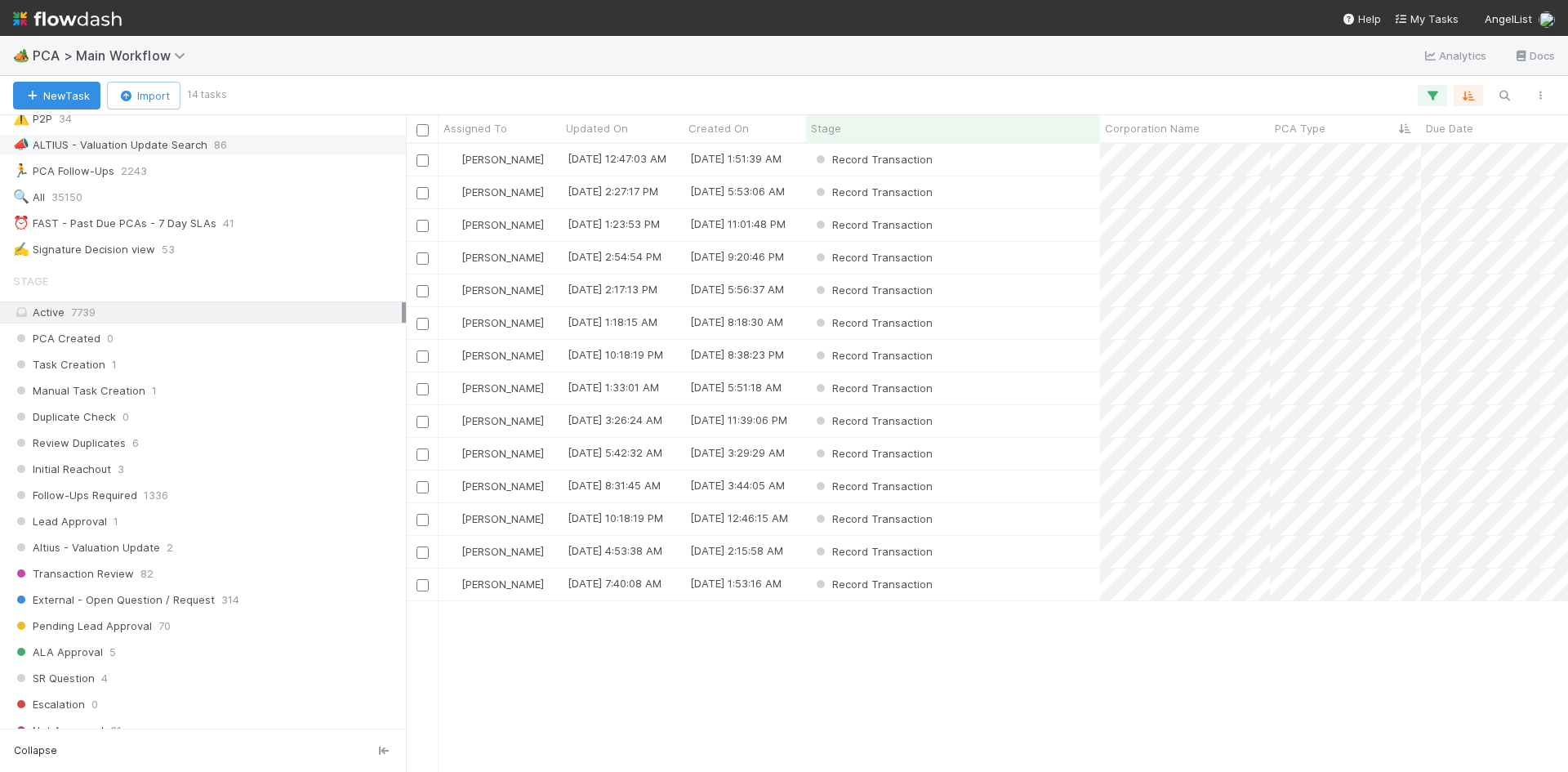
scroll to position [572, 0]
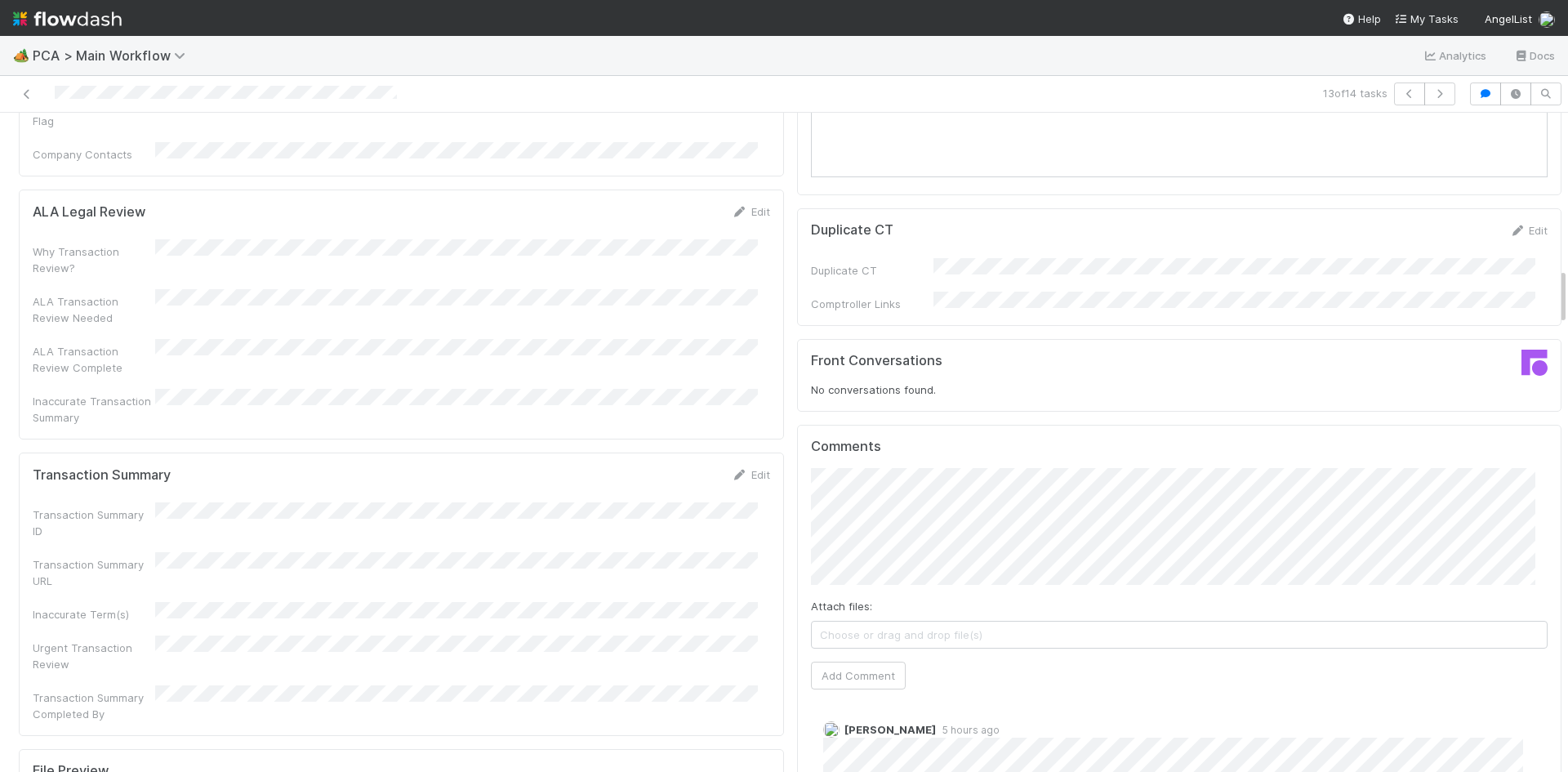
scroll to position [1634, 0]
click at [742, 473] on link "Edit" at bounding box center [750, 479] width 38 height 13
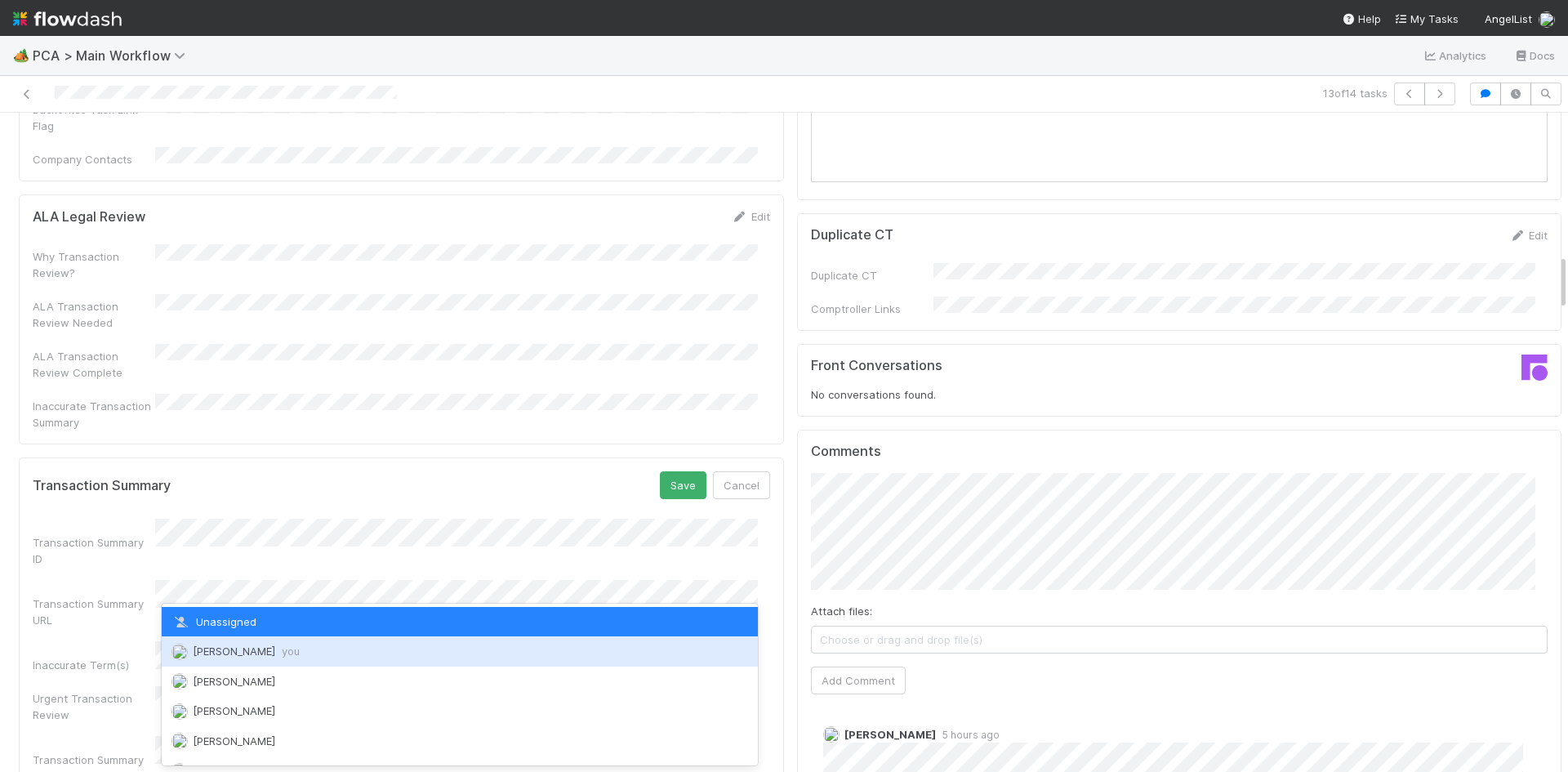
click at [282, 646] on span "you" at bounding box center [290, 651] width 18 height 13
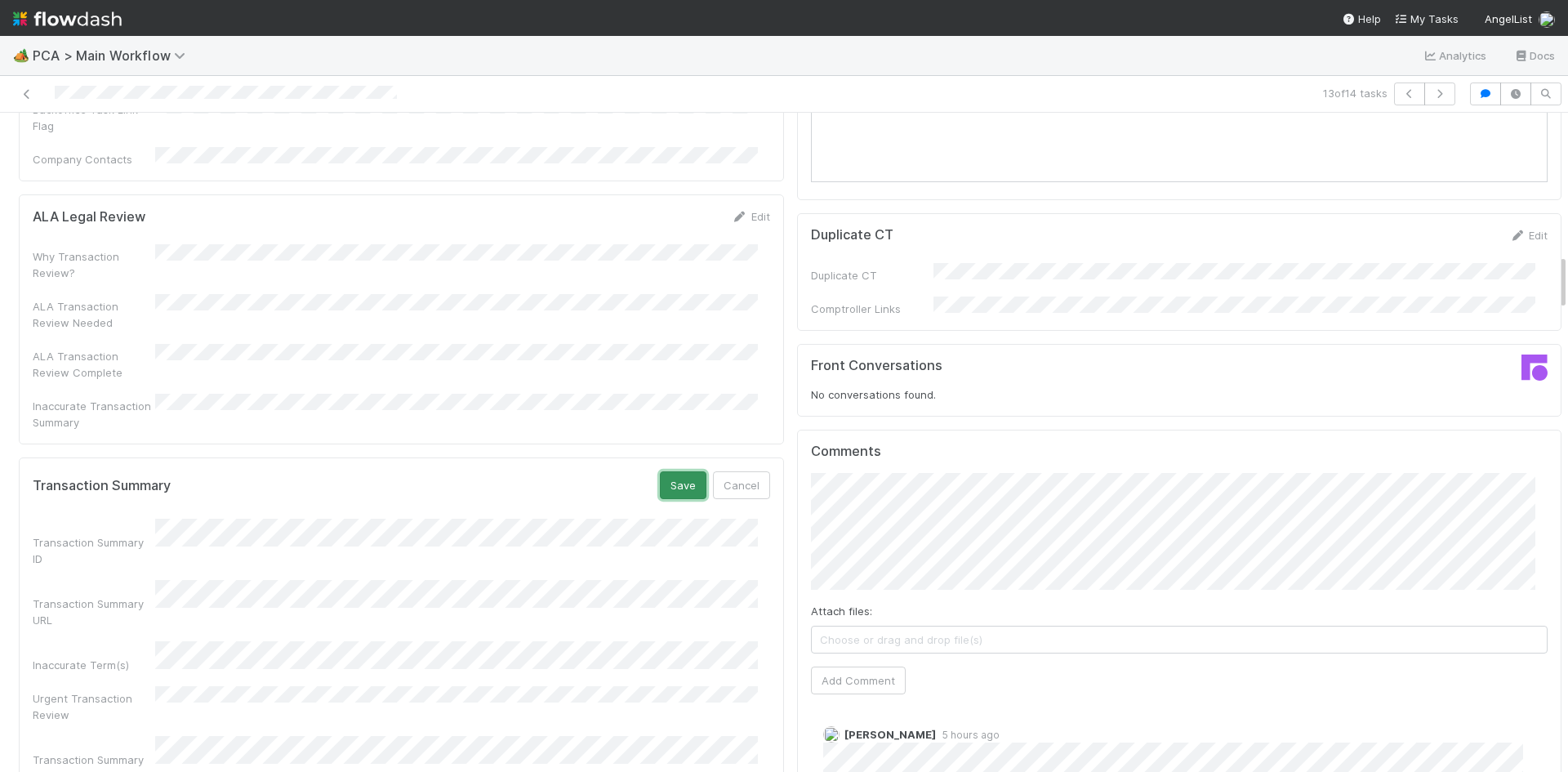
click at [663, 472] on button "Save" at bounding box center [683, 486] width 47 height 28
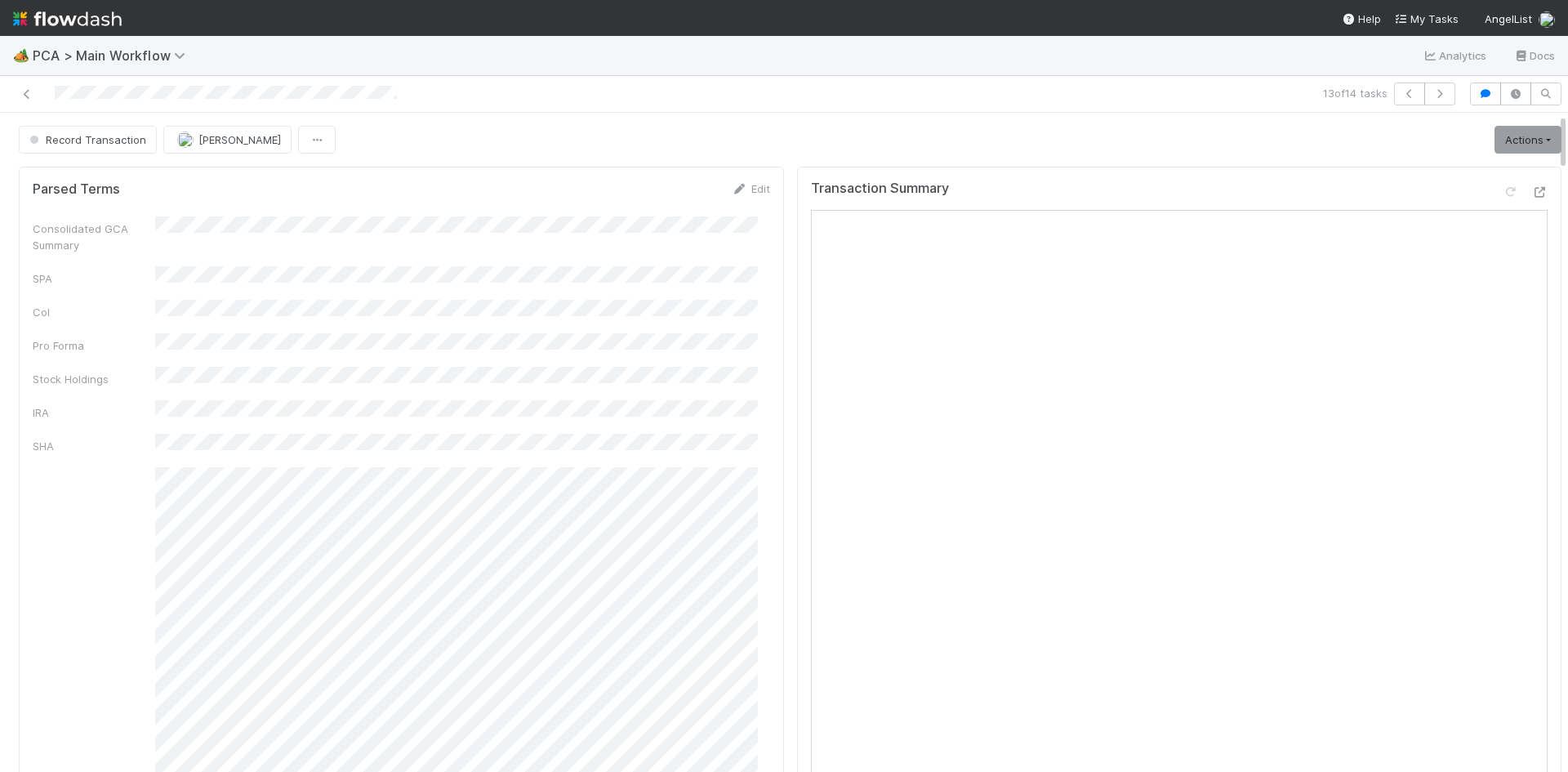
scroll to position [0, 0]
click at [1496, 140] on link "Actions" at bounding box center [1528, 140] width 67 height 28
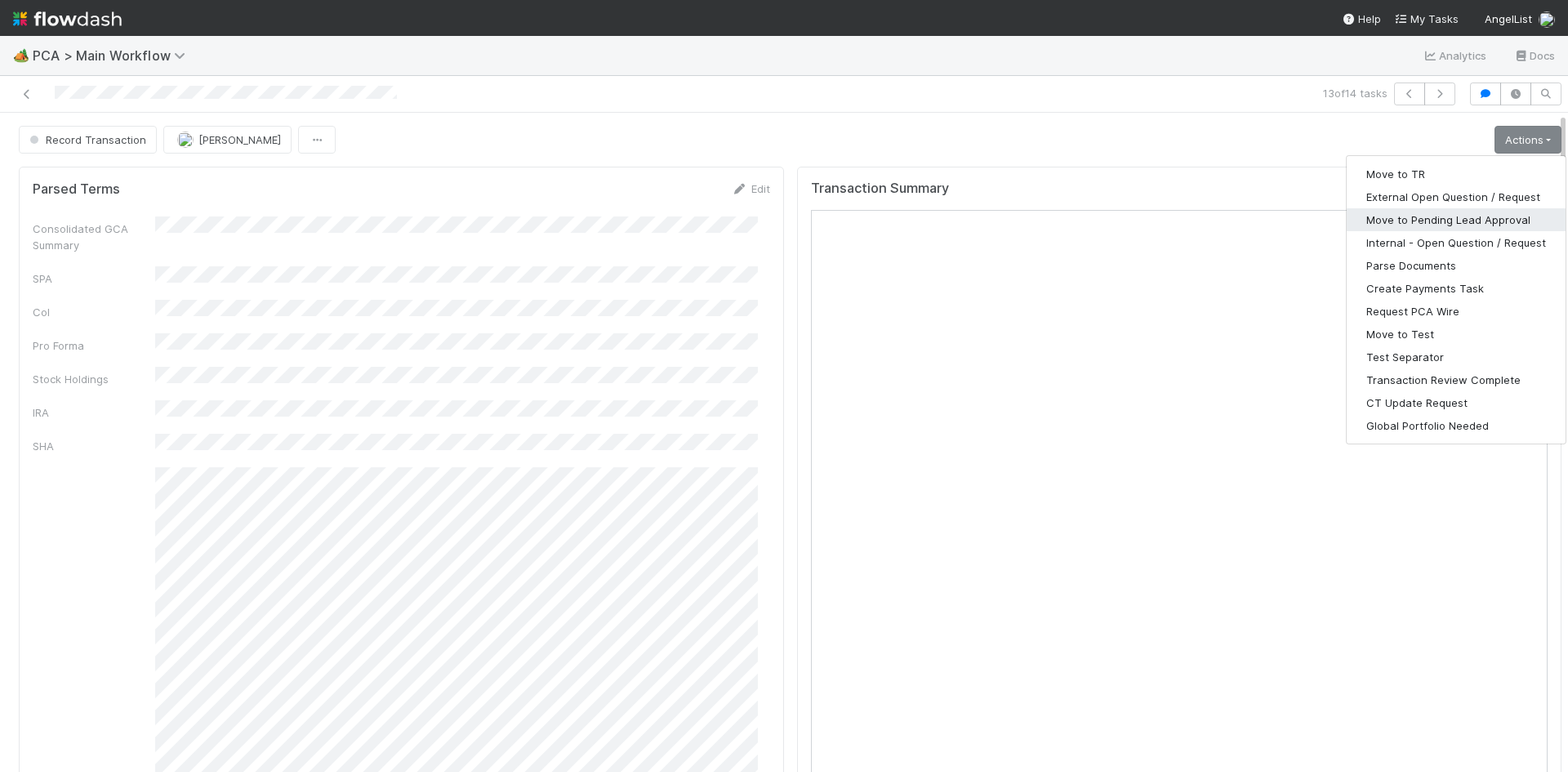
click at [1466, 221] on button "Move to Pending Lead Approval" at bounding box center [1456, 219] width 219 height 23
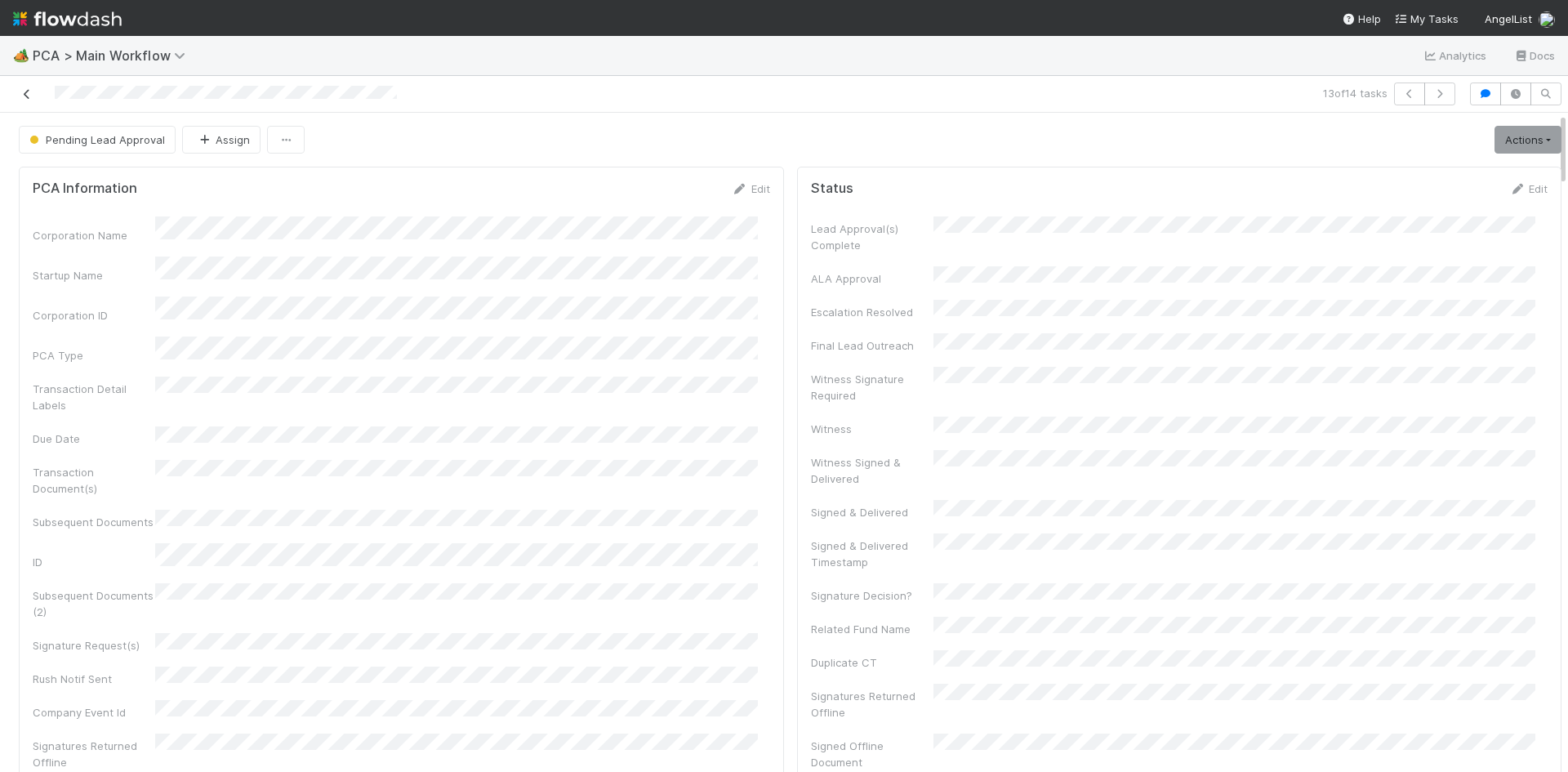
click at [26, 94] on icon at bounding box center [27, 93] width 17 height 10
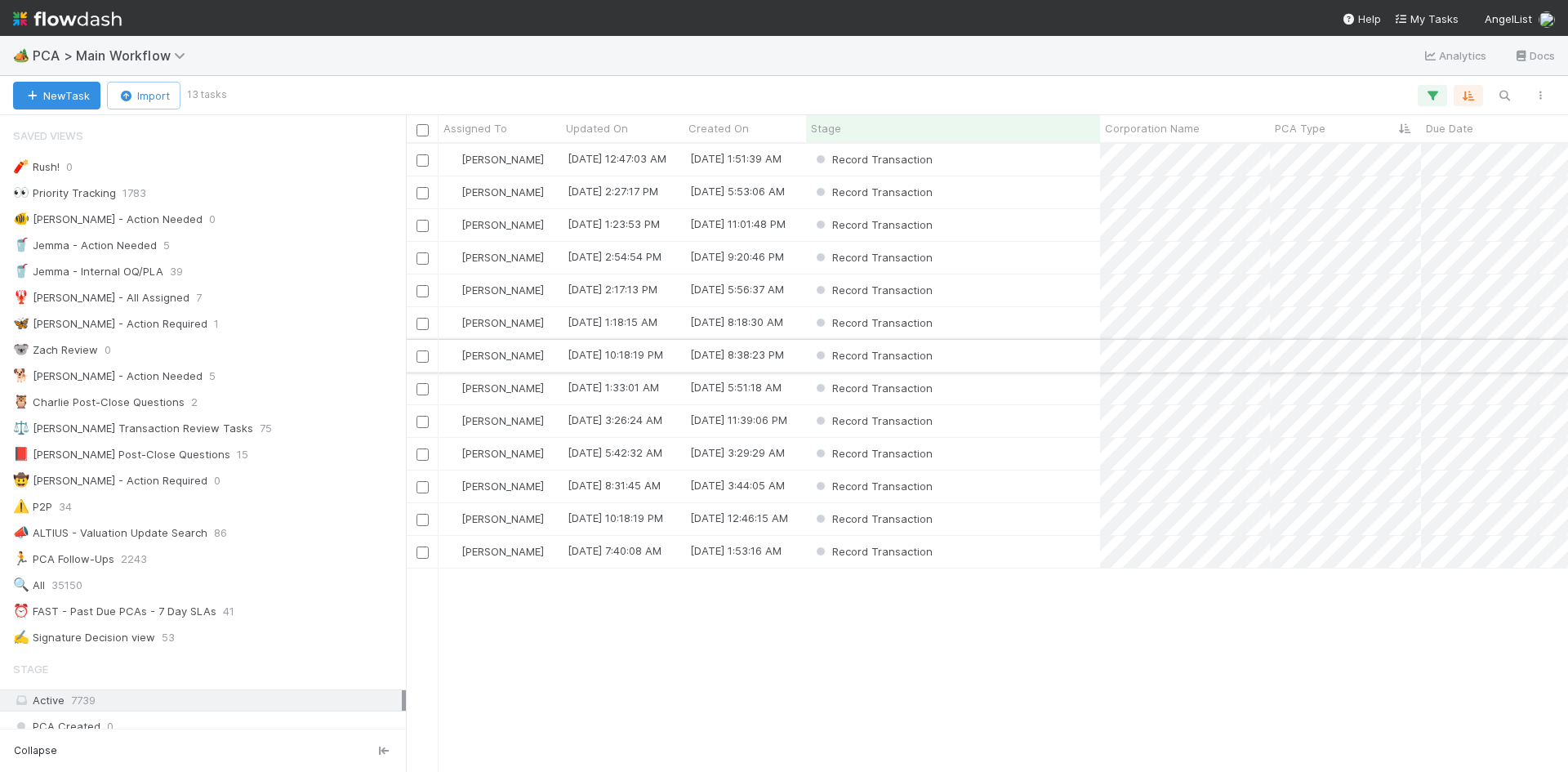
scroll to position [616, 1150]
click at [1018, 306] on div "Record Transaction" at bounding box center [953, 290] width 294 height 32
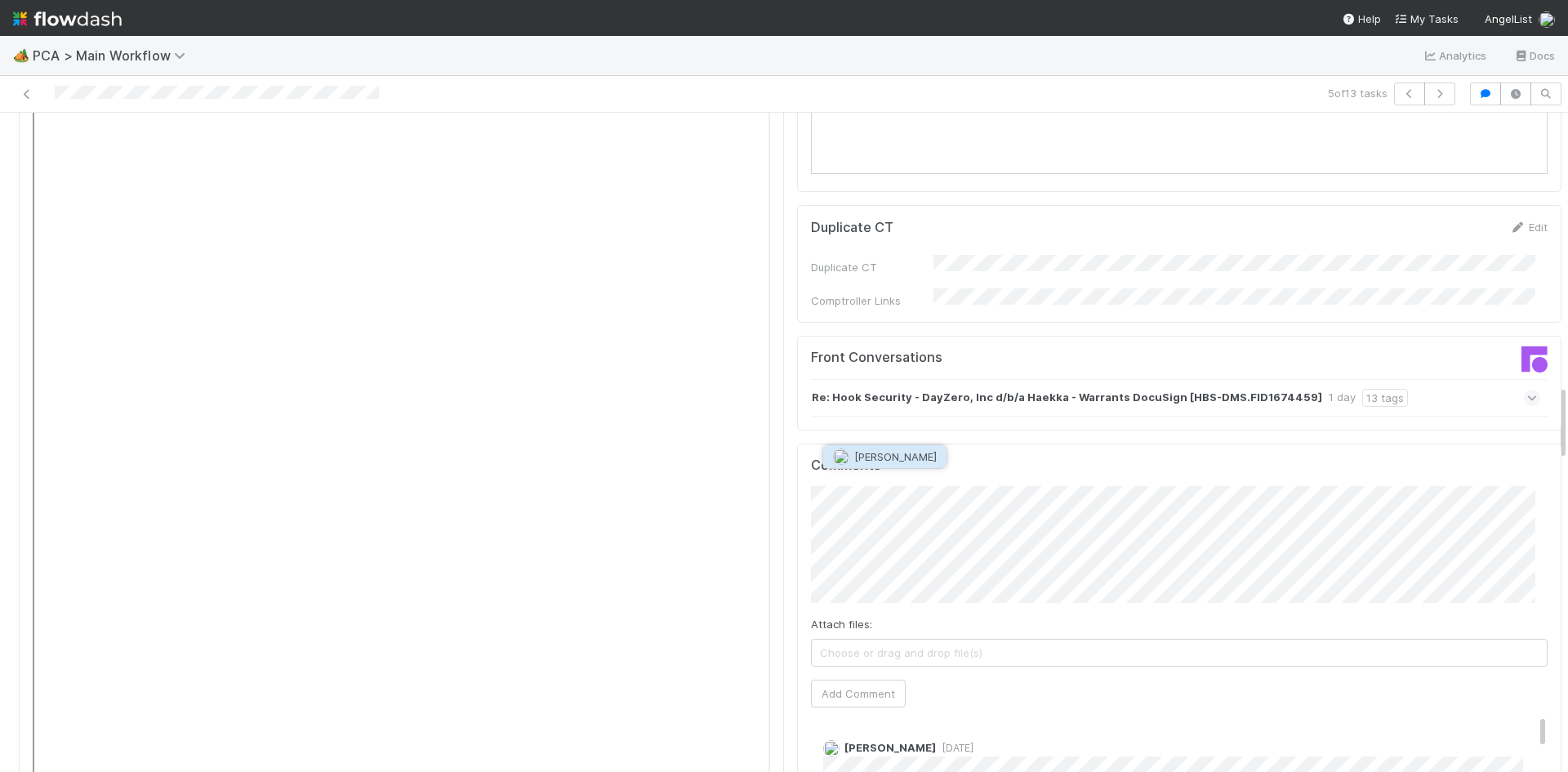
click at [929, 458] on span "[PERSON_NAME]" at bounding box center [895, 457] width 82 height 13
drag, startPoint x: 851, startPoint y: 600, endPoint x: 736, endPoint y: 488, distance: 160.5
click at [851, 680] on button "Add Comment" at bounding box center [859, 694] width 95 height 28
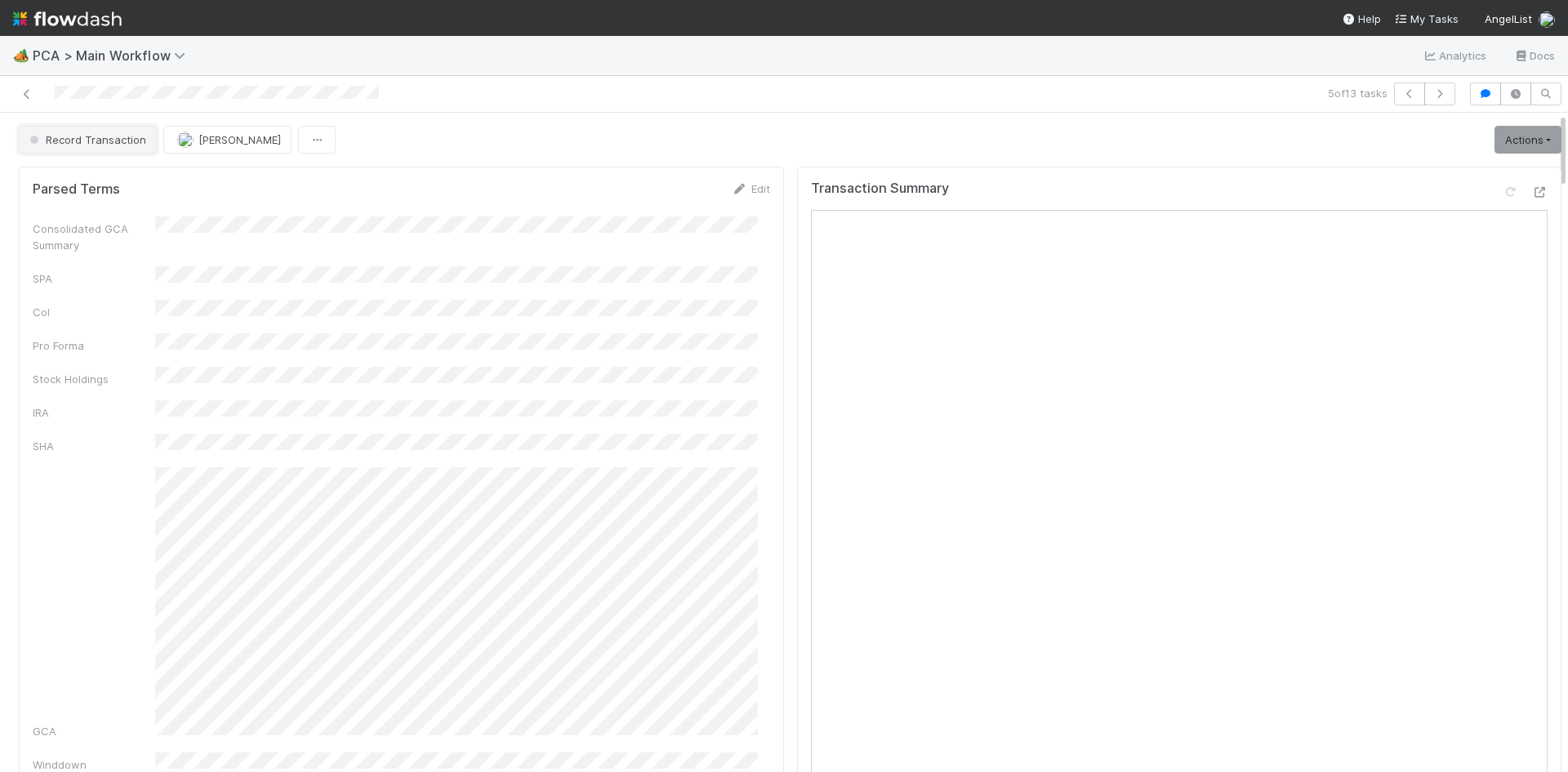
click at [109, 138] on span "Record Transaction" at bounding box center [86, 140] width 120 height 13
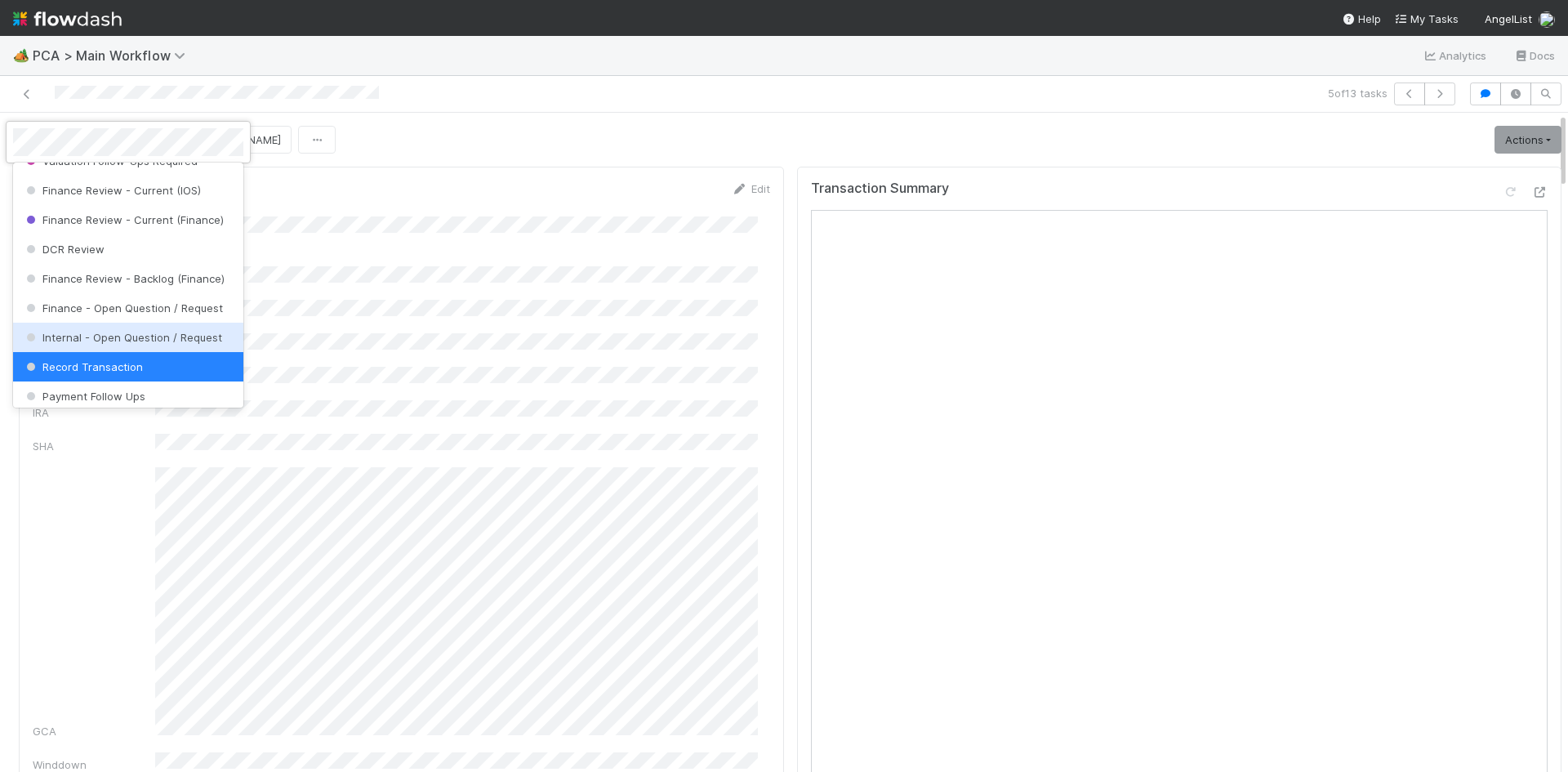
click at [122, 344] on span "Internal - Open Question / Request" at bounding box center [123, 338] width 199 height 13
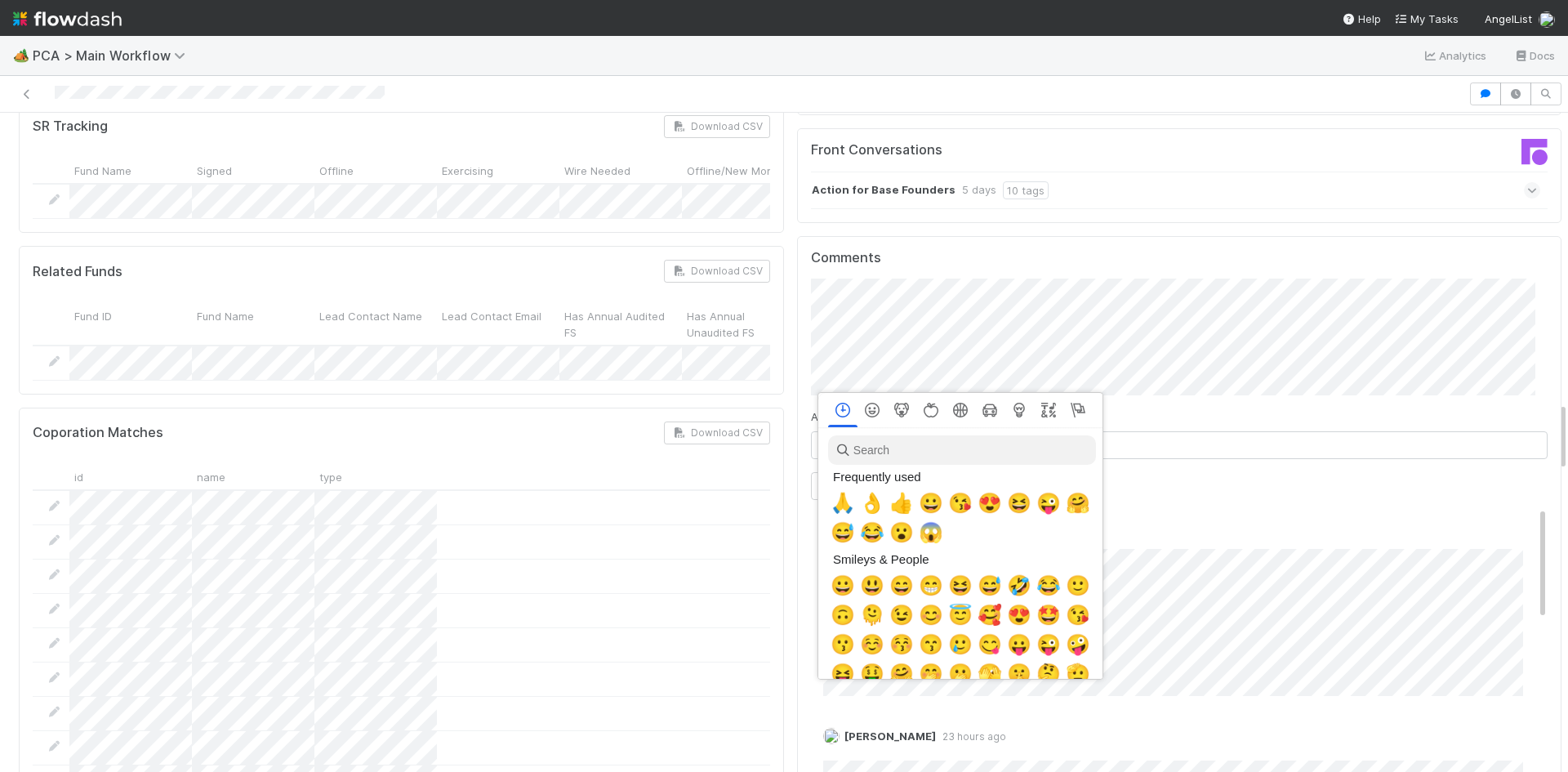
scroll to position [0, 6]
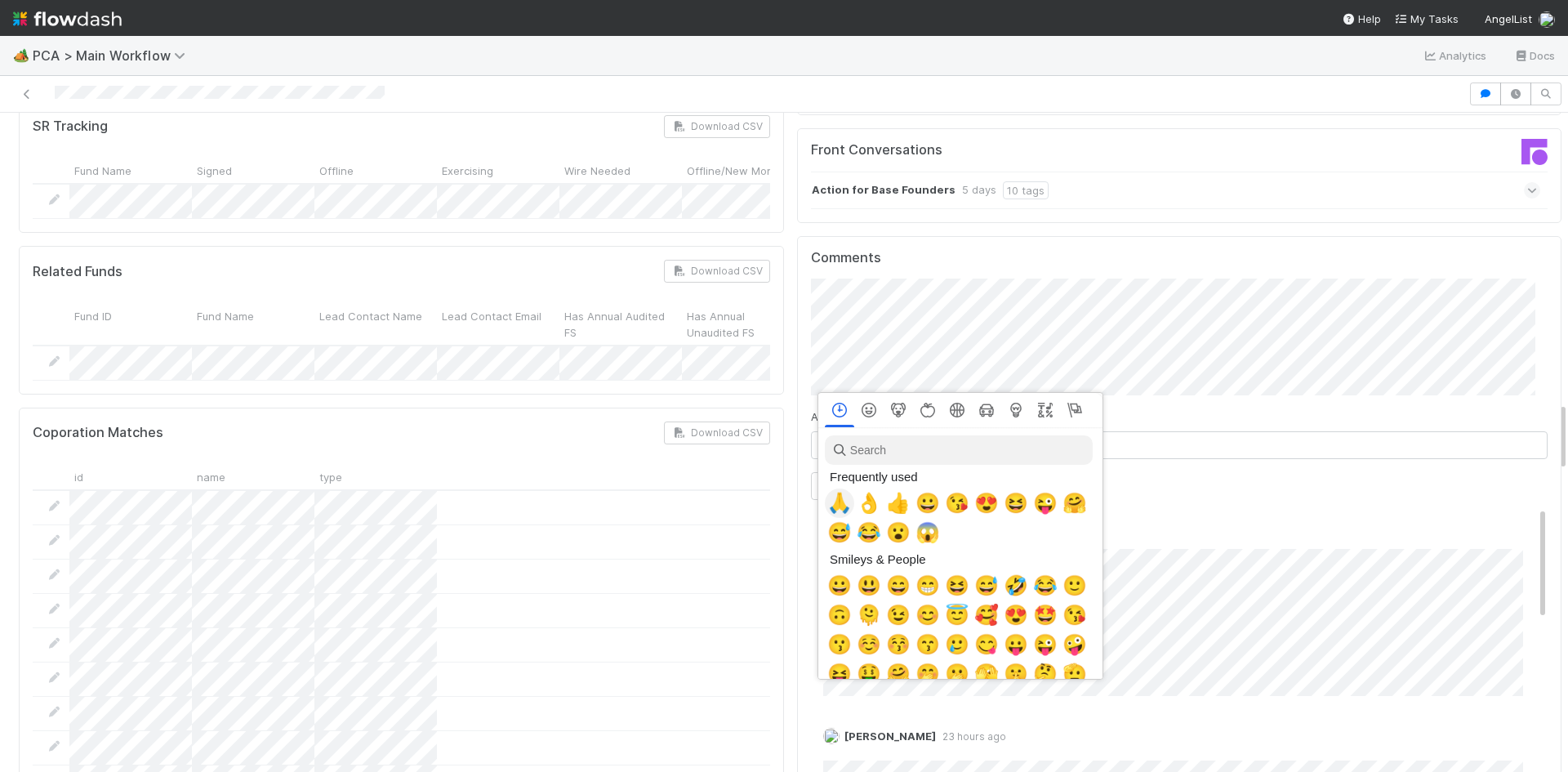
click at [835, 500] on span "🙏" at bounding box center [840, 503] width 24 height 23
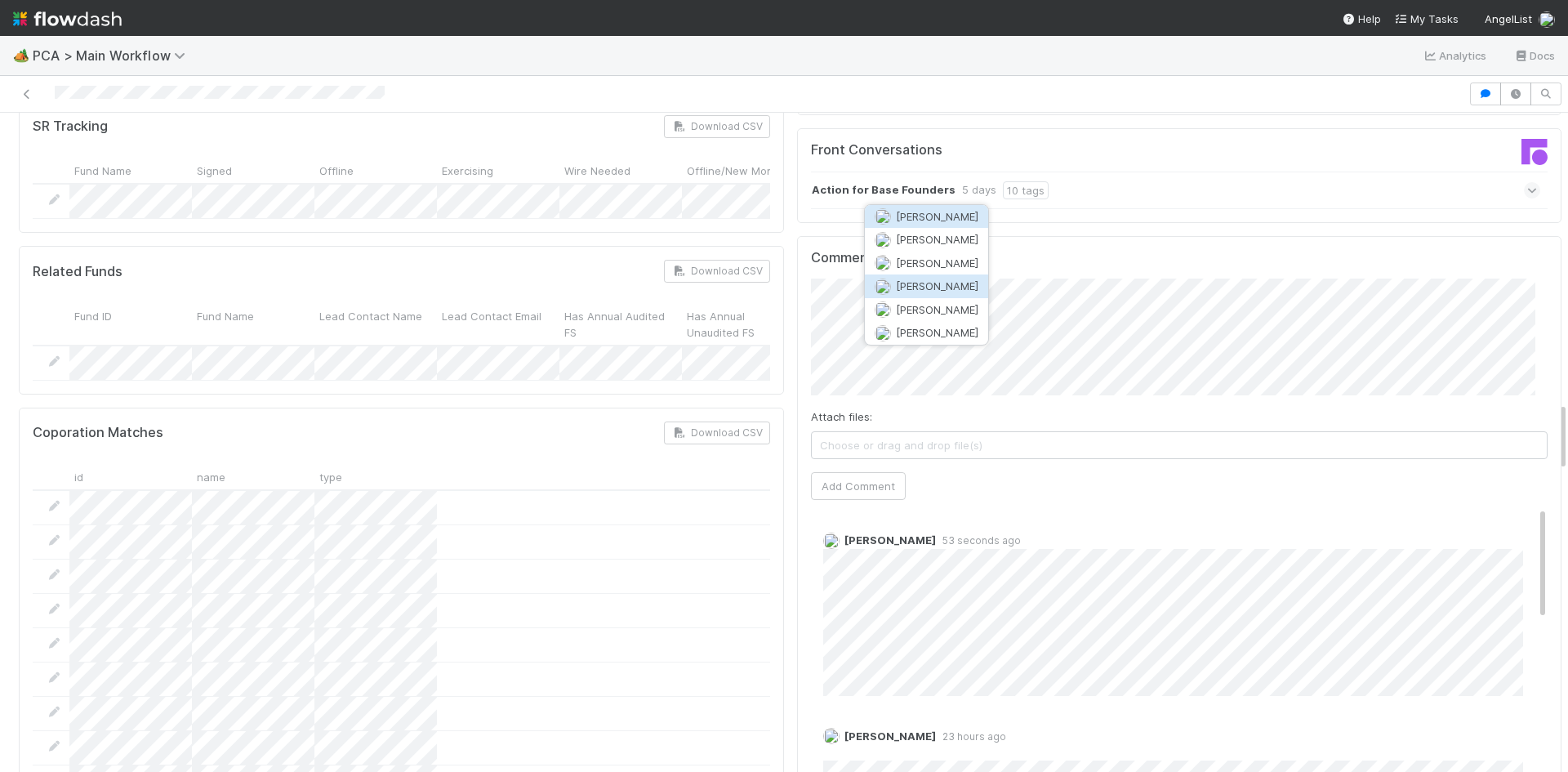
click at [936, 281] on span "[PERSON_NAME]" at bounding box center [937, 286] width 82 height 13
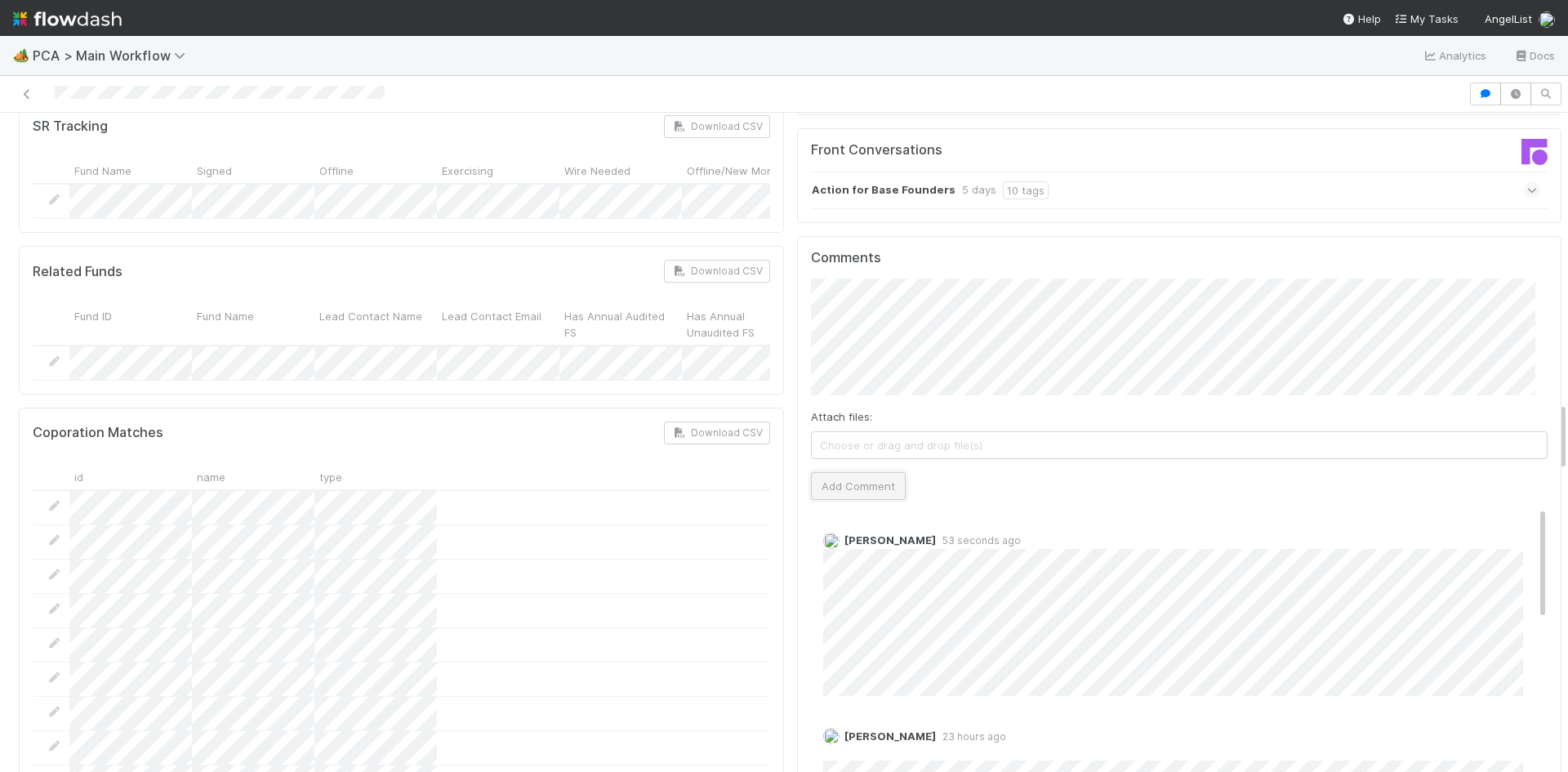
click at [861, 472] on button "Add Comment" at bounding box center [859, 486] width 95 height 28
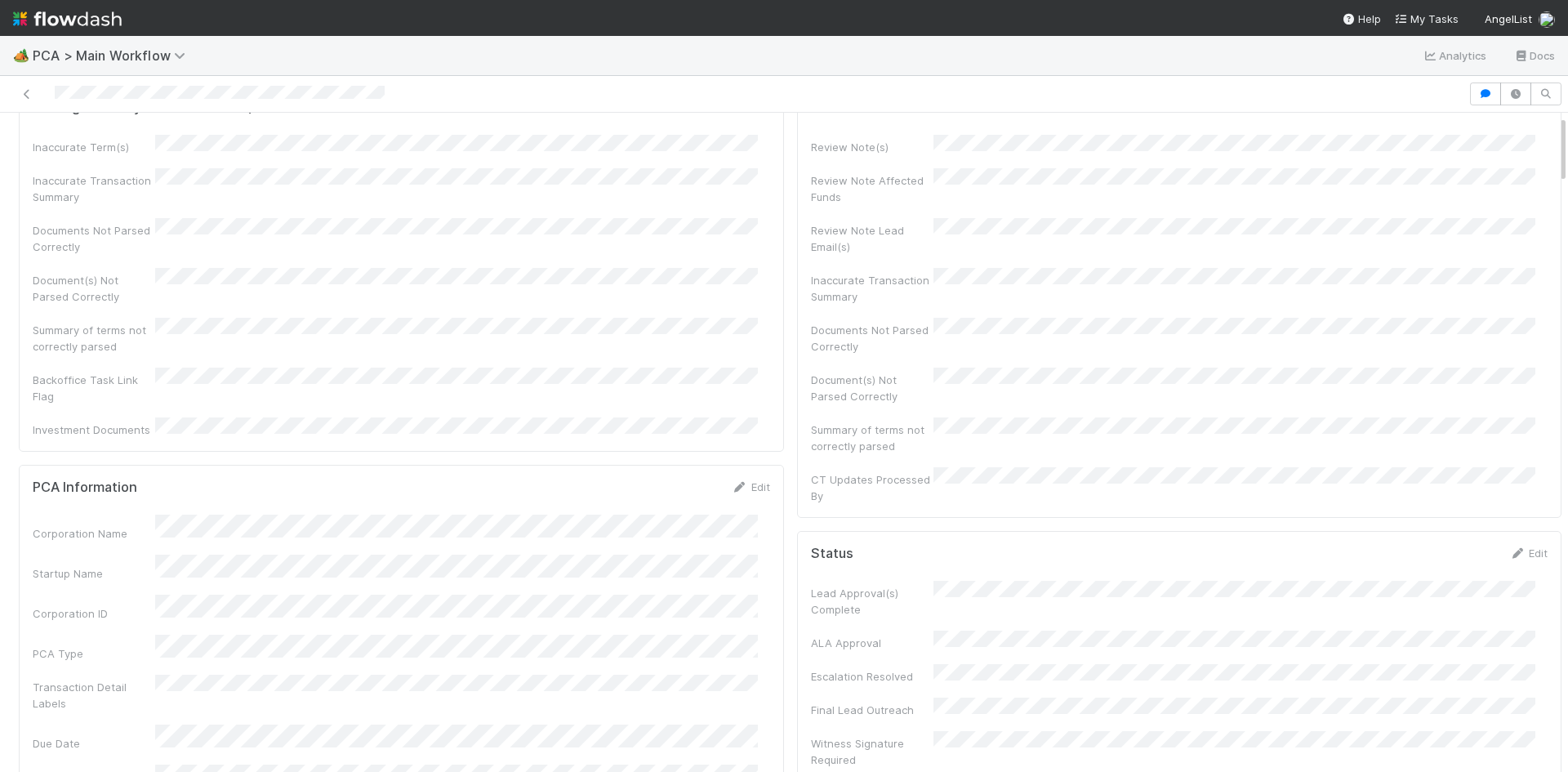
scroll to position [0, 0]
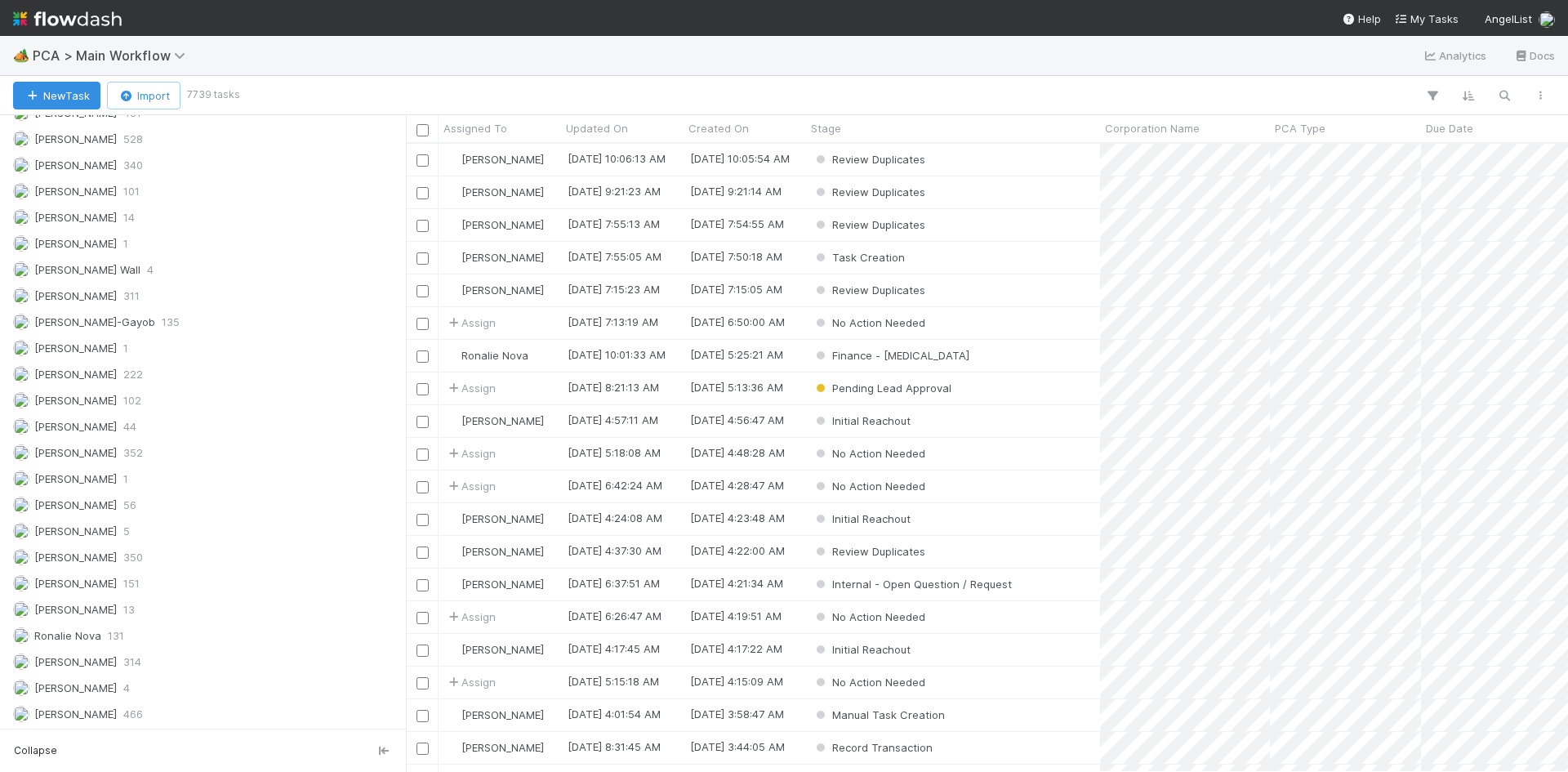
scroll to position [2298, 0]
click at [95, 431] on span "[PERSON_NAME]" at bounding box center [76, 425] width 82 height 13
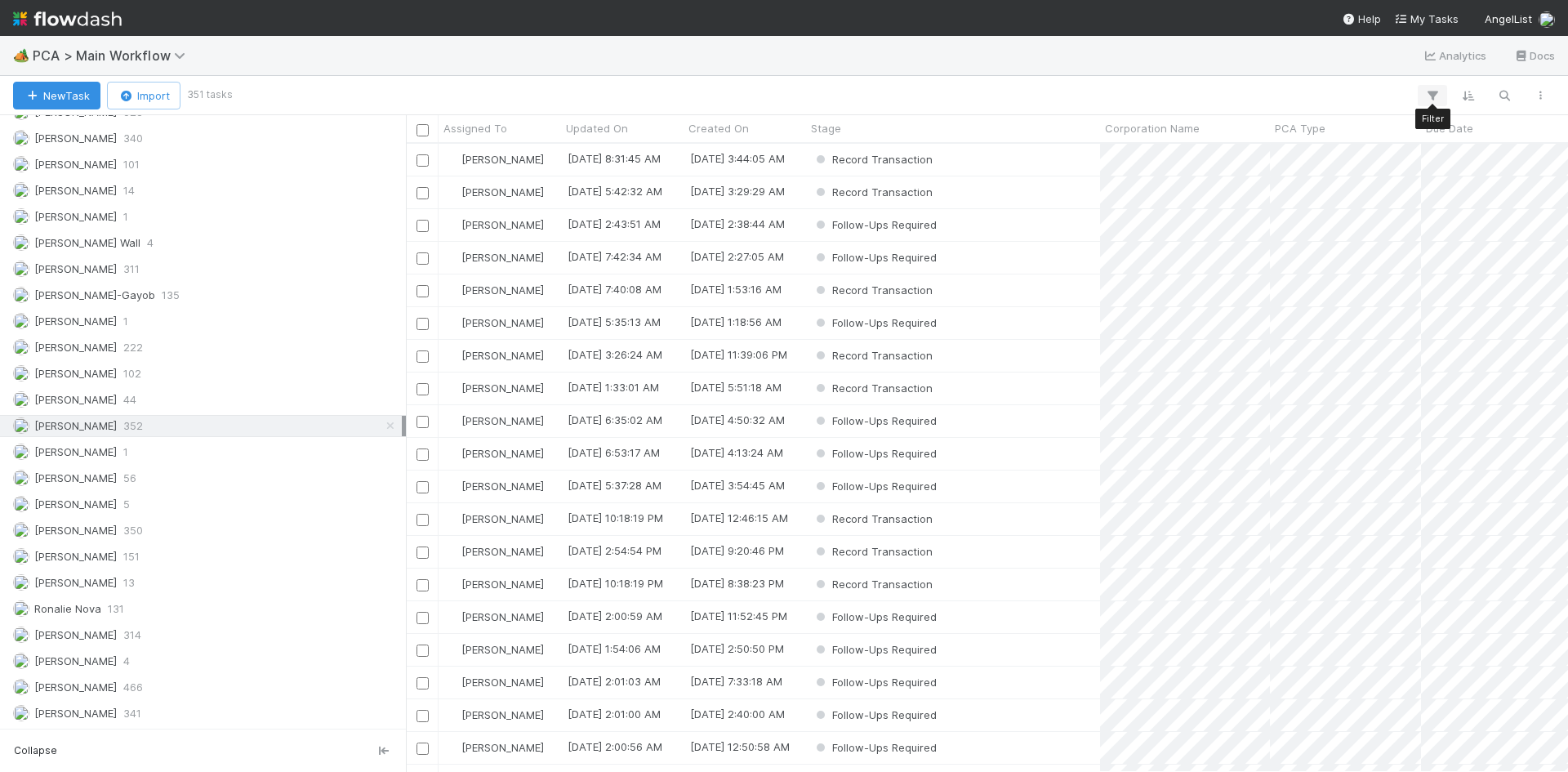
scroll to position [616, 1150]
click at [1430, 100] on icon "button" at bounding box center [1433, 96] width 17 height 15
click at [1168, 150] on button "Add Filter" at bounding box center [1182, 145] width 490 height 23
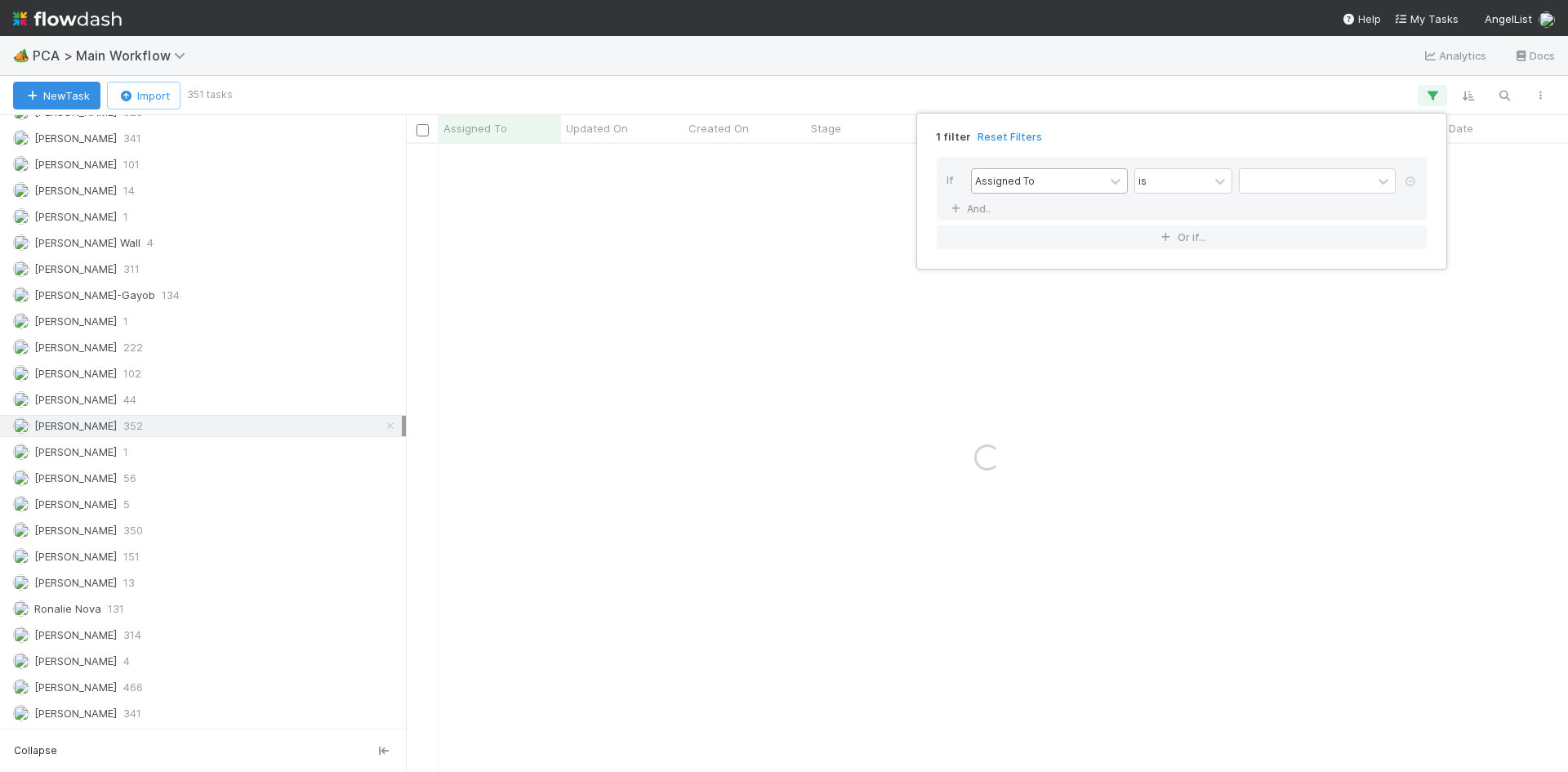
click at [1063, 173] on div "Assigned To" at bounding box center [1038, 180] width 132 height 23
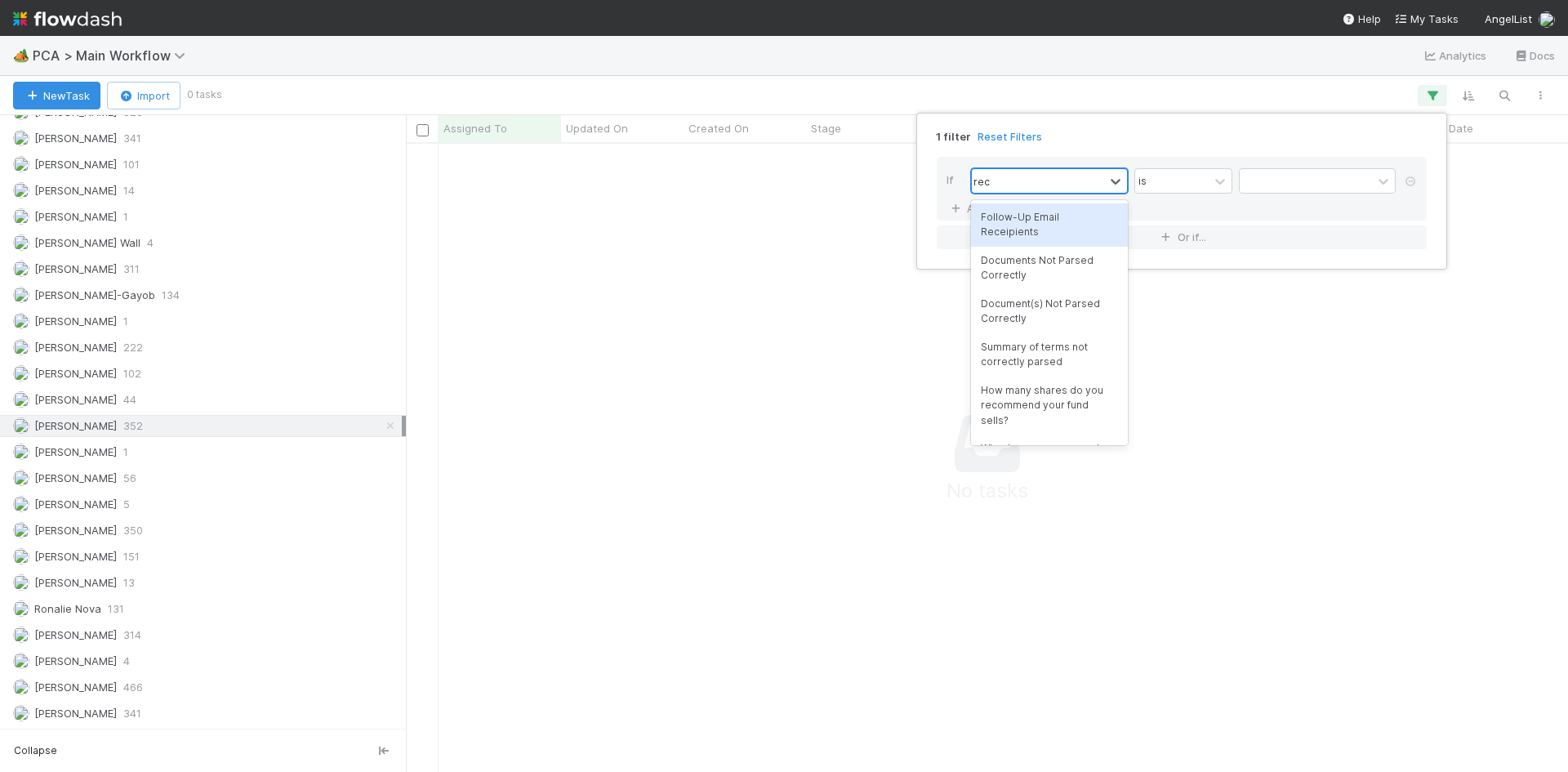
scroll to position [603, 1150]
type input "r"
type input "stage"
click at [1048, 228] on div "Stage" at bounding box center [1050, 217] width 157 height 28
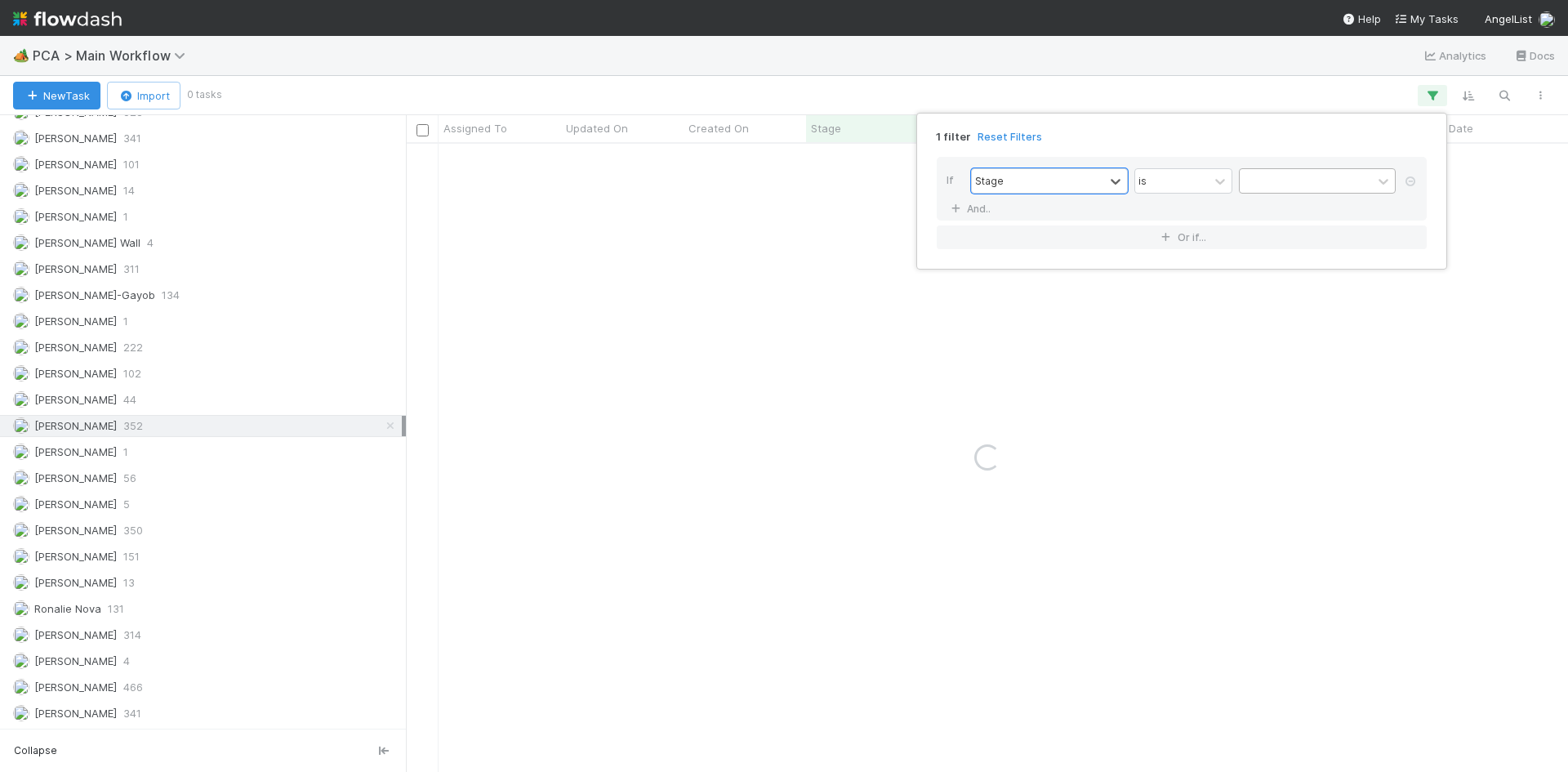
click at [1270, 192] on div at bounding box center [1306, 180] width 132 height 23
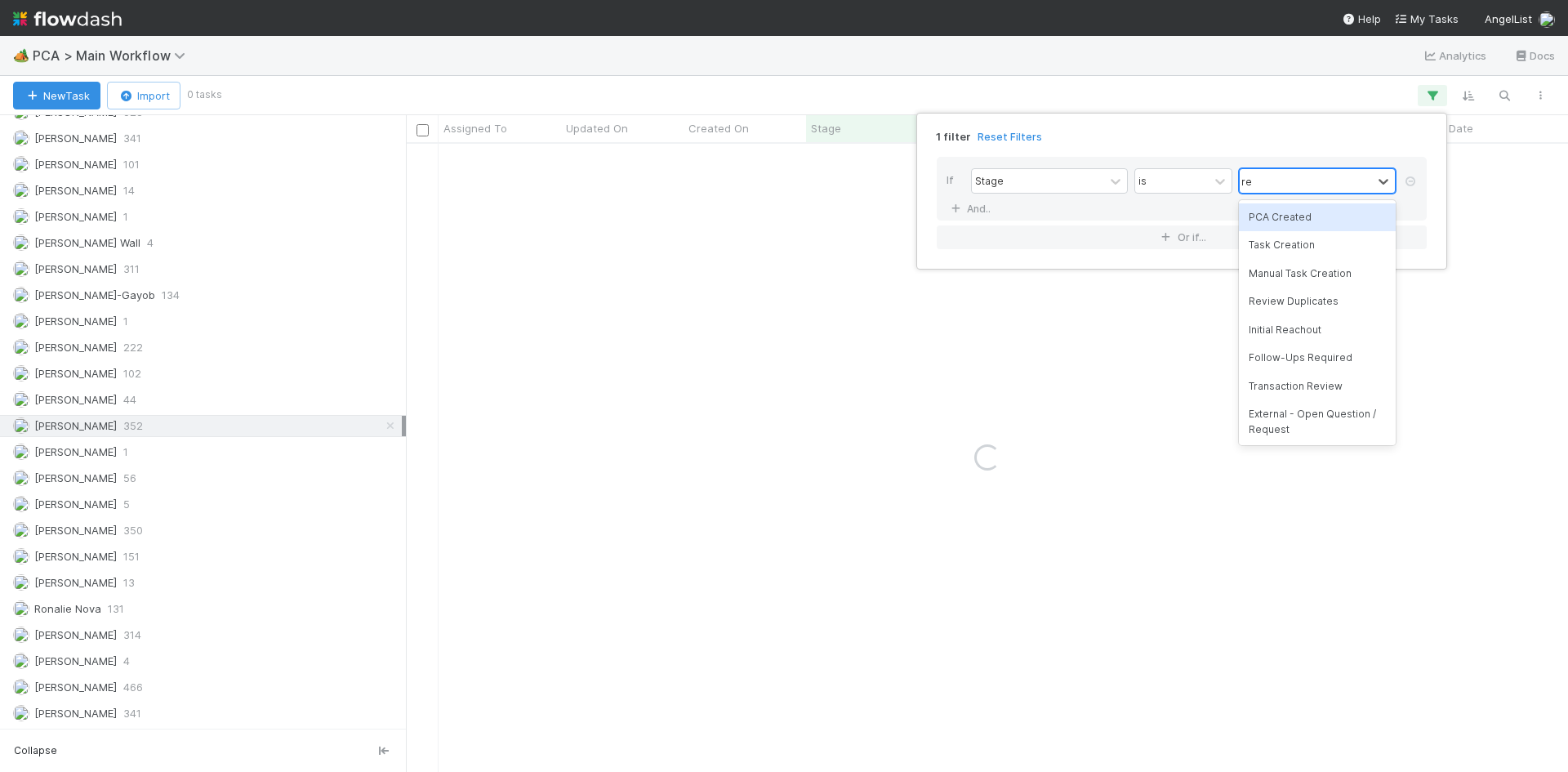
type input "rec"
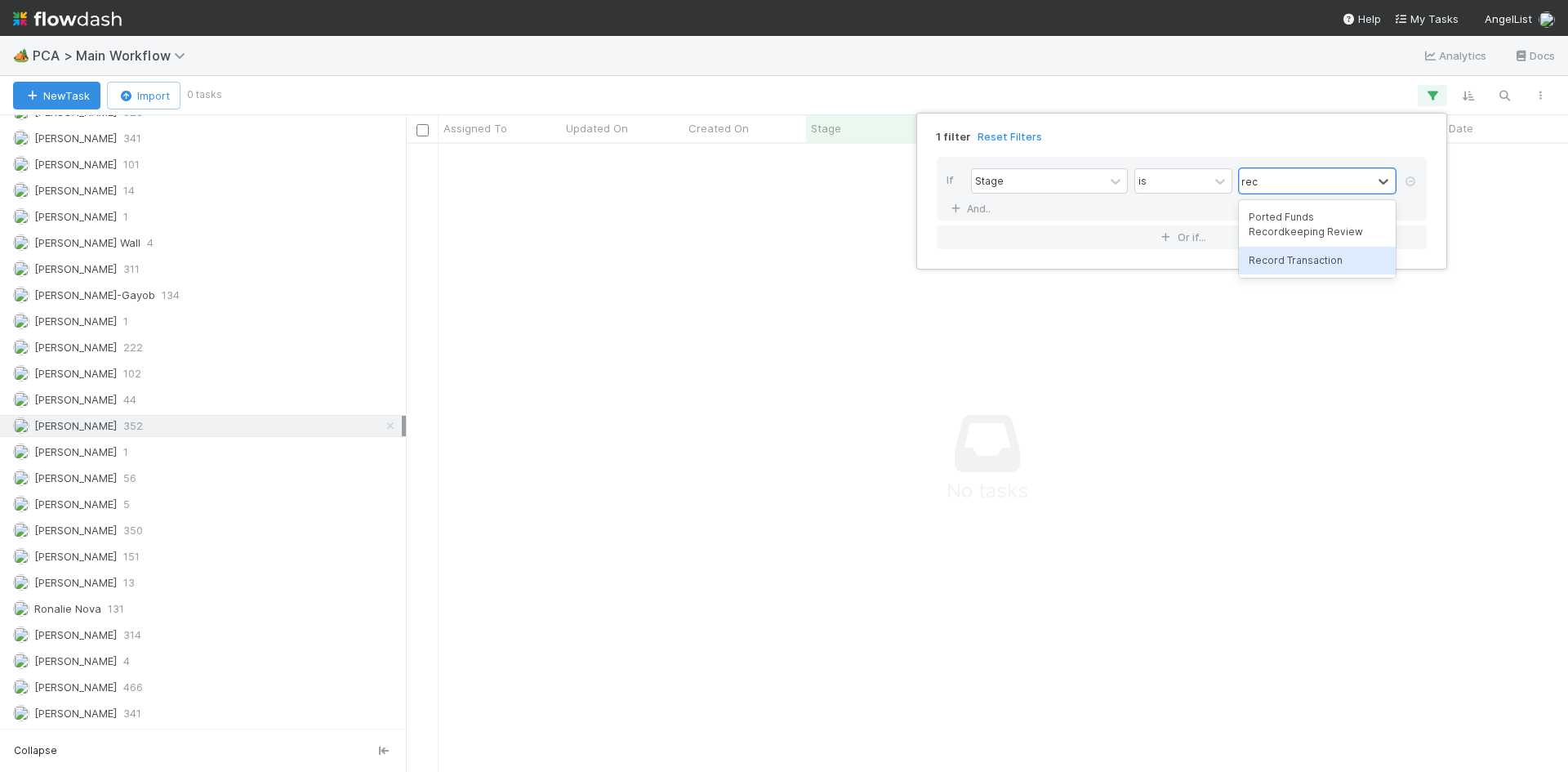
click at [1283, 261] on div "Record Transaction" at bounding box center [1317, 261] width 157 height 28
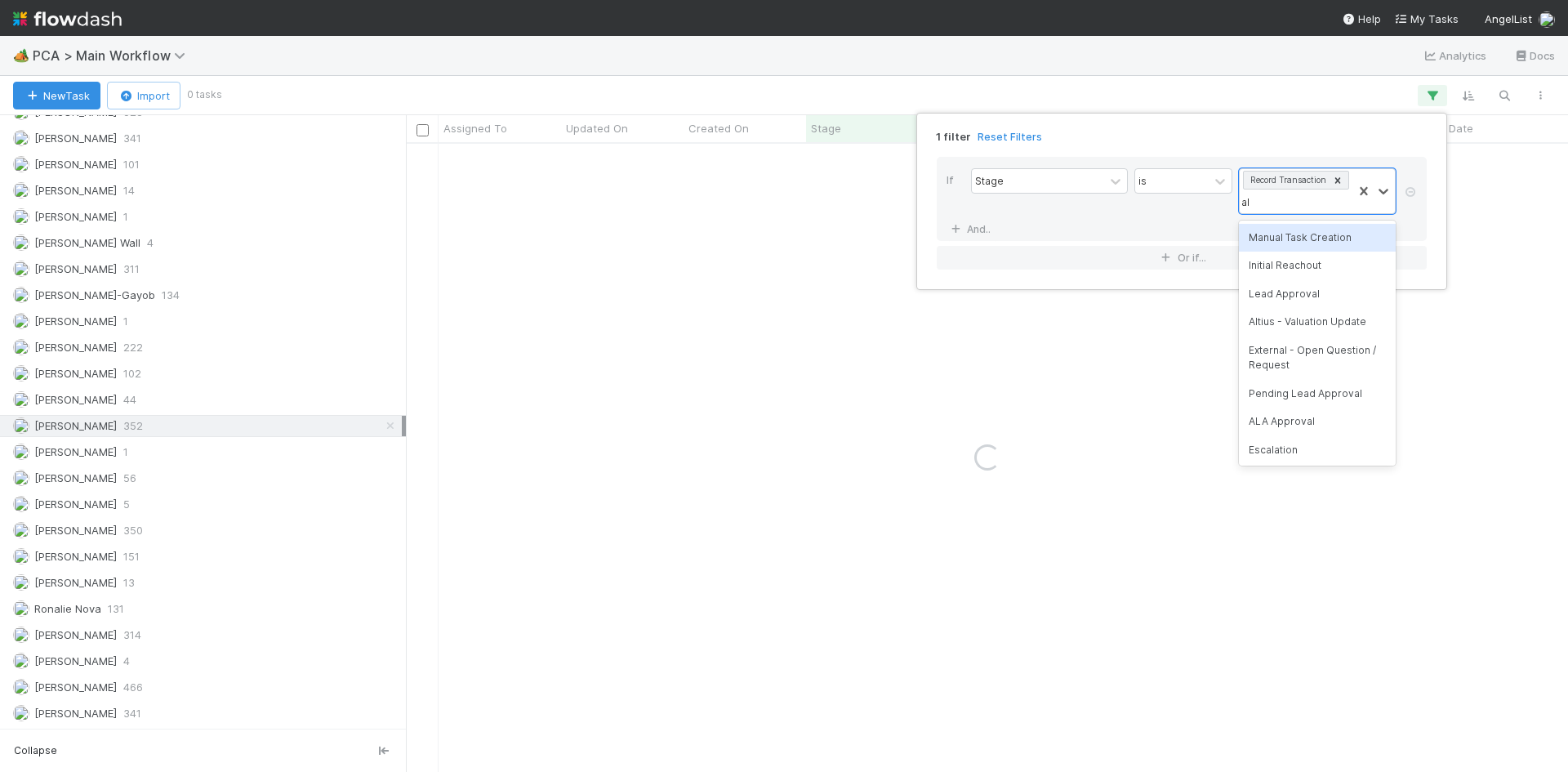
type input "alt"
click at [1292, 234] on div "Altius - Valuation Update" at bounding box center [1317, 238] width 157 height 28
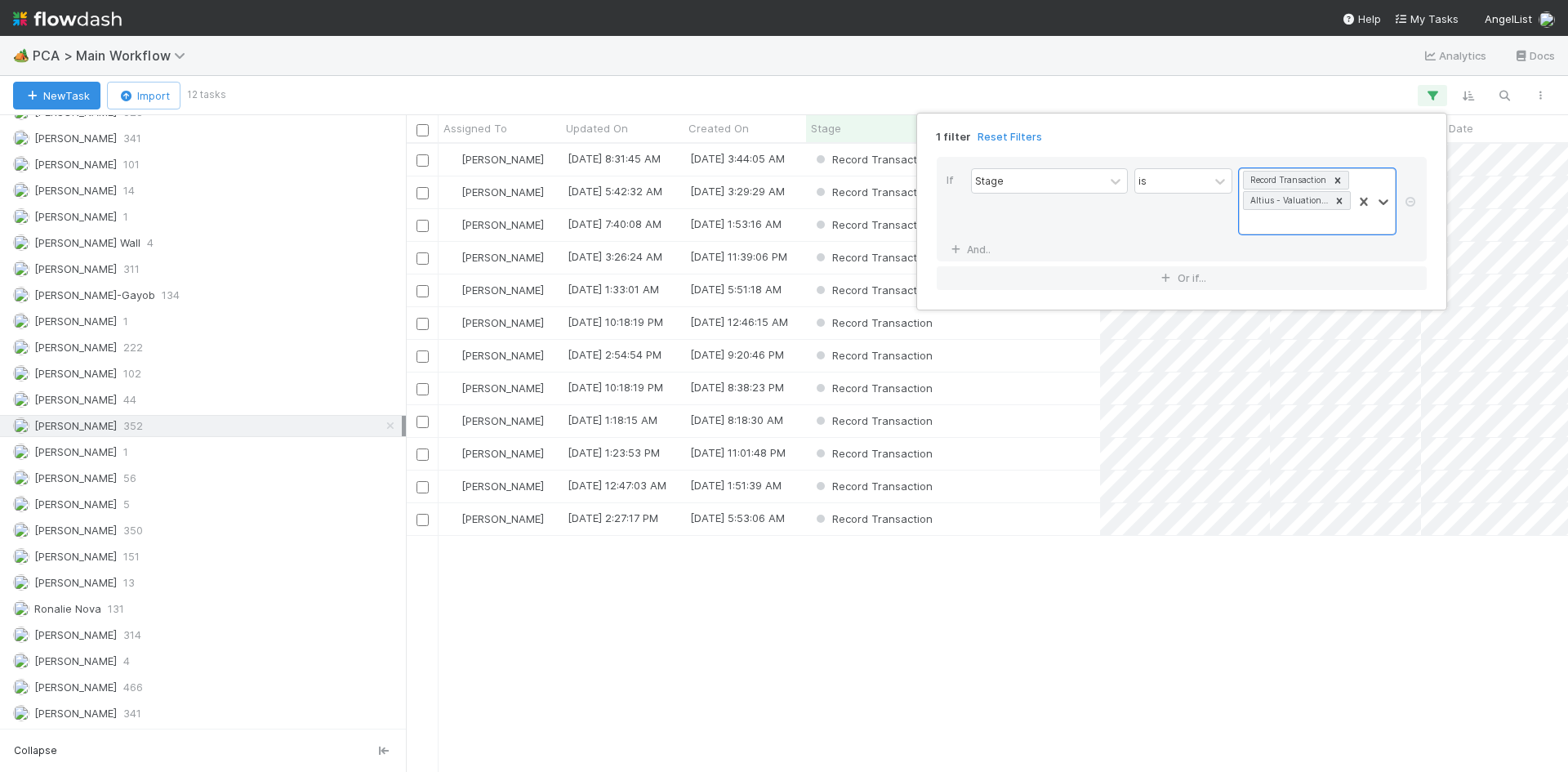
scroll to position [616, 1150]
click at [1030, 612] on div "1 filter Reset Filters If Stage is option Altius - Valuation Update, selected. …" at bounding box center [784, 386] width 1568 height 772
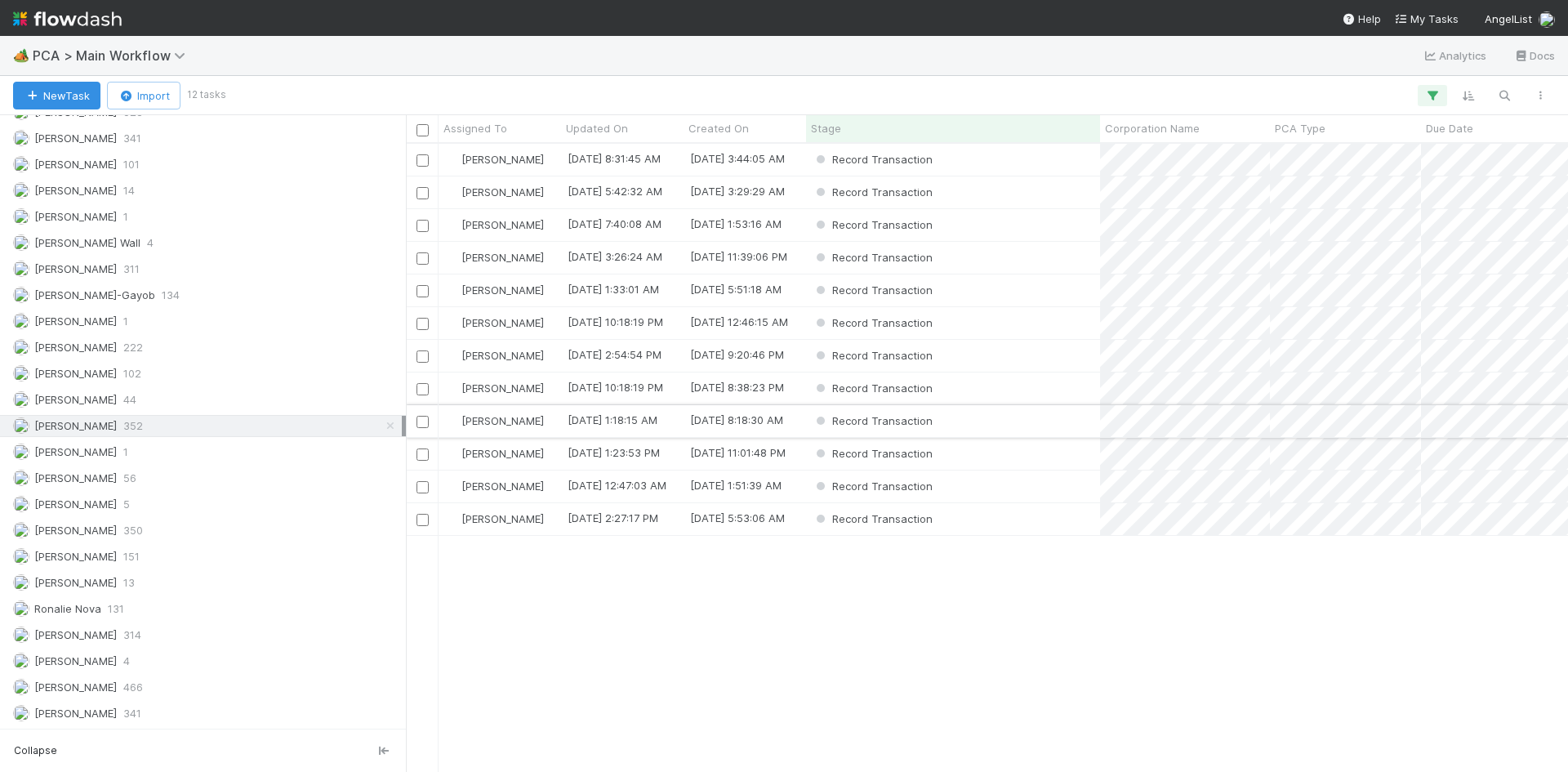
click at [1041, 434] on div "Record Transaction" at bounding box center [953, 421] width 294 height 32
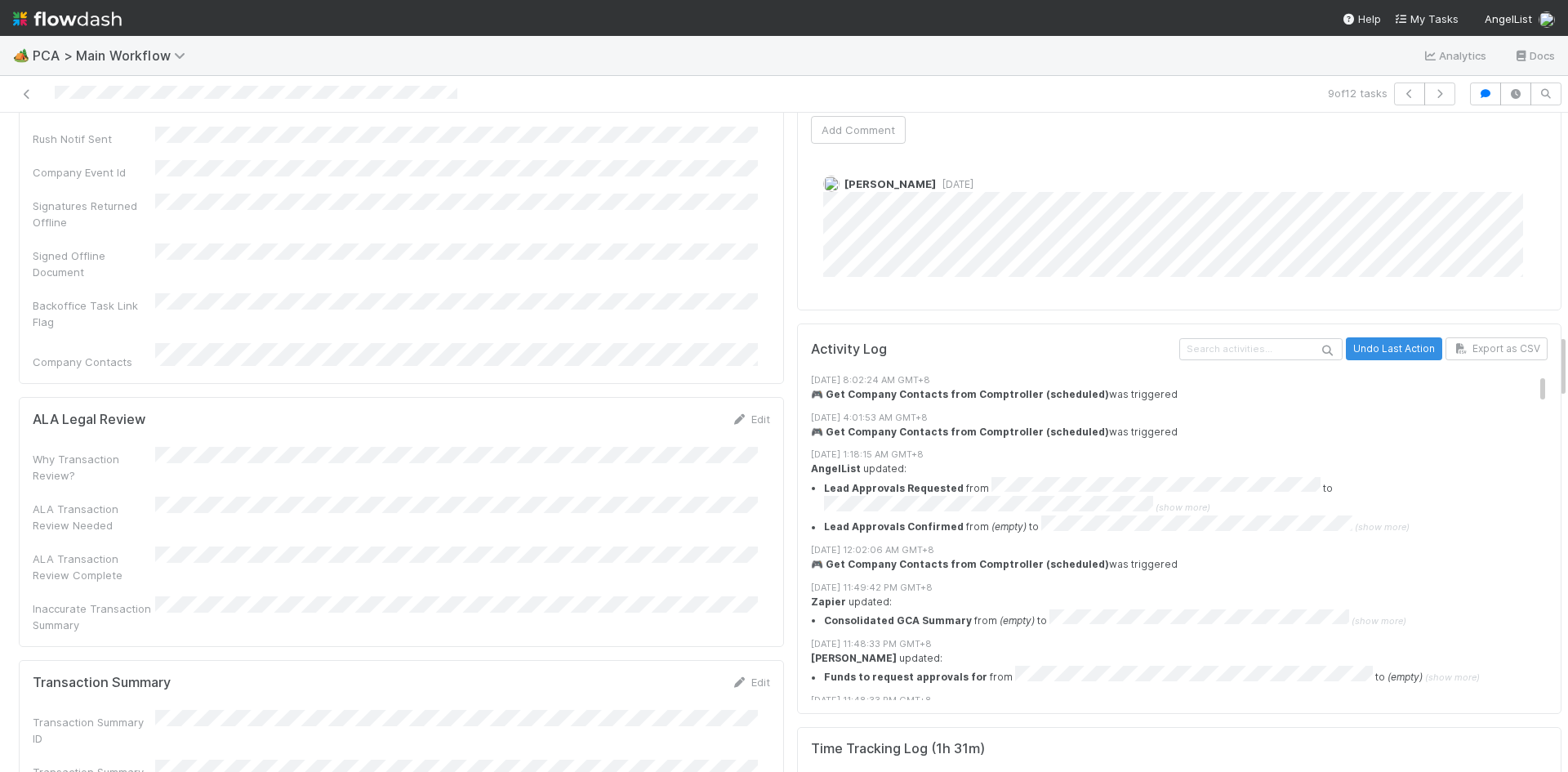
scroll to position [2532, 0]
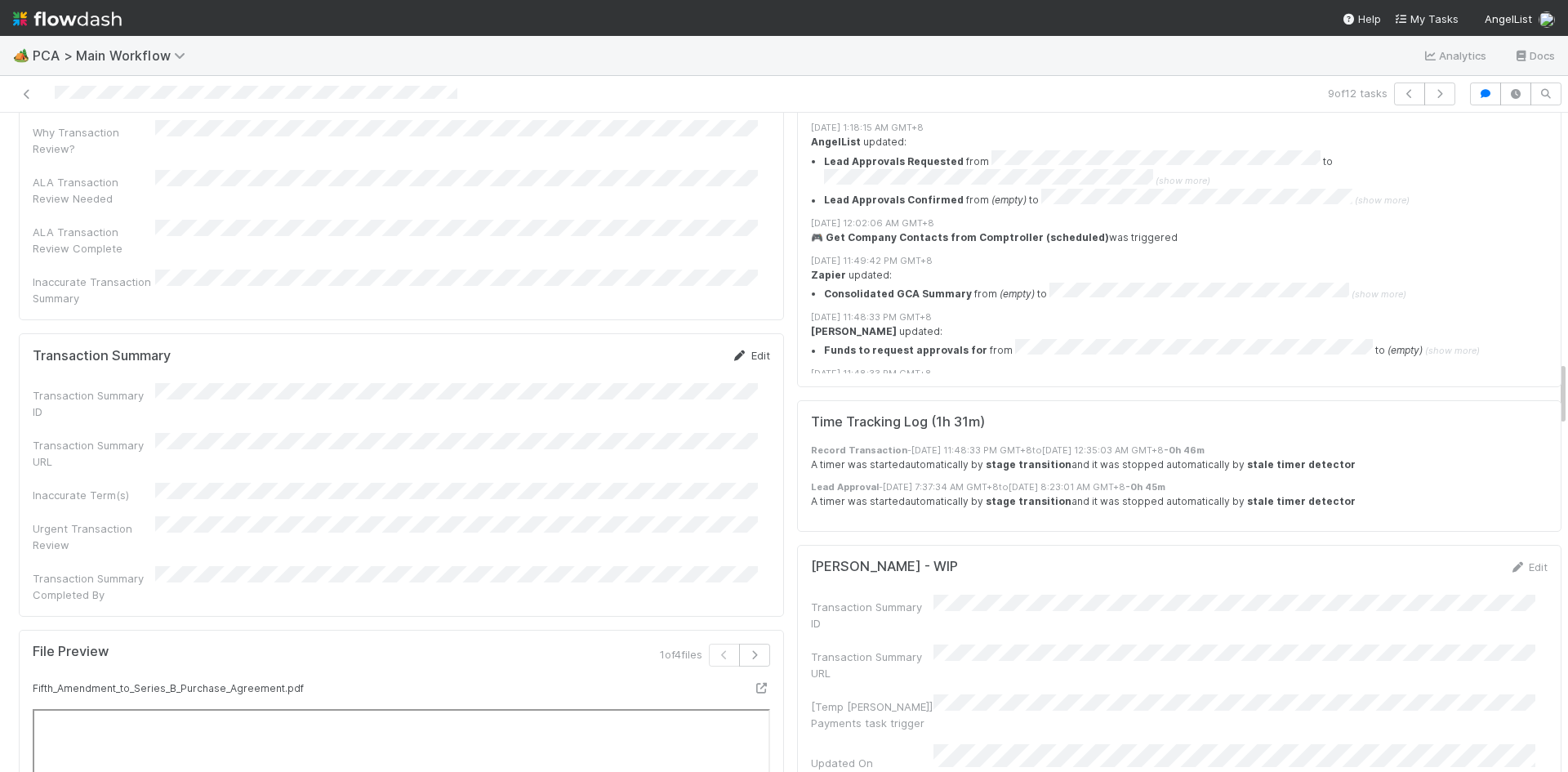
click at [732, 351] on icon at bounding box center [740, 355] width 17 height 10
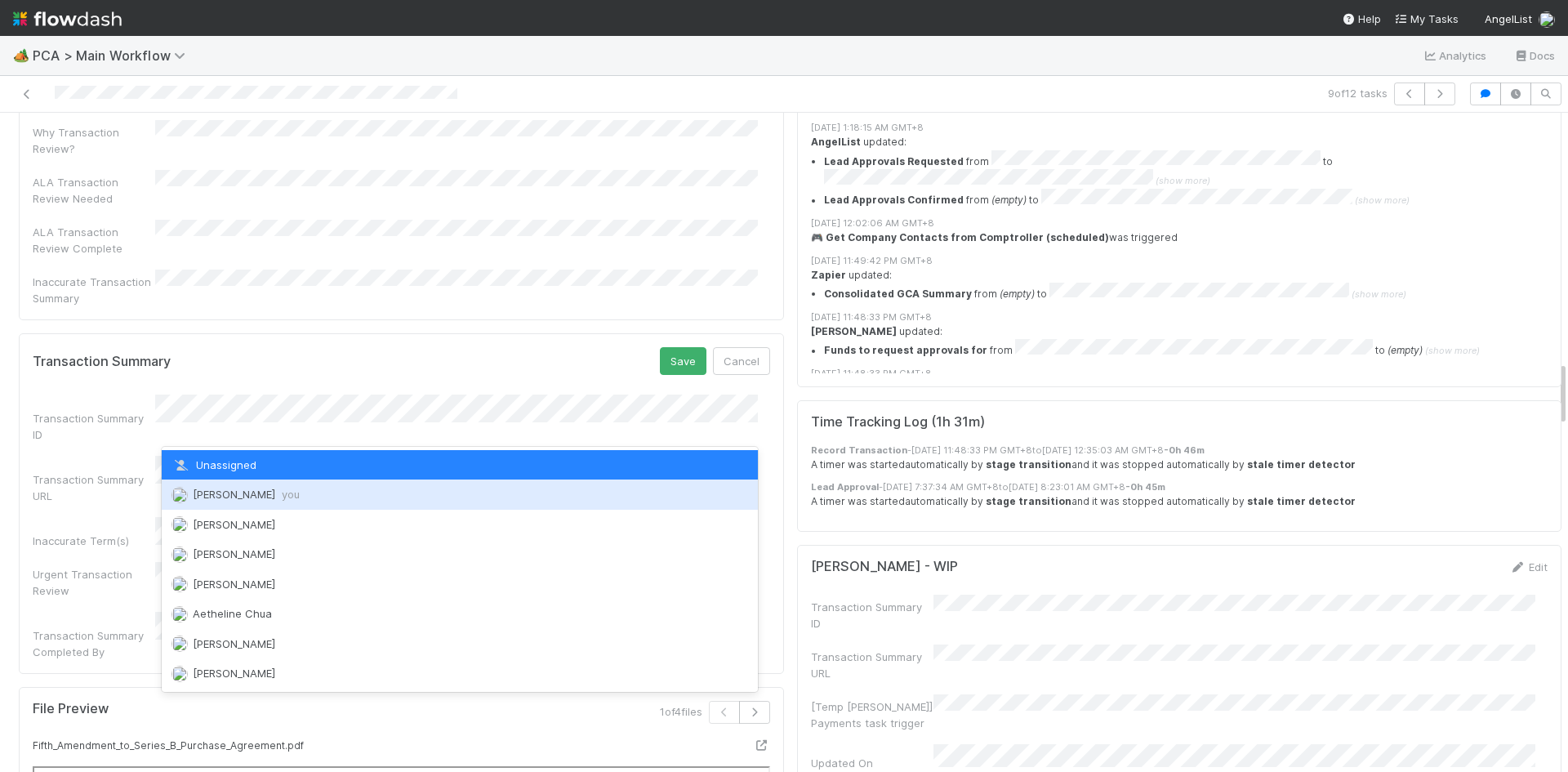
click at [293, 494] on span "you" at bounding box center [290, 494] width 18 height 13
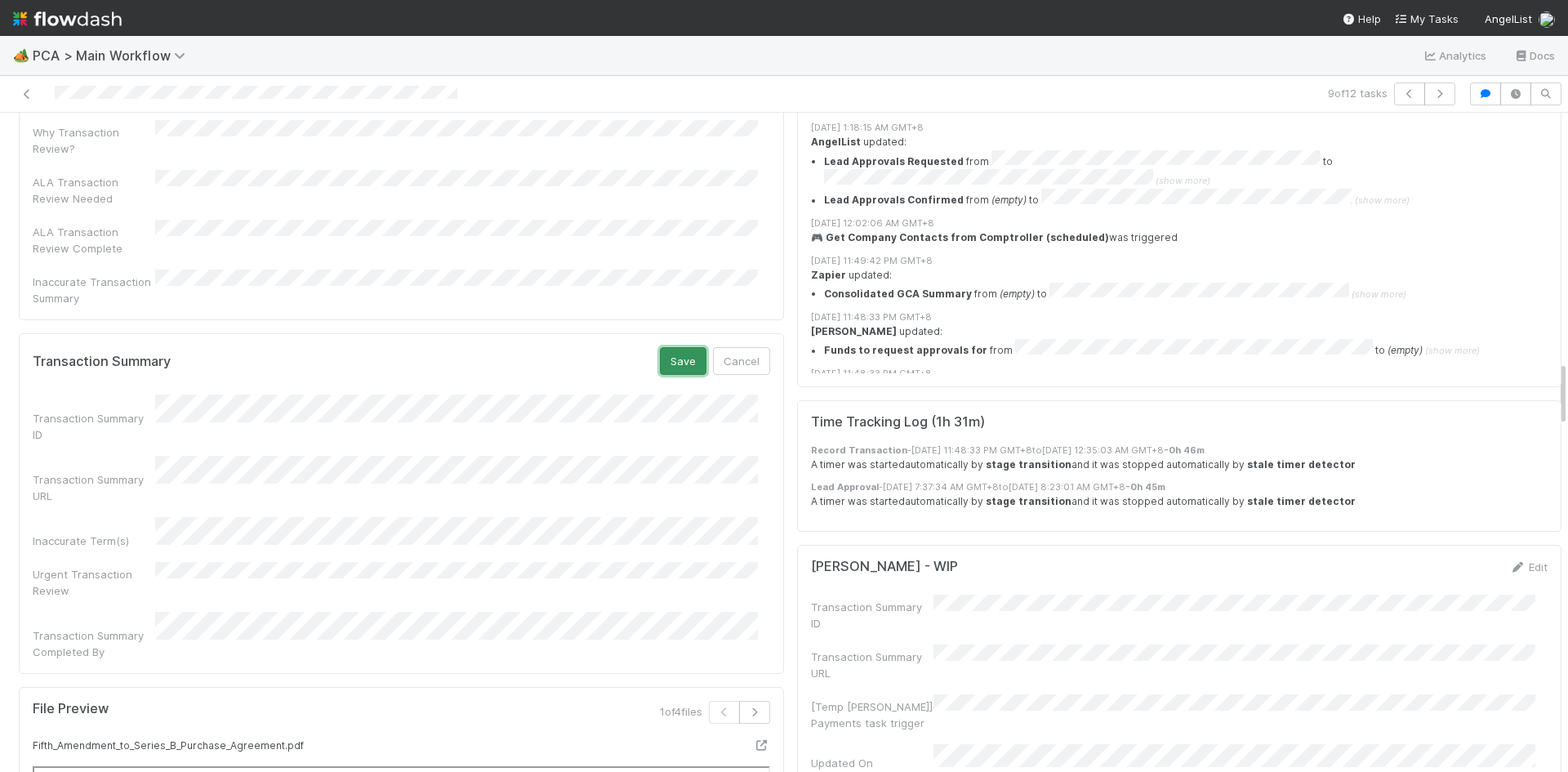
click at [661, 347] on button "Save" at bounding box center [683, 361] width 47 height 28
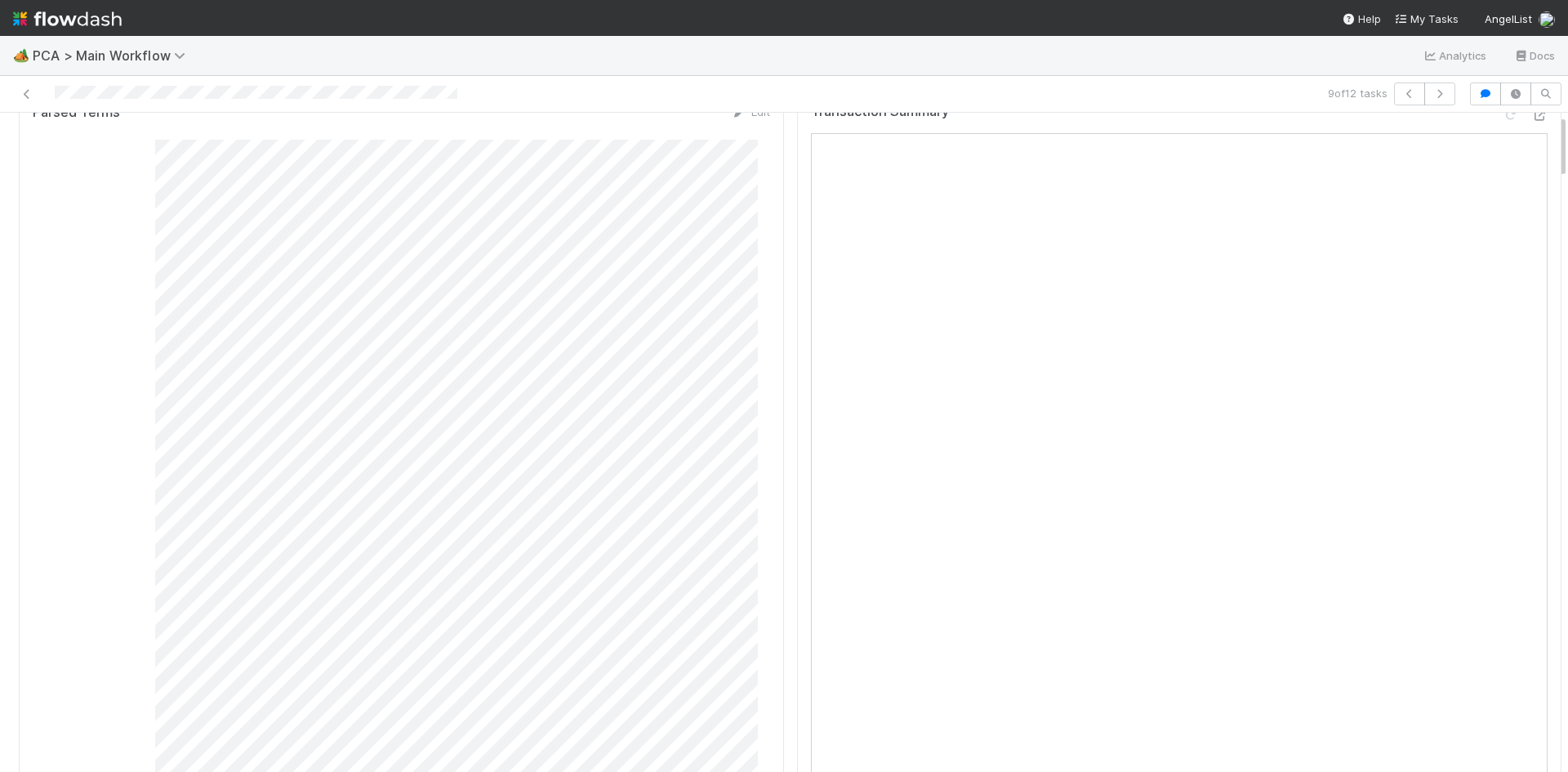
scroll to position [0, 0]
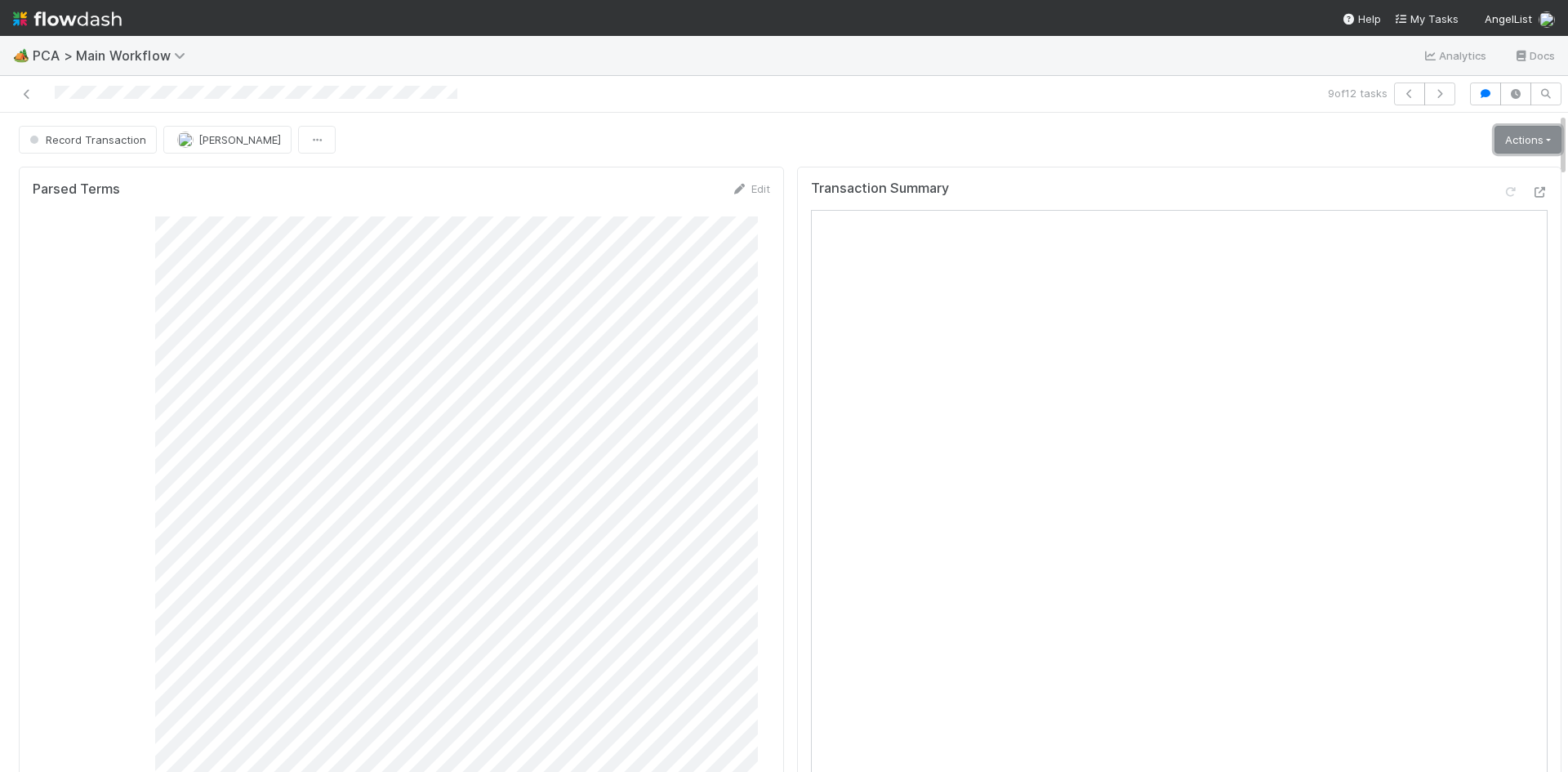
click at [1494, 142] on link "Actions" at bounding box center [1528, 140] width 67 height 28
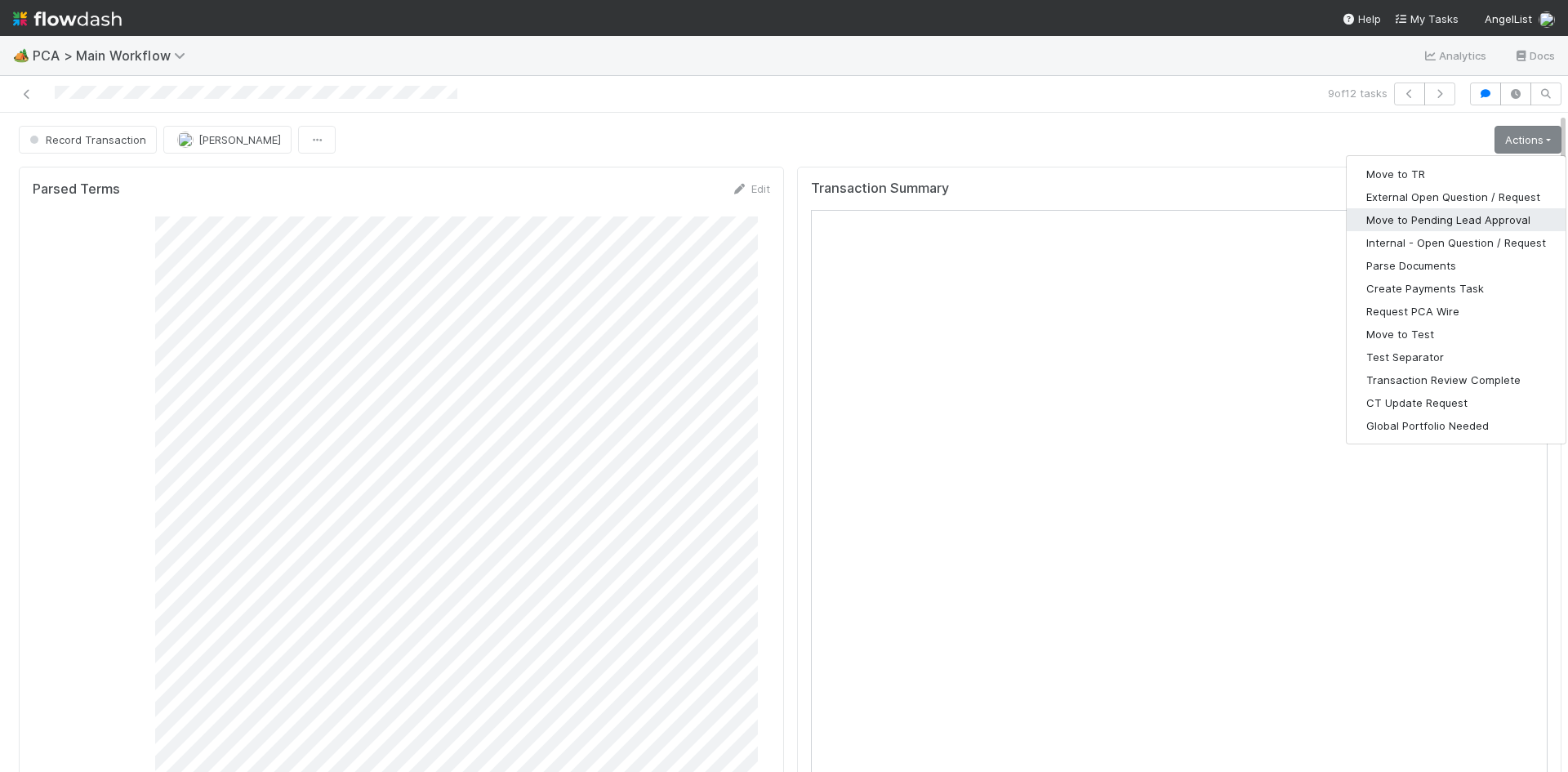
click at [1467, 215] on button "Move to Pending Lead Approval" at bounding box center [1456, 219] width 219 height 23
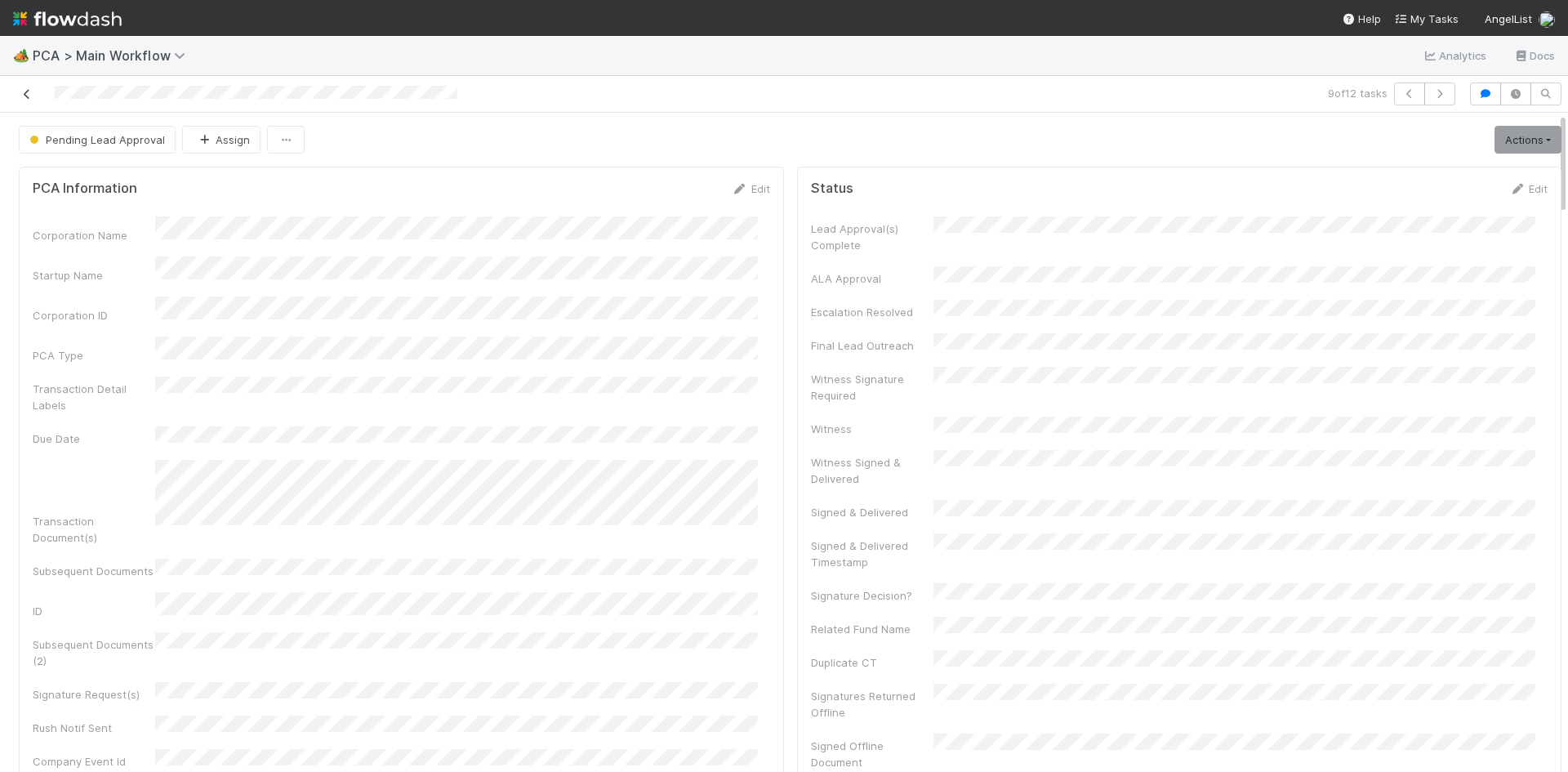
click at [19, 90] on icon at bounding box center [27, 93] width 17 height 10
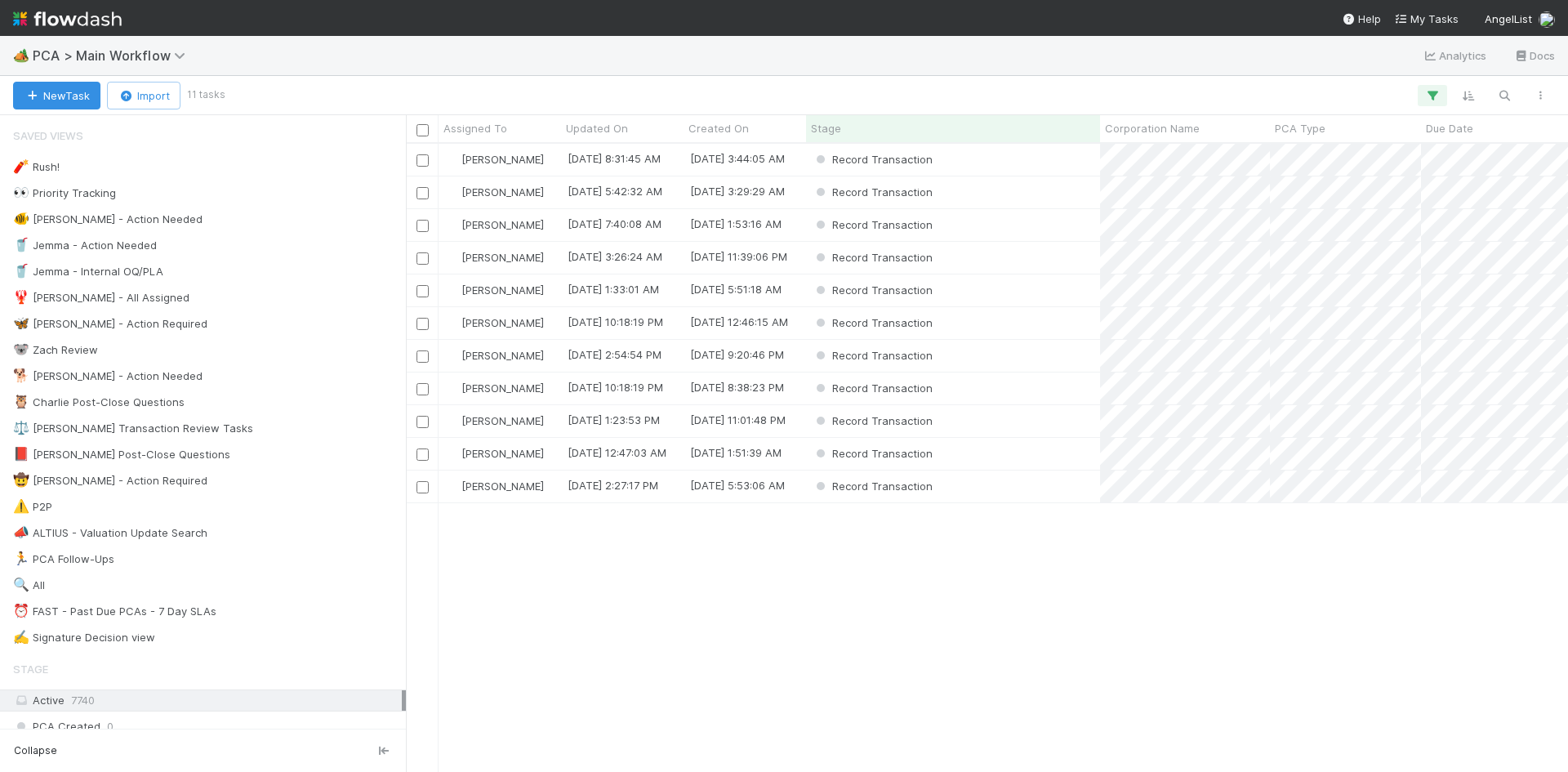
scroll to position [616, 1150]
